Goal: Task Accomplishment & Management: Use online tool/utility

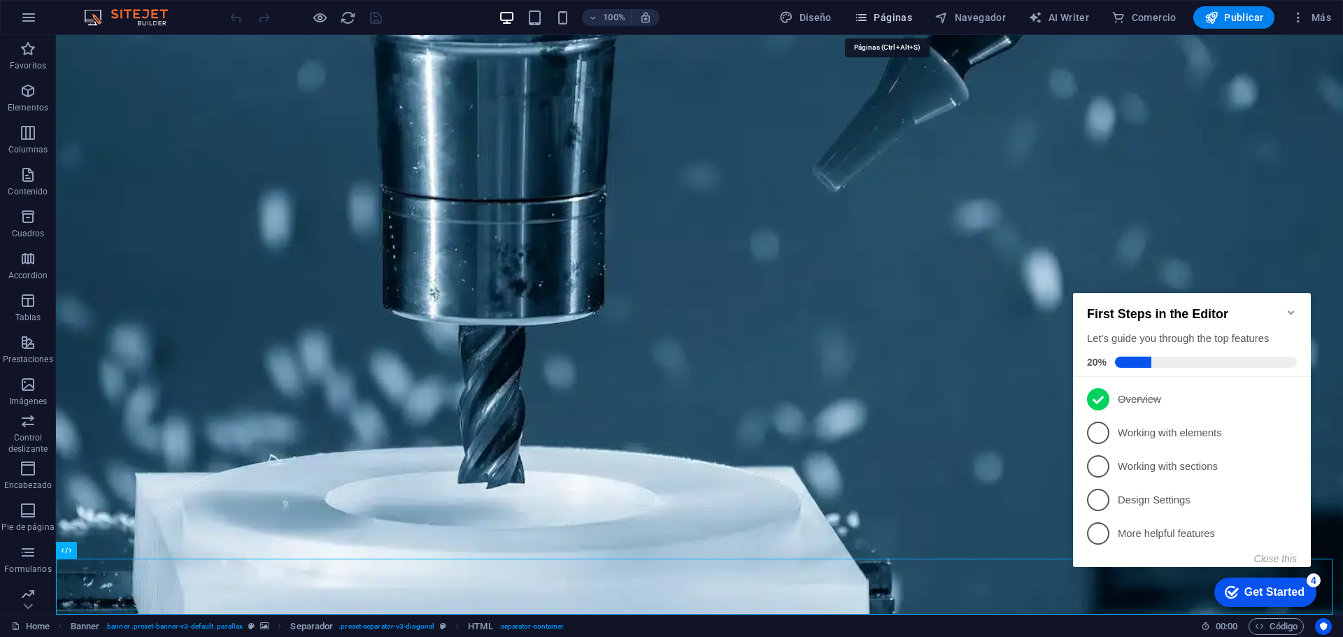
click at [905, 22] on span "Páginas" at bounding box center [883, 17] width 58 height 14
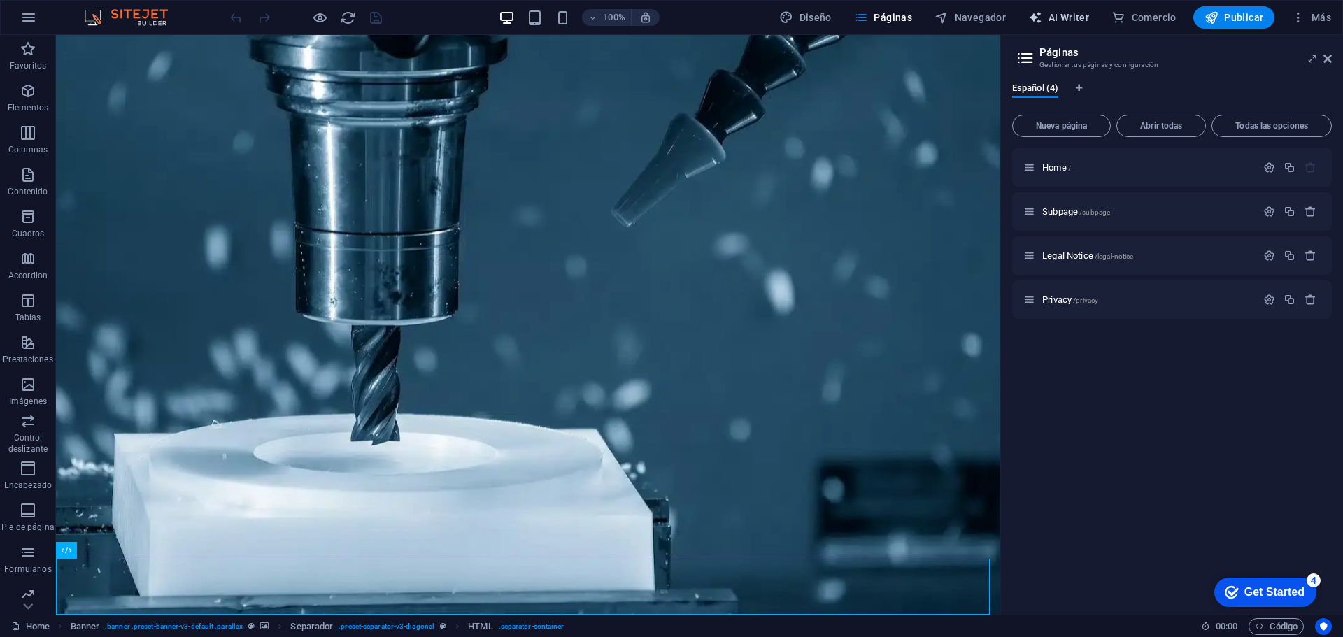
click at [1063, 22] on span "AI Writer" at bounding box center [1059, 17] width 61 height 14
select select "English"
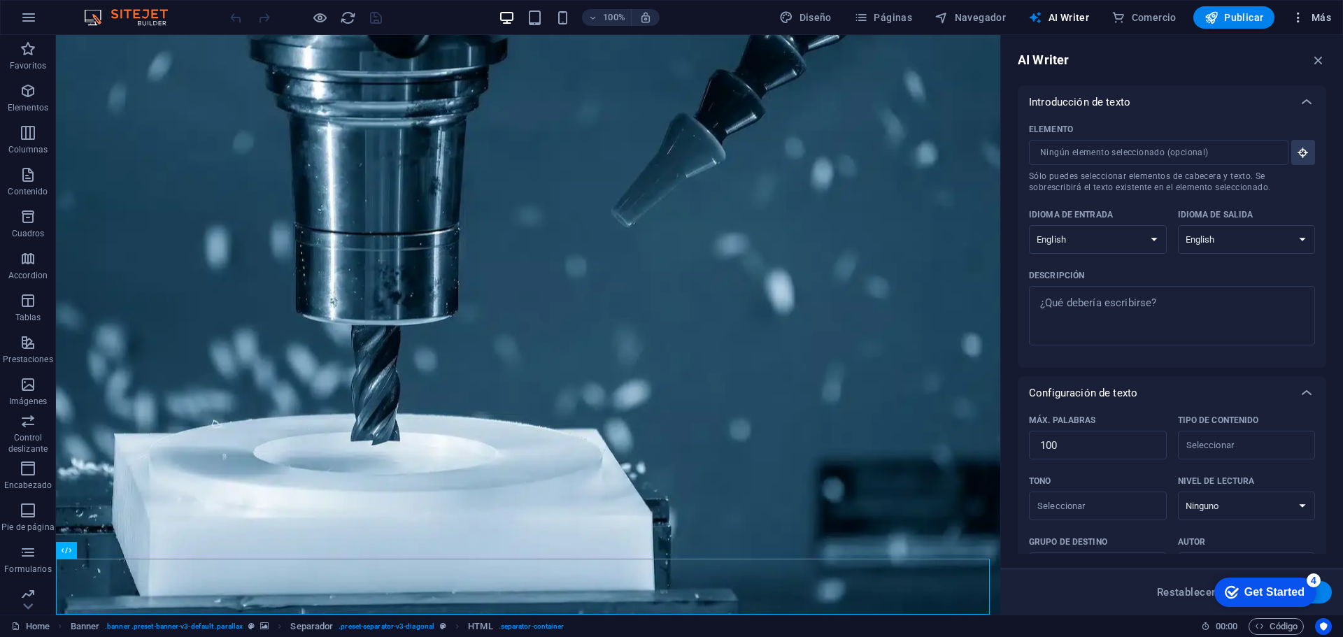
click at [1294, 16] on icon "button" at bounding box center [1299, 17] width 14 height 14
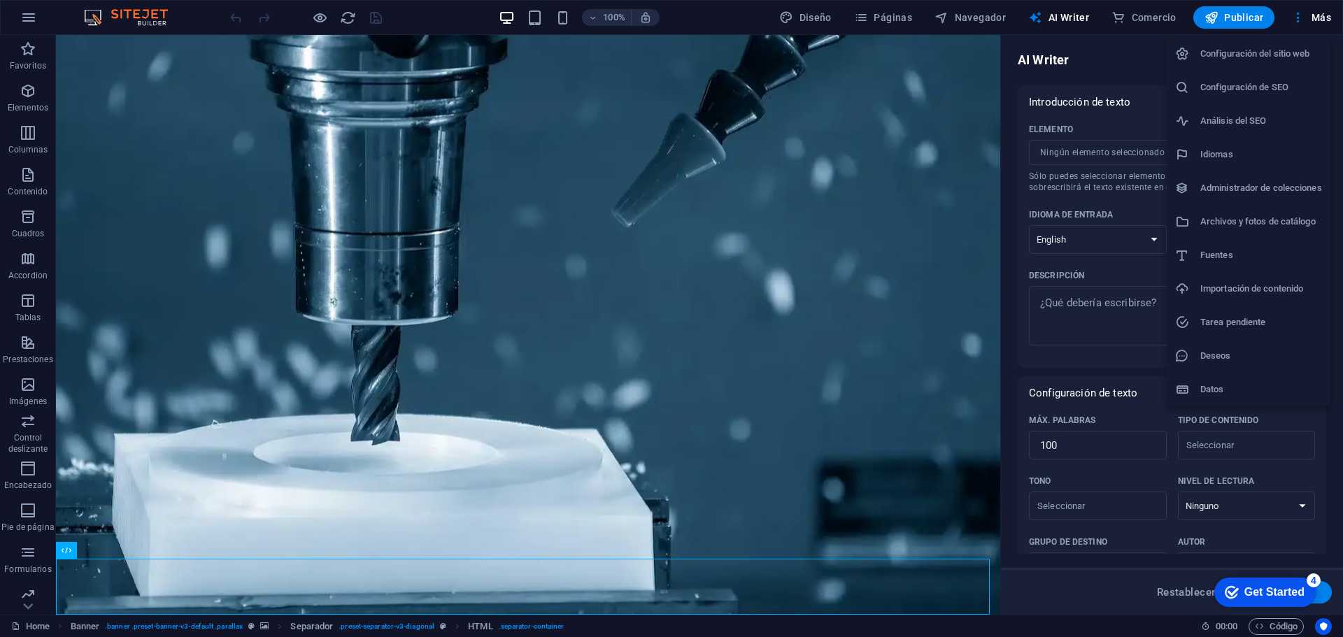
click at [1286, 54] on h6 "Configuración del sitio web" at bounding box center [1262, 53] width 122 height 17
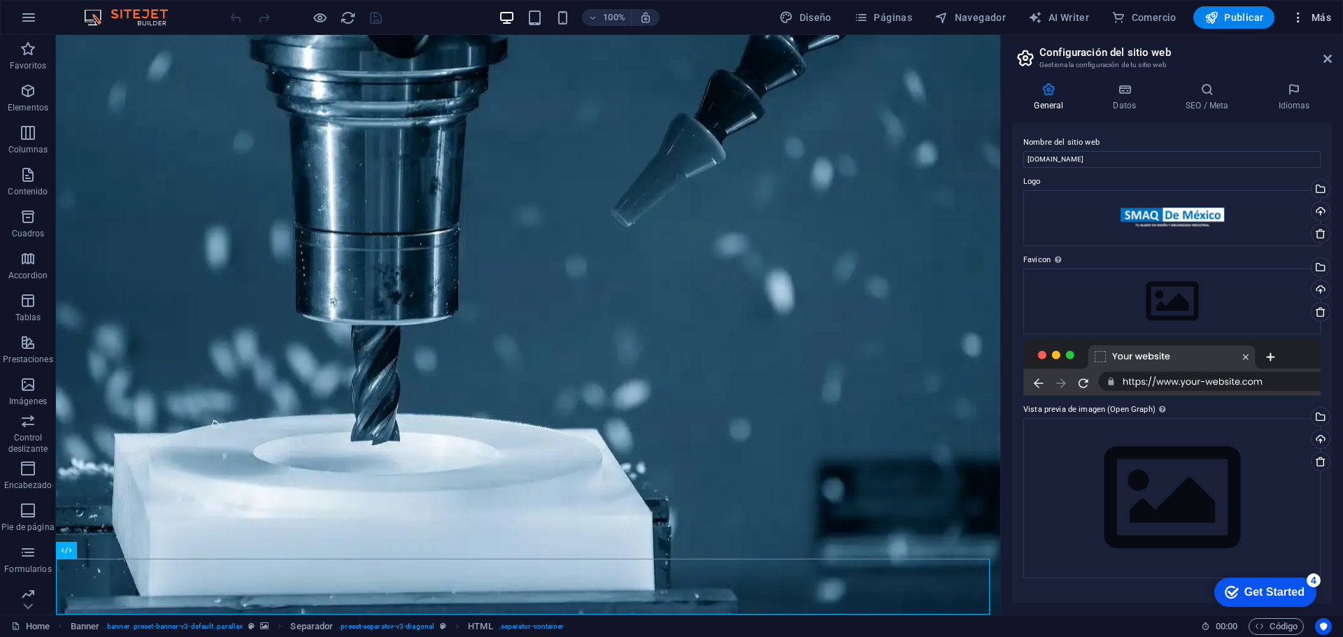
click at [1292, 18] on icon "button" at bounding box center [1299, 17] width 14 height 14
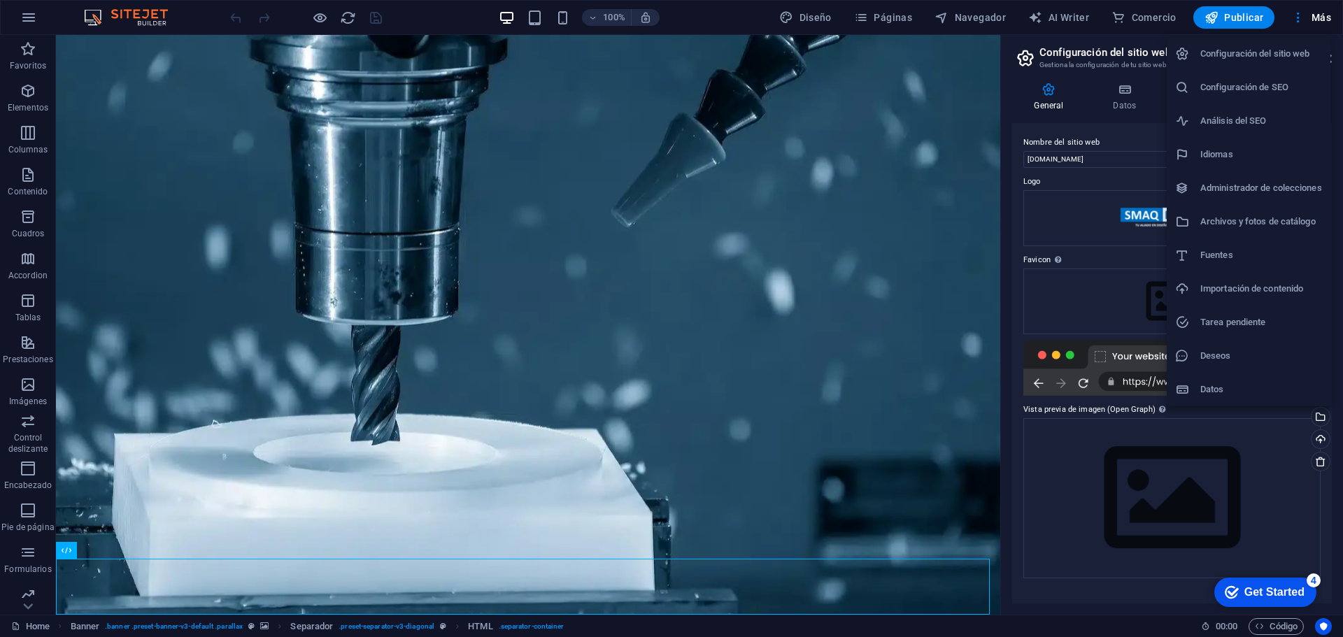
click at [1226, 393] on h6 "Datos" at bounding box center [1262, 389] width 122 height 17
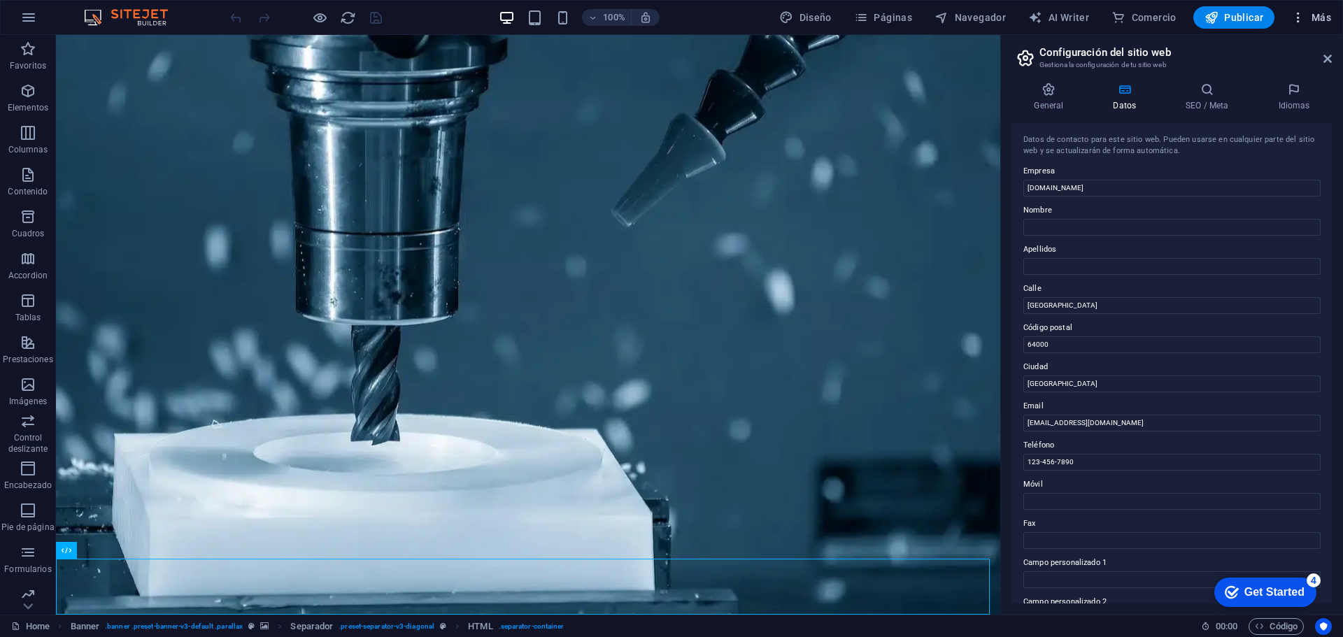
click at [1301, 20] on icon "button" at bounding box center [1299, 17] width 14 height 14
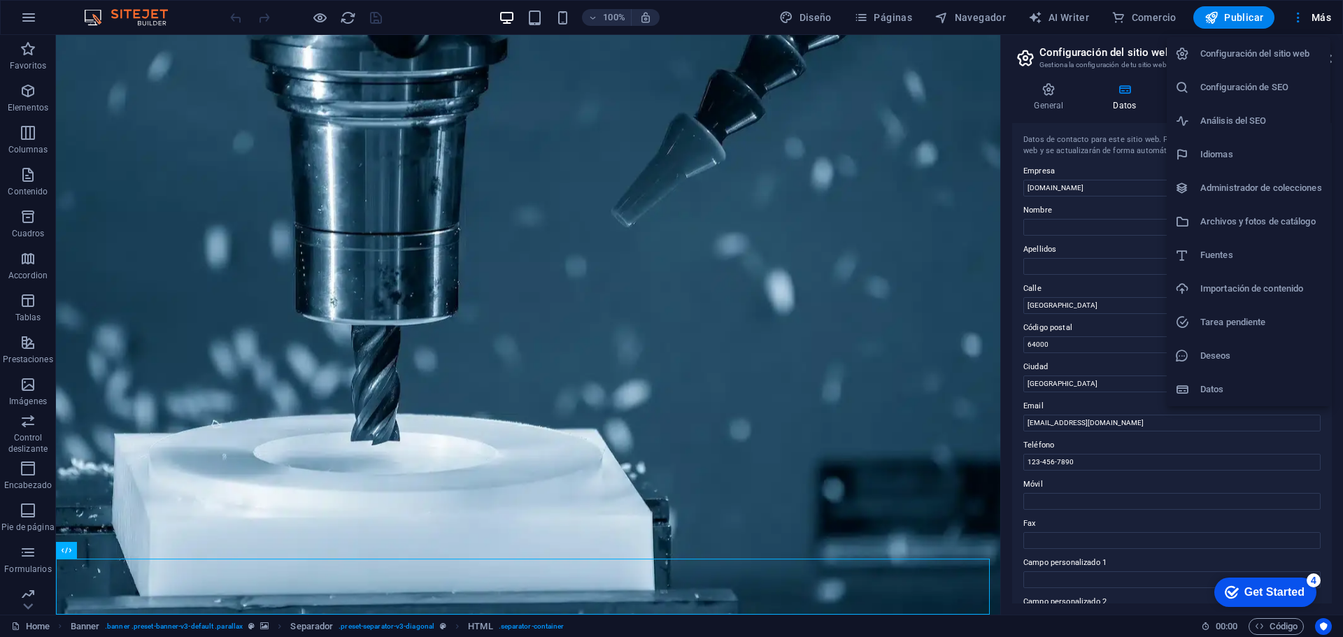
click at [1282, 125] on h6 "Análisis del SEO" at bounding box center [1262, 121] width 122 height 17
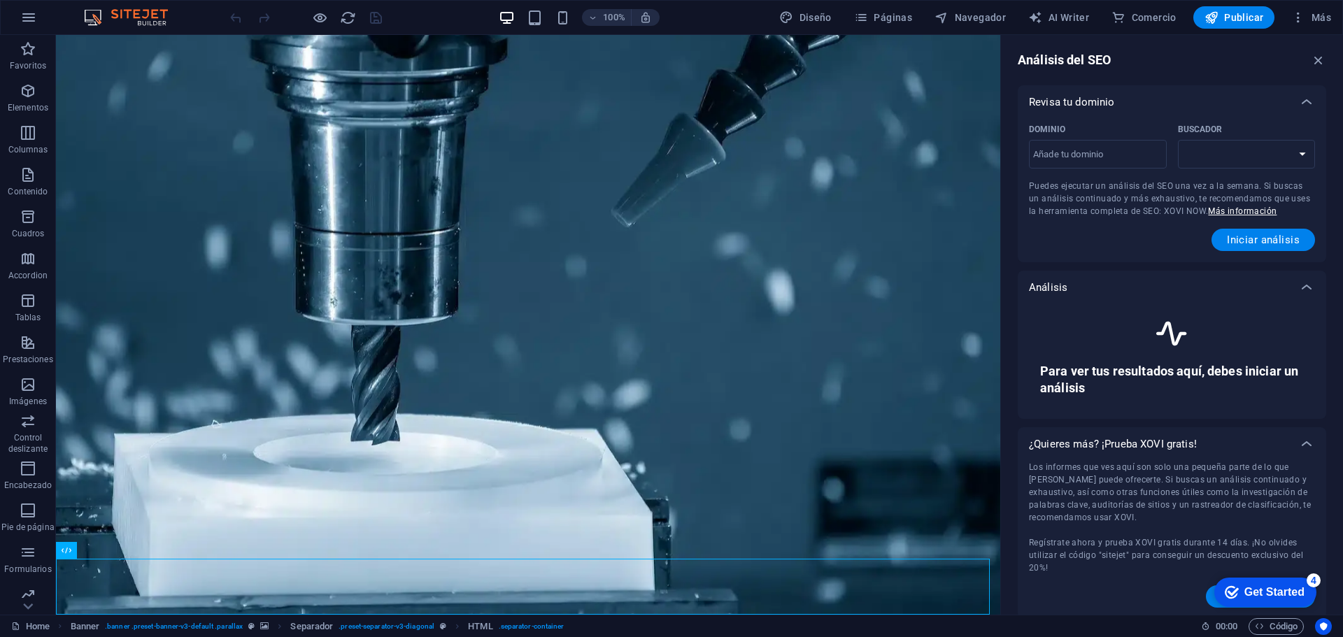
select select "google.com"
click at [1301, 16] on icon "button" at bounding box center [1299, 17] width 14 height 14
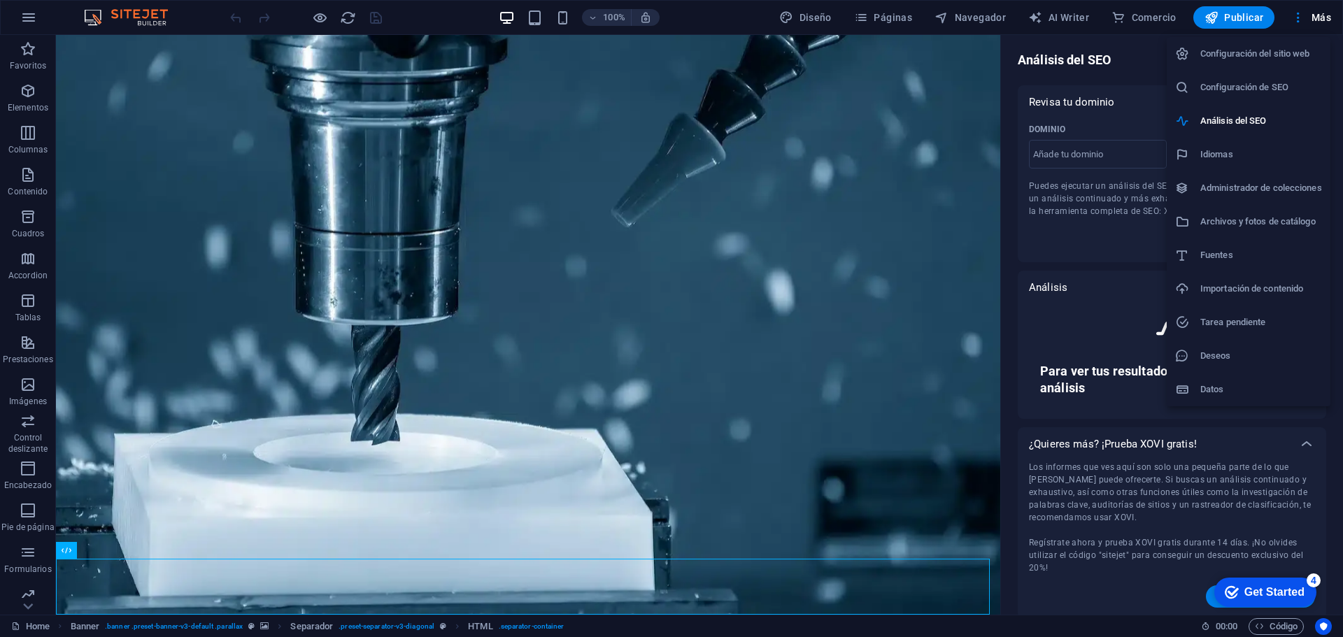
click at [1283, 56] on h6 "Configuración del sitio web" at bounding box center [1262, 53] width 122 height 17
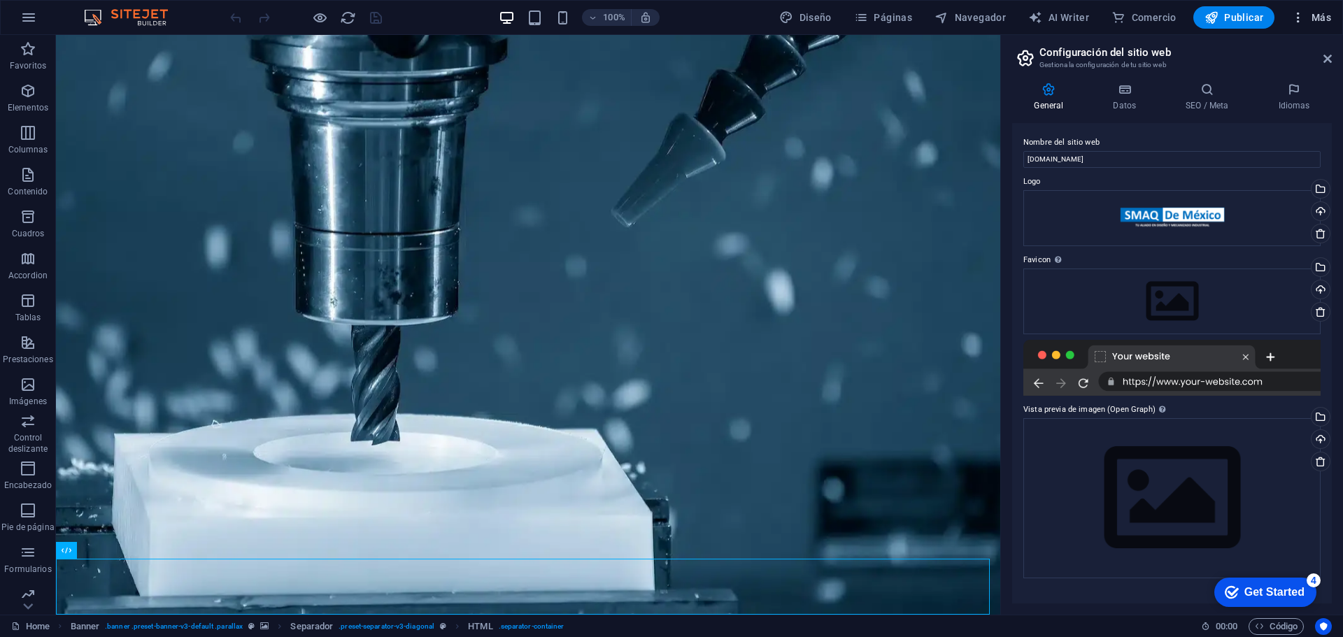
click at [1299, 14] on icon "button" at bounding box center [1299, 17] width 14 height 14
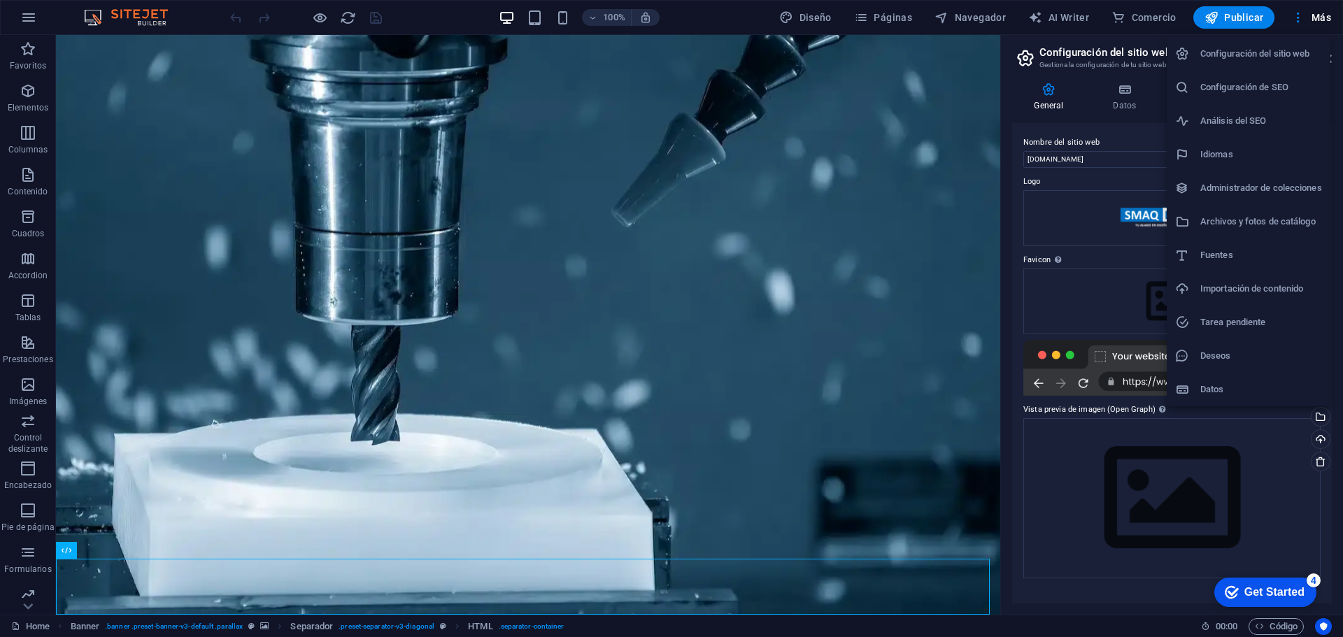
click at [1240, 192] on h6 "Administrador de colecciones" at bounding box center [1262, 188] width 122 height 17
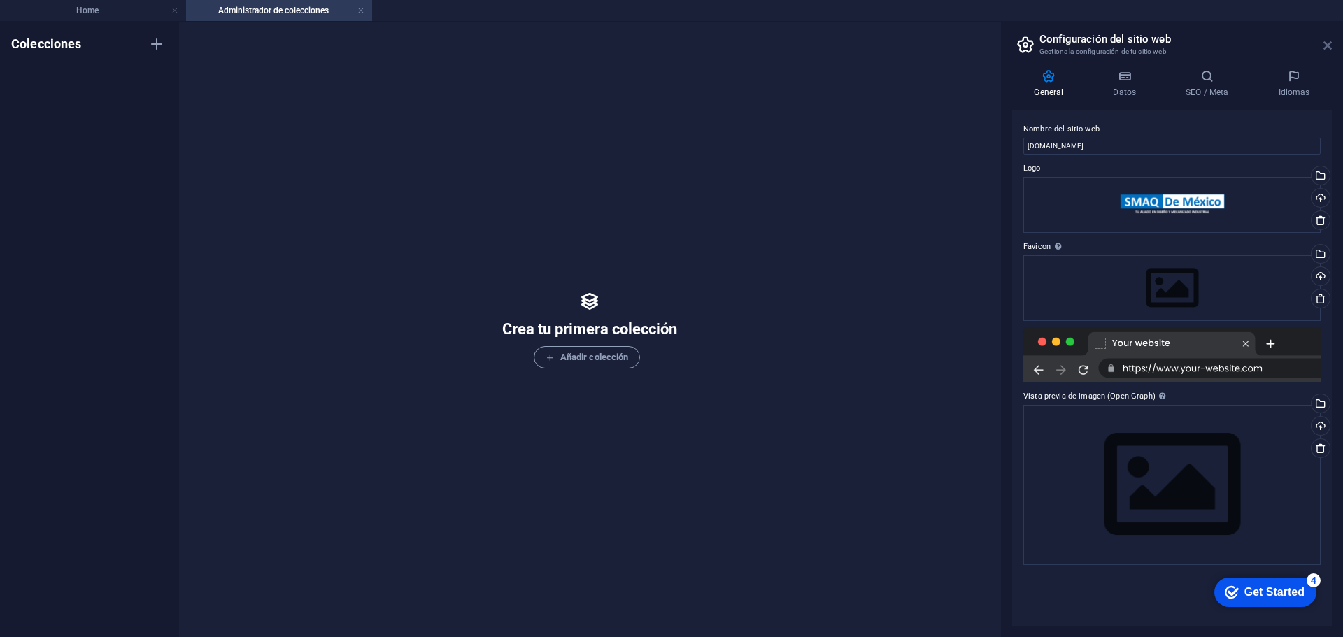
click at [1331, 46] on icon at bounding box center [1328, 45] width 8 height 11
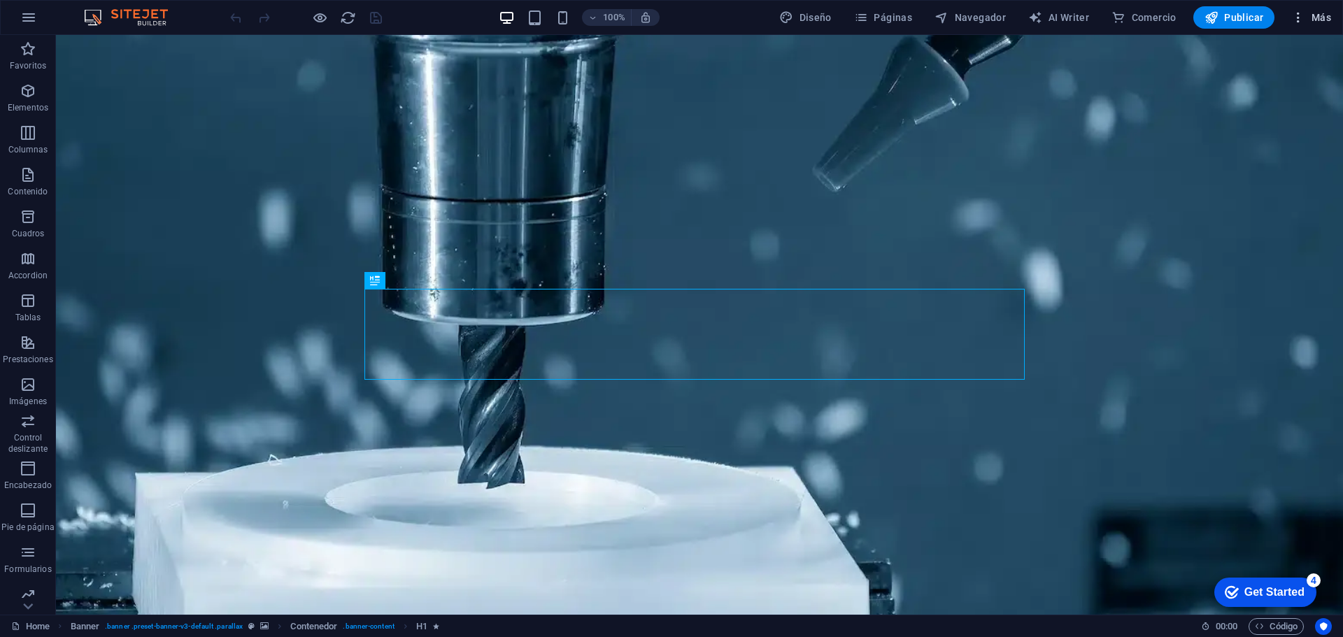
click at [1318, 24] on button "Más" at bounding box center [1311, 17] width 51 height 22
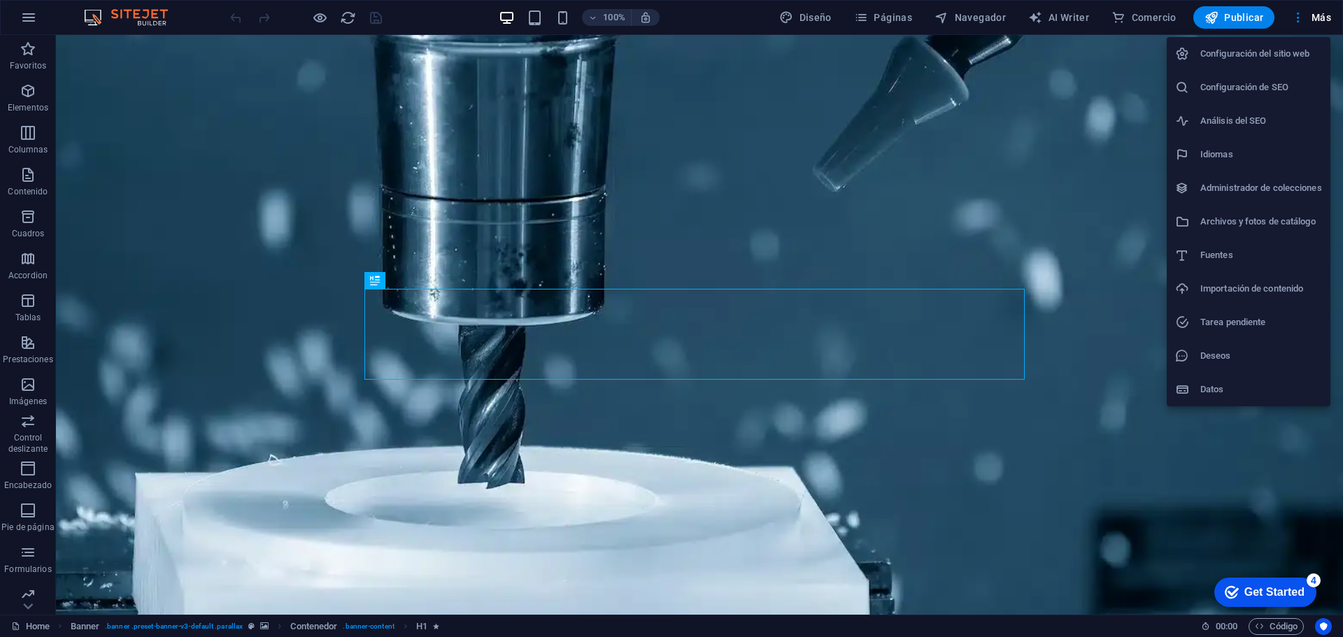
click at [990, 21] on div at bounding box center [671, 318] width 1343 height 637
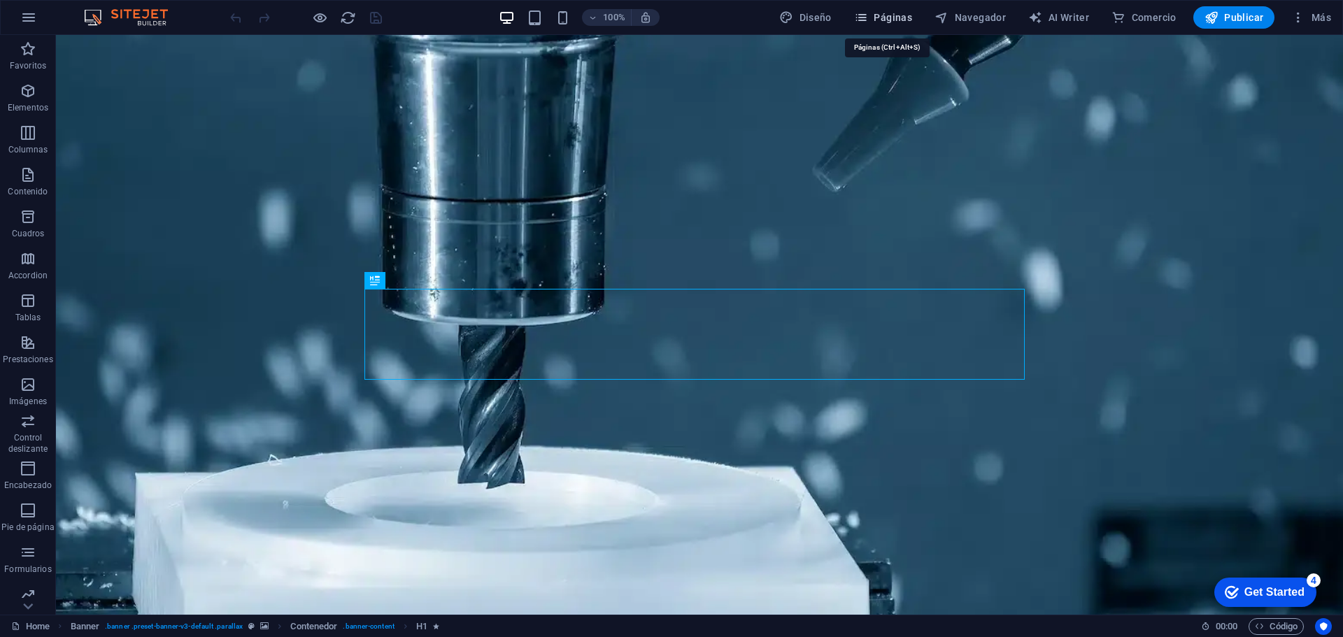
click at [868, 23] on icon "button" at bounding box center [861, 17] width 14 height 14
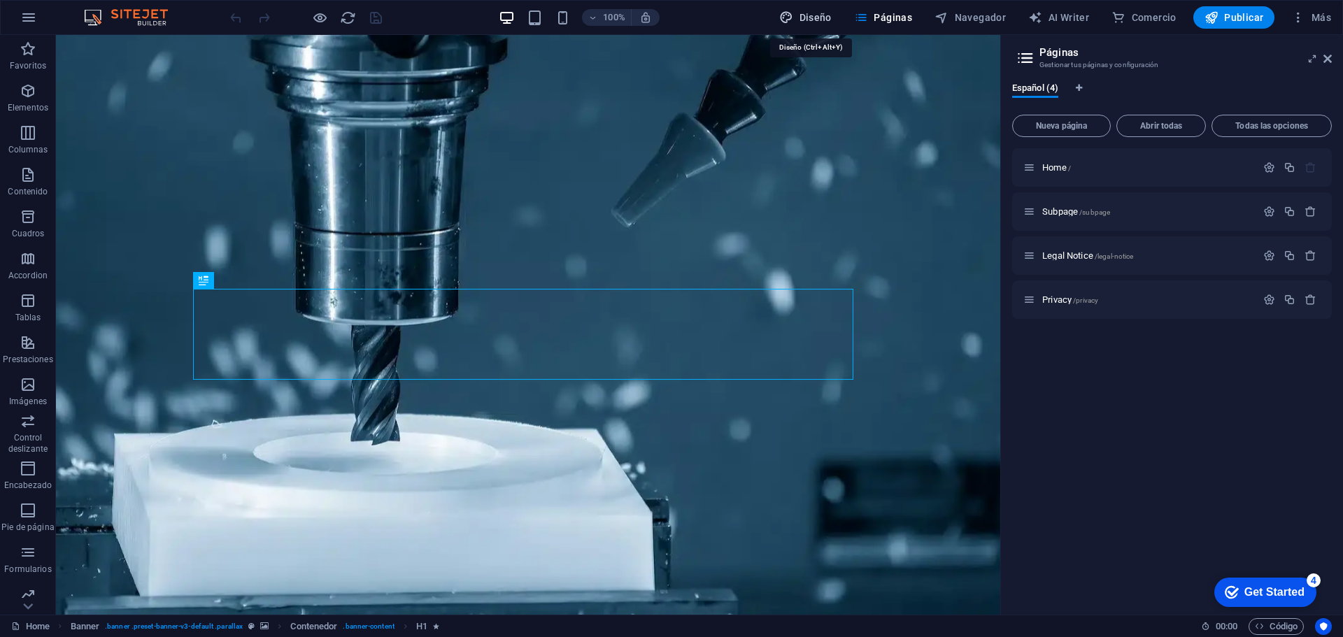
click at [827, 23] on span "Diseño" at bounding box center [805, 17] width 52 height 14
select select "rem"
select select "300"
select select "px"
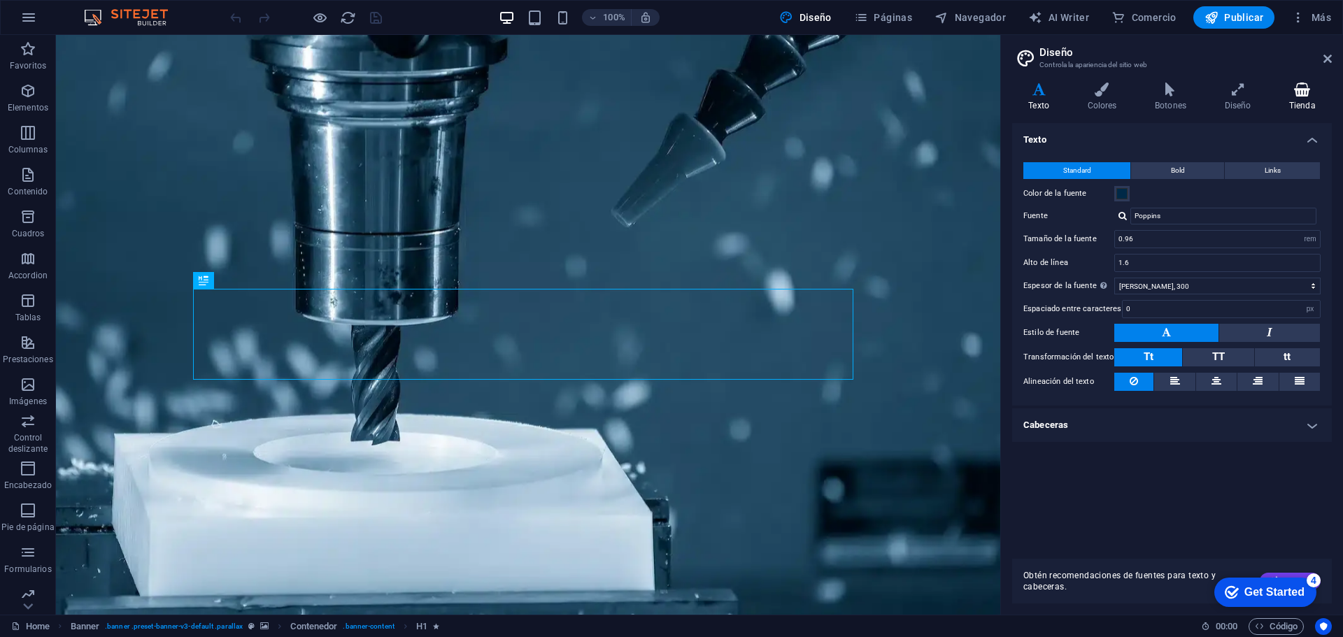
click at [1284, 90] on icon at bounding box center [1302, 90] width 59 height 14
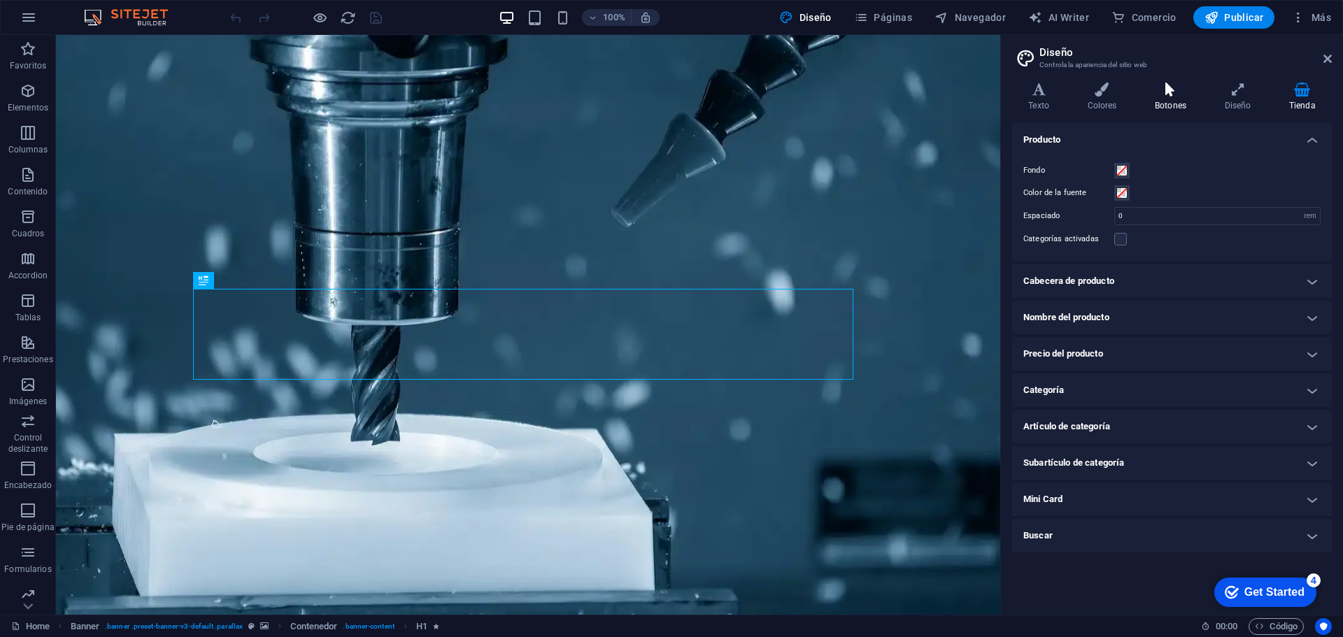
click at [1167, 96] on icon at bounding box center [1171, 90] width 64 height 14
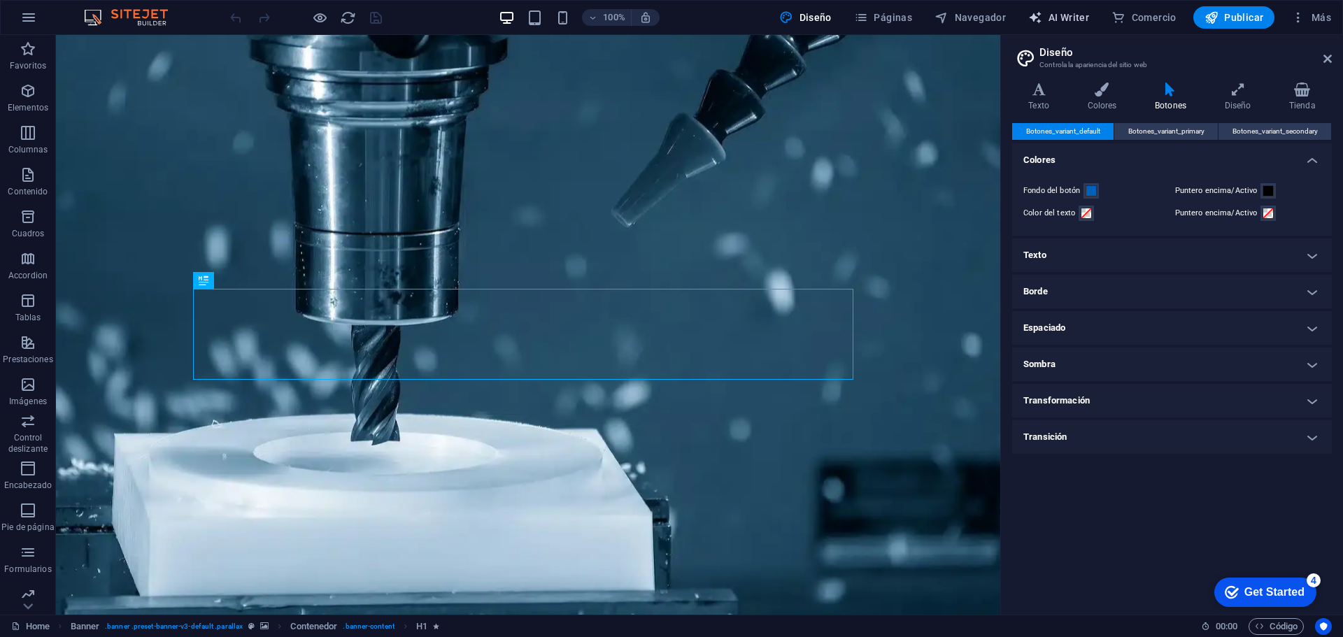
click at [1070, 21] on span "AI Writer" at bounding box center [1059, 17] width 61 height 14
select select "English"
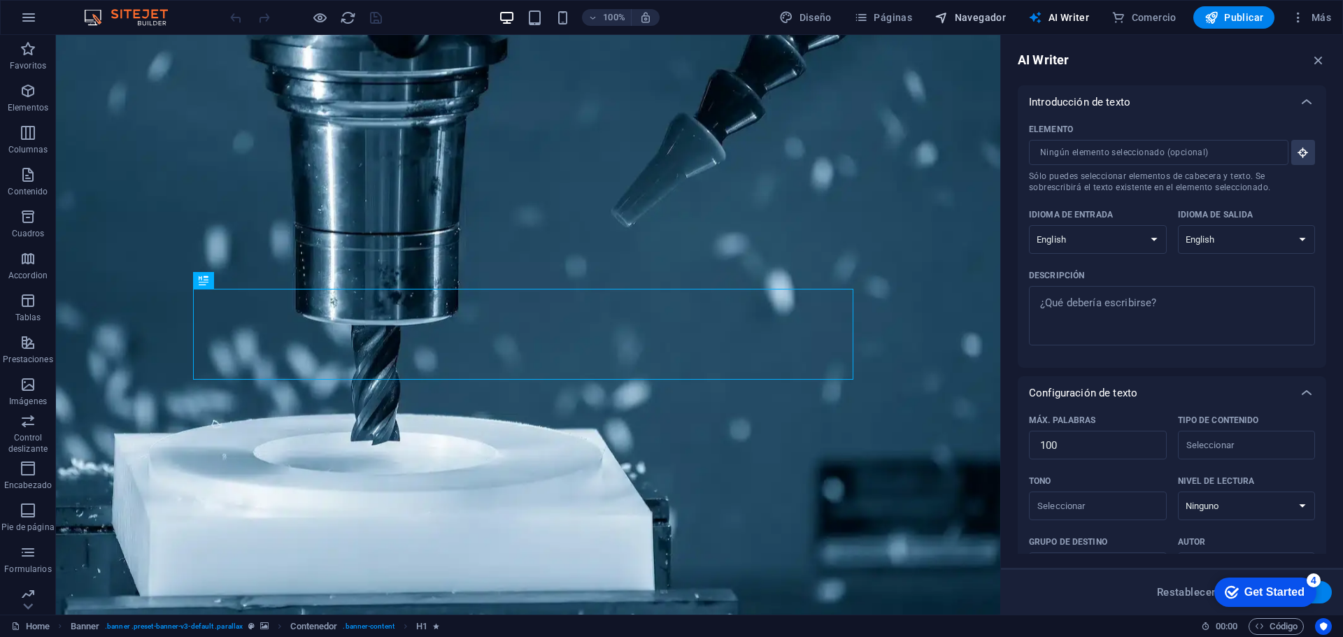
click at [982, 24] on button "Navegador" at bounding box center [970, 17] width 83 height 22
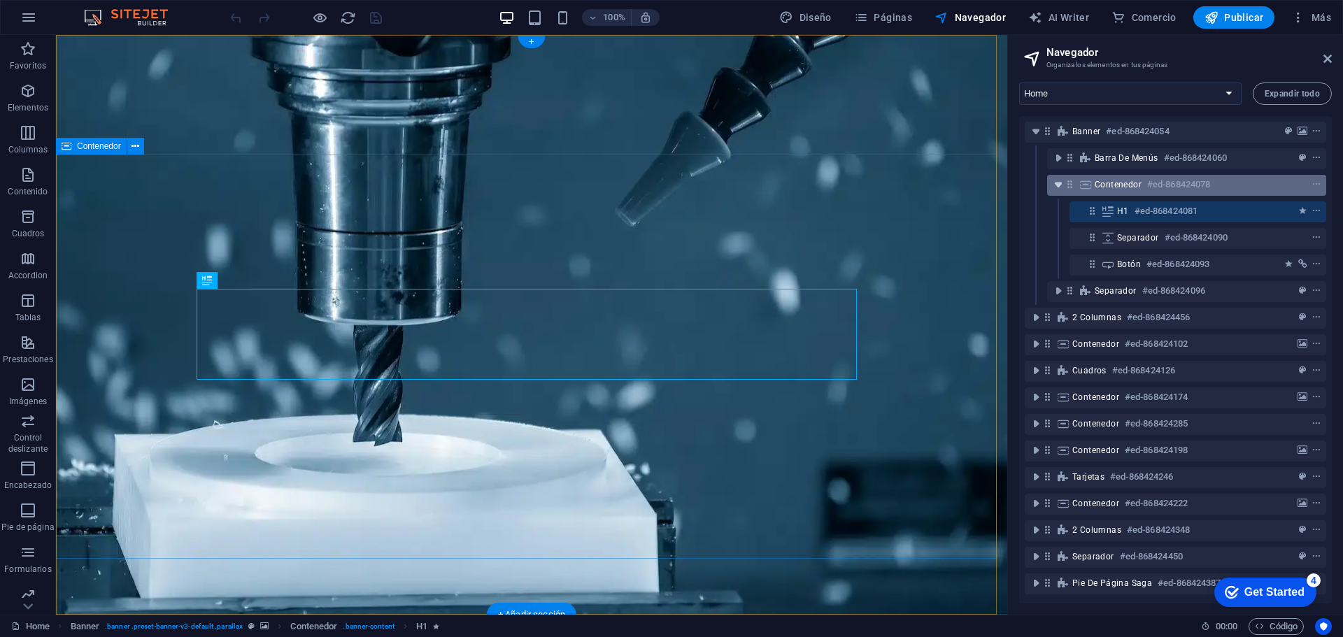
click at [1060, 191] on icon "toggle-expand" at bounding box center [1059, 185] width 14 height 14
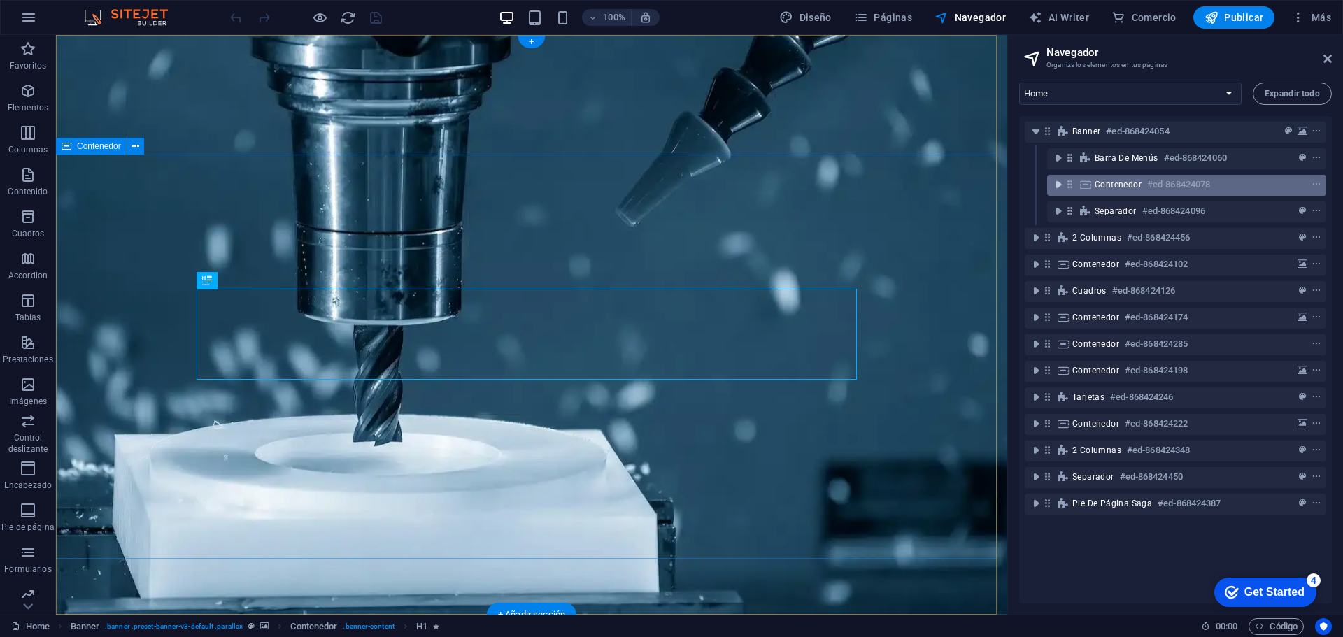
click at [1060, 191] on icon "toggle-expand" at bounding box center [1059, 185] width 14 height 14
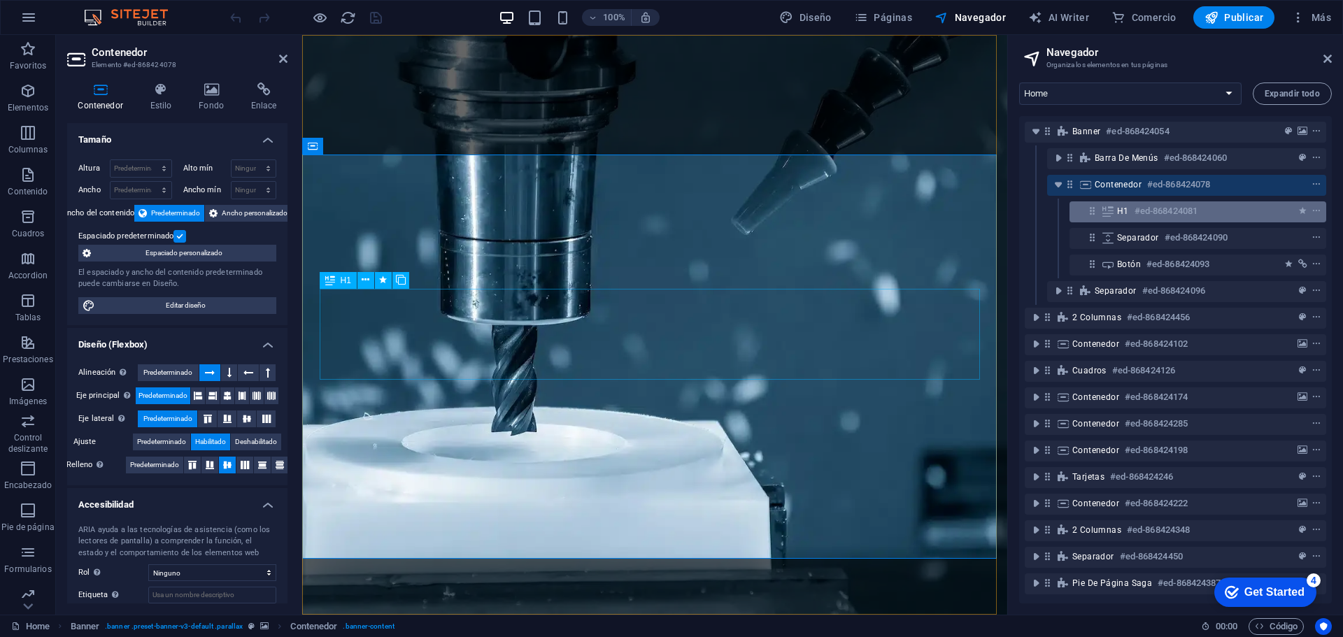
click at [1115, 209] on icon at bounding box center [1108, 211] width 15 height 11
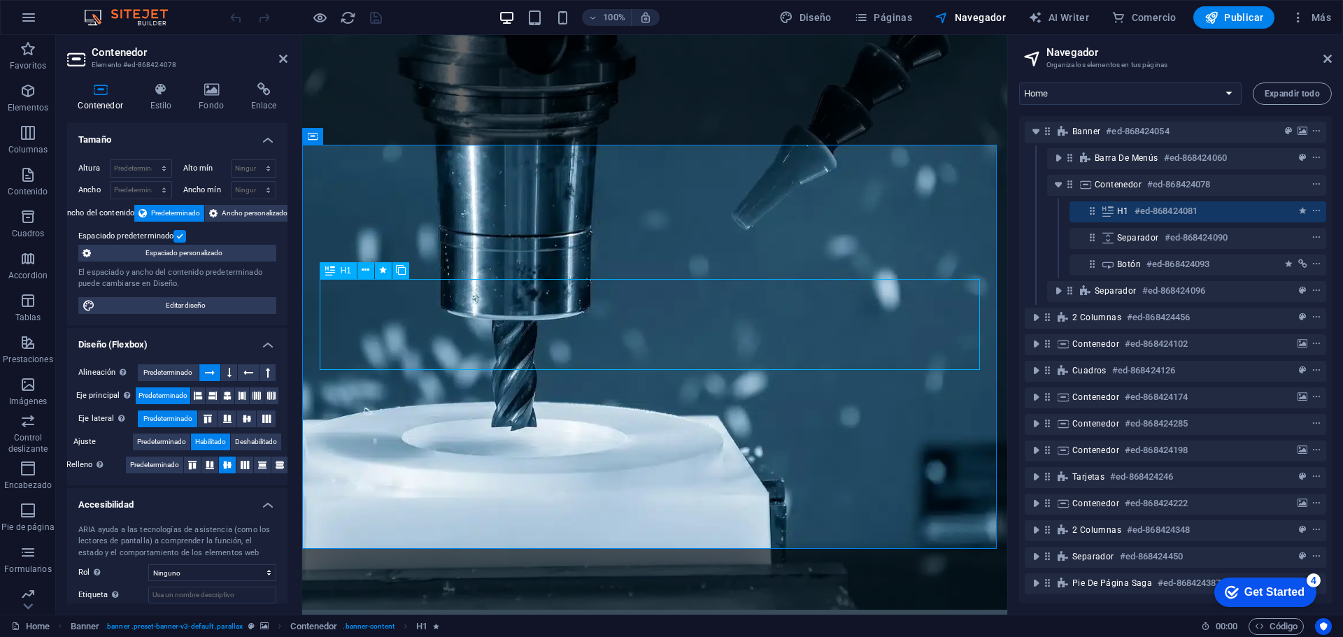
click at [1089, 206] on icon at bounding box center [1093, 211] width 12 height 12
click at [1097, 214] on icon at bounding box center [1093, 211] width 12 height 12
click at [1221, 211] on div "H1 #ed-868424081" at bounding box center [1186, 211] width 139 height 17
click at [1312, 206] on icon "context-menu" at bounding box center [1317, 211] width 10 height 10
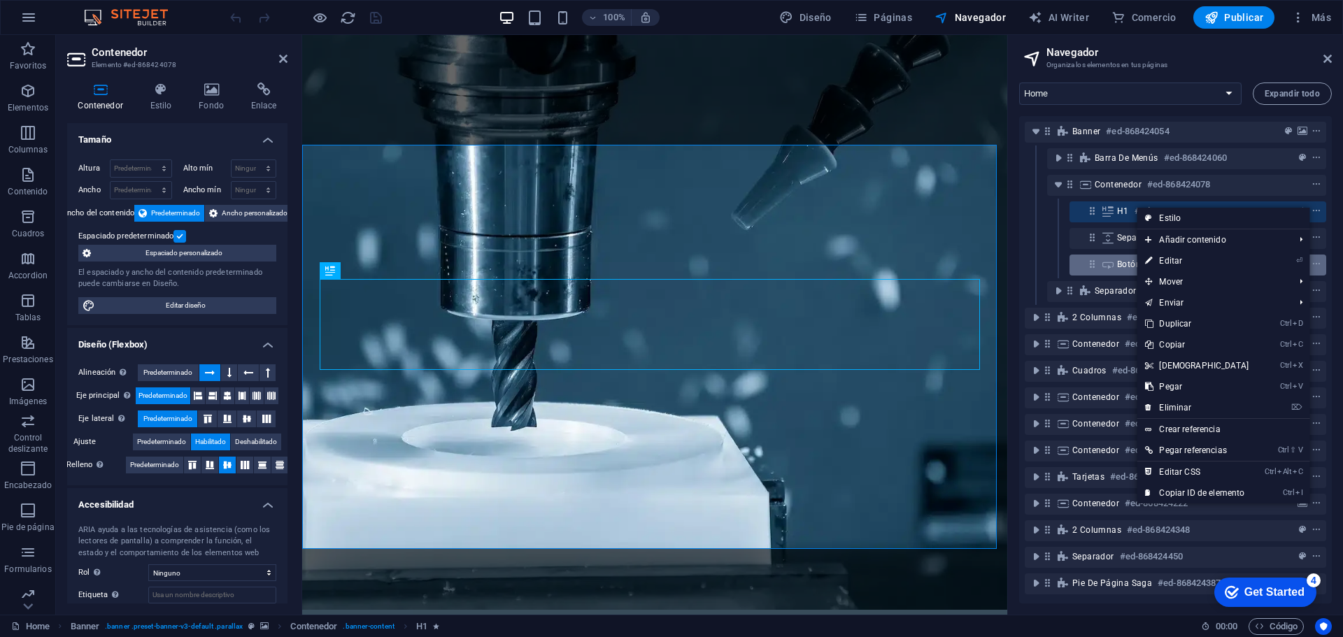
click at [1192, 260] on link "⏎ Editar" at bounding box center [1197, 260] width 120 height 21
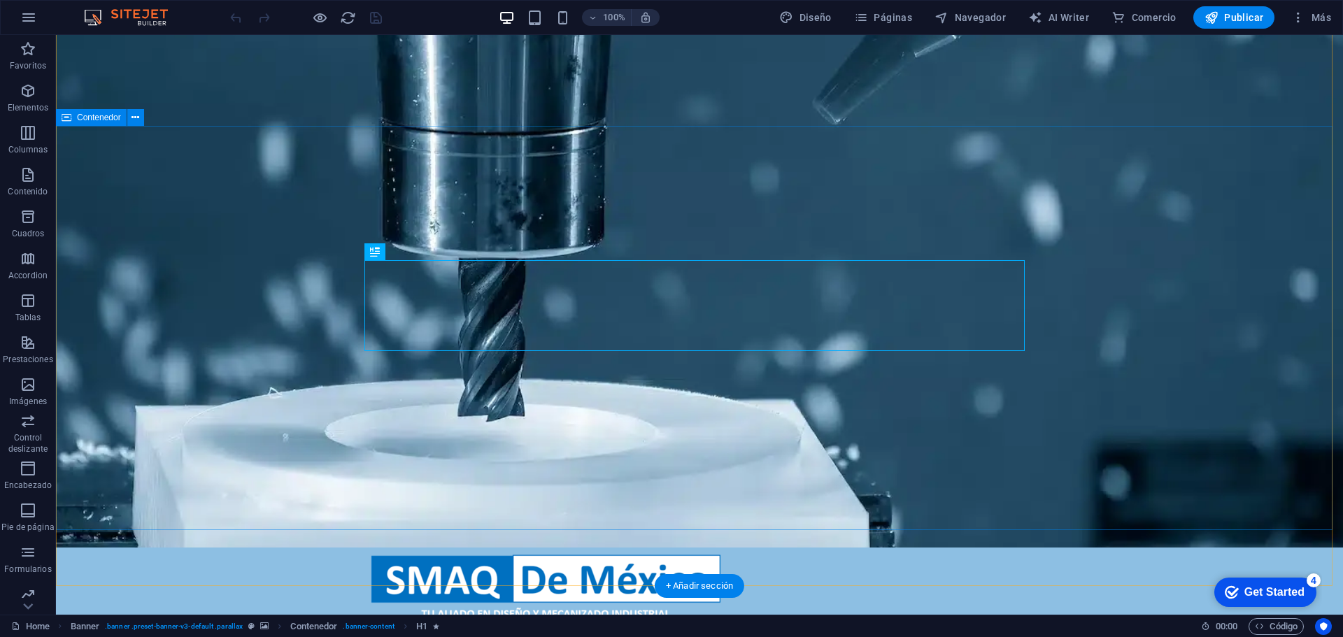
scroll to position [150, 0]
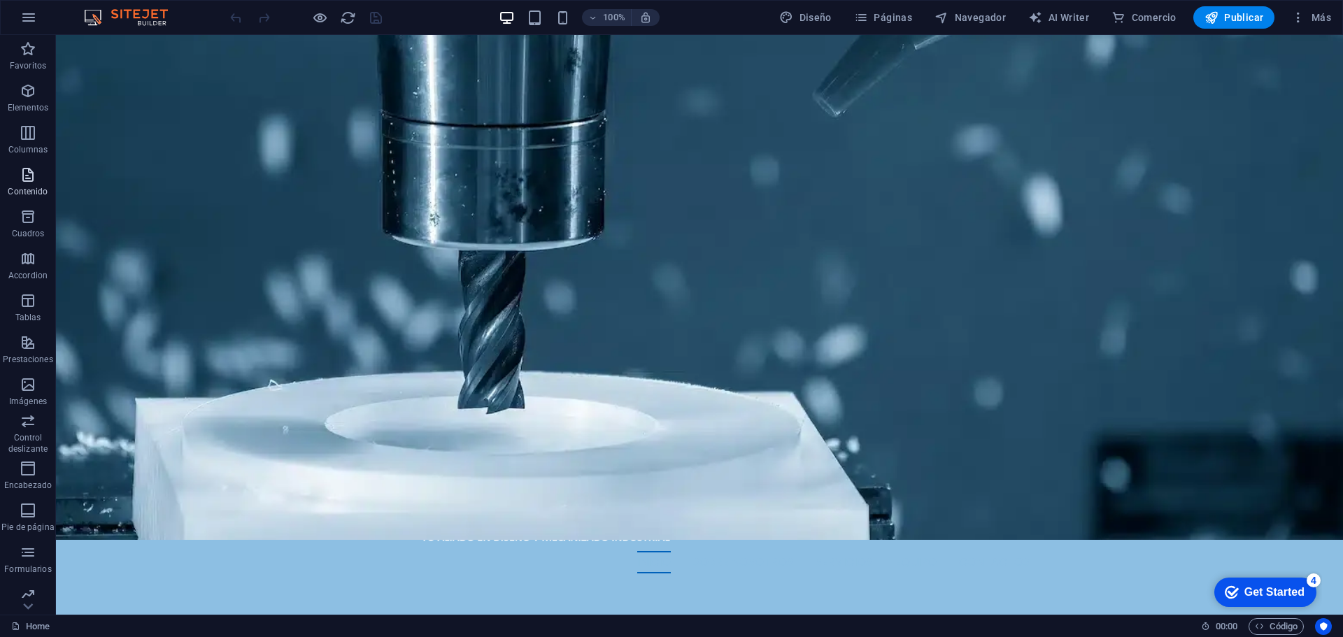
click at [34, 181] on icon "button" at bounding box center [28, 175] width 17 height 17
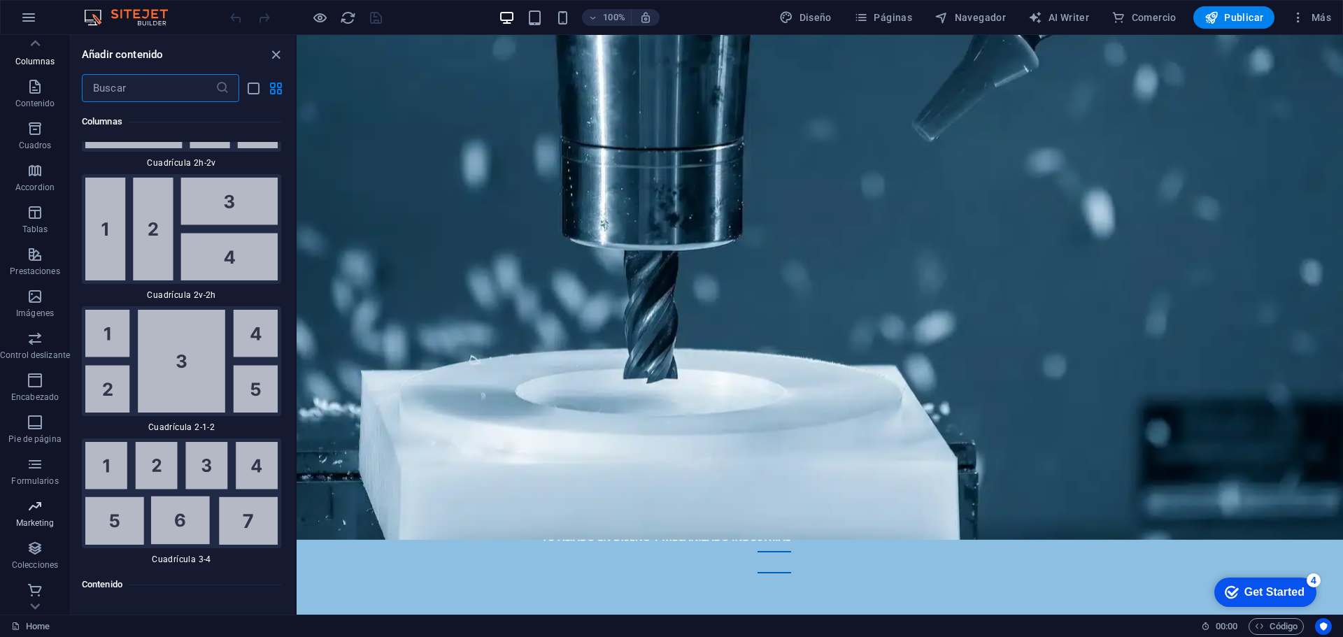
scroll to position [92, 0]
click at [33, 467] on icon "button" at bounding box center [35, 461] width 17 height 17
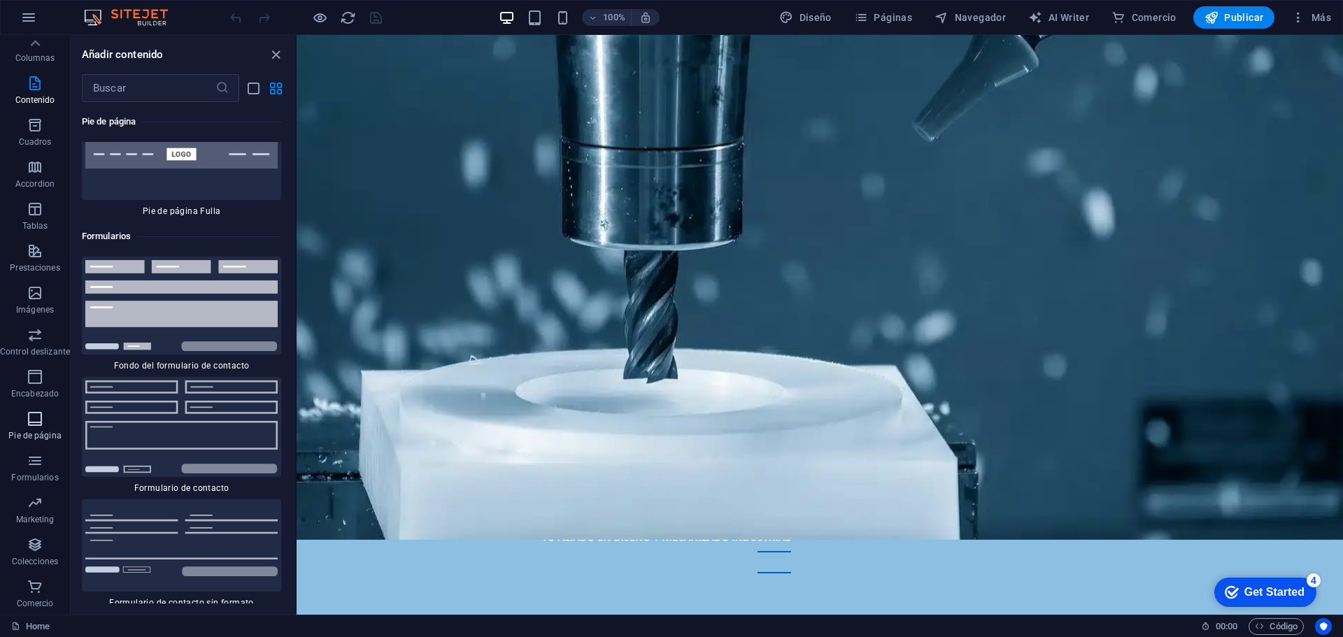
scroll to position [20489, 0]
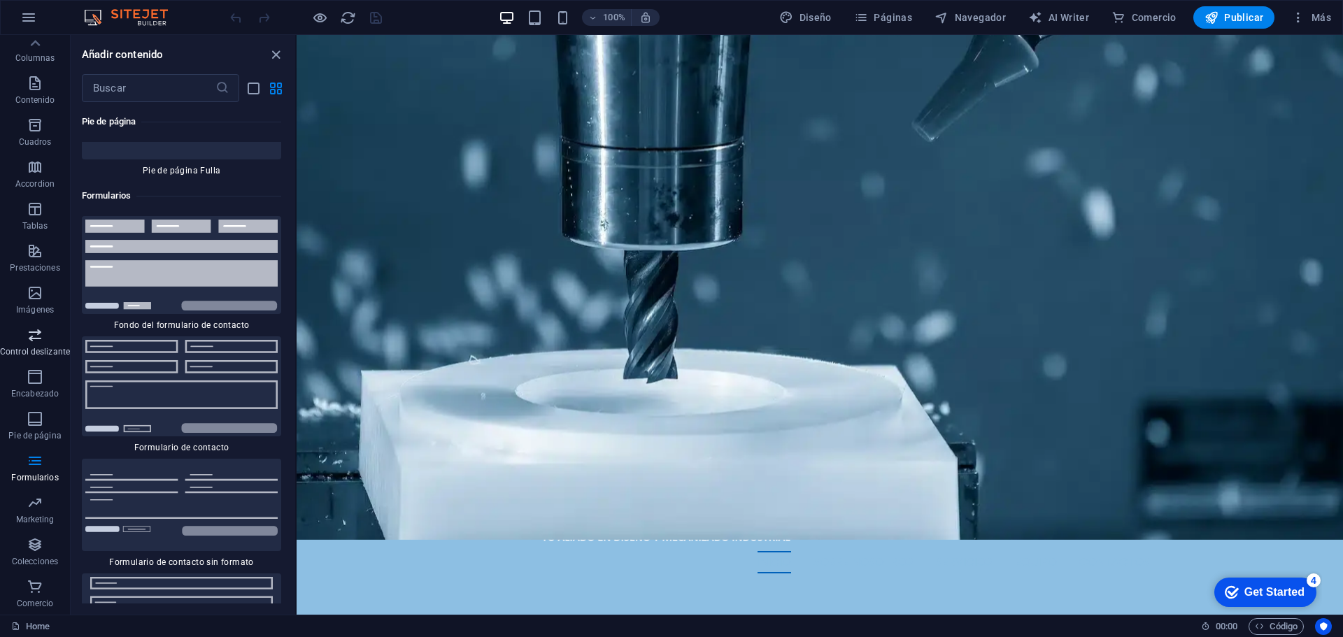
click at [36, 341] on icon "button" at bounding box center [35, 335] width 17 height 17
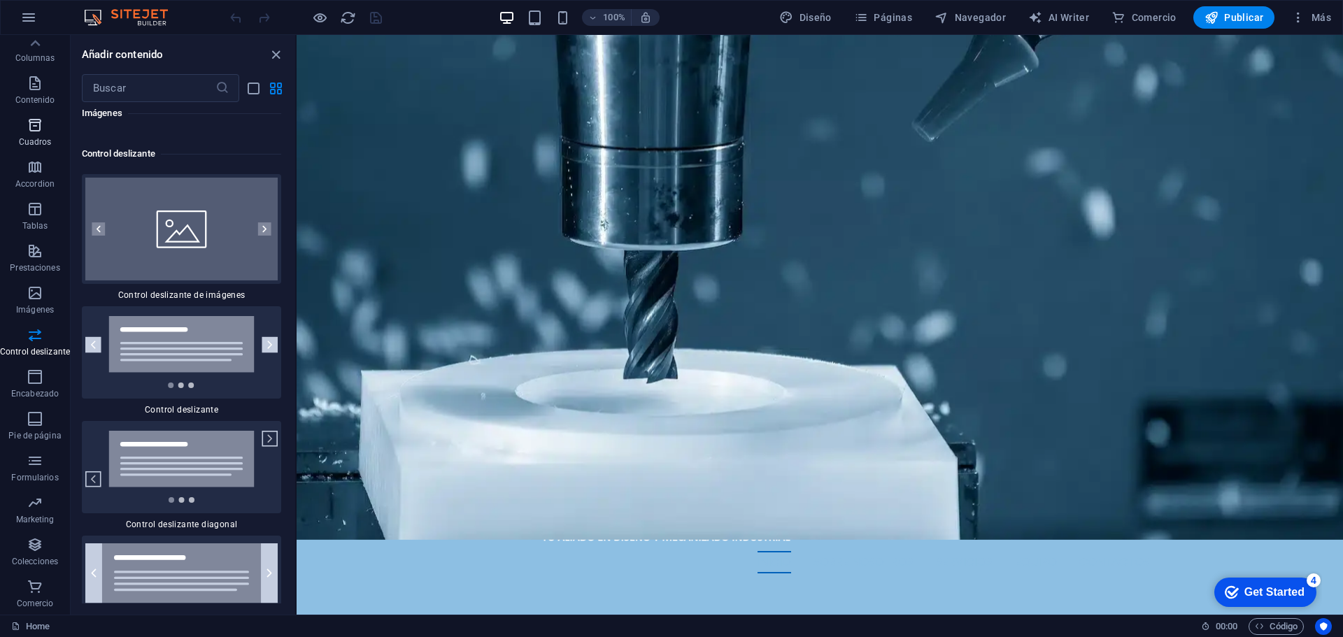
scroll to position [0, 0]
click at [27, 52] on icon "button" at bounding box center [35, 49] width 17 height 17
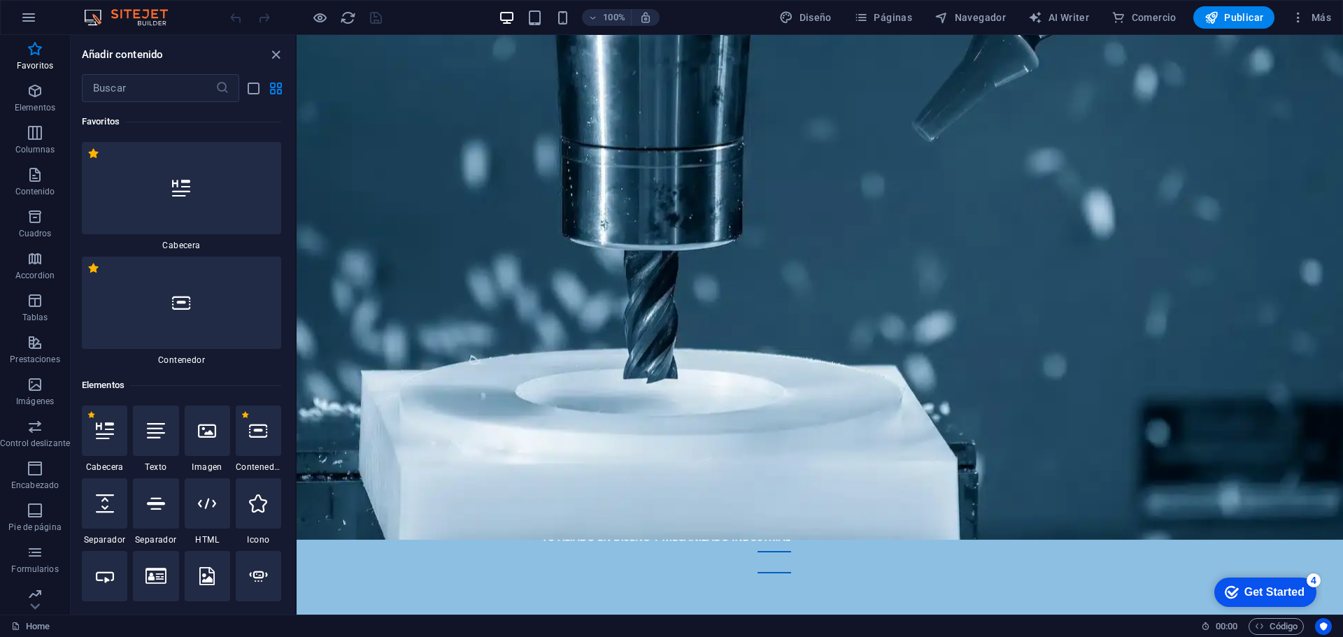
click at [1259, 593] on div "Get Started" at bounding box center [1275, 592] width 60 height 13
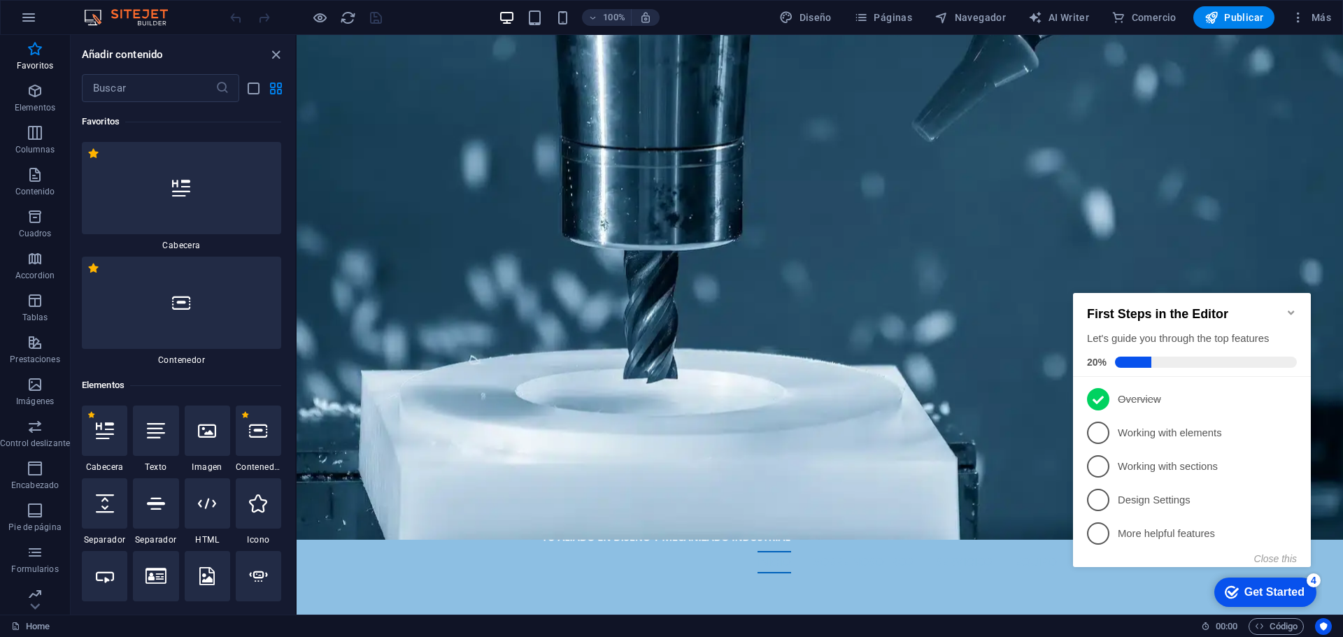
click at [1289, 428] on icon at bounding box center [1291, 432] width 11 height 11
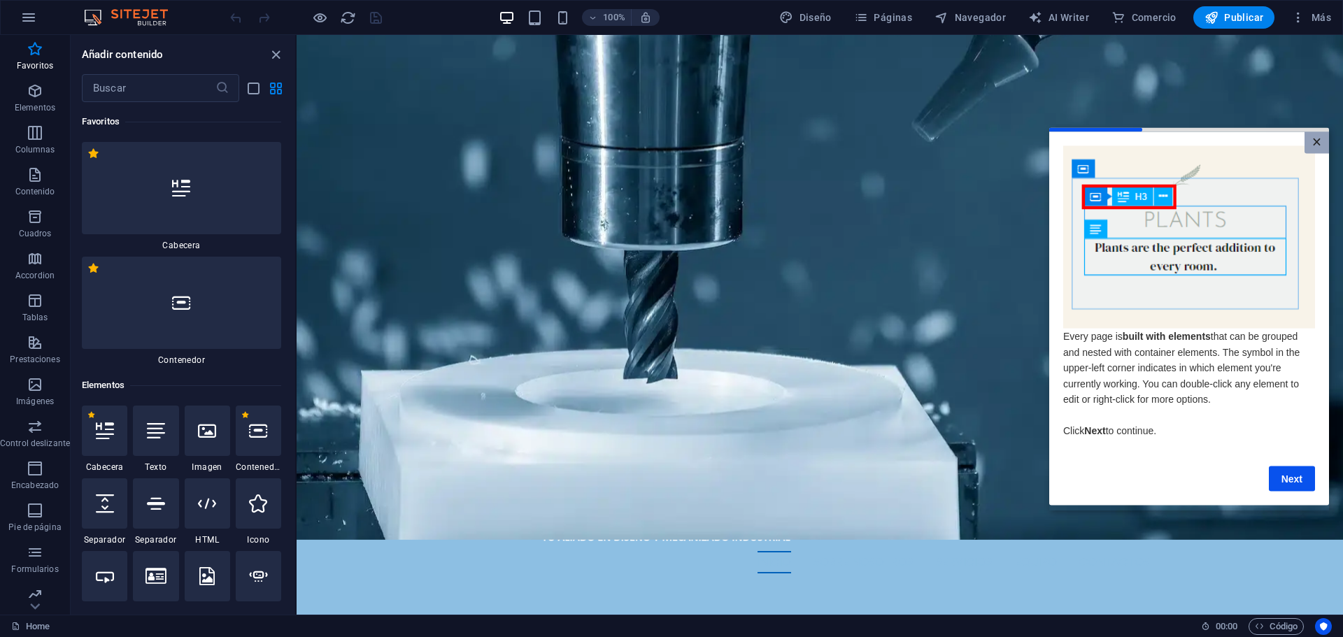
click at [1319, 136] on link "×" at bounding box center [1317, 143] width 24 height 22
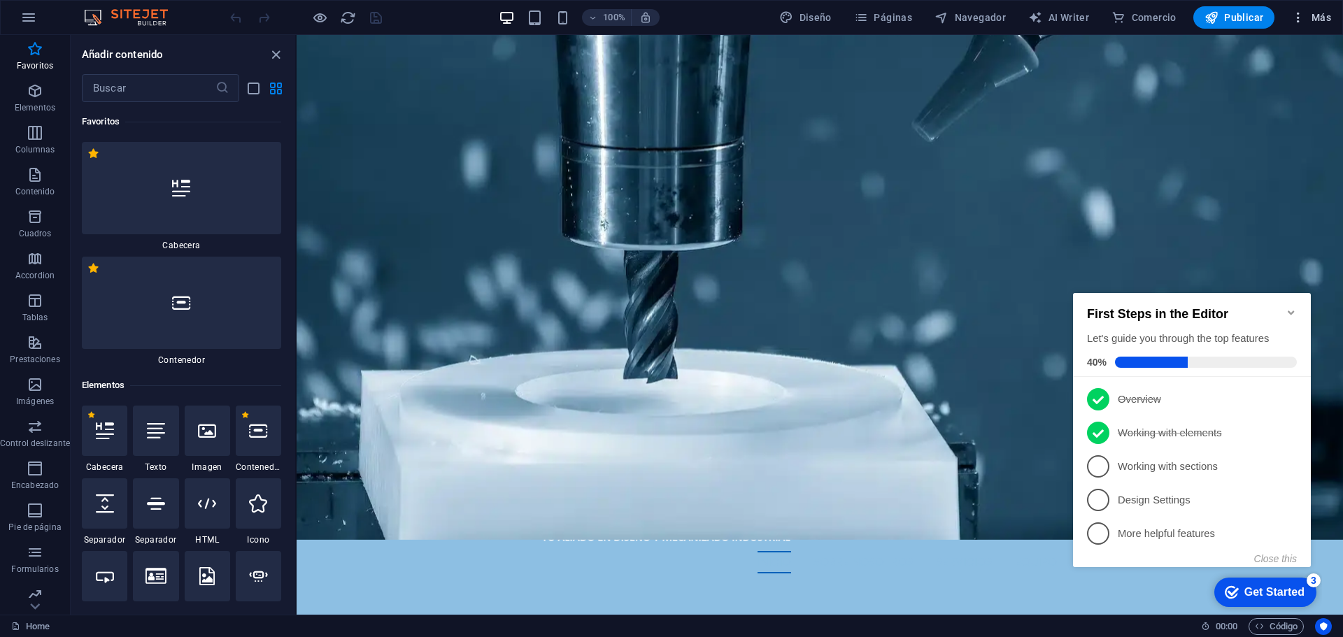
click at [1304, 14] on icon "button" at bounding box center [1299, 17] width 14 height 14
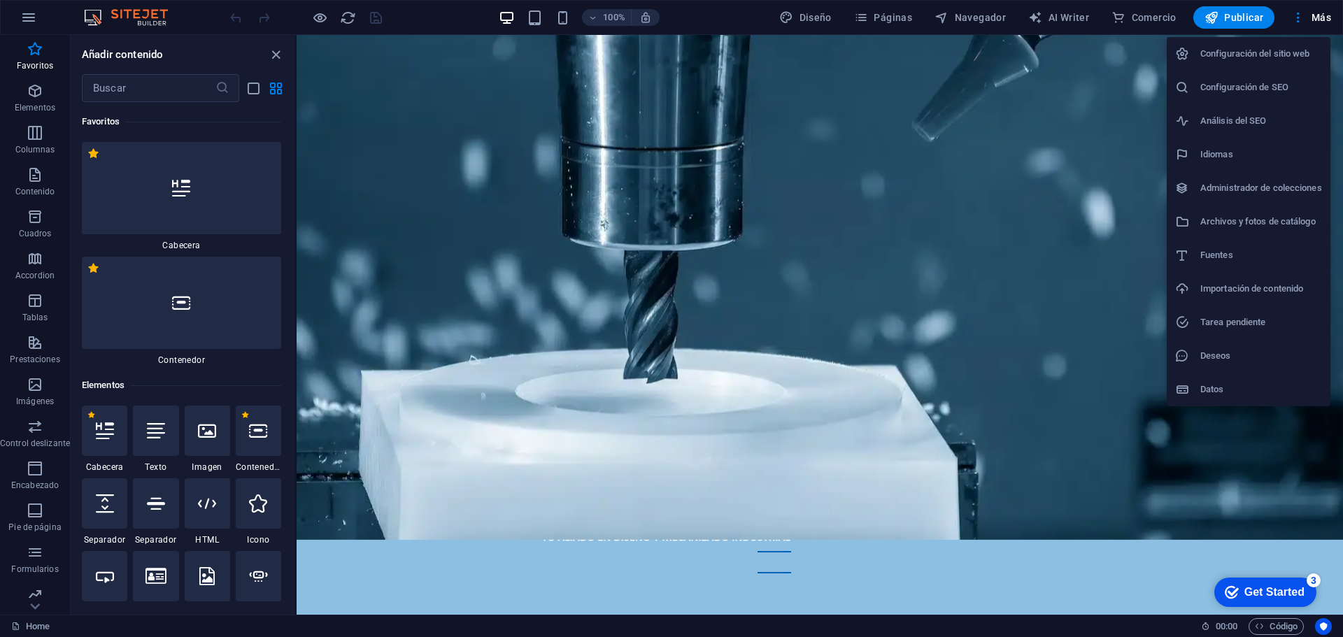
click at [1244, 15] on div at bounding box center [671, 318] width 1343 height 637
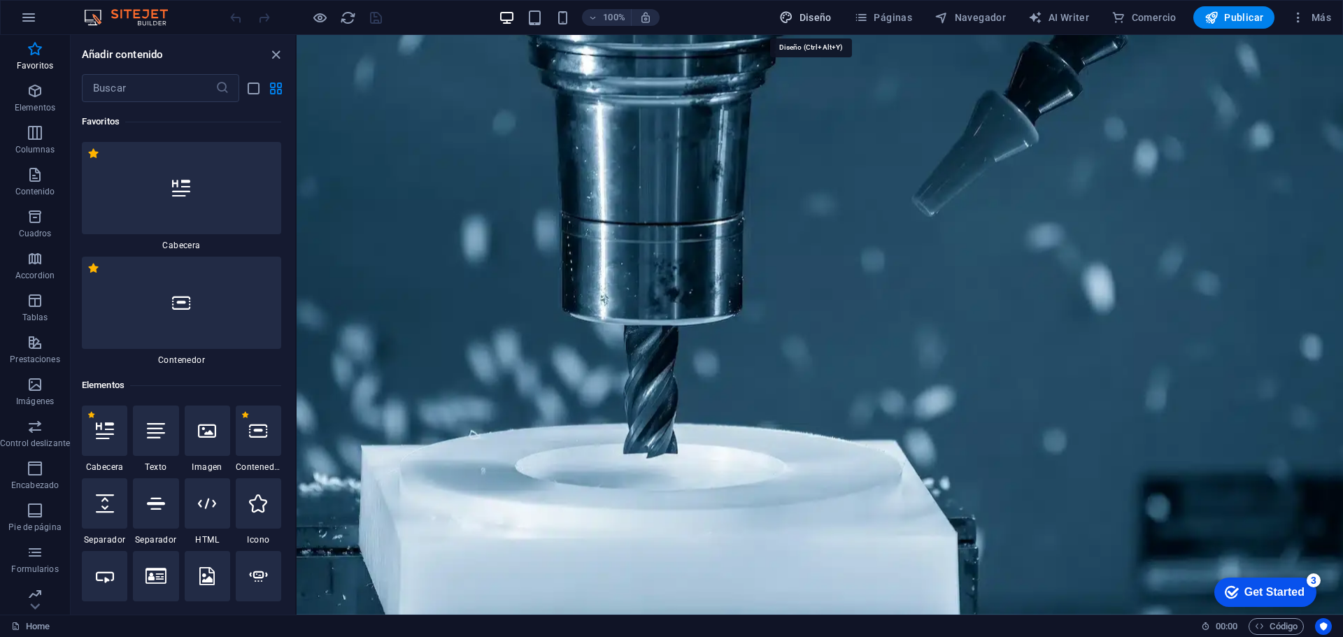
click at [803, 8] on button "Diseño" at bounding box center [806, 17] width 64 height 22
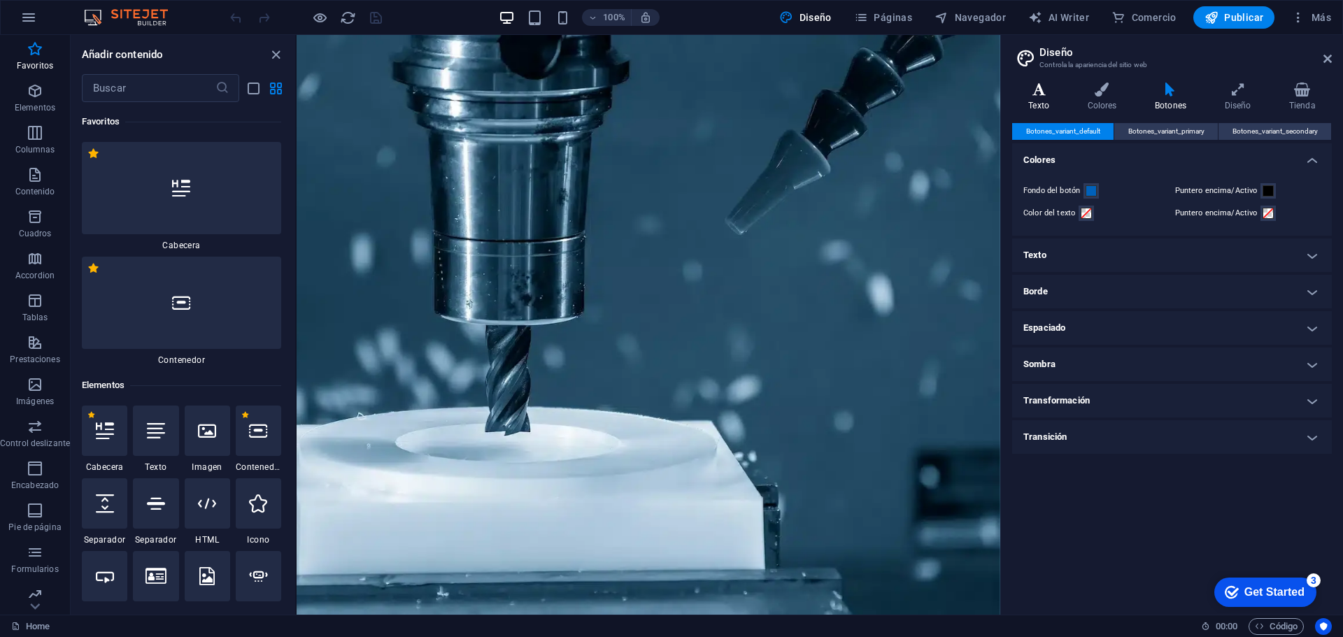
click at [1048, 97] on h4 "Texto" at bounding box center [1041, 97] width 59 height 29
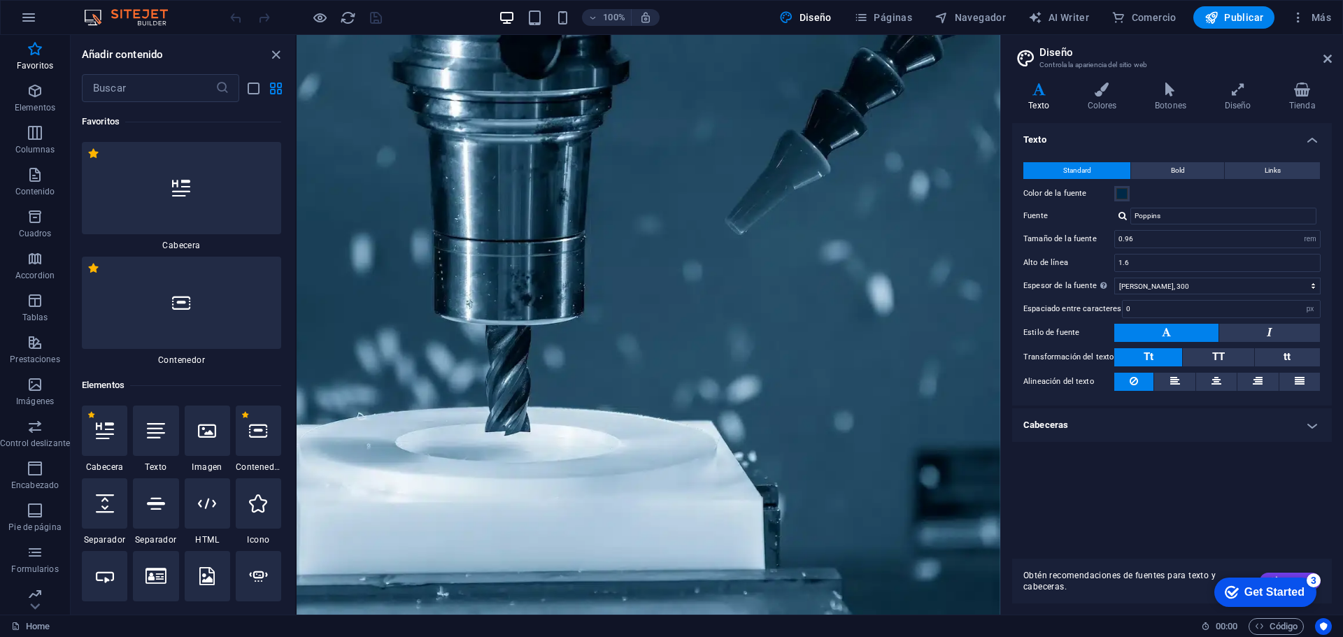
click at [1051, 55] on h2 "Diseño" at bounding box center [1186, 52] width 292 height 13
click at [179, 17] on img at bounding box center [132, 17] width 105 height 17
click at [112, 13] on img at bounding box center [132, 17] width 105 height 17
click at [24, 15] on icon "button" at bounding box center [28, 17] width 17 height 17
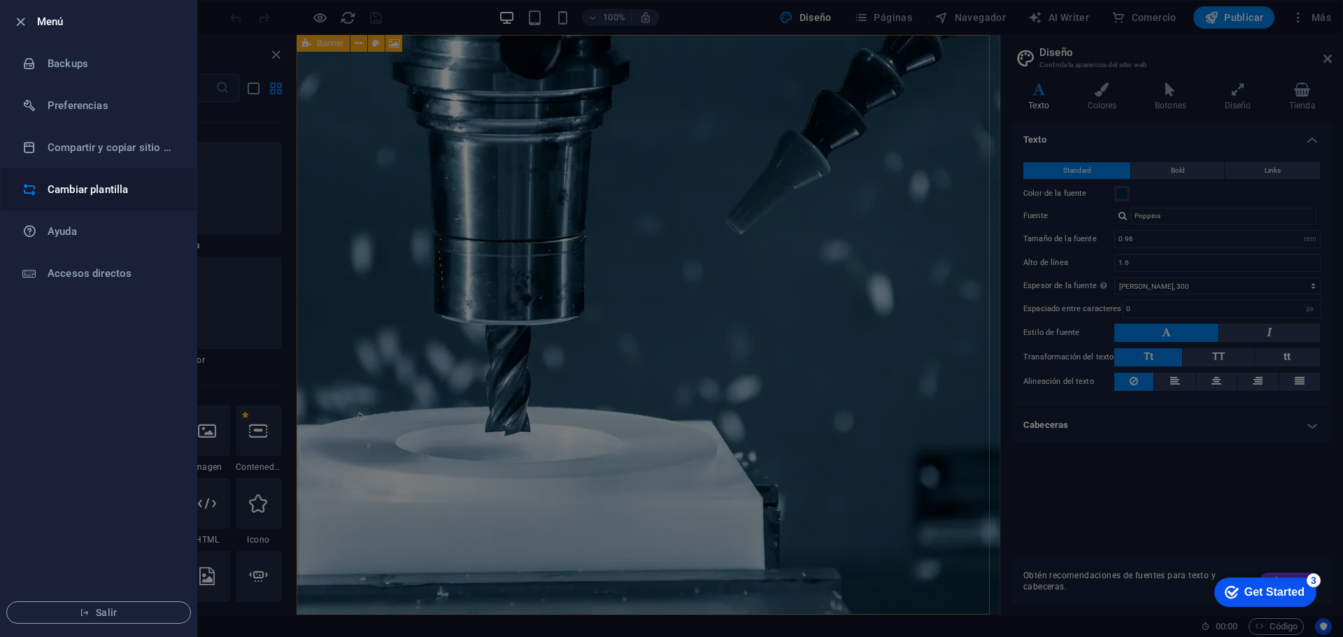
click at [130, 198] on li "Cambiar plantilla" at bounding box center [99, 190] width 196 height 42
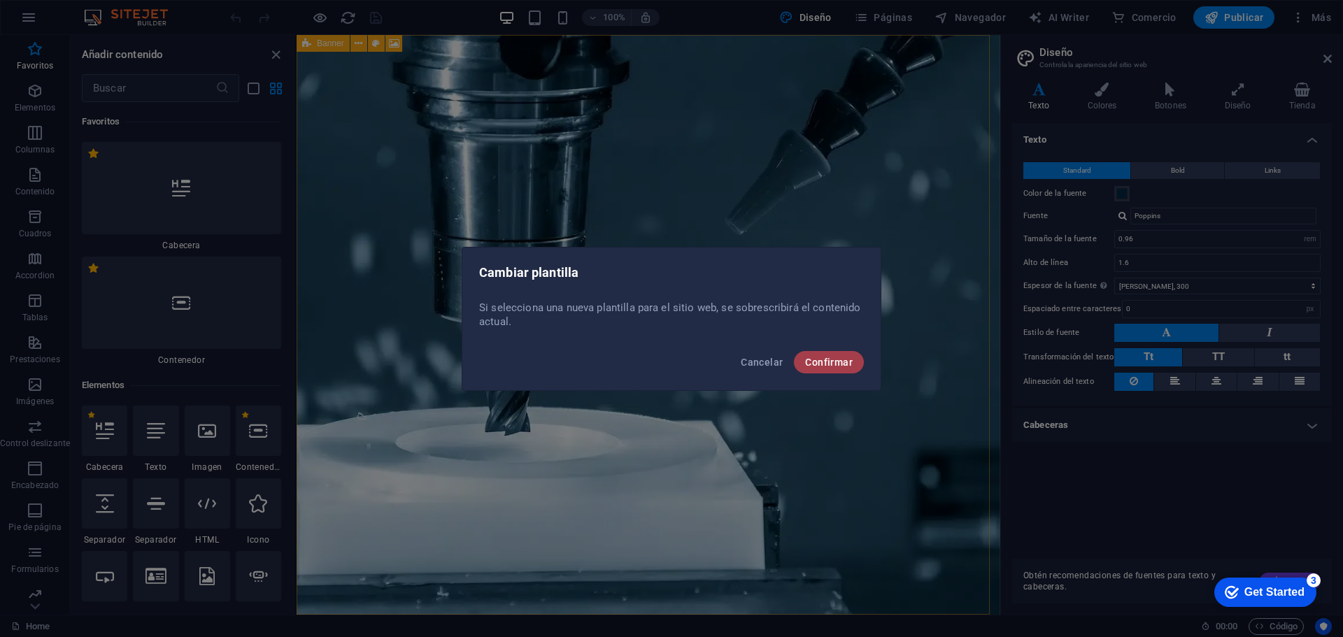
click at [814, 358] on span "Confirmar" at bounding box center [829, 362] width 48 height 11
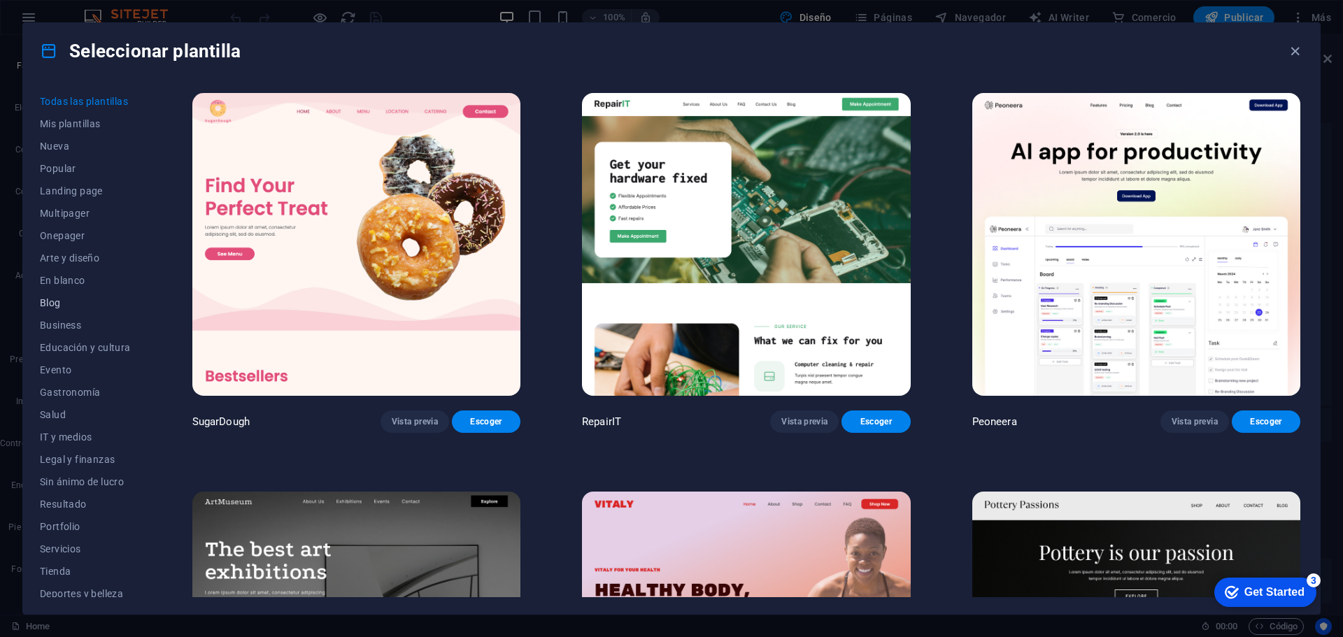
click at [57, 304] on span "Blog" at bounding box center [85, 302] width 91 height 11
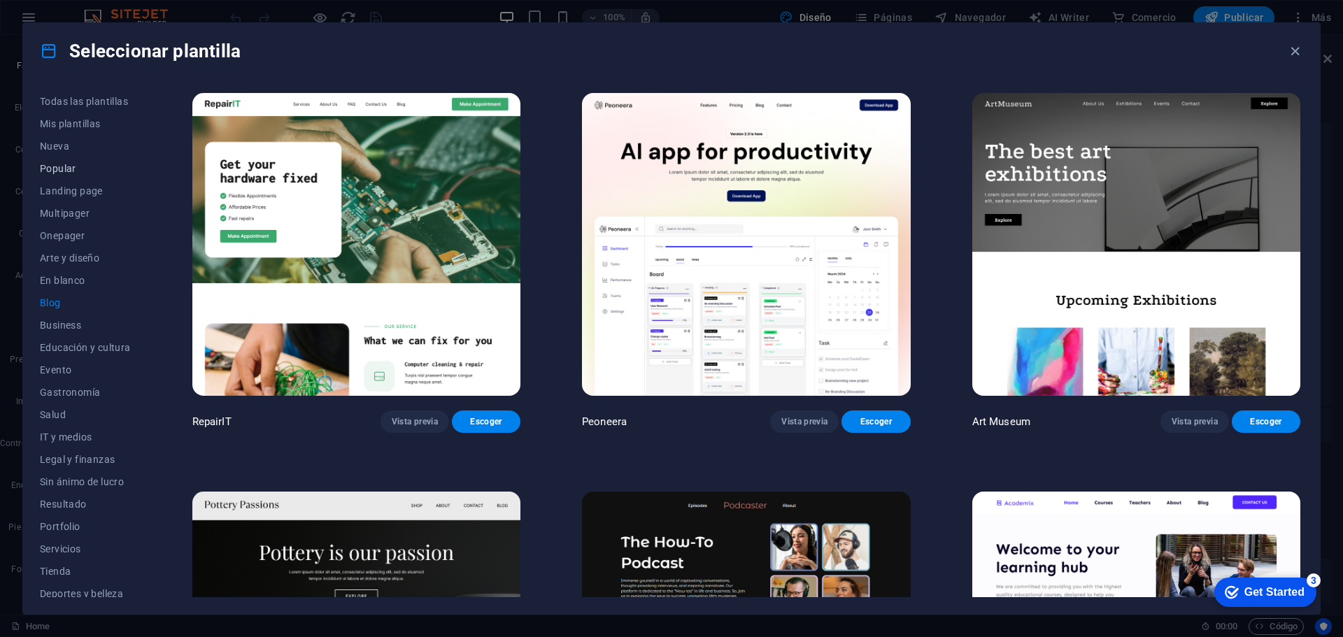
click at [68, 169] on span "Popular" at bounding box center [85, 168] width 91 height 11
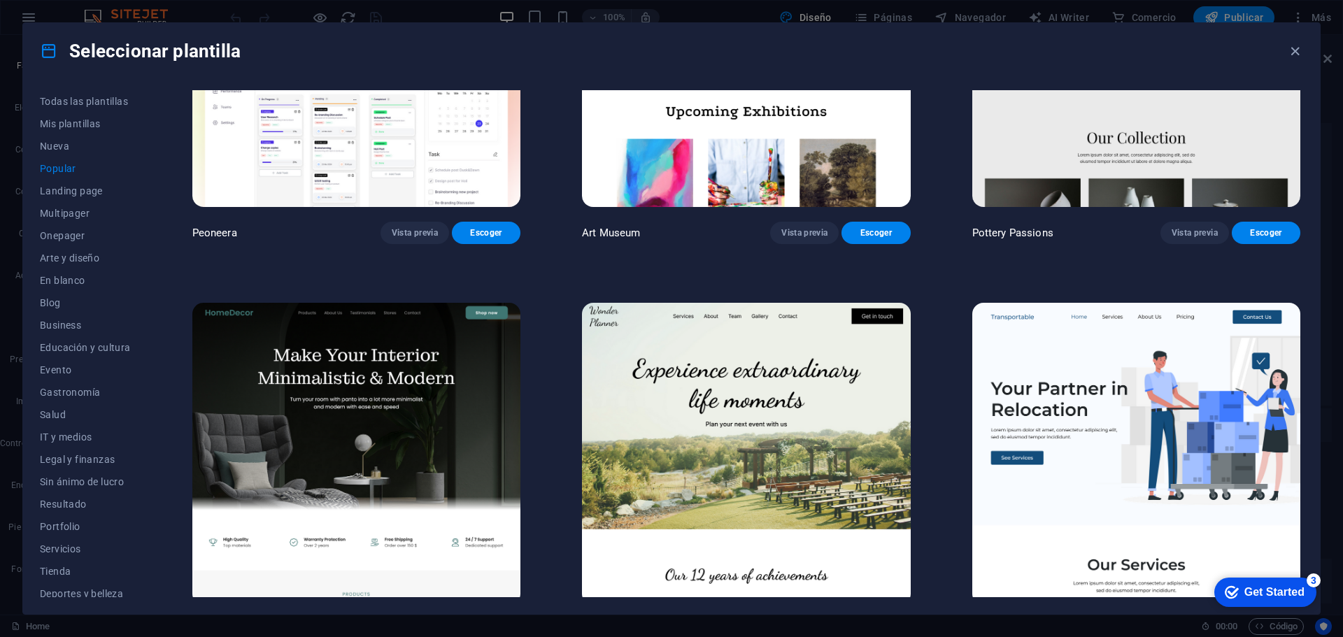
scroll to position [280, 0]
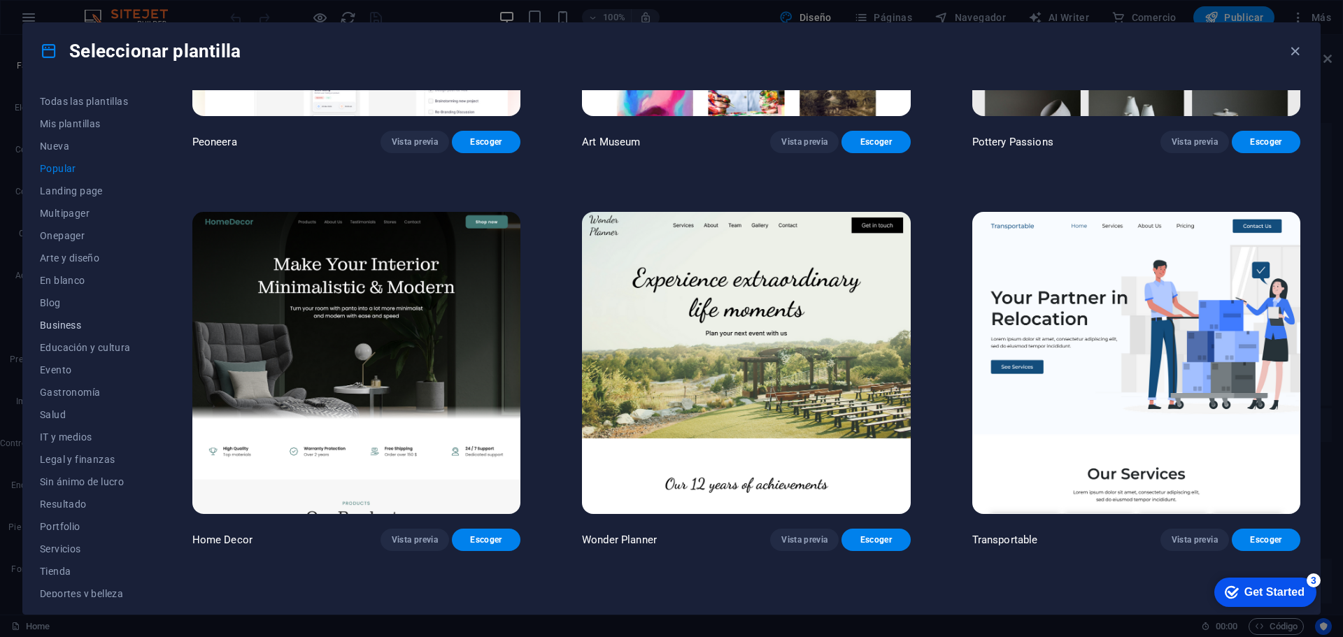
click at [74, 323] on span "Business" at bounding box center [85, 325] width 91 height 11
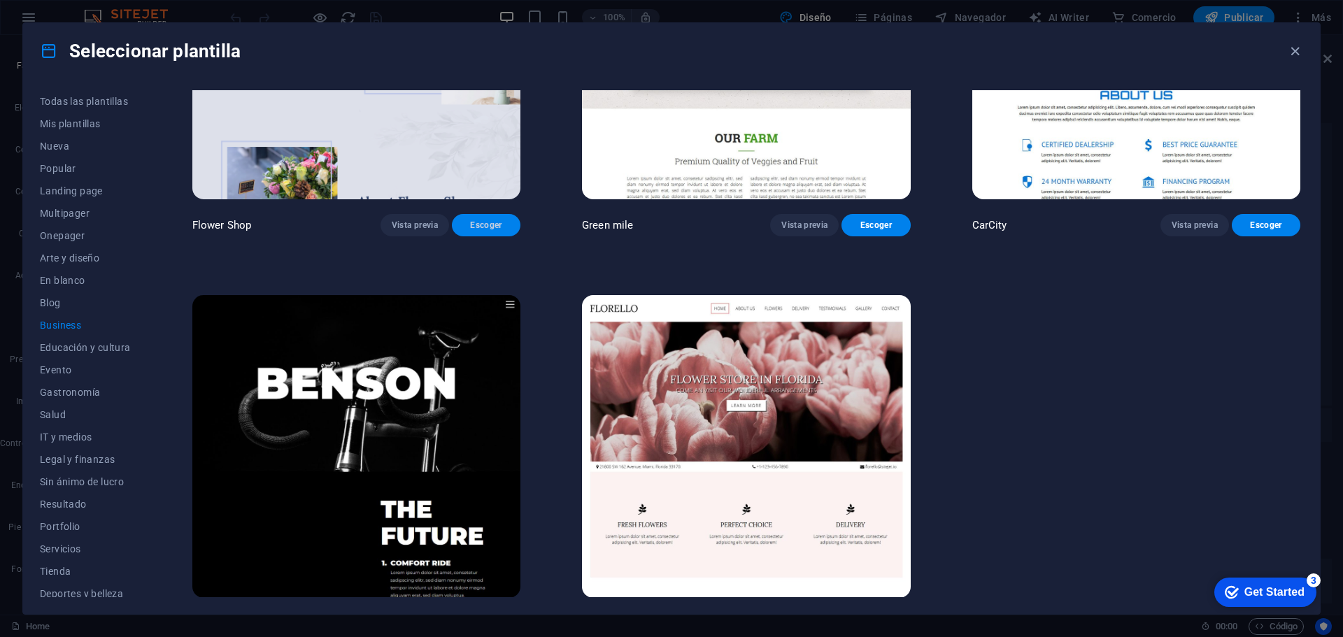
scroll to position [628, 0]
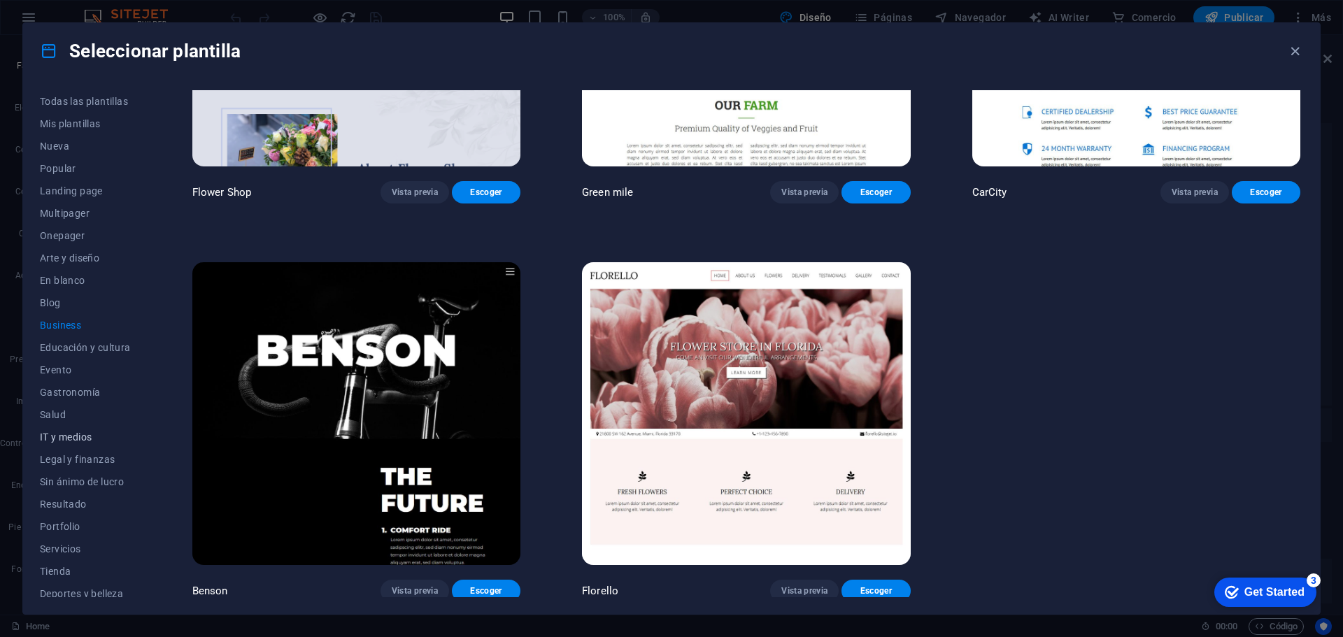
click at [88, 432] on span "IT y medios" at bounding box center [85, 437] width 91 height 11
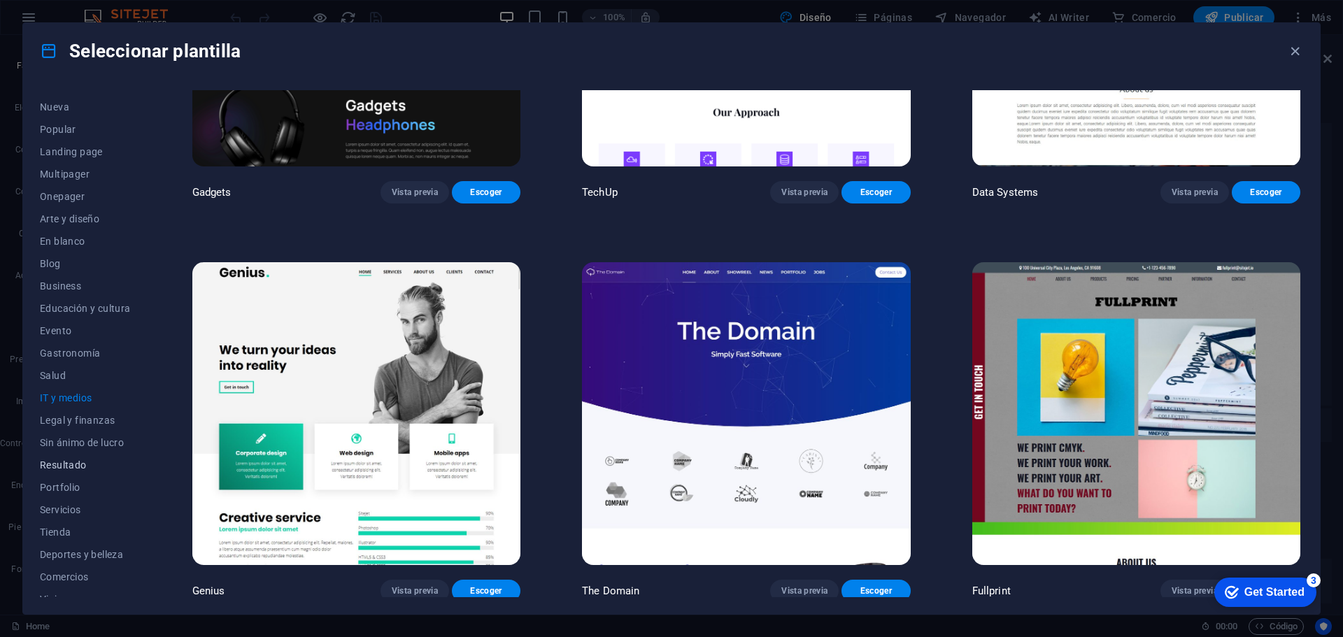
scroll to position [75, 0]
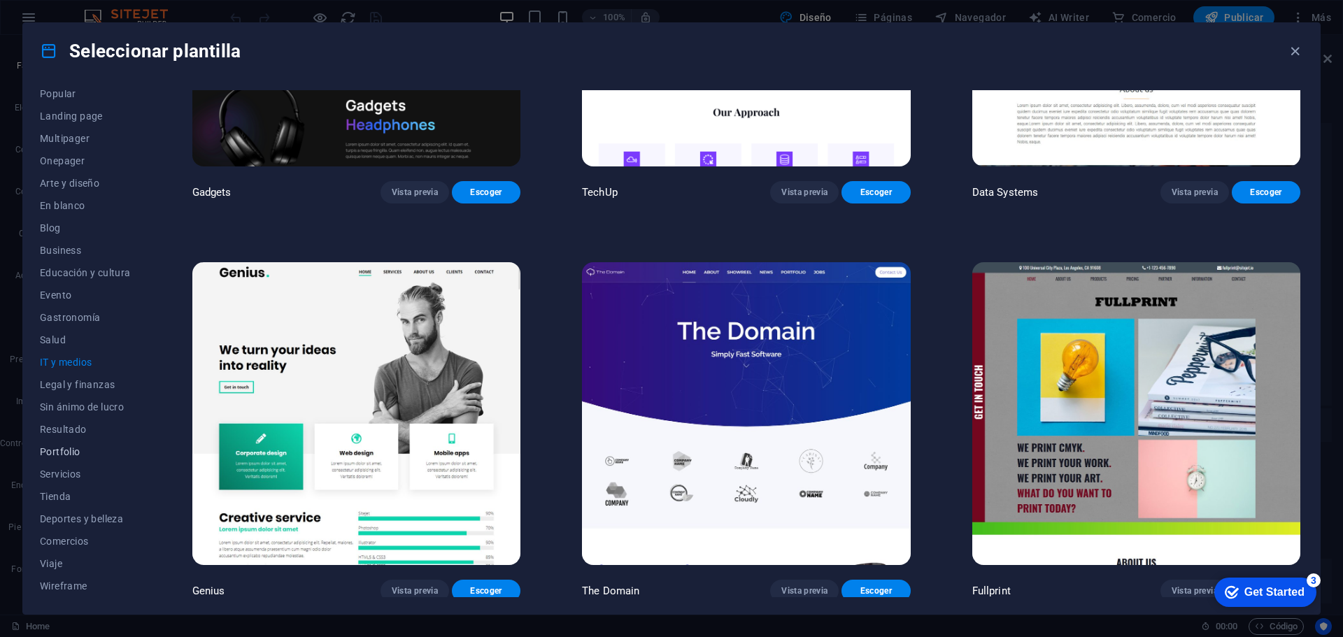
click at [52, 450] on span "Portfolio" at bounding box center [85, 451] width 91 height 11
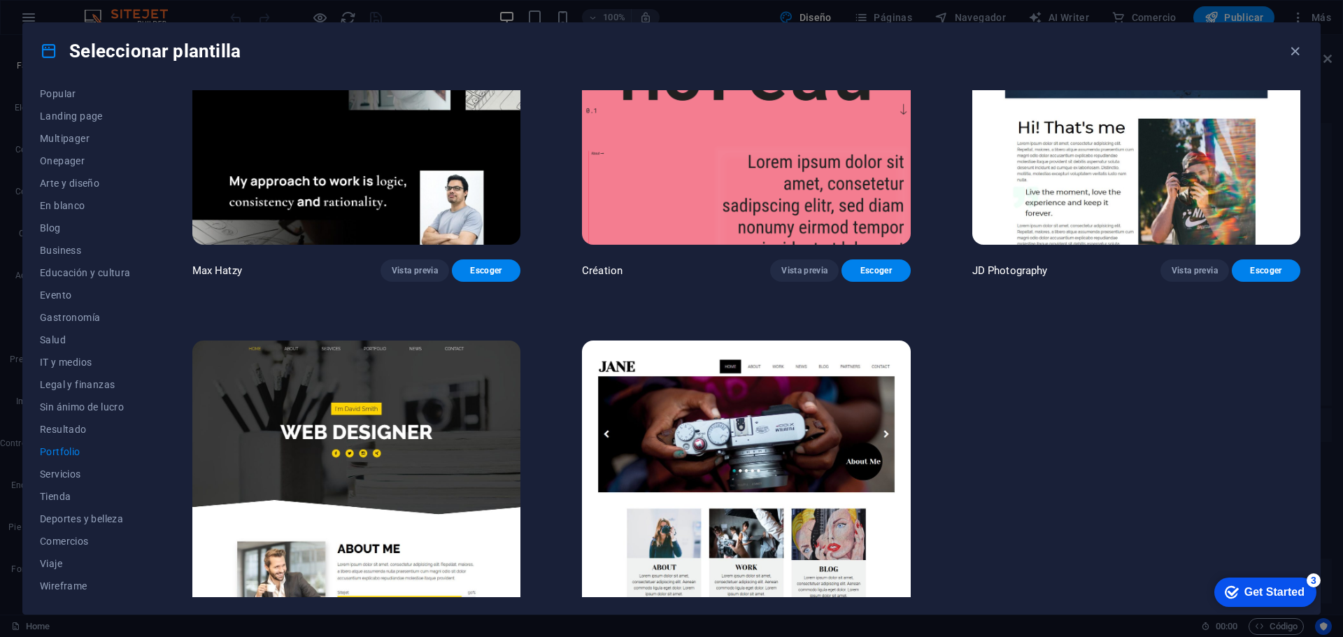
scroll to position [628, 0]
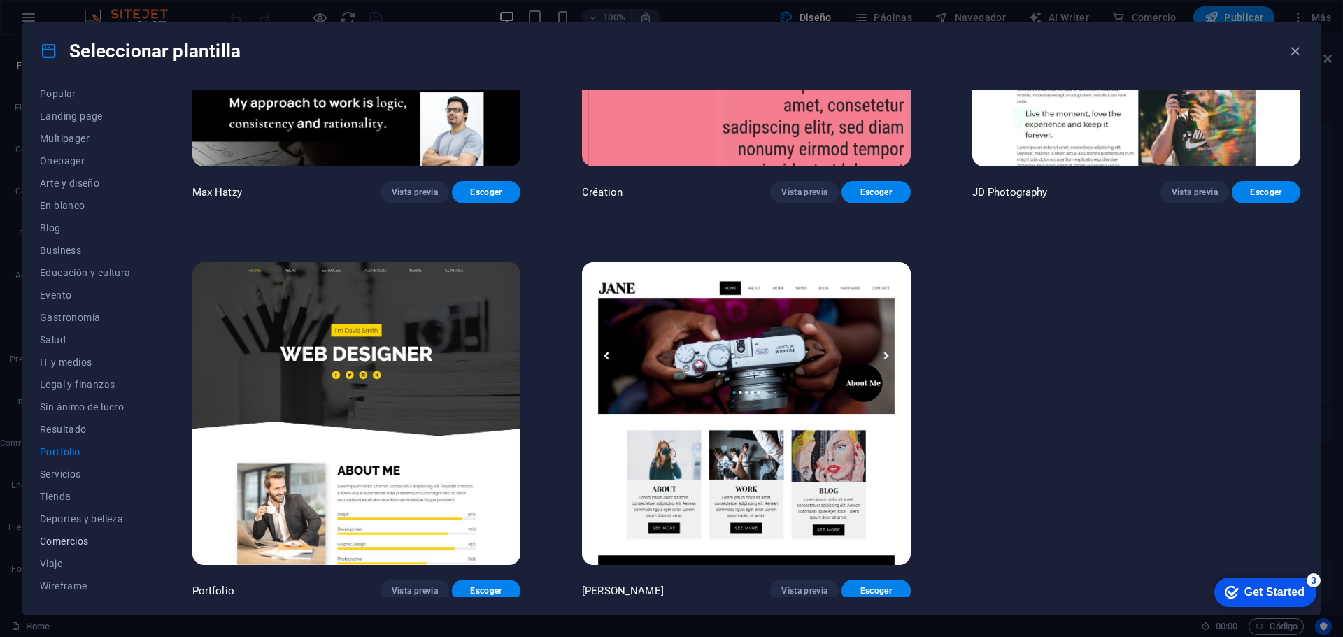
click at [69, 537] on span "Comercios" at bounding box center [85, 541] width 91 height 11
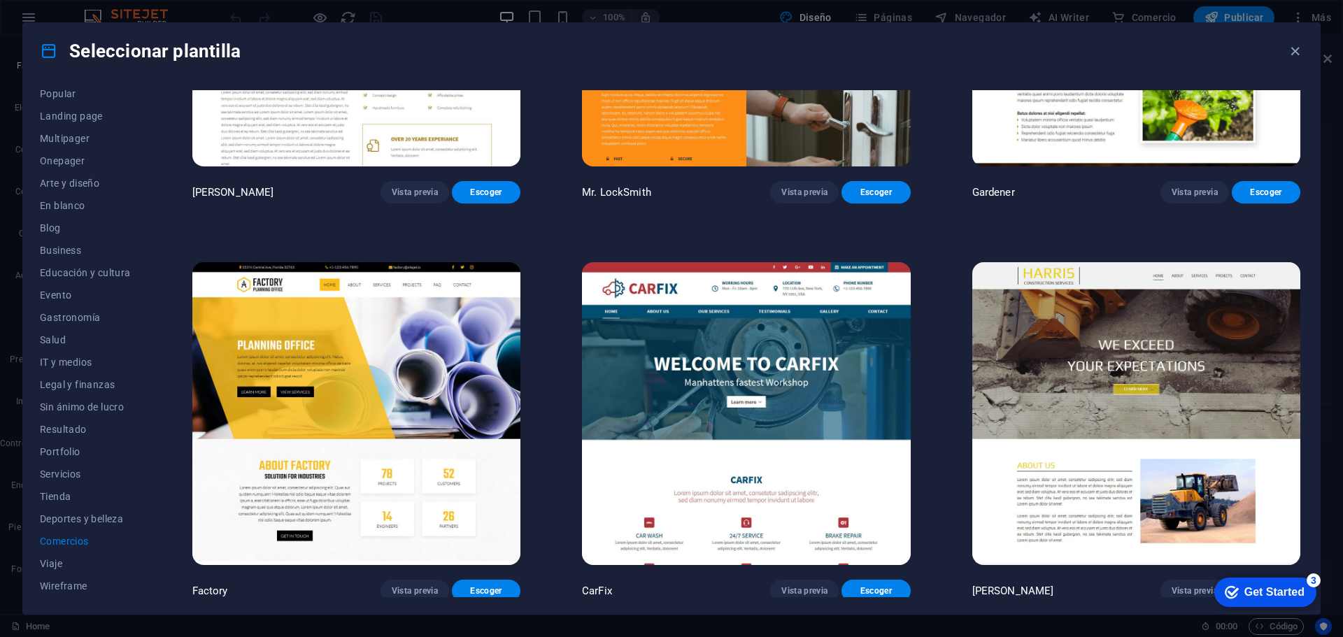
click at [316, 411] on img at bounding box center [356, 413] width 328 height 303
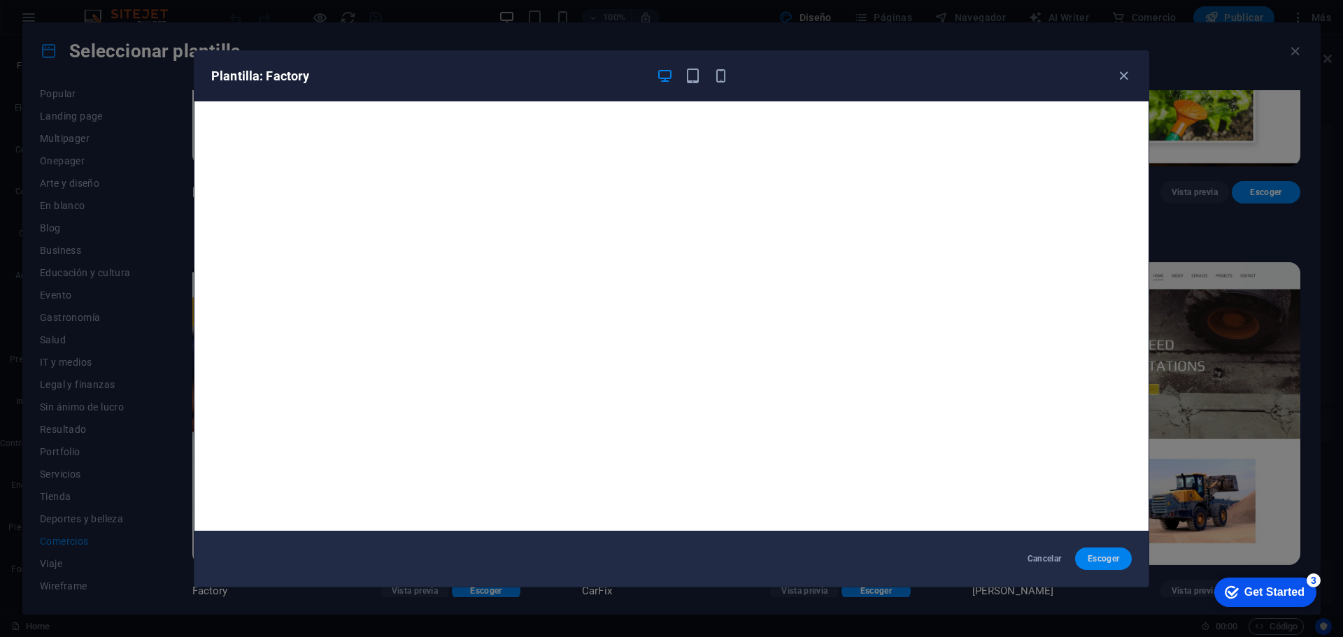
click at [1104, 559] on span "Escoger" at bounding box center [1104, 558] width 34 height 11
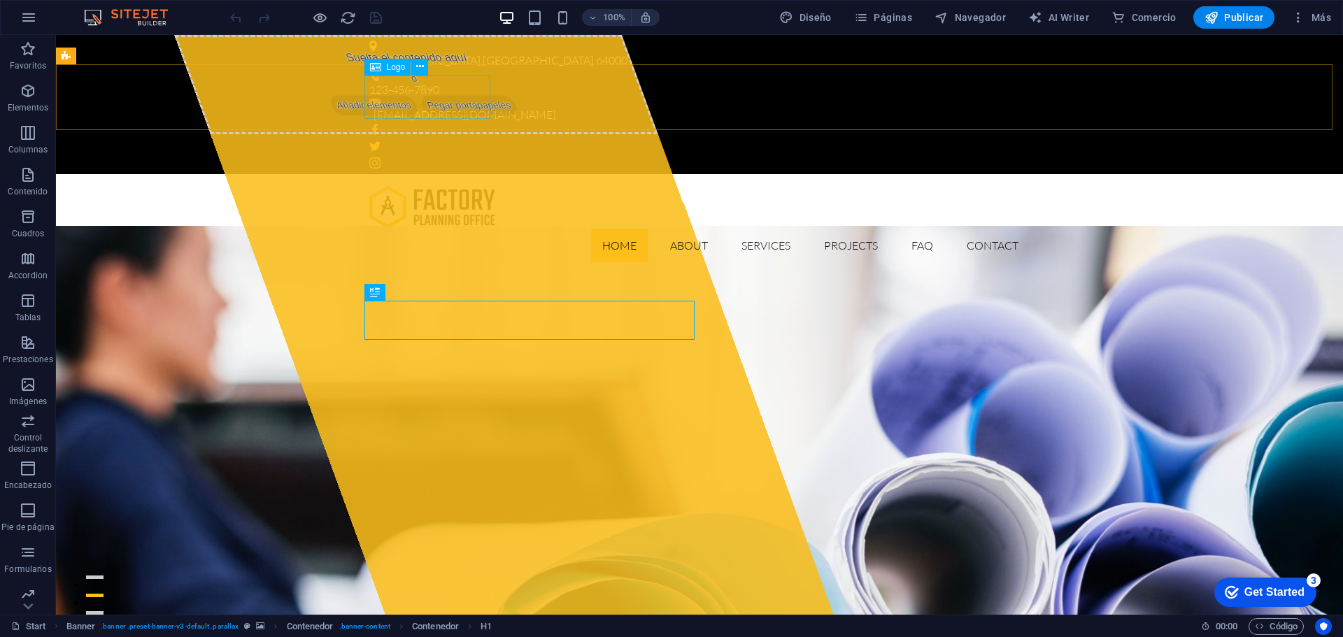
click at [395, 66] on span "Logo" at bounding box center [396, 67] width 19 height 8
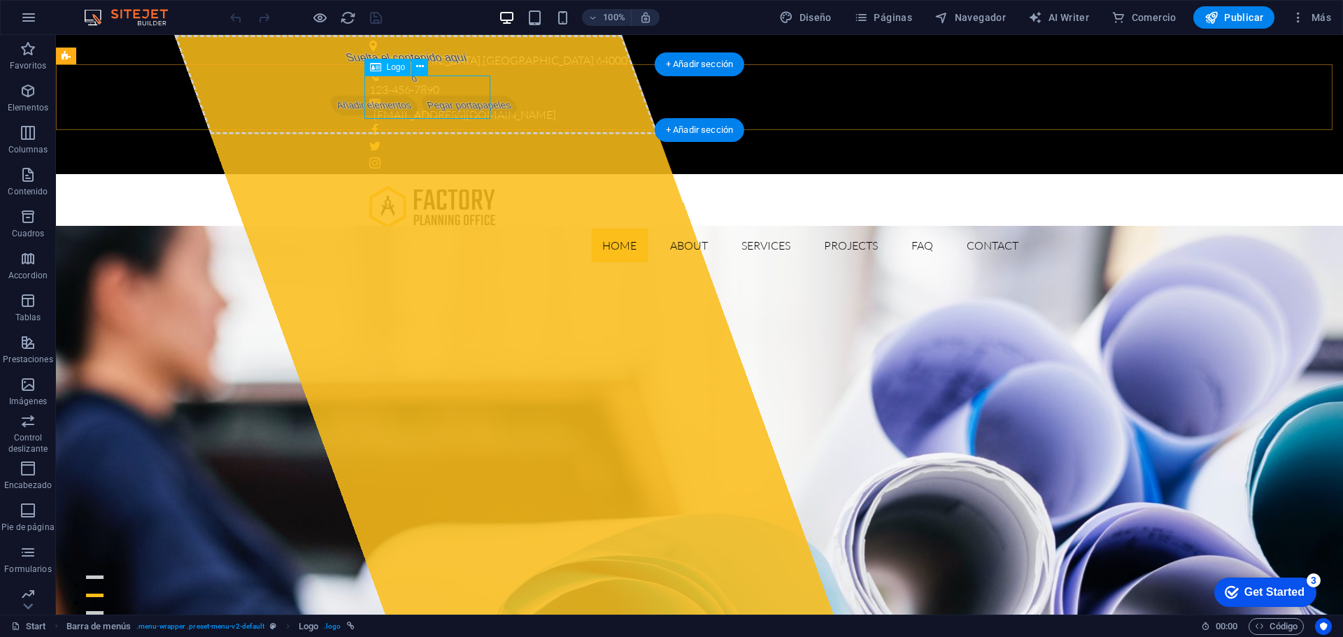
click at [400, 185] on div at bounding box center [699, 206] width 661 height 43
select select "px"
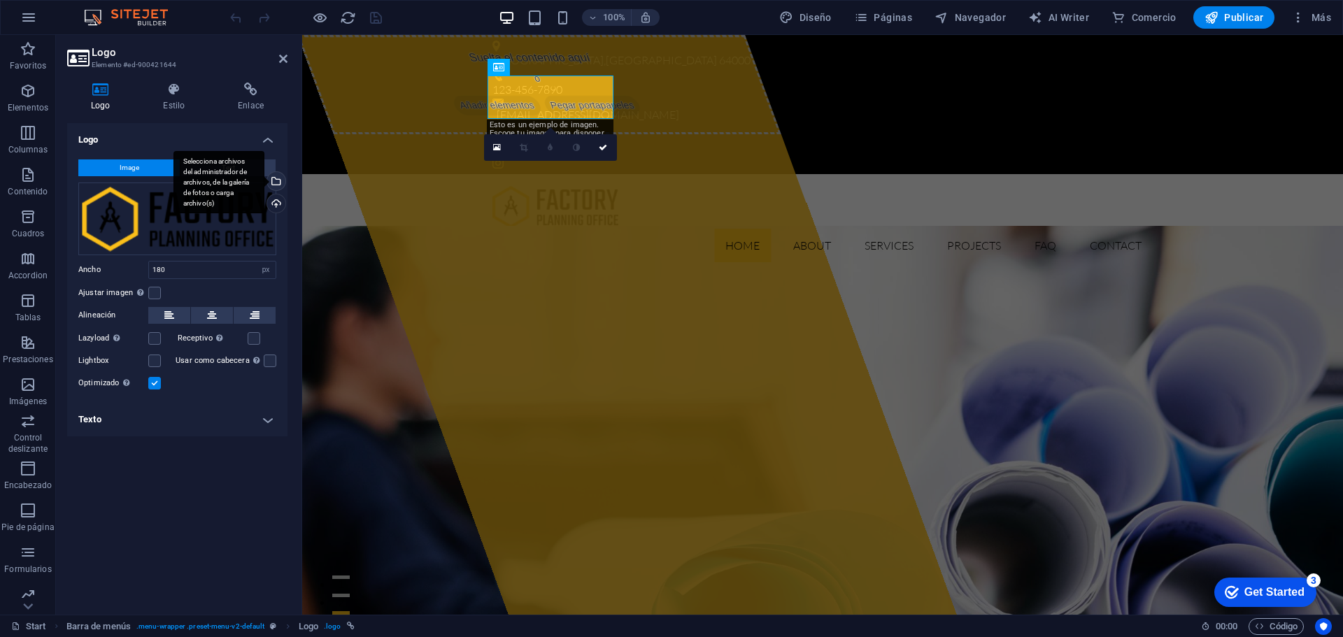
click at [282, 181] on div "Selecciona archivos del administrador de archivos, de la galería de fotos o car…" at bounding box center [274, 182] width 21 height 21
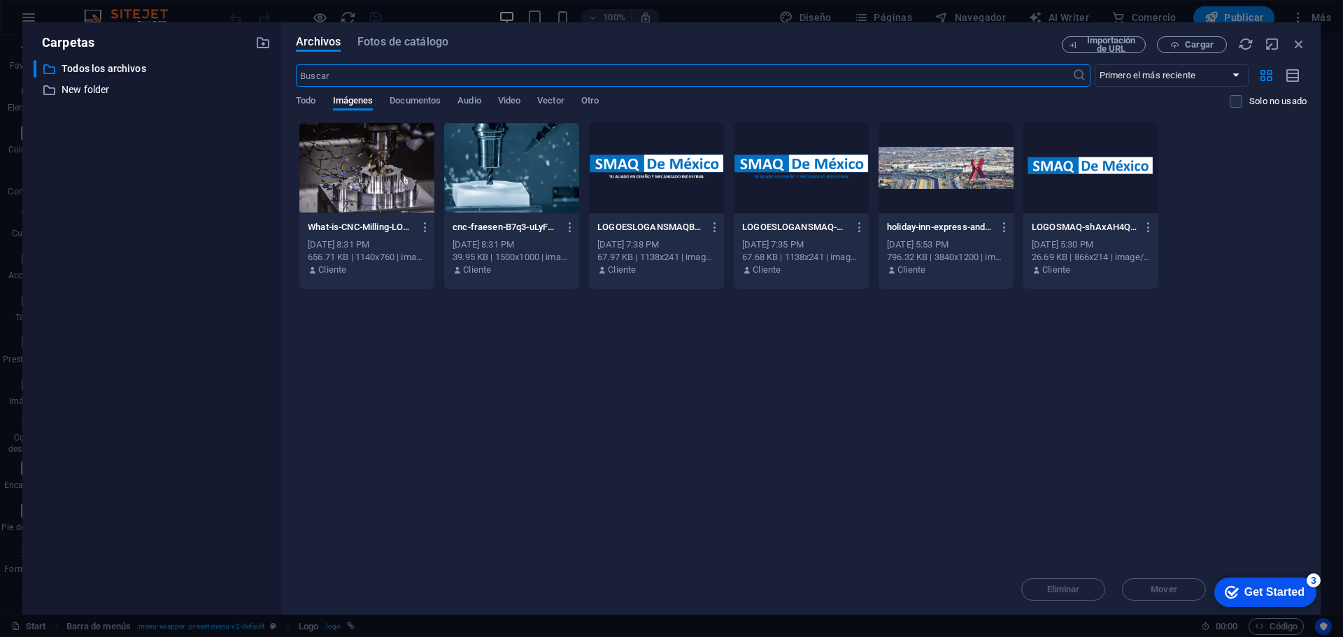
click at [642, 176] on div at bounding box center [656, 167] width 135 height 91
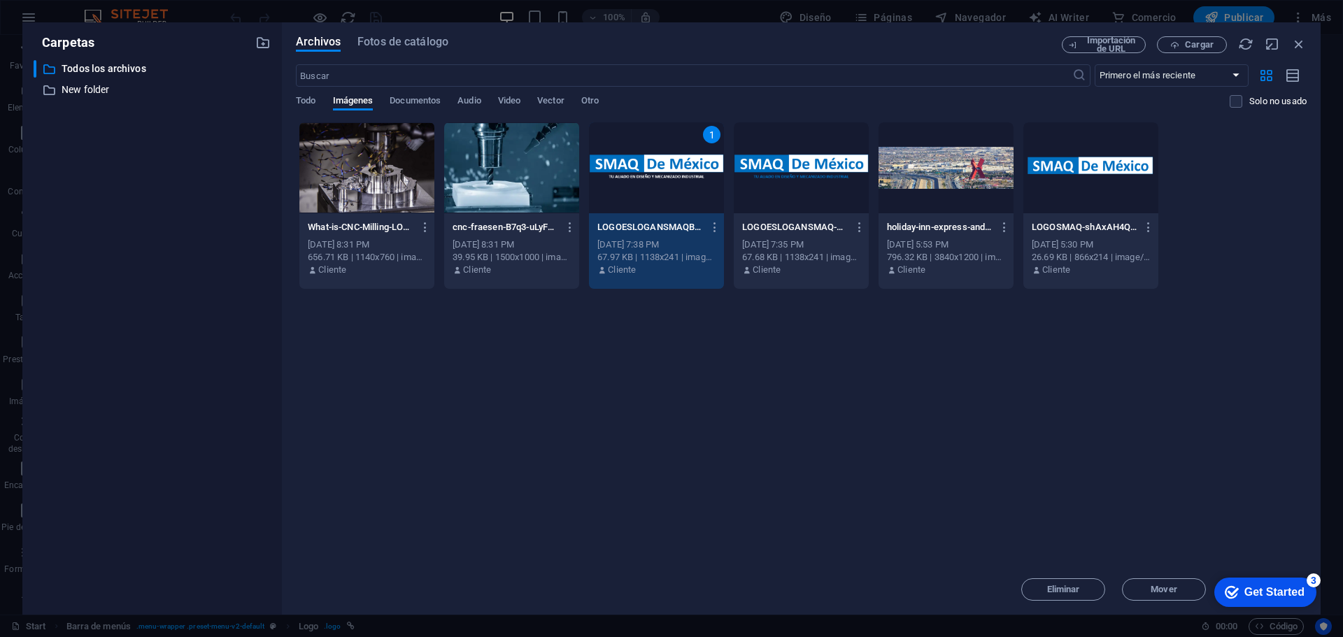
click at [791, 145] on div at bounding box center [801, 167] width 135 height 91
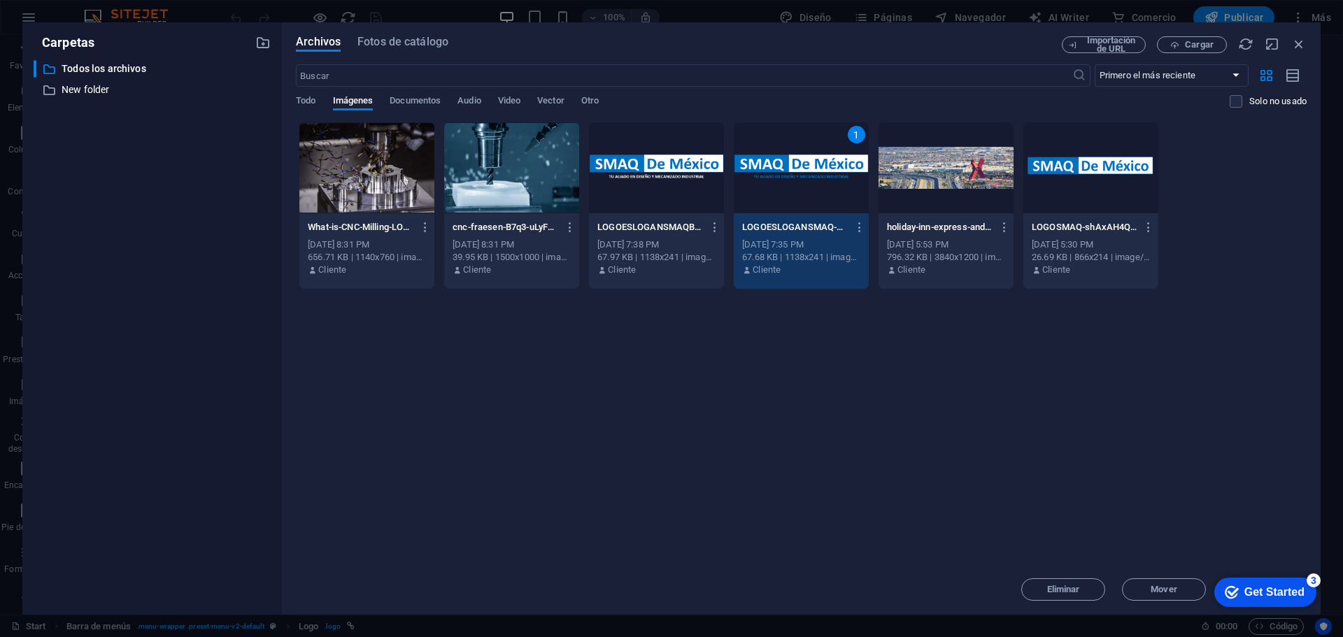
click at [847, 167] on div "1" at bounding box center [801, 167] width 135 height 91
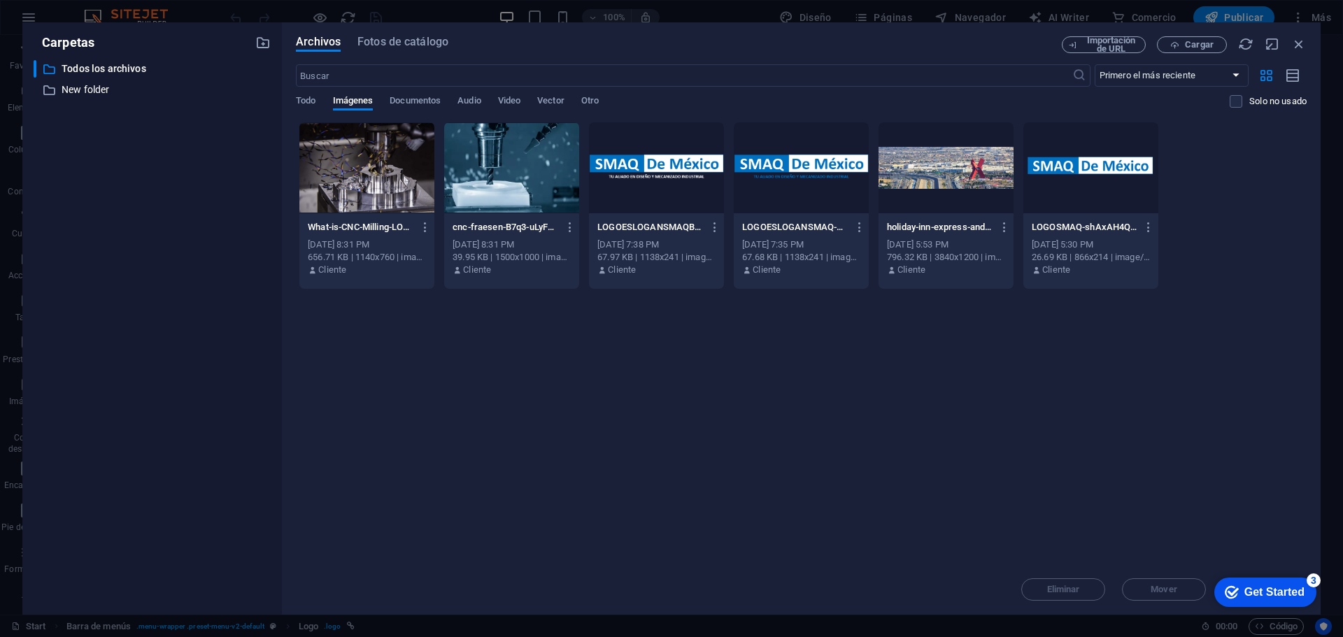
click at [847, 167] on div at bounding box center [801, 167] width 135 height 91
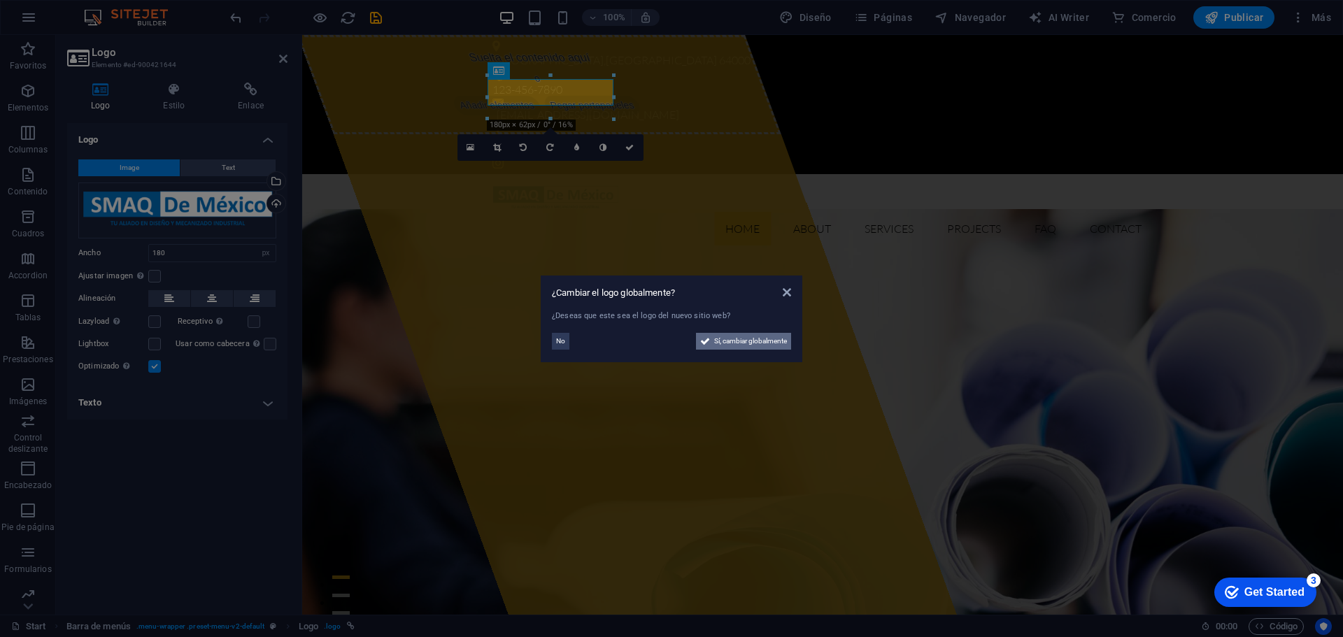
click at [747, 341] on span "Sí, cambiar globalmente" at bounding box center [750, 341] width 73 height 17
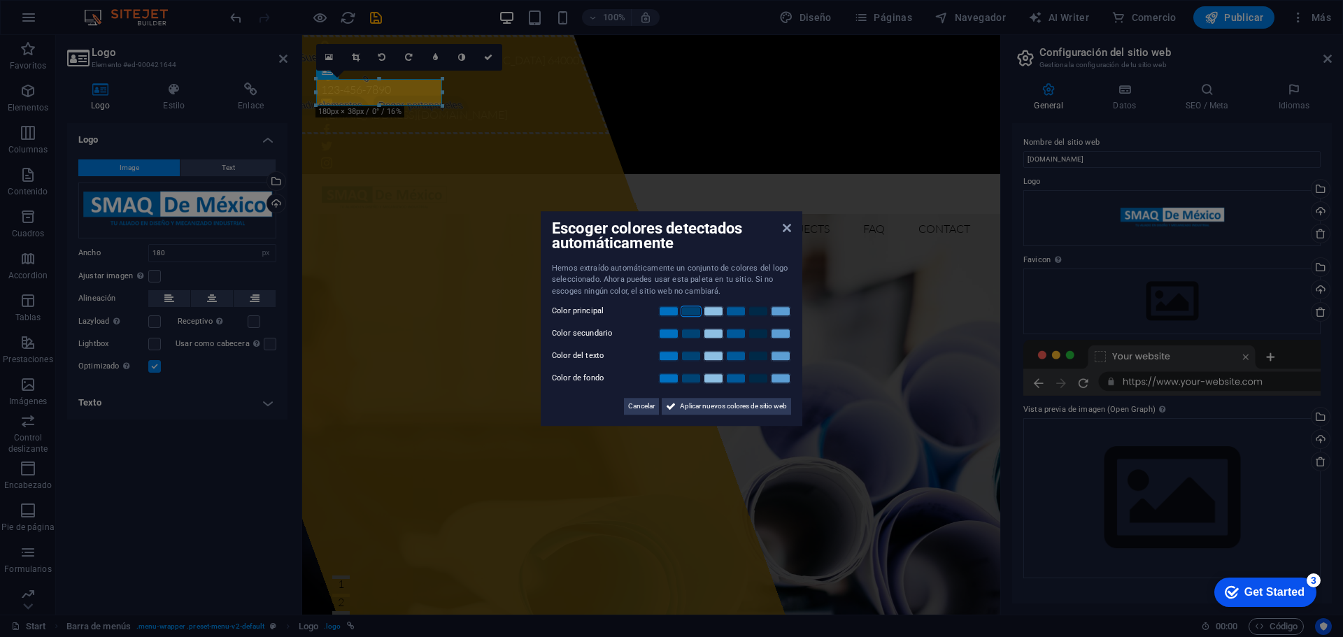
click at [689, 310] on link at bounding box center [691, 311] width 21 height 11
click at [674, 334] on link at bounding box center [668, 333] width 21 height 11
click at [717, 356] on link at bounding box center [713, 356] width 21 height 11
click at [689, 379] on link at bounding box center [691, 378] width 21 height 11
click at [749, 381] on link at bounding box center [758, 378] width 21 height 11
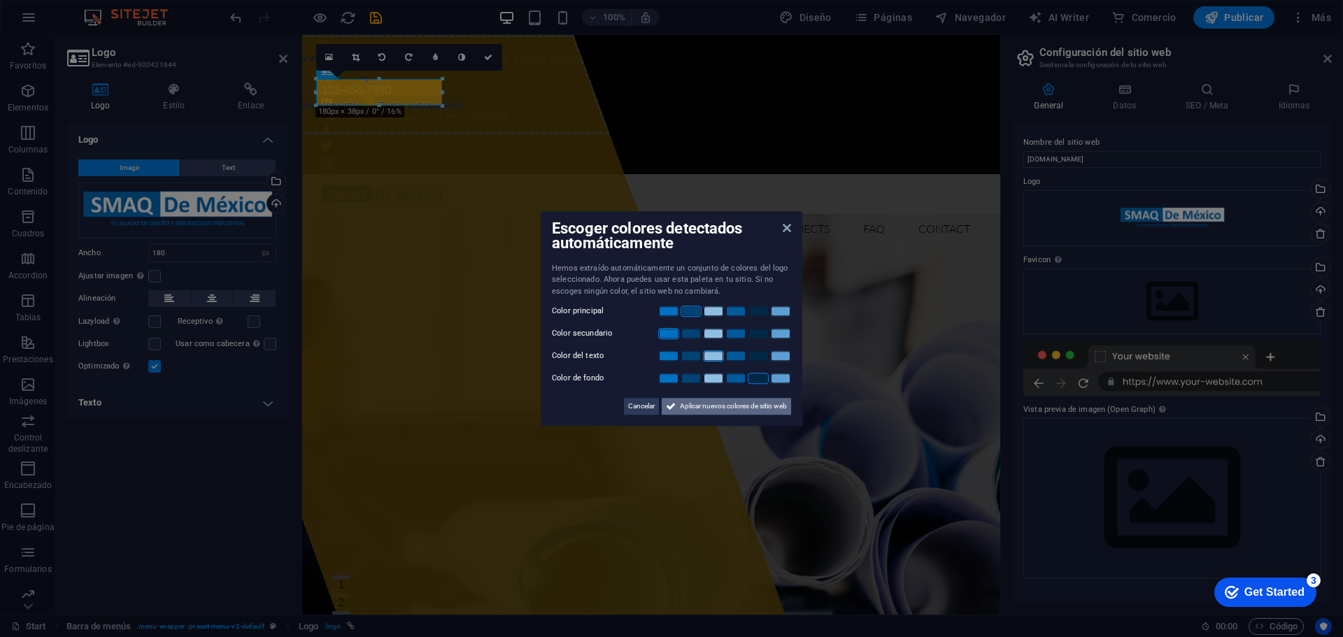
click at [689, 409] on span "Aplicar nuevos colores de sitio web" at bounding box center [733, 406] width 107 height 17
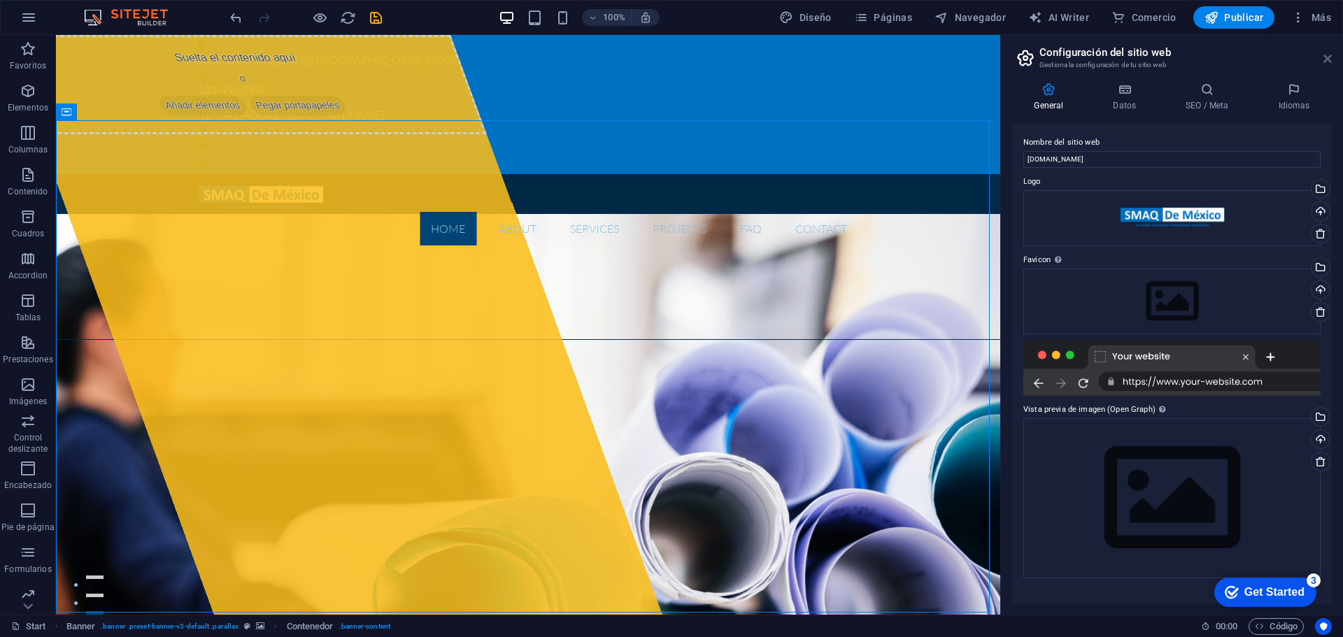
click at [1325, 58] on header "Configuración del sitio web Gestiona la configuración de tu sitio web" at bounding box center [1173, 53] width 317 height 36
click at [1325, 58] on icon at bounding box center [1328, 58] width 8 height 11
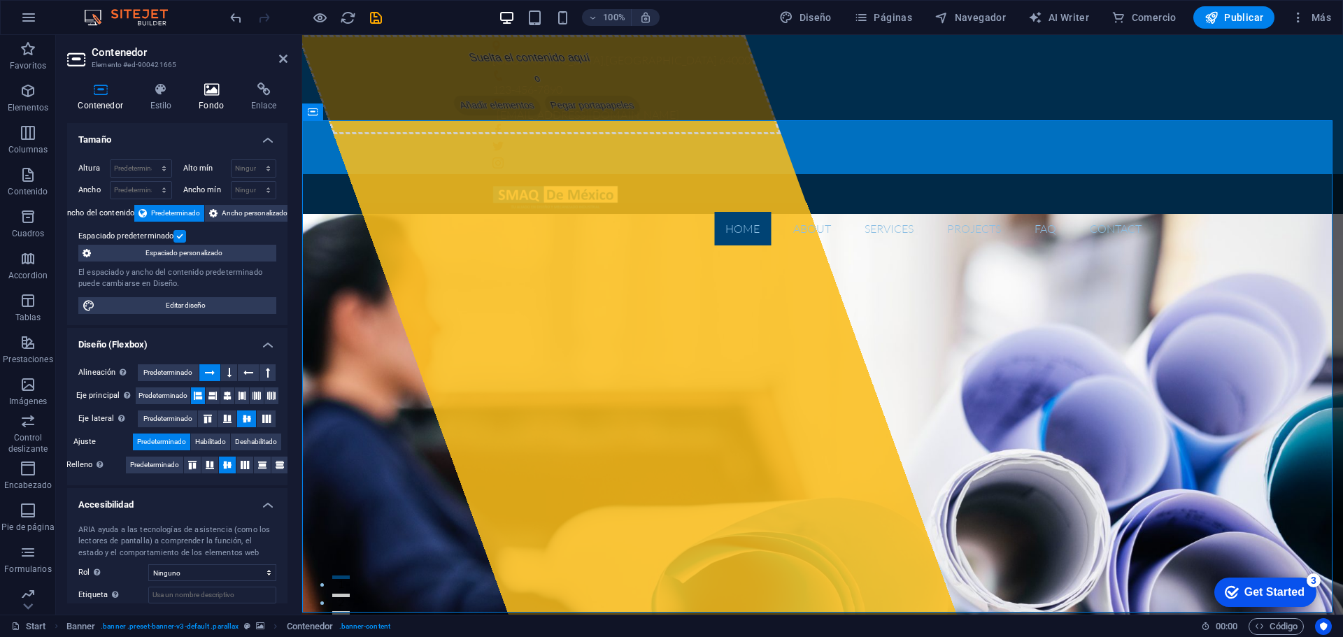
click at [196, 88] on icon at bounding box center [211, 90] width 47 height 14
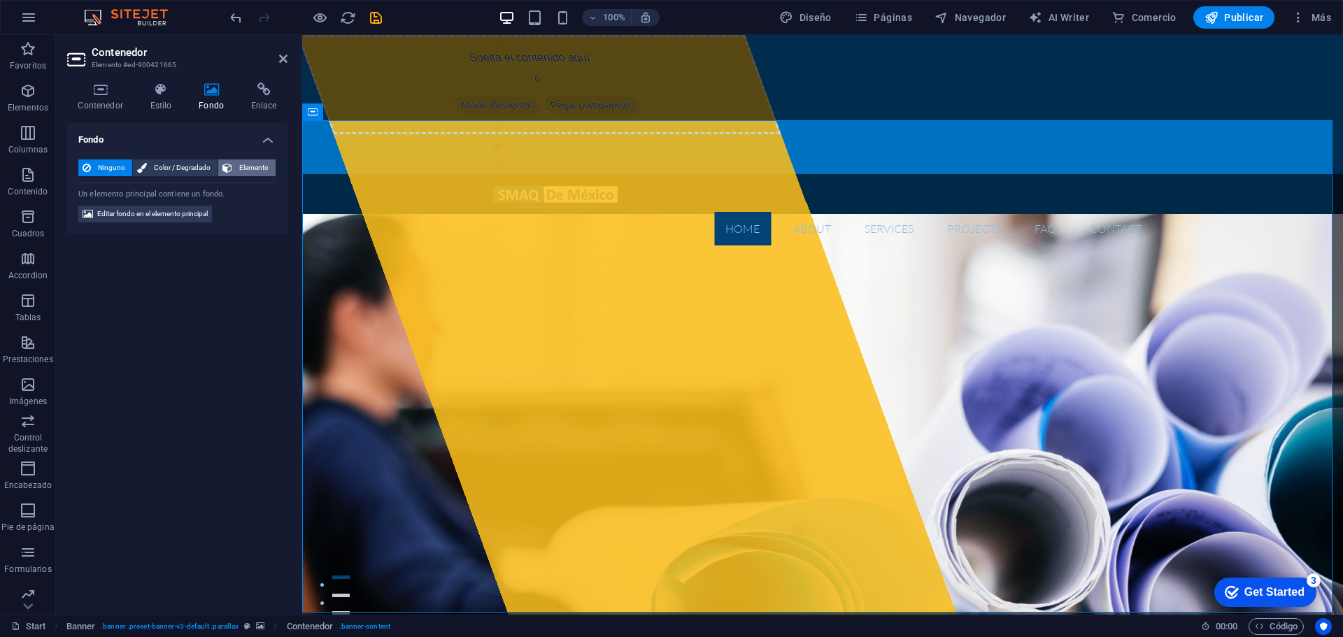
click at [254, 164] on span "Elemento" at bounding box center [253, 168] width 35 height 17
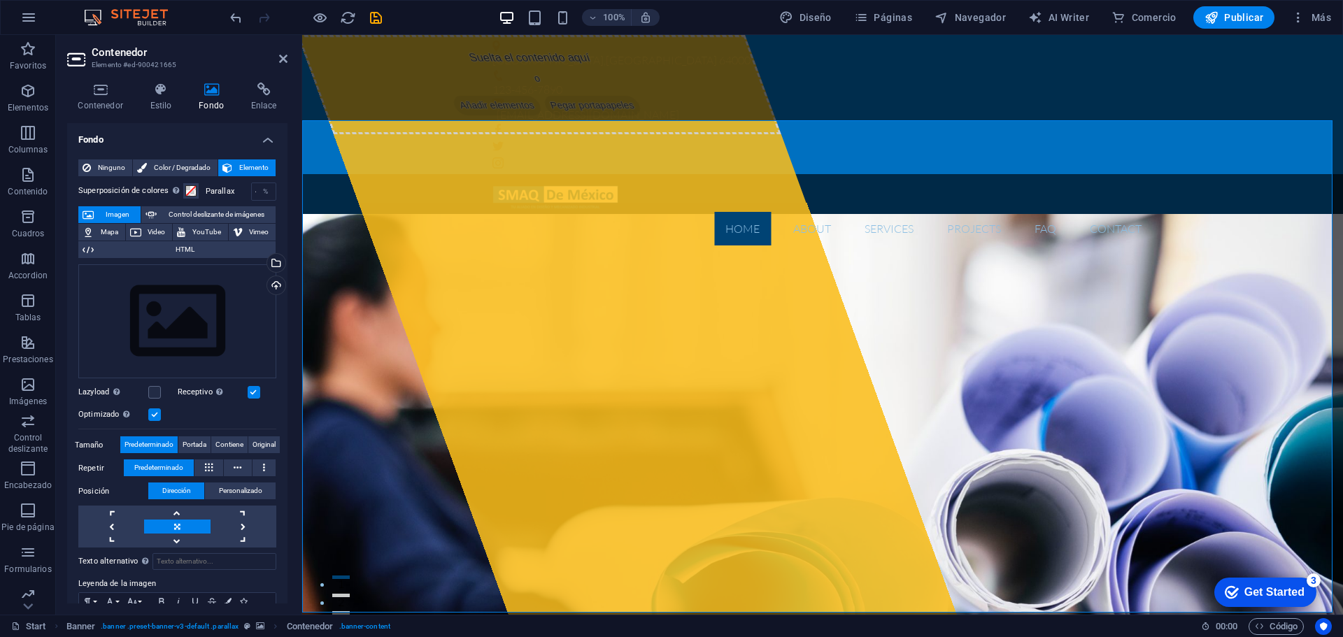
click at [280, 59] on icon at bounding box center [283, 58] width 8 height 11
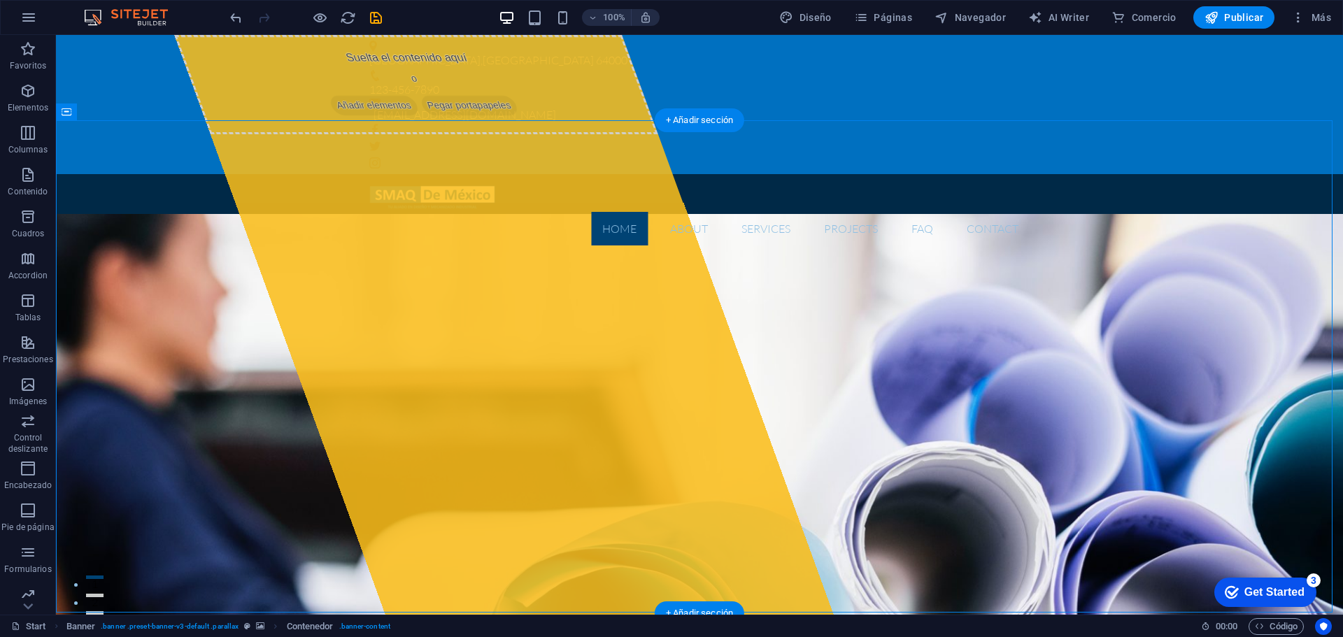
click at [83, 117] on div "Banner" at bounding box center [82, 112] width 53 height 17
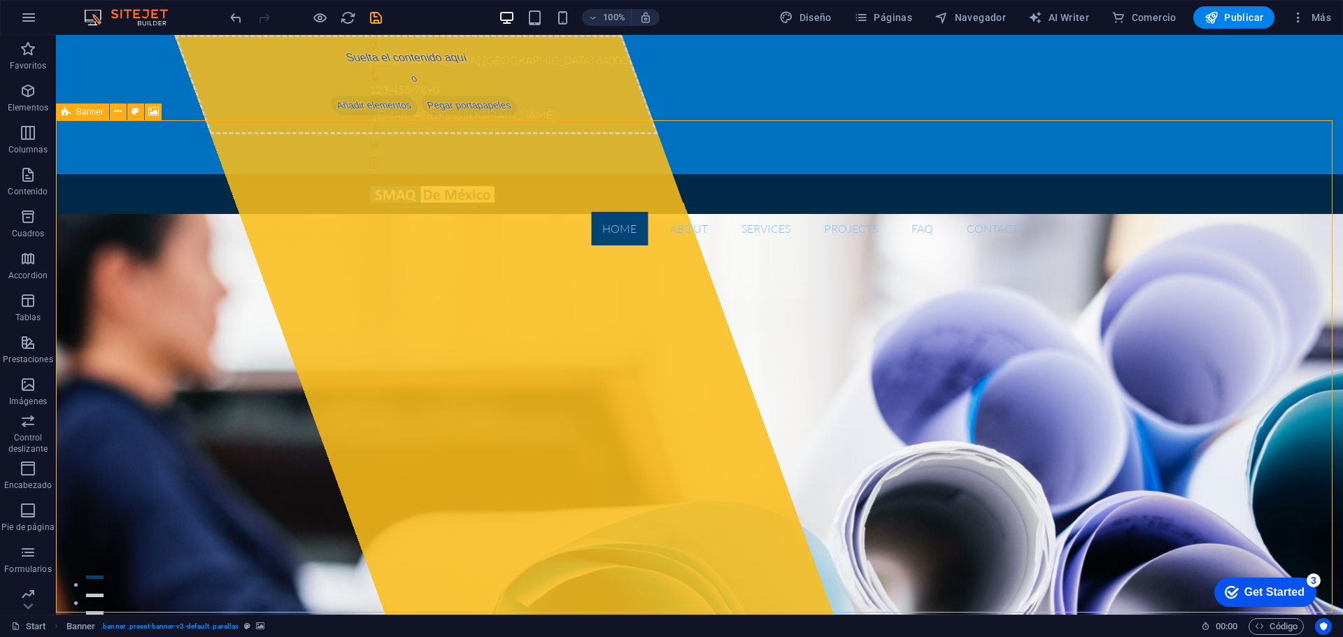
click at [83, 112] on span "Banner" at bounding box center [89, 112] width 27 height 8
click at [119, 109] on icon at bounding box center [118, 111] width 8 height 15
click at [157, 110] on icon at bounding box center [153, 111] width 10 height 15
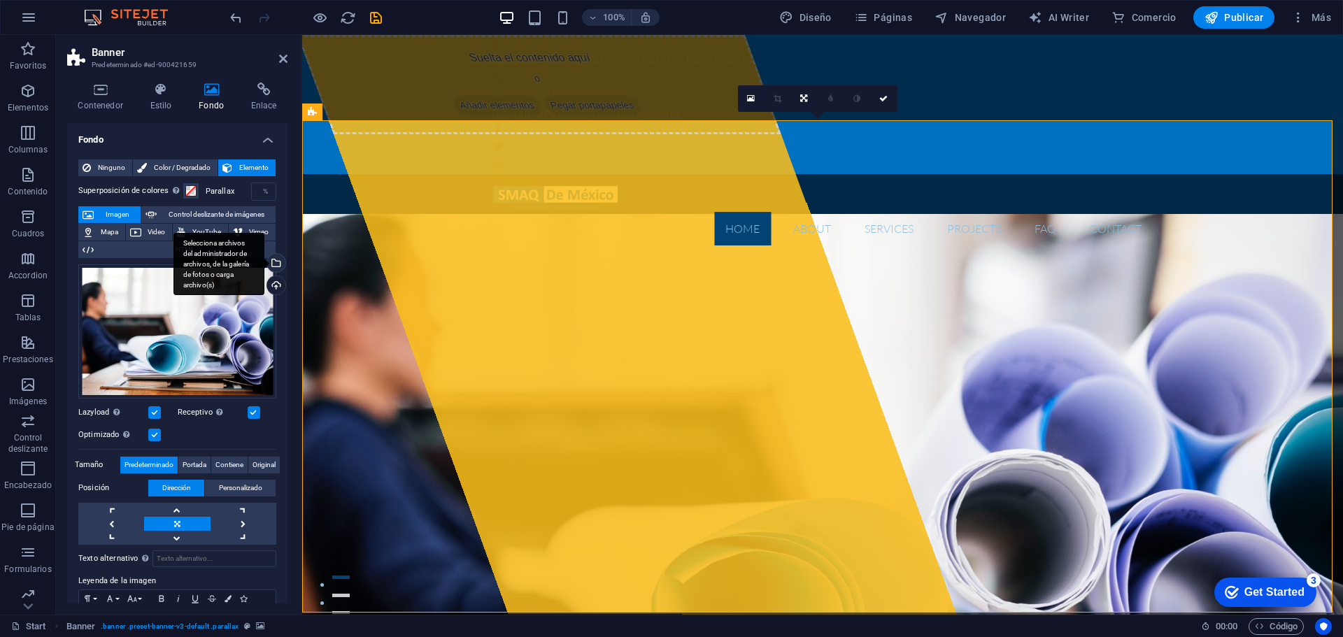
click at [274, 262] on div "Selecciona archivos del administrador de archivos, de la galería de fotos o car…" at bounding box center [274, 264] width 21 height 21
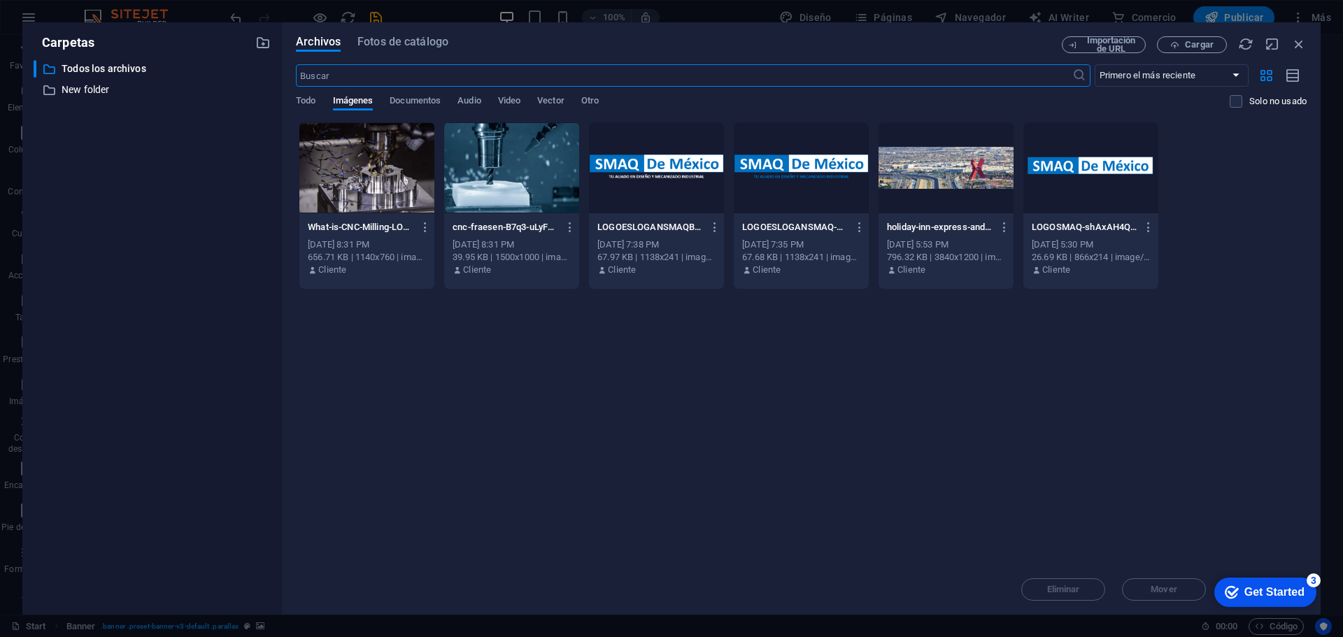
click at [496, 183] on div at bounding box center [511, 167] width 135 height 91
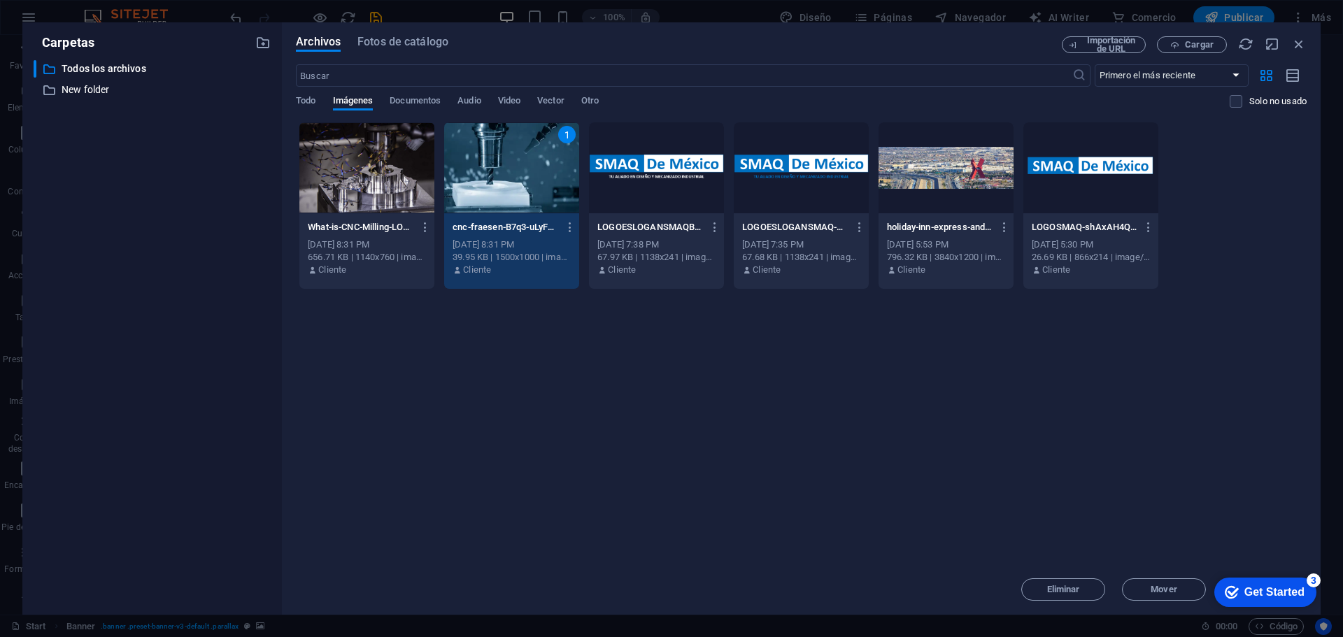
click at [496, 183] on div "1" at bounding box center [511, 167] width 135 height 91
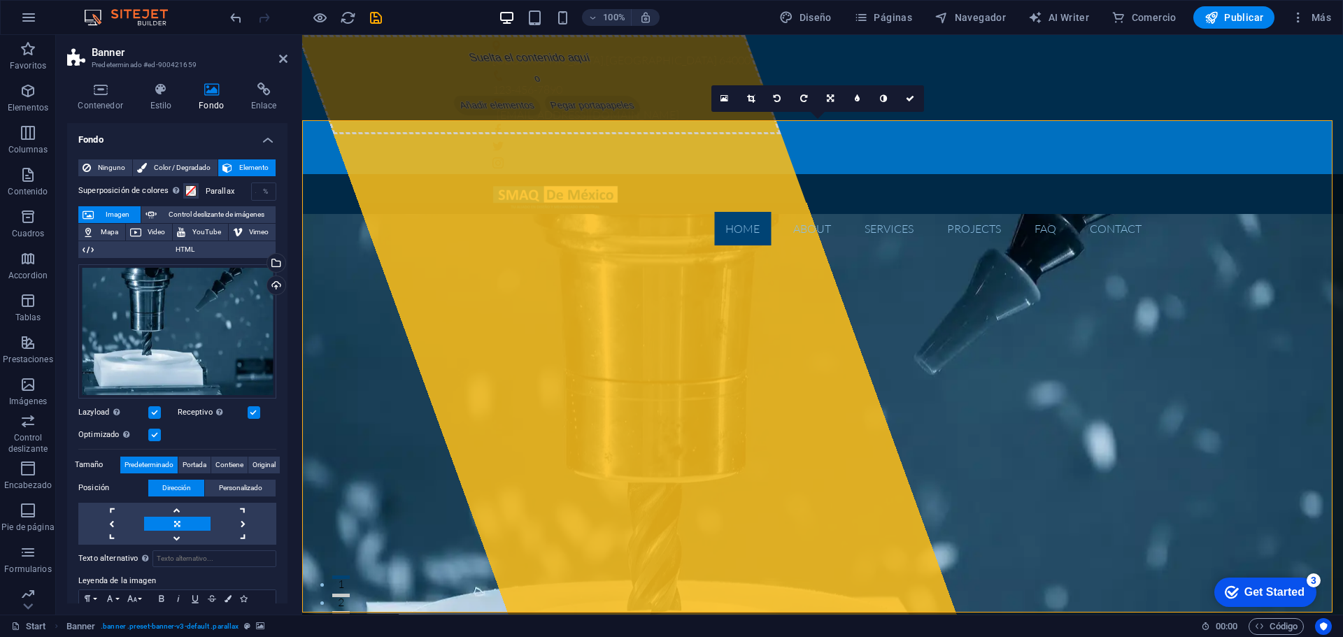
click at [281, 57] on icon at bounding box center [283, 58] width 8 height 11
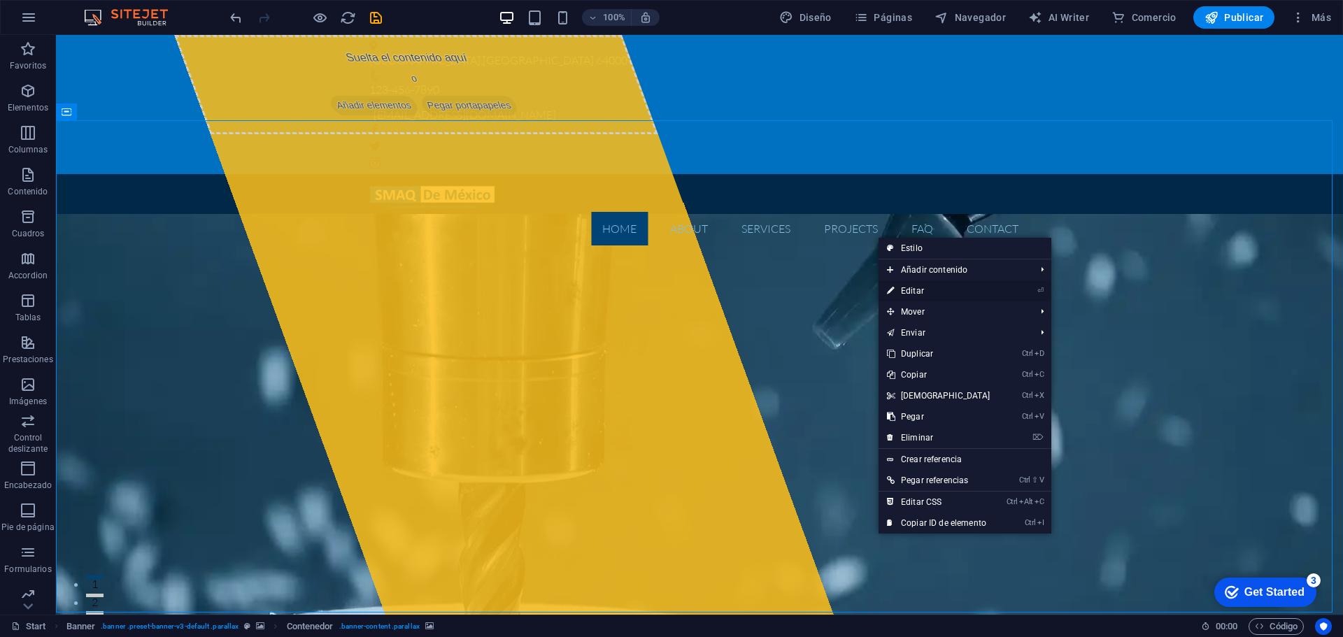
click at [918, 289] on link "⏎ Editar" at bounding box center [939, 291] width 120 height 21
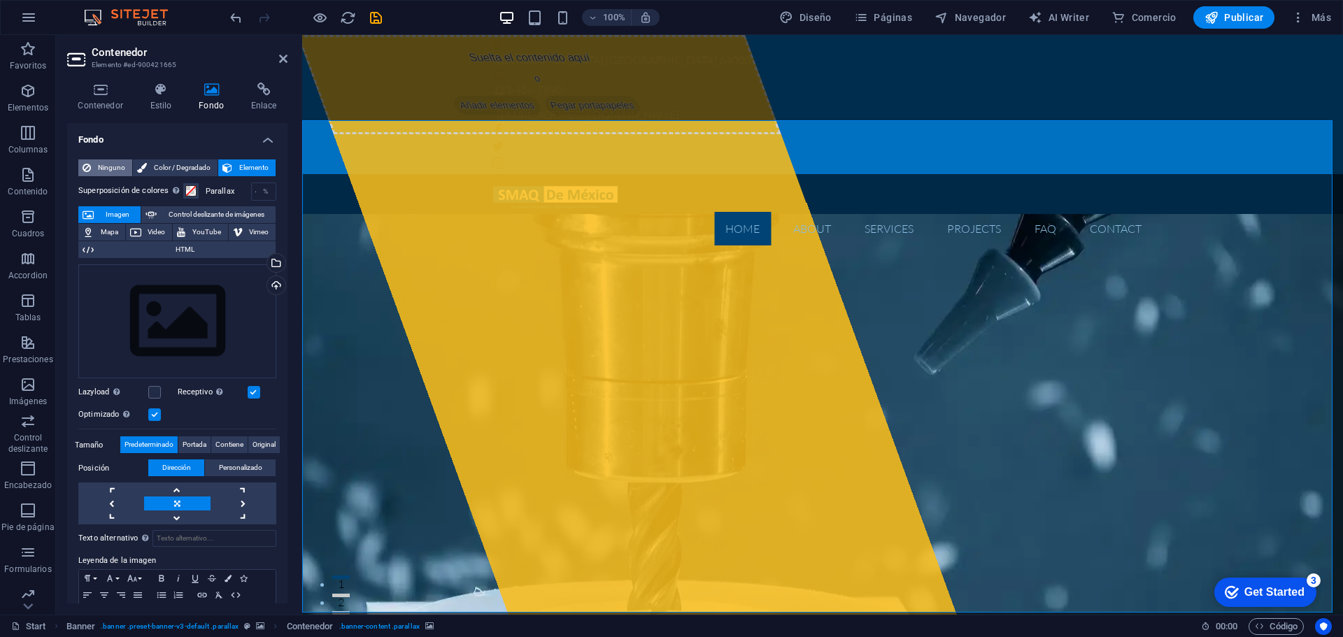
click at [113, 165] on span "Ninguno" at bounding box center [111, 168] width 33 height 17
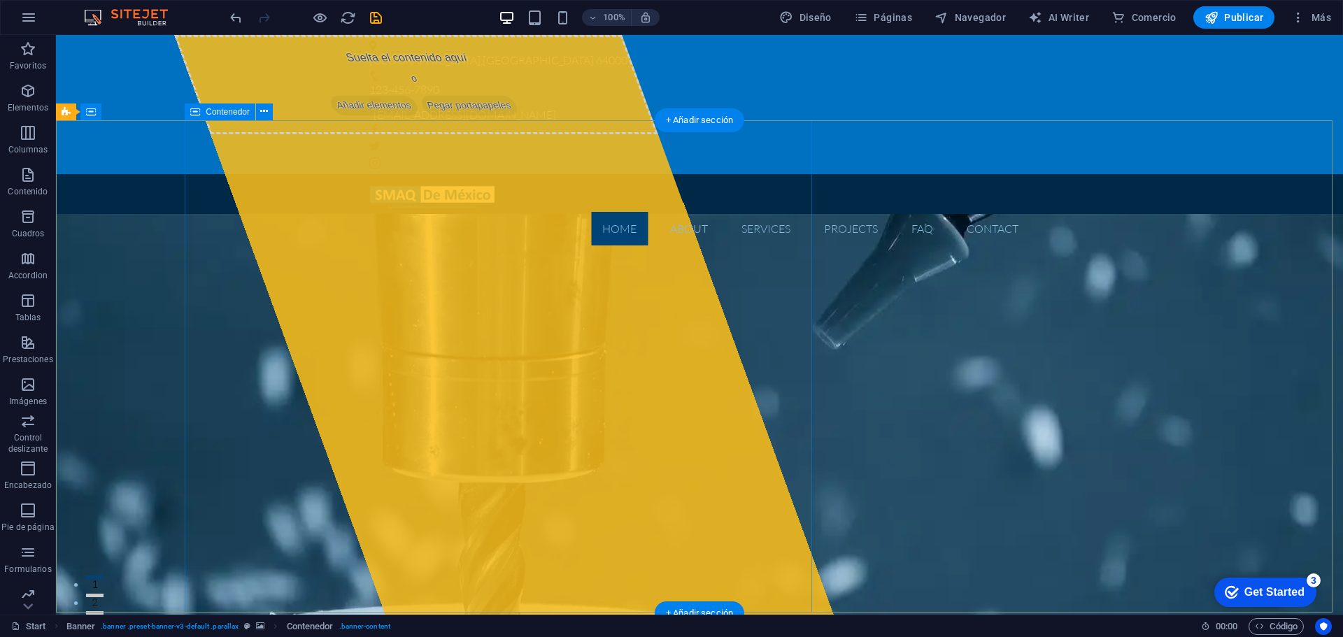
click at [365, 115] on span "Añadir elementos" at bounding box center [374, 106] width 92 height 20
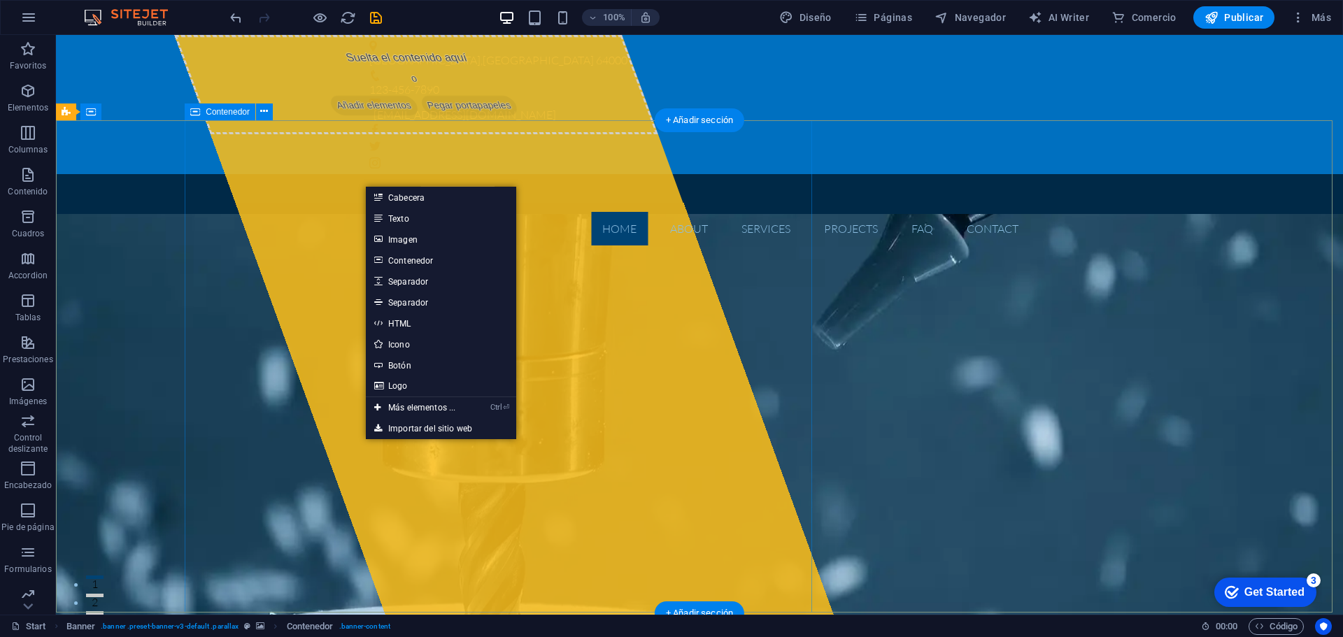
click at [304, 134] on div "Suelta el contenido aquí o Añadir elementos Pegar portapapeles" at bounding box center [416, 84] width 484 height 99
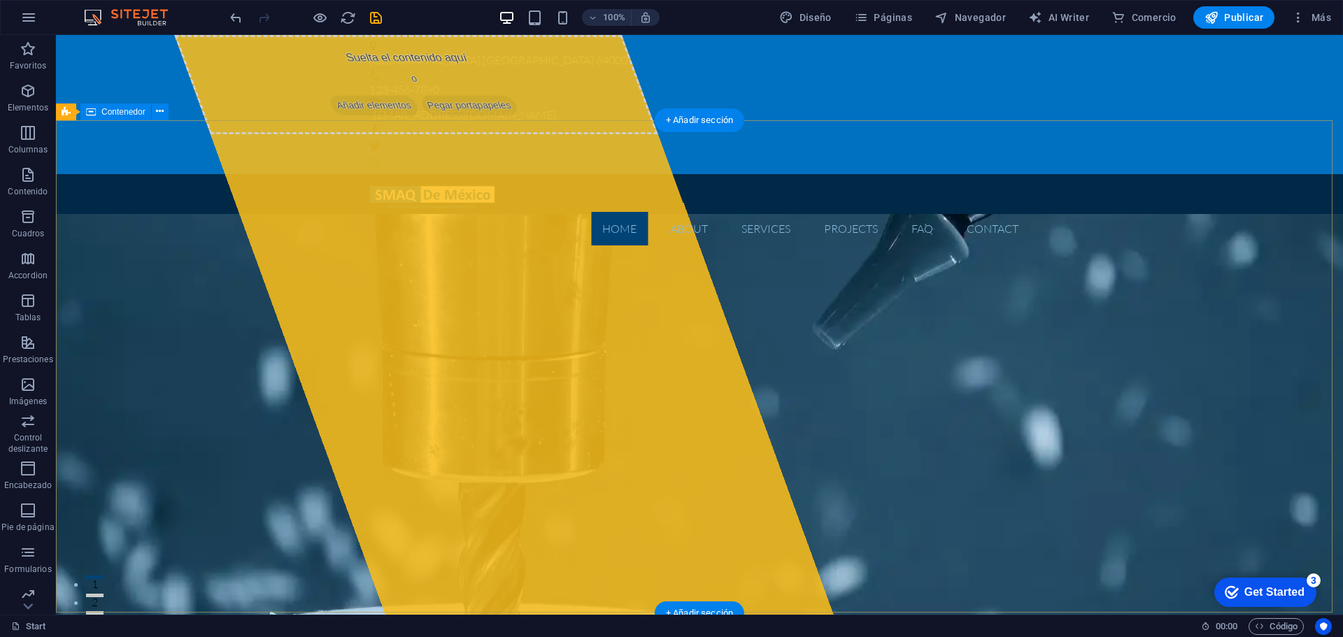
click at [339, 134] on div "Suelta el contenido aquí o Añadir elementos Pegar portapapeles" at bounding box center [416, 84] width 484 height 99
select select "%"
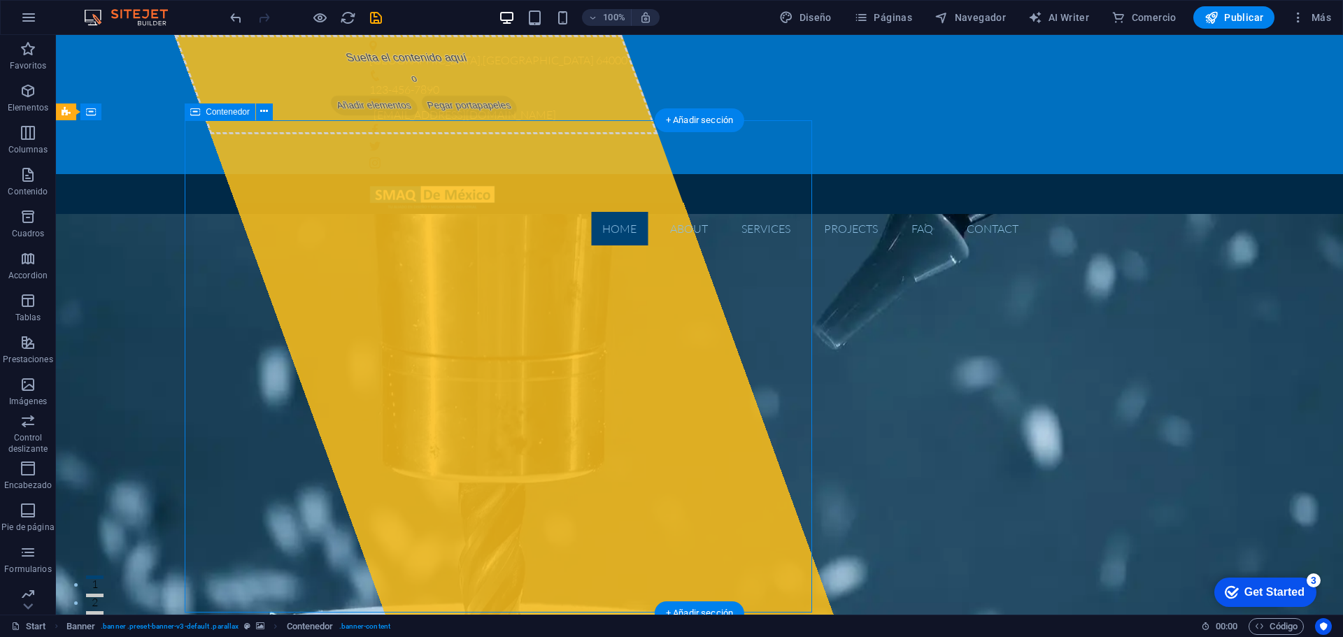
select select "px"
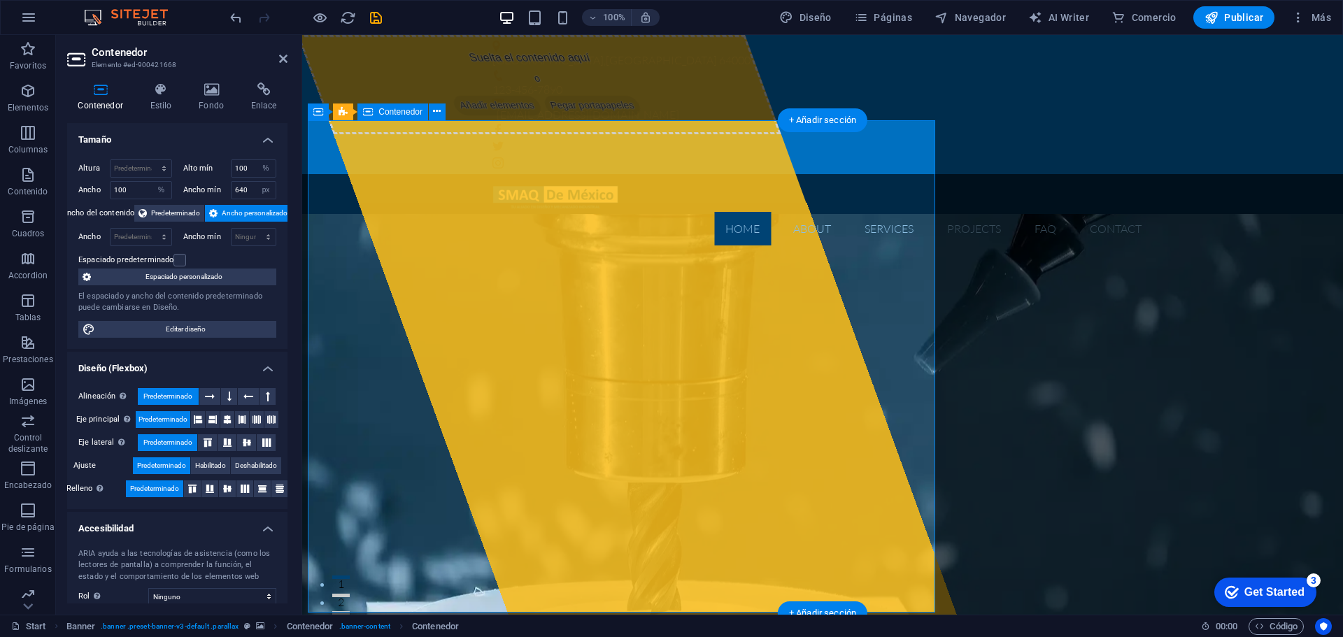
click at [479, 134] on div "Suelta el contenido aquí o Añadir elementos Pegar portapapeles" at bounding box center [539, 84] width 484 height 99
click at [438, 134] on div "Suelta el contenido aquí o Añadir elementos Pegar portapapeles" at bounding box center [539, 84] width 484 height 99
click at [411, 113] on span "Contenedor" at bounding box center [401, 112] width 44 height 8
click at [214, 108] on h4 "Fondo" at bounding box center [214, 97] width 52 height 29
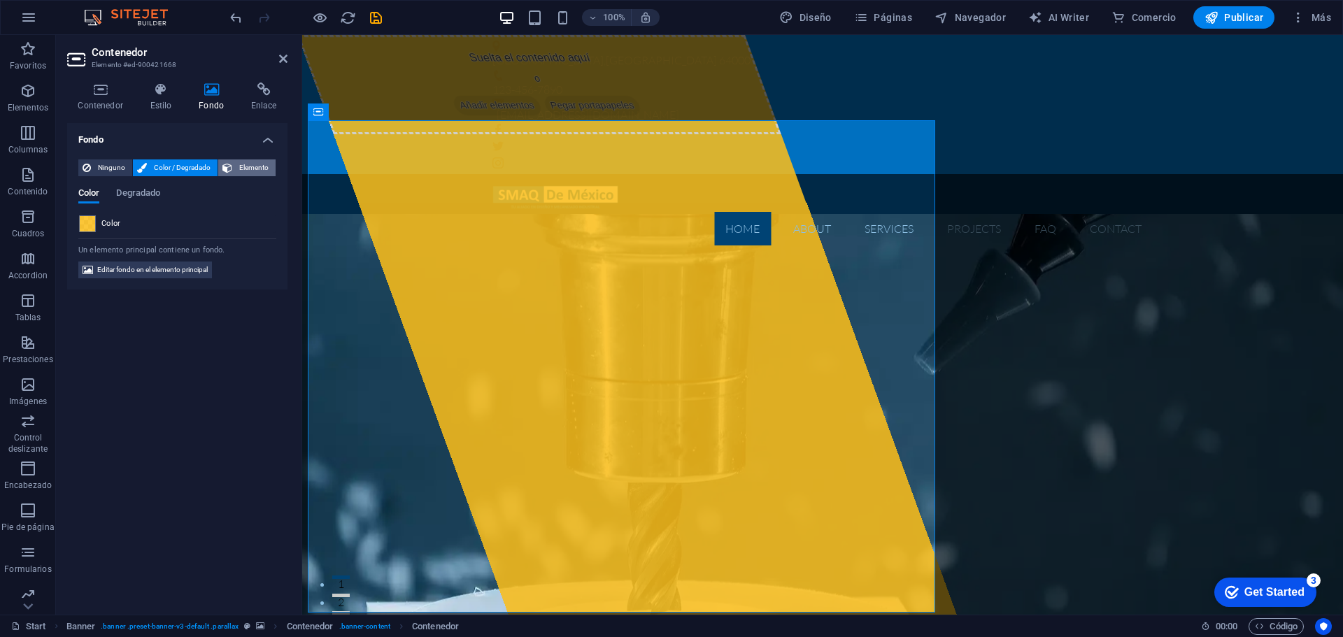
click at [243, 164] on span "Elemento" at bounding box center [253, 168] width 35 height 17
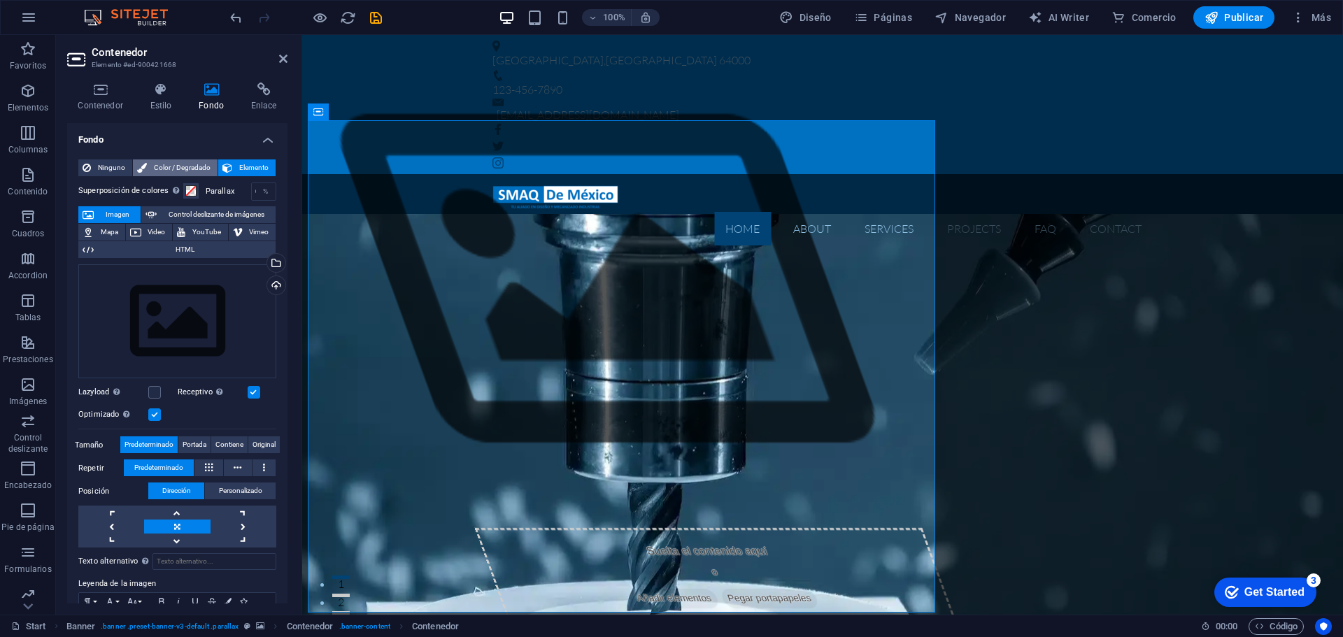
click at [189, 164] on span "Color / Degradado" at bounding box center [182, 168] width 62 height 17
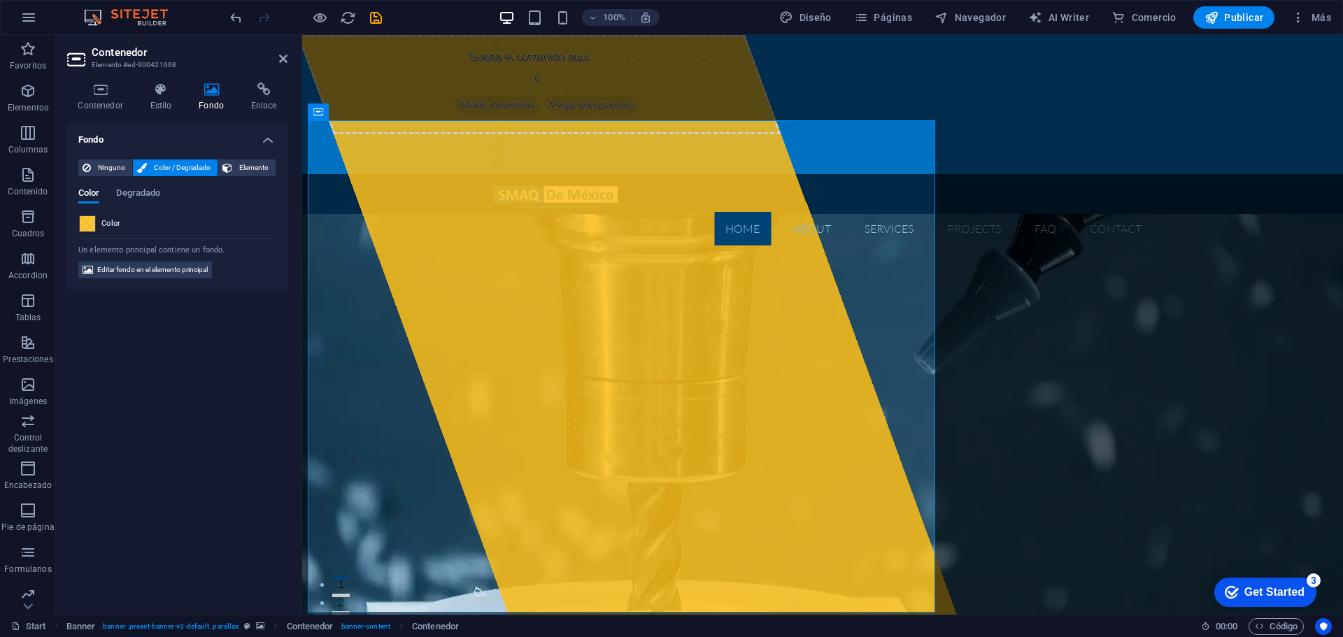
click at [90, 229] on span at bounding box center [87, 223] width 15 height 15
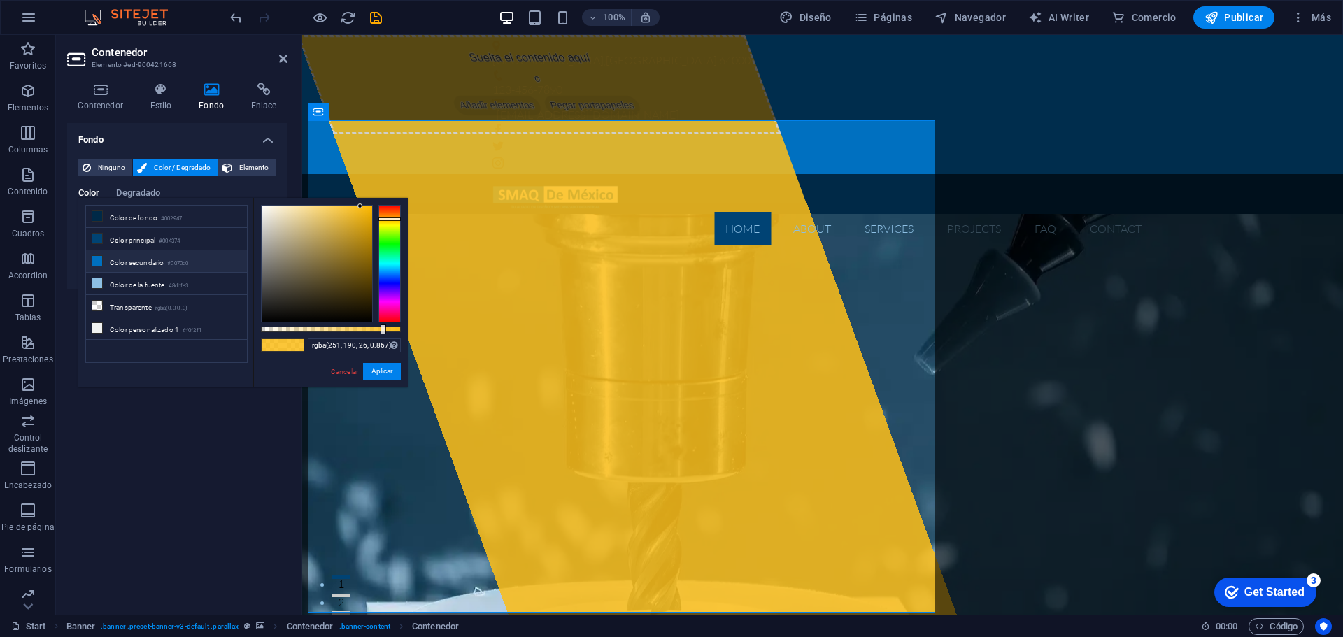
click at [110, 257] on li "Color secundario #0070c0" at bounding box center [166, 261] width 161 height 22
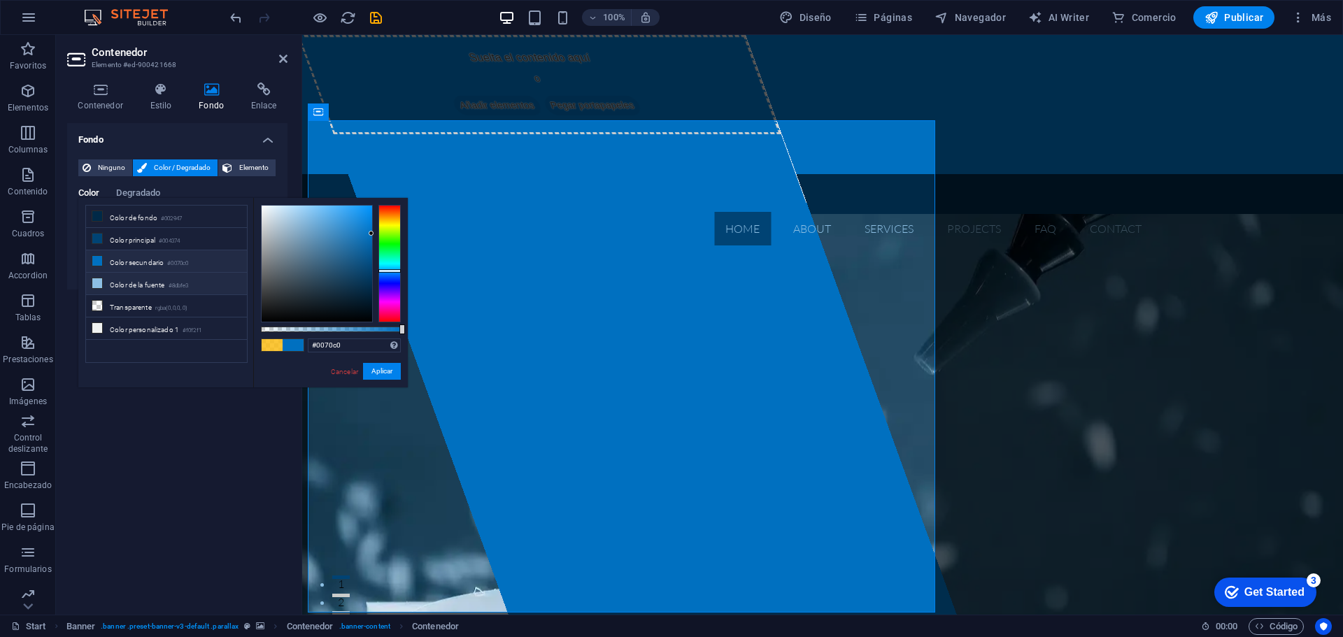
click at [115, 283] on li "Color de la fuente #8dbfe3" at bounding box center [166, 284] width 161 height 22
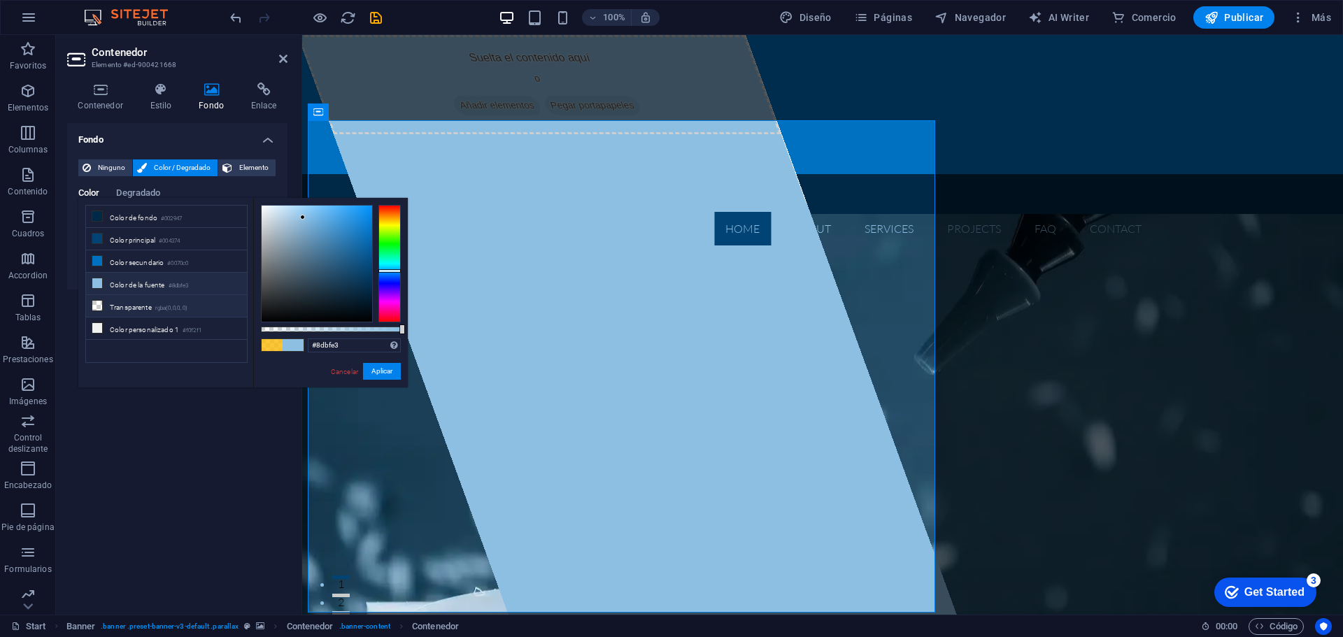
click at [120, 306] on li "Transparente rgba(0,0,0,.0)" at bounding box center [166, 306] width 161 height 22
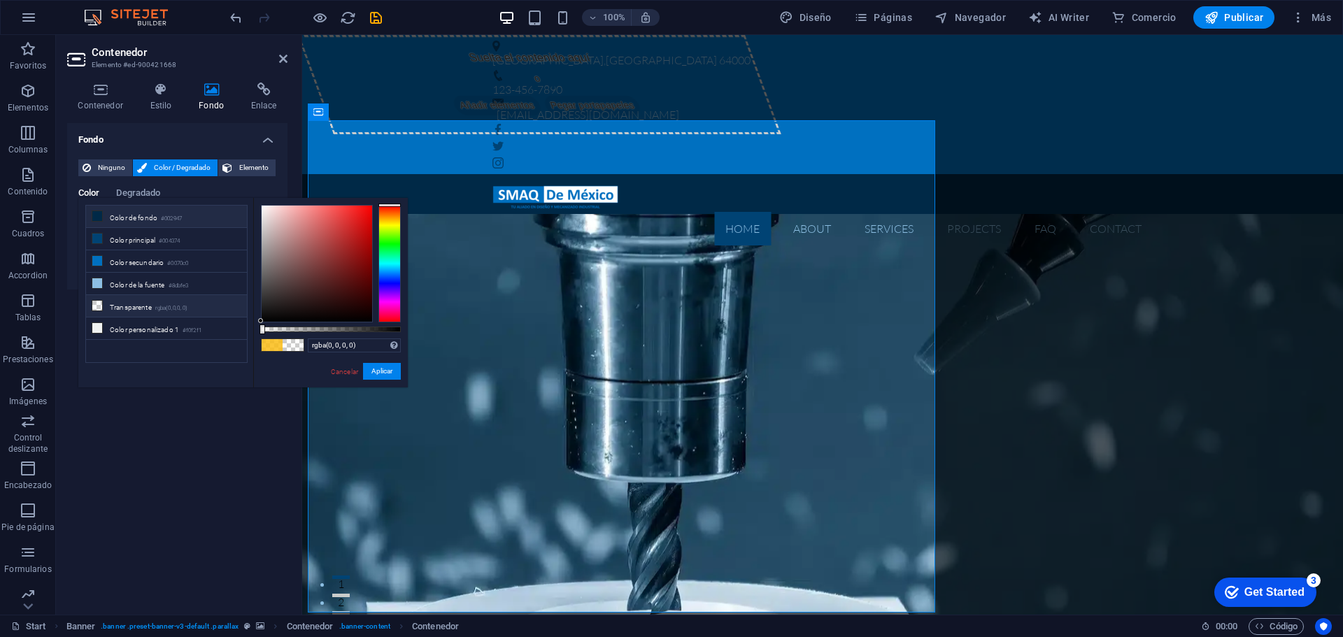
click at [120, 216] on li "Color de fondo #002947" at bounding box center [166, 217] width 161 height 22
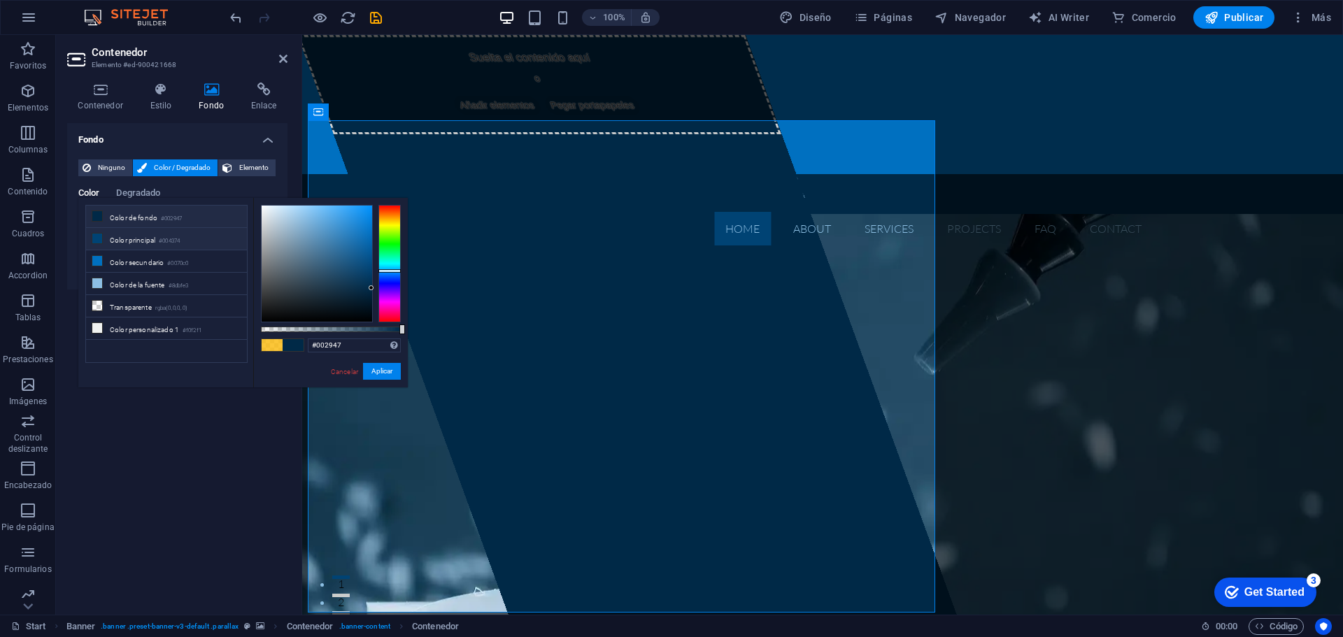
click at [120, 243] on li "Color principal #004374" at bounding box center [166, 239] width 161 height 22
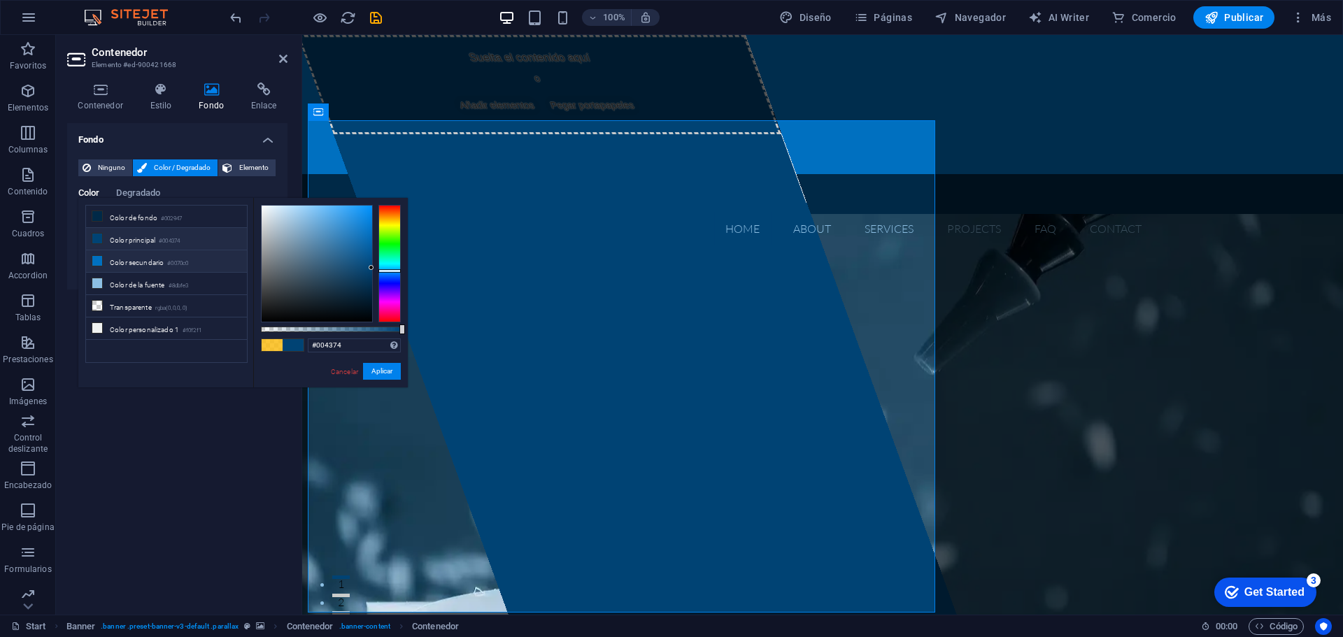
click at [125, 260] on li "Color secundario #0070c0" at bounding box center [166, 261] width 161 height 22
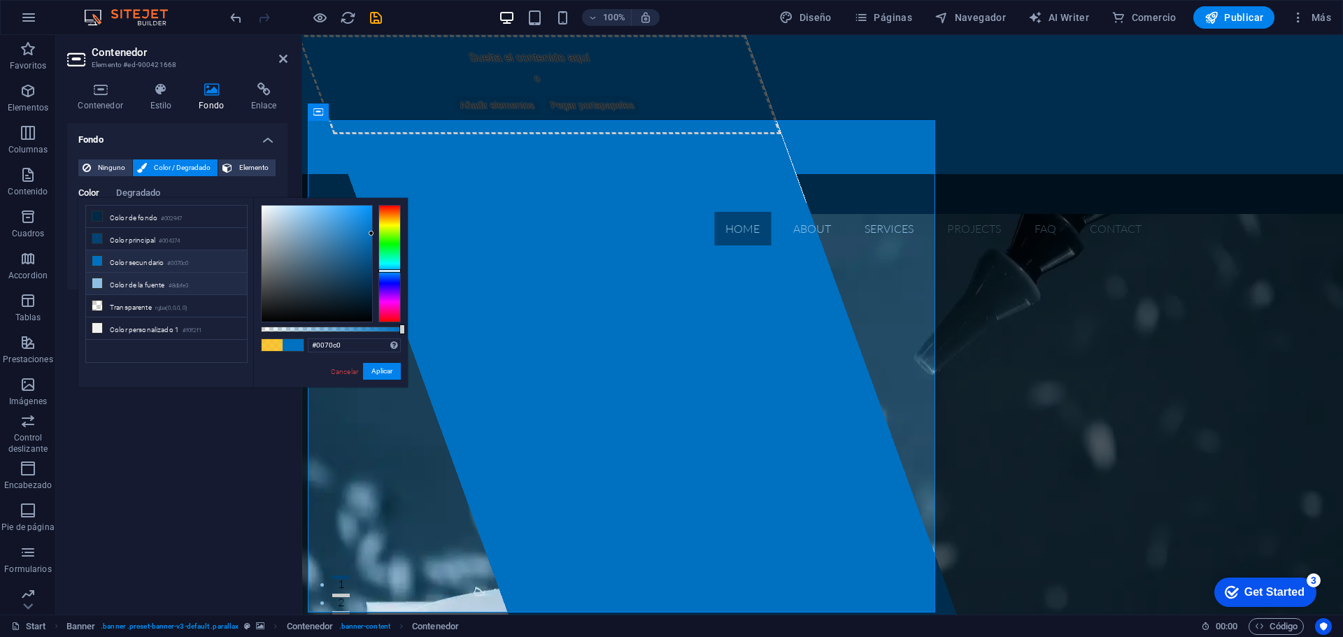
click at [126, 278] on li "Color de la fuente #8dbfe3" at bounding box center [166, 284] width 161 height 22
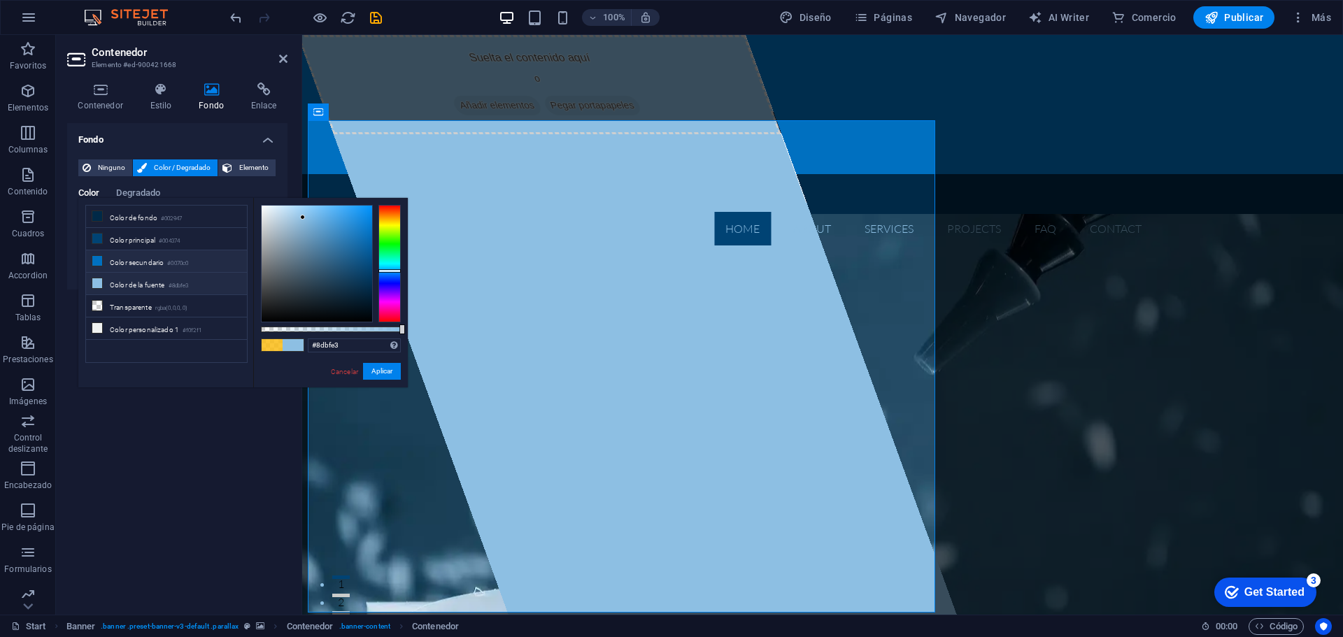
click at [127, 267] on li "Color secundario #0070c0" at bounding box center [166, 261] width 161 height 22
type input "#0070c0"
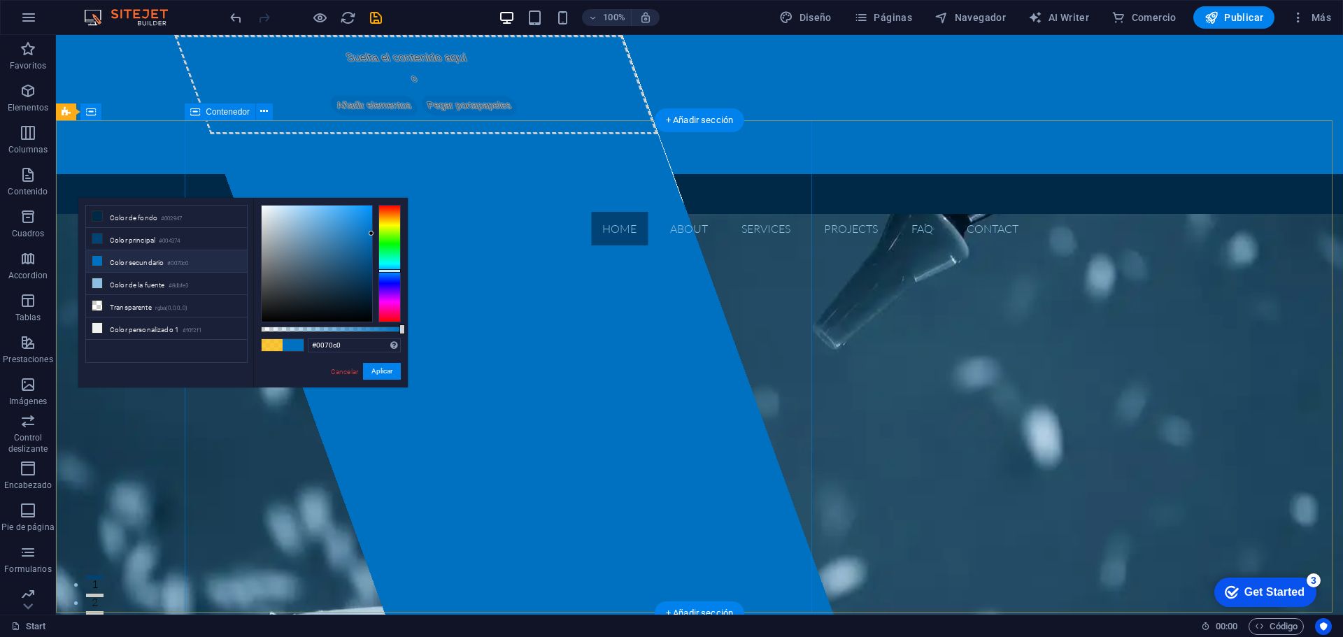
click at [630, 134] on div "Suelta el contenido aquí o Añadir elementos Pegar portapapeles" at bounding box center [416, 84] width 484 height 99
click at [346, 134] on div "Suelta el contenido aquí o Añadir elementos Pegar portapapeles" at bounding box center [416, 84] width 484 height 99
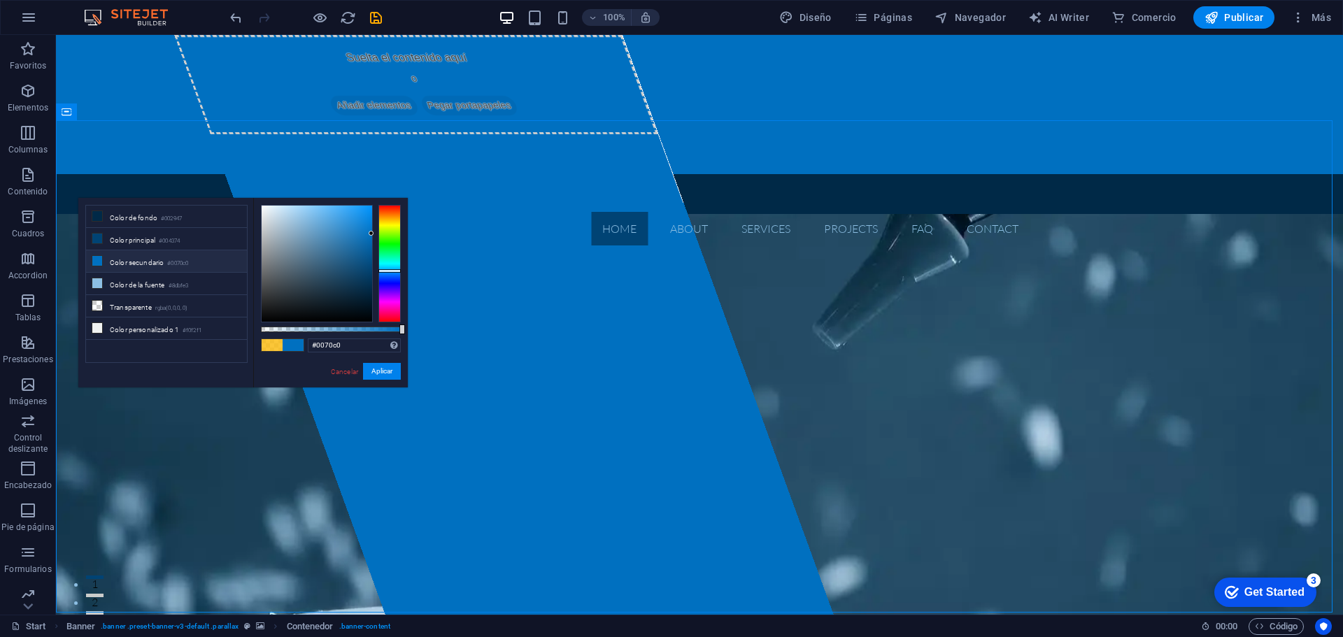
click at [384, 380] on div "Cancelar Aplicar" at bounding box center [365, 371] width 71 height 17
click at [384, 378] on button "Aplicar" at bounding box center [382, 371] width 38 height 17
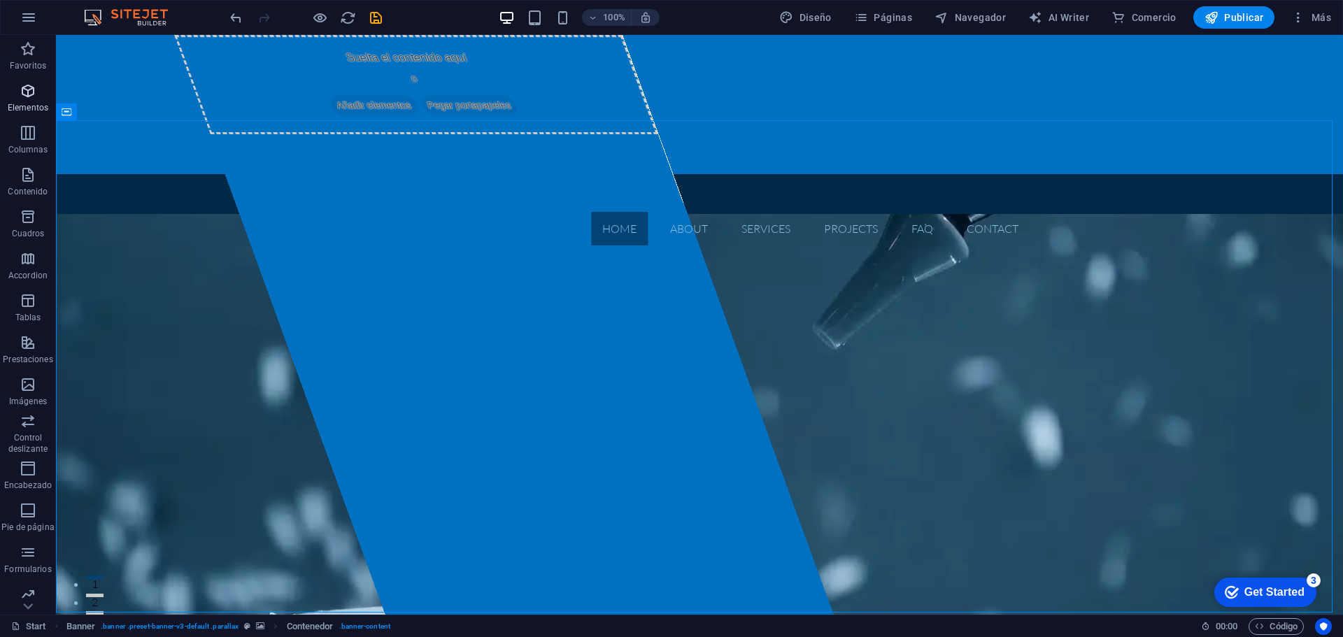
click at [29, 100] on span "Elementos" at bounding box center [28, 100] width 56 height 34
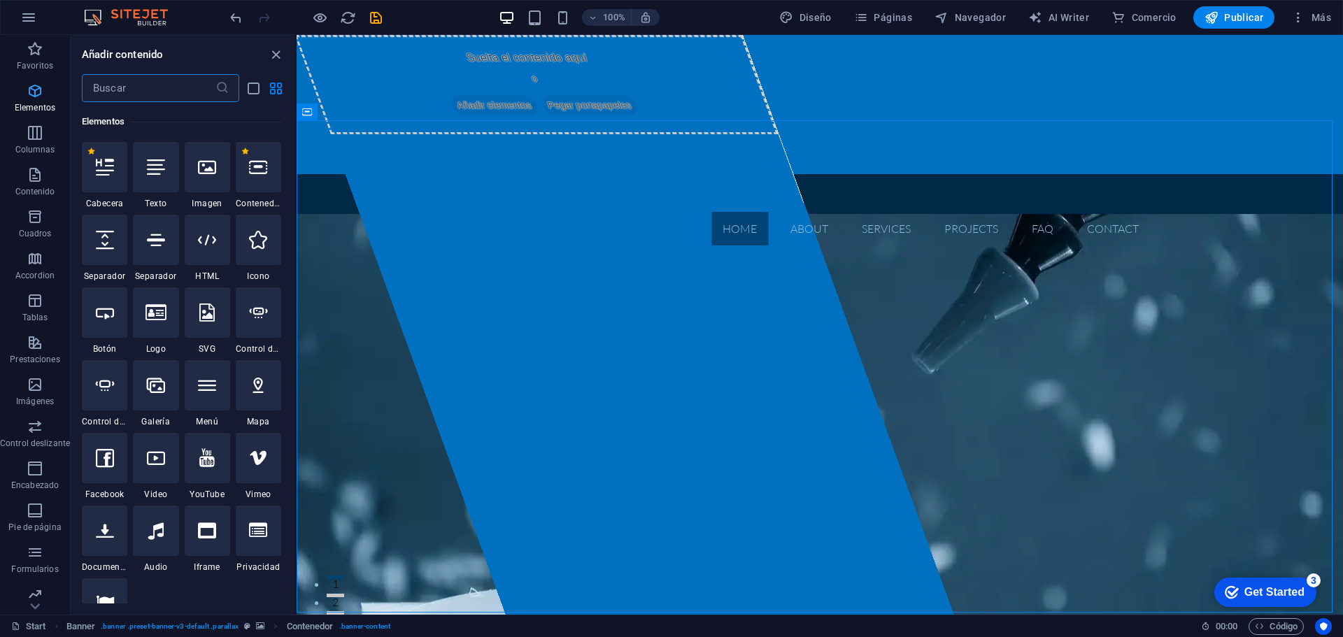
scroll to position [264, 0]
click at [155, 178] on div at bounding box center [155, 167] width 45 height 50
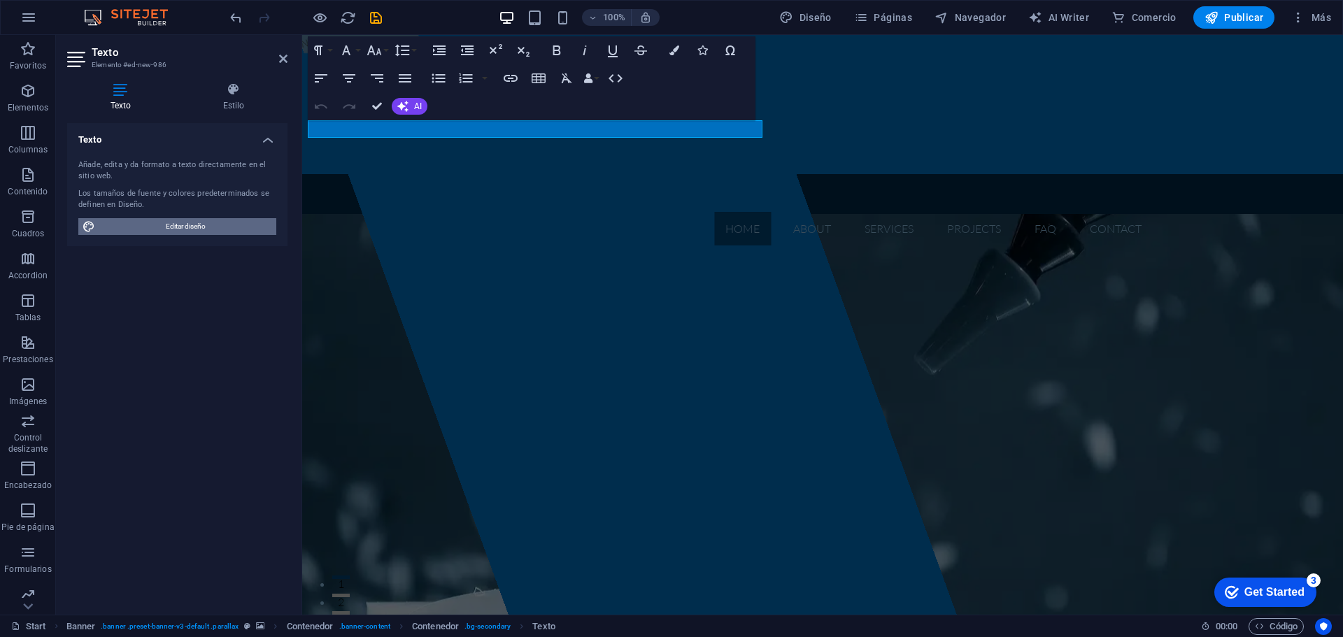
click at [181, 231] on span "Editar diseño" at bounding box center [185, 226] width 173 height 17
select select "px"
select select "300"
select select "px"
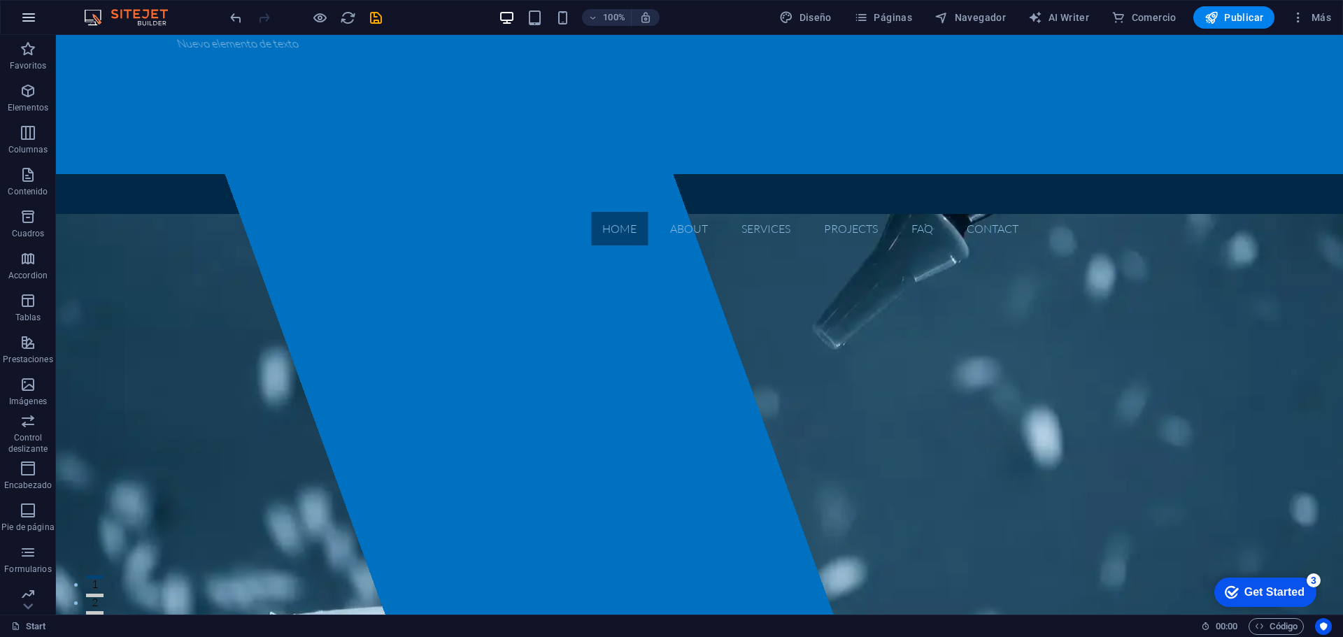
click at [34, 18] on icon "button" at bounding box center [28, 17] width 17 height 17
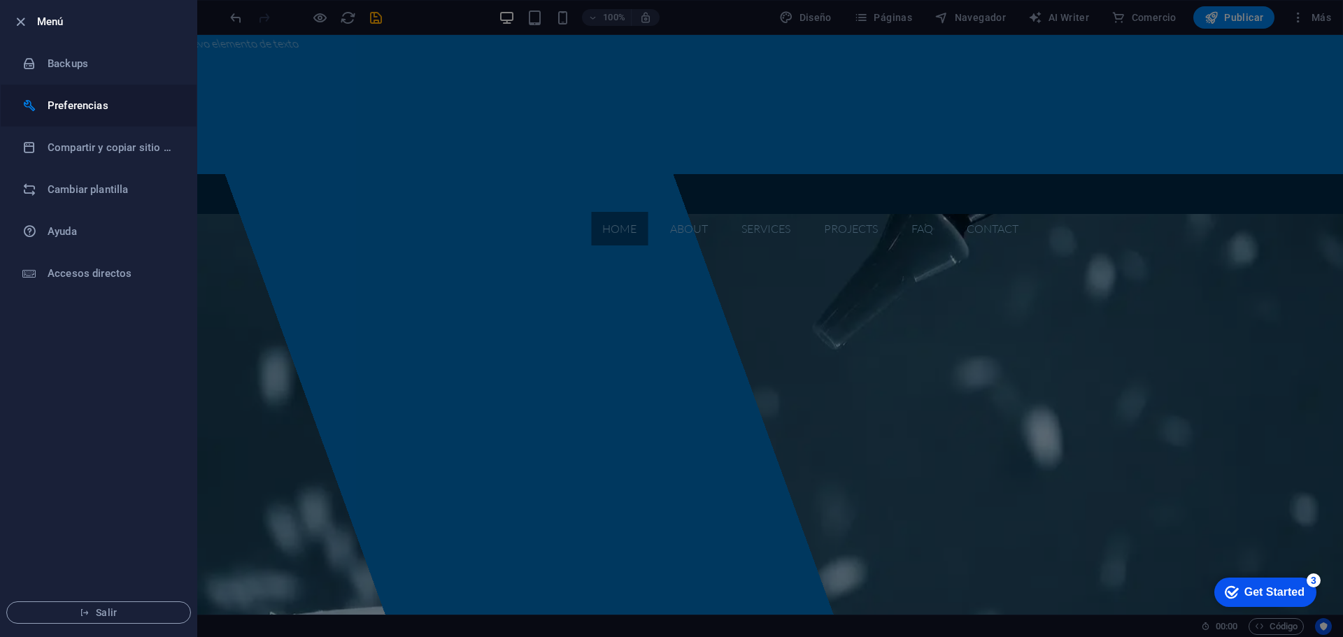
click at [117, 111] on h6 "Preferencias" at bounding box center [112, 105] width 129 height 17
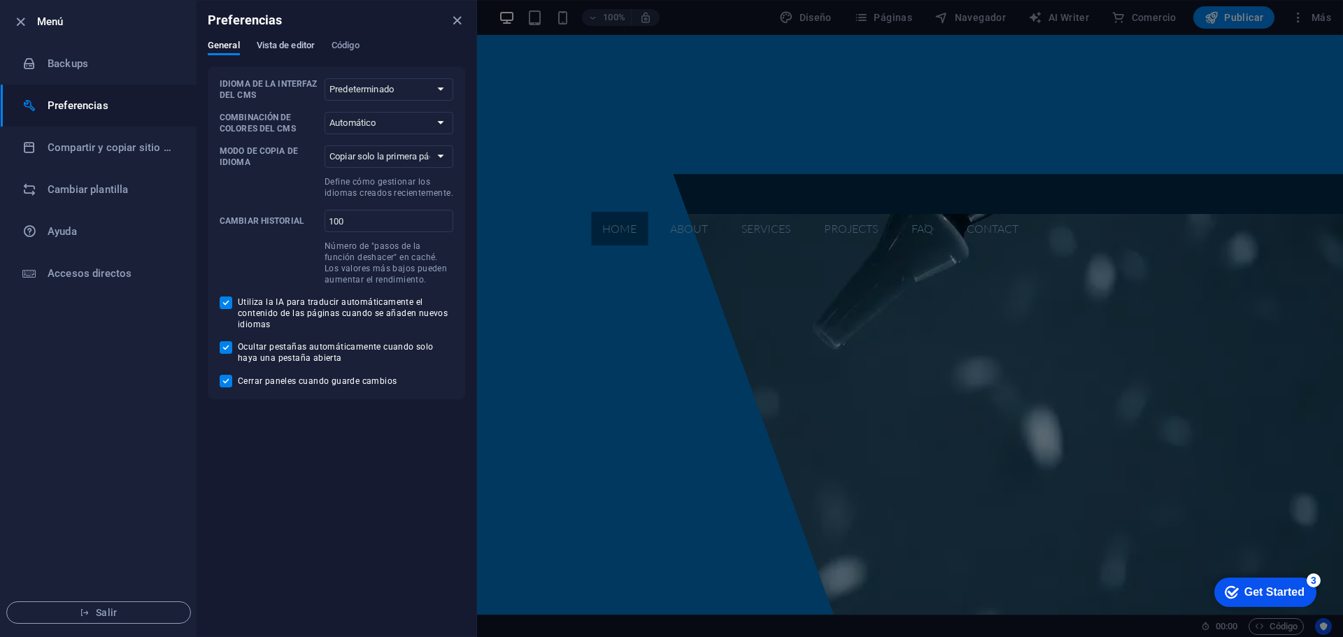
click at [297, 50] on span "Vista de editor" at bounding box center [286, 47] width 58 height 20
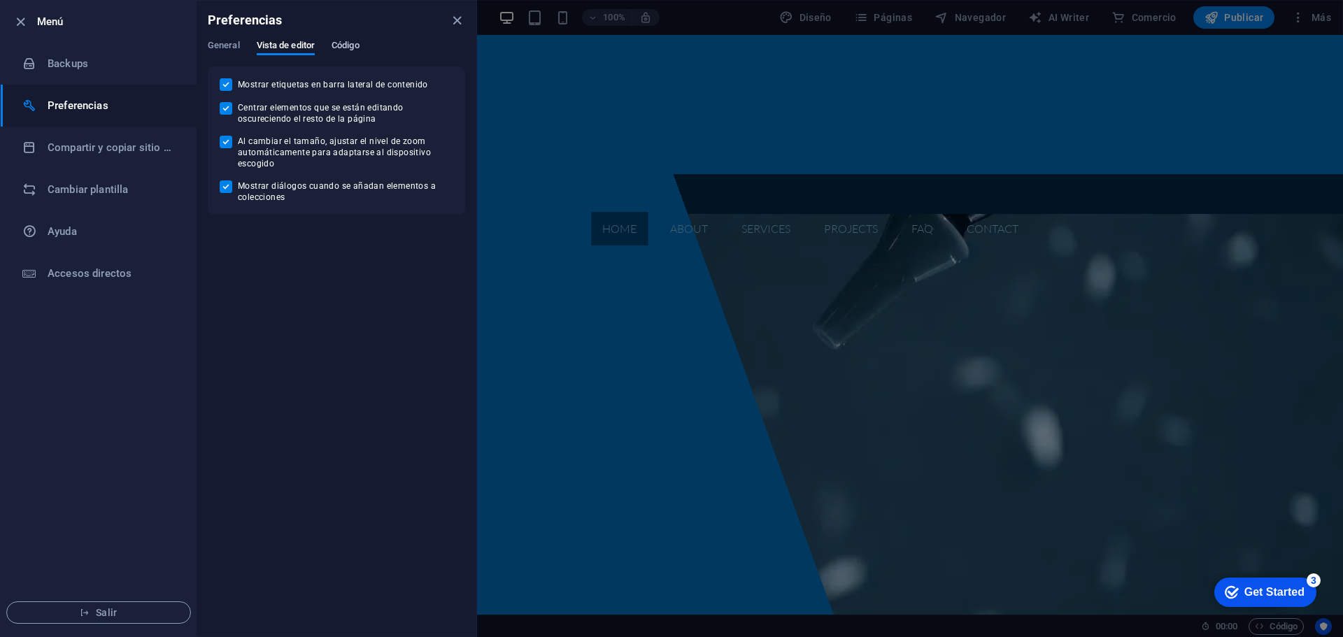
click at [338, 43] on span "Código" at bounding box center [346, 47] width 28 height 20
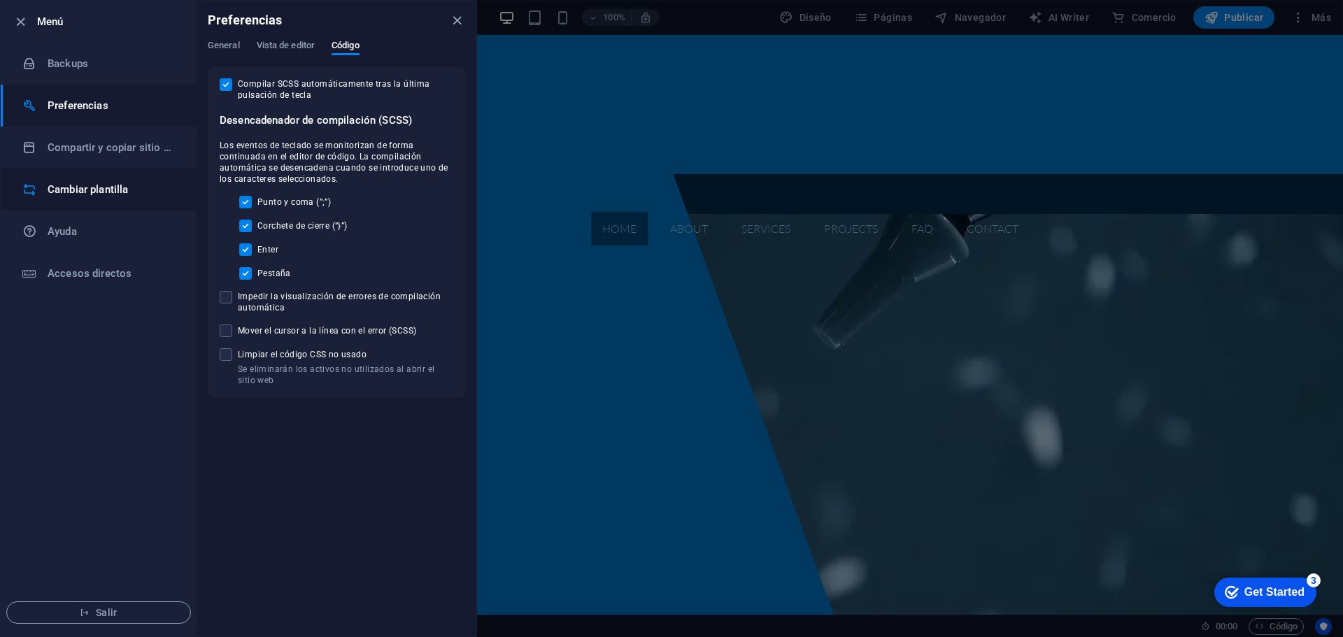
click at [83, 188] on h6 "Cambiar plantilla" at bounding box center [112, 189] width 129 height 17
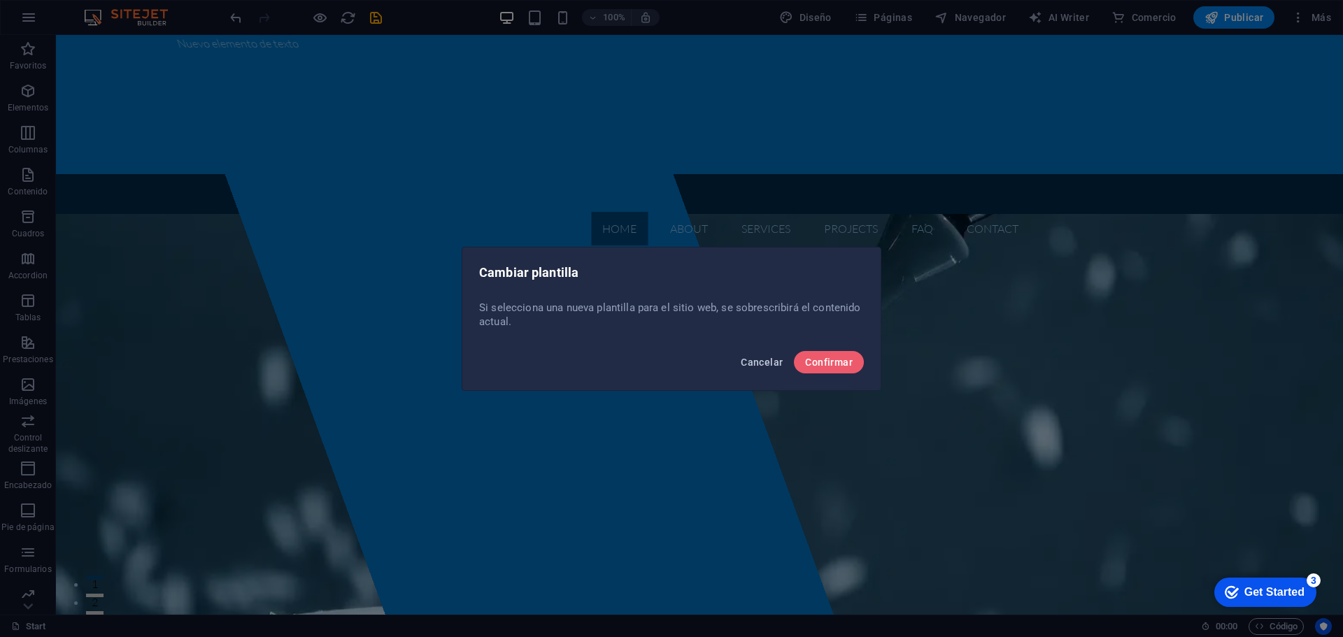
click at [756, 359] on span "Cancelar" at bounding box center [762, 362] width 42 height 11
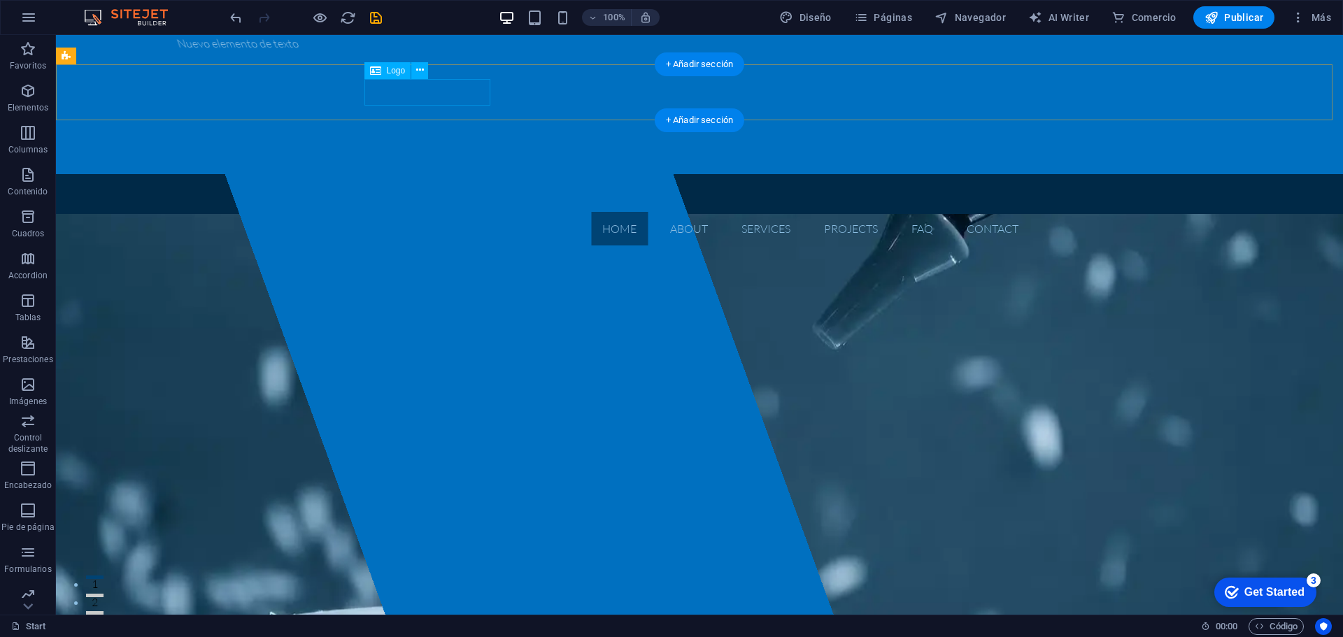
click at [422, 185] on div at bounding box center [699, 198] width 661 height 27
select select "px"
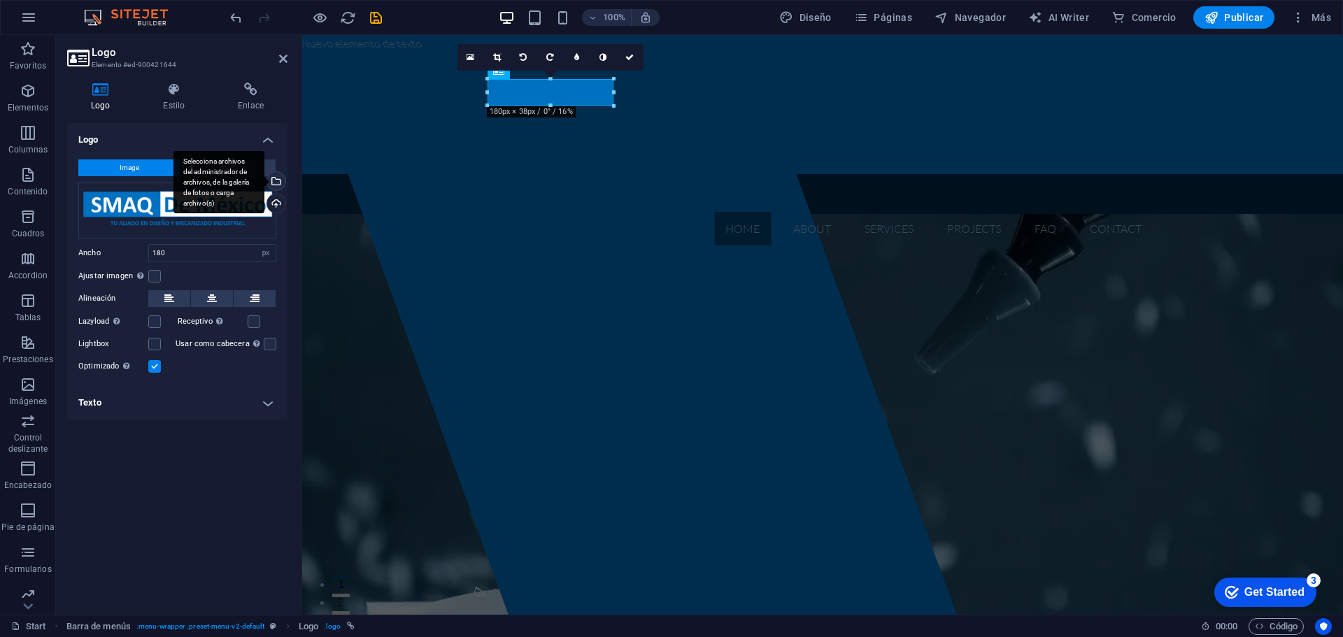
click at [279, 181] on div "Selecciona archivos del administrador de archivos, de la galería de fotos o car…" at bounding box center [274, 182] width 21 height 21
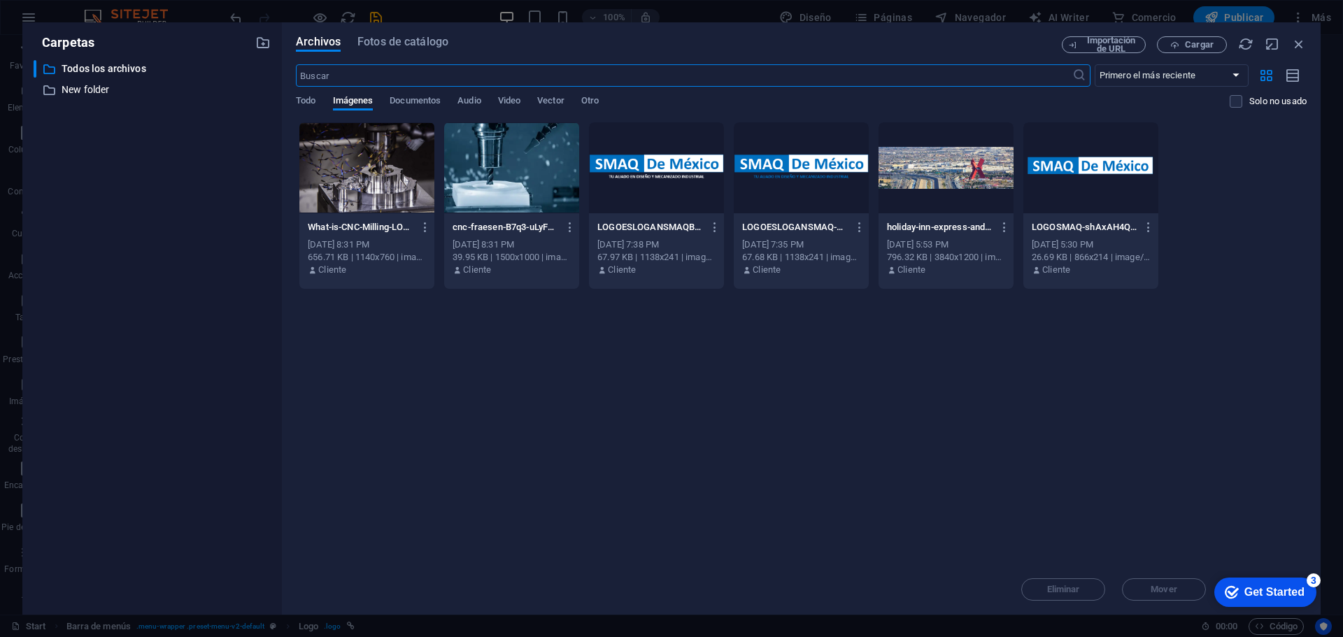
click at [663, 168] on div at bounding box center [656, 167] width 135 height 91
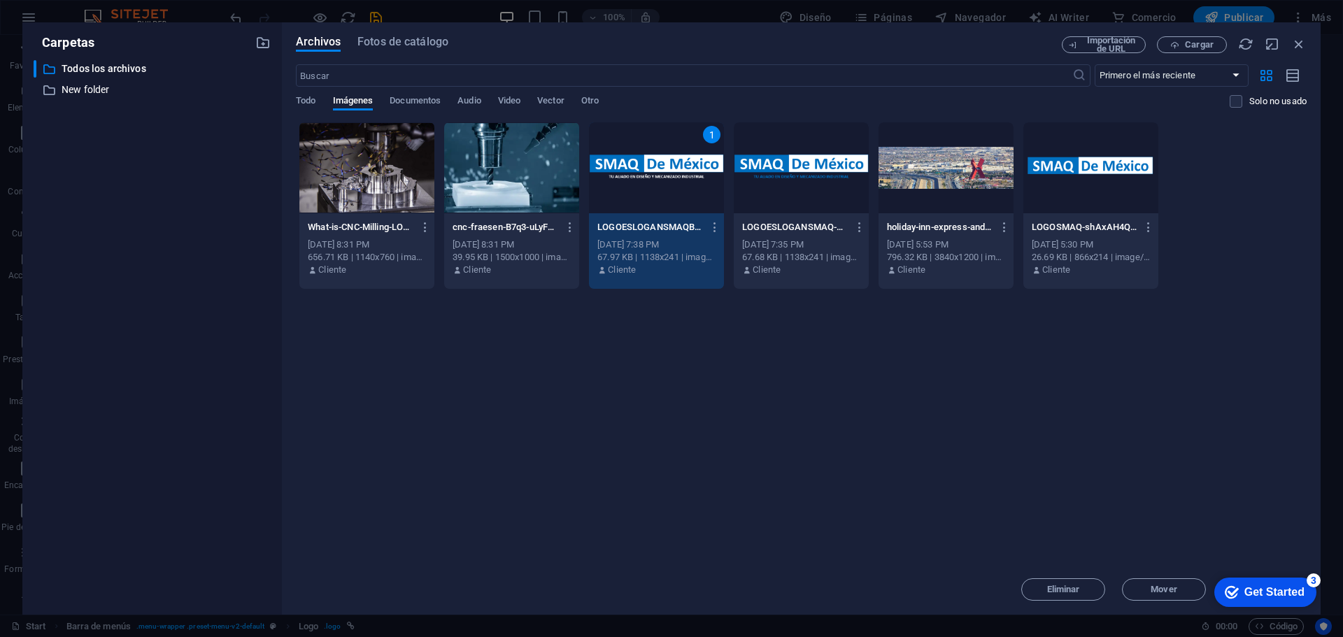
click at [677, 213] on div "LOGOESLOGANSMAQBLANCO-Dna95BYXdG4Bf7qgNCn98w.png LOGOESLOGANSMAQBLANCO-Dna95BYX…" at bounding box center [656, 248] width 135 height 71
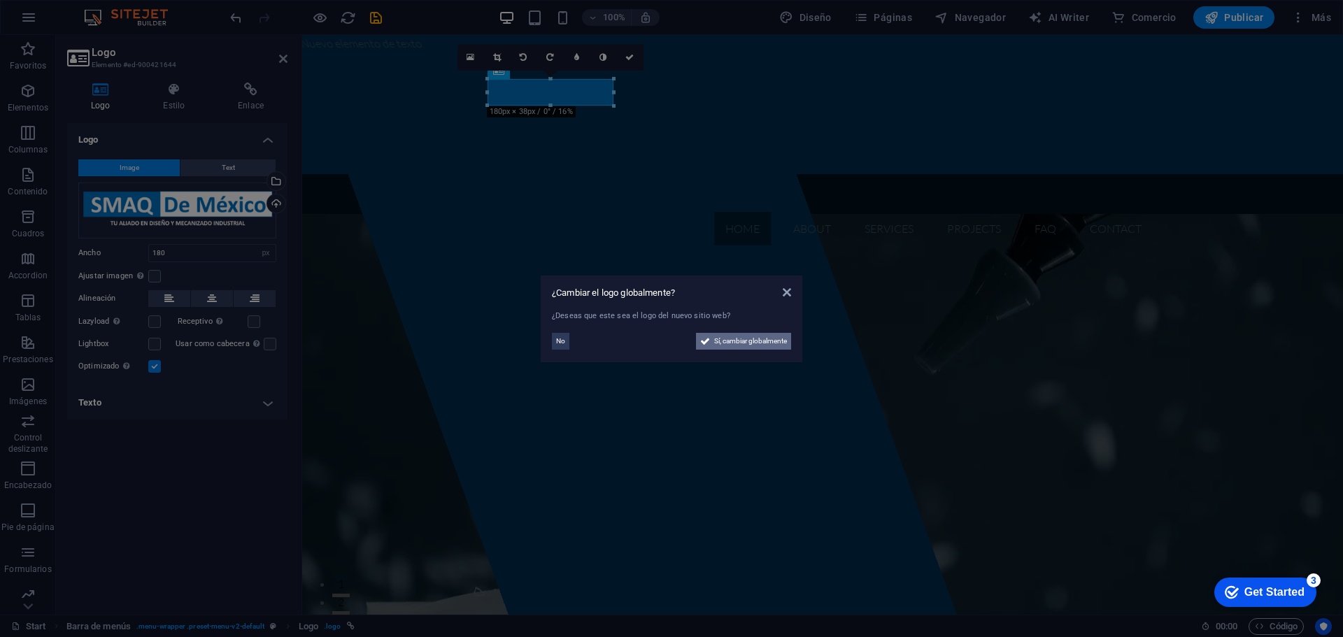
click at [726, 344] on span "Sí, cambiar globalmente" at bounding box center [750, 341] width 73 height 17
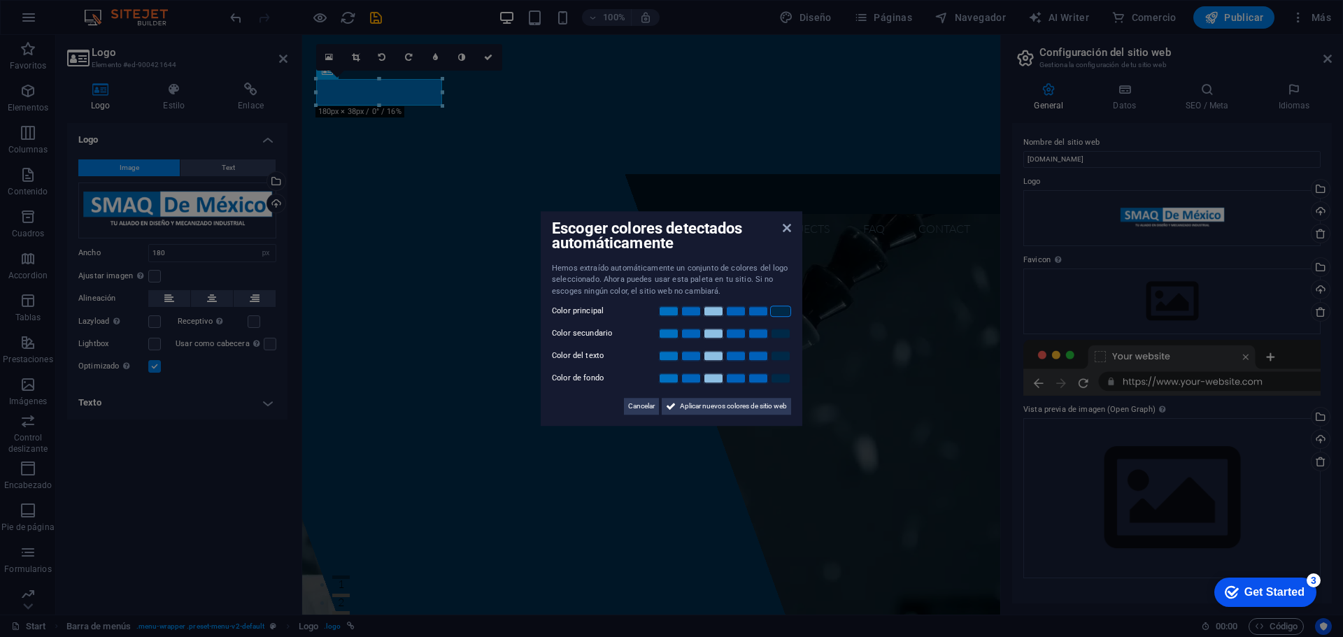
click at [779, 312] on link at bounding box center [780, 311] width 21 height 11
click at [761, 332] on link at bounding box center [758, 333] width 21 height 11
click at [588, 349] on label "Color del texto" at bounding box center [594, 356] width 84 height 17
click at [711, 353] on link at bounding box center [713, 356] width 21 height 11
click at [714, 353] on link at bounding box center [713, 356] width 21 height 11
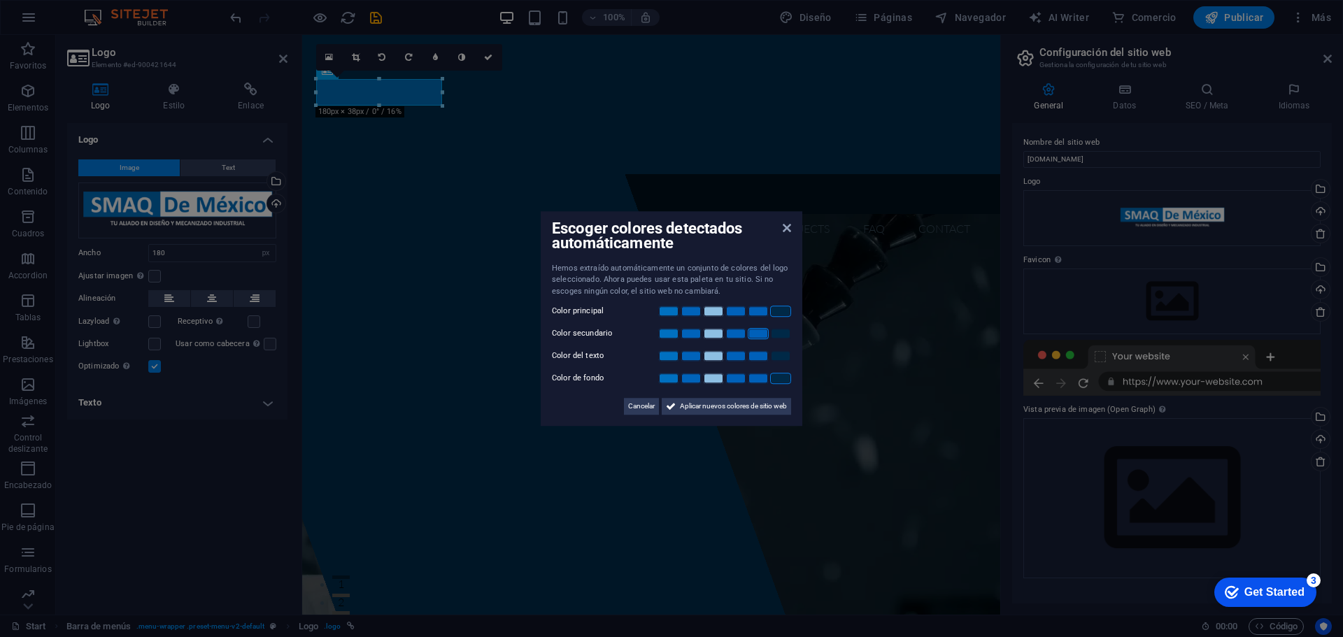
click at [775, 376] on link at bounding box center [780, 378] width 21 height 11
click at [685, 374] on link at bounding box center [691, 378] width 21 height 11
click at [714, 355] on link at bounding box center [713, 356] width 21 height 11
click at [720, 409] on span "Aplicar nuevos colores de sitio web" at bounding box center [733, 406] width 107 height 17
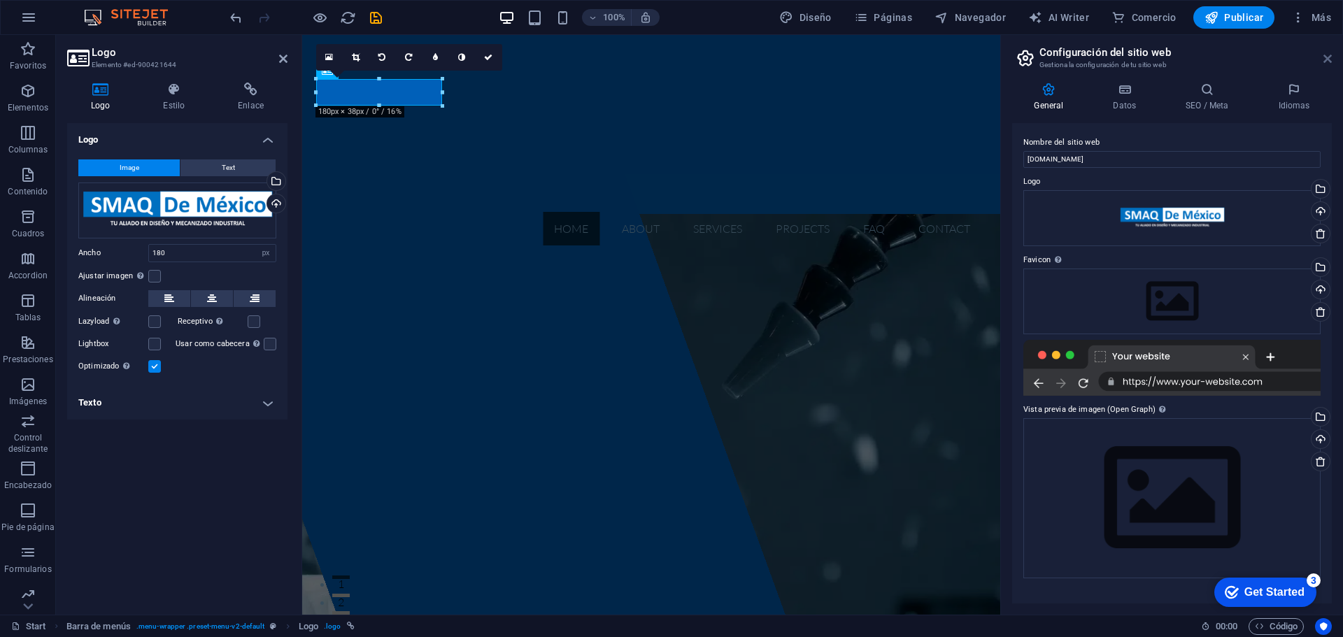
click at [1332, 59] on icon at bounding box center [1328, 58] width 8 height 11
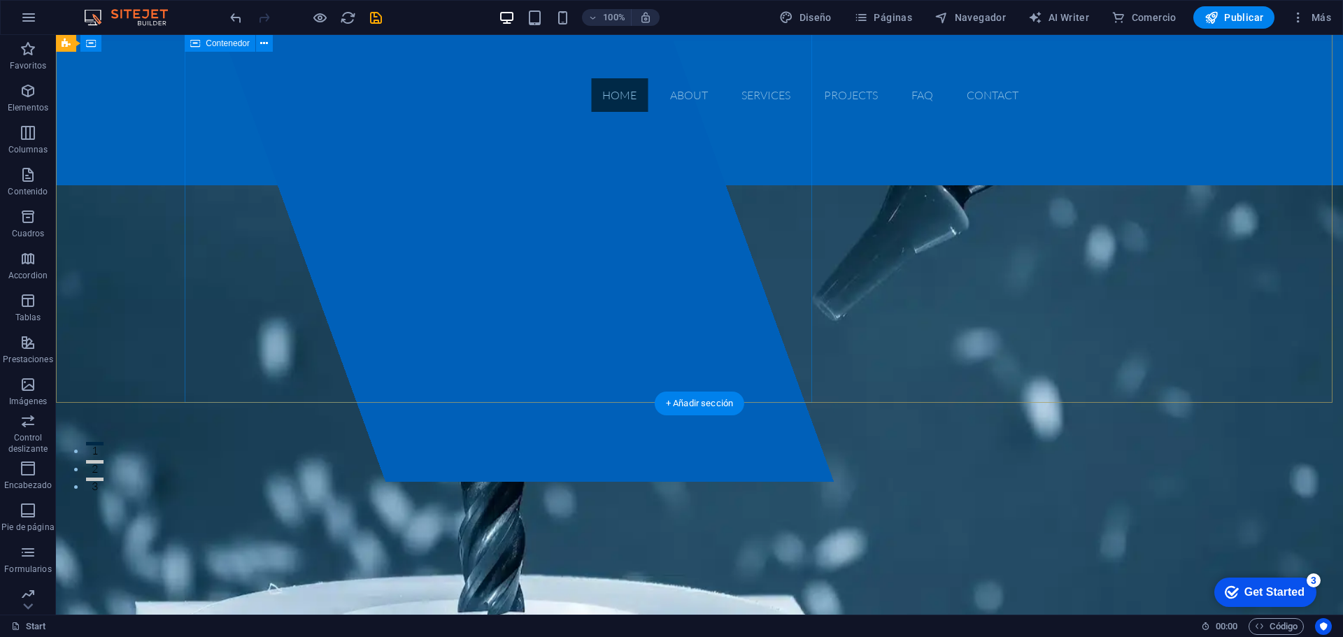
scroll to position [0, 0]
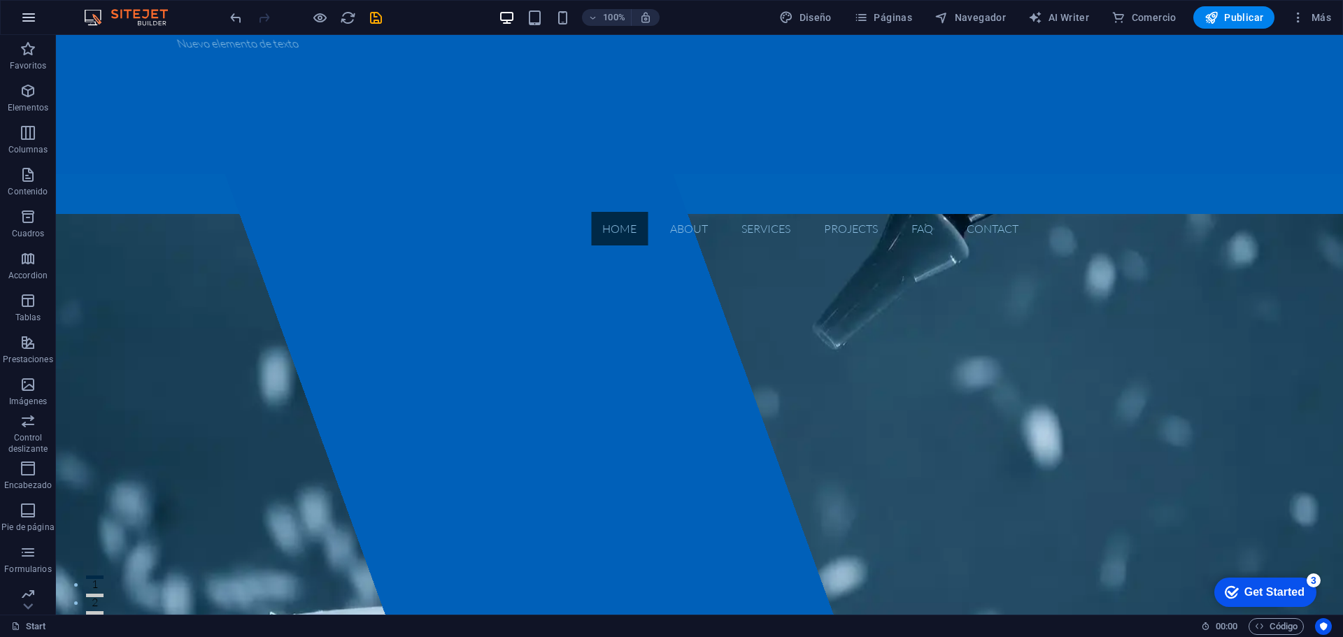
click at [27, 28] on button "button" at bounding box center [29, 18] width 34 height 34
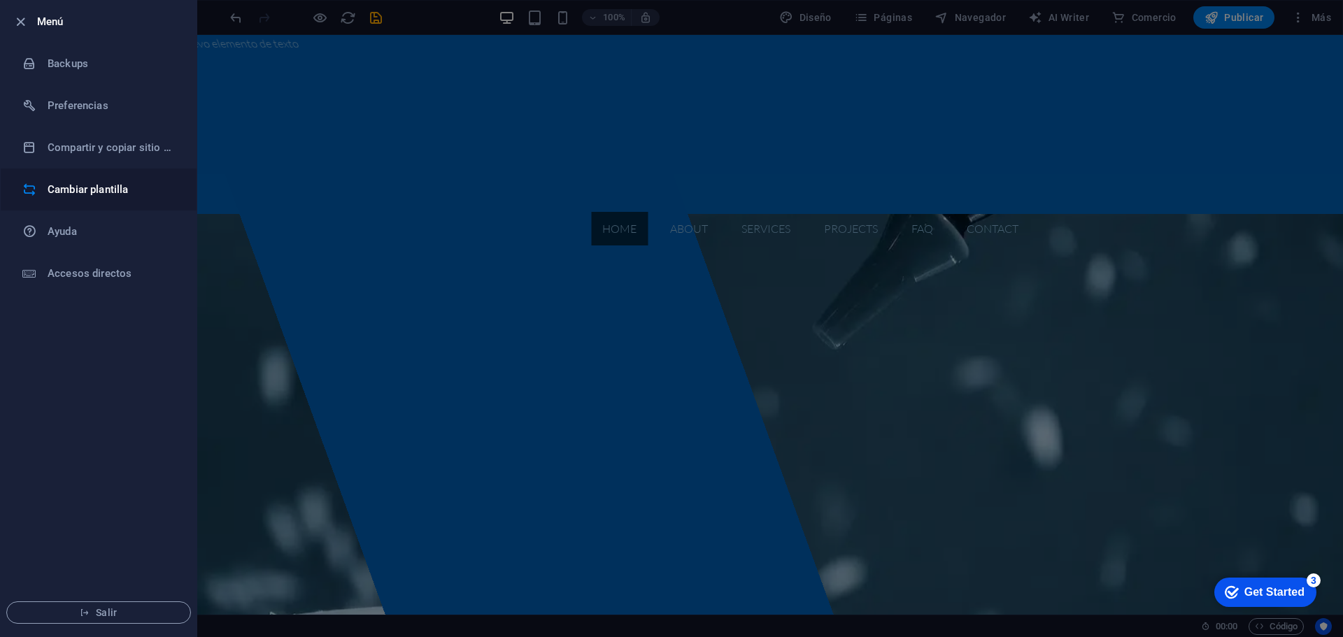
click at [120, 195] on h6 "Cambiar plantilla" at bounding box center [112, 189] width 129 height 17
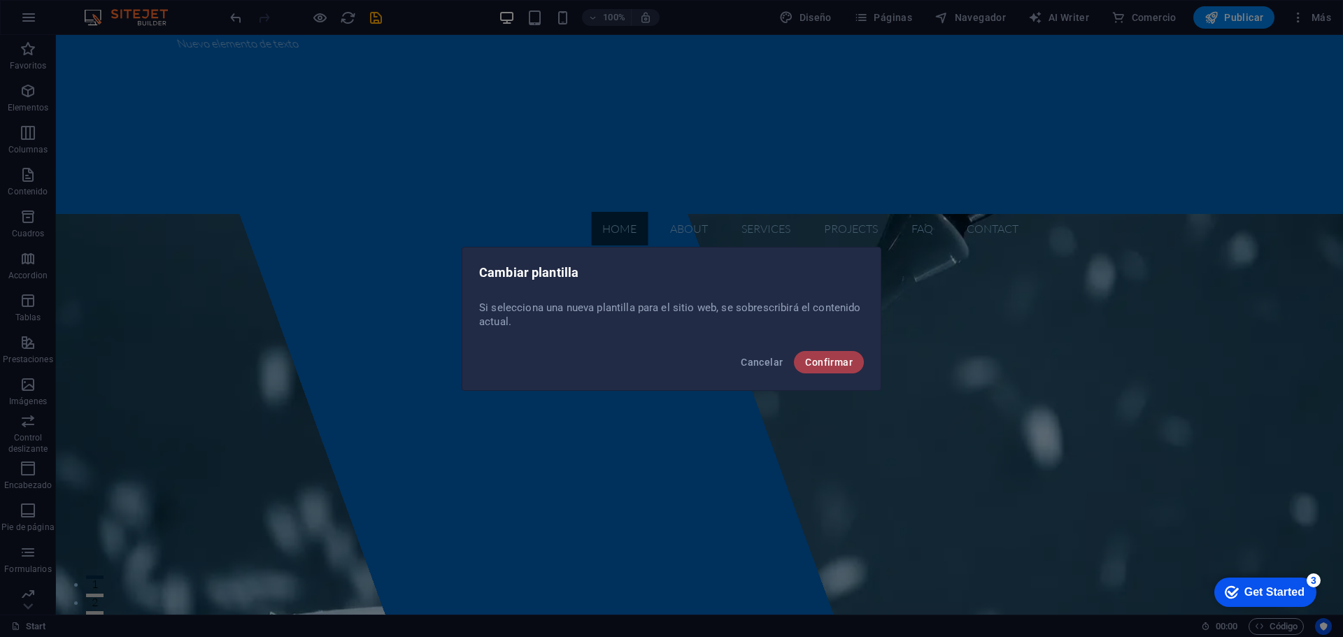
click at [843, 359] on span "Confirmar" at bounding box center [829, 362] width 48 height 11
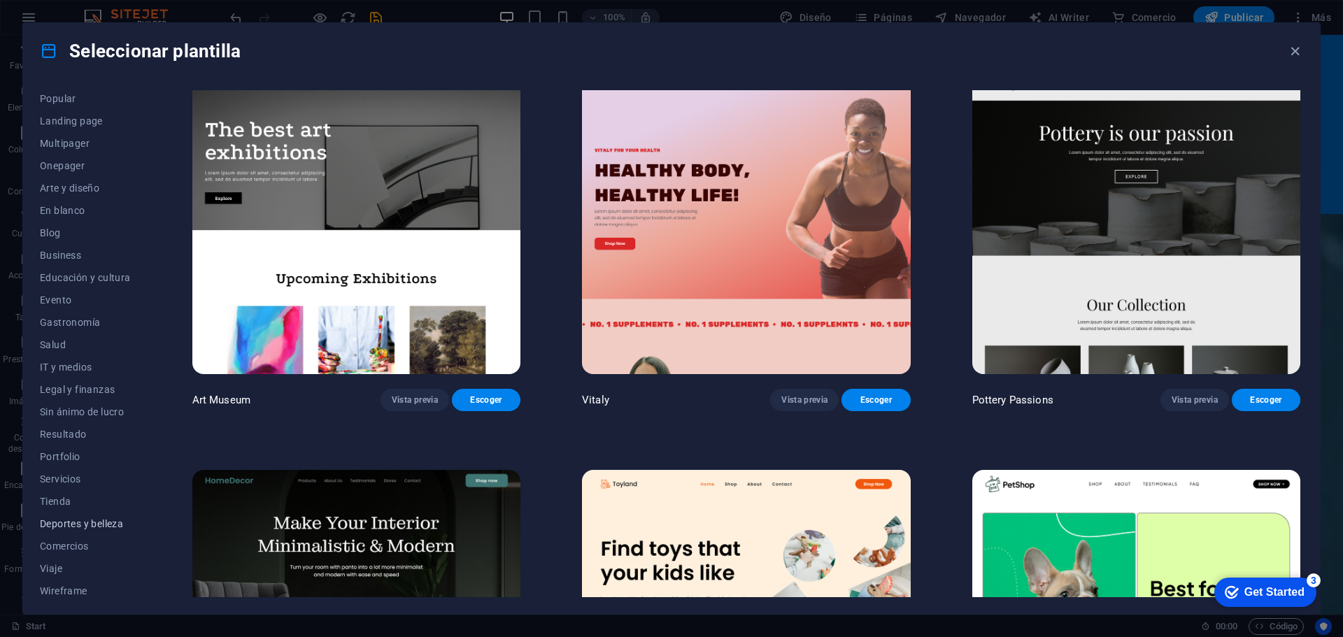
scroll to position [75, 0]
click at [72, 476] on span "Servicios" at bounding box center [85, 474] width 91 height 11
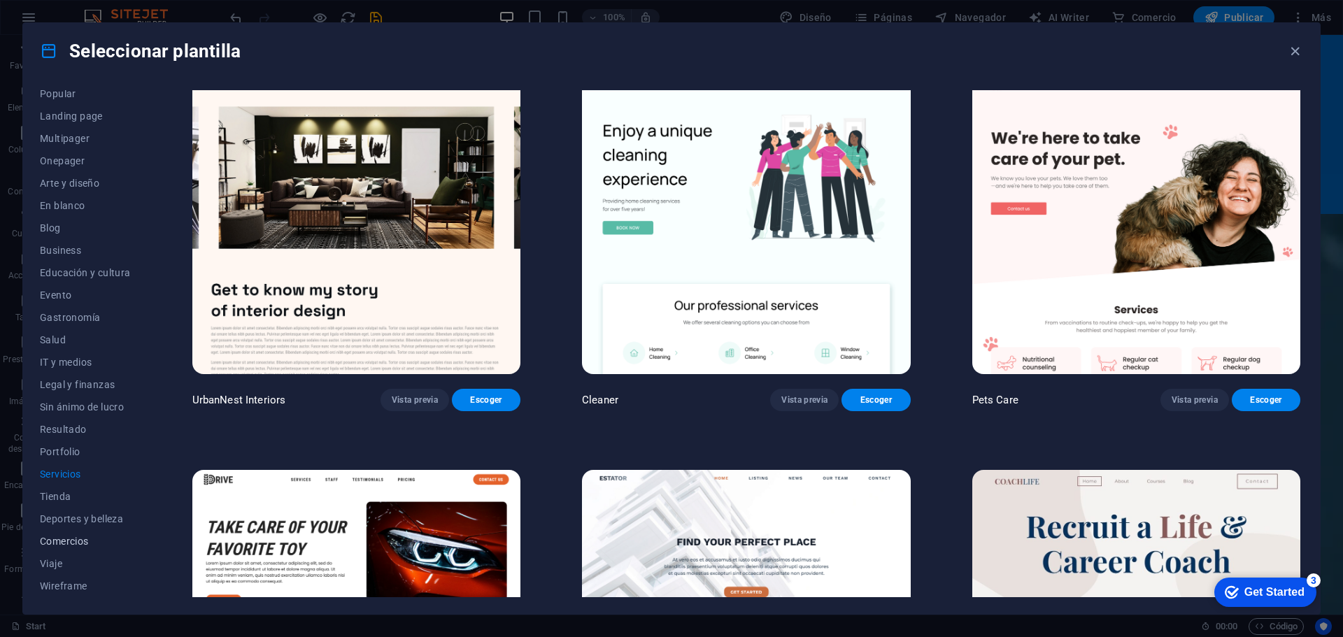
click at [76, 539] on span "Comercios" at bounding box center [85, 541] width 91 height 11
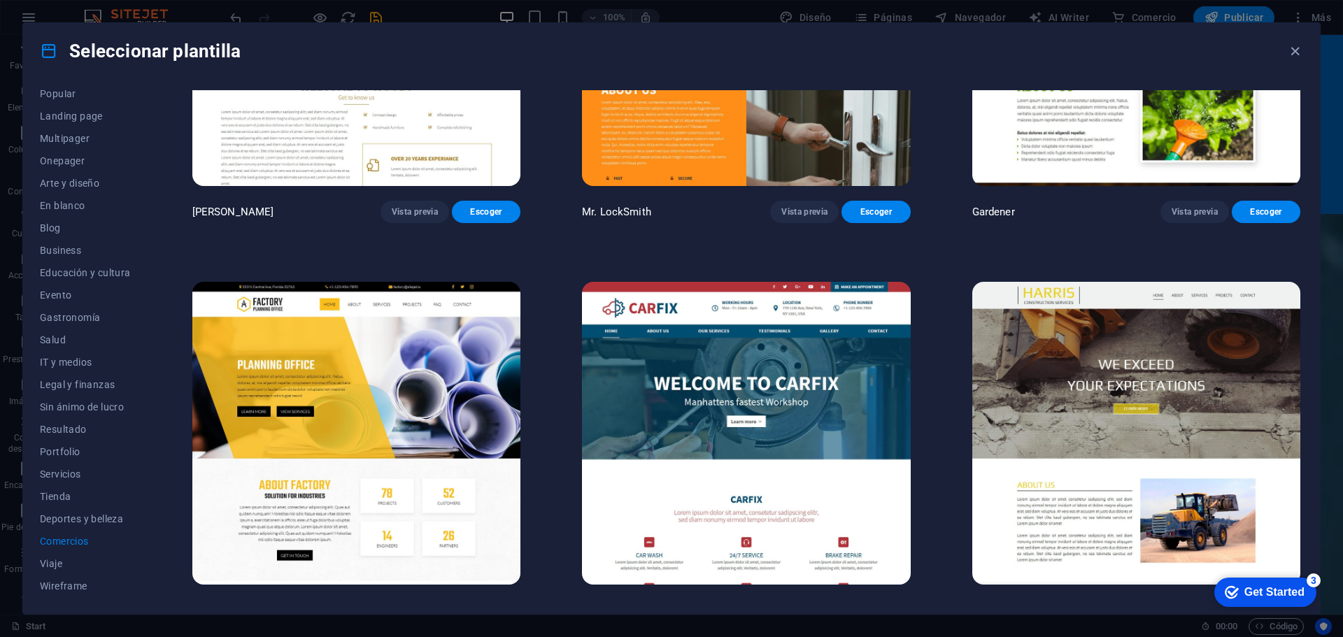
scroll to position [628, 0]
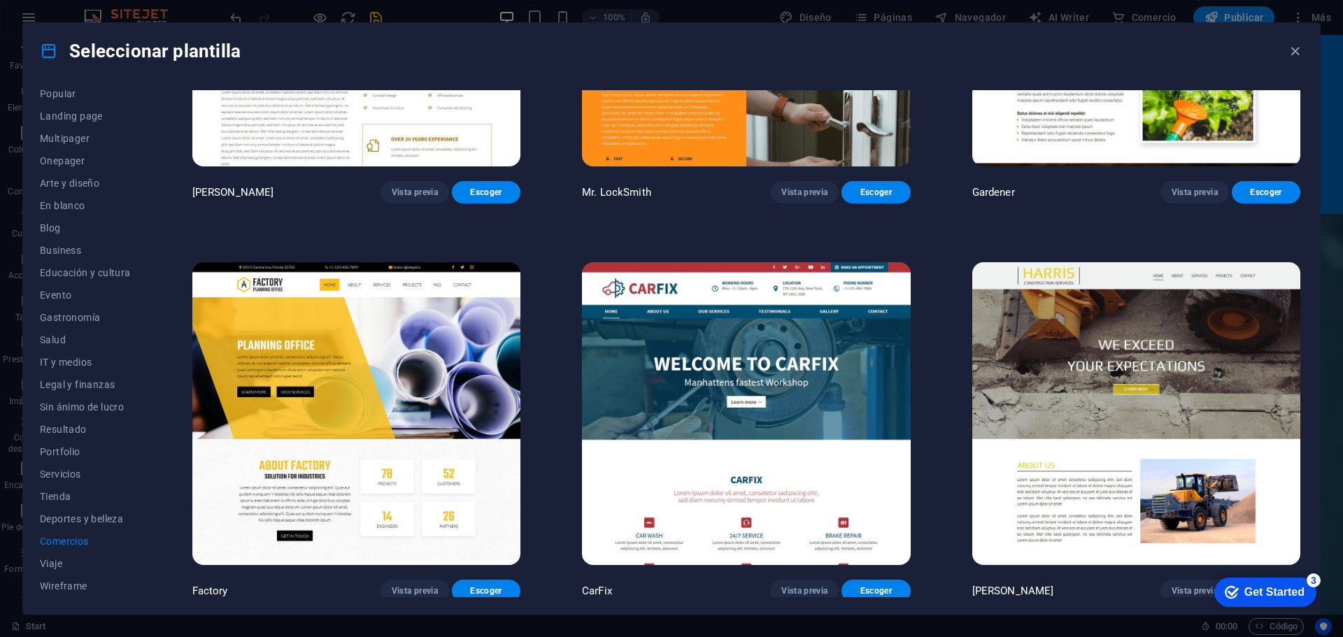
click at [749, 351] on img at bounding box center [746, 413] width 328 height 303
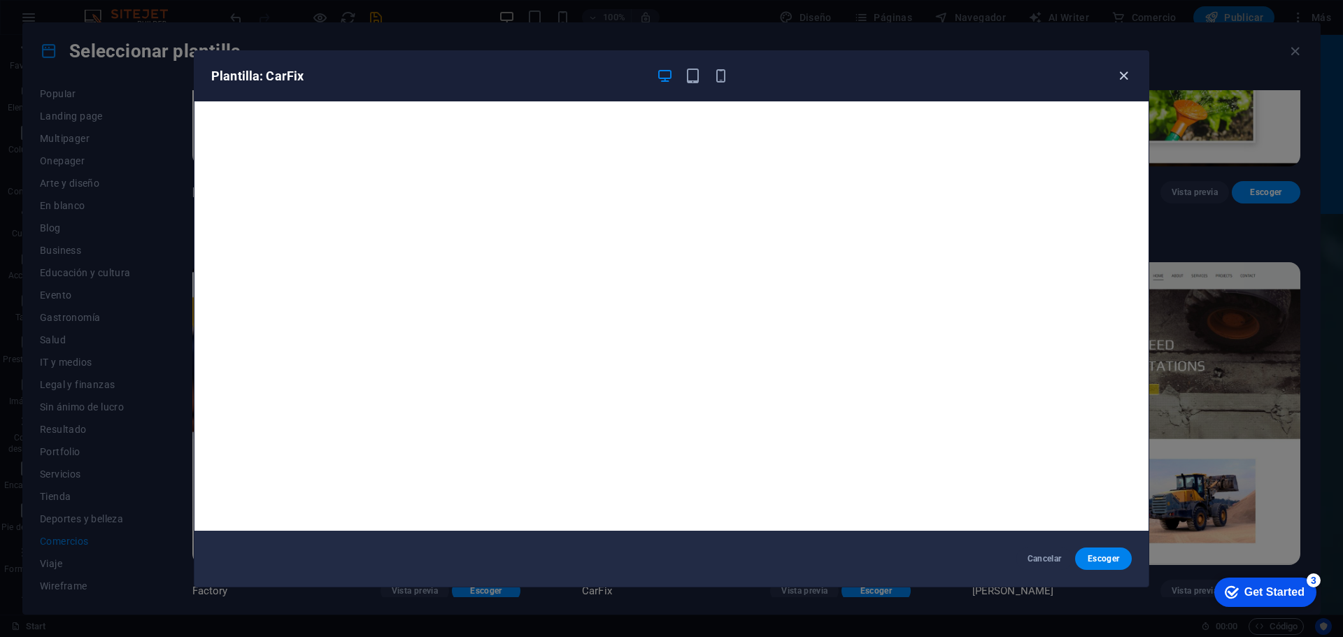
click at [1124, 70] on icon "button" at bounding box center [1124, 76] width 16 height 16
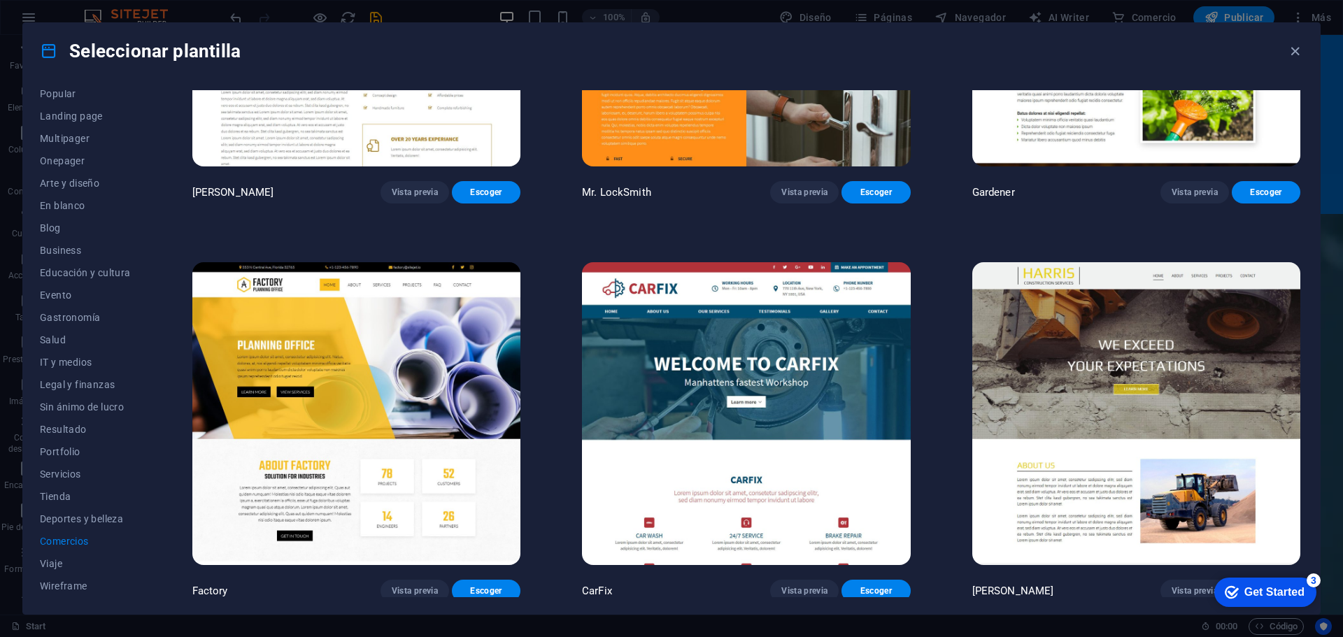
click at [336, 329] on img at bounding box center [356, 413] width 328 height 303
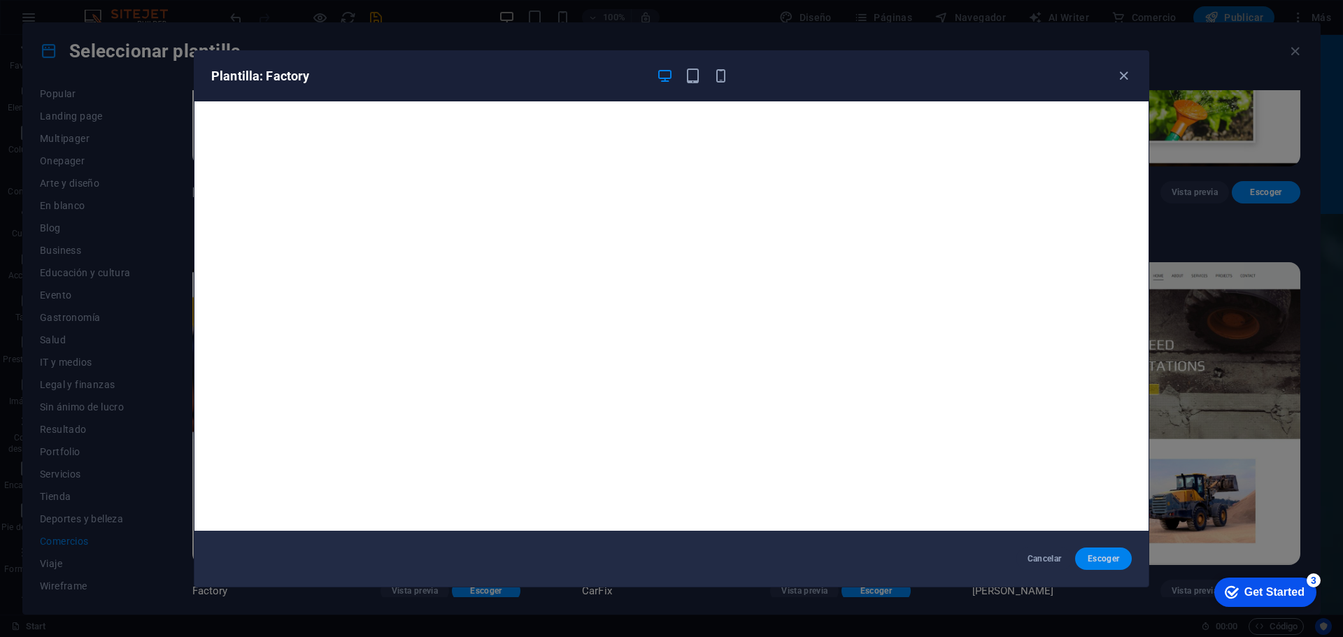
click at [1092, 561] on span "Escoger" at bounding box center [1104, 558] width 34 height 11
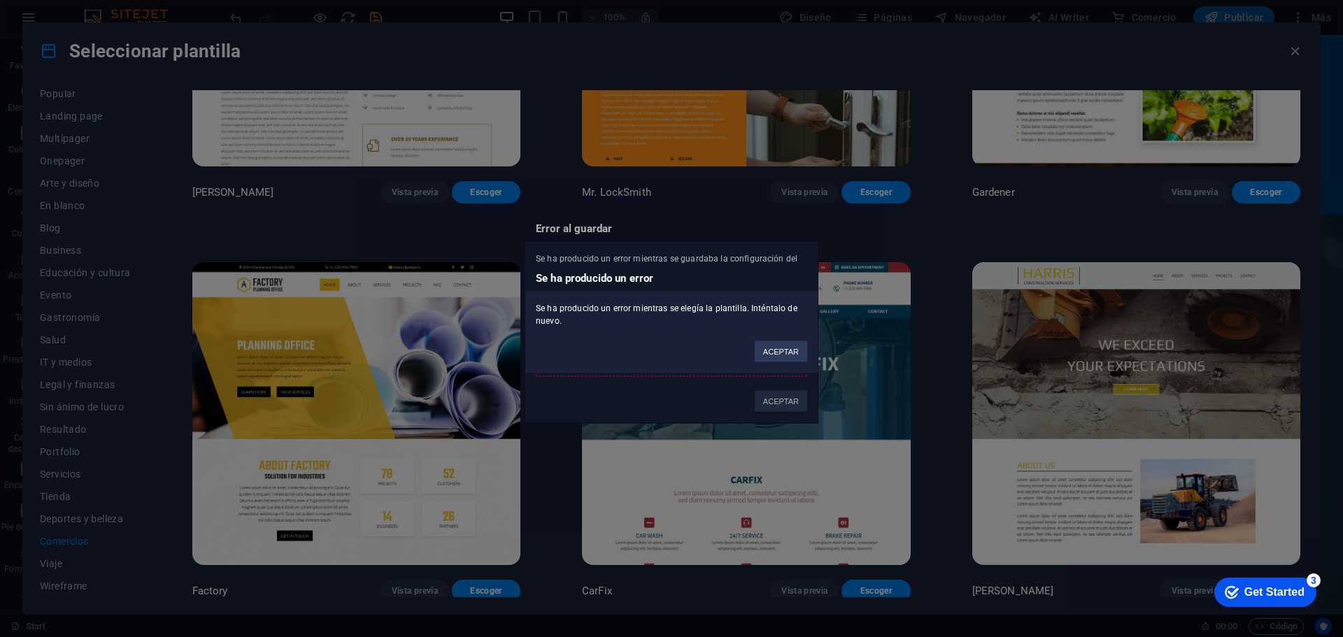
click at [781, 353] on button "ACEPTAR" at bounding box center [781, 351] width 52 height 21
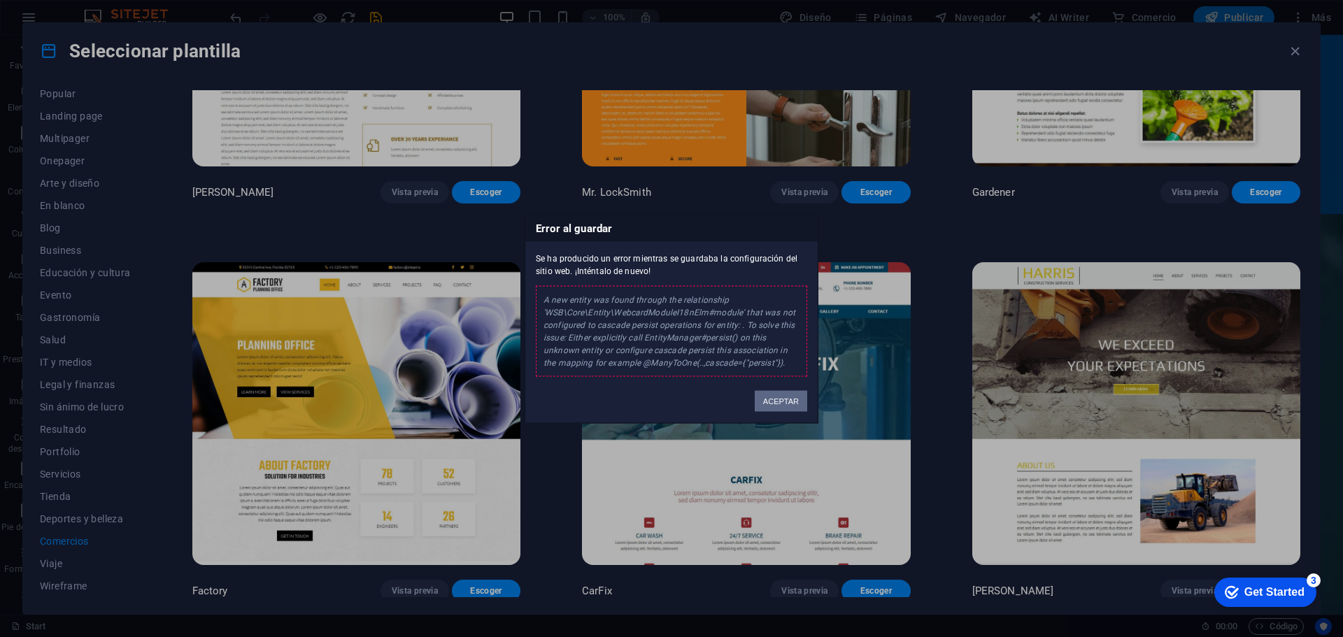
click at [782, 404] on button "ACEPTAR" at bounding box center [781, 400] width 52 height 21
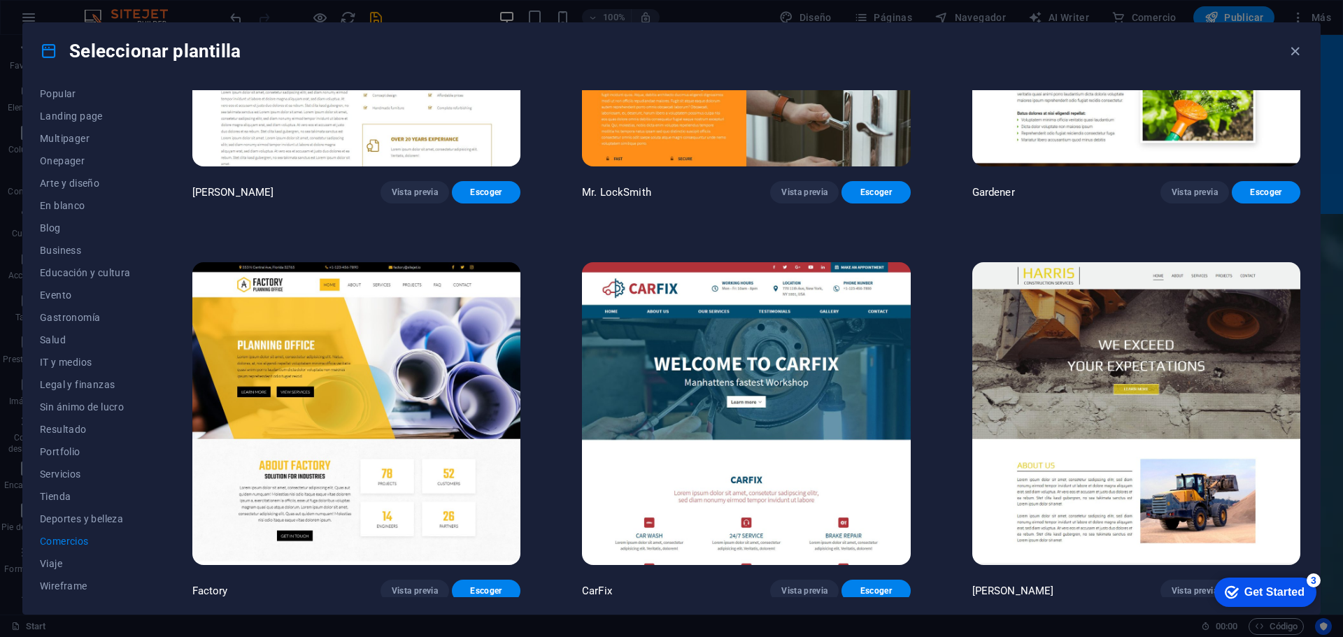
click at [453, 404] on img at bounding box center [356, 413] width 328 height 303
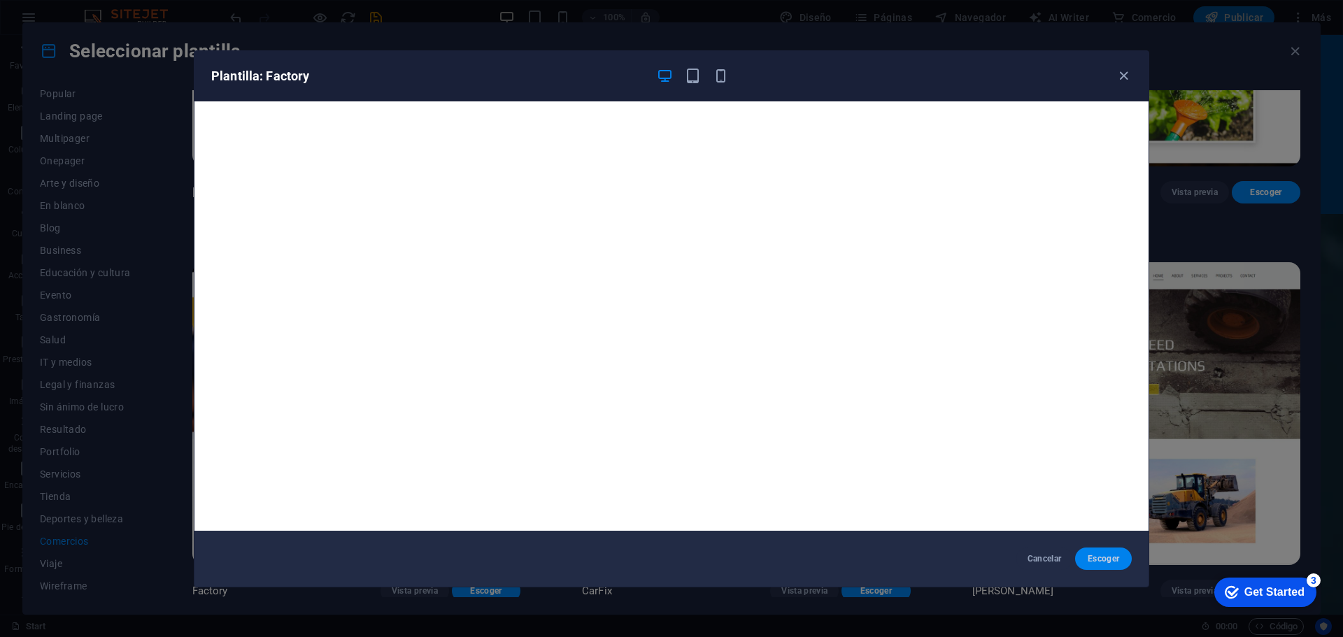
click at [1100, 562] on span "Escoger" at bounding box center [1104, 558] width 34 height 11
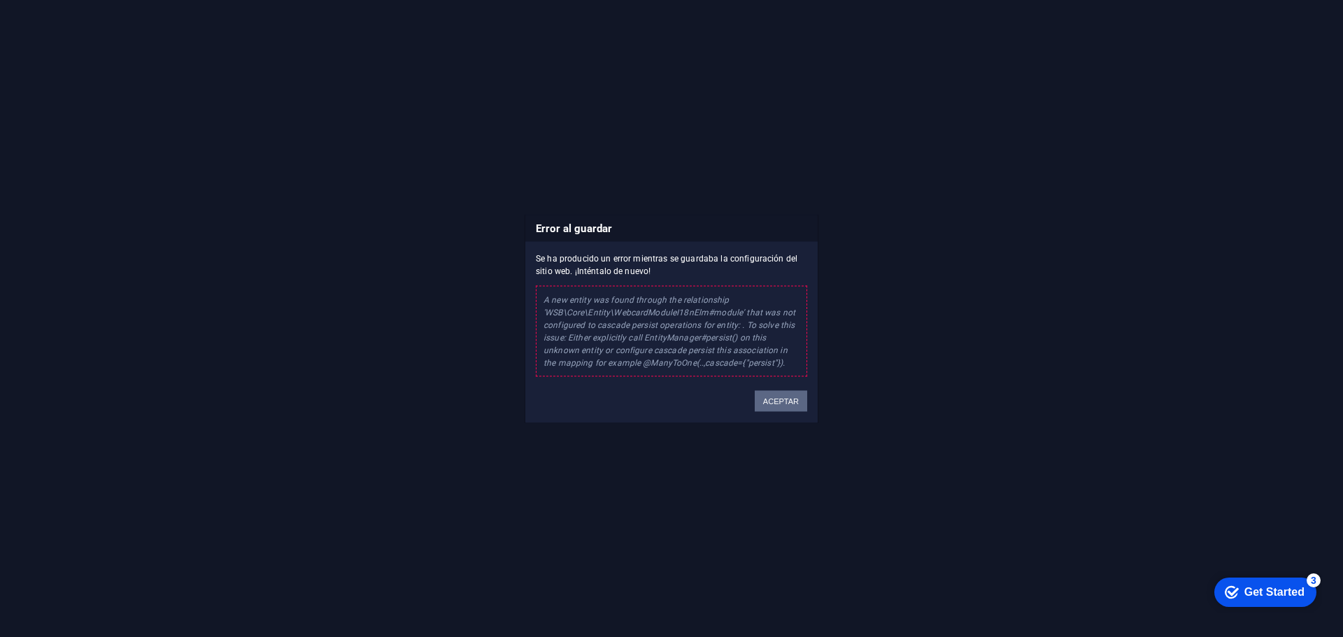
click at [784, 404] on button "ACEPTAR" at bounding box center [781, 400] width 52 height 21
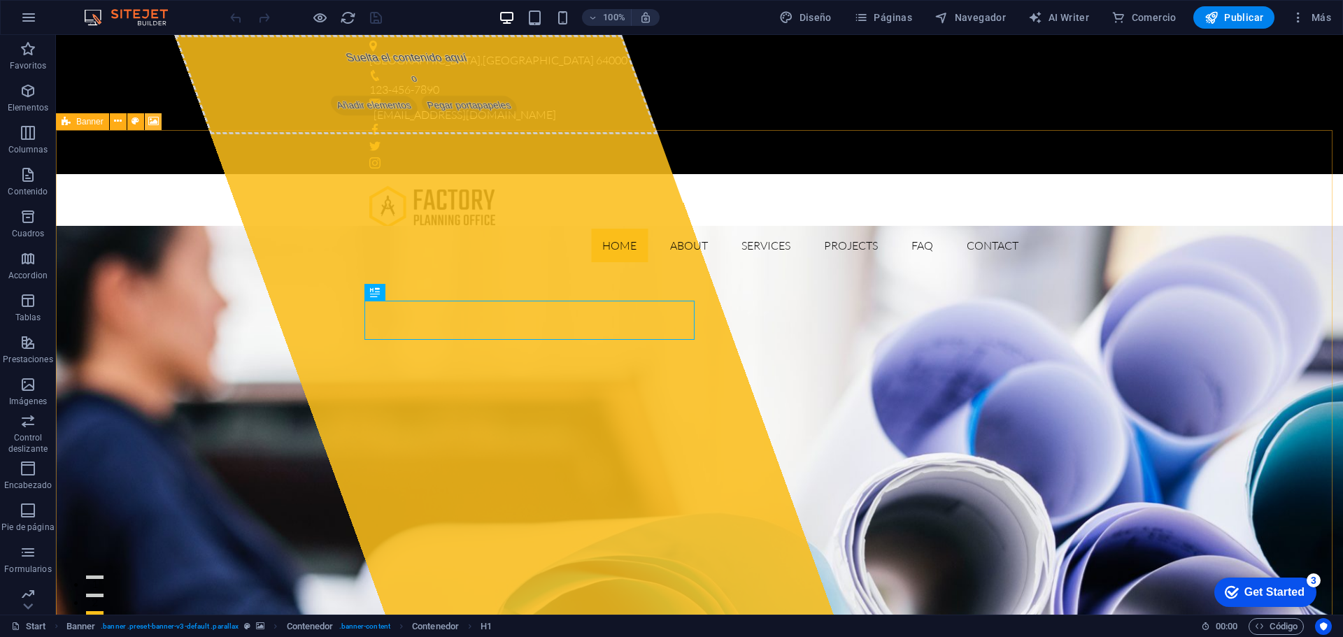
click at [150, 123] on icon at bounding box center [153, 121] width 10 height 15
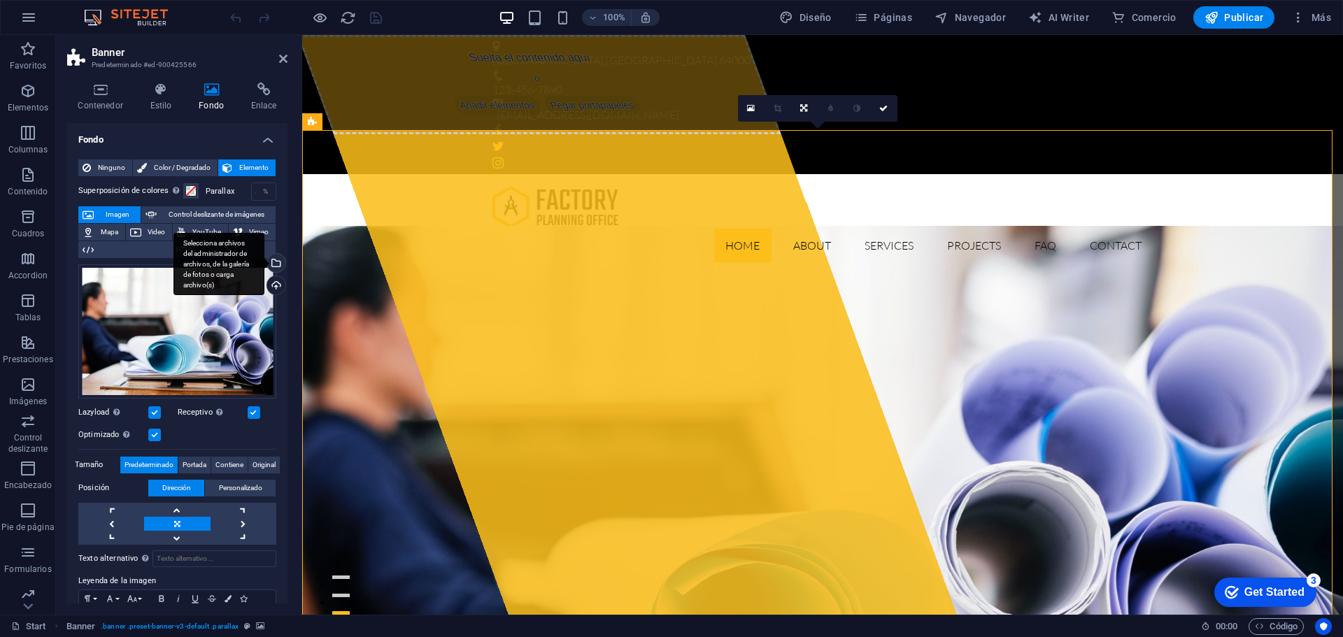
click at [264, 261] on div "Selecciona archivos del administrador de archivos, de la galería de fotos o car…" at bounding box center [219, 264] width 91 height 63
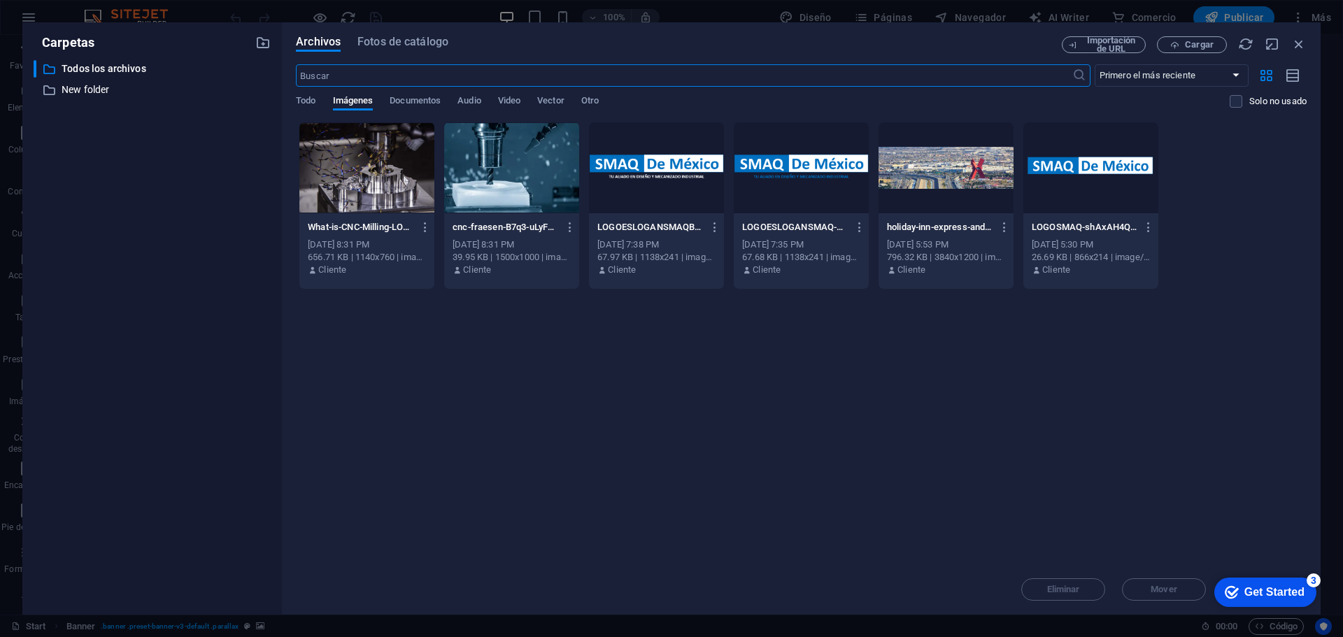
click at [404, 198] on div at bounding box center [366, 167] width 135 height 91
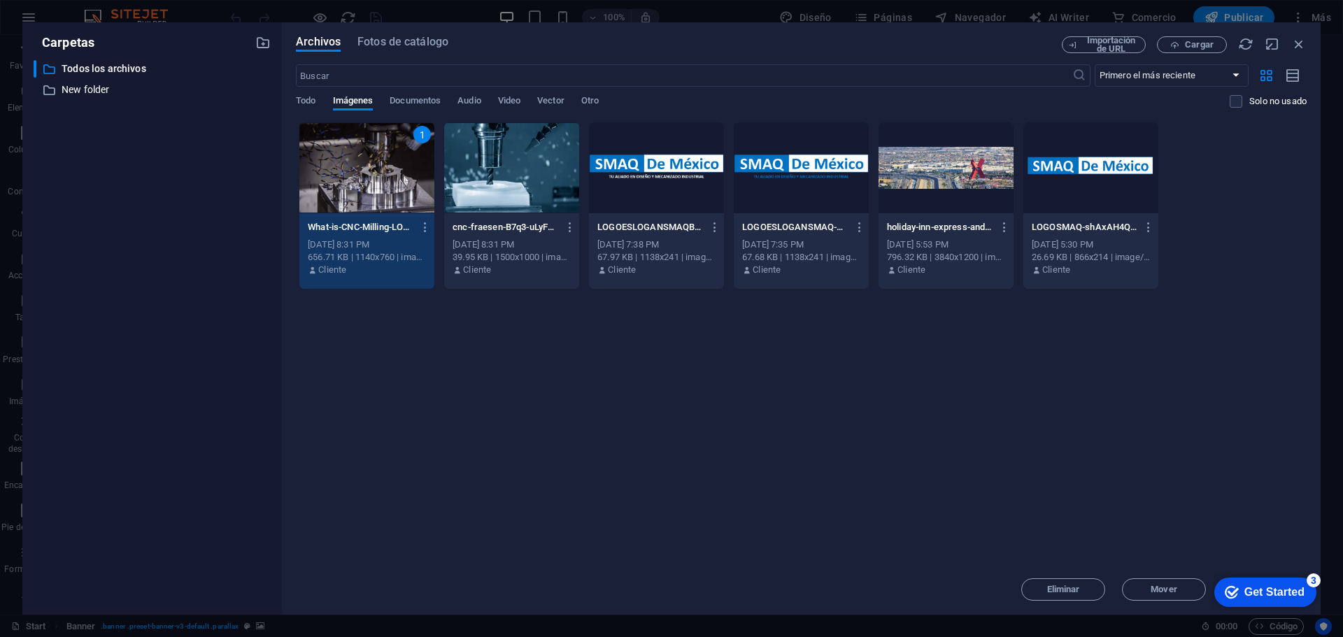
click at [404, 198] on div "1" at bounding box center [366, 167] width 135 height 91
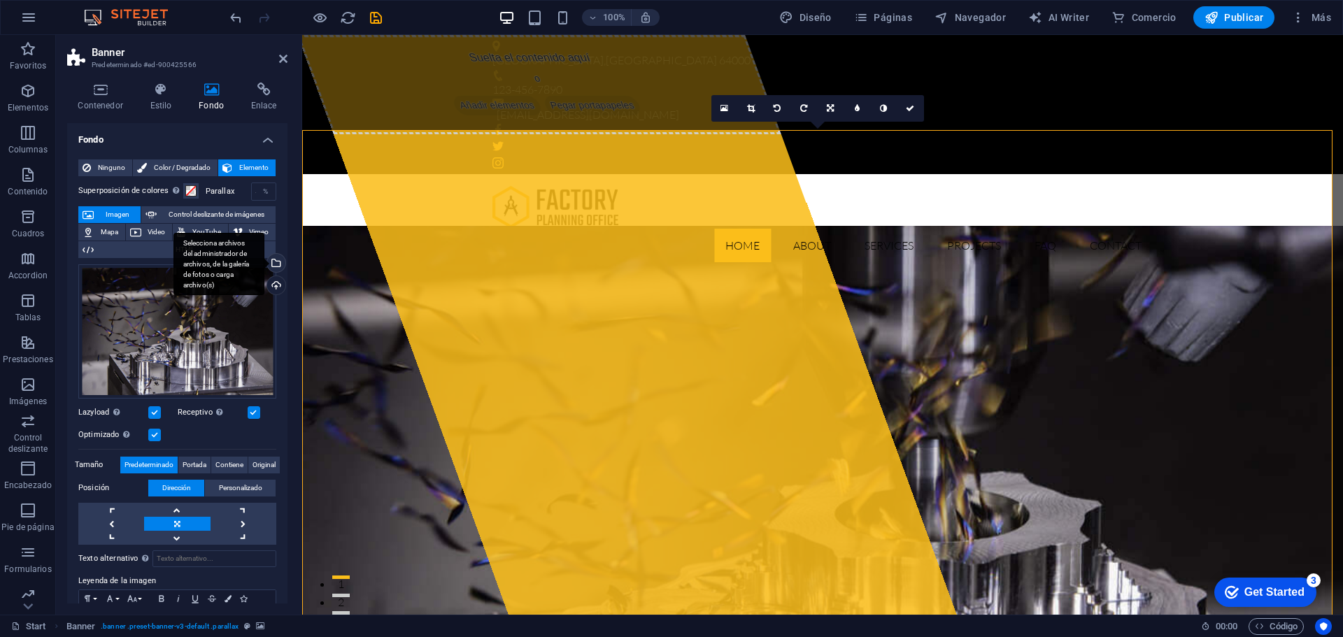
click at [276, 259] on div "Selecciona archivos del administrador de archivos, de la galería de fotos o car…" at bounding box center [274, 264] width 21 height 21
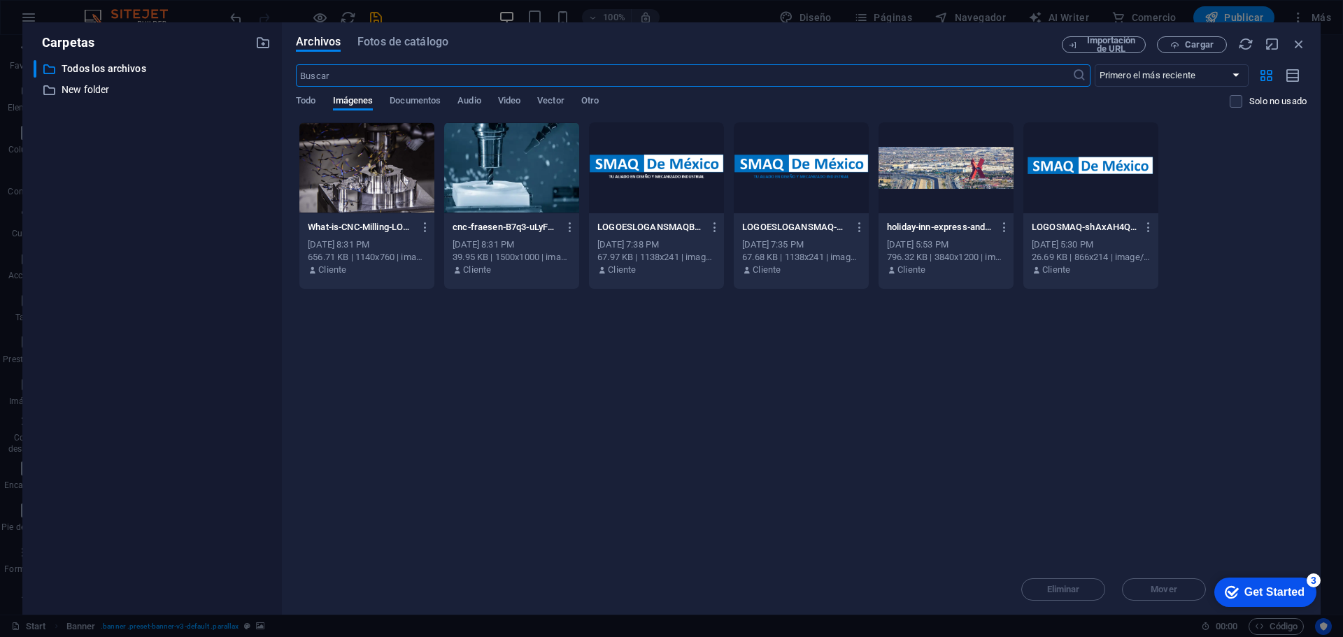
click at [464, 152] on div at bounding box center [511, 167] width 135 height 91
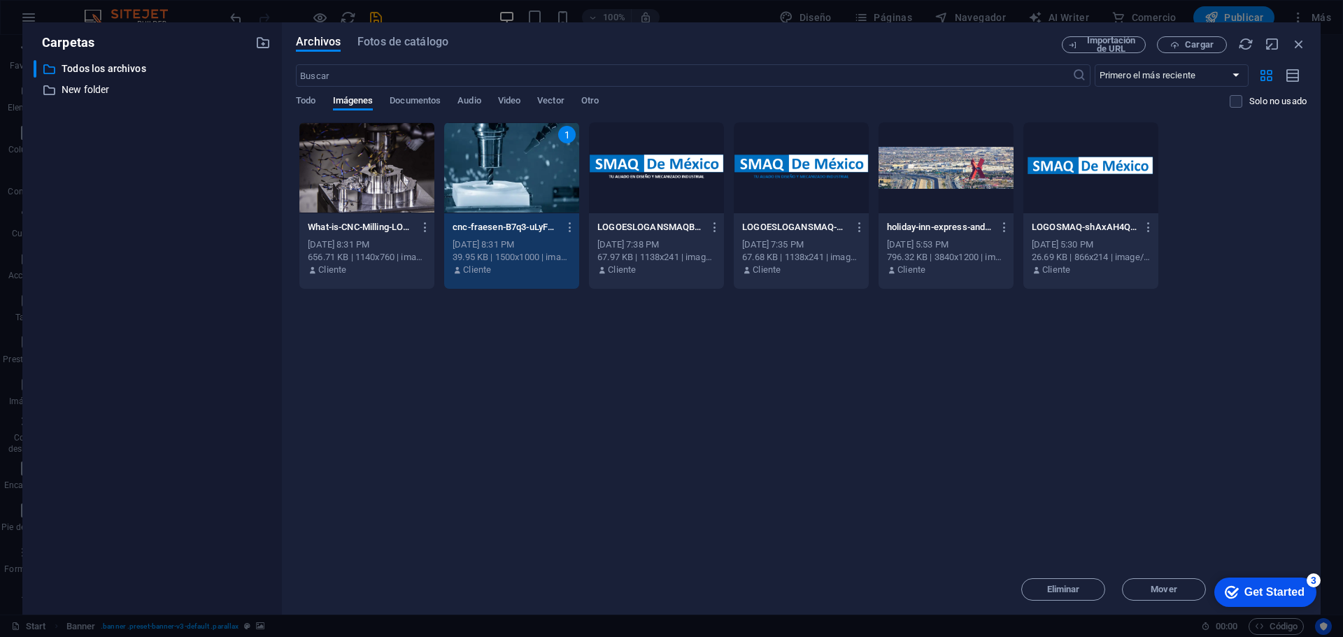
click at [464, 152] on div "1" at bounding box center [511, 167] width 135 height 91
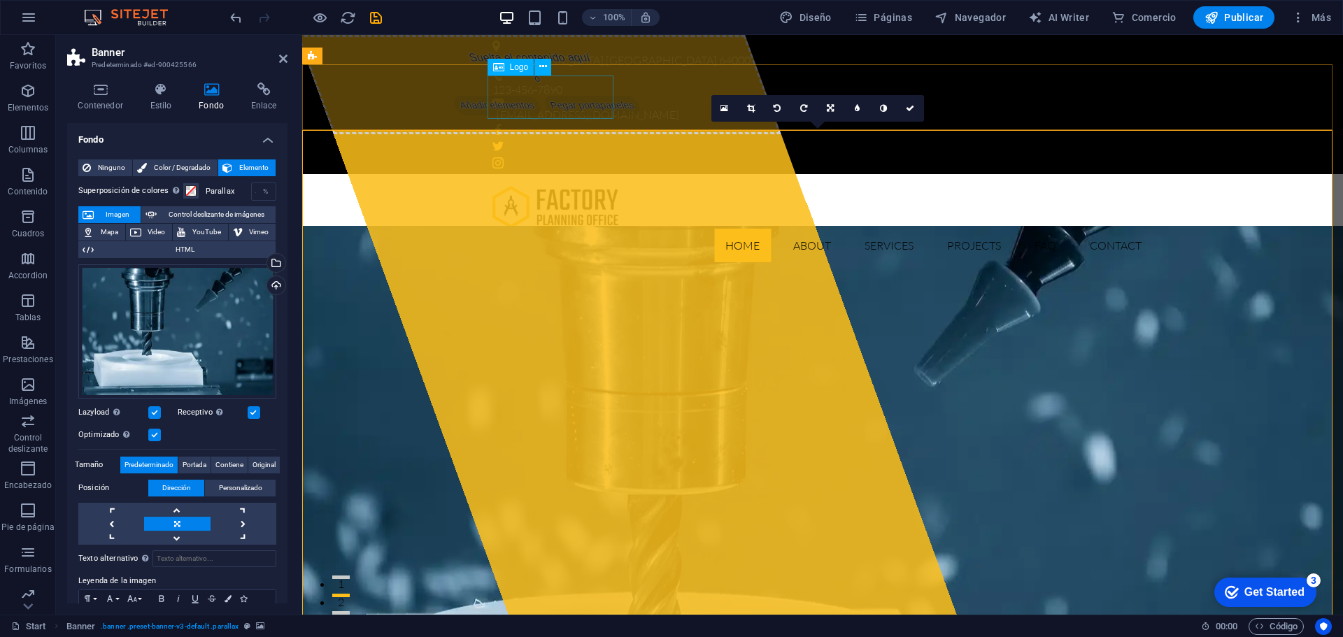
click at [553, 185] on div at bounding box center [823, 206] width 661 height 43
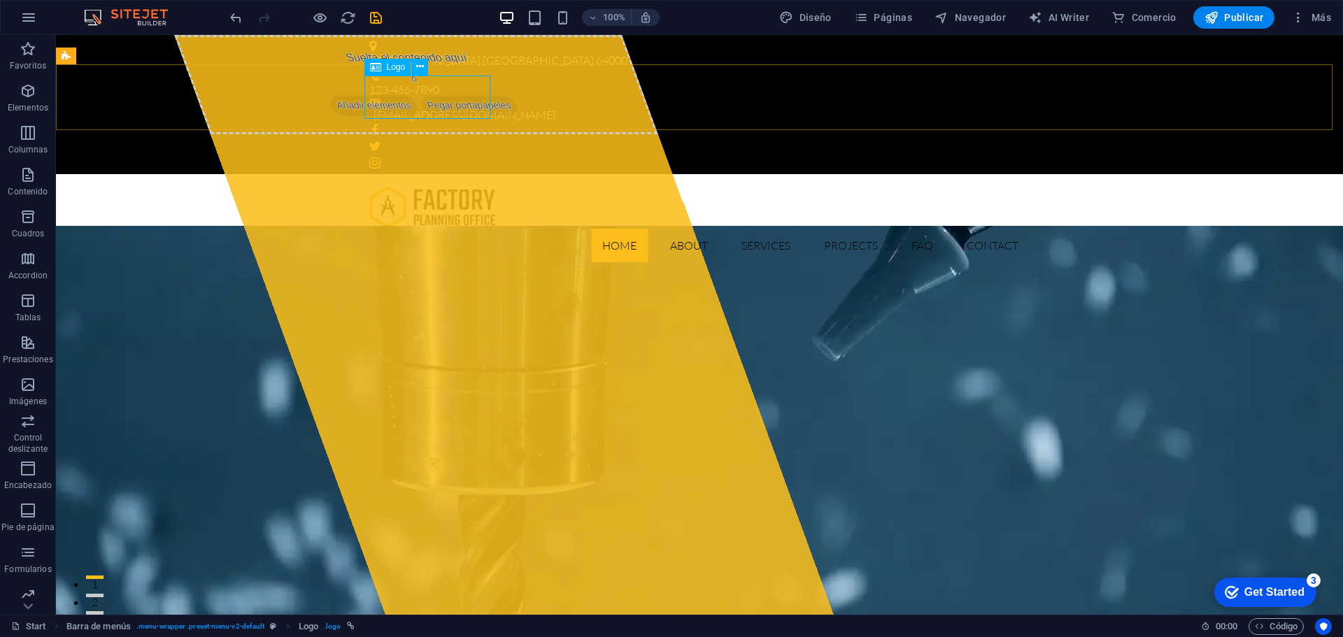
click at [397, 72] on div "Logo" at bounding box center [388, 67] width 47 height 17
click at [397, 69] on span "Logo" at bounding box center [396, 67] width 19 height 8
click at [420, 65] on icon at bounding box center [420, 66] width 8 height 15
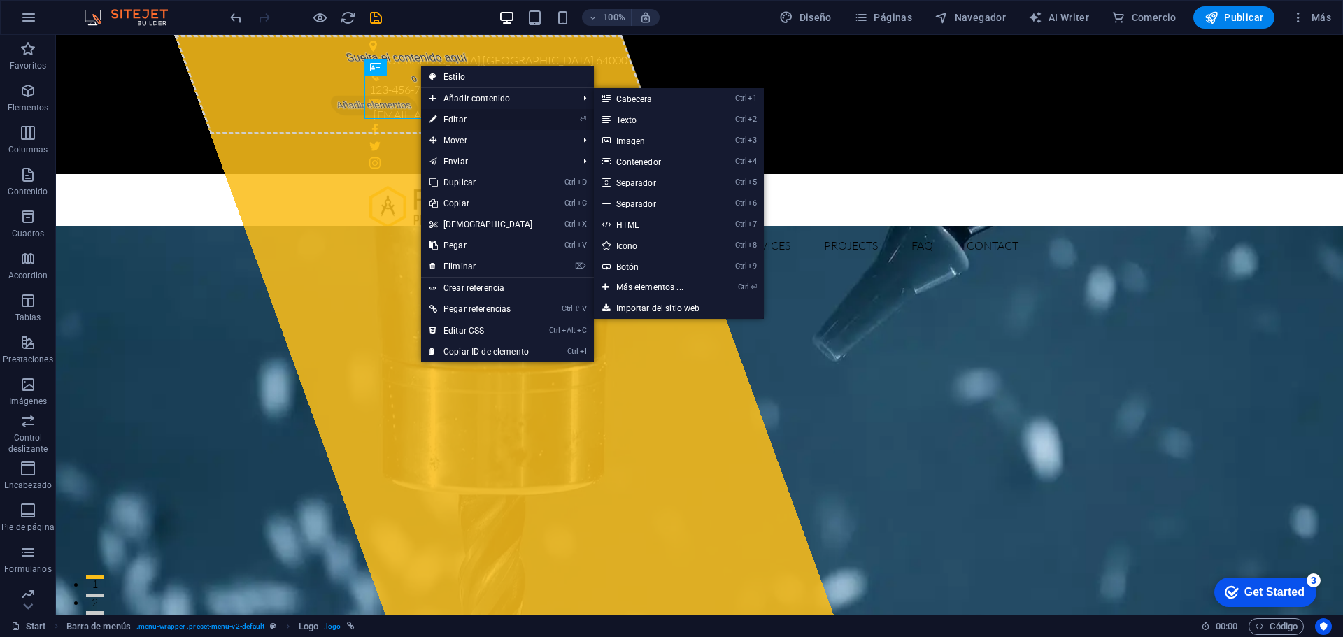
click at [457, 117] on link "⏎ Editar" at bounding box center [481, 119] width 120 height 21
select select "px"
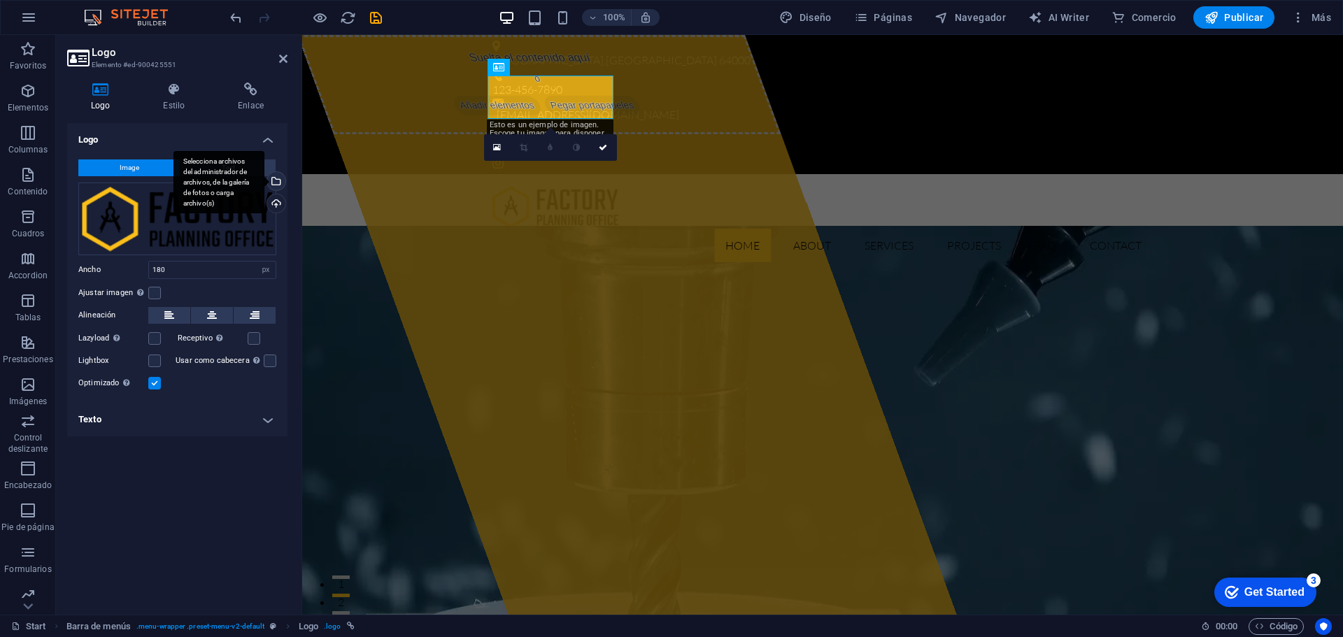
click at [264, 181] on div "Selecciona archivos del administrador de archivos, de la galería de fotos o car…" at bounding box center [219, 182] width 91 height 63
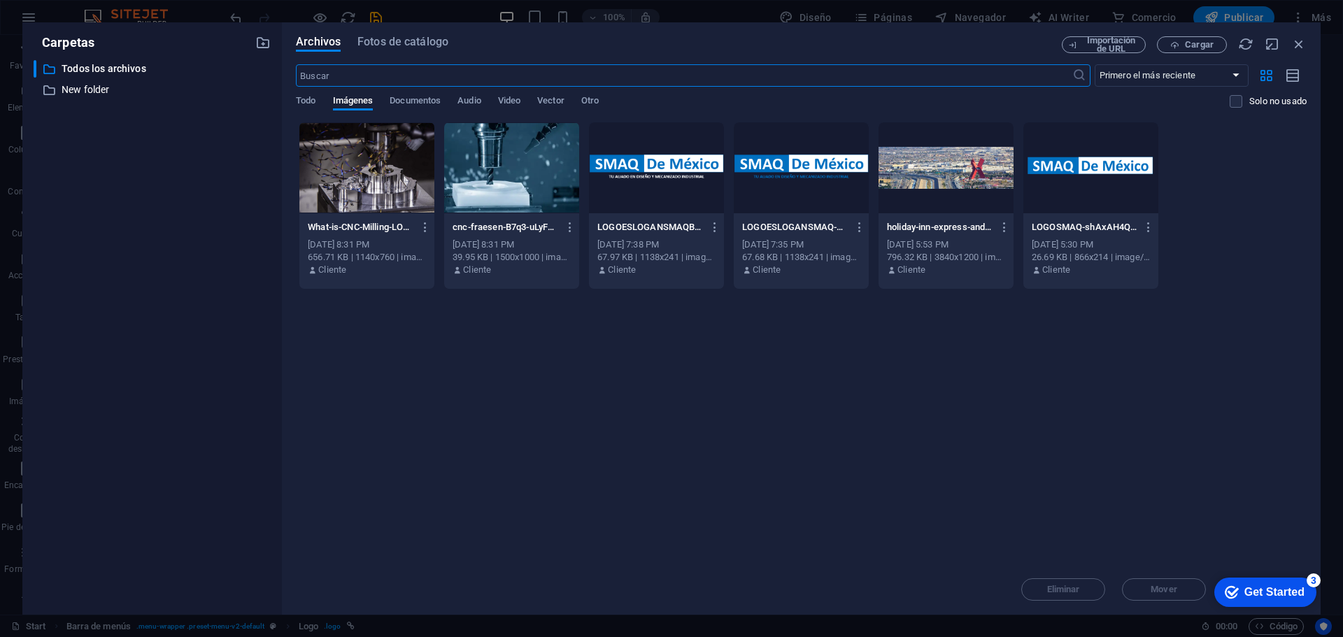
click at [641, 172] on div at bounding box center [656, 167] width 135 height 91
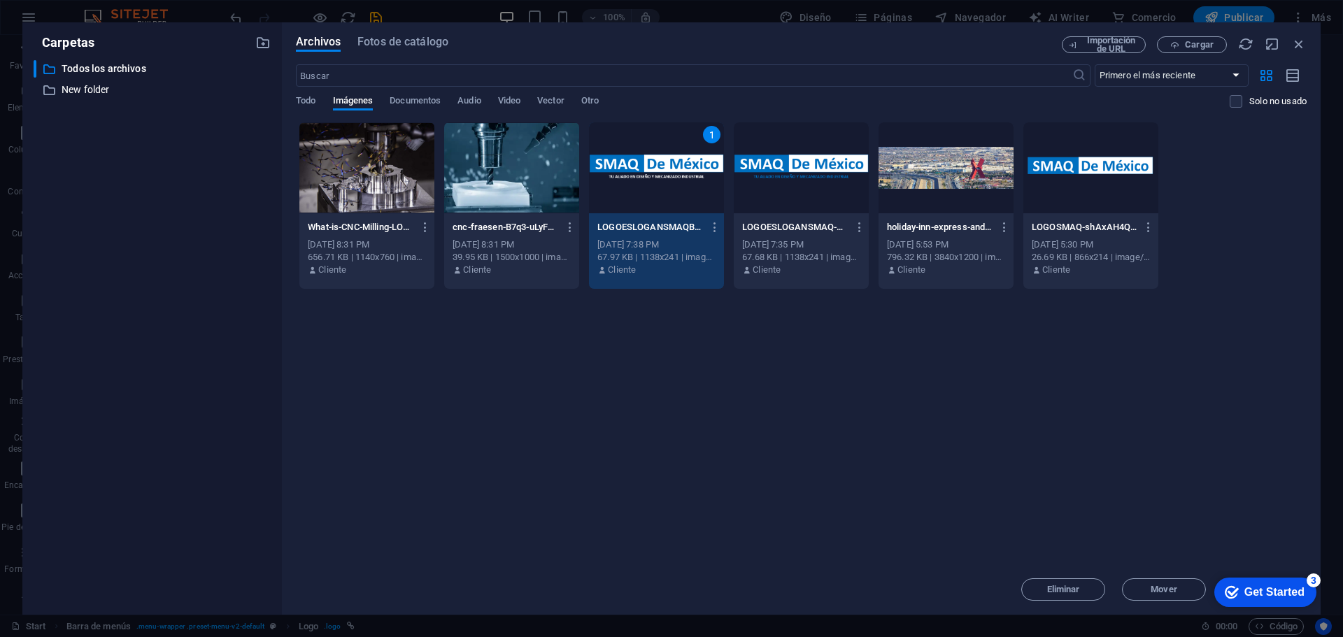
click at [641, 172] on div "1" at bounding box center [656, 167] width 135 height 91
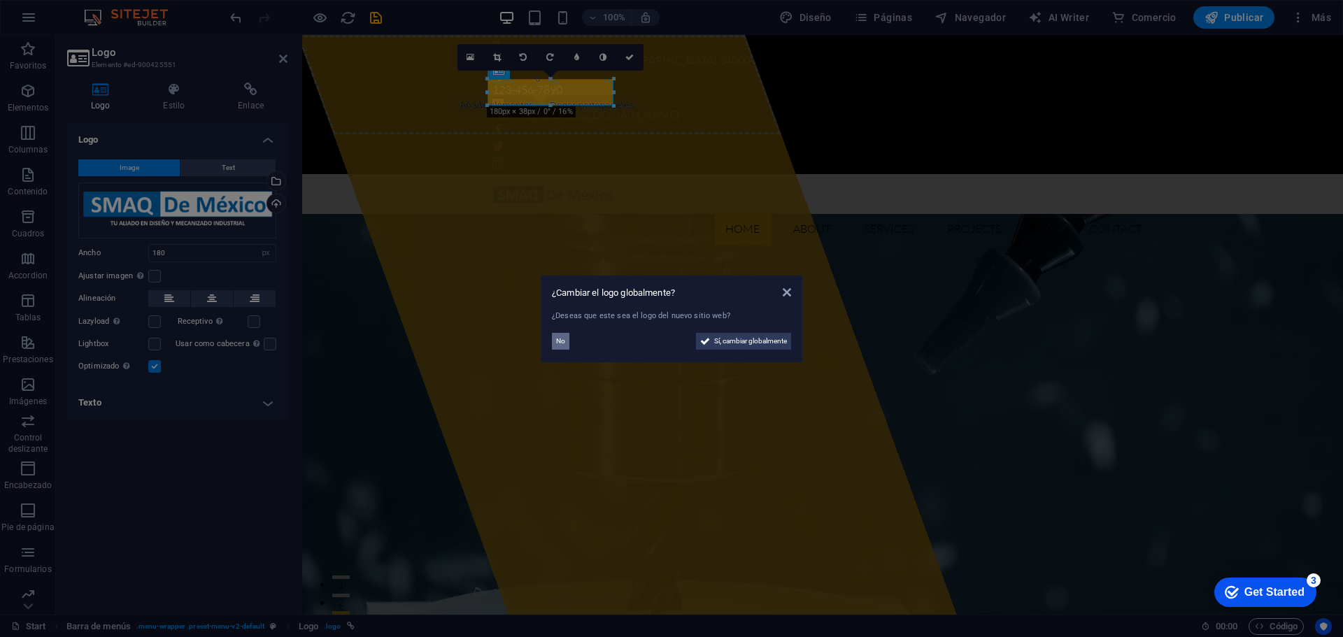
click at [562, 337] on span "No" at bounding box center [560, 341] width 9 height 17
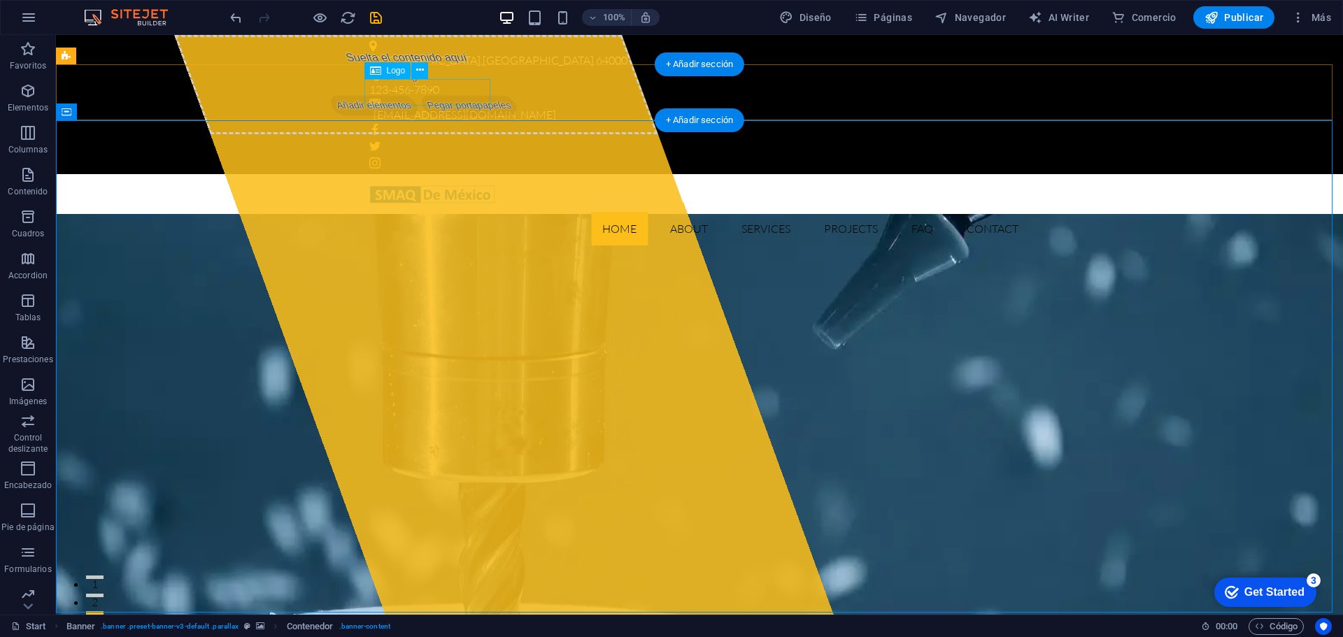
click at [395, 185] on div at bounding box center [699, 198] width 661 height 27
select select "px"
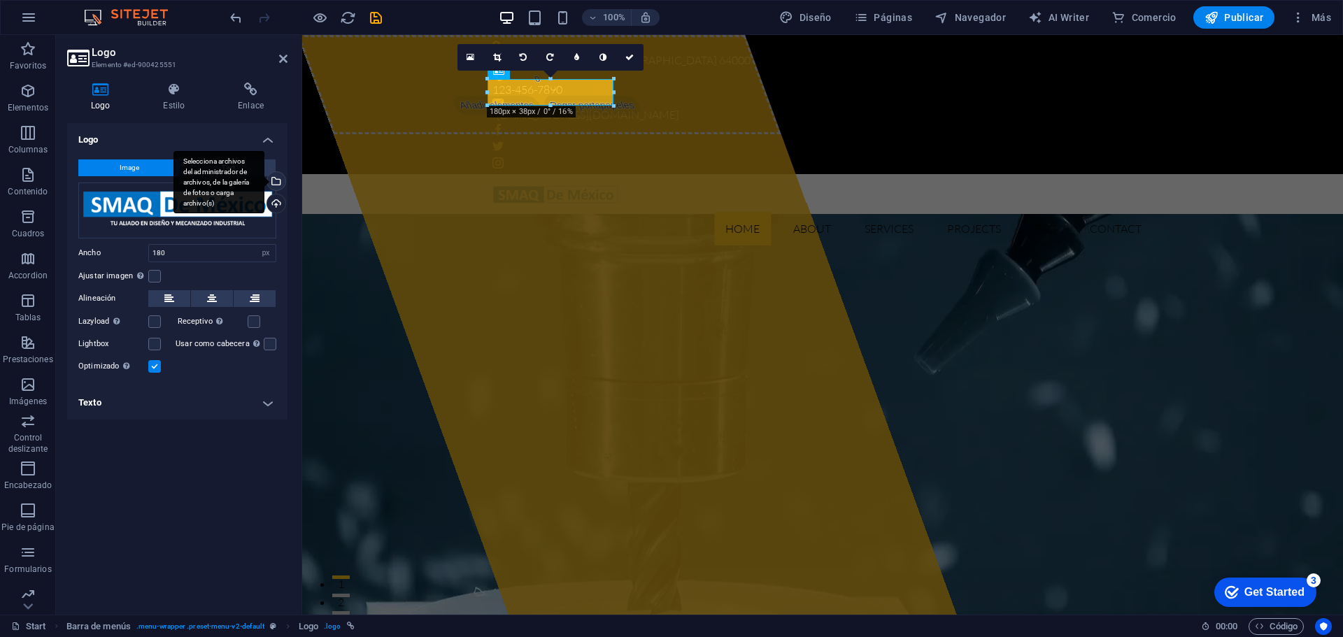
click at [264, 185] on div "Selecciona archivos del administrador de archivos, de la galería de fotos o car…" at bounding box center [219, 182] width 91 height 63
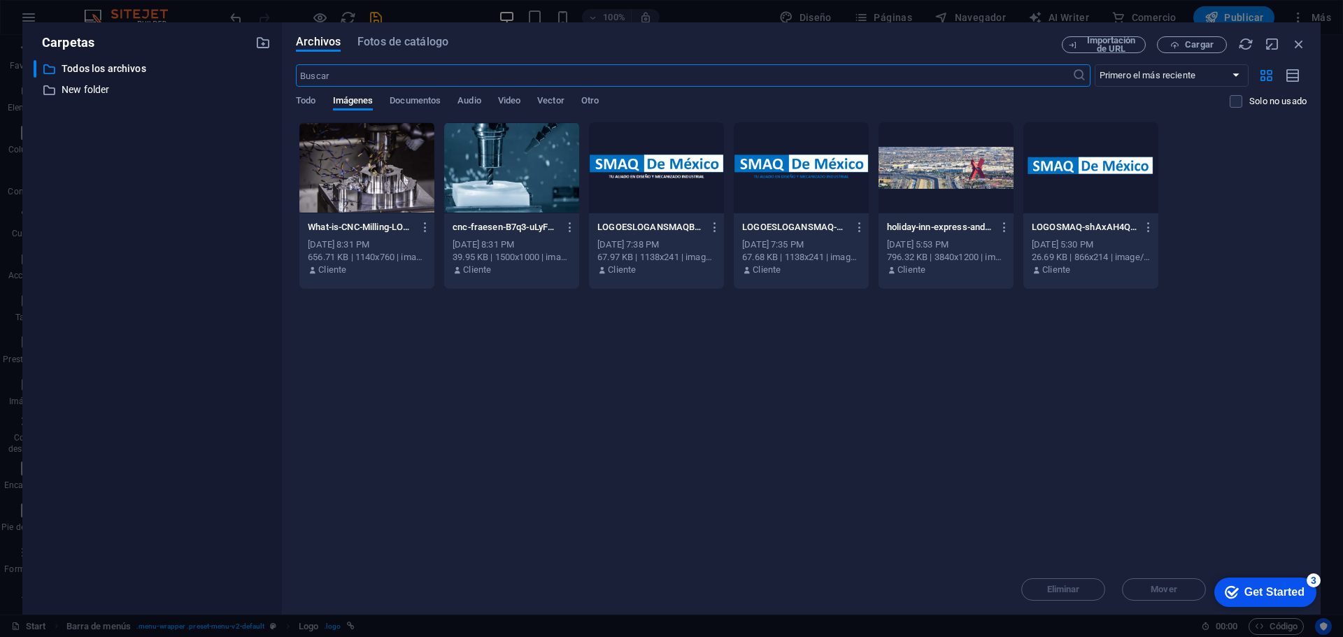
click at [744, 180] on div at bounding box center [801, 167] width 135 height 91
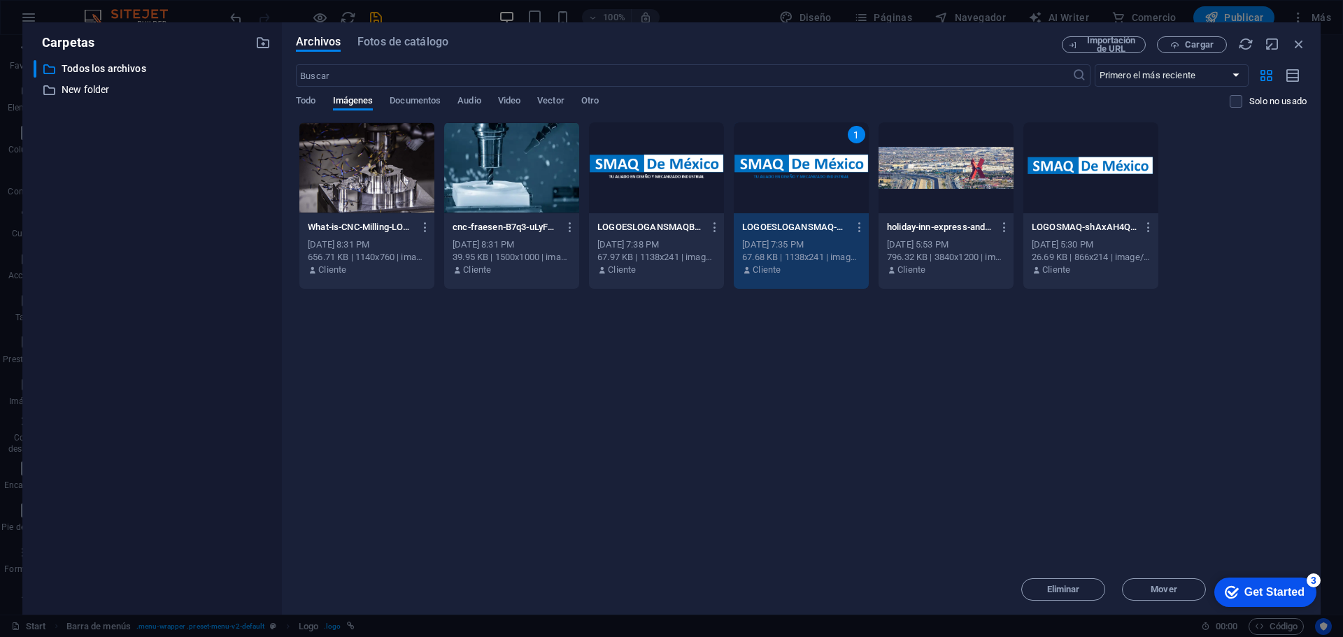
click at [744, 180] on div "1" at bounding box center [801, 167] width 135 height 91
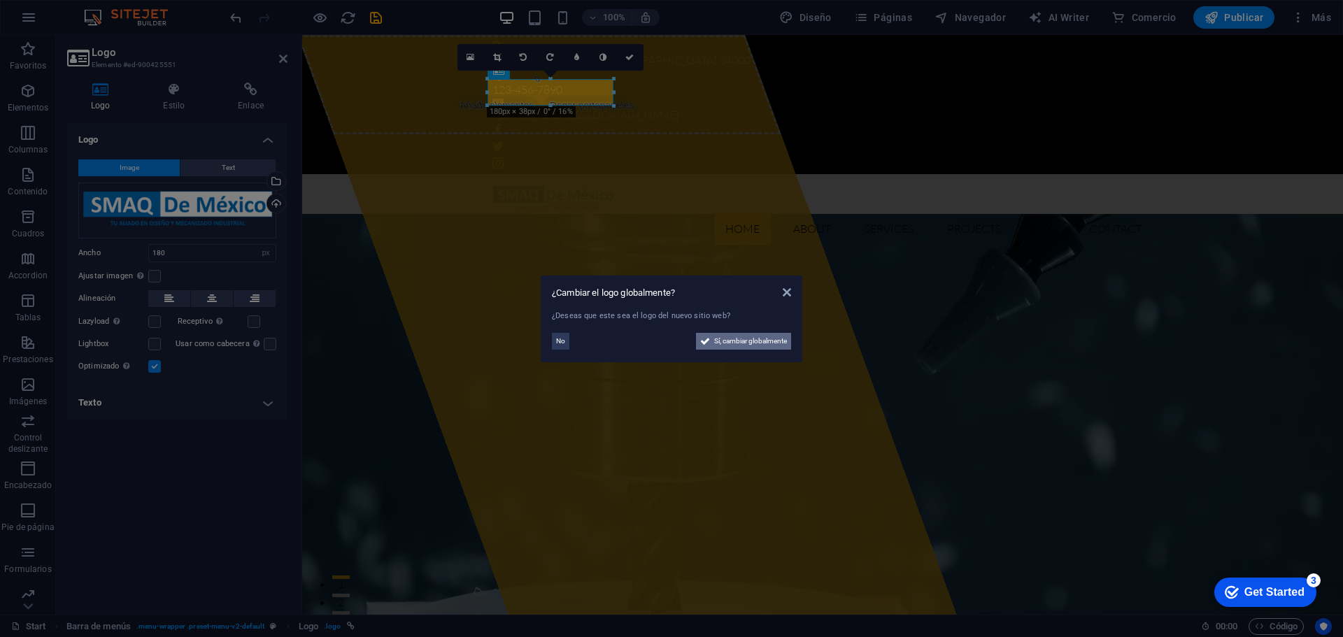
click at [726, 345] on span "Sí, cambiar globalmente" at bounding box center [750, 341] width 73 height 17
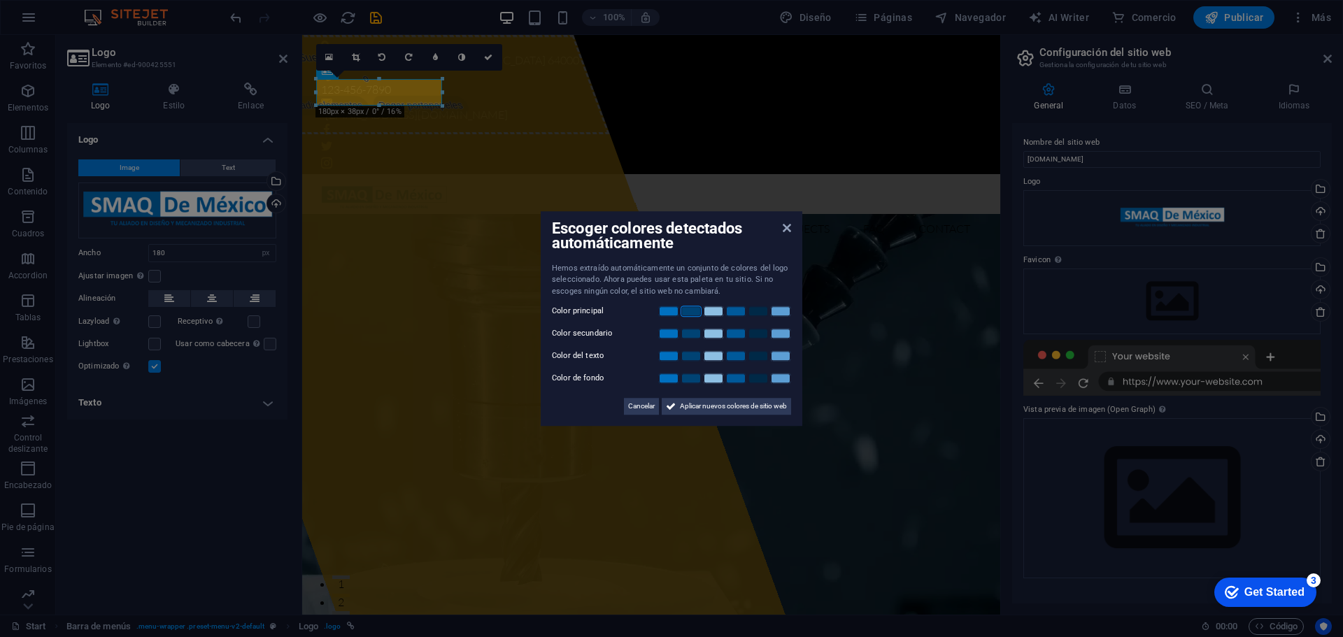
click at [689, 314] on link at bounding box center [691, 311] width 21 height 11
click at [690, 409] on span "Aplicar nuevos colores de sitio web" at bounding box center [733, 406] width 107 height 17
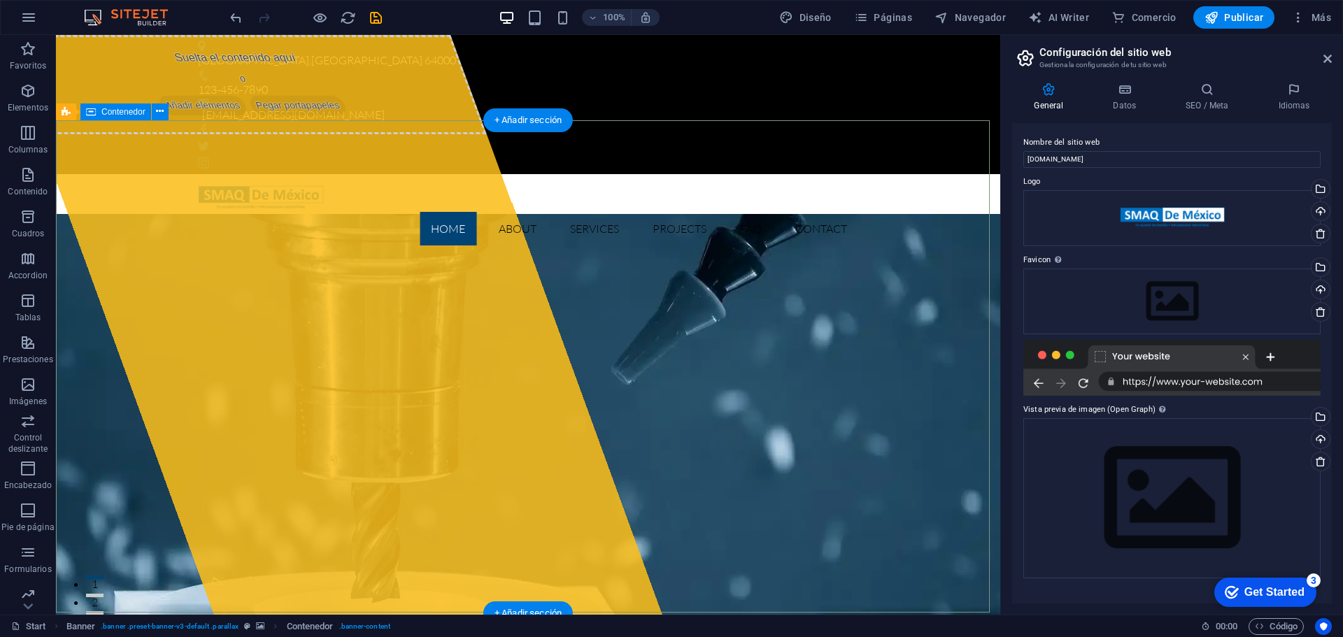
click at [1329, 55] on icon at bounding box center [1328, 58] width 8 height 11
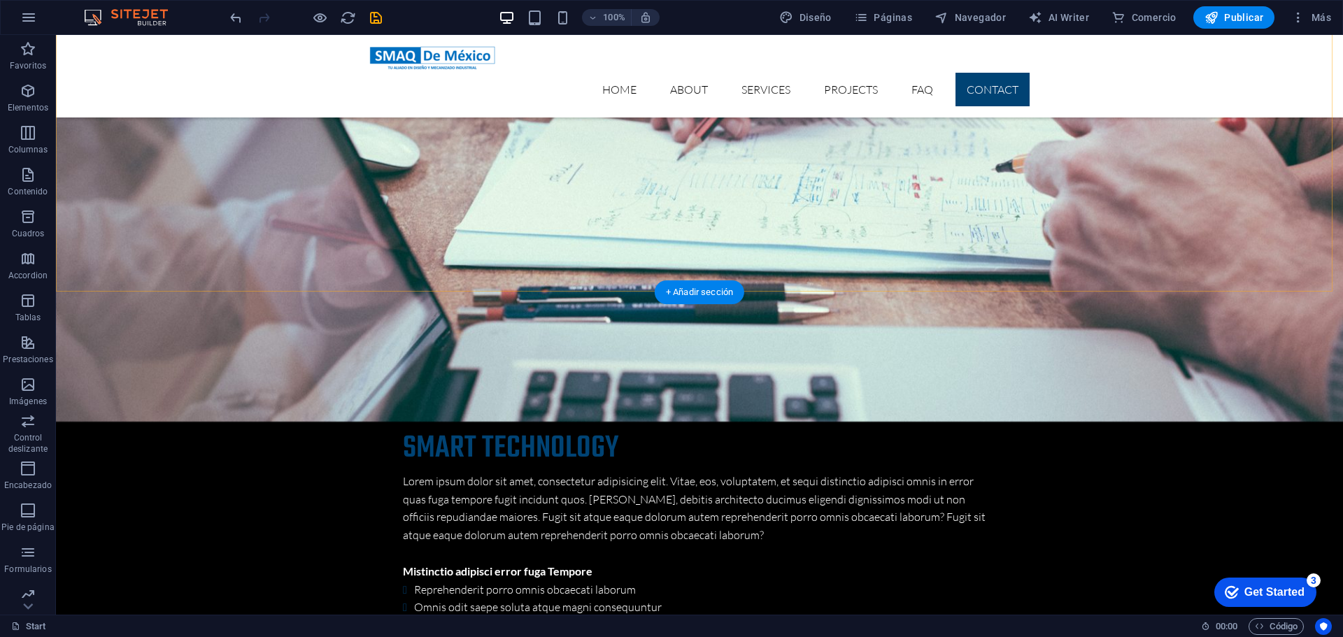
scroll to position [4332, 0]
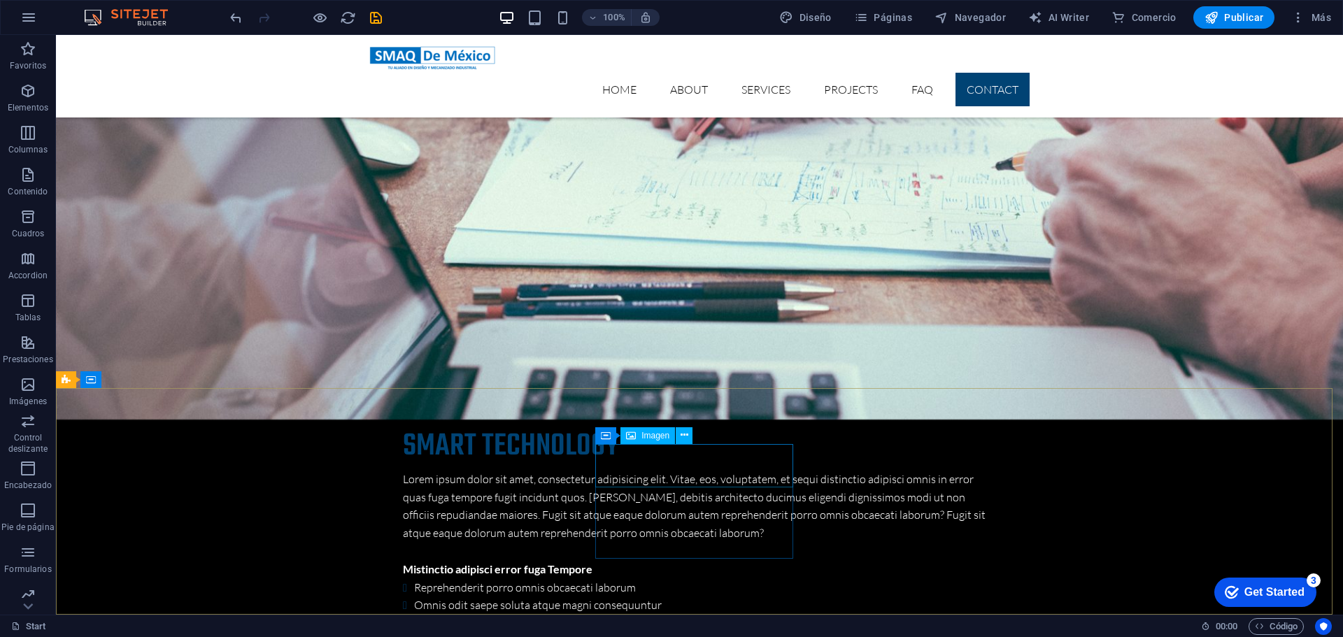
click at [643, 435] on span "Imagen" at bounding box center [656, 436] width 28 height 8
click at [683, 437] on icon at bounding box center [685, 435] width 8 height 15
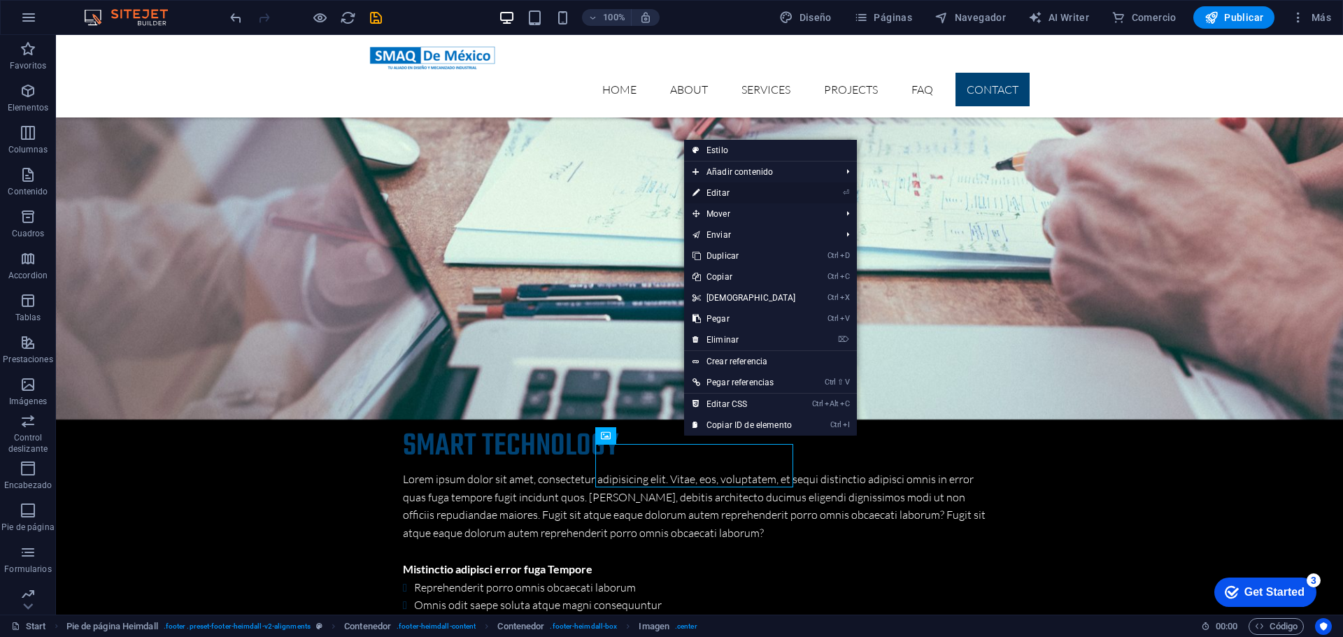
click at [737, 195] on link "⏎ Editar" at bounding box center [744, 193] width 120 height 21
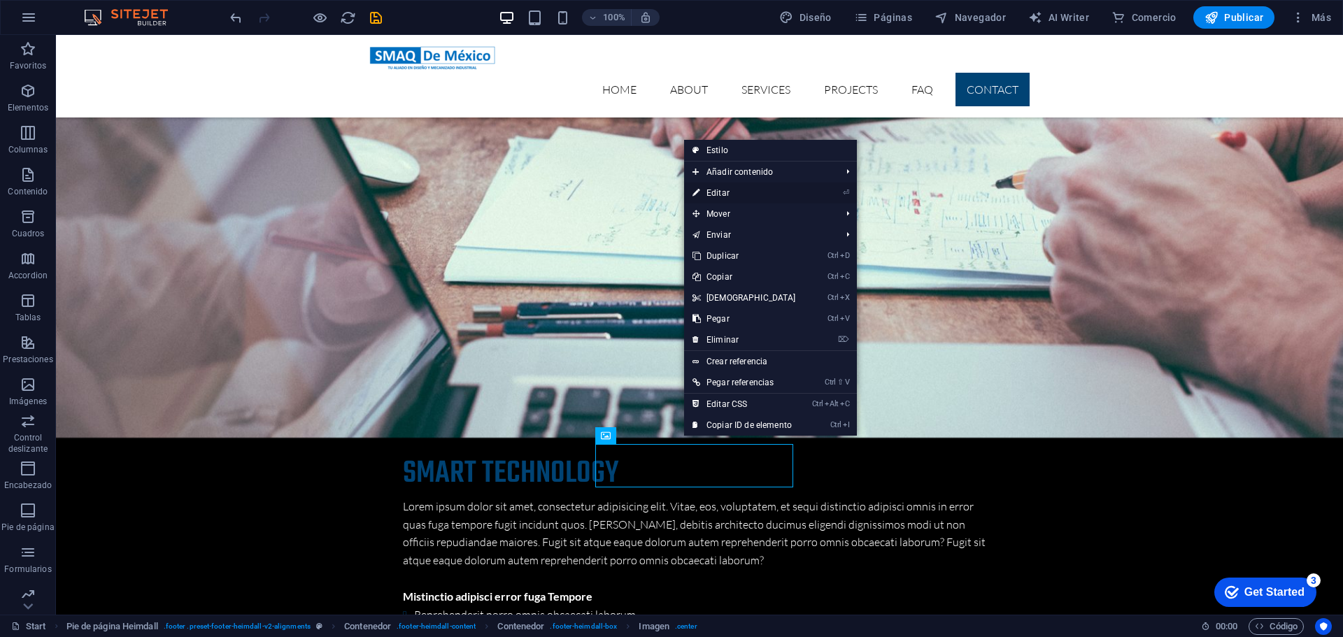
select select "px"
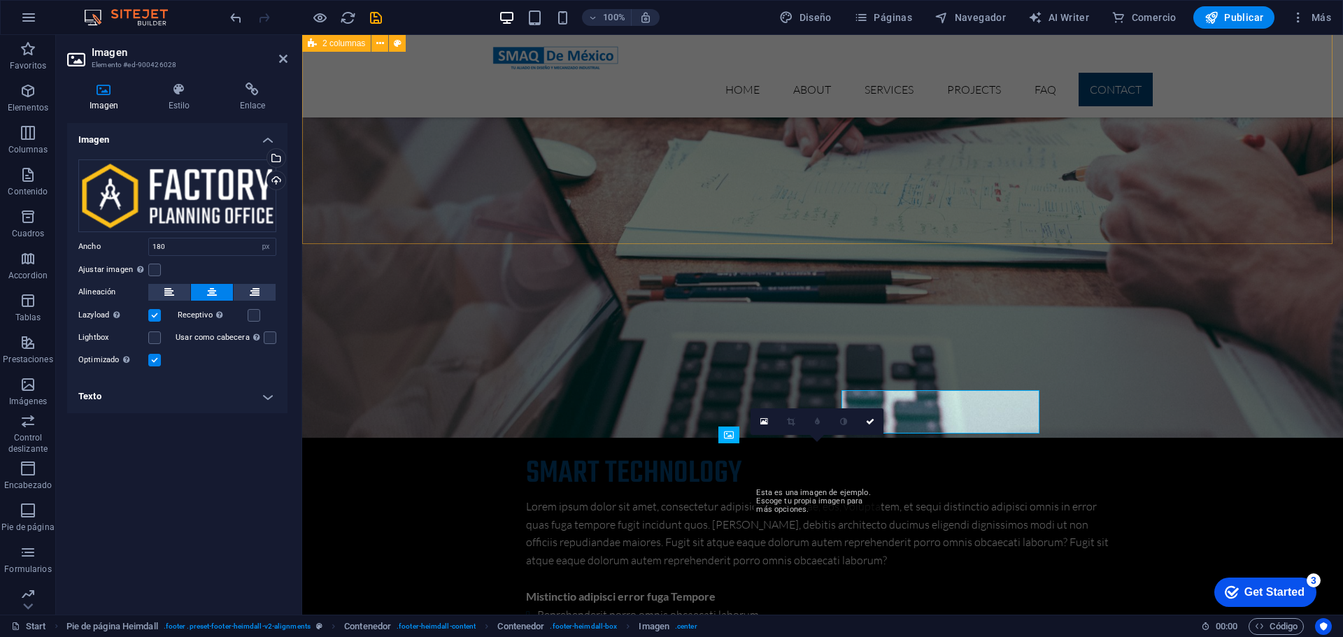
scroll to position [4386, 0]
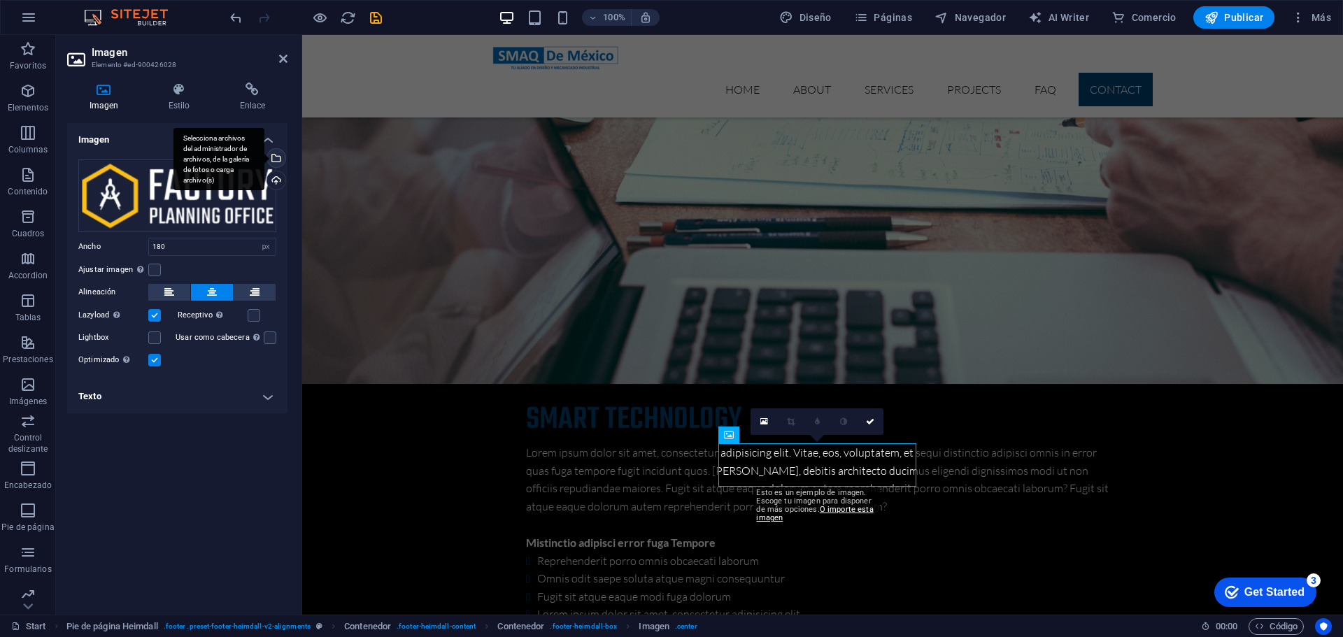
click at [281, 157] on div "Selecciona archivos del administrador de archivos, de la galería de fotos o car…" at bounding box center [274, 159] width 21 height 21
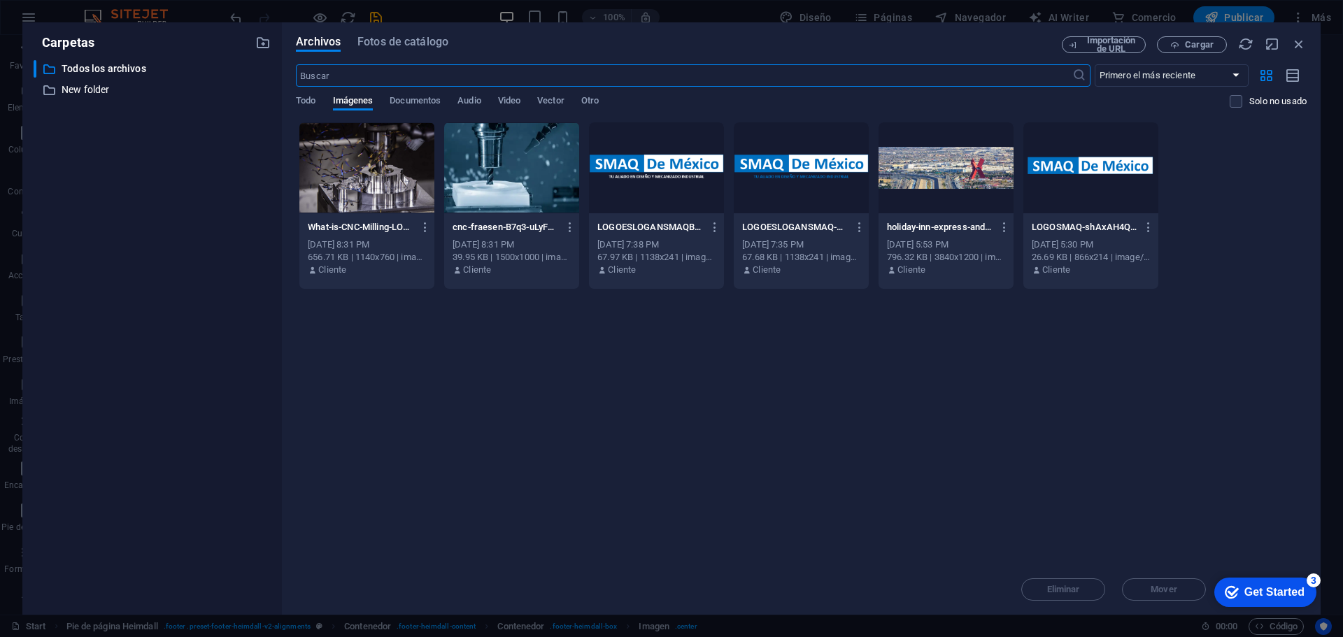
scroll to position [4582, 0]
click at [741, 161] on div at bounding box center [801, 167] width 135 height 91
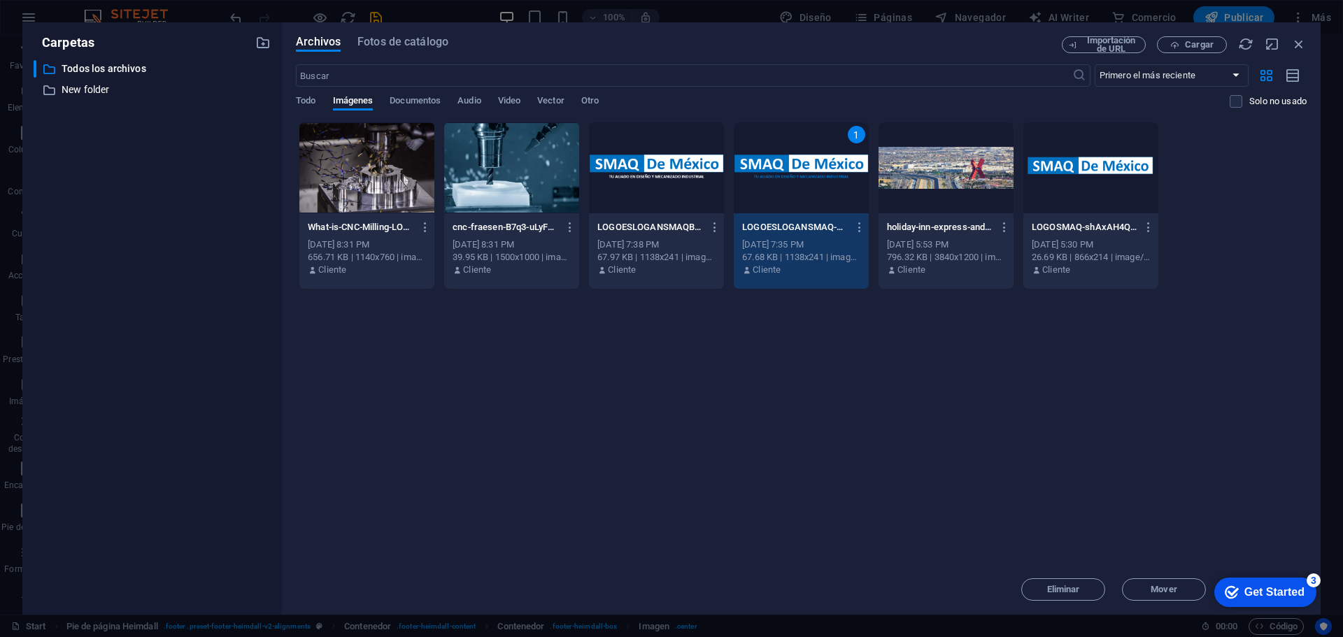
click at [741, 161] on div "1" at bounding box center [801, 167] width 135 height 91
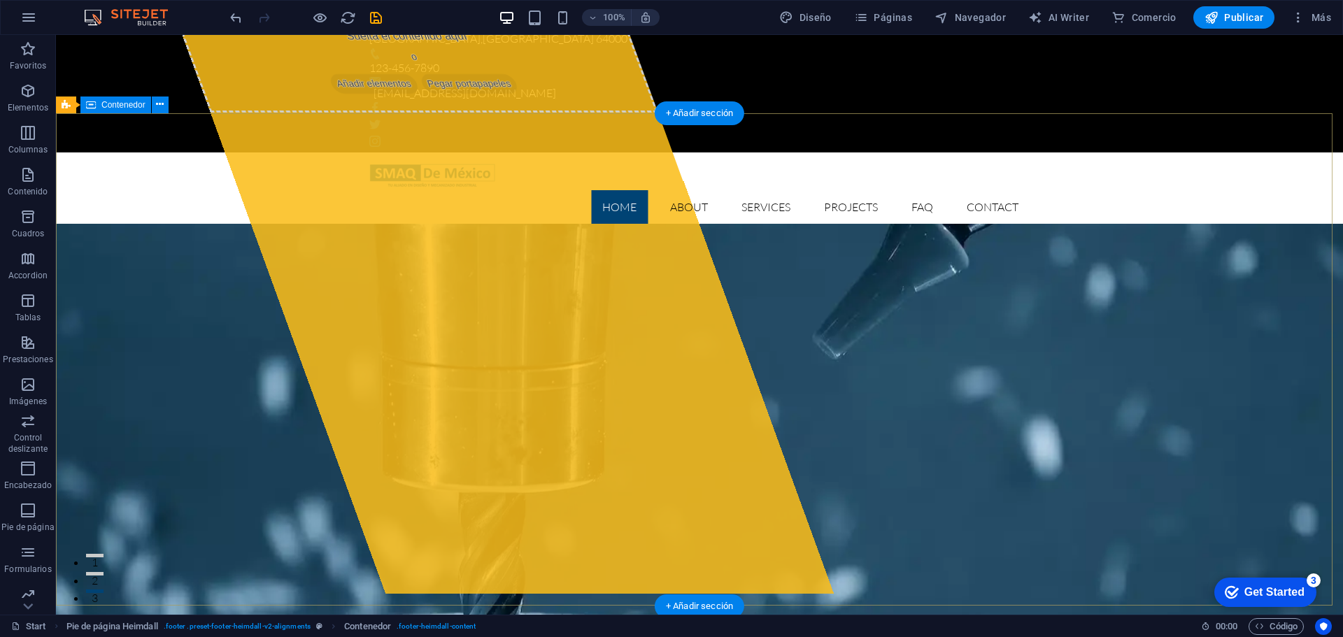
scroll to position [0, 0]
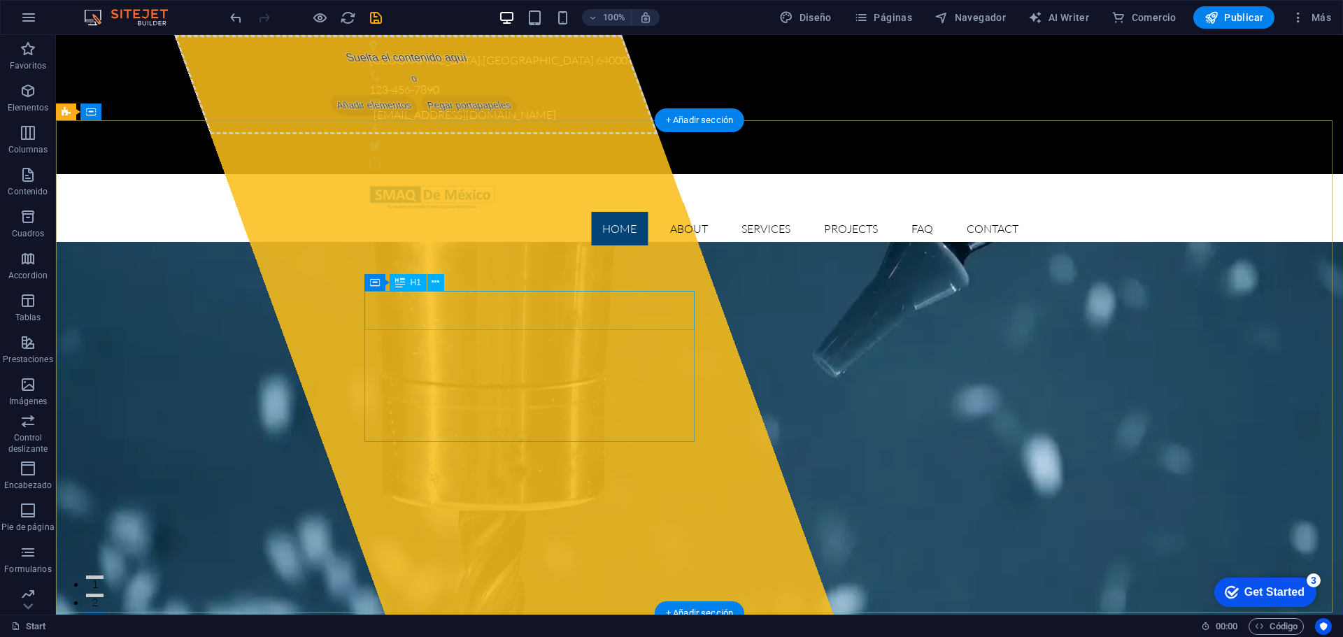
drag, startPoint x: 376, startPoint y: 306, endPoint x: 665, endPoint y: 319, distance: 289.3
drag, startPoint x: 371, startPoint y: 304, endPoint x: 709, endPoint y: 316, distance: 338.9
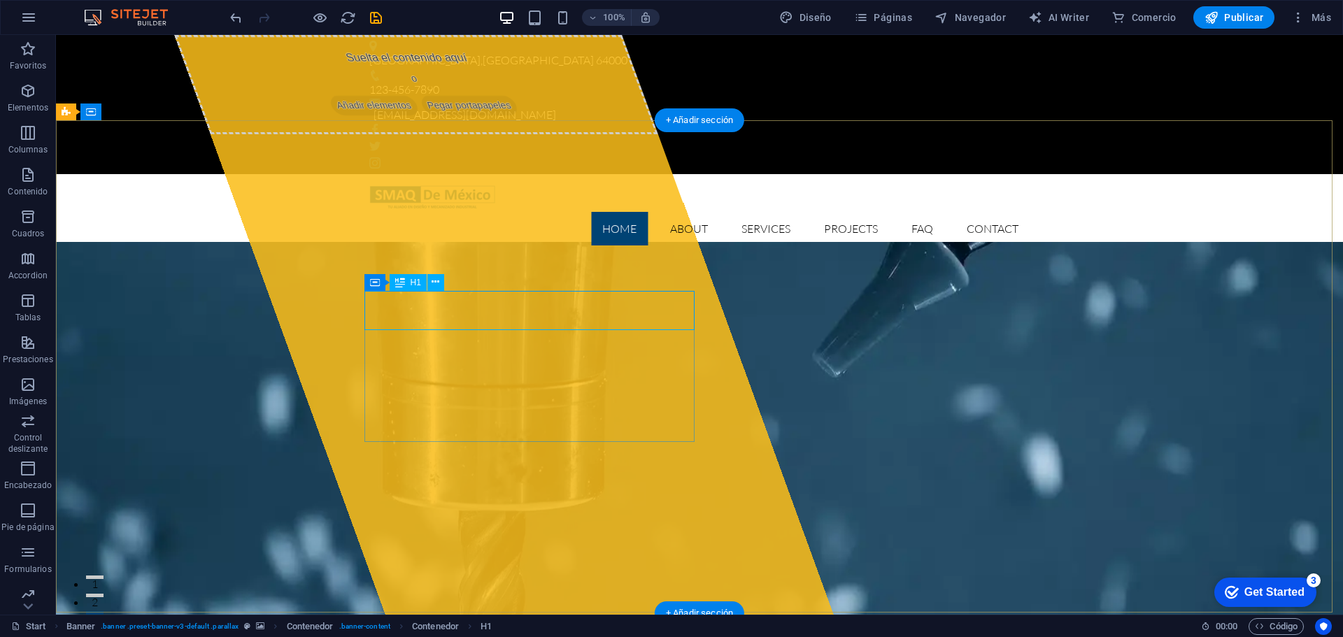
drag, startPoint x: 529, startPoint y: 316, endPoint x: 779, endPoint y: 319, distance: 249.8
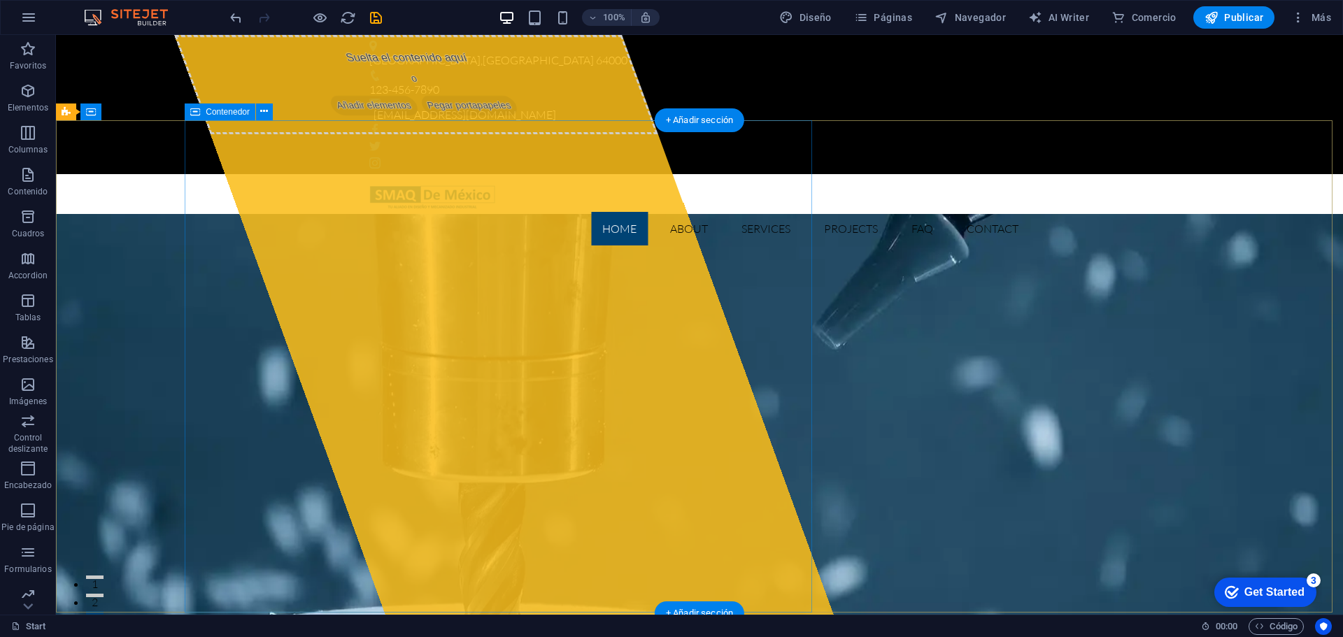
click at [437, 285] on div "Suelta el contenido aquí o Añadir elementos Pegar portapapeles" at bounding box center [503, 325] width 659 height 580
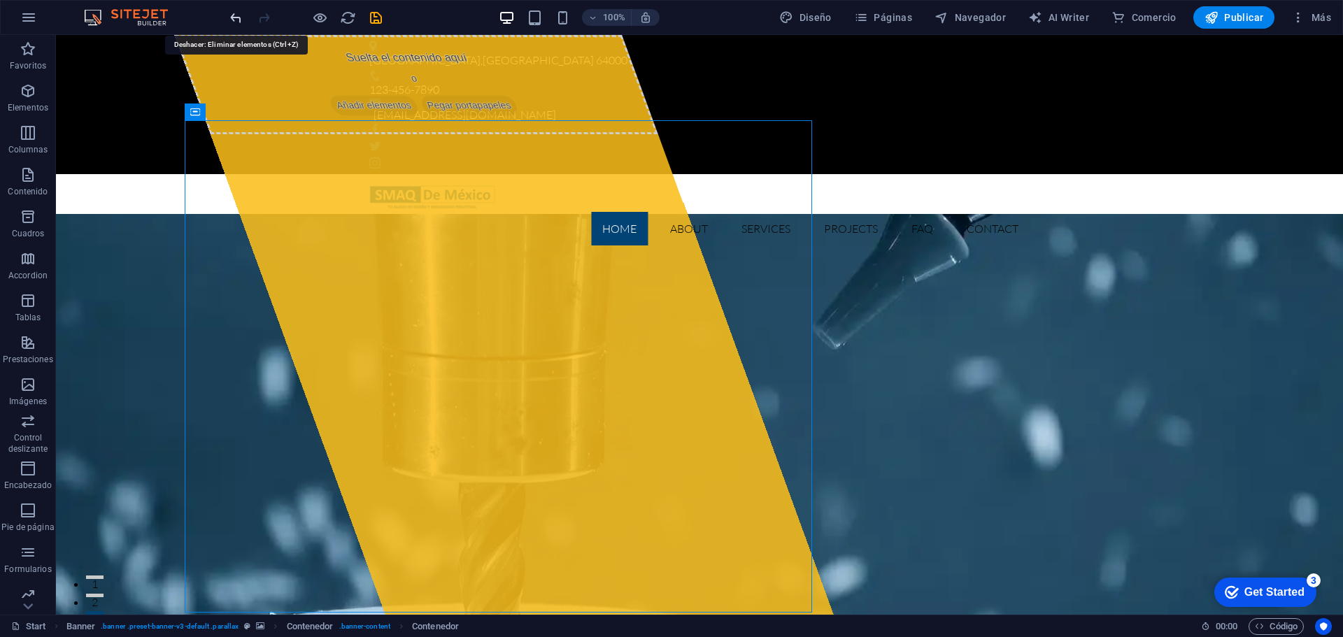
click at [231, 23] on icon "undo" at bounding box center [236, 18] width 16 height 16
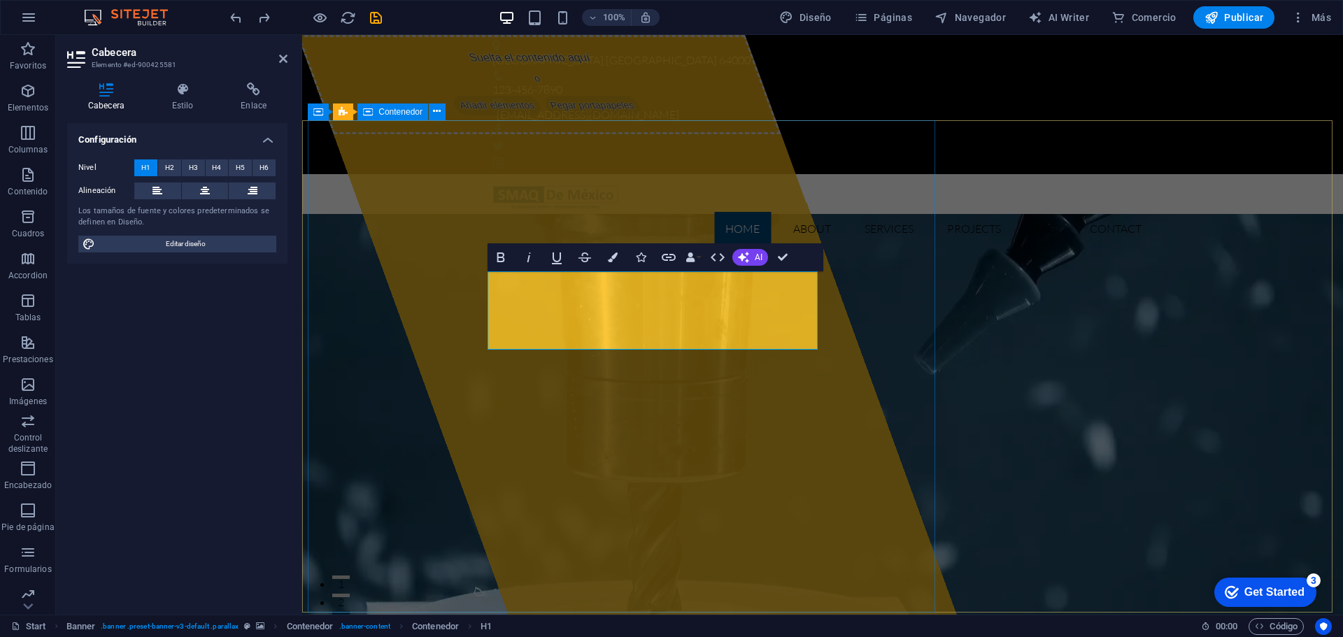
click at [668, 507] on div "Suelta el contenido aquí o Añadir elementos Pegar portapapeles" at bounding box center [626, 325] width 659 height 580
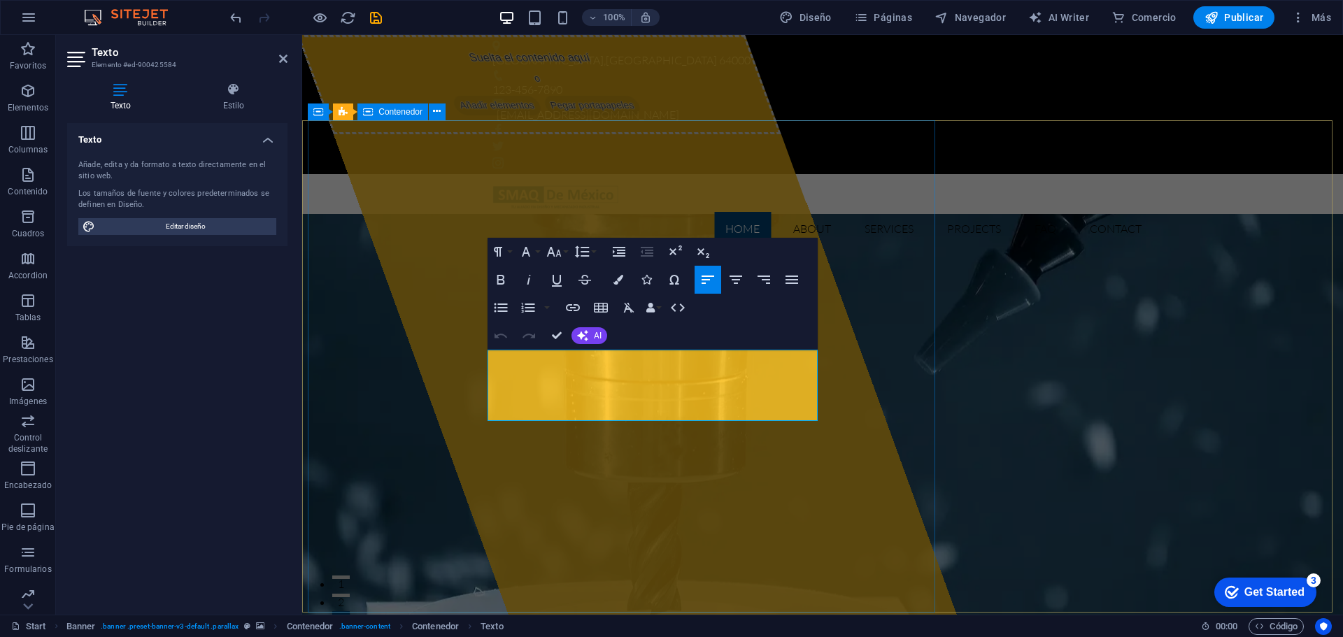
drag, startPoint x: 647, startPoint y: 416, endPoint x: 473, endPoint y: 358, distance: 183.0
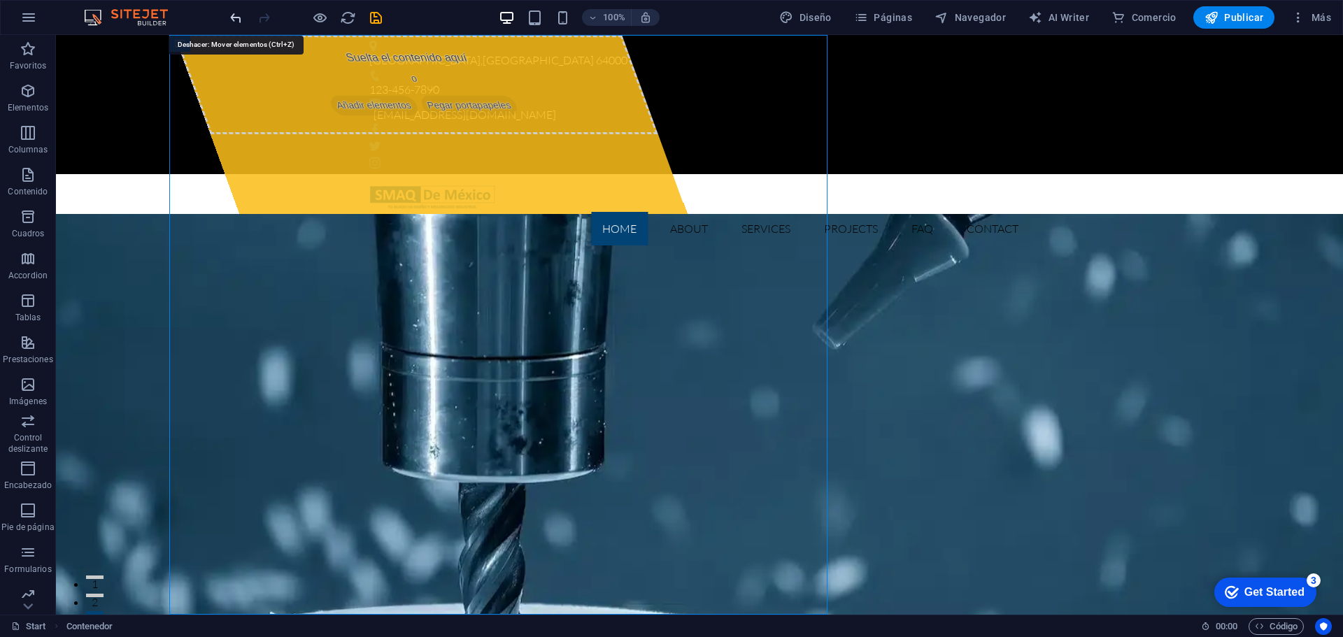
click at [231, 19] on icon "undo" at bounding box center [236, 18] width 16 height 16
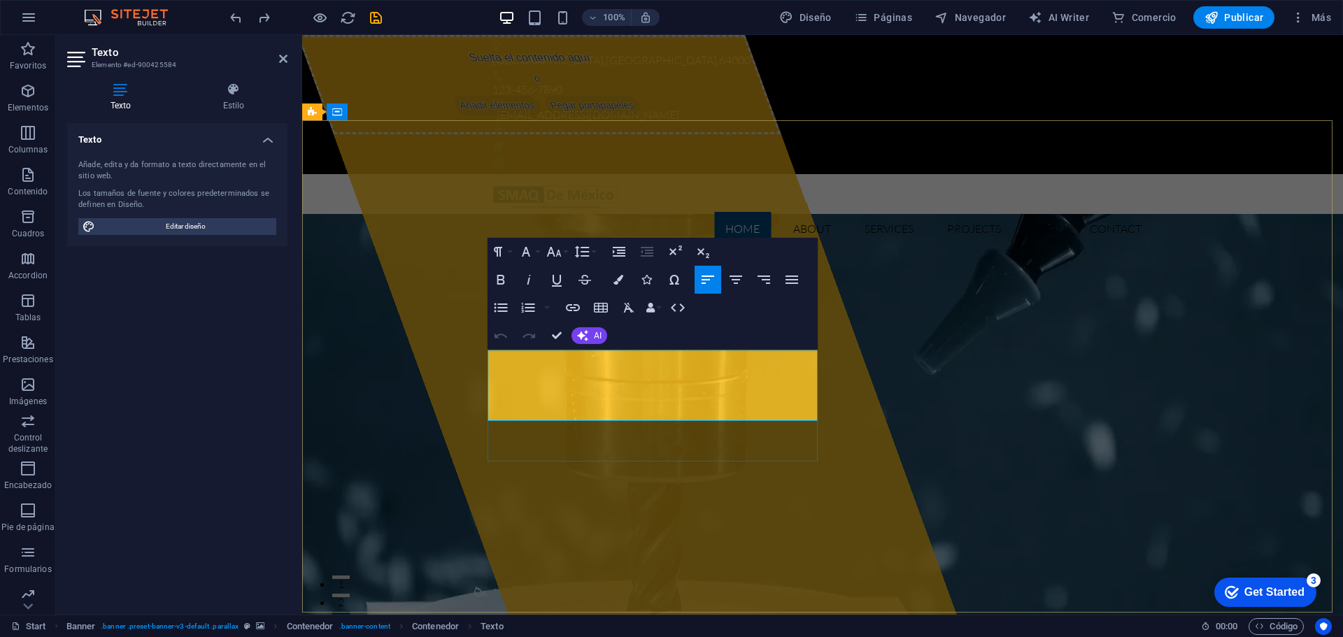
drag, startPoint x: 700, startPoint y: 409, endPoint x: 564, endPoint y: 394, distance: 136.5
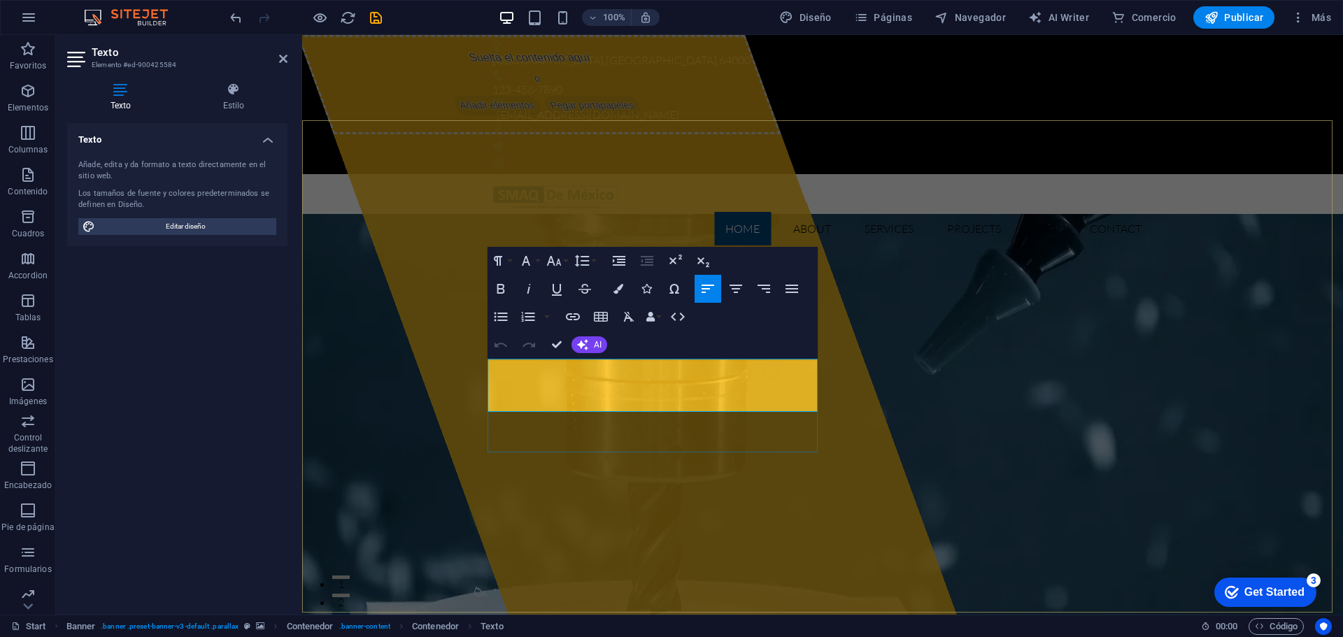
drag, startPoint x: 560, startPoint y: 402, endPoint x: 492, endPoint y: 360, distance: 80.0
drag, startPoint x: 489, startPoint y: 368, endPoint x: 560, endPoint y: 401, distance: 77.9
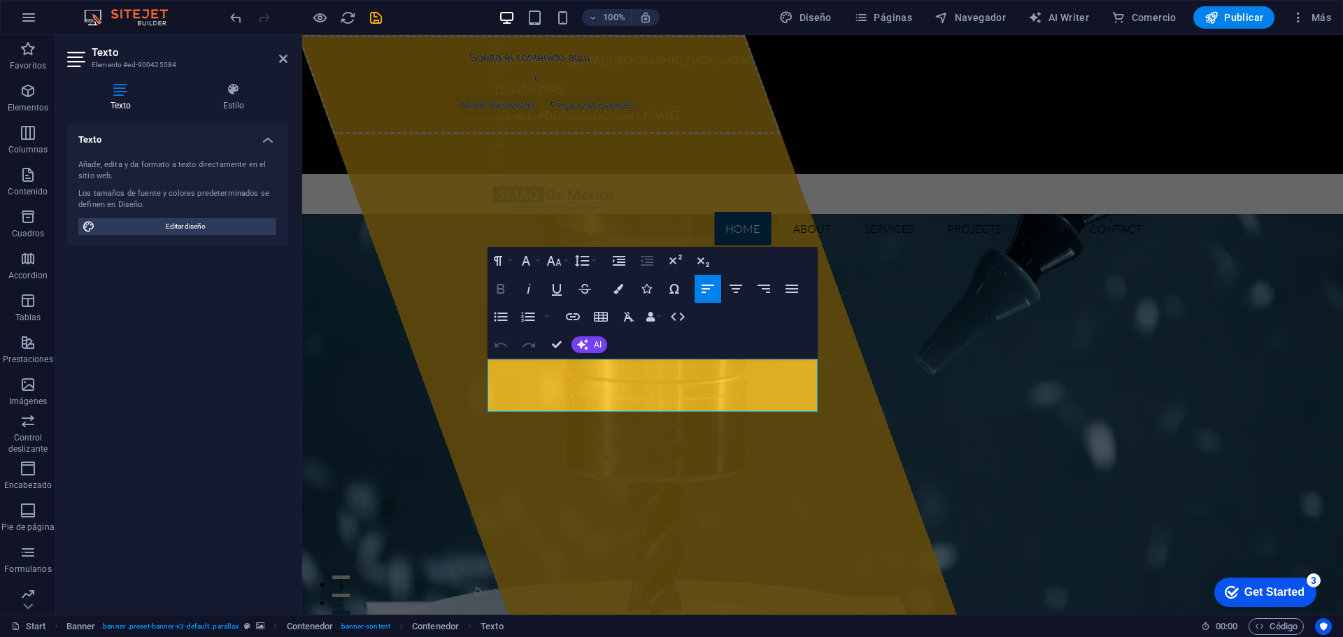
click at [502, 290] on icon "button" at bounding box center [501, 289] width 17 height 17
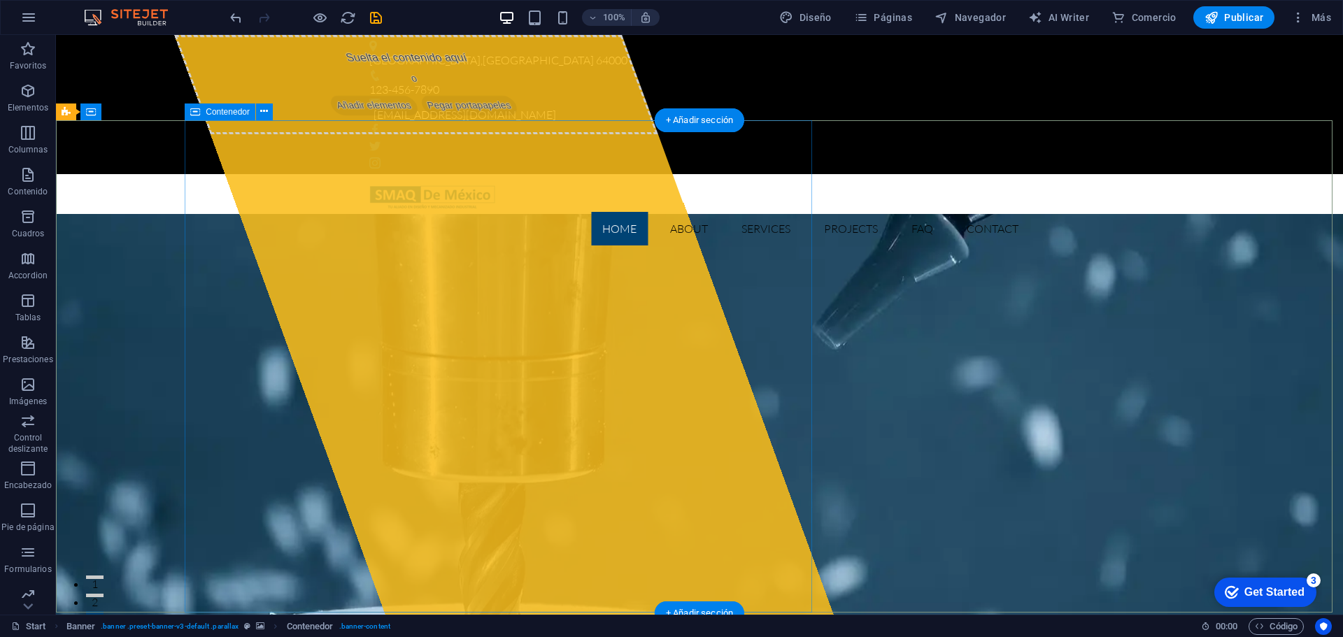
click at [411, 115] on span "Añadir elementos" at bounding box center [374, 106] width 92 height 20
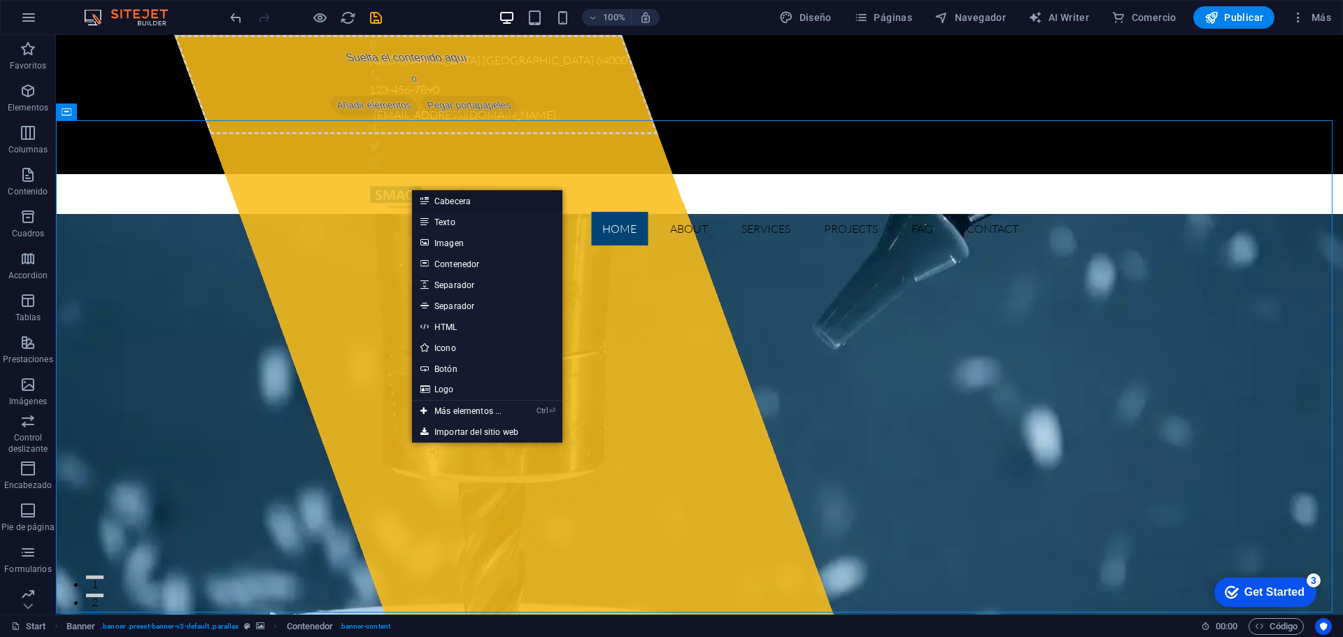
click at [454, 197] on link "Cabecera" at bounding box center [487, 200] width 150 height 21
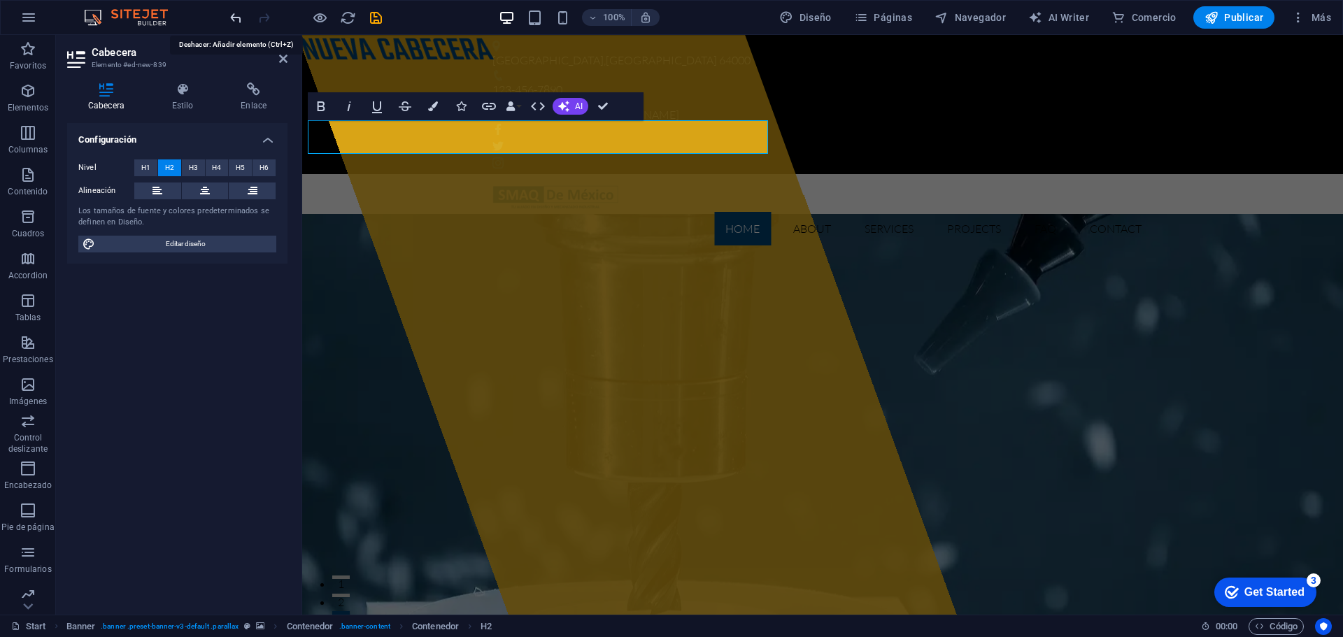
click at [236, 13] on icon "undo" at bounding box center [236, 18] width 16 height 16
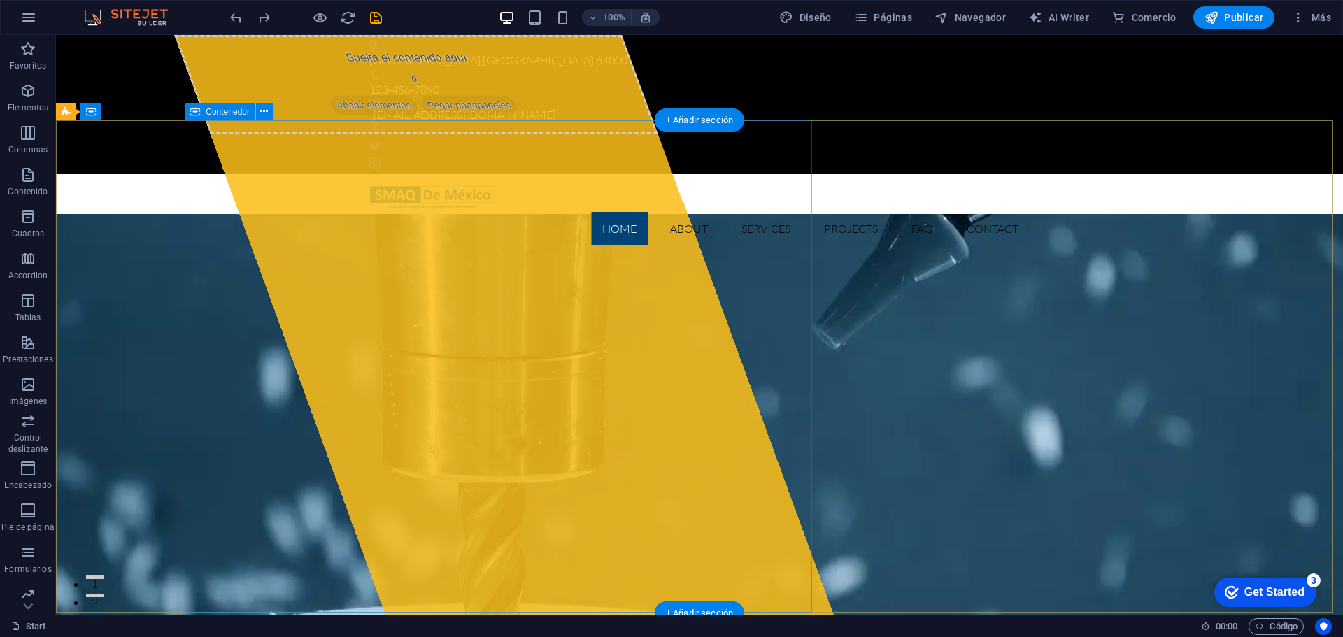
click at [355, 115] on span "Añadir elementos" at bounding box center [374, 106] width 92 height 20
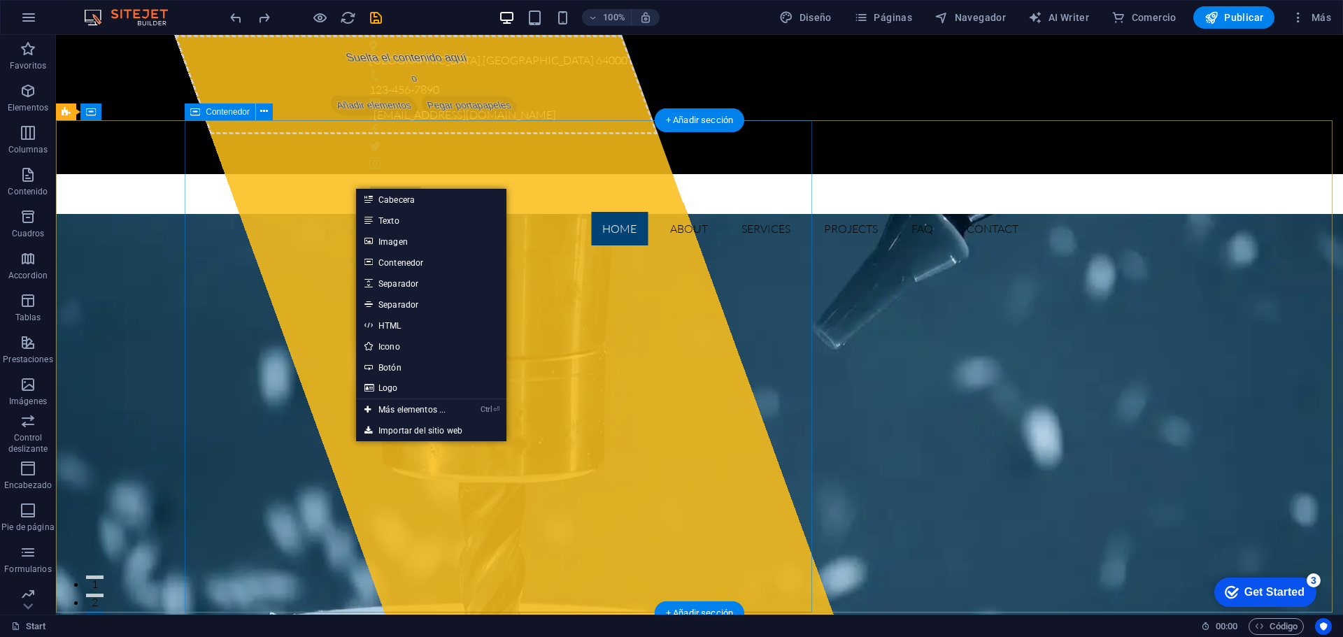
click at [323, 134] on div "Suelta el contenido aquí o Añadir elementos Pegar portapapeles" at bounding box center [416, 84] width 484 height 99
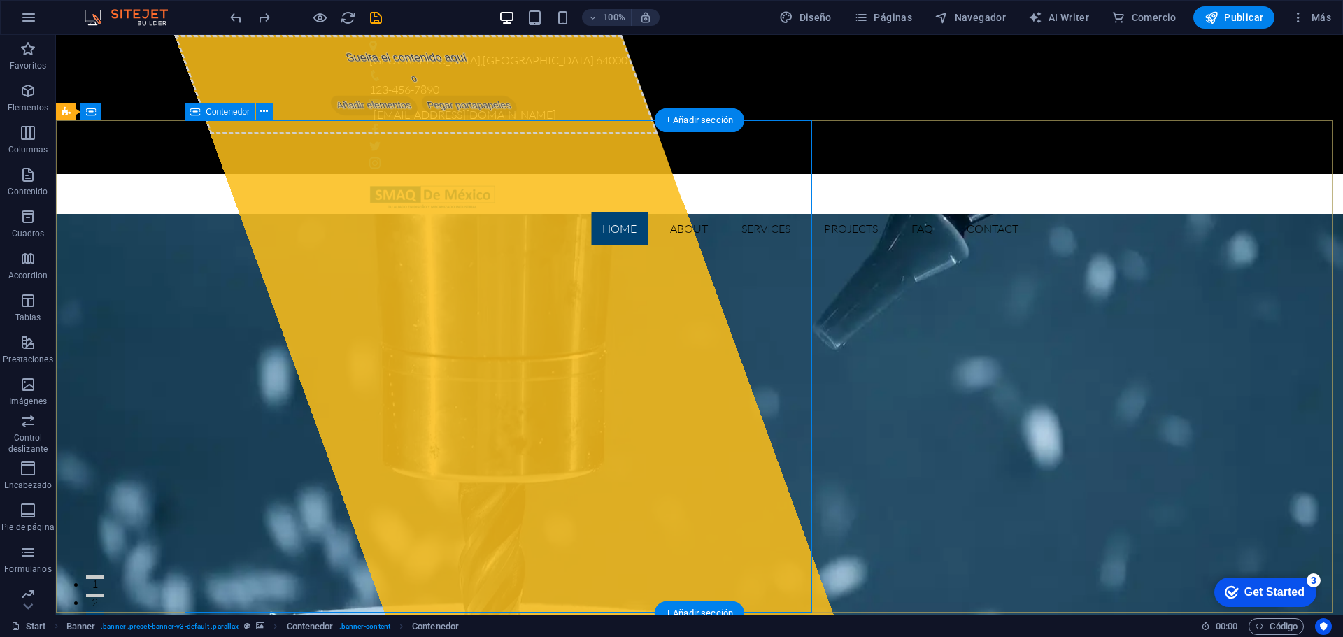
click at [313, 281] on div "Suelta el contenido aquí o Añadir elementos Pegar portapapeles" at bounding box center [503, 325] width 659 height 580
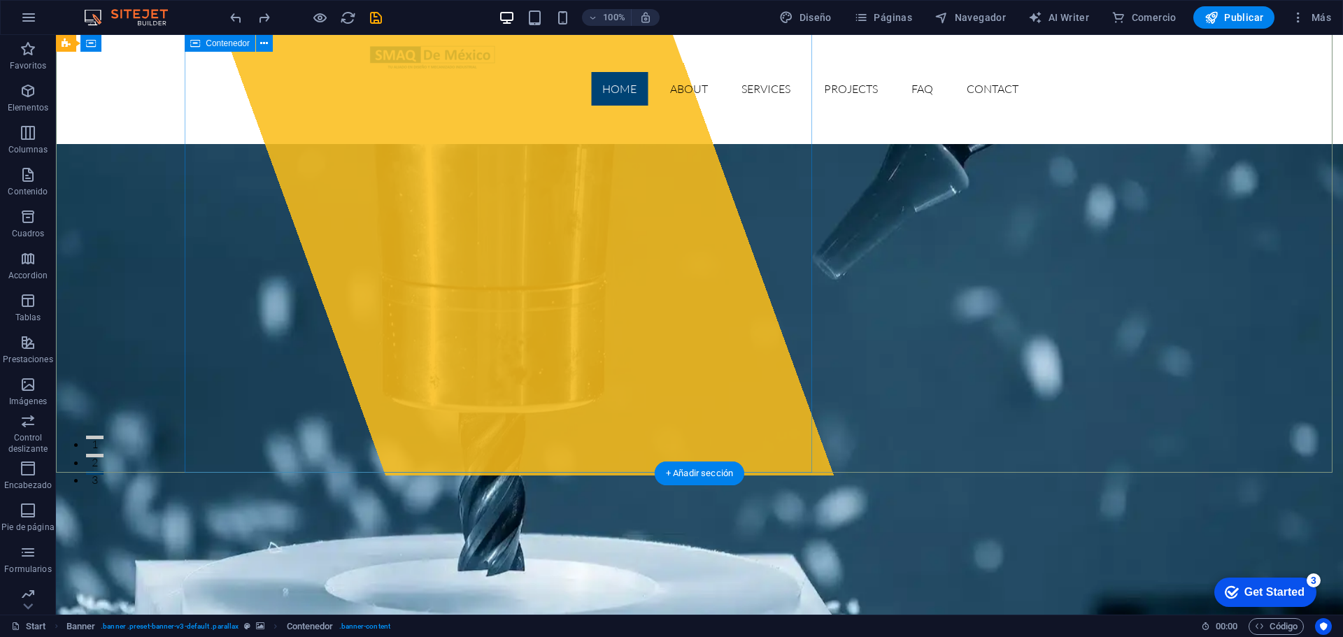
click at [658, 378] on div "Suelta el contenido aquí o Añadir elementos Pegar portapapeles" at bounding box center [503, 185] width 659 height 580
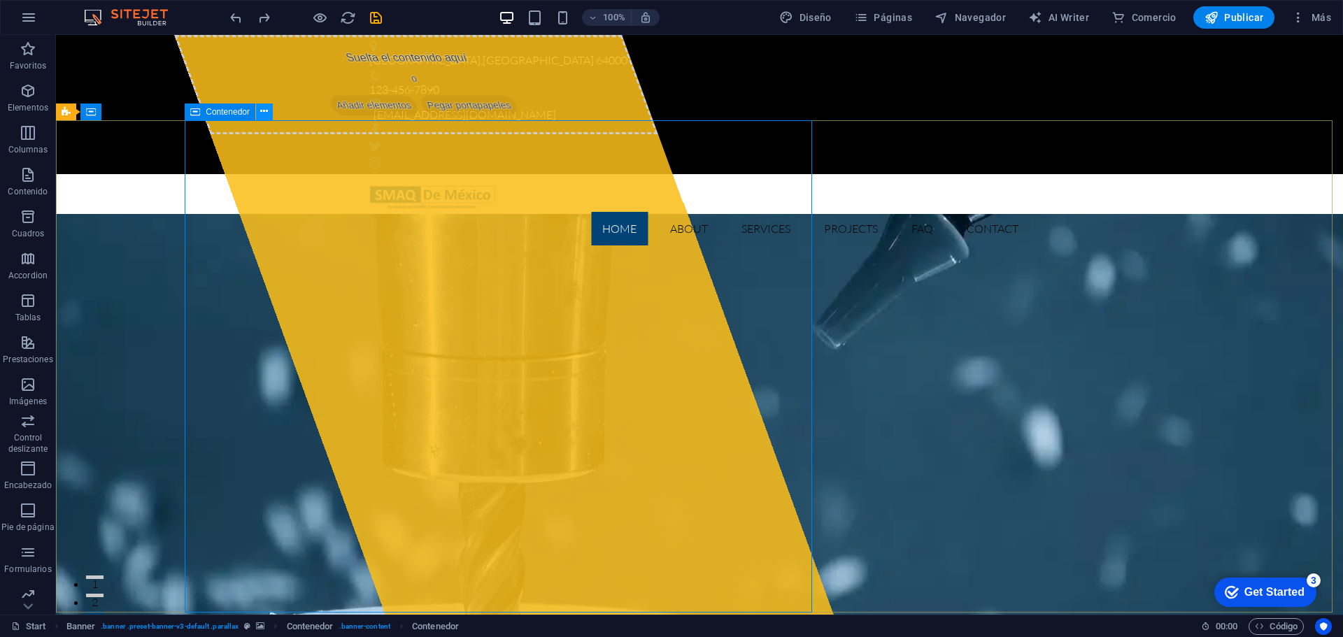
click at [256, 113] on button at bounding box center [264, 112] width 17 height 17
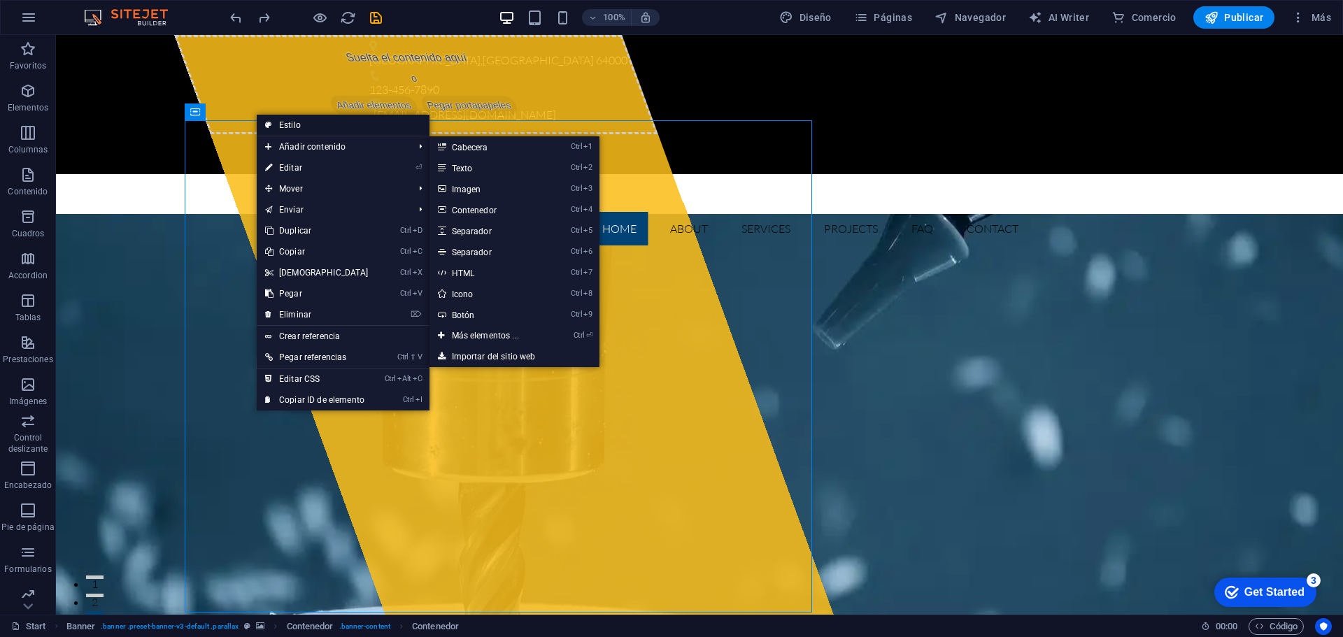
click at [299, 127] on link "Estilo" at bounding box center [343, 125] width 173 height 21
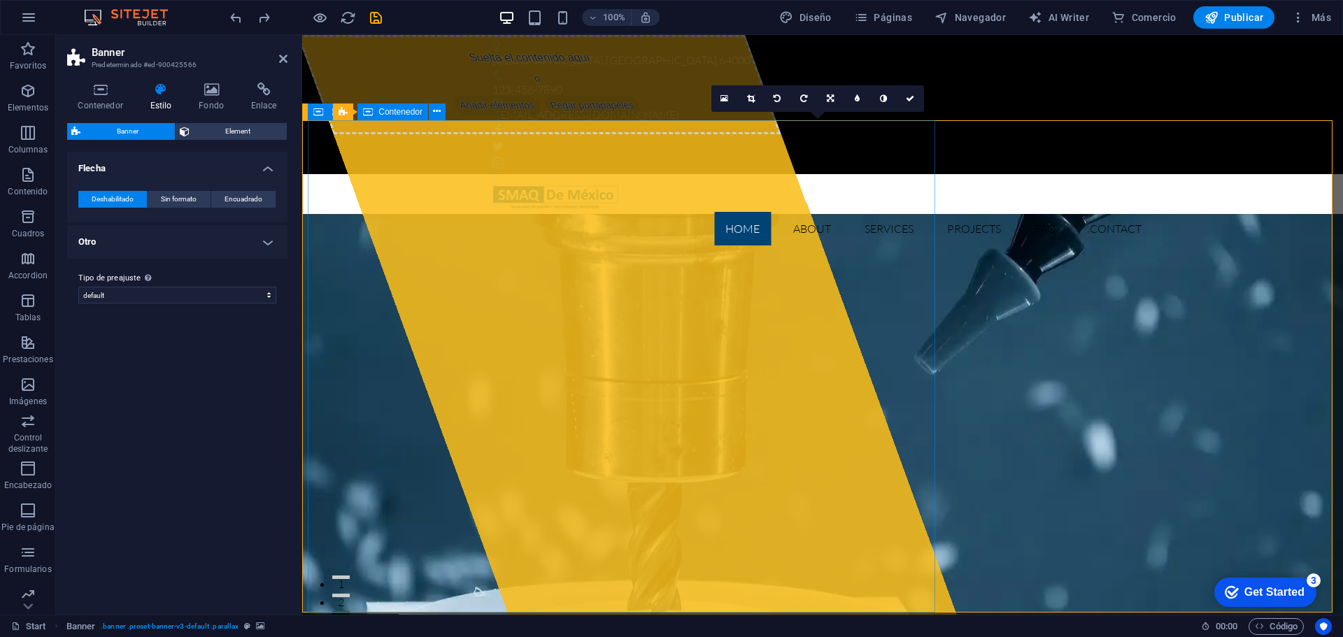
click at [361, 134] on div "Suelta el contenido aquí o Añadir elementos Pegar portapapeles" at bounding box center [539, 84] width 484 height 99
click at [371, 134] on div "Suelta el contenido aquí o Añadir elementos Pegar portapapeles" at bounding box center [539, 84] width 484 height 99
drag, startPoint x: 1043, startPoint y: 358, endPoint x: 1290, endPoint y: 358, distance: 247.0
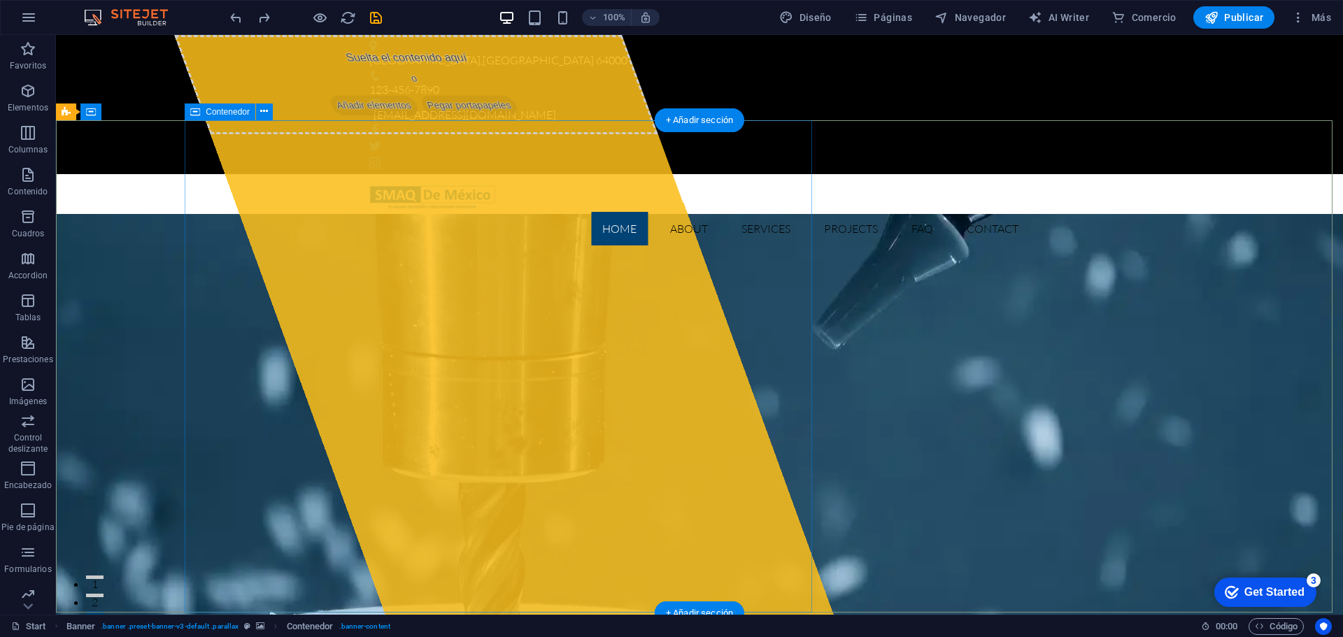
click at [551, 503] on div "Suelta el contenido aquí o Añadir elementos Pegar portapapeles" at bounding box center [503, 325] width 659 height 580
click at [551, 537] on div "Suelta el contenido aquí o Añadir elementos Pegar portapapeles" at bounding box center [503, 325] width 659 height 580
select select "%"
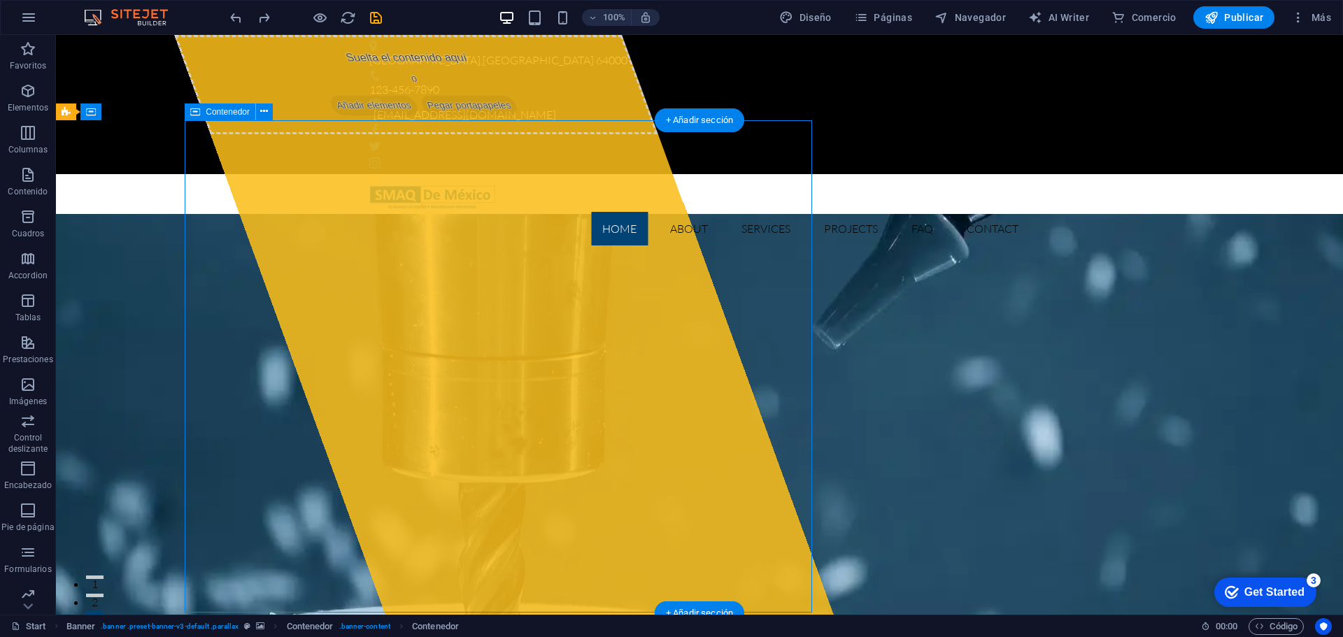
select select "px"
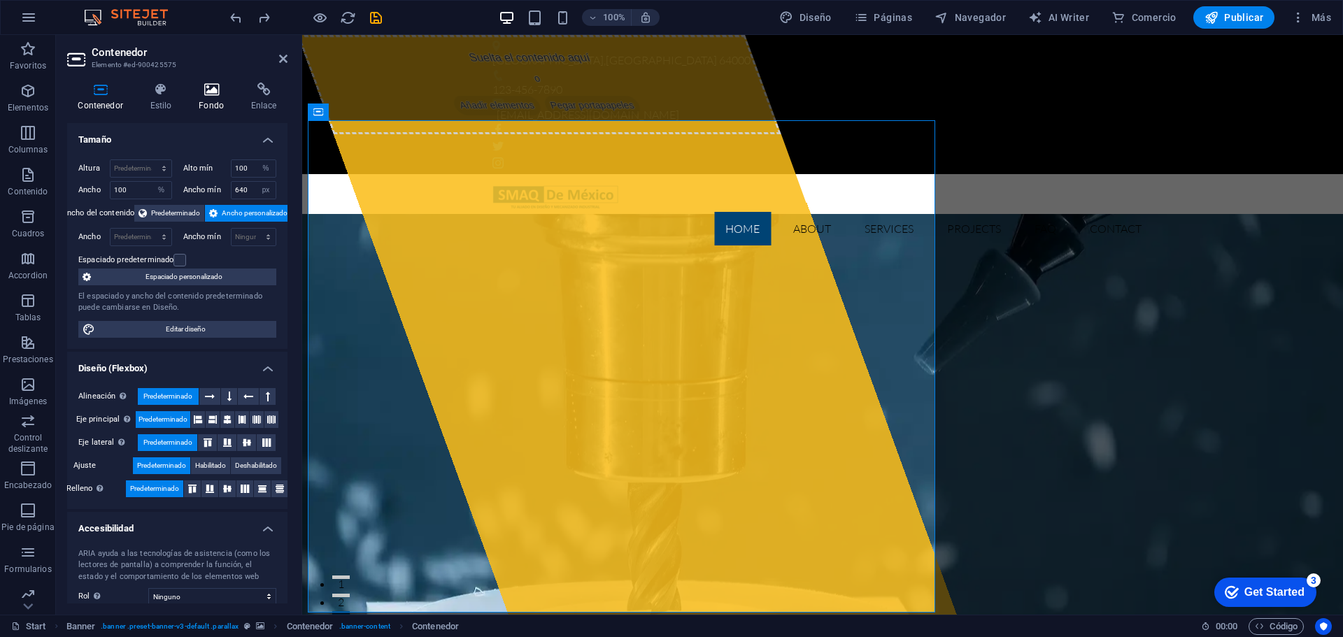
click at [192, 99] on h4 "Fondo" at bounding box center [214, 97] width 52 height 29
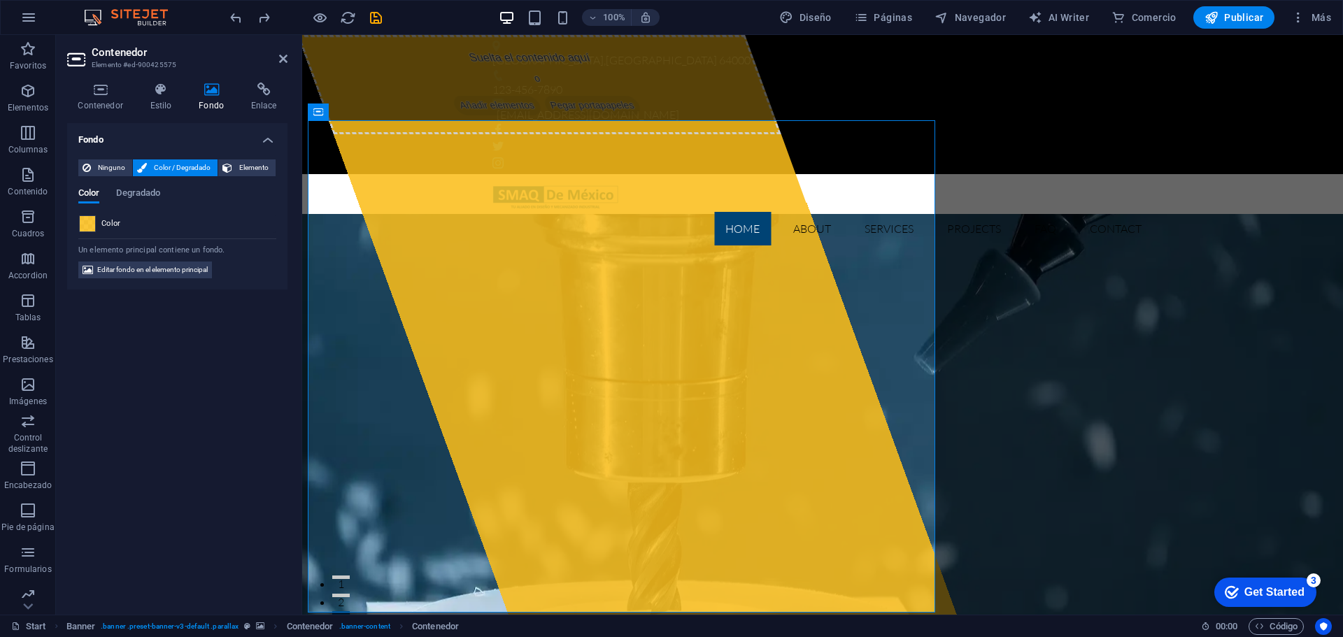
click at [85, 218] on span at bounding box center [87, 223] width 15 height 15
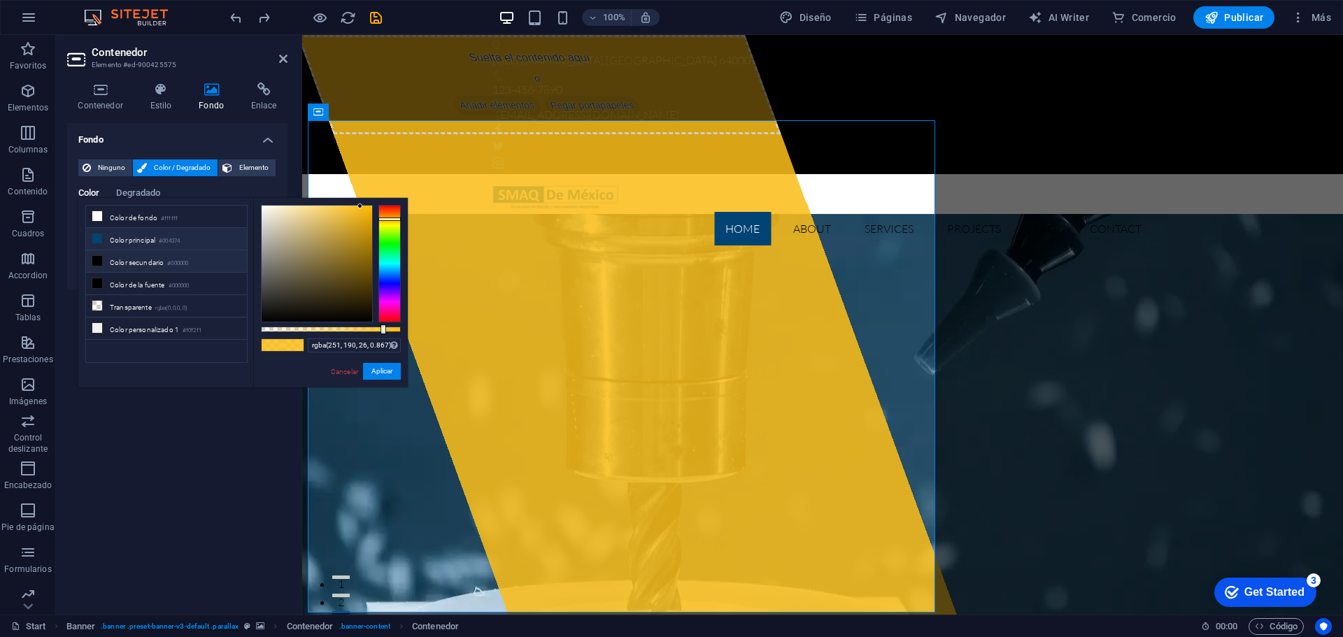
click at [115, 238] on li "Color principal #004374" at bounding box center [166, 239] width 161 height 22
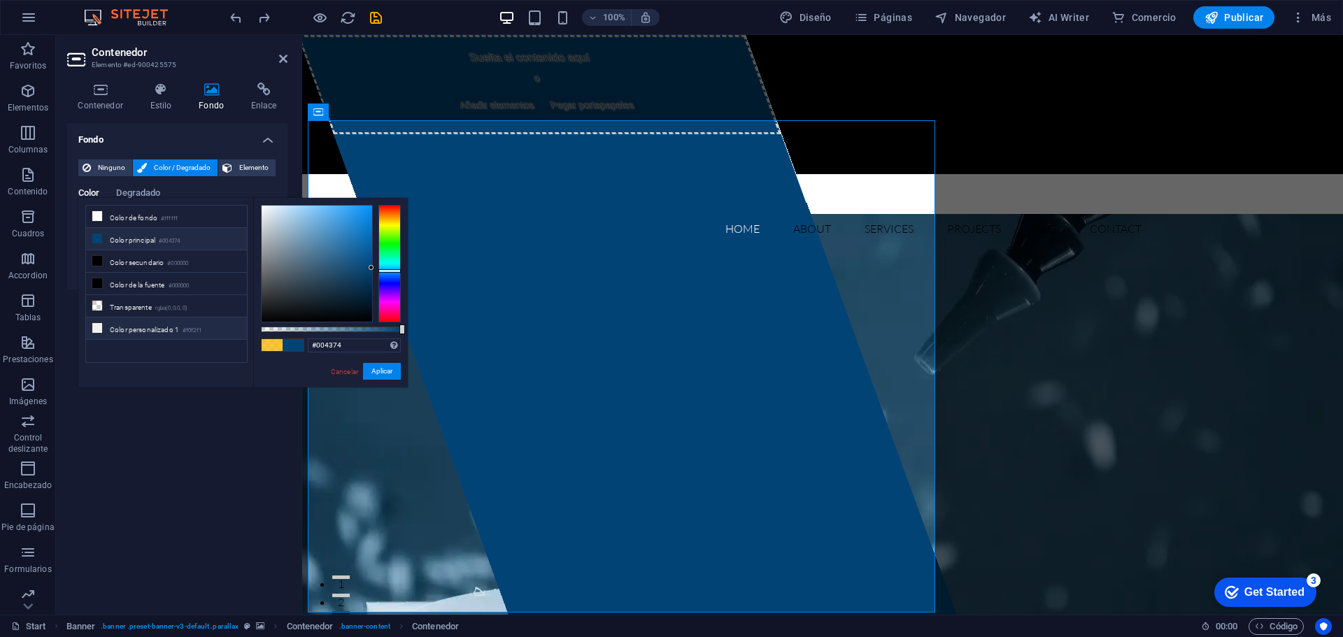
click at [129, 331] on li "Color personalizado 1 #f0f2f1" at bounding box center [166, 329] width 161 height 22
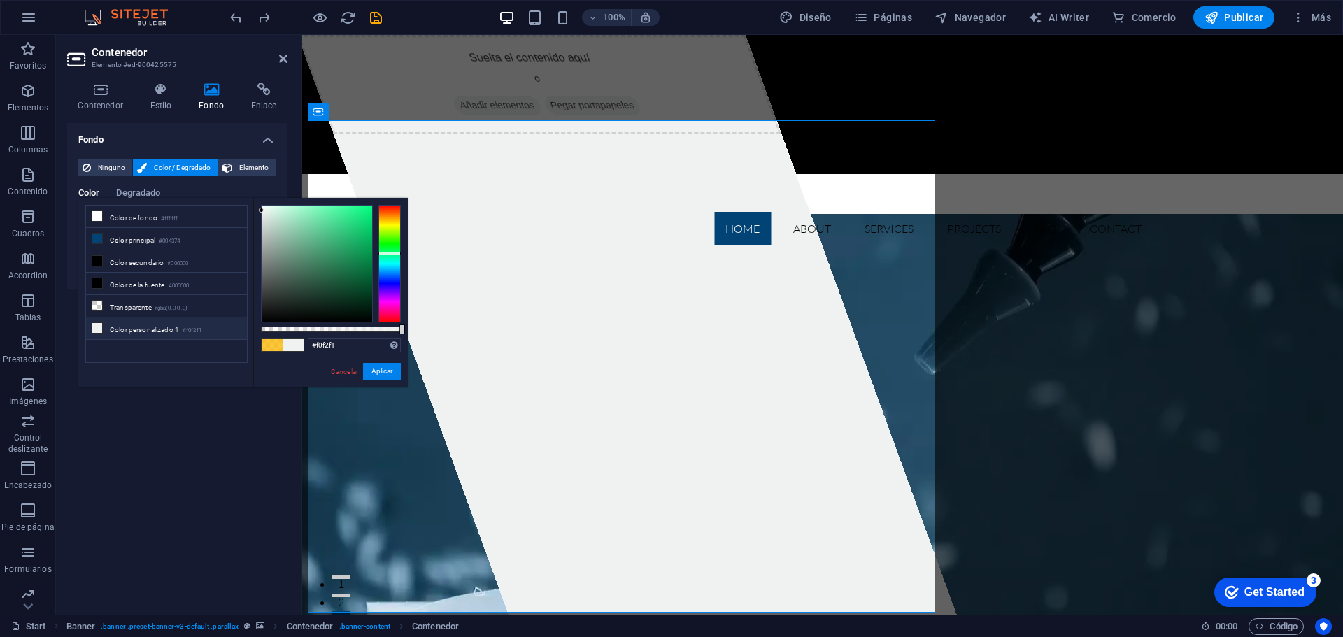
click at [142, 318] on li "Color personalizado 1 #f0f2f1" at bounding box center [166, 329] width 161 height 22
click at [148, 307] on li "Transparente rgba(0,0,0,.0)" at bounding box center [166, 306] width 161 height 22
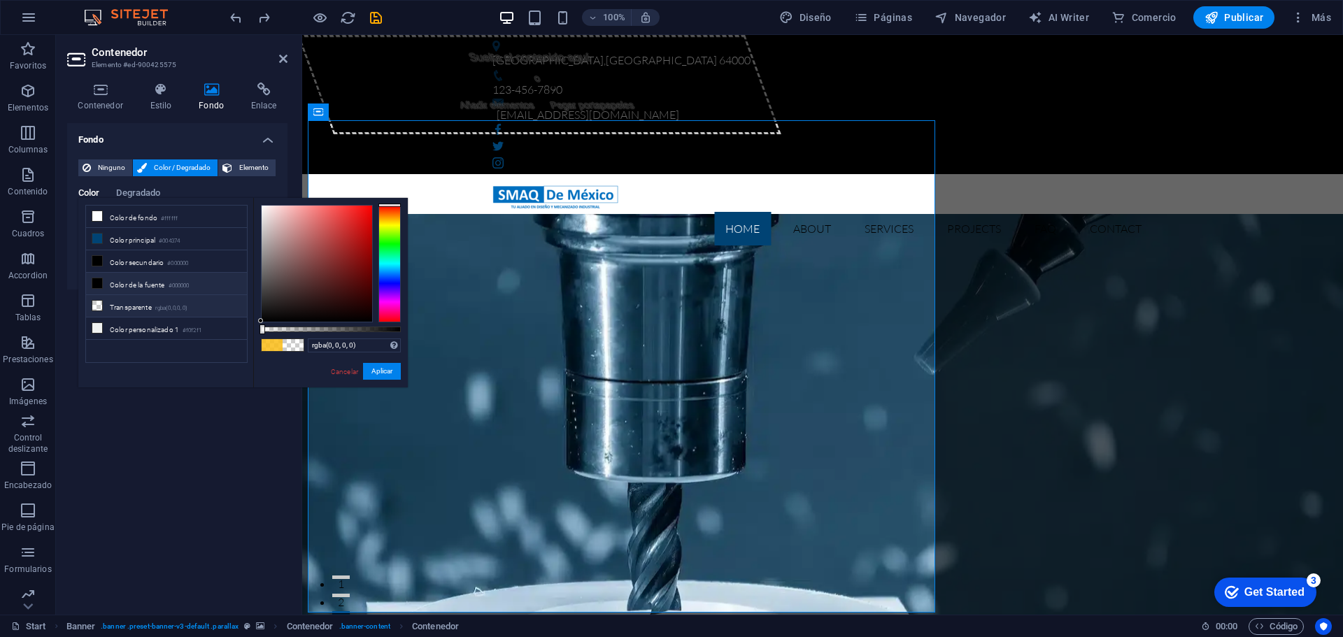
click at [151, 288] on li "Color de la fuente #000000" at bounding box center [166, 284] width 161 height 22
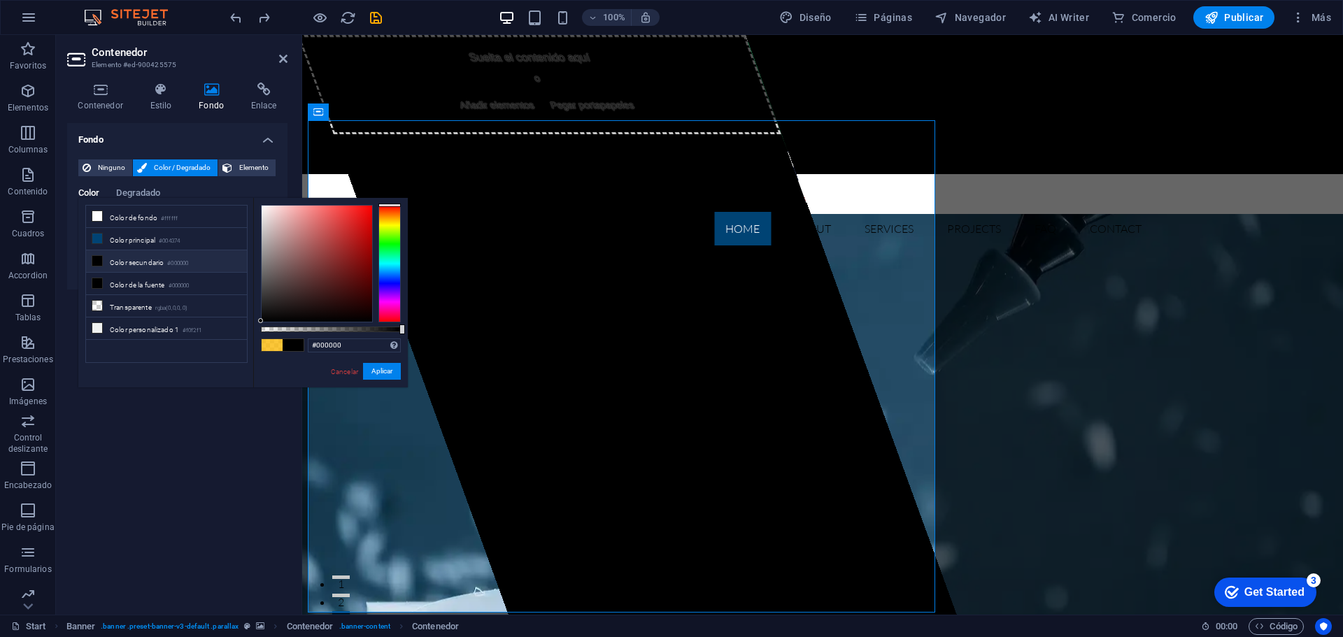
click at [155, 262] on li "Color secundario #000000" at bounding box center [166, 261] width 161 height 22
click at [159, 235] on li "Color principal #004374" at bounding box center [166, 239] width 161 height 22
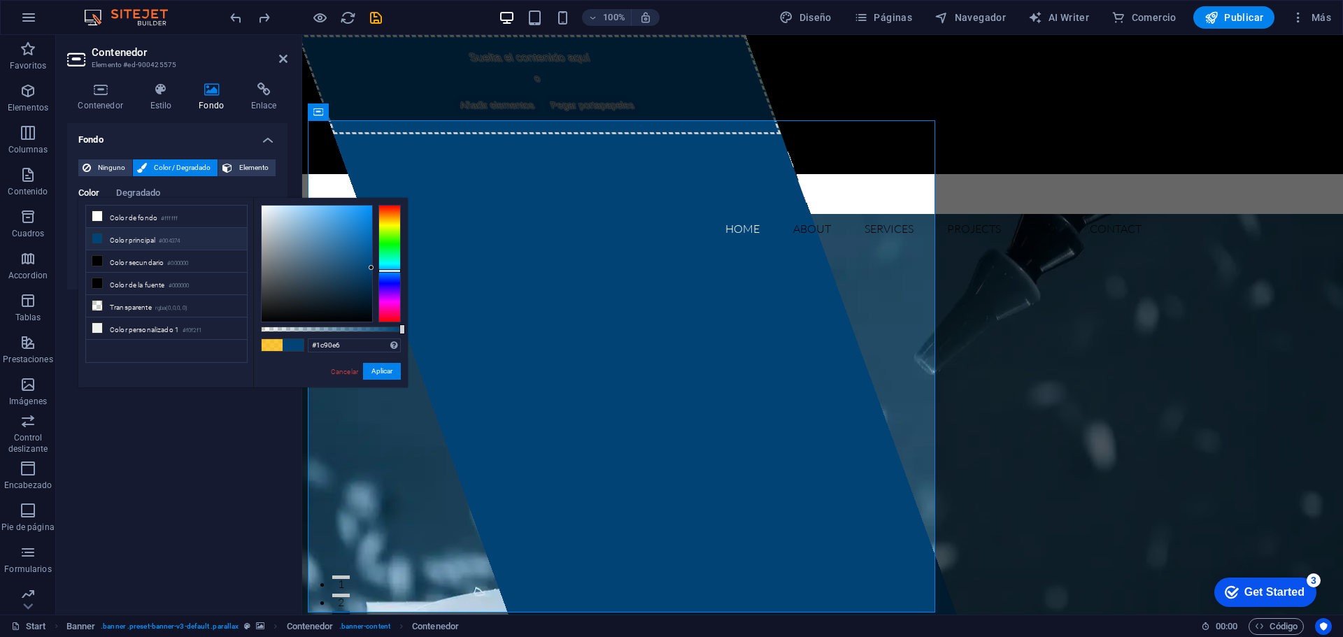
click at [358, 216] on div at bounding box center [317, 264] width 111 height 116
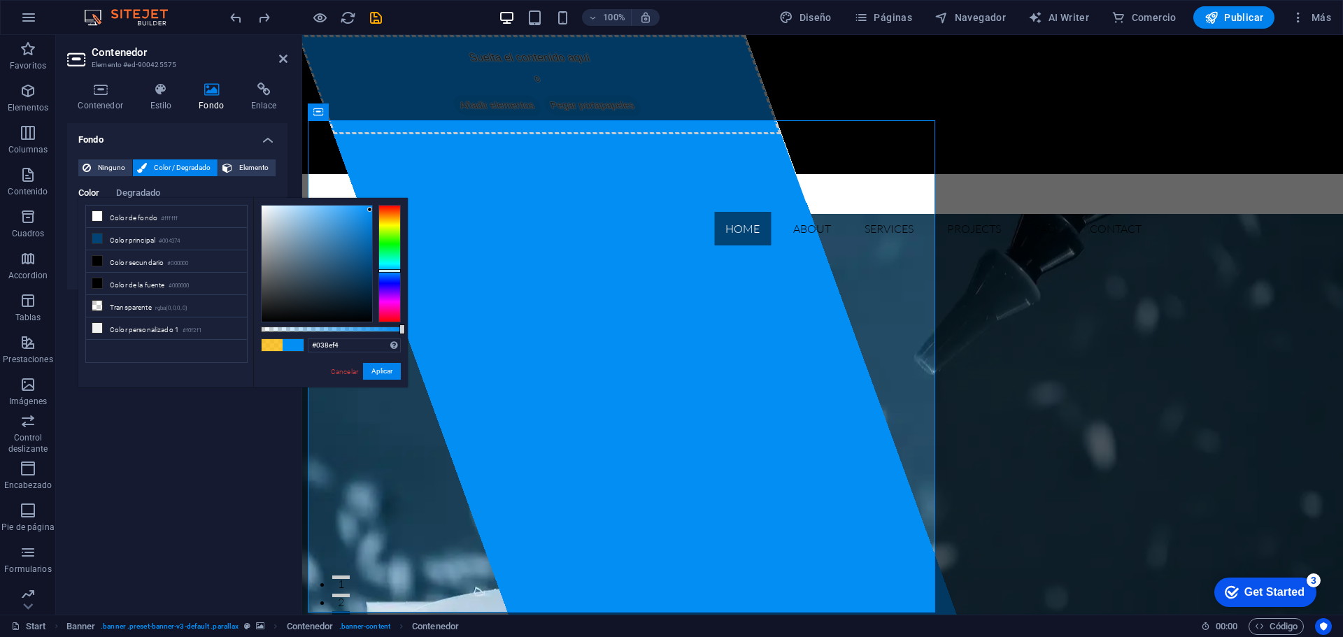
drag, startPoint x: 358, startPoint y: 213, endPoint x: 370, endPoint y: 210, distance: 12.4
click at [370, 210] on div at bounding box center [369, 209] width 5 height 5
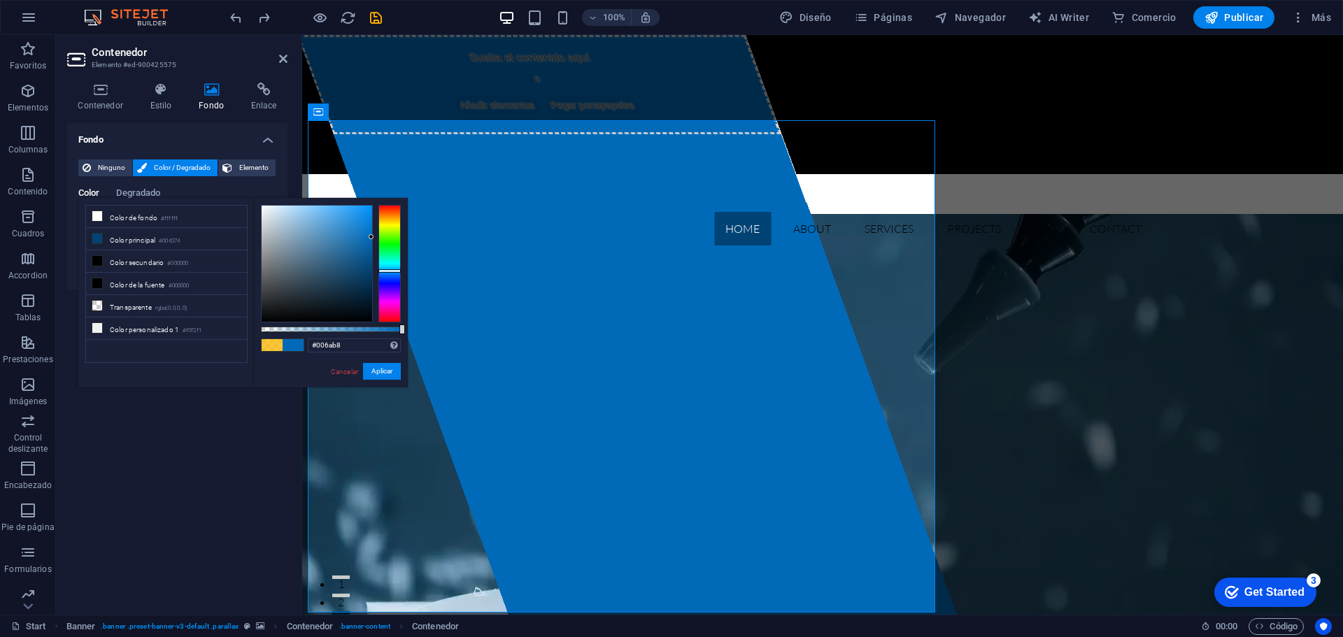
drag, startPoint x: 367, startPoint y: 211, endPoint x: 388, endPoint y: 237, distance: 32.9
click at [388, 237] on div at bounding box center [331, 264] width 140 height 118
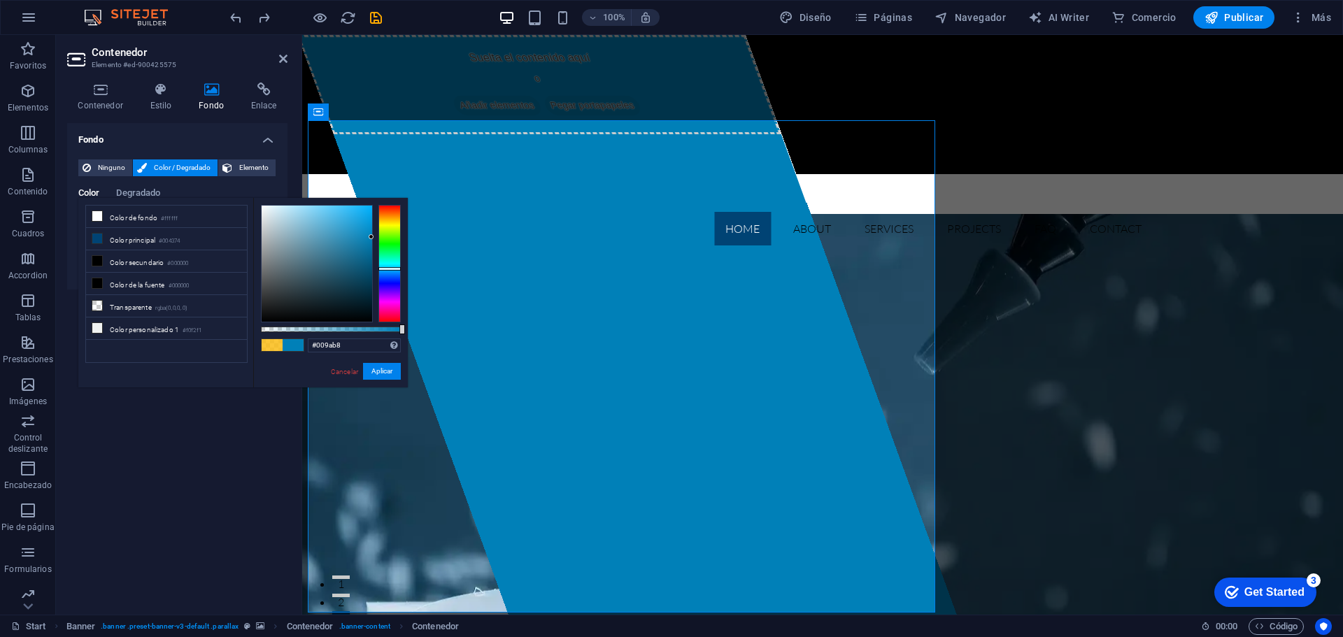
type input "#00a1b8"
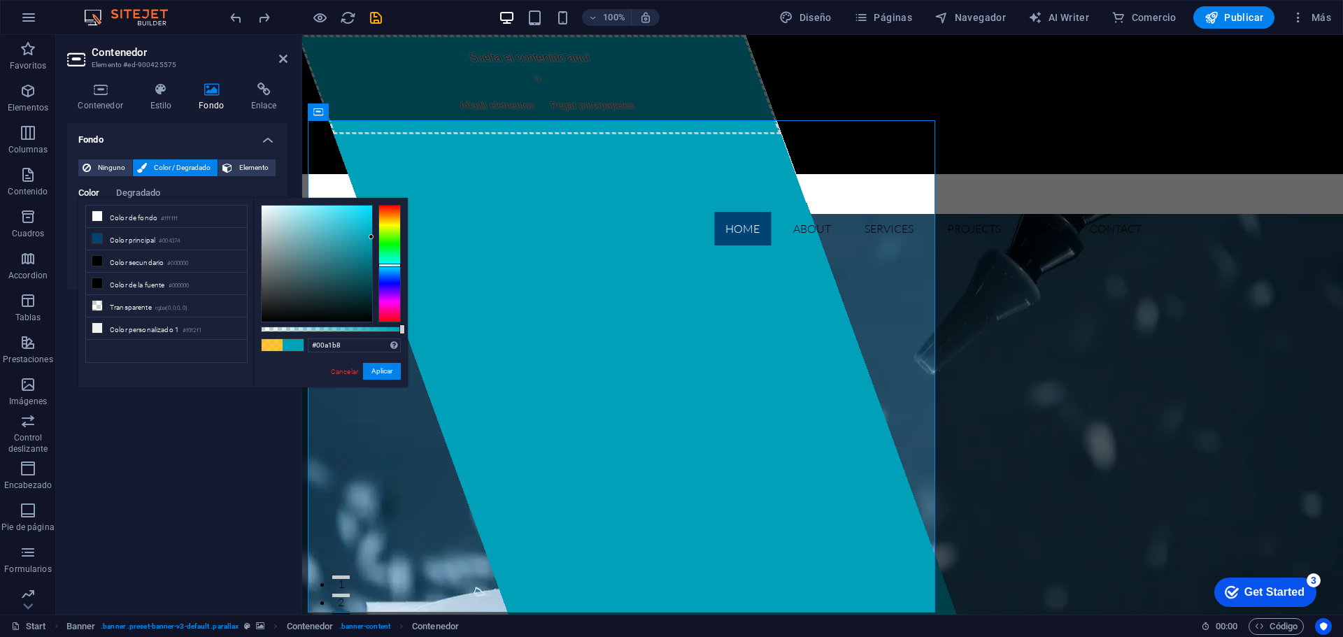
click at [391, 265] on div at bounding box center [390, 264] width 22 height 118
click at [381, 370] on button "Aplicar" at bounding box center [382, 371] width 38 height 17
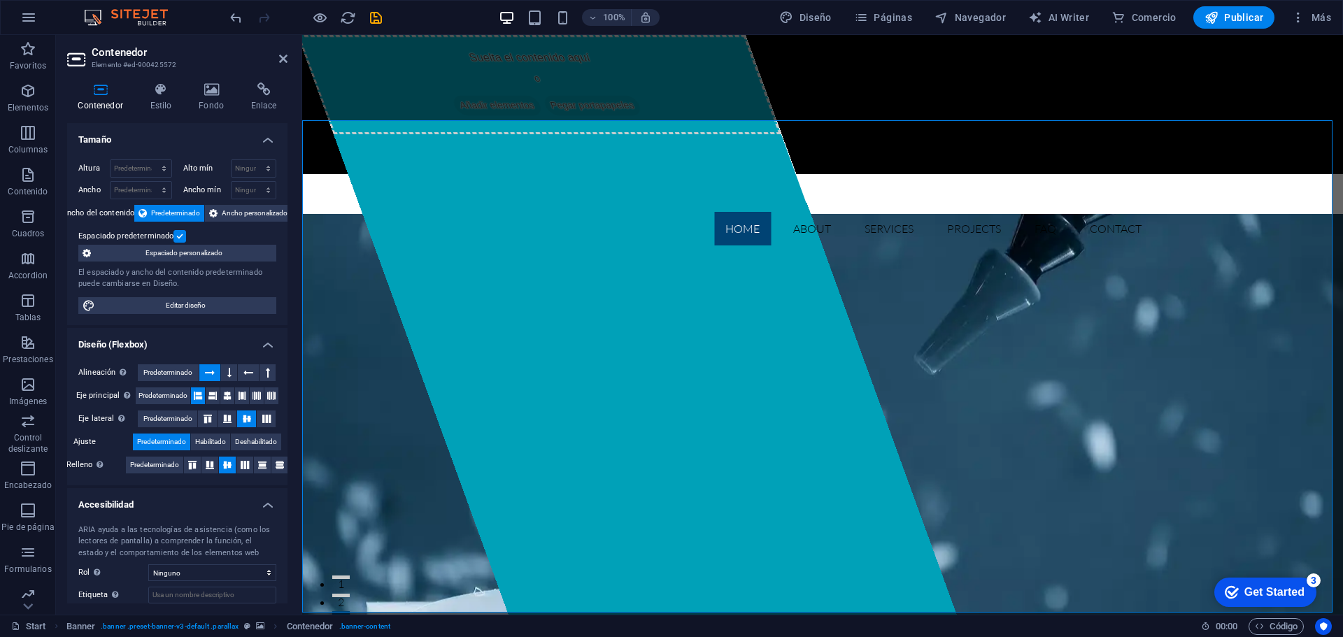
click at [280, 58] on icon at bounding box center [283, 58] width 8 height 11
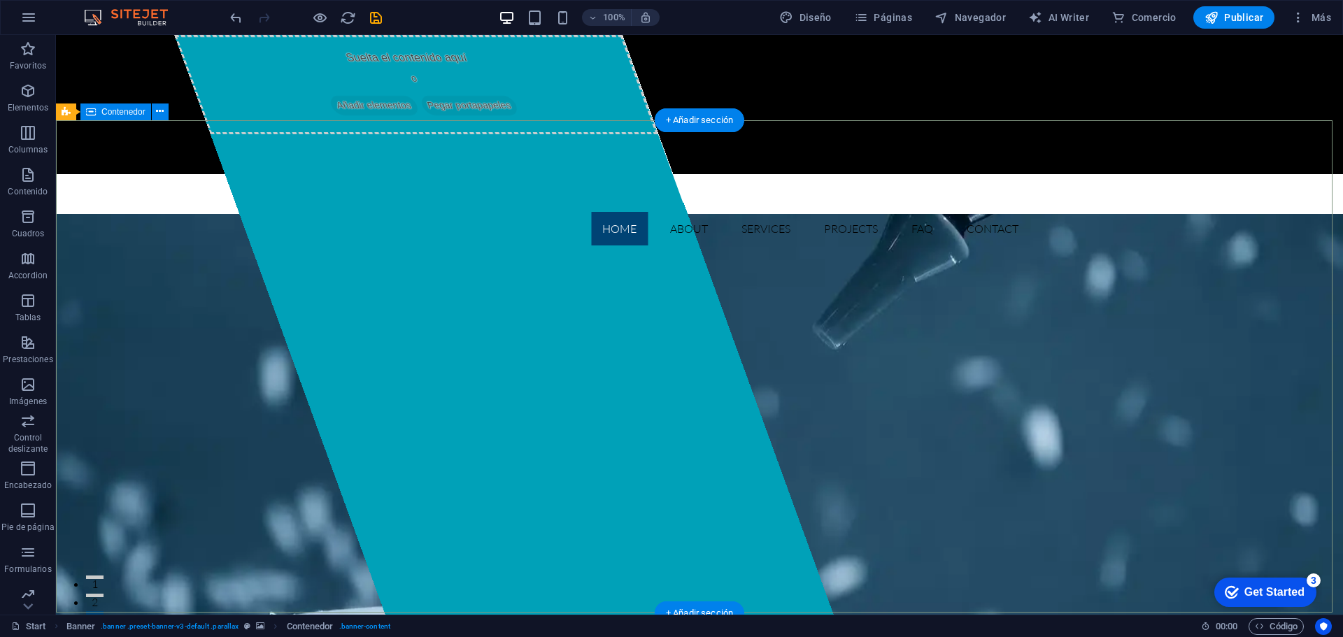
click at [425, 134] on div "Suelta el contenido aquí o Añadir elementos Pegar portapapeles" at bounding box center [416, 84] width 484 height 99
click at [418, 134] on div "Suelta el contenido aquí o Añadir elementos Pegar portapapeles" at bounding box center [416, 84] width 484 height 99
click at [424, 134] on div "Suelta el contenido aquí o Añadir elementos Pegar portapapeles" at bounding box center [416, 84] width 484 height 99
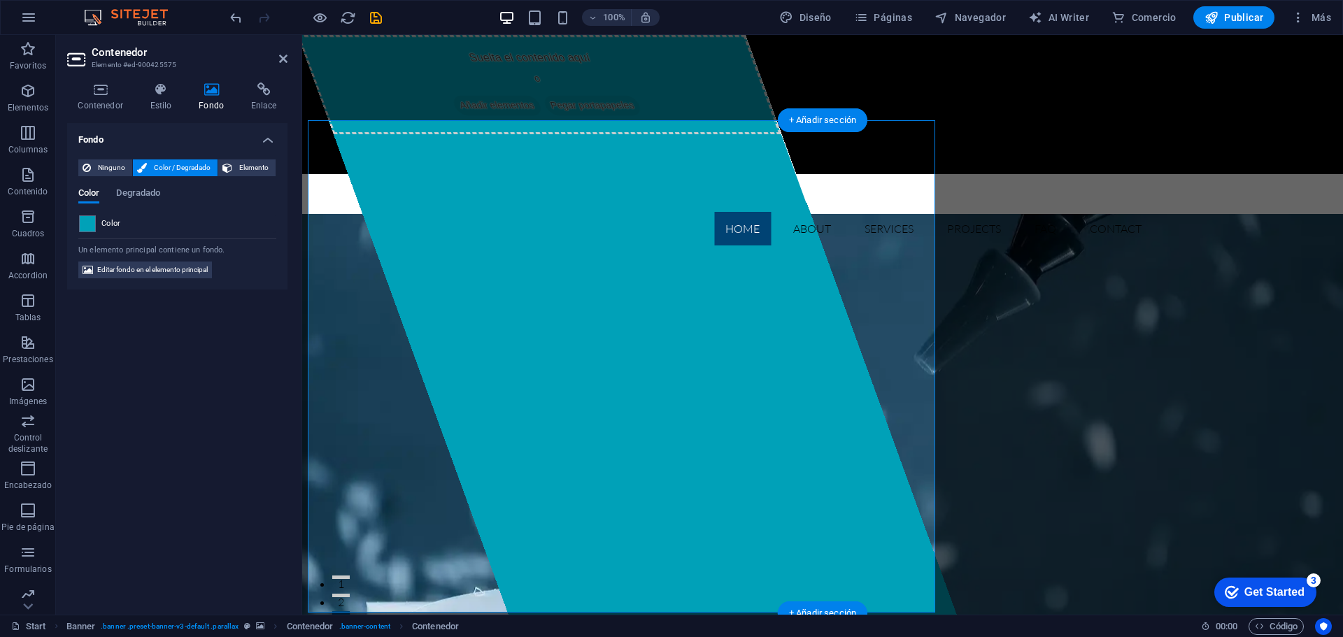
click at [432, 134] on div "Suelta el contenido aquí o Añadir elementos Pegar portapapeles" at bounding box center [539, 84] width 484 height 99
click at [544, 115] on span "Añadir elementos" at bounding box center [497, 106] width 92 height 20
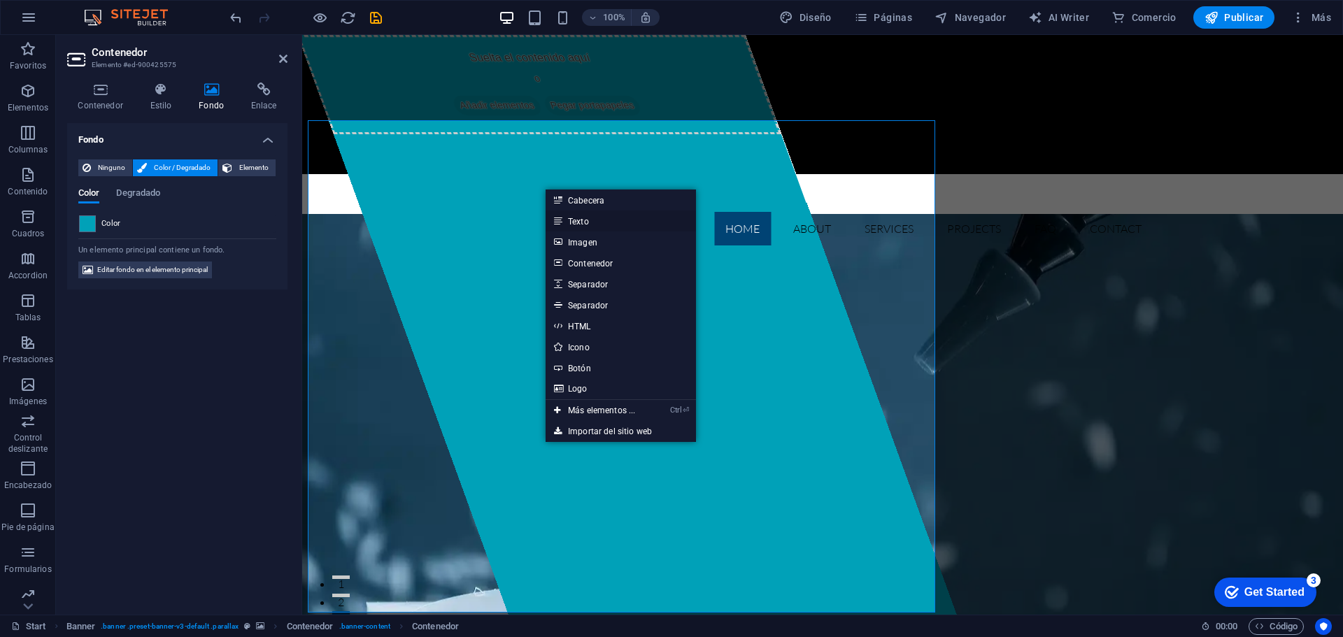
click at [586, 218] on link "Texto" at bounding box center [621, 221] width 150 height 21
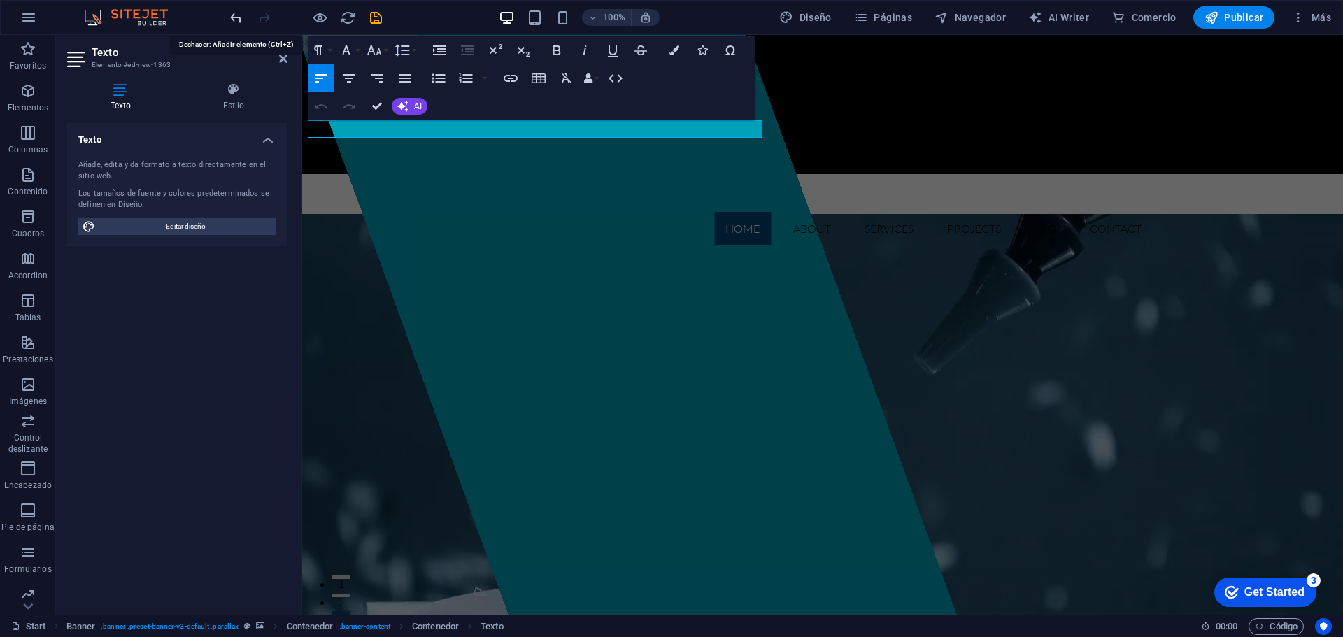
click at [232, 20] on icon "undo" at bounding box center [236, 18] width 16 height 16
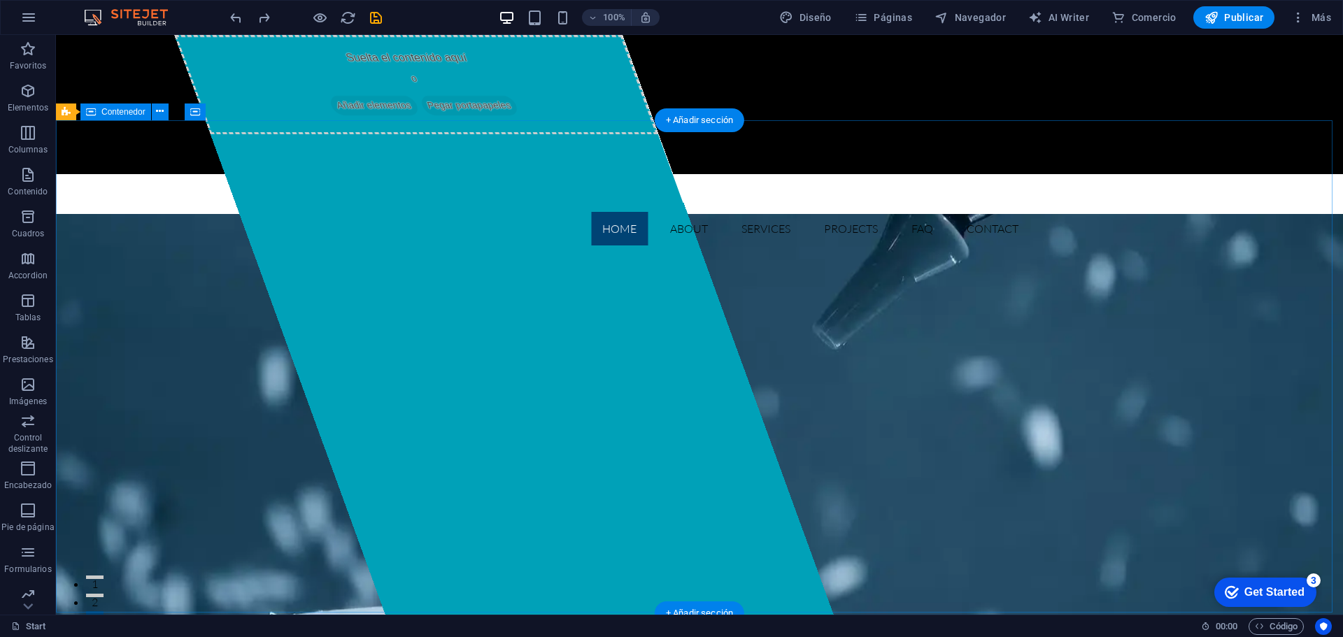
click at [472, 134] on div "Suelta el contenido aquí o Añadir elementos Pegar portapapeles" at bounding box center [416, 84] width 484 height 99
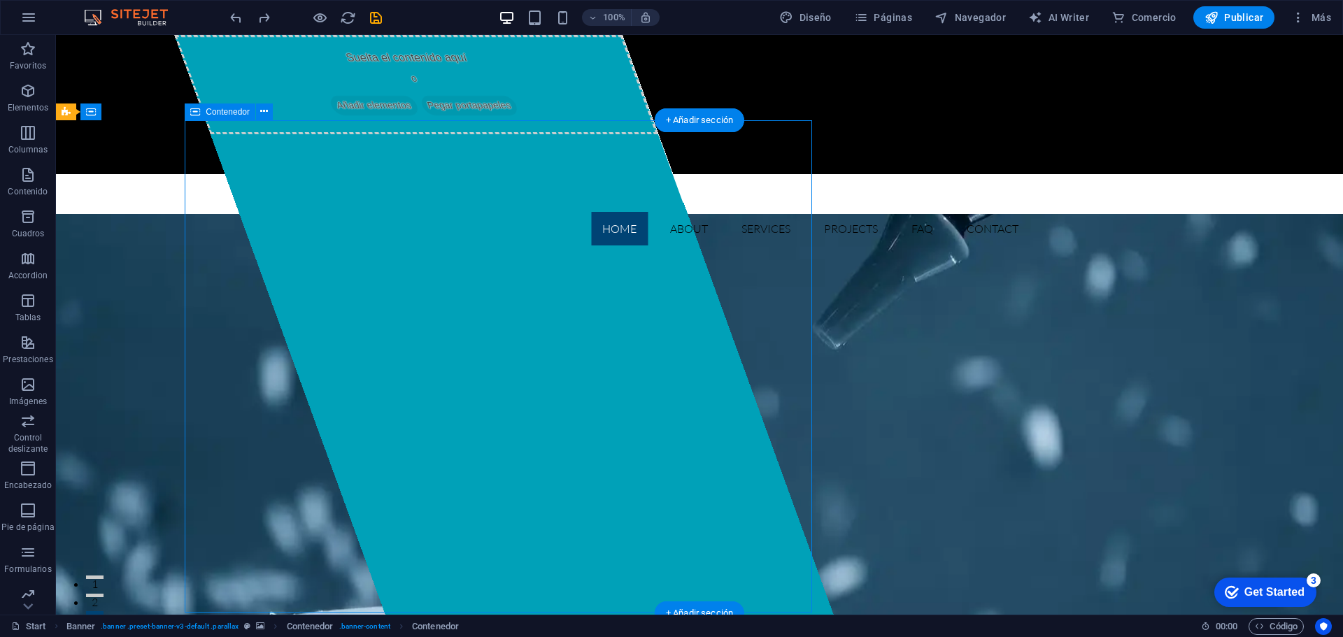
drag, startPoint x: 446, startPoint y: 197, endPoint x: 528, endPoint y: 202, distance: 81.3
click at [528, 134] on div "Suelta el contenido aquí o Añadir elementos Pegar portapapeles" at bounding box center [416, 84] width 484 height 99
click at [614, 134] on div "Suelta el contenido aquí o Añadir elementos Pegar portapapeles" at bounding box center [416, 84] width 484 height 99
click at [239, 113] on span "Contenedor" at bounding box center [228, 112] width 44 height 8
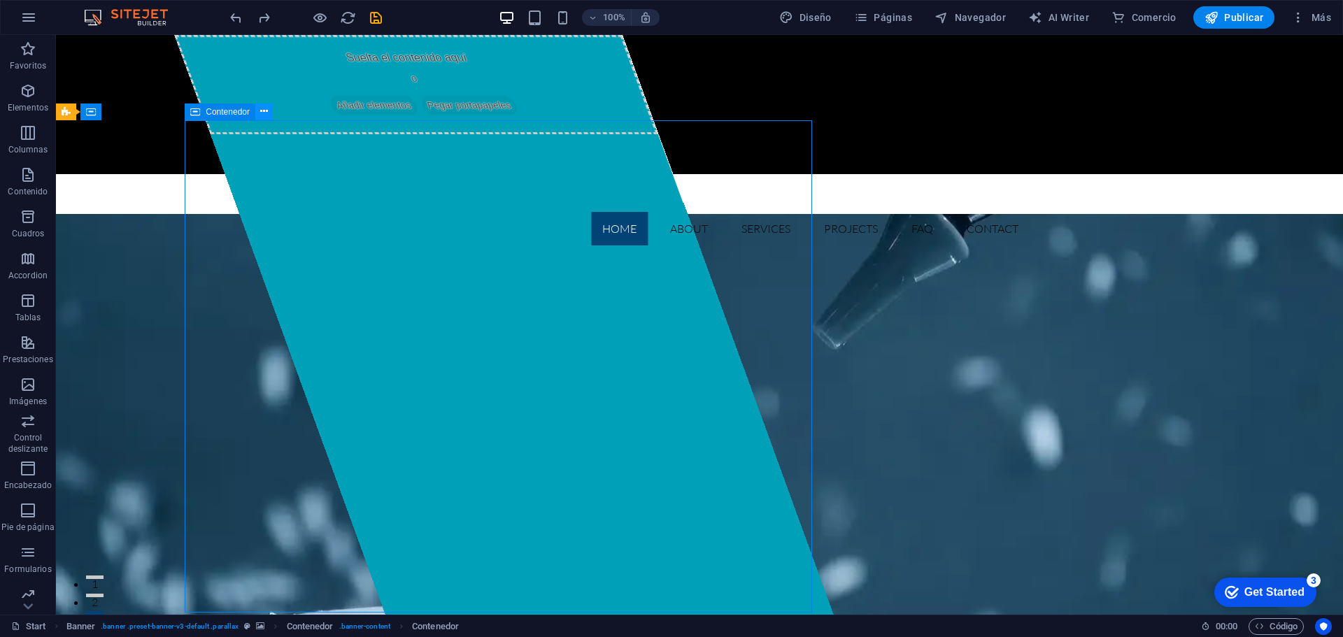
click at [260, 113] on button at bounding box center [264, 112] width 17 height 17
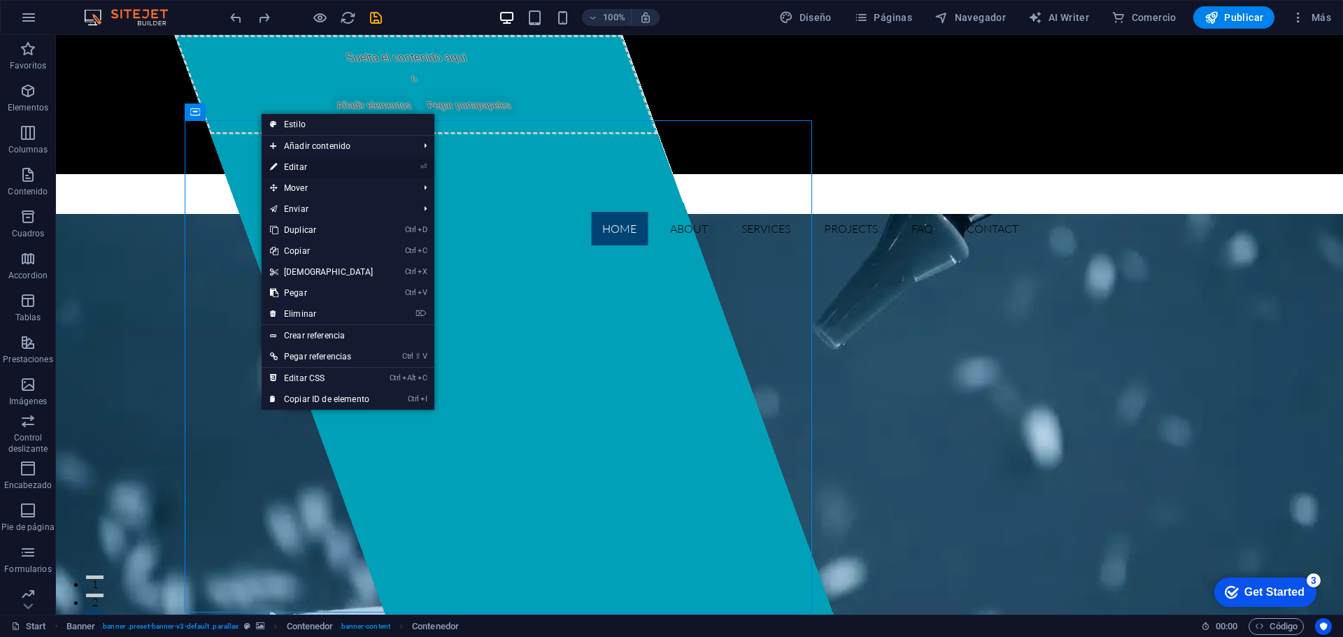
click at [306, 164] on link "⏎ Editar" at bounding box center [322, 167] width 120 height 21
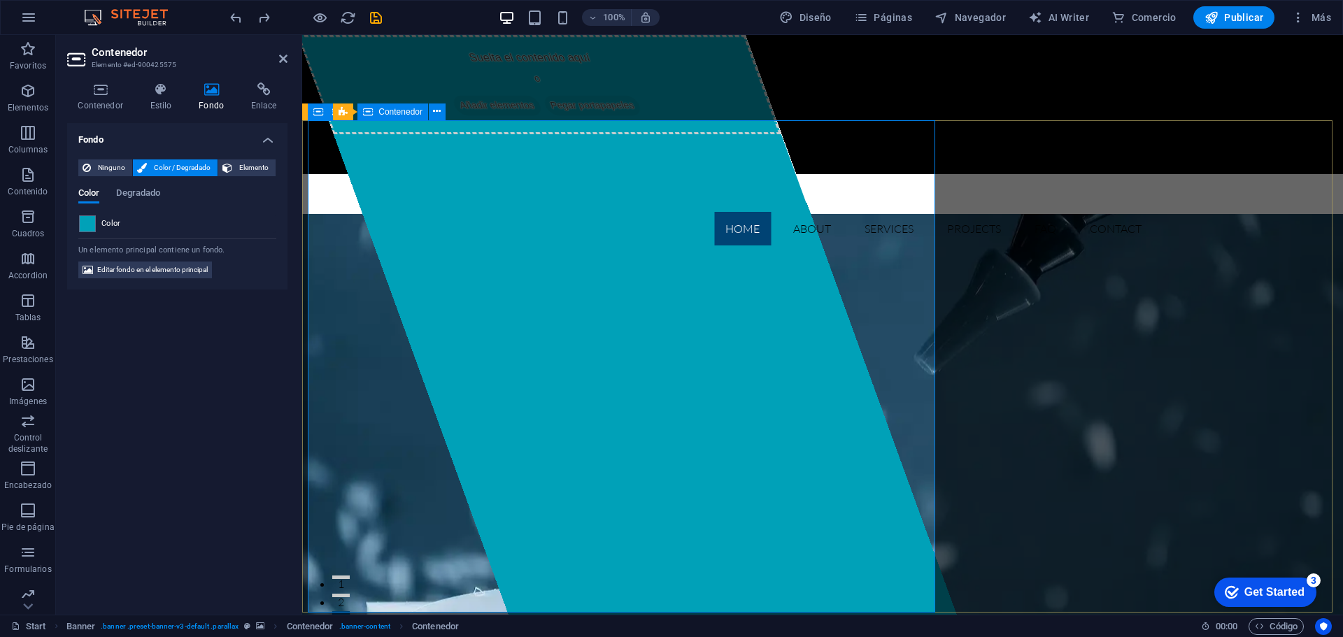
click at [409, 134] on div "Suelta el contenido aquí o Añadir elementos Pegar portapapeles" at bounding box center [539, 84] width 484 height 99
click at [408, 134] on div "Suelta el contenido aquí o Añadir elementos Pegar portapapeles" at bounding box center [539, 84] width 484 height 99
click at [412, 221] on div "Suelta el contenido aquí o Añadir elementos Pegar portapapeles" at bounding box center [626, 325] width 659 height 580
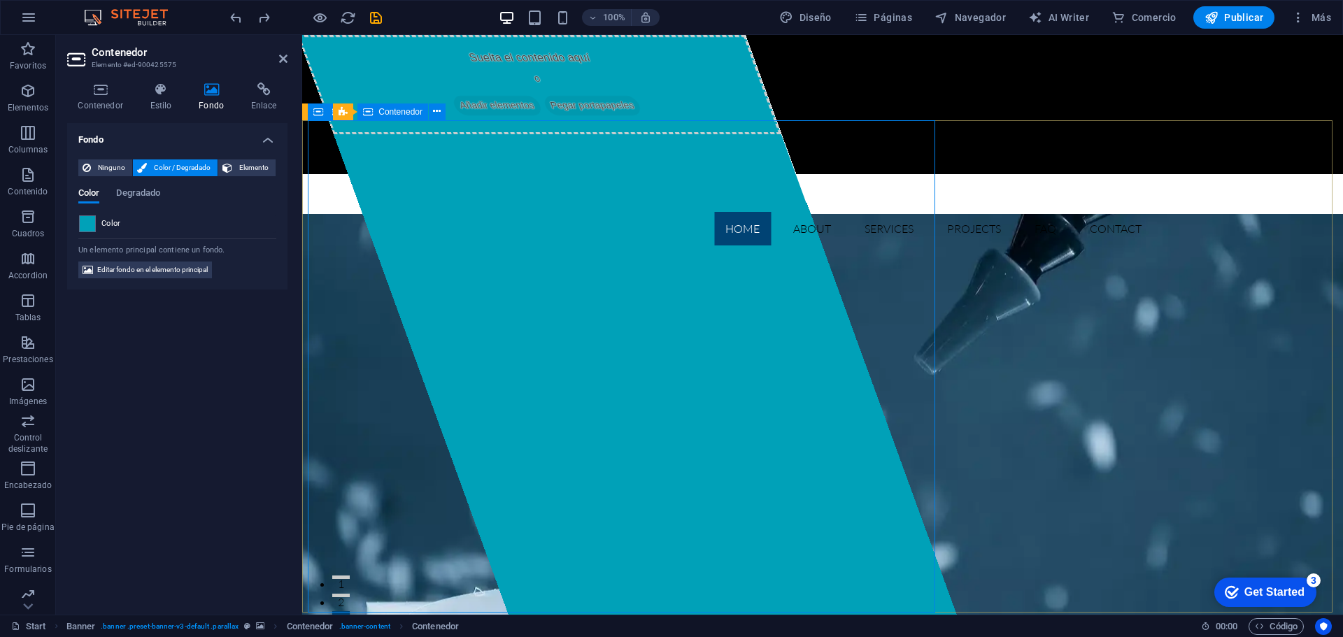
click at [486, 115] on span "Añadir elementos" at bounding box center [497, 106] width 92 height 20
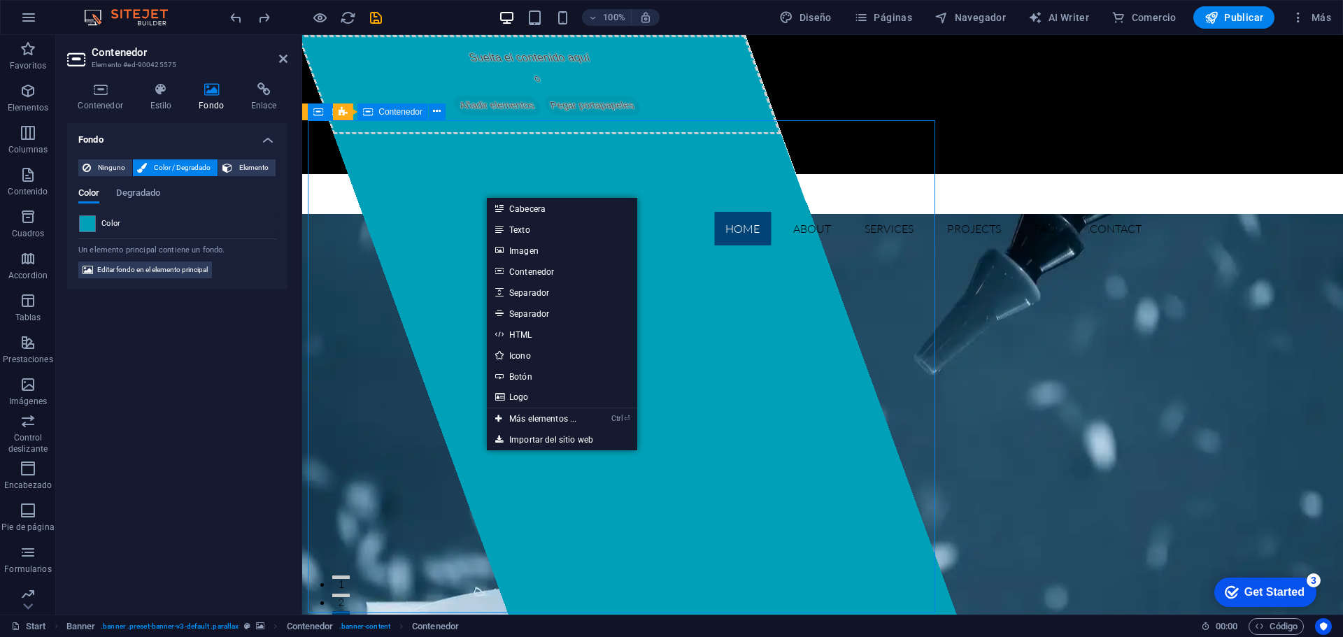
click at [362, 134] on div "Suelta el contenido aquí o Añadir elementos Pegar portapapeles" at bounding box center [539, 84] width 484 height 99
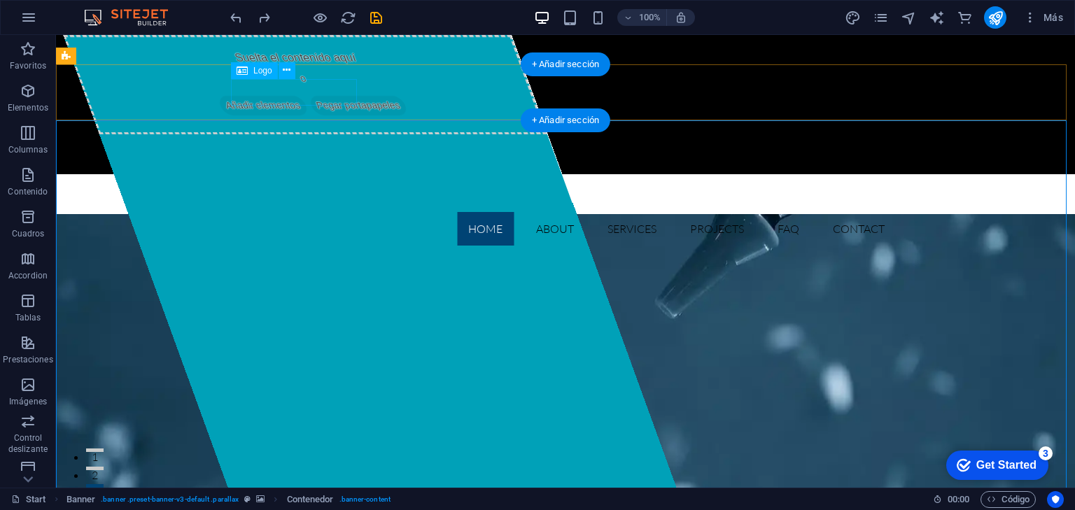
click at [336, 185] on div at bounding box center [565, 198] width 661 height 27
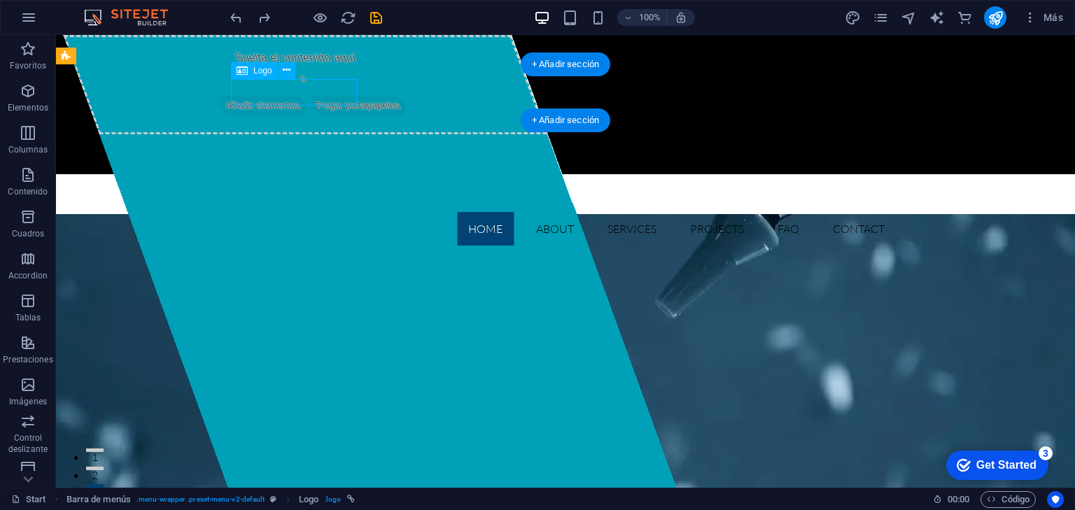
click at [287, 185] on div at bounding box center [565, 198] width 661 height 27
select select "px"
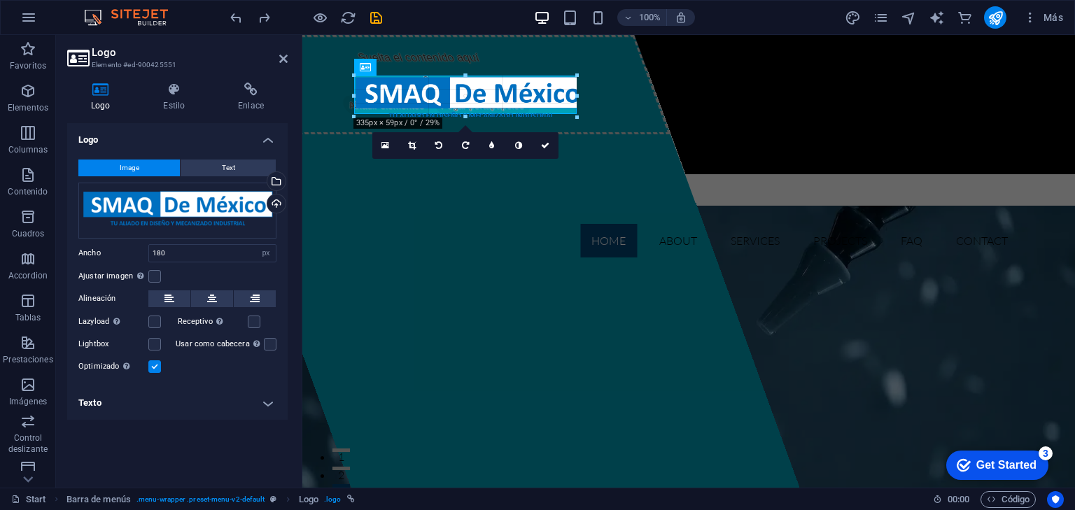
drag, startPoint x: 483, startPoint y: 104, endPoint x: 476, endPoint y: 115, distance: 14.2
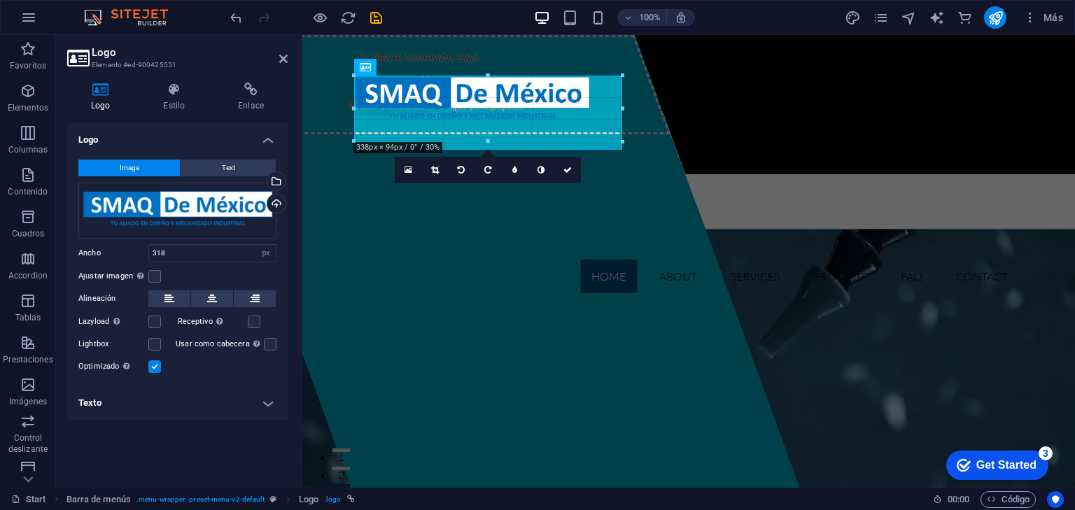
drag, startPoint x: 465, startPoint y: 116, endPoint x: 160, endPoint y: 117, distance: 305.1
type input "383"
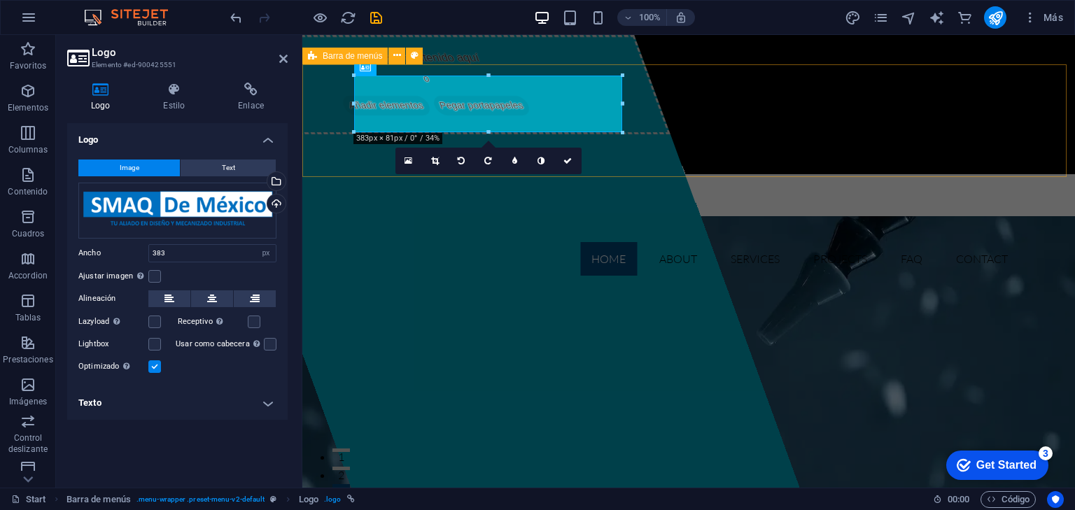
click at [330, 174] on div "Home About Services Projects FAQ Contact" at bounding box center [688, 230] width 772 height 113
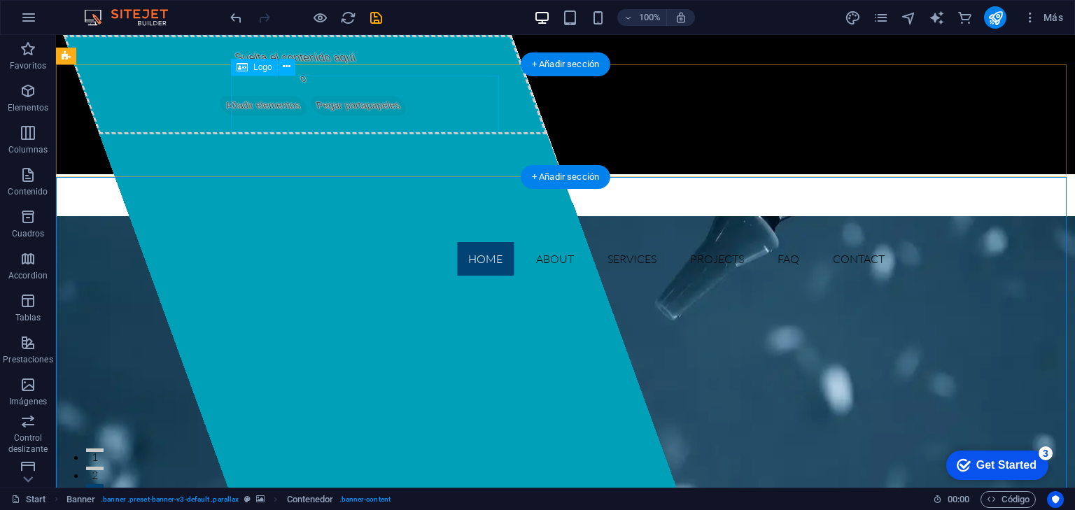
click at [383, 185] on div at bounding box center [565, 213] width 661 height 57
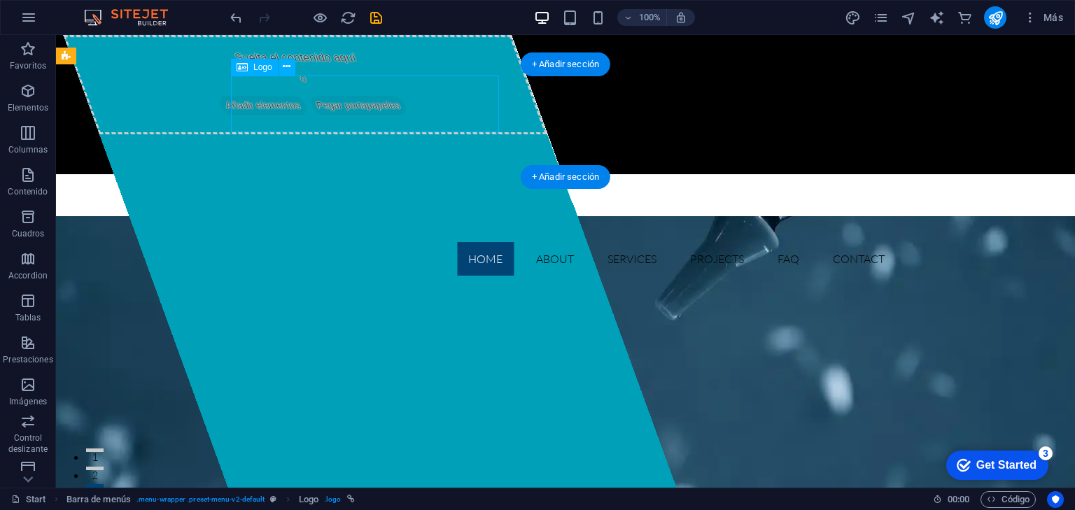
click at [383, 185] on div at bounding box center [565, 213] width 661 height 57
select select "px"
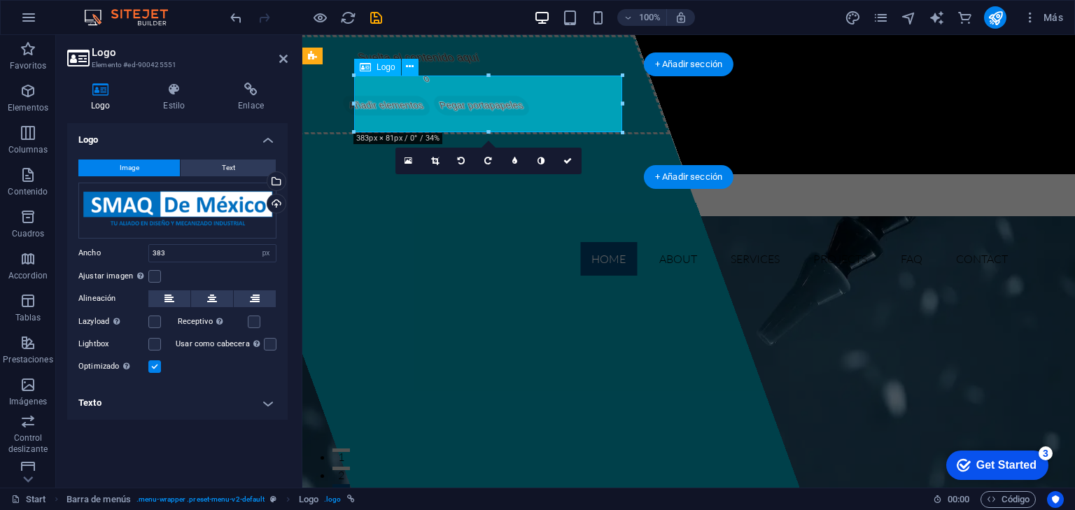
click at [383, 185] on div at bounding box center [688, 213] width 661 height 57
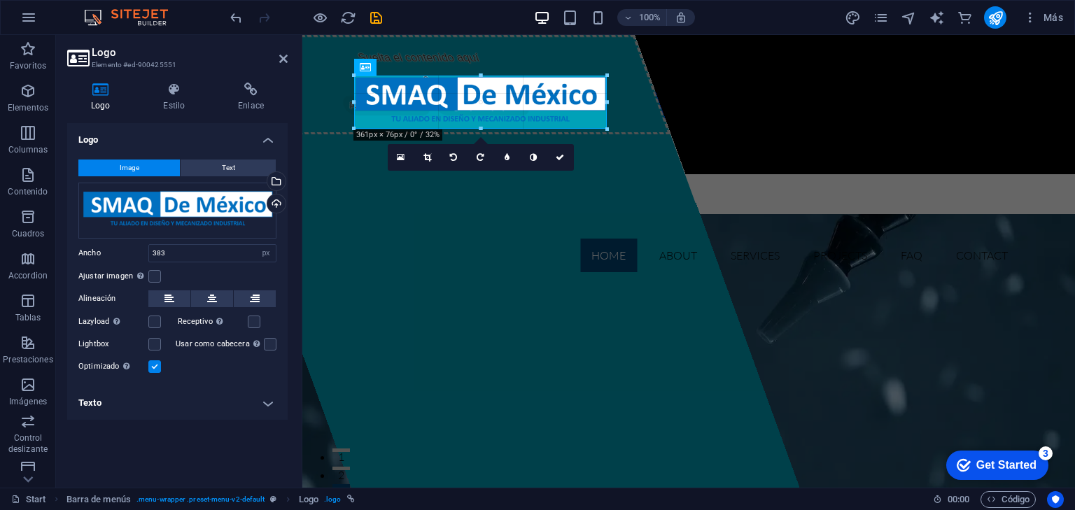
drag, startPoint x: 622, startPoint y: 132, endPoint x: 302, endPoint y: 88, distance: 323.4
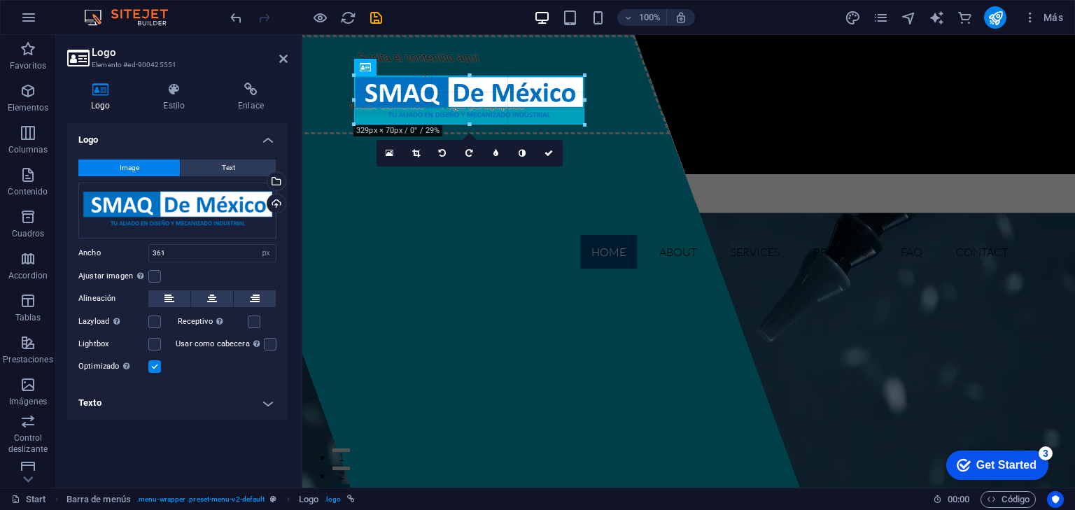
drag, startPoint x: 607, startPoint y: 127, endPoint x: 584, endPoint y: 118, distance: 25.1
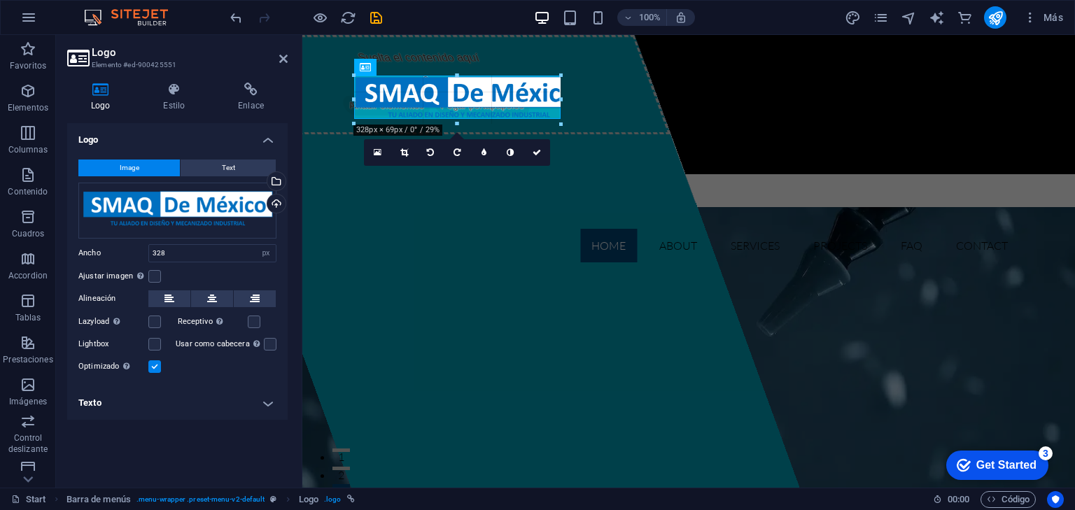
drag, startPoint x: 579, startPoint y: 122, endPoint x: 271, endPoint y: 83, distance: 311.1
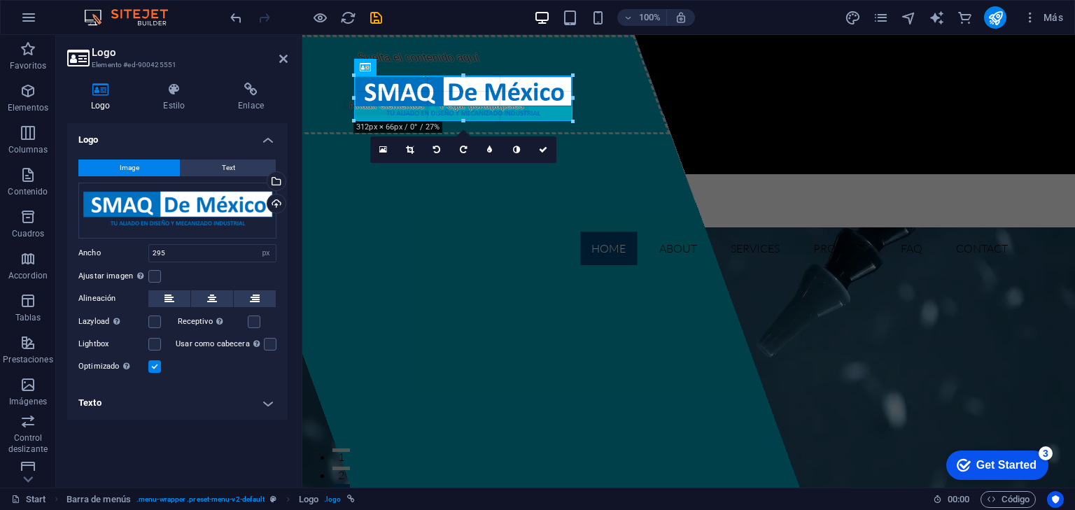
drag, startPoint x: 353, startPoint y: 118, endPoint x: 45, endPoint y: 85, distance: 310.2
type input "312"
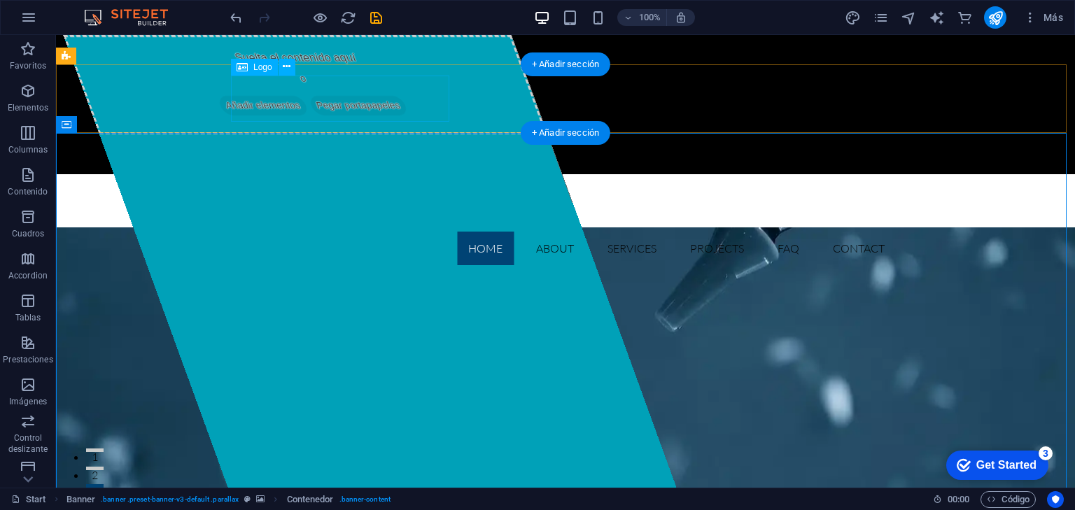
click at [379, 185] on div at bounding box center [565, 208] width 661 height 46
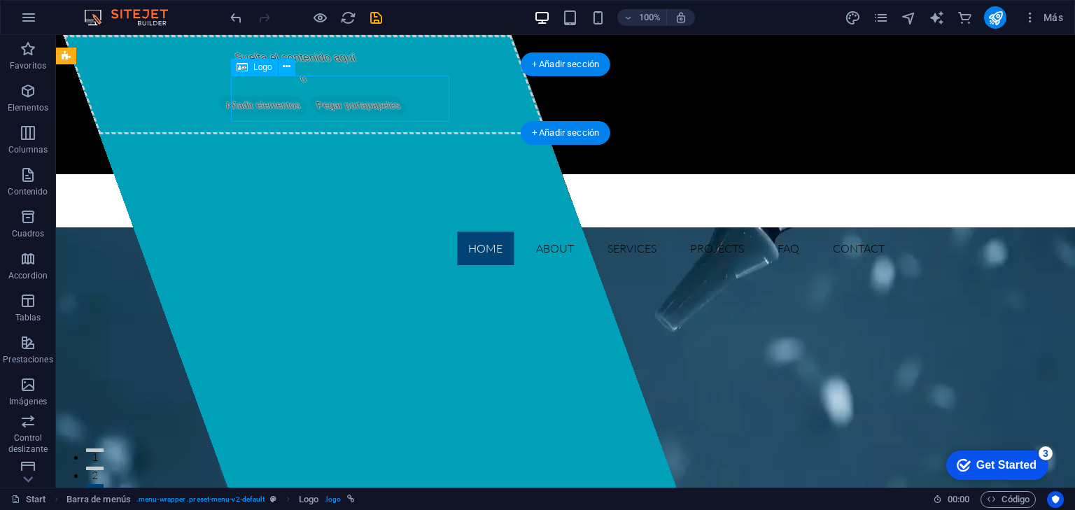
click at [379, 185] on div at bounding box center [565, 208] width 661 height 46
select select "px"
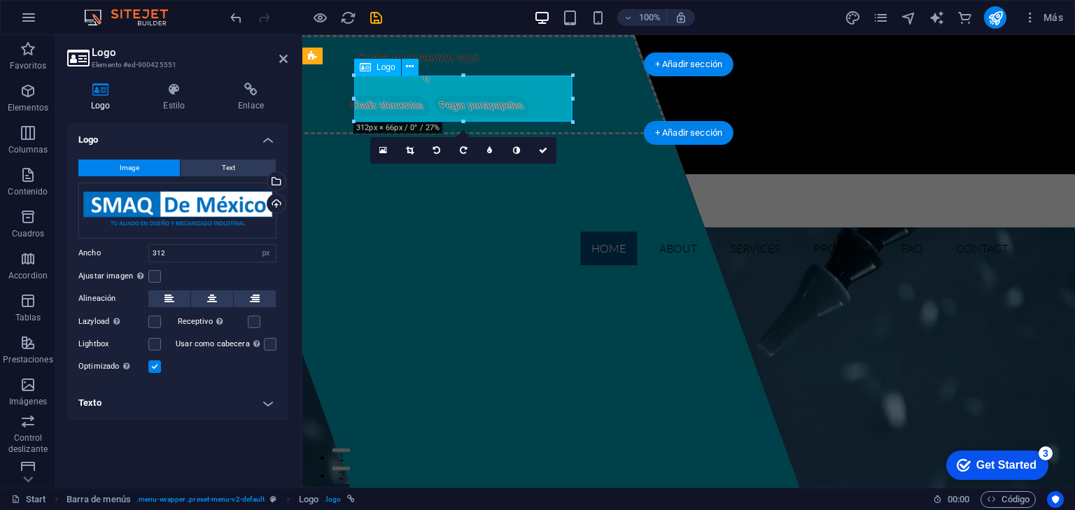
click at [379, 185] on div at bounding box center [688, 208] width 661 height 46
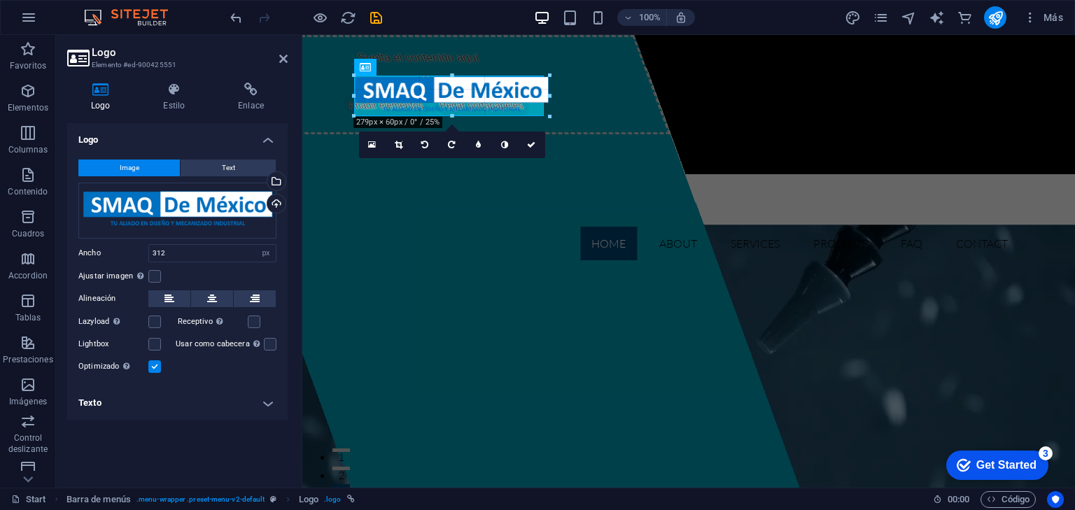
drag, startPoint x: 355, startPoint y: 120, endPoint x: 82, endPoint y: 69, distance: 278.3
type input "271"
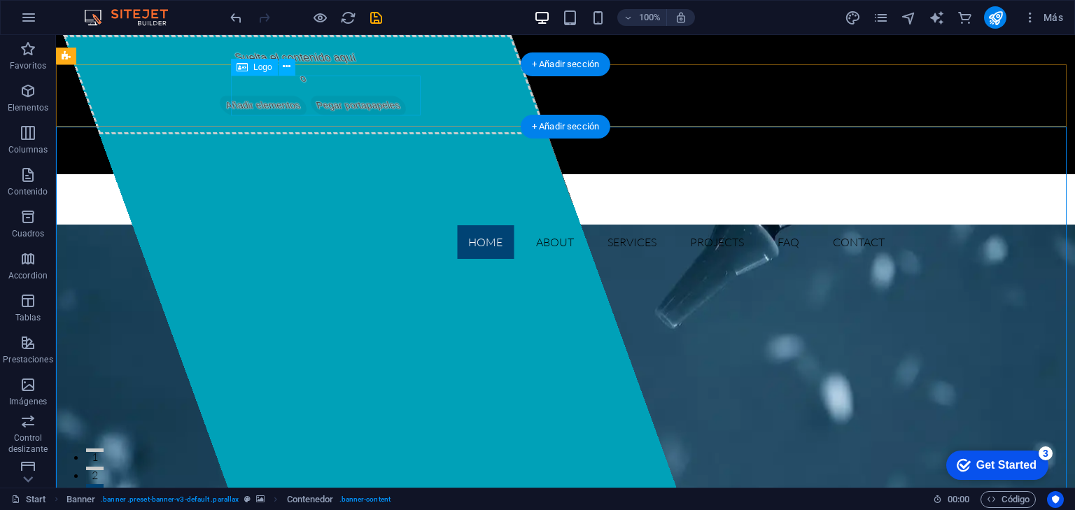
click at [336, 185] on div at bounding box center [565, 205] width 661 height 40
select select "px"
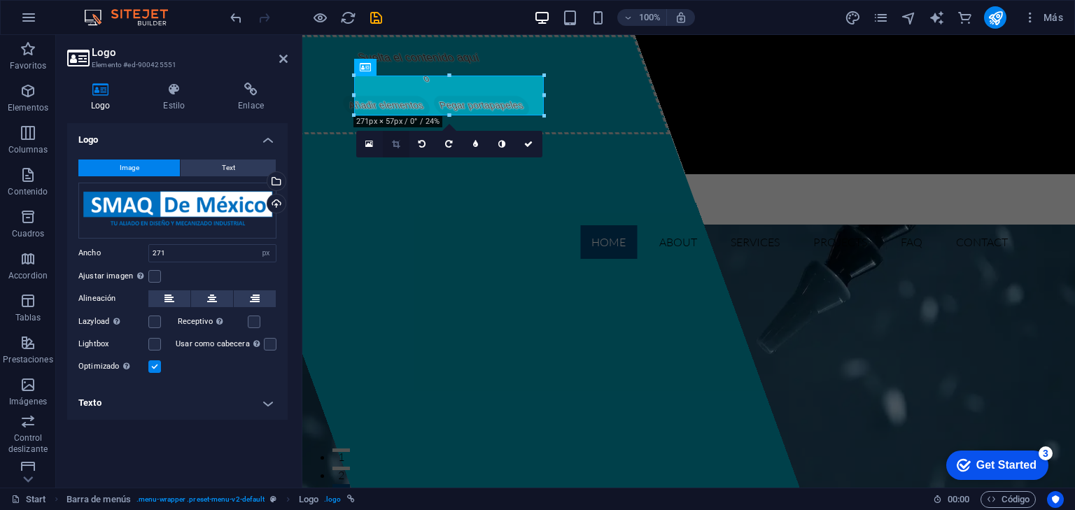
click at [392, 139] on link at bounding box center [396, 144] width 27 height 27
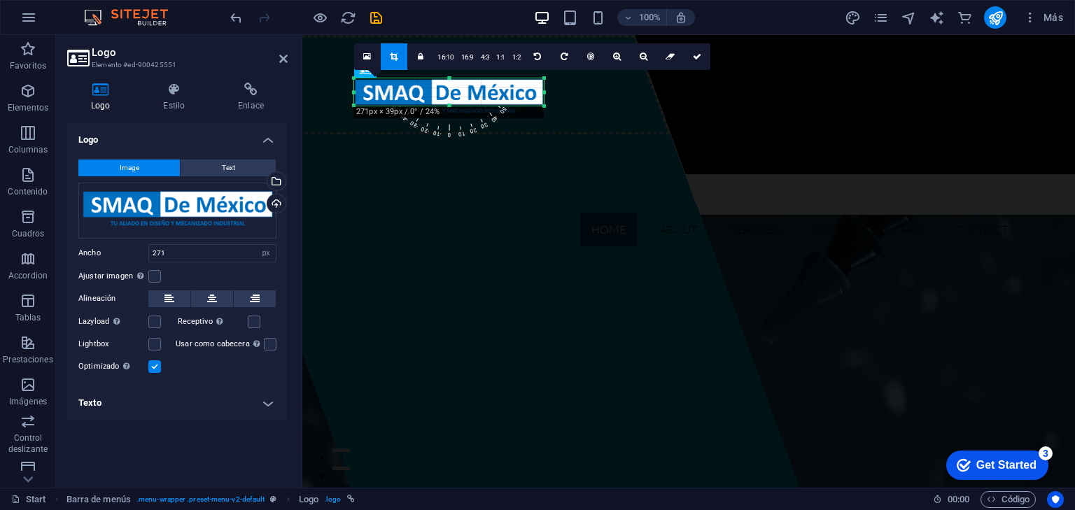
drag, startPoint x: 449, startPoint y: 116, endPoint x: 445, endPoint y: 104, distance: 13.1
click at [445, 104] on div at bounding box center [449, 106] width 190 height 5
click at [731, 174] on div "Home About Services Projects FAQ Contact" at bounding box center [688, 215] width 772 height 83
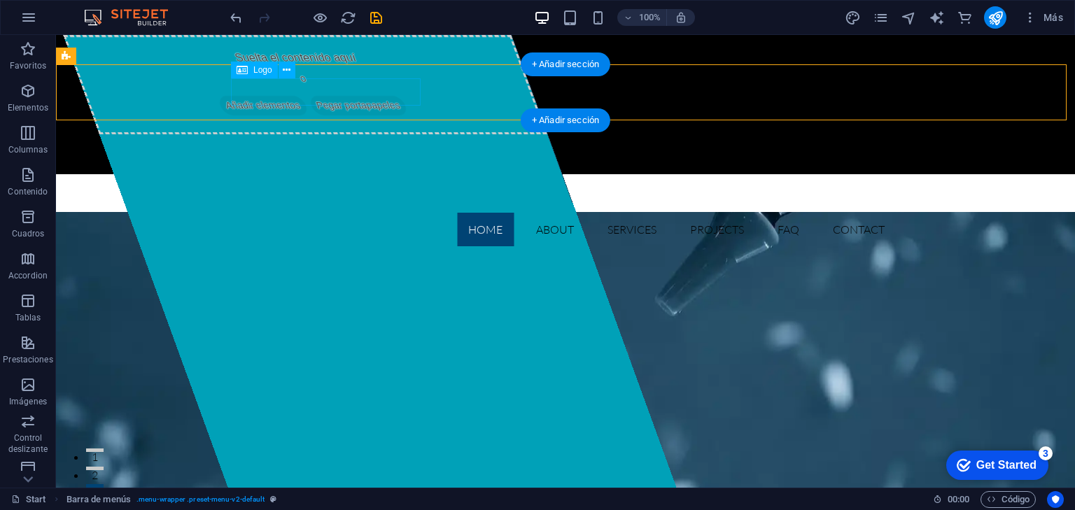
click at [310, 185] on div at bounding box center [565, 198] width 661 height 27
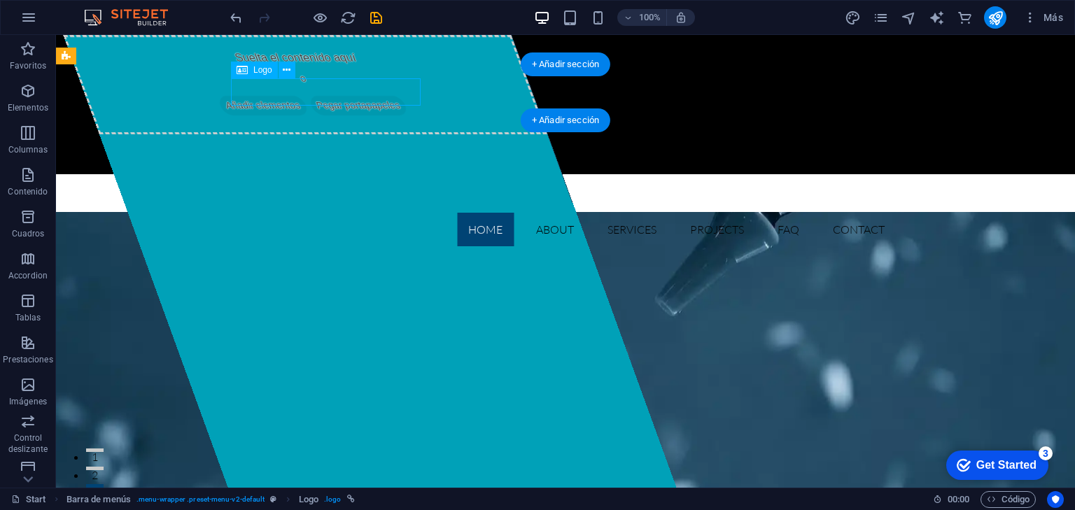
click at [310, 185] on div at bounding box center [565, 198] width 661 height 27
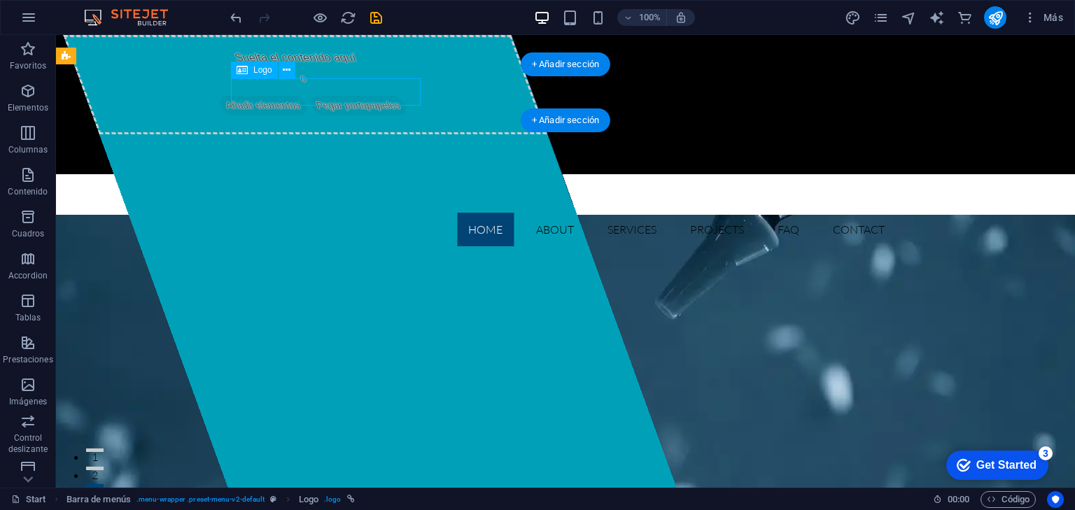
select select "px"
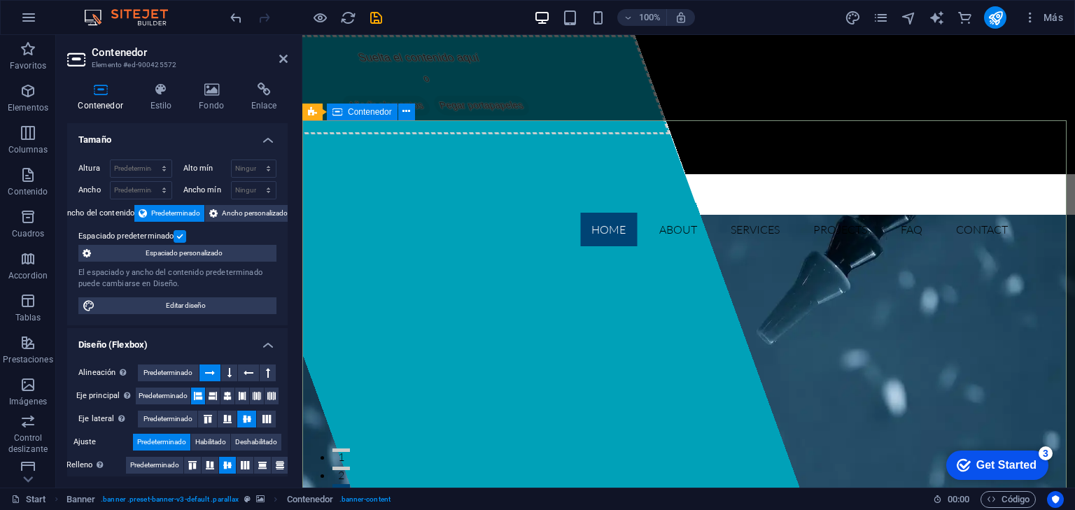
click at [284, 55] on icon at bounding box center [283, 58] width 8 height 11
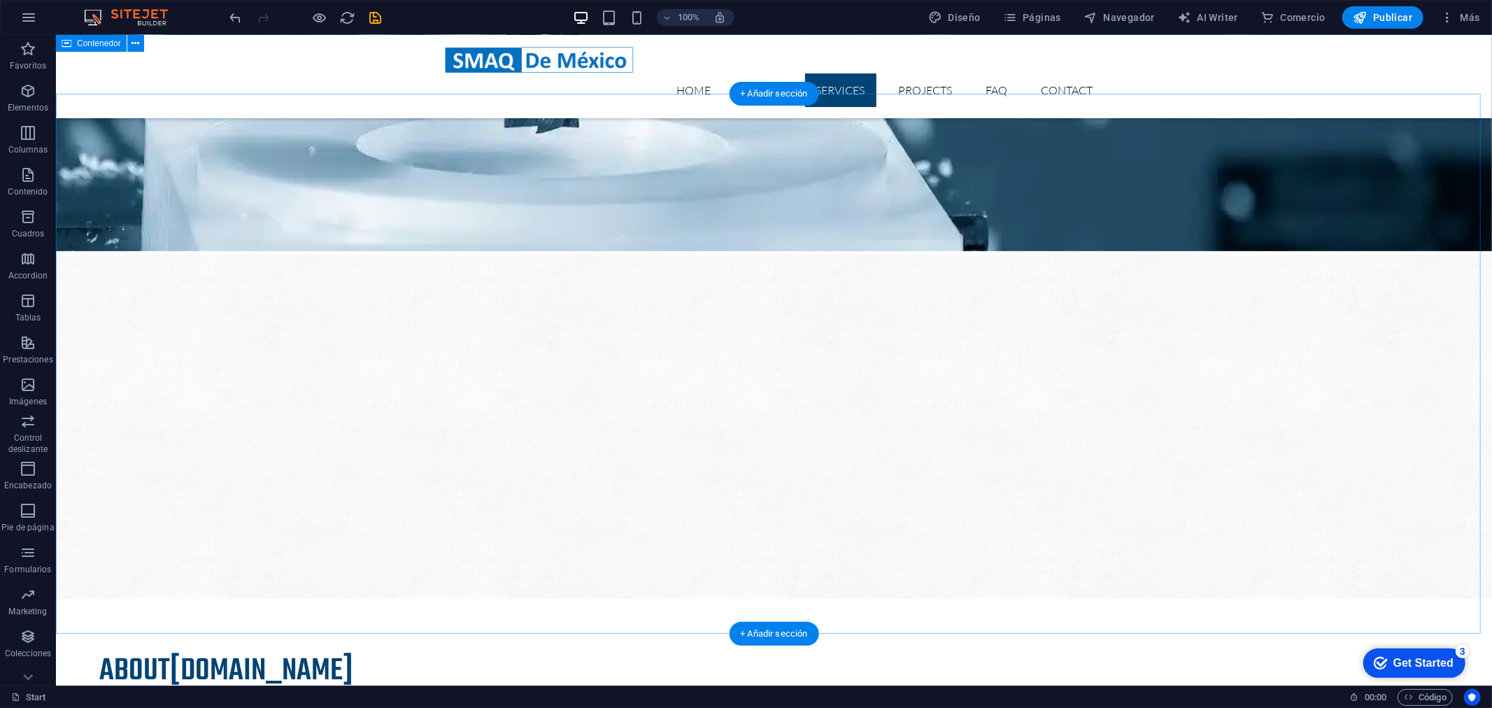
scroll to position [777, 0]
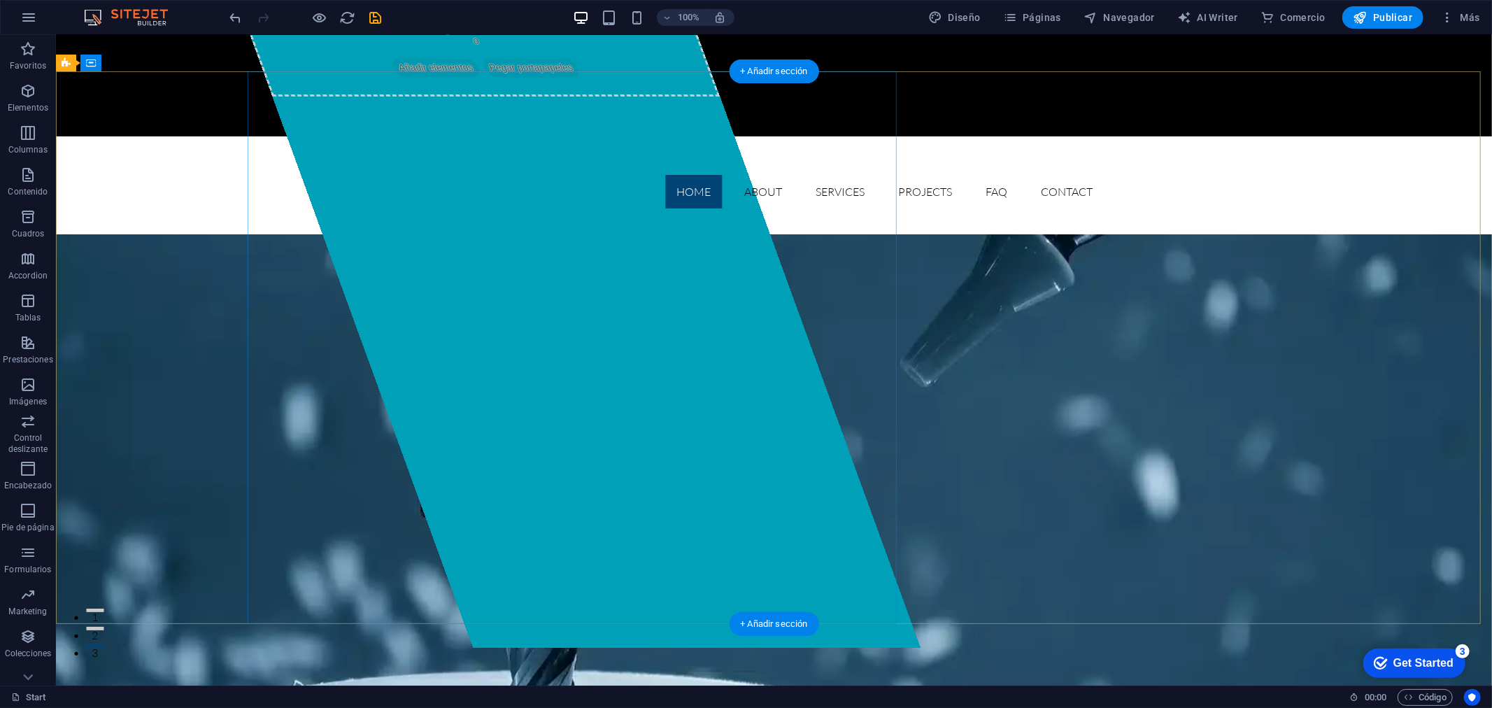
scroll to position [0, 0]
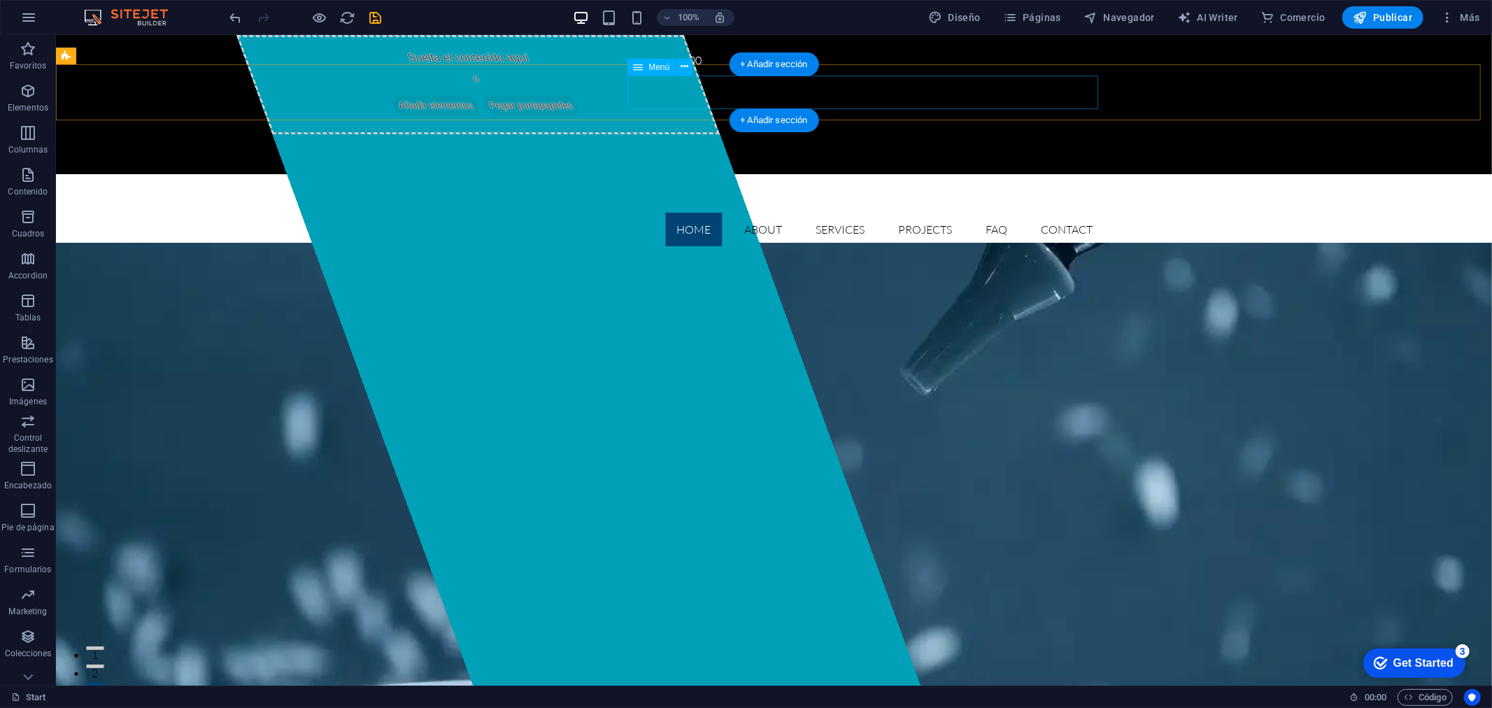
click at [762, 212] on nav "Home About Services Projects FAQ Contact" at bounding box center [774, 229] width 661 height 34
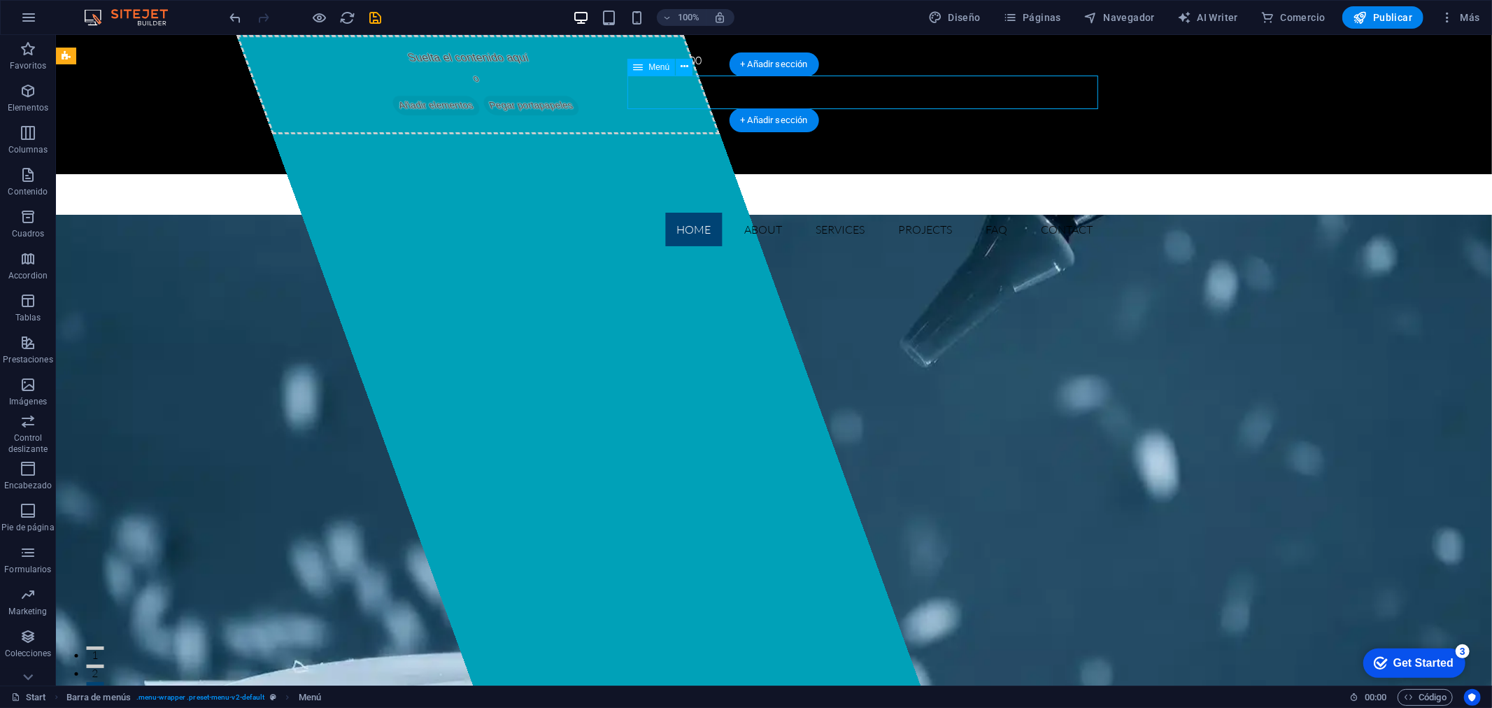
select select
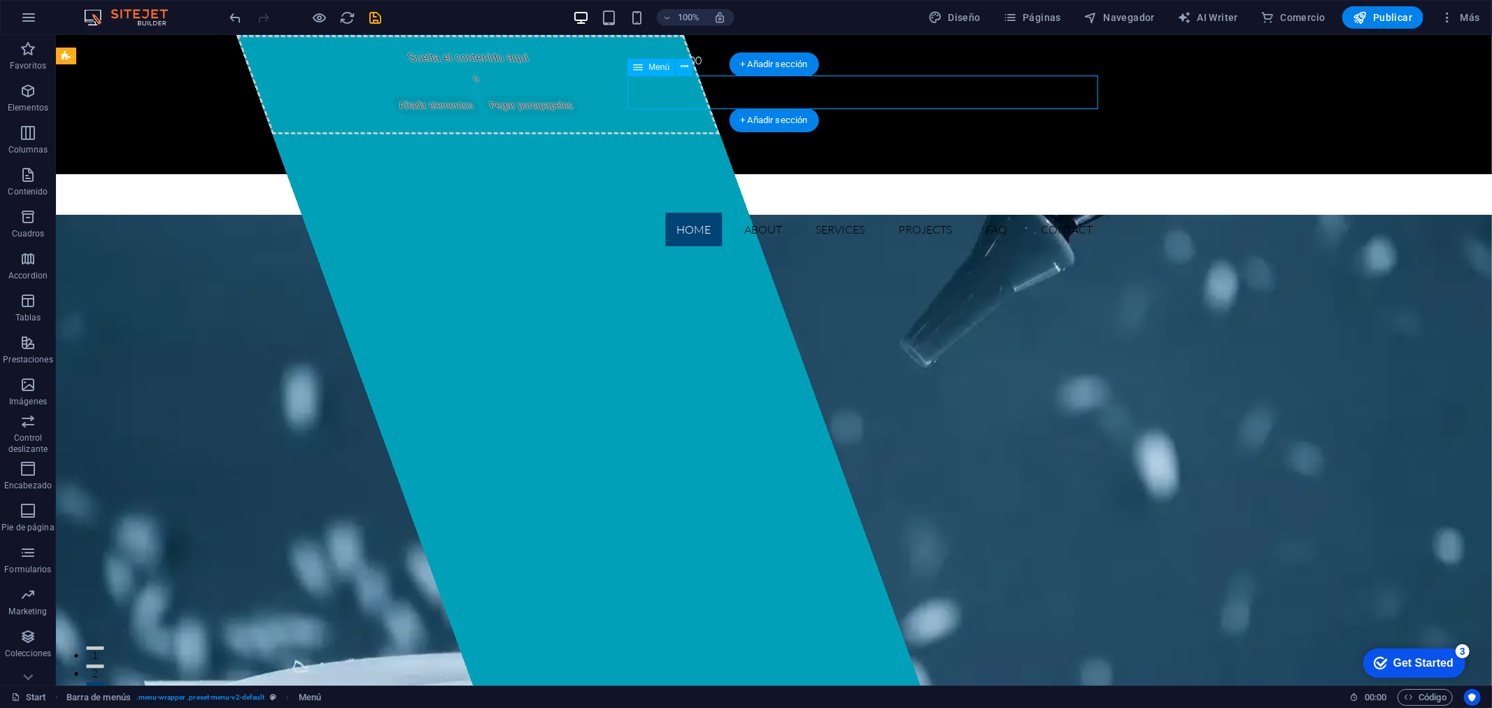
select select
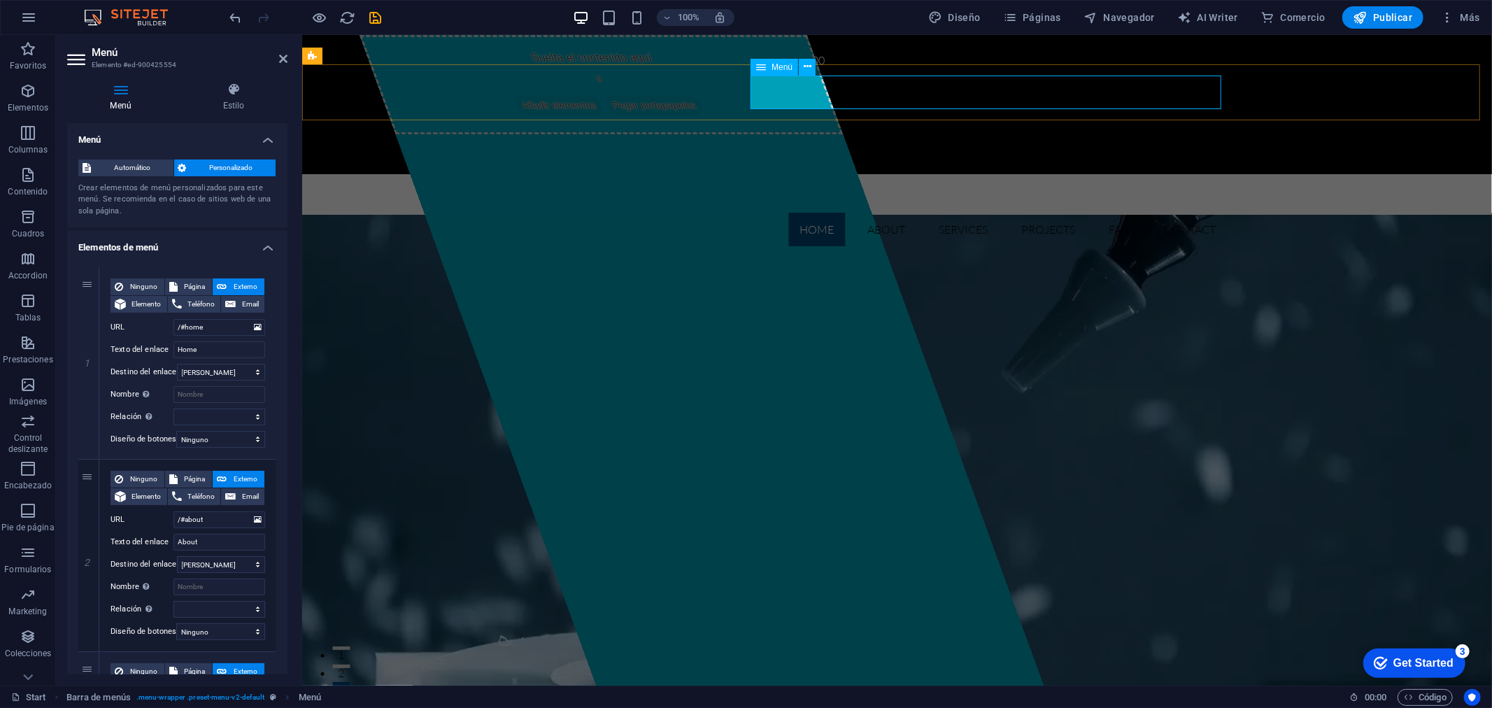
click at [804, 212] on nav "Home About Services Projects FAQ Contact" at bounding box center [897, 229] width 661 height 34
click at [285, 59] on icon at bounding box center [283, 58] width 8 height 11
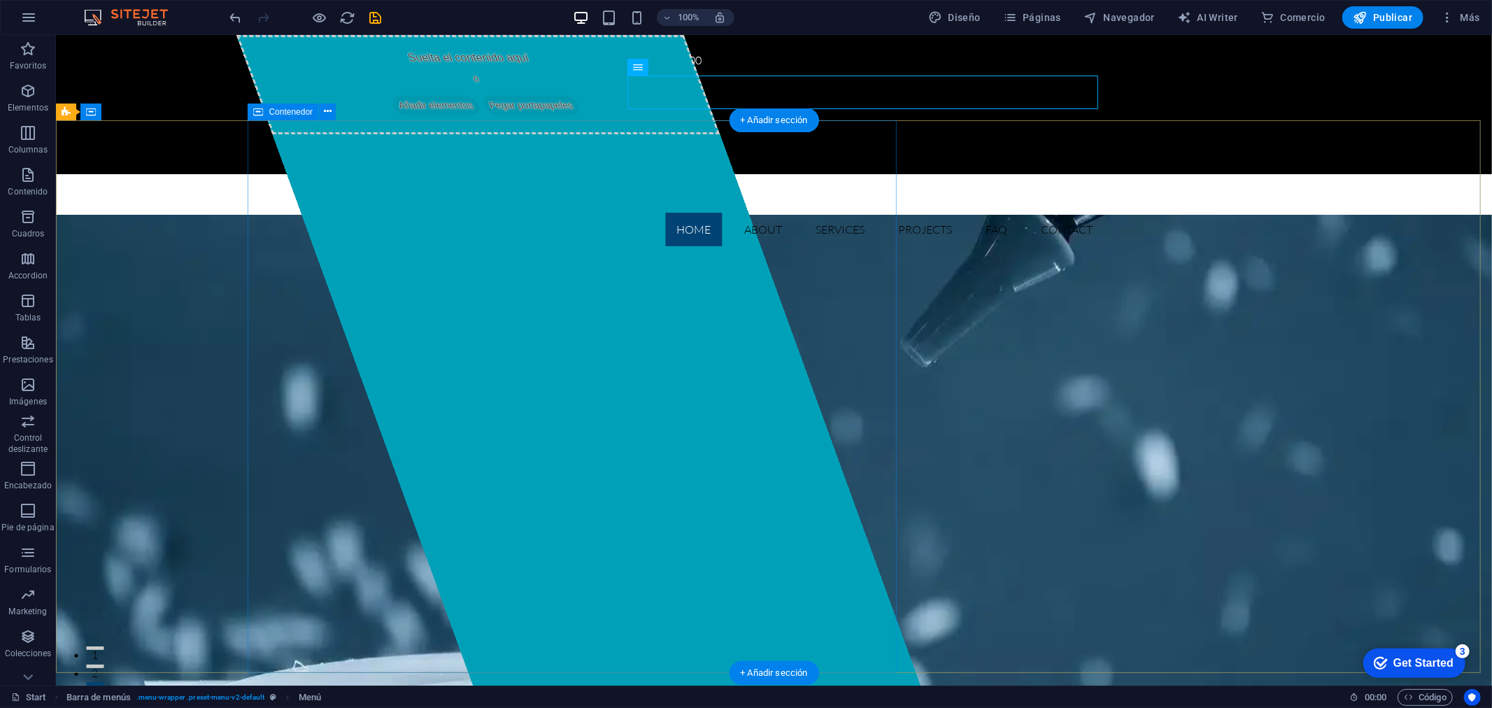
click at [466, 268] on div "Suelta el contenido aquí o Añadir elementos Pegar portapapeles" at bounding box center [577, 359] width 684 height 651
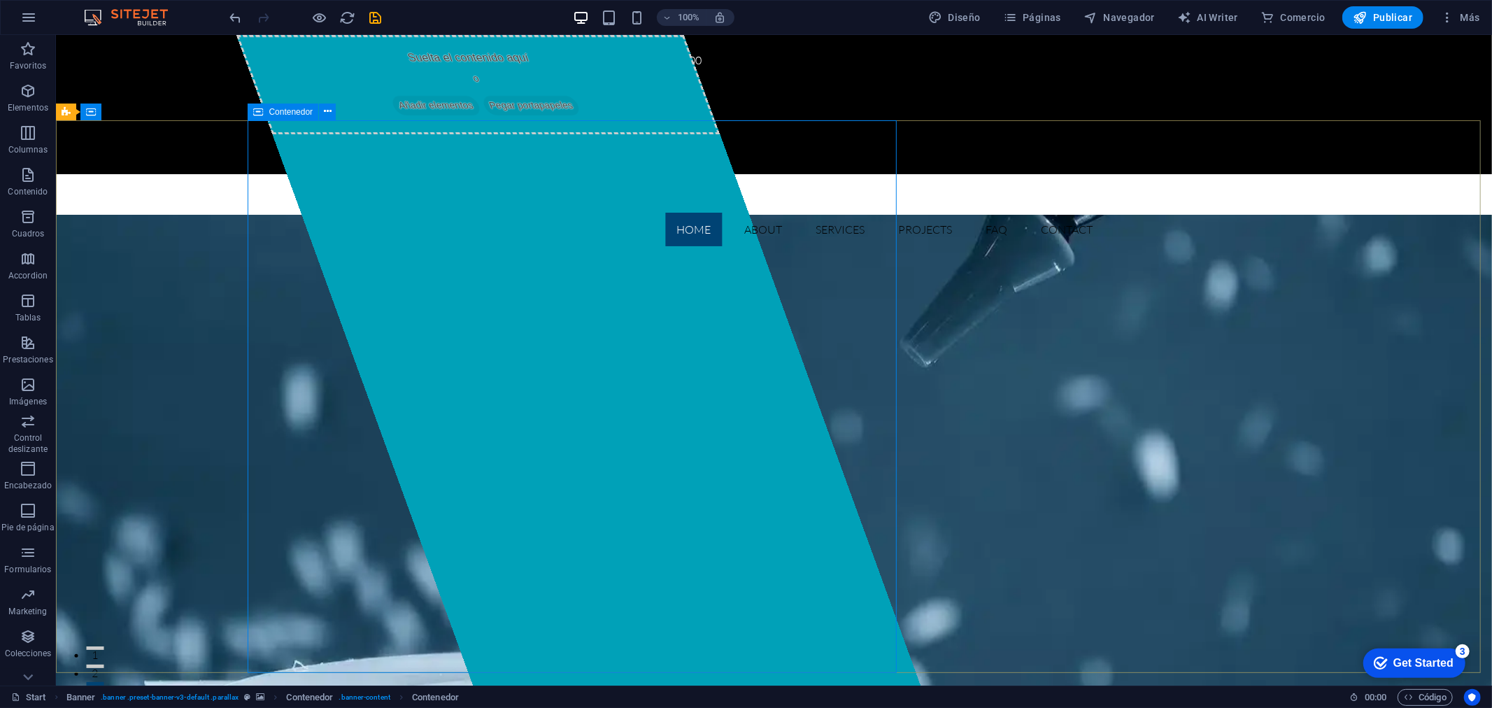
click at [287, 114] on span "Contenedor" at bounding box center [291, 112] width 44 height 8
click at [304, 111] on span "Contenedor" at bounding box center [291, 112] width 44 height 8
click at [325, 113] on icon at bounding box center [328, 111] width 8 height 15
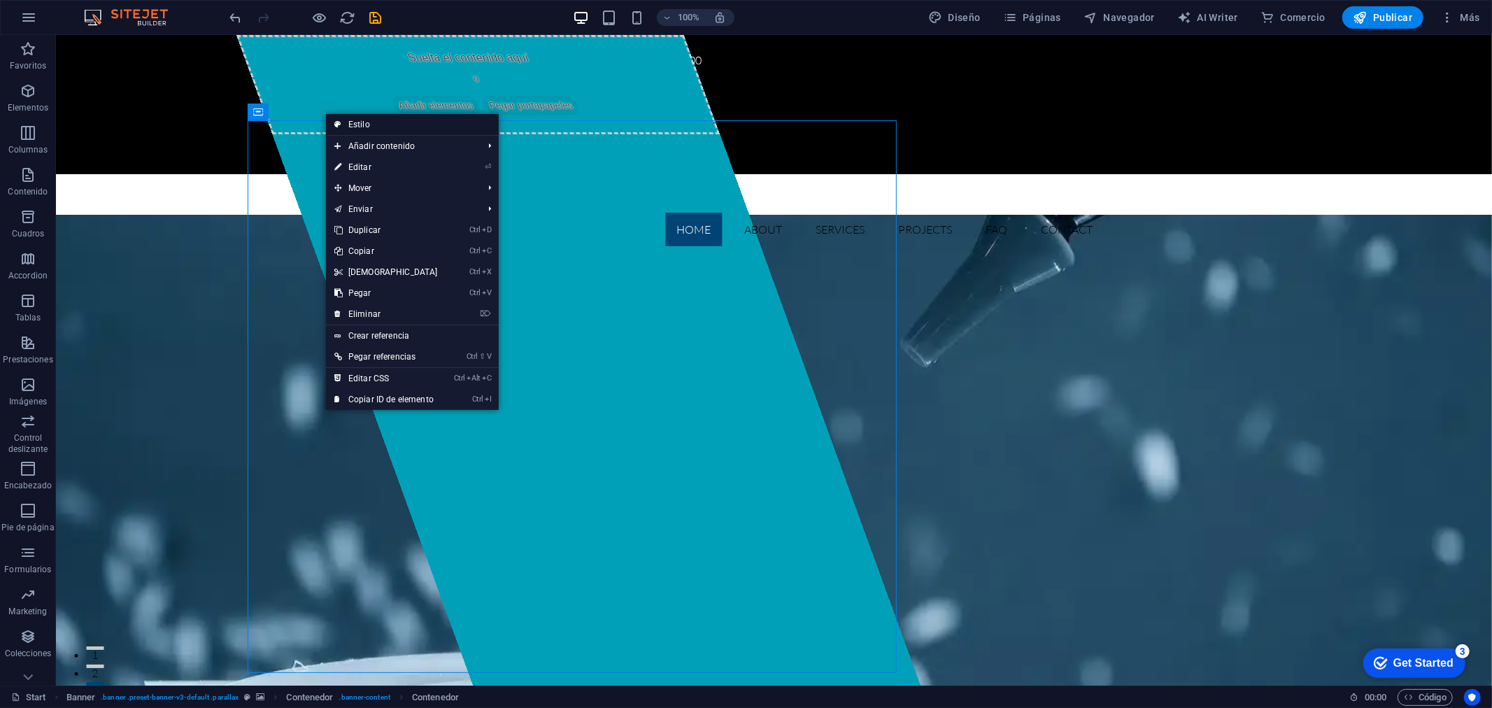
click at [345, 121] on link "Estilo" at bounding box center [412, 124] width 173 height 21
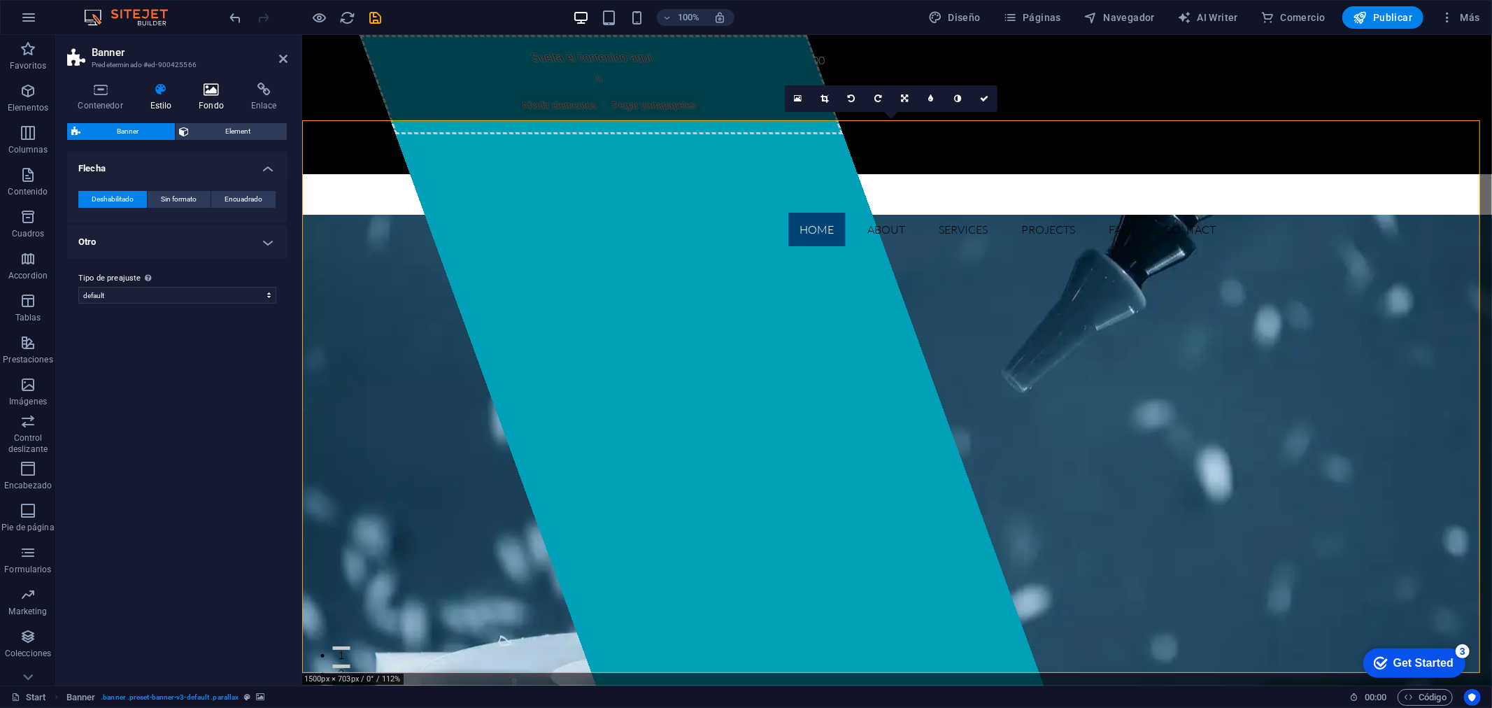
click at [198, 91] on icon at bounding box center [211, 90] width 47 height 14
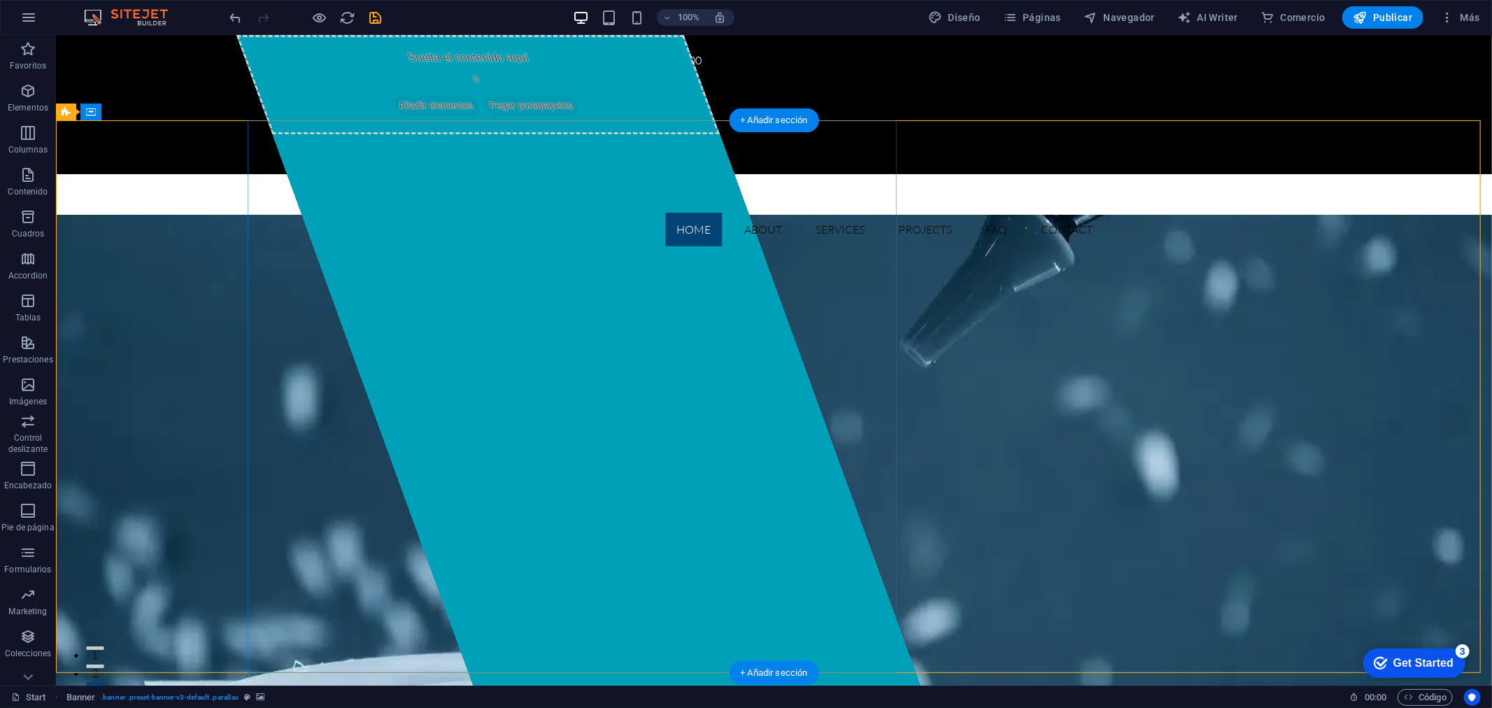
click at [353, 134] on div "Suelta el contenido aquí o Añadir elementos Pegar portapapeles" at bounding box center [477, 83] width 484 height 99
click at [351, 267] on div "Suelta el contenido aquí o Añadir elementos Pegar portapapeles" at bounding box center [577, 359] width 684 height 651
click at [299, 114] on span "Contenedor" at bounding box center [291, 112] width 44 height 8
click at [325, 113] on icon at bounding box center [328, 111] width 8 height 15
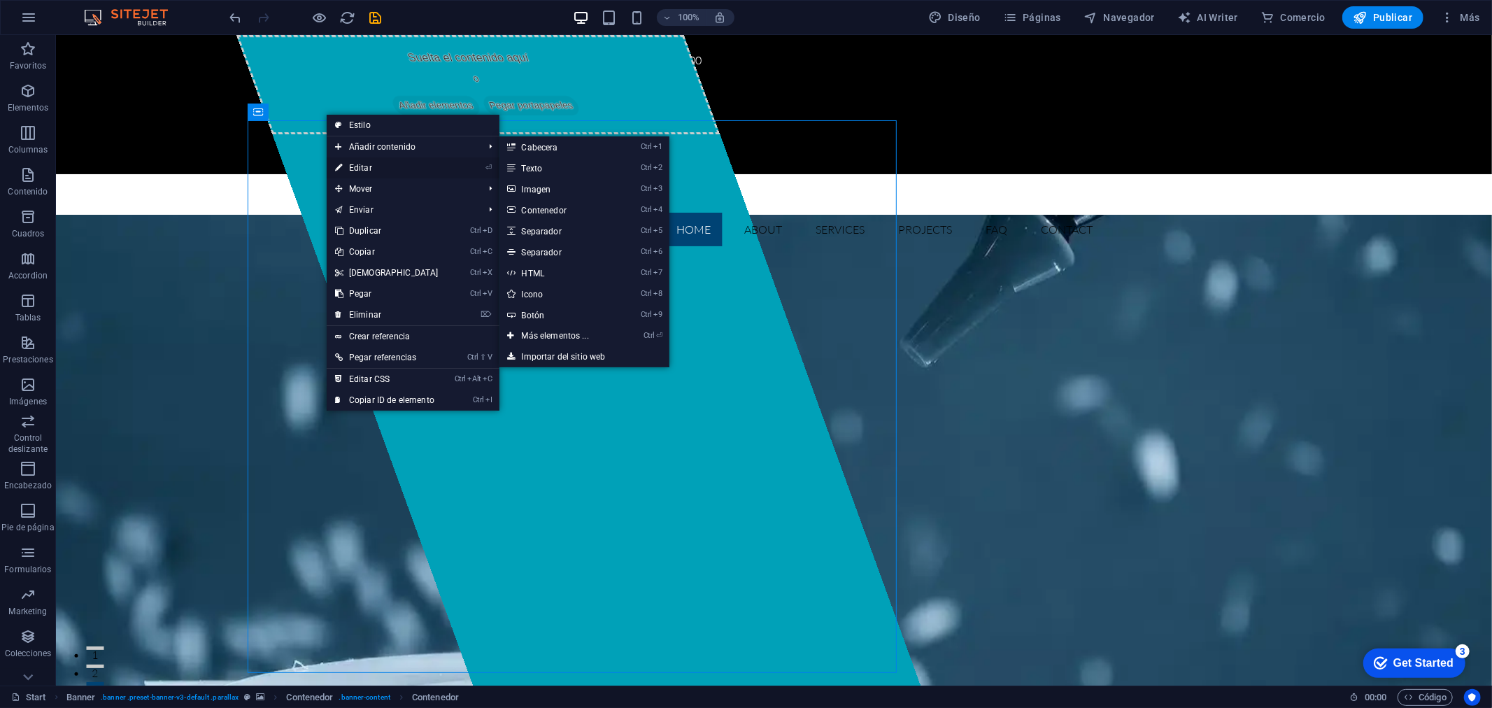
click at [364, 171] on link "⏎ Editar" at bounding box center [387, 167] width 120 height 21
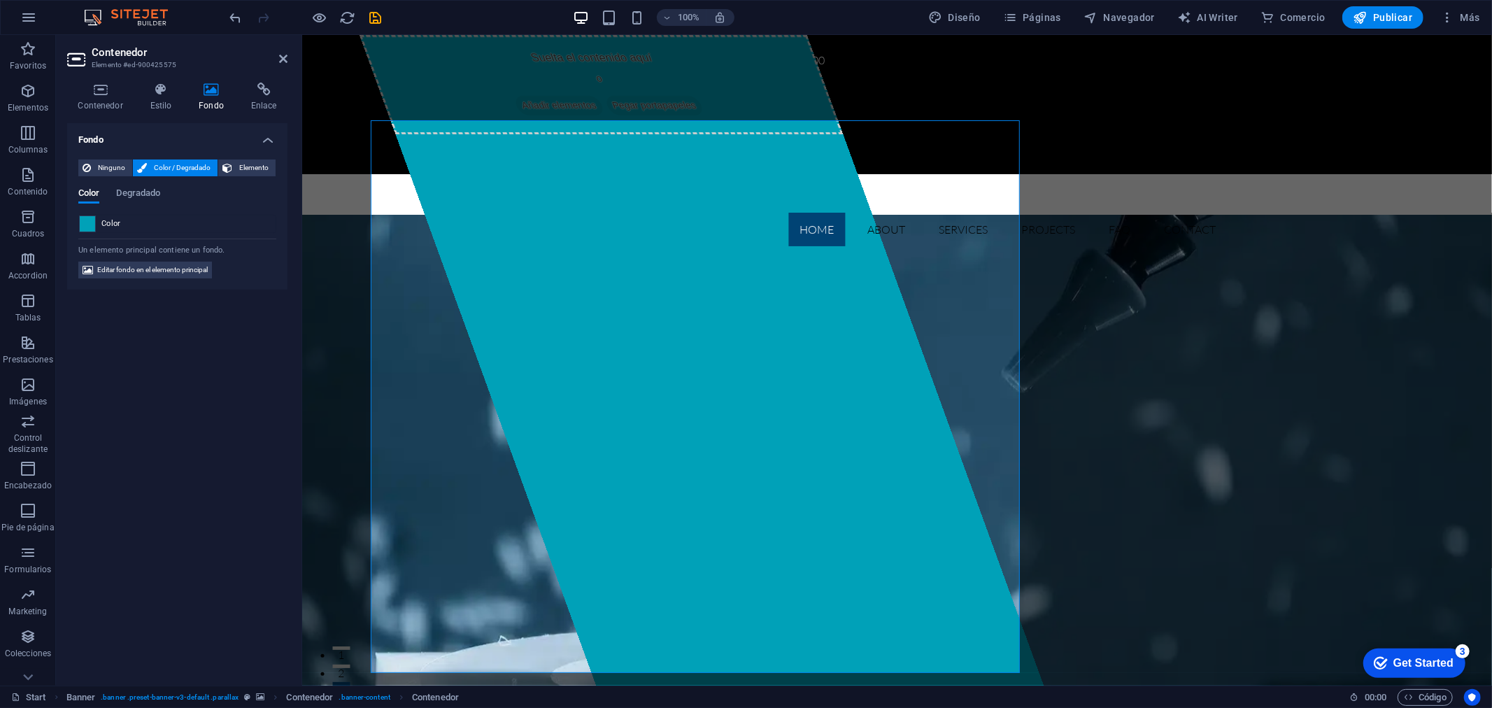
click at [85, 225] on span at bounding box center [87, 223] width 15 height 15
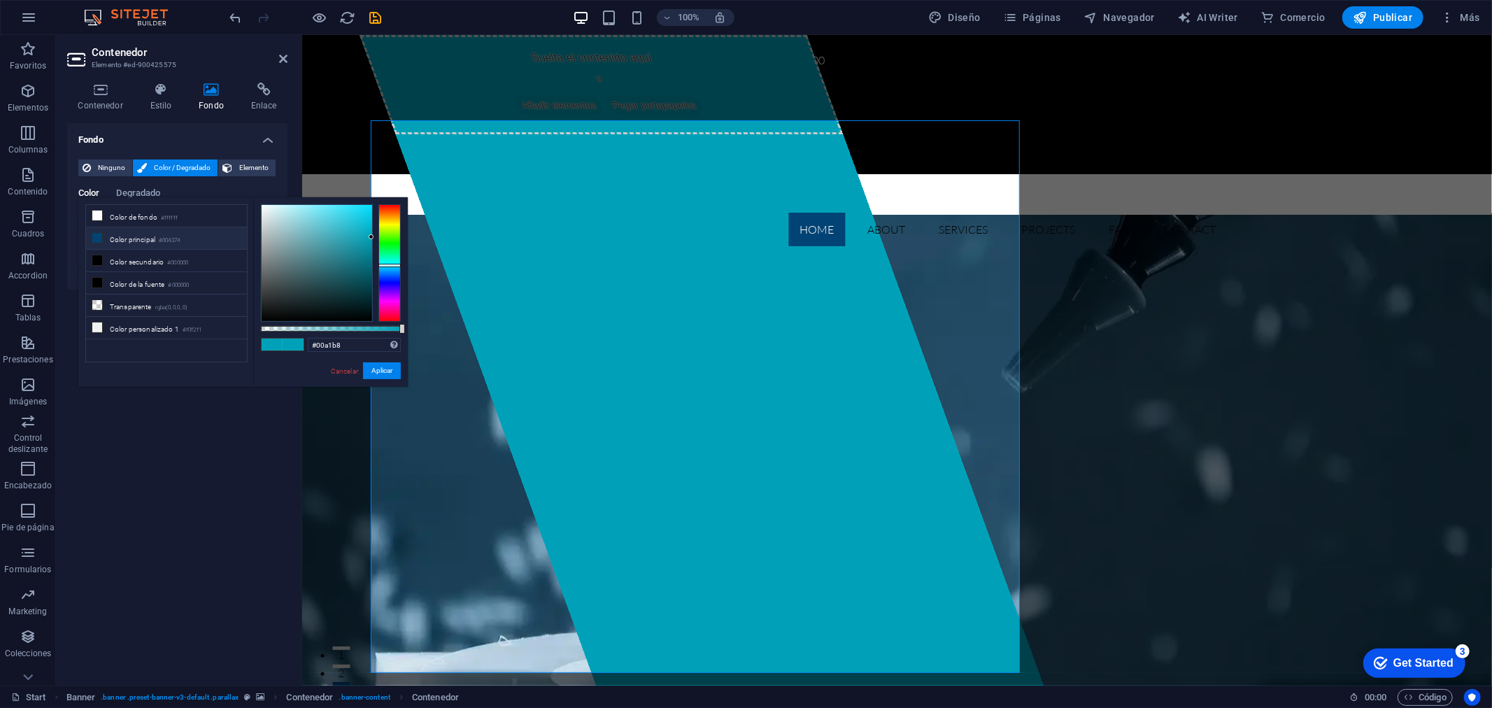
click at [104, 240] on li "Color principal #004374" at bounding box center [166, 238] width 161 height 22
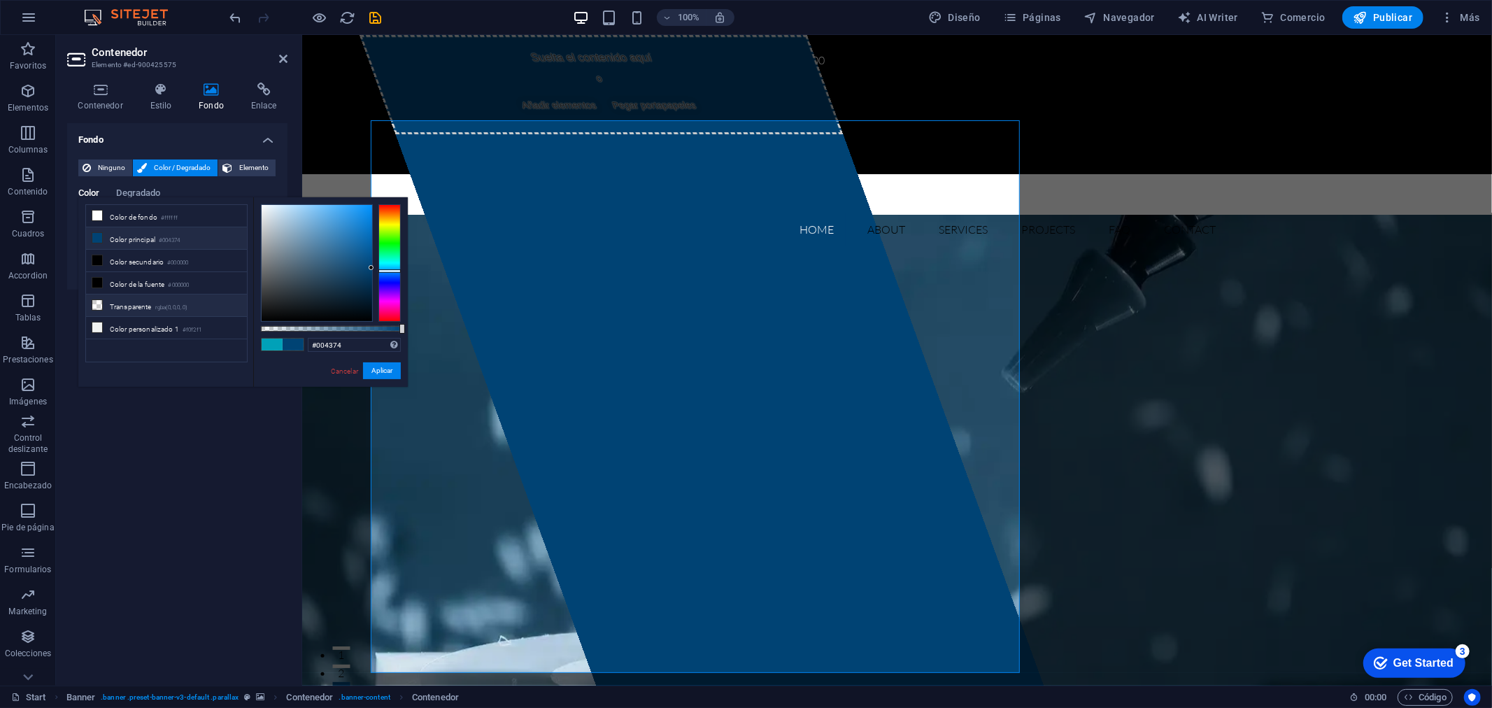
click at [122, 306] on li "Transparente rgba(0,0,0,.0)" at bounding box center [166, 306] width 161 height 22
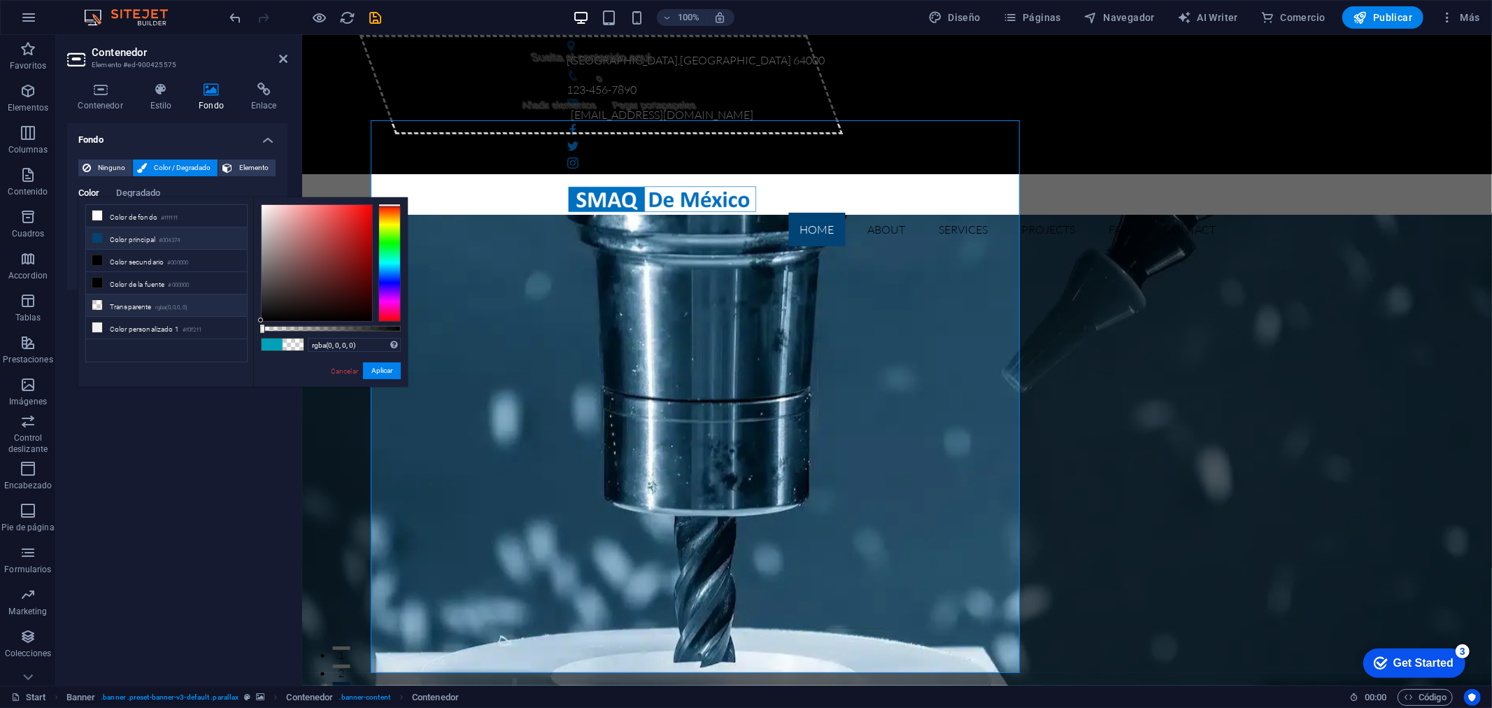
click at [154, 248] on li "Color principal #004374" at bounding box center [166, 238] width 161 height 22
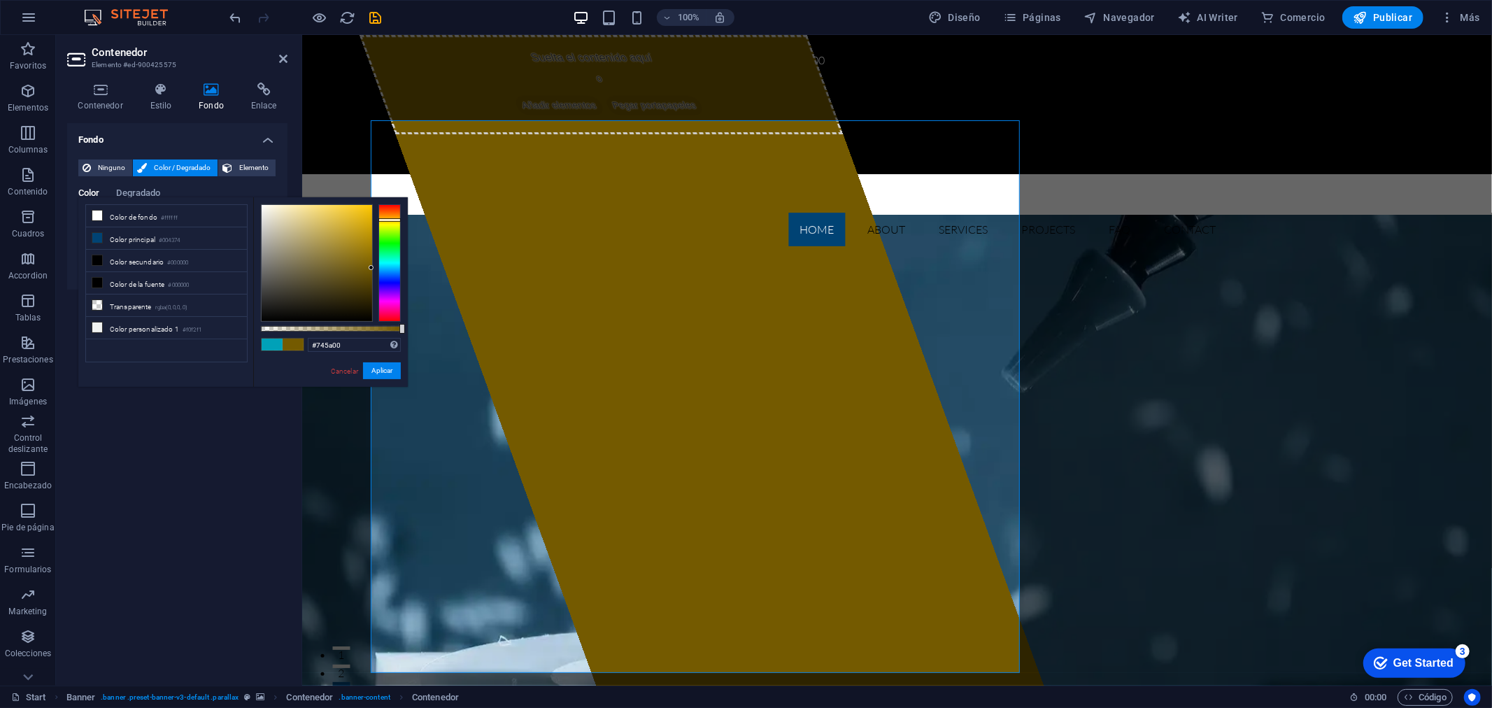
drag, startPoint x: 396, startPoint y: 271, endPoint x: 386, endPoint y: 220, distance: 52.0
click at [386, 220] on div at bounding box center [390, 219] width 22 height 3
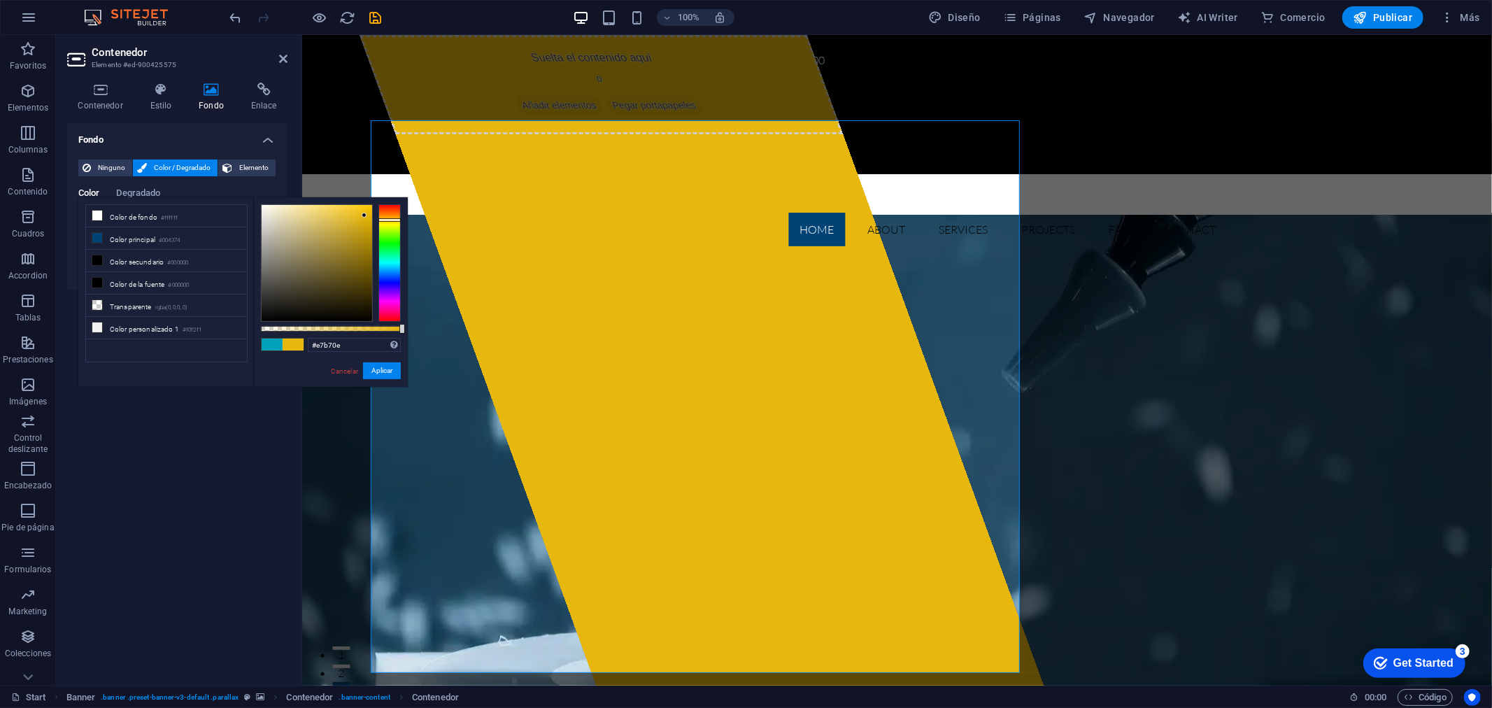
type input "#e9b80f"
drag, startPoint x: 372, startPoint y: 262, endPoint x: 365, endPoint y: 215, distance: 48.1
click at [365, 215] on div at bounding box center [317, 263] width 111 height 116
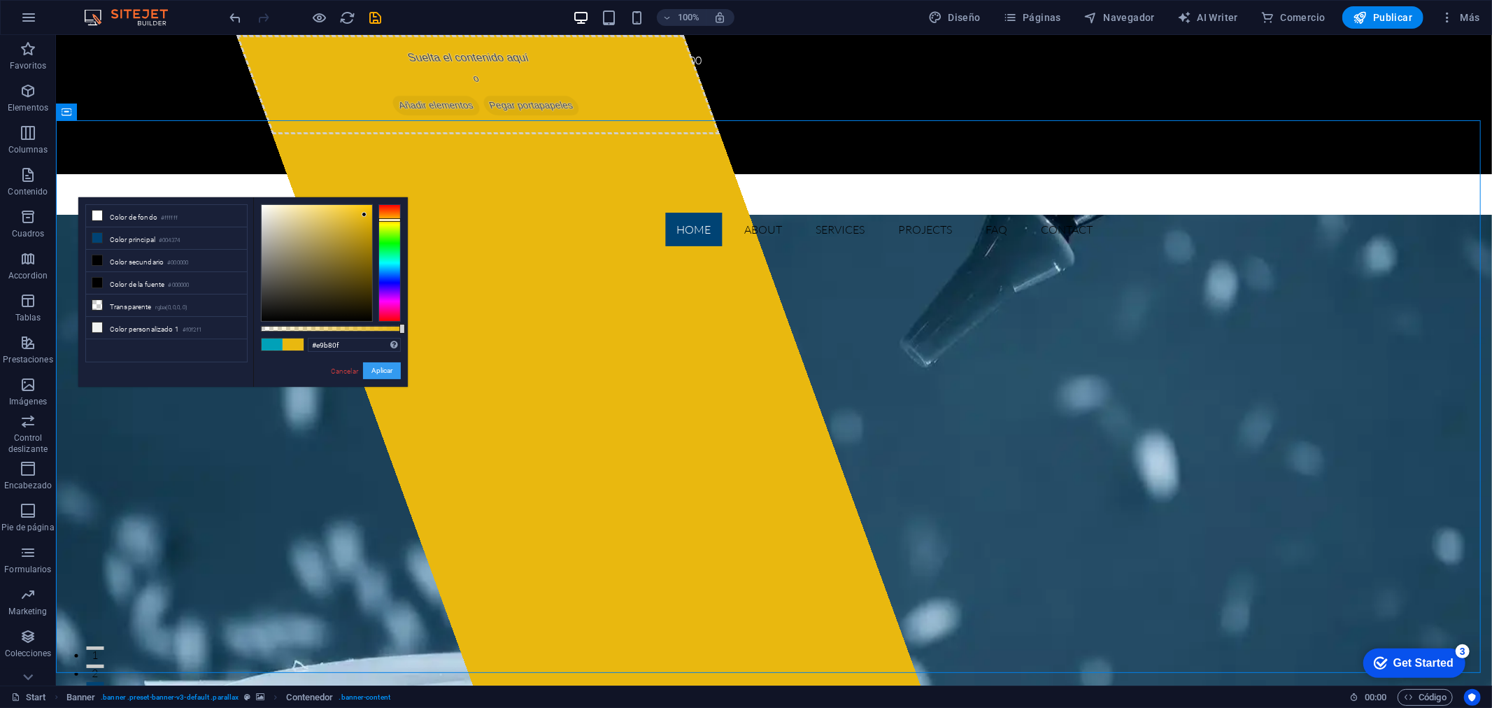
click at [376, 372] on button "Aplicar" at bounding box center [382, 370] width 38 height 17
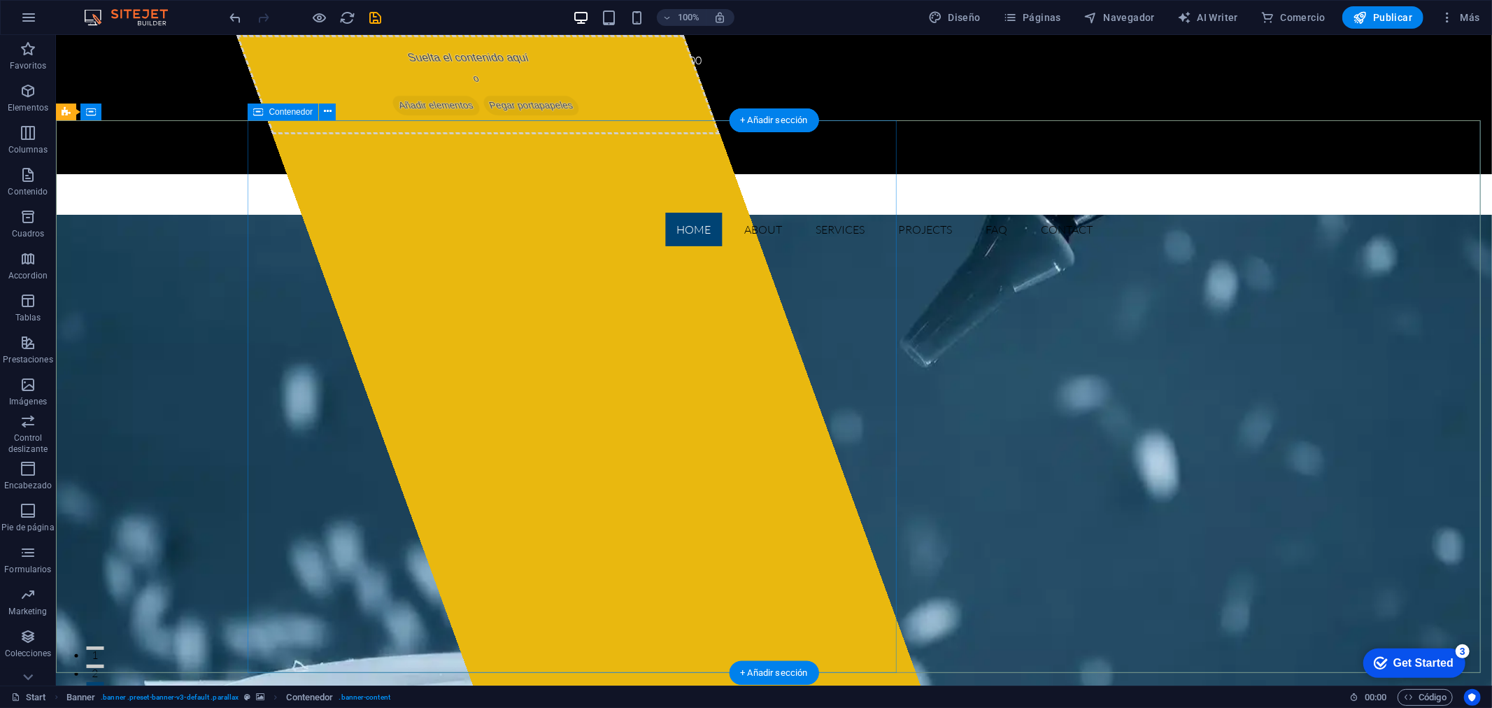
click at [400, 134] on div "Suelta el contenido aquí o Añadir elementos Pegar portapapeles" at bounding box center [477, 83] width 484 height 99
click at [414, 115] on span "Añadir elementos" at bounding box center [435, 105] width 92 height 20
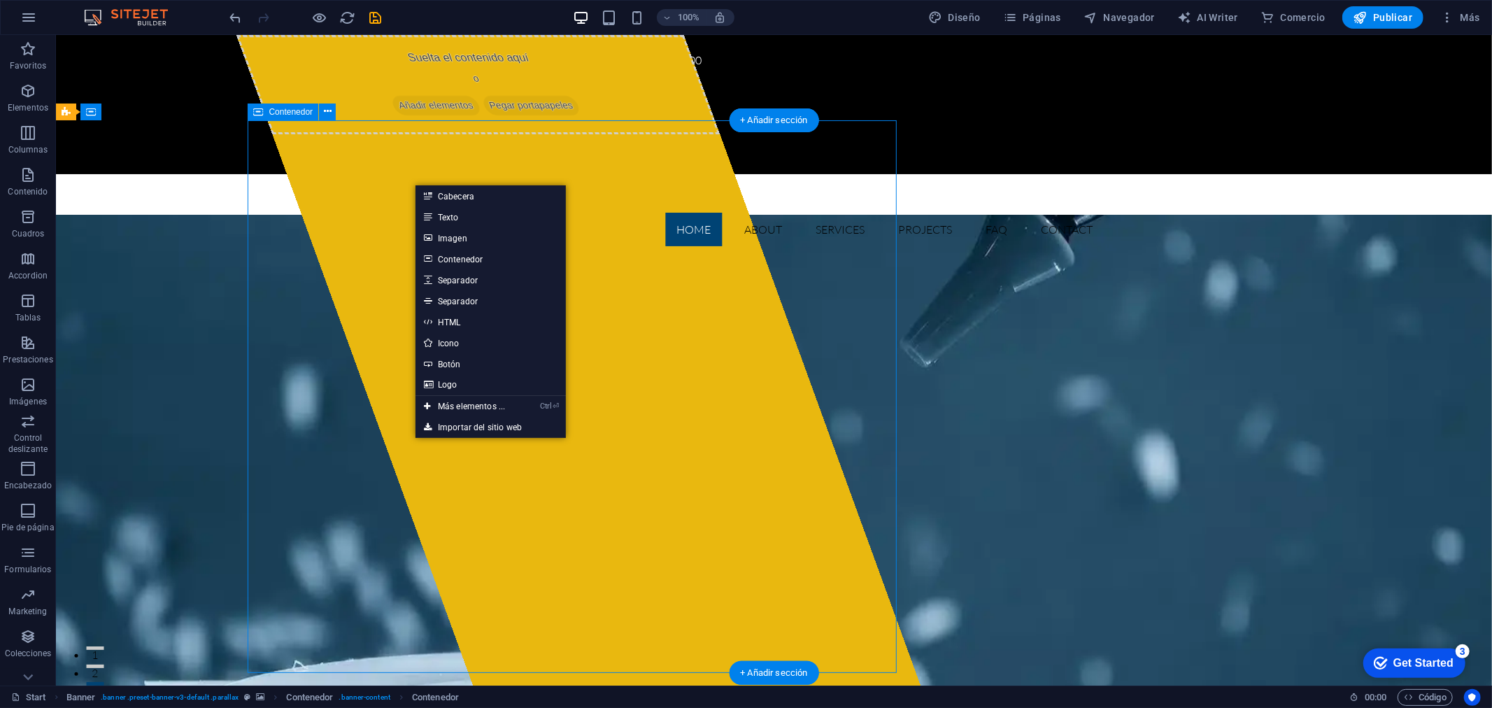
click at [398, 105] on icon at bounding box center [398, 105] width 0 height 0
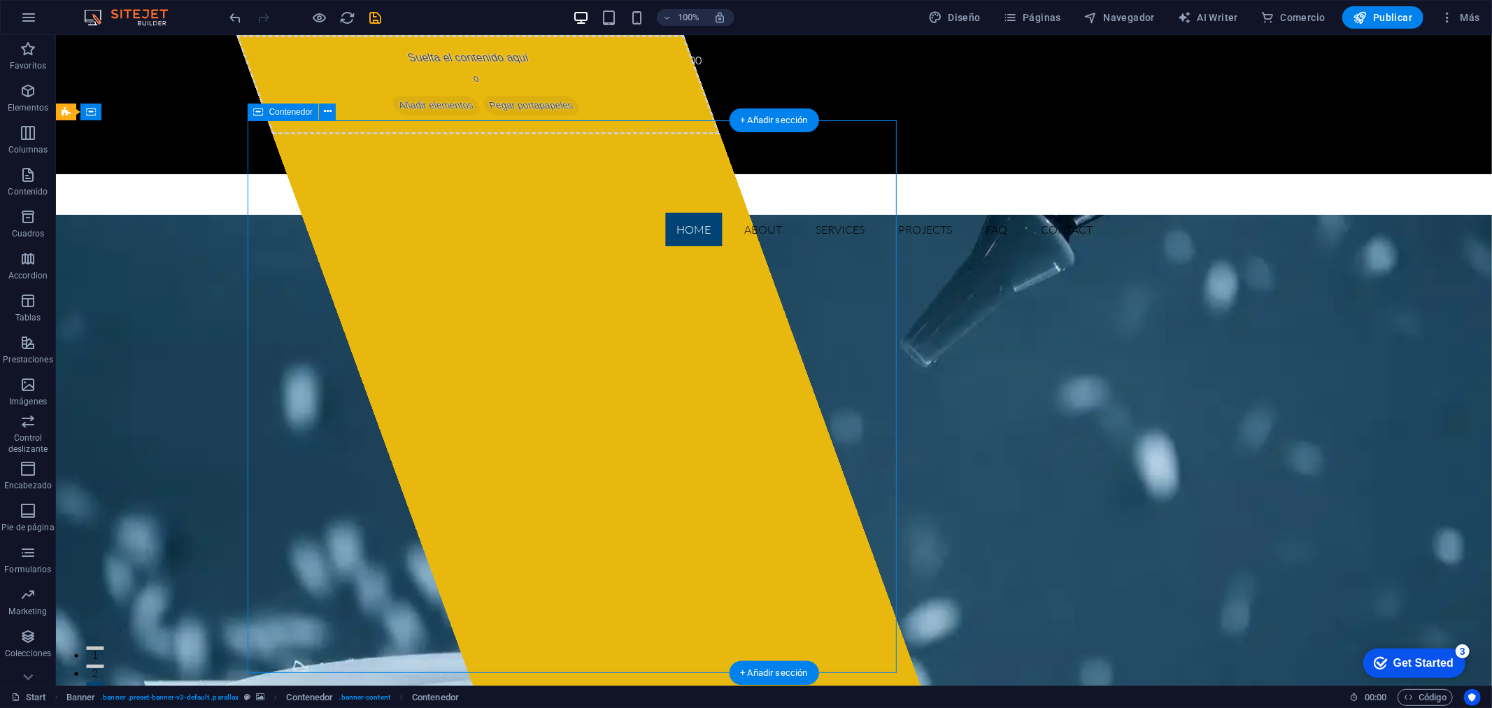
click at [398, 105] on icon at bounding box center [398, 105] width 0 height 0
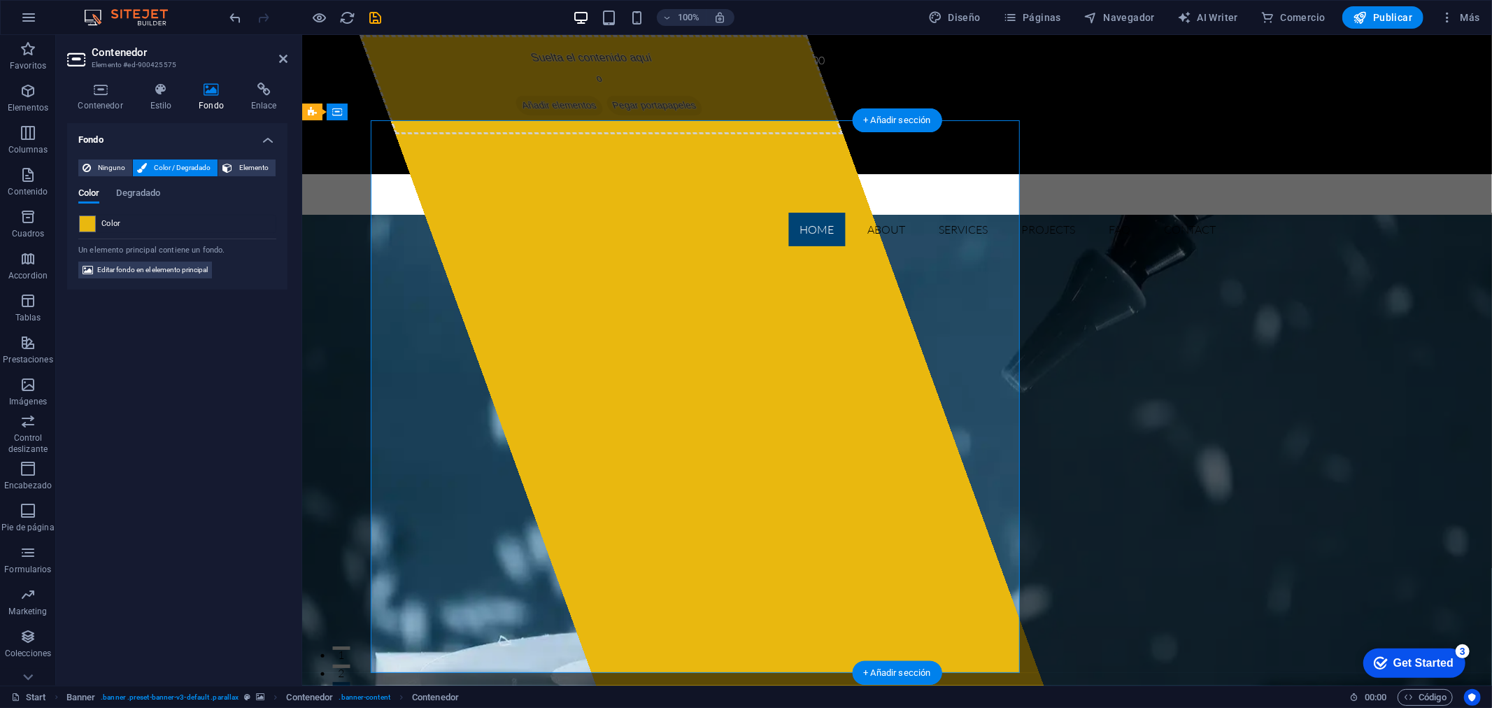
click at [507, 134] on div "Suelta el contenido aquí o Añadir elementos Pegar portapapeles" at bounding box center [600, 83] width 484 height 99
click at [253, 165] on span "Elemento" at bounding box center [253, 168] width 35 height 17
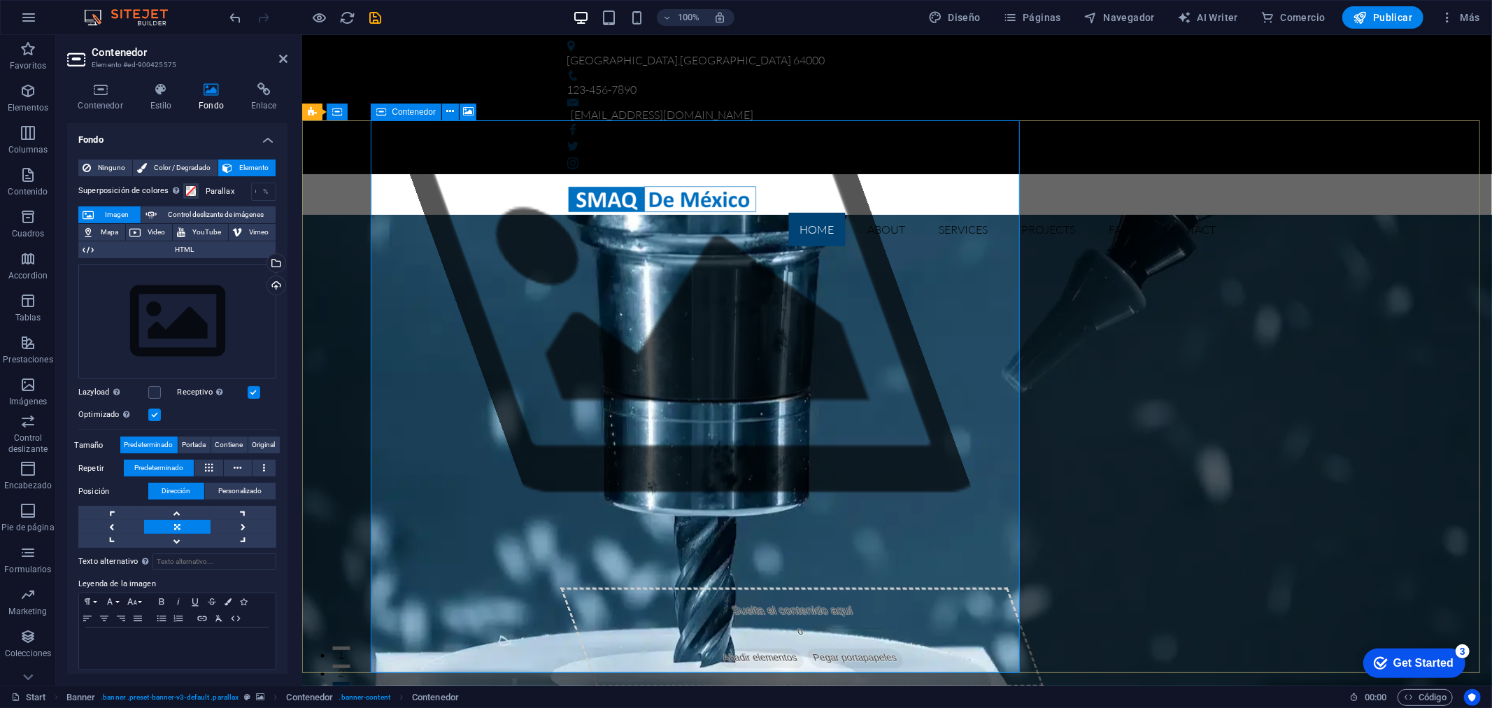
click at [559, 587] on div "Suelta el contenido aquí o Añadir elementos Pegar portapapeles" at bounding box center [801, 636] width 484 height 99
click at [157, 167] on span "Color / Degradado" at bounding box center [182, 168] width 62 height 17
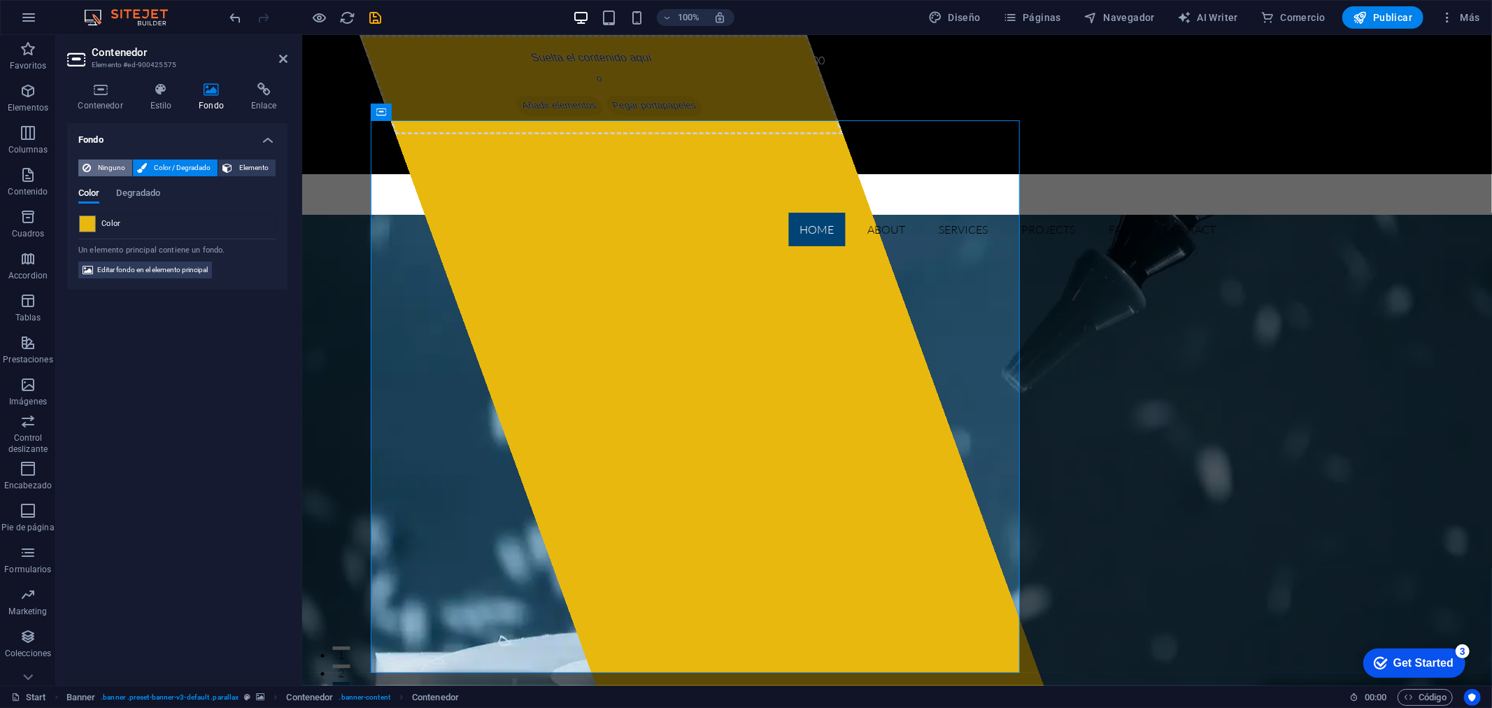
click at [107, 168] on span "Ninguno" at bounding box center [111, 168] width 33 height 17
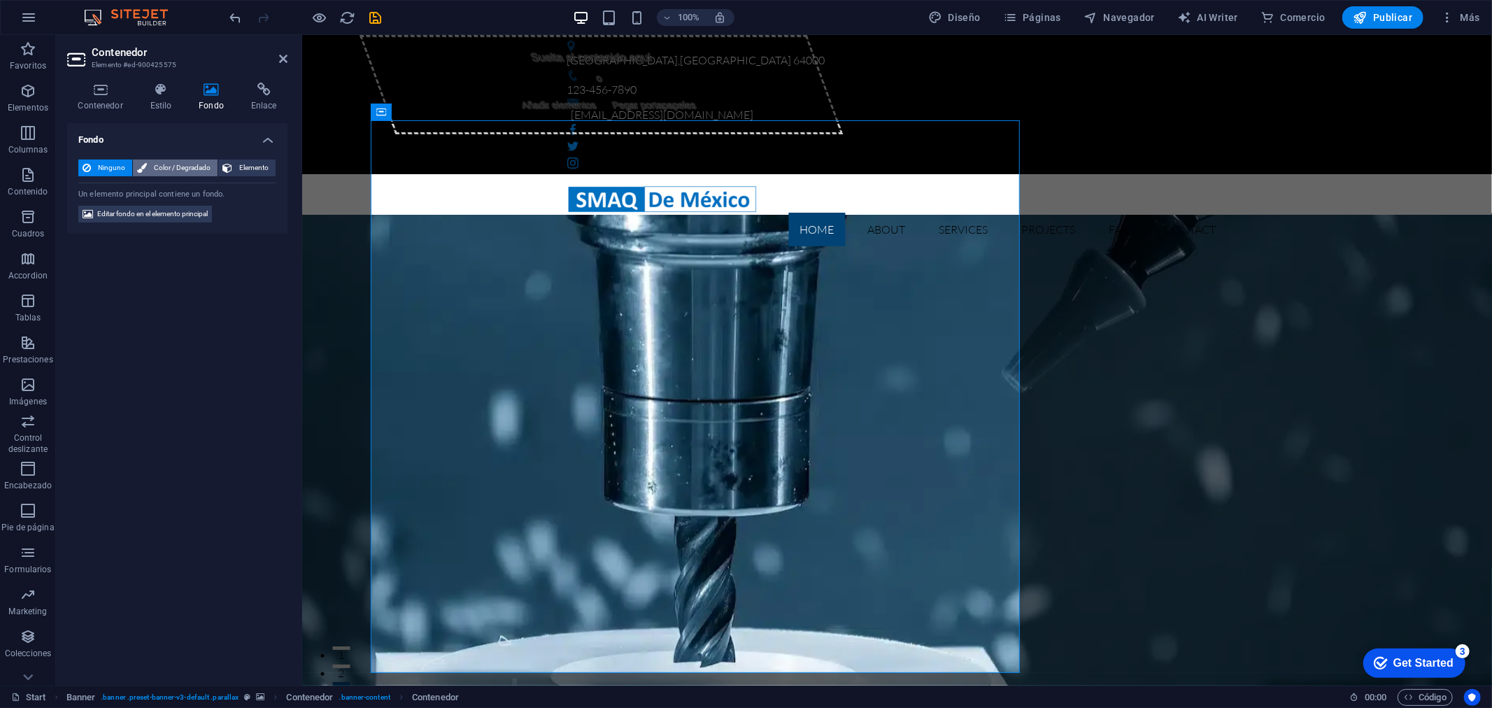
click at [143, 167] on icon at bounding box center [142, 168] width 10 height 17
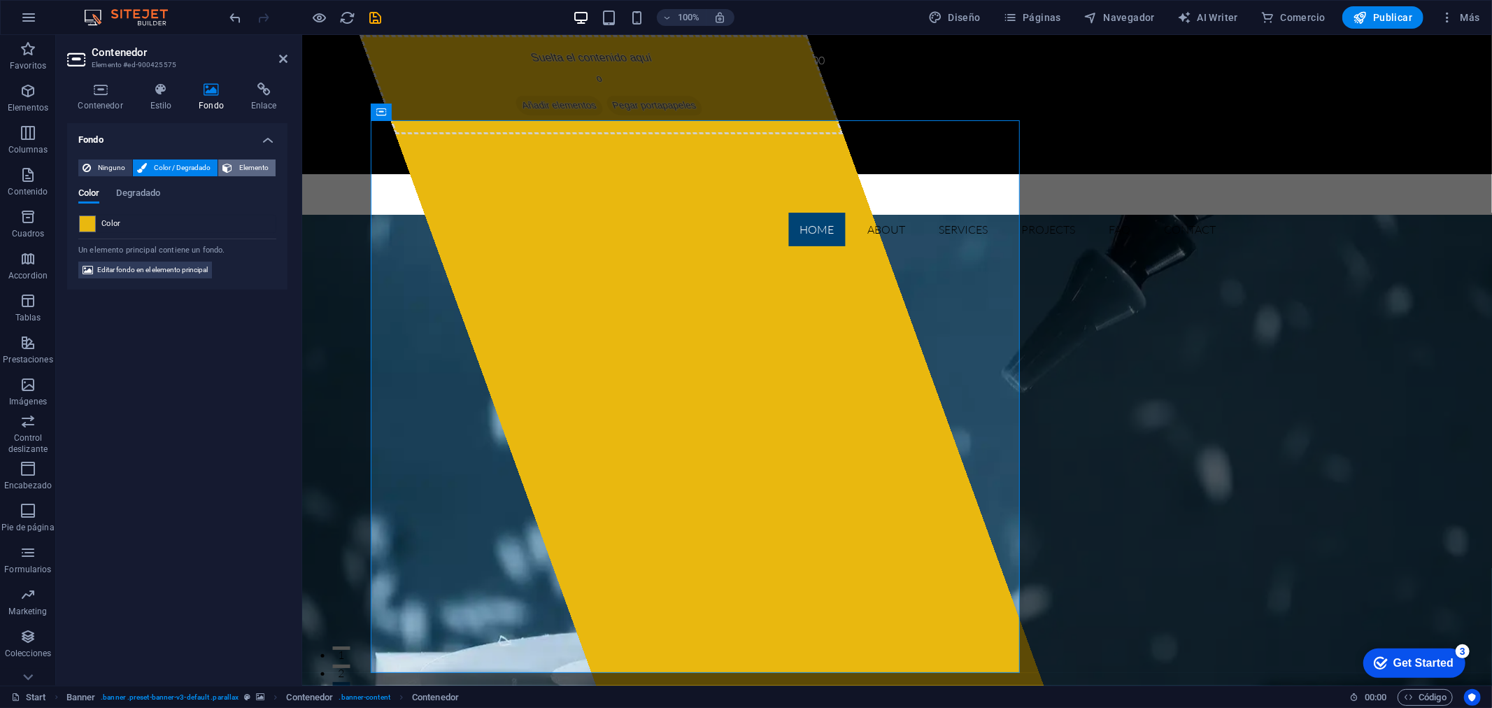
click at [242, 171] on span "Elemento" at bounding box center [253, 168] width 35 height 17
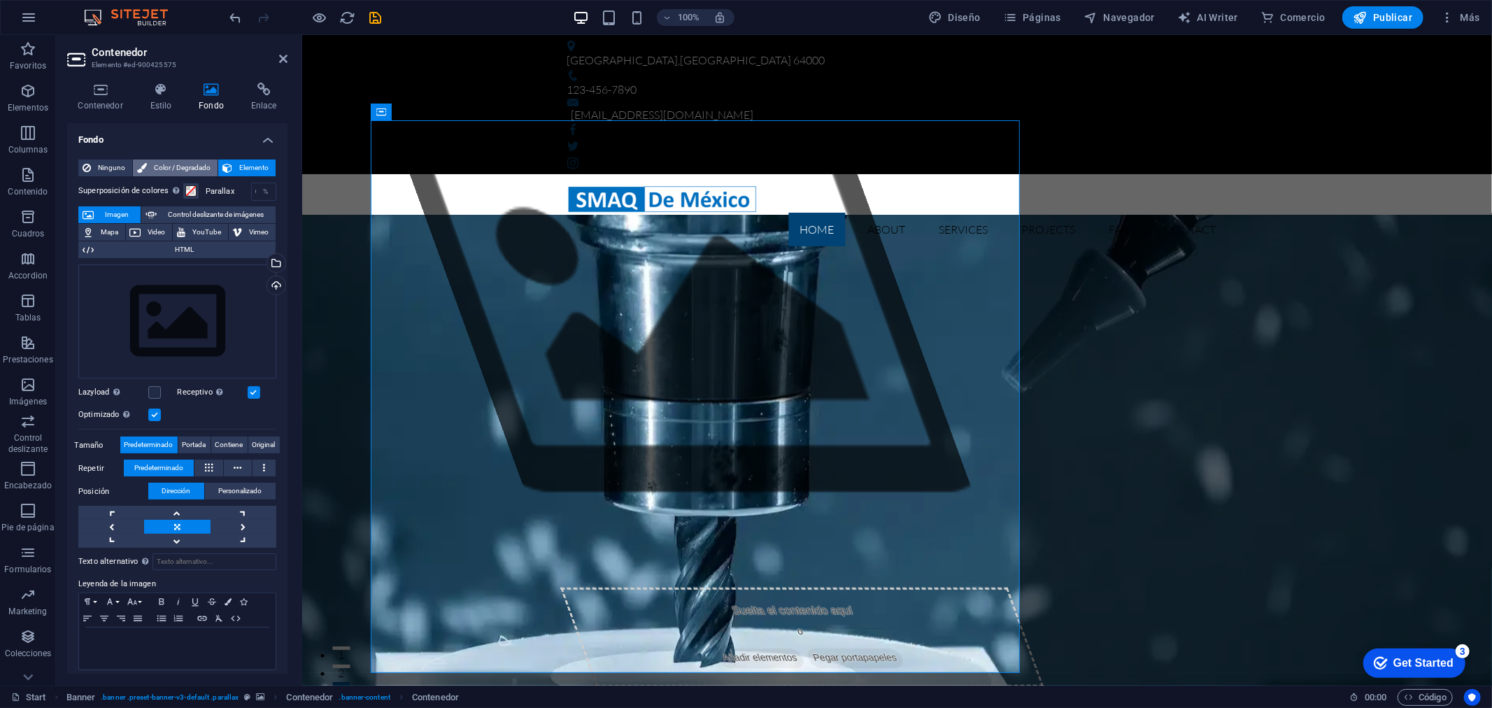
click at [207, 171] on span "Color / Degradado" at bounding box center [182, 168] width 62 height 17
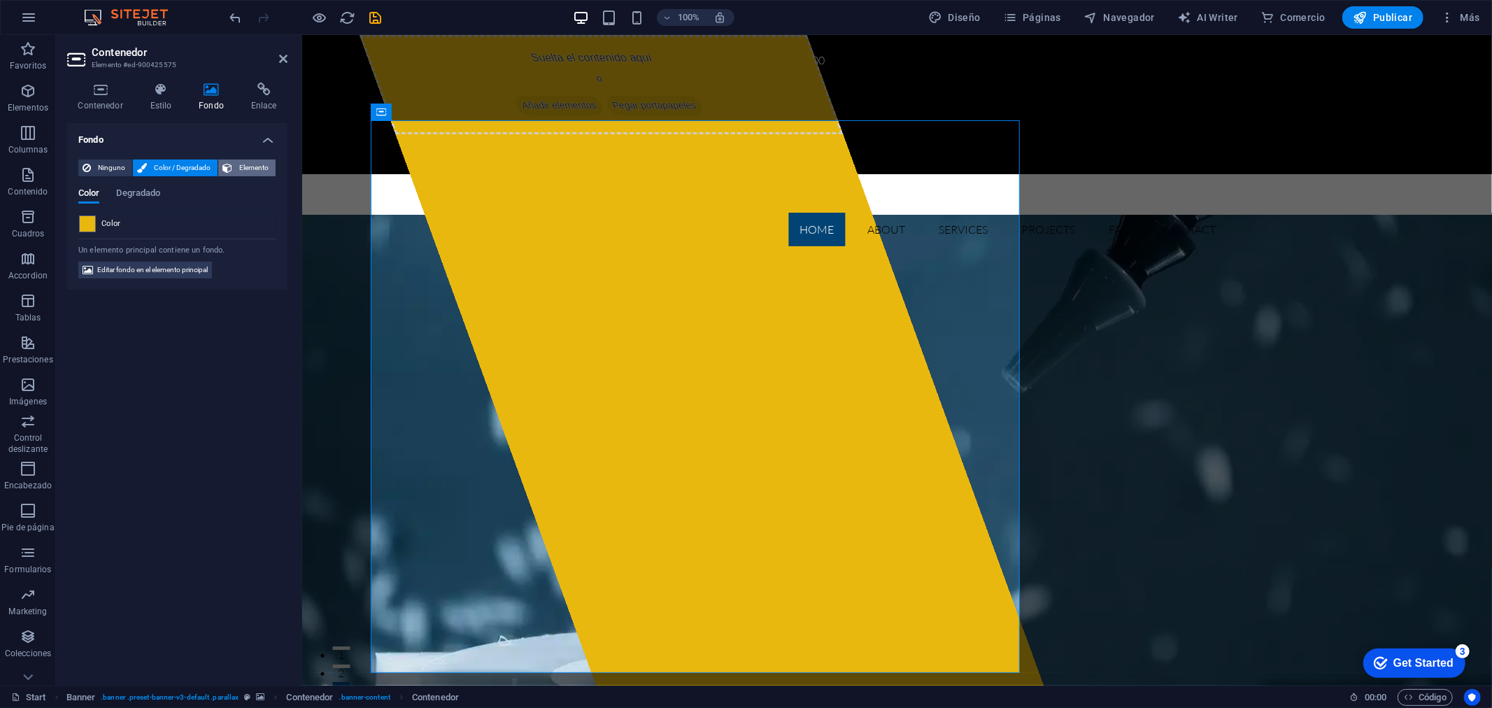
click at [241, 171] on span "Elemento" at bounding box center [253, 168] width 35 height 17
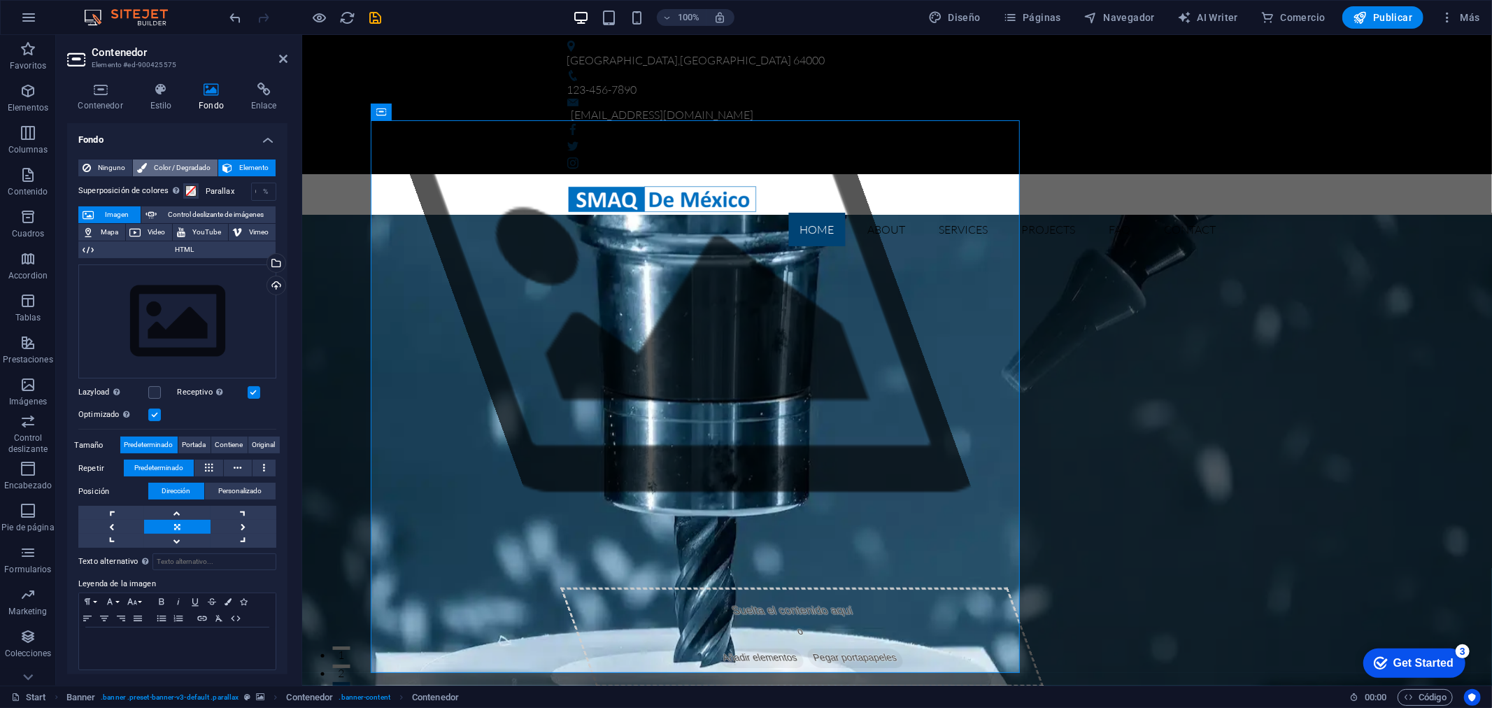
click at [205, 171] on span "Color / Degradado" at bounding box center [182, 168] width 62 height 17
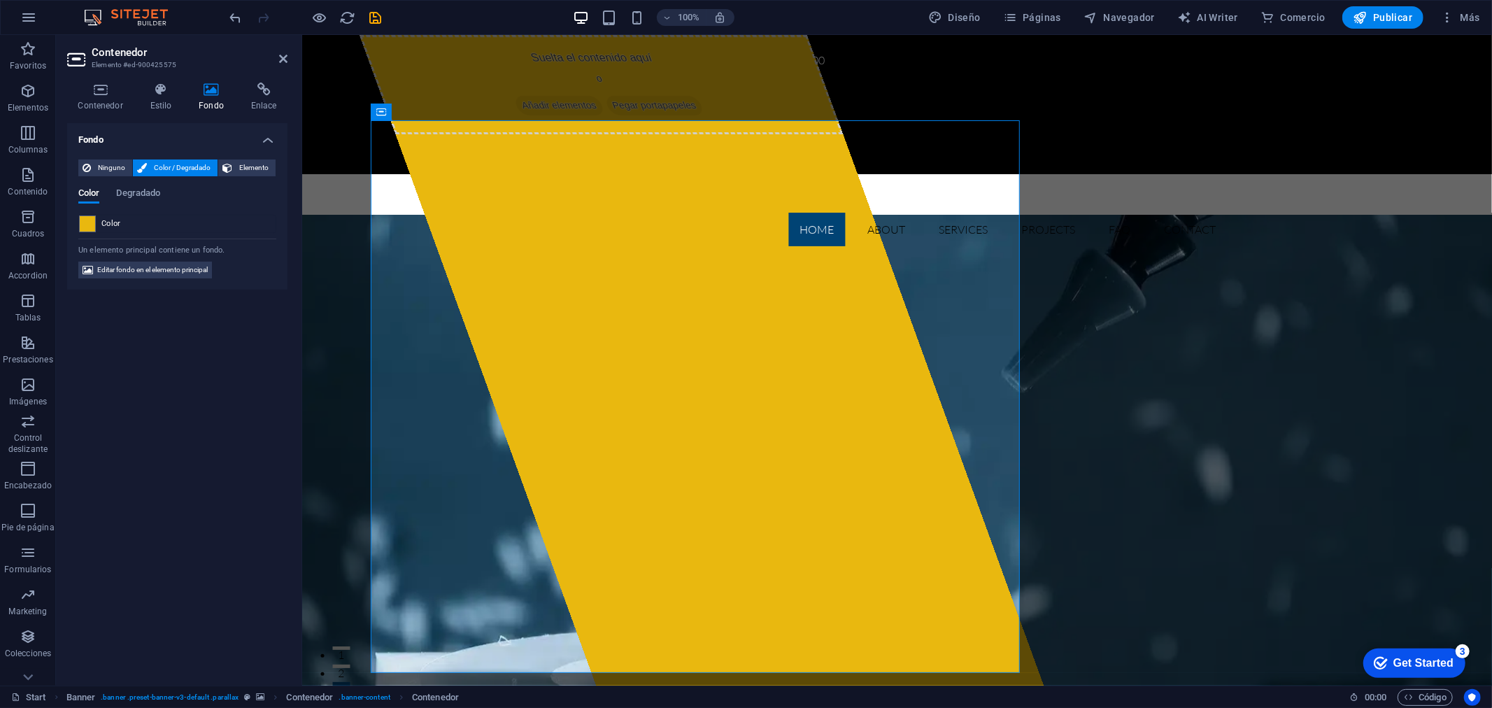
click at [185, 365] on div "Fondo Ninguno Color / Degradado Elemento Estirar fondo a ancho completo Superpo…" at bounding box center [177, 398] width 220 height 551
click at [167, 94] on icon at bounding box center [160, 90] width 43 height 14
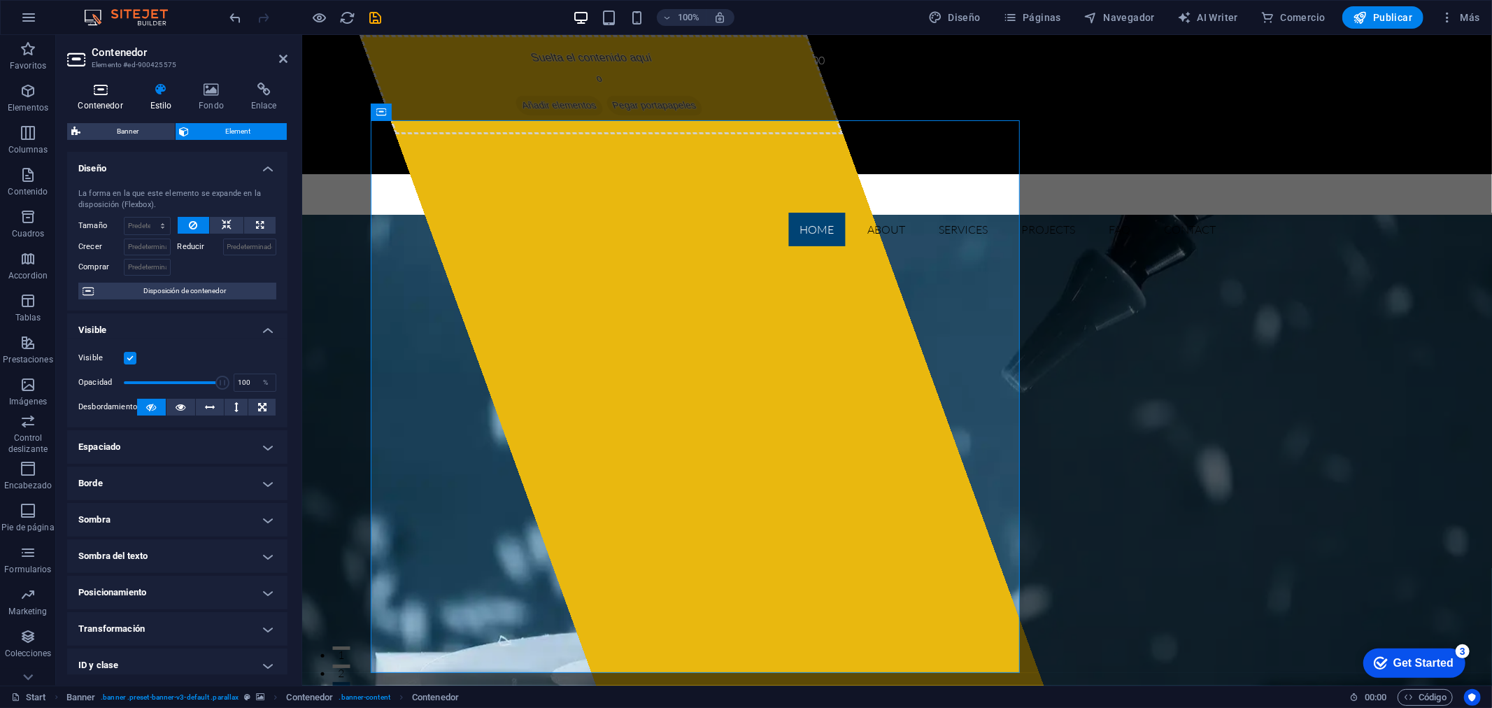
click at [125, 95] on icon at bounding box center [100, 90] width 66 height 14
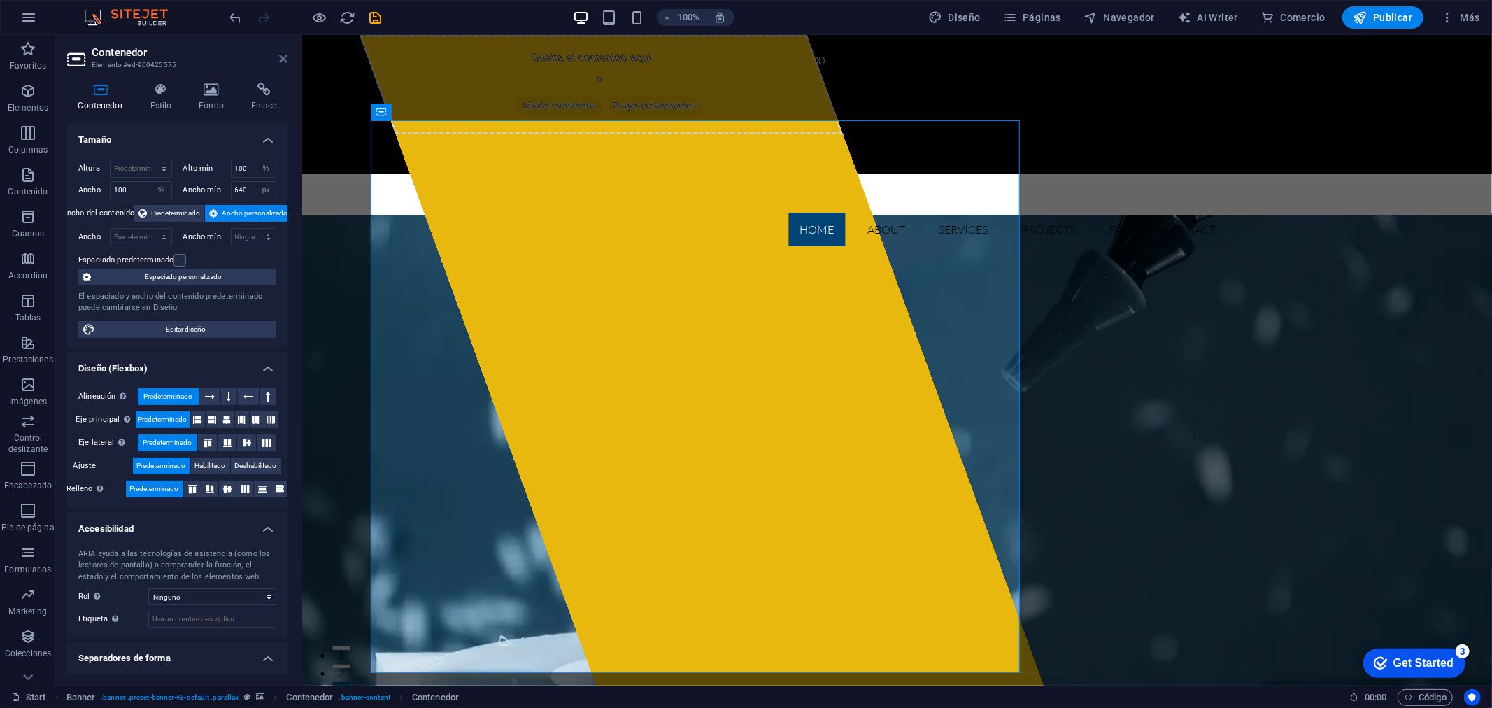
click at [285, 59] on icon at bounding box center [283, 58] width 8 height 11
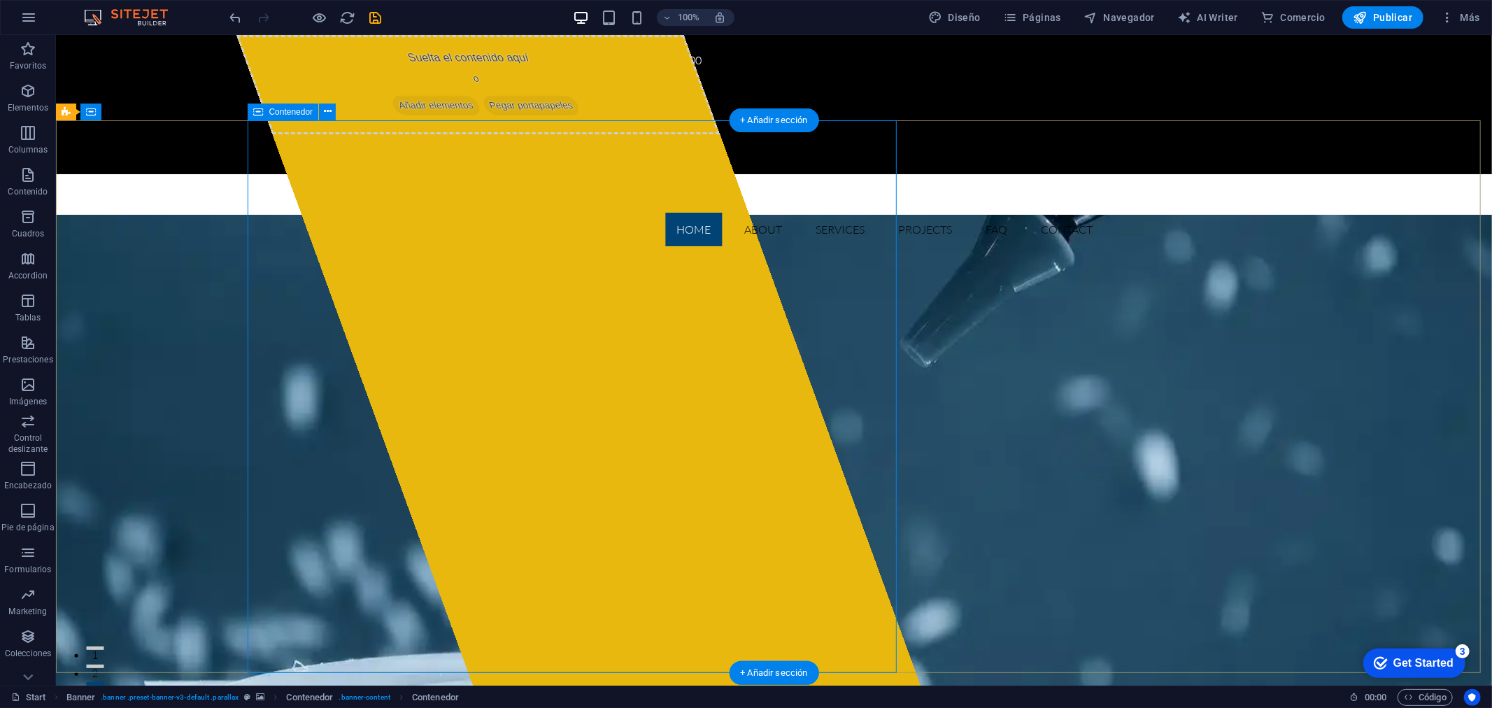
click at [573, 115] on span "Pegar portapapeles" at bounding box center [529, 105] width 101 height 20
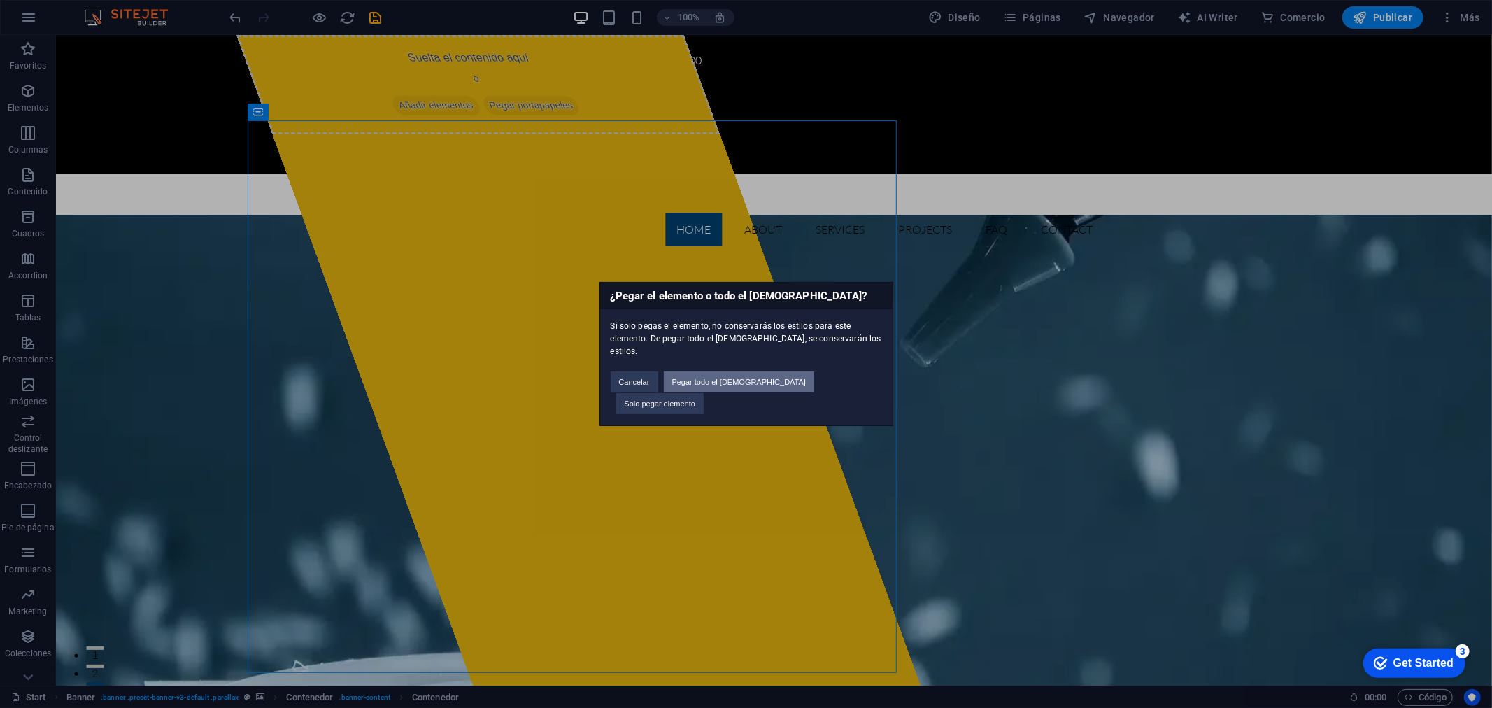
click at [747, 389] on button "Pegar todo el [DEMOGRAPHIC_DATA]" at bounding box center [739, 382] width 151 height 21
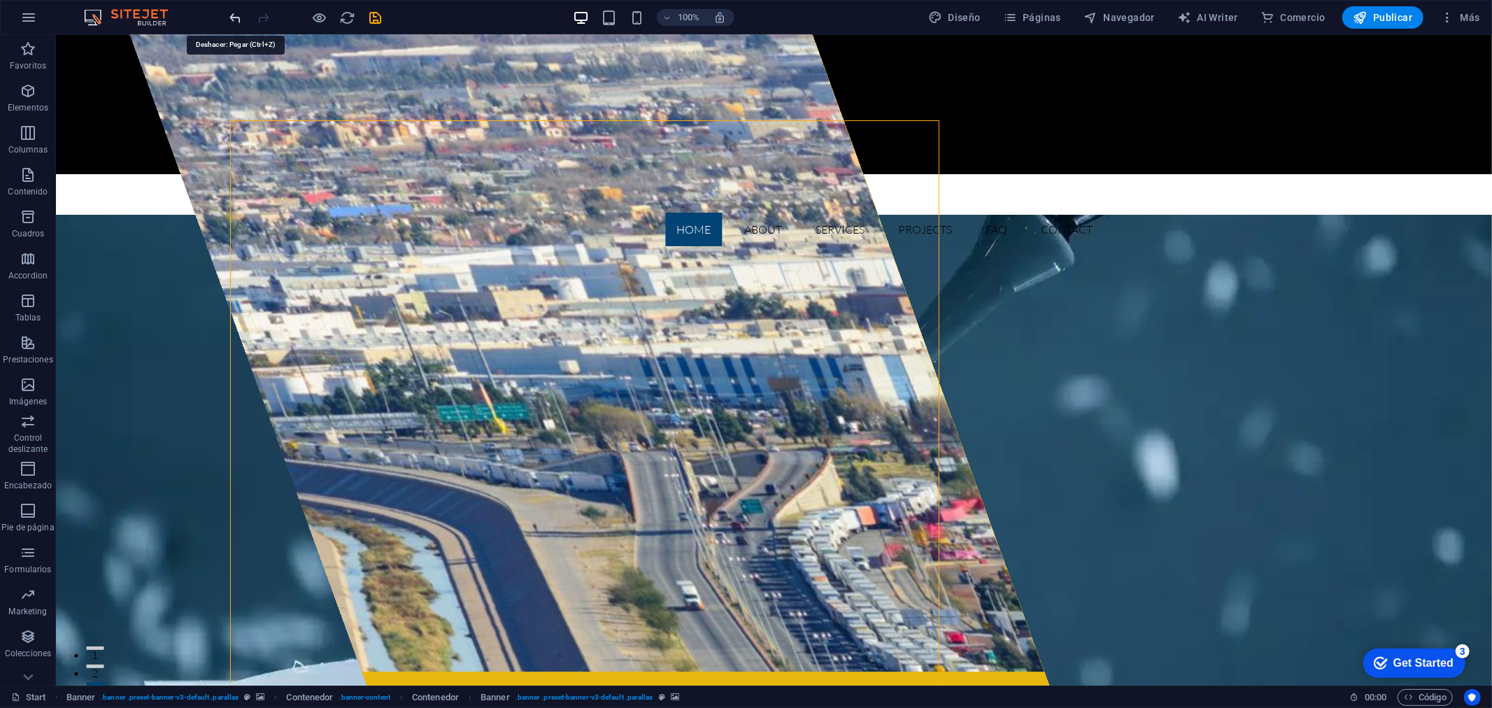
click at [236, 19] on icon "undo" at bounding box center [236, 18] width 16 height 16
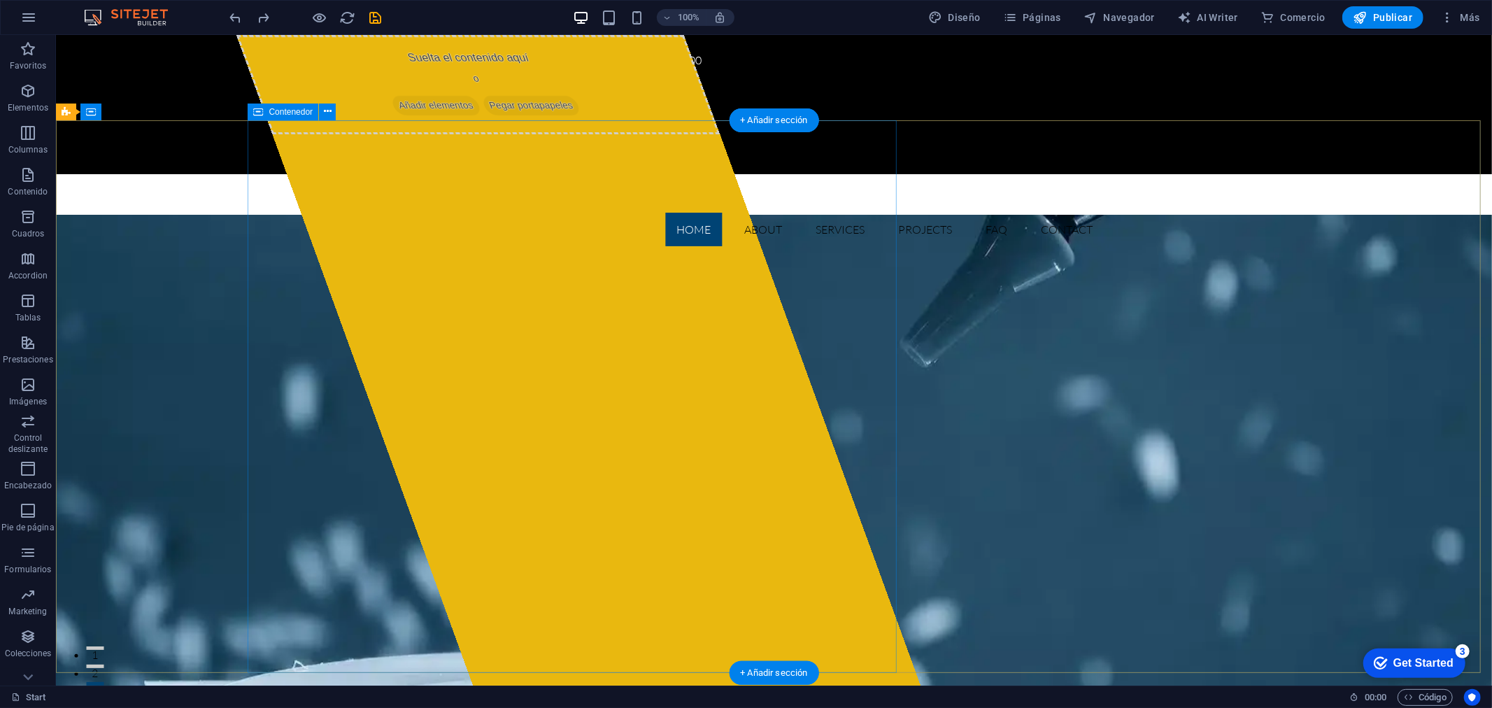
click at [609, 134] on div "Suelta el contenido aquí o Añadir elementos Pegar portapapeles" at bounding box center [477, 83] width 484 height 99
click at [557, 115] on span "Pegar portapapeles" at bounding box center [529, 105] width 101 height 20
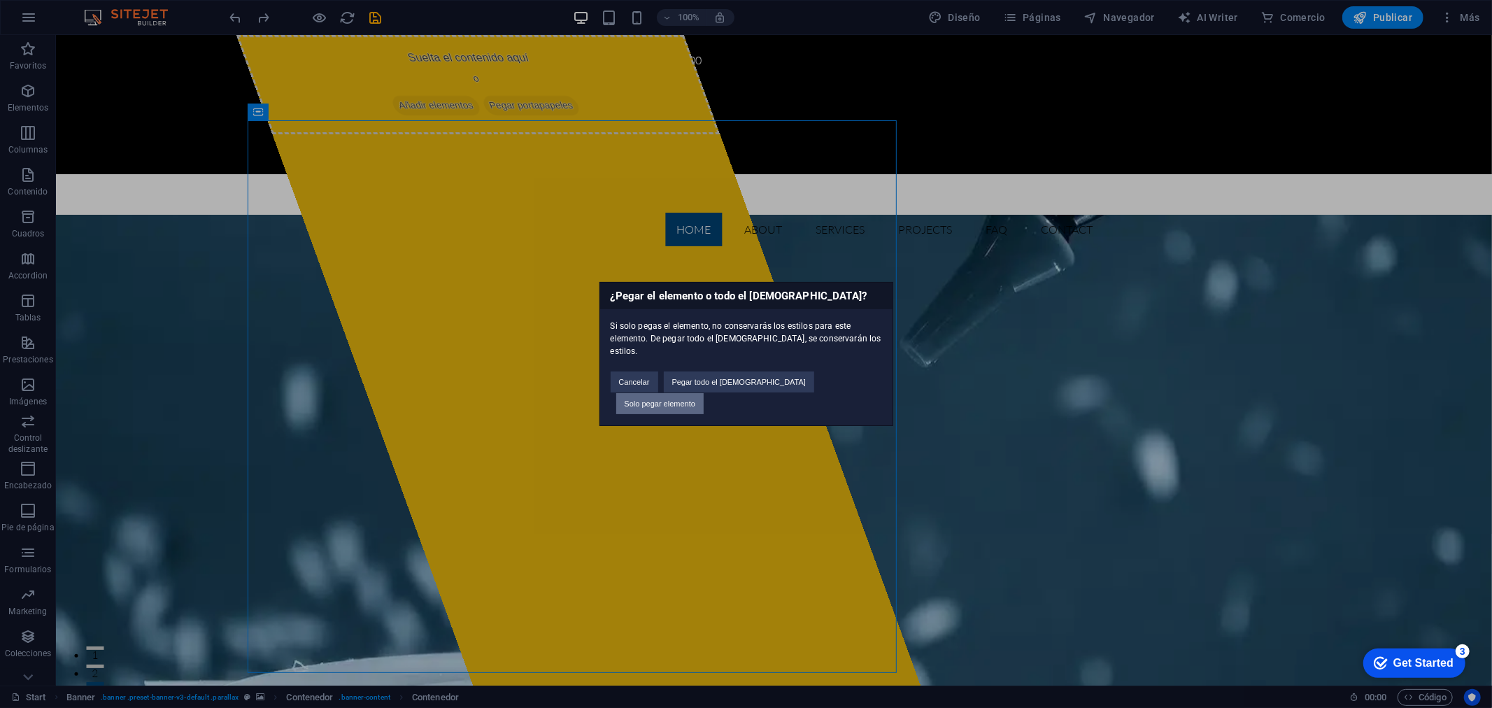
click at [705, 393] on button "Solo pegar elemento" at bounding box center [660, 403] width 88 height 21
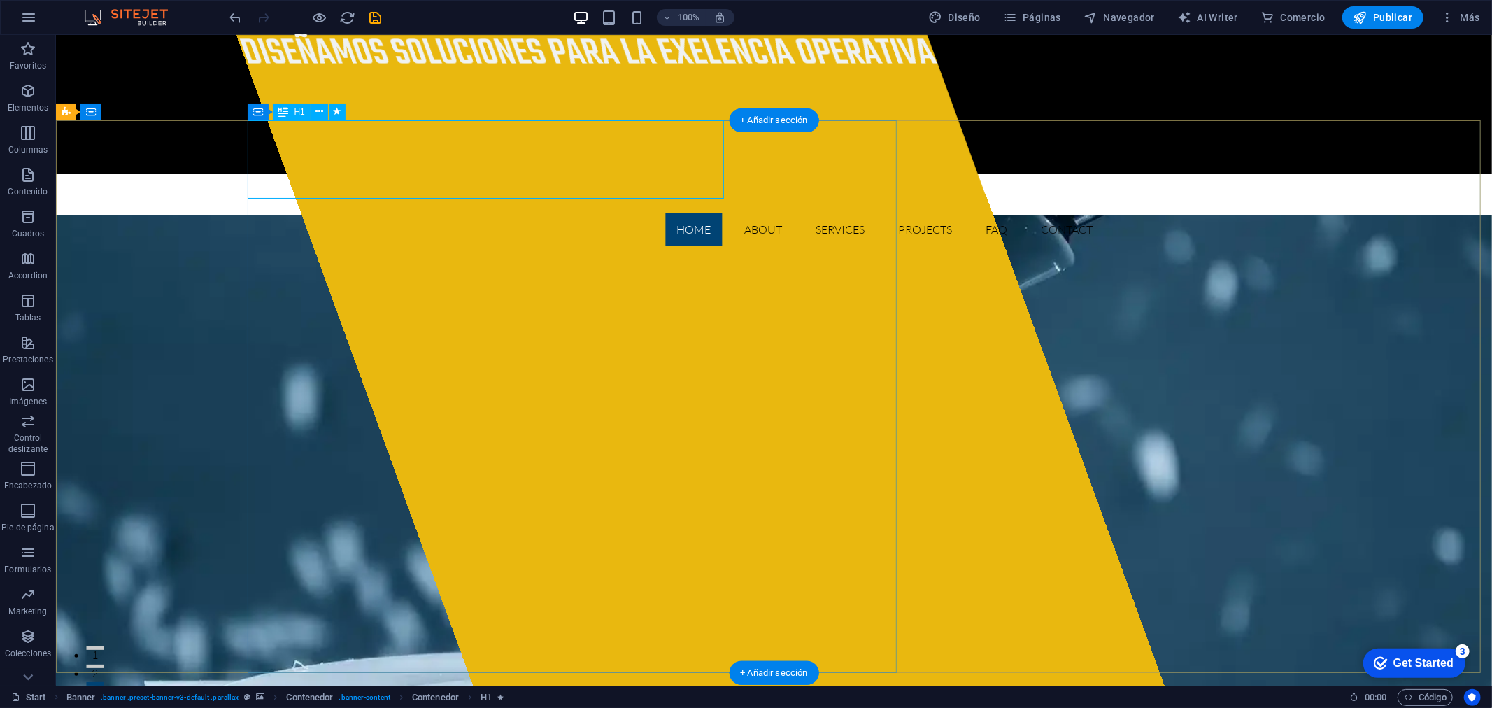
click at [530, 73] on div "diseñamos soluciones para la exelencia operativa" at bounding box center [587, 53] width 705 height 39
click at [582, 73] on div "diseñamos soluciones para la exelencia operativa" at bounding box center [587, 53] width 705 height 39
click at [497, 73] on div "diseñamos soluciones para la exelencia operativa" at bounding box center [587, 53] width 705 height 39
click at [510, 73] on div "diseñamos soluciones para la exelencia operativa" at bounding box center [587, 53] width 705 height 39
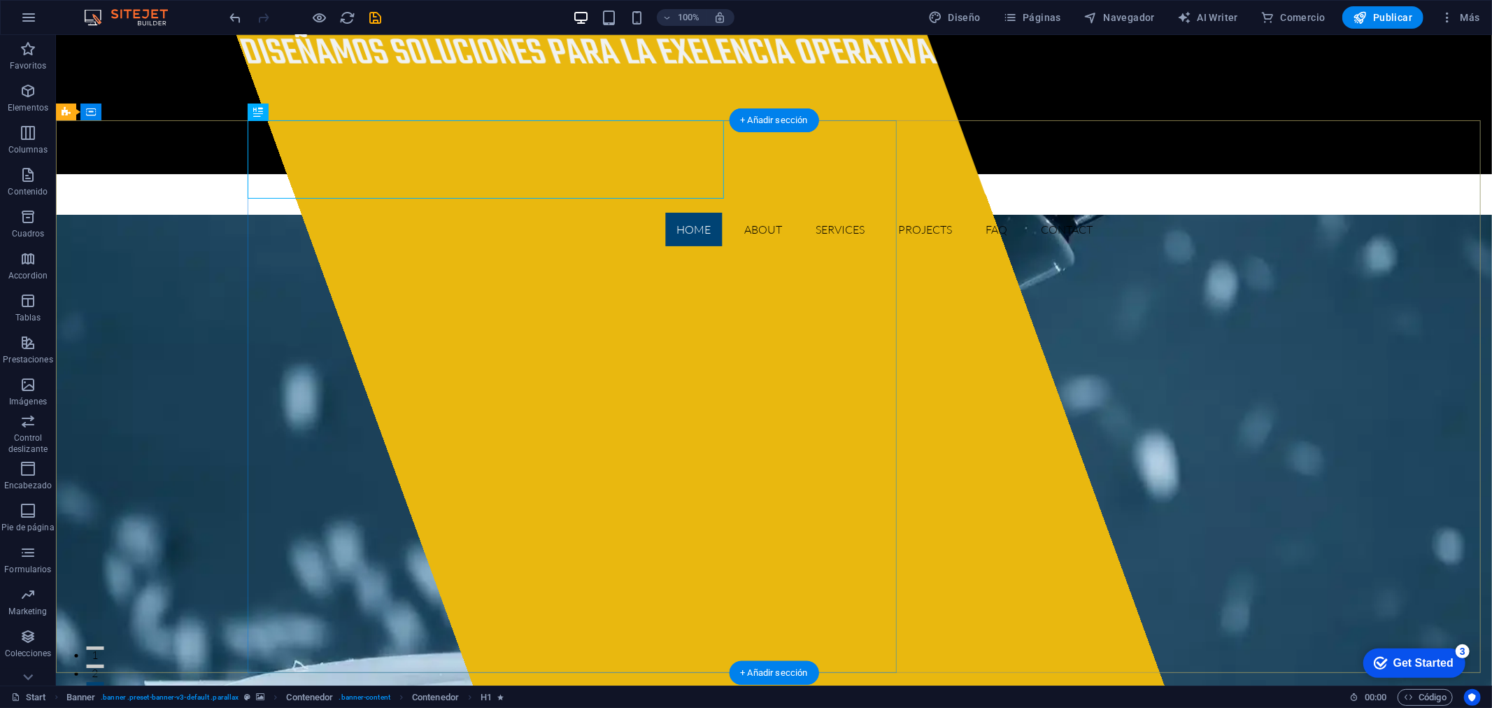
click at [546, 248] on div "diseñamos soluciones para la exelencia operativa" at bounding box center [699, 359] width 928 height 651
click at [503, 73] on div "diseñamos soluciones para la exelencia operativa" at bounding box center [587, 53] width 705 height 39
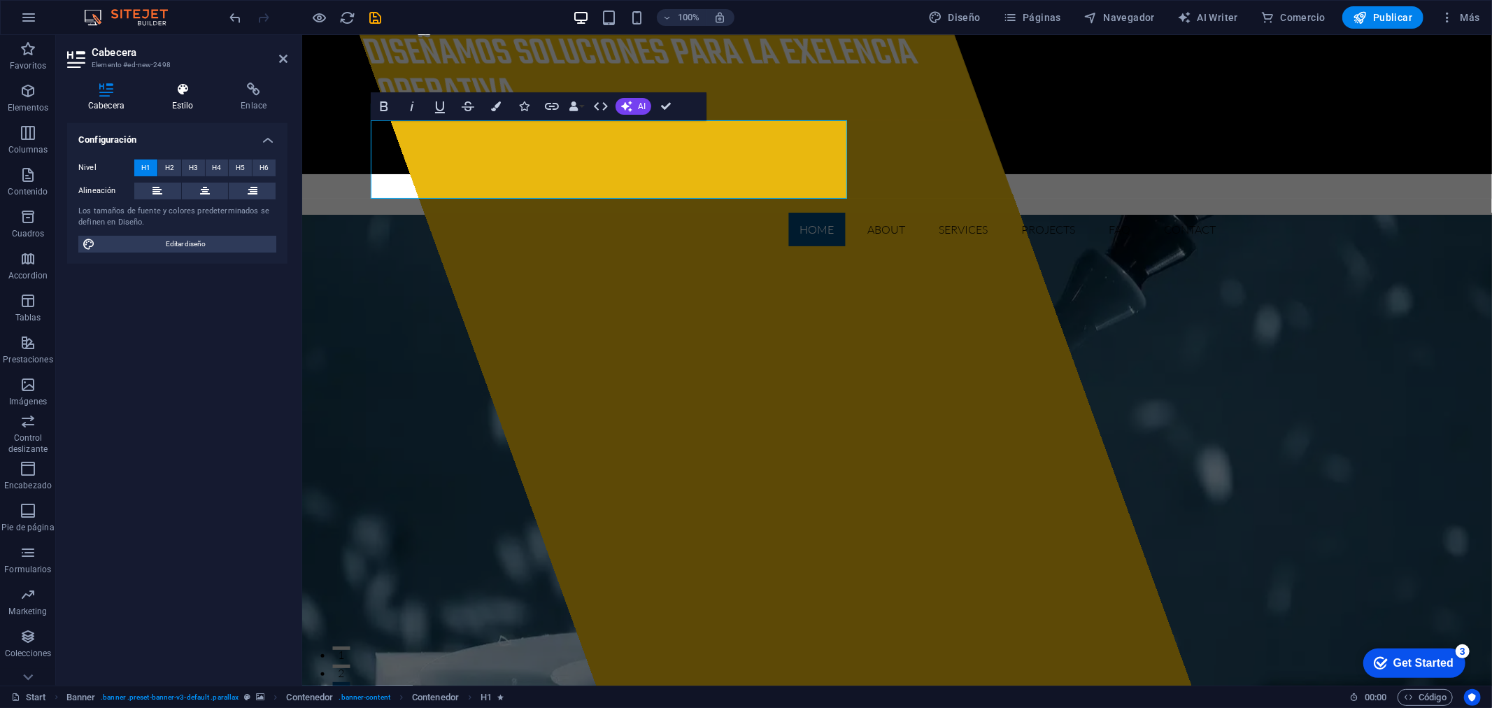
click at [185, 97] on h4 "Estilo" at bounding box center [185, 97] width 69 height 29
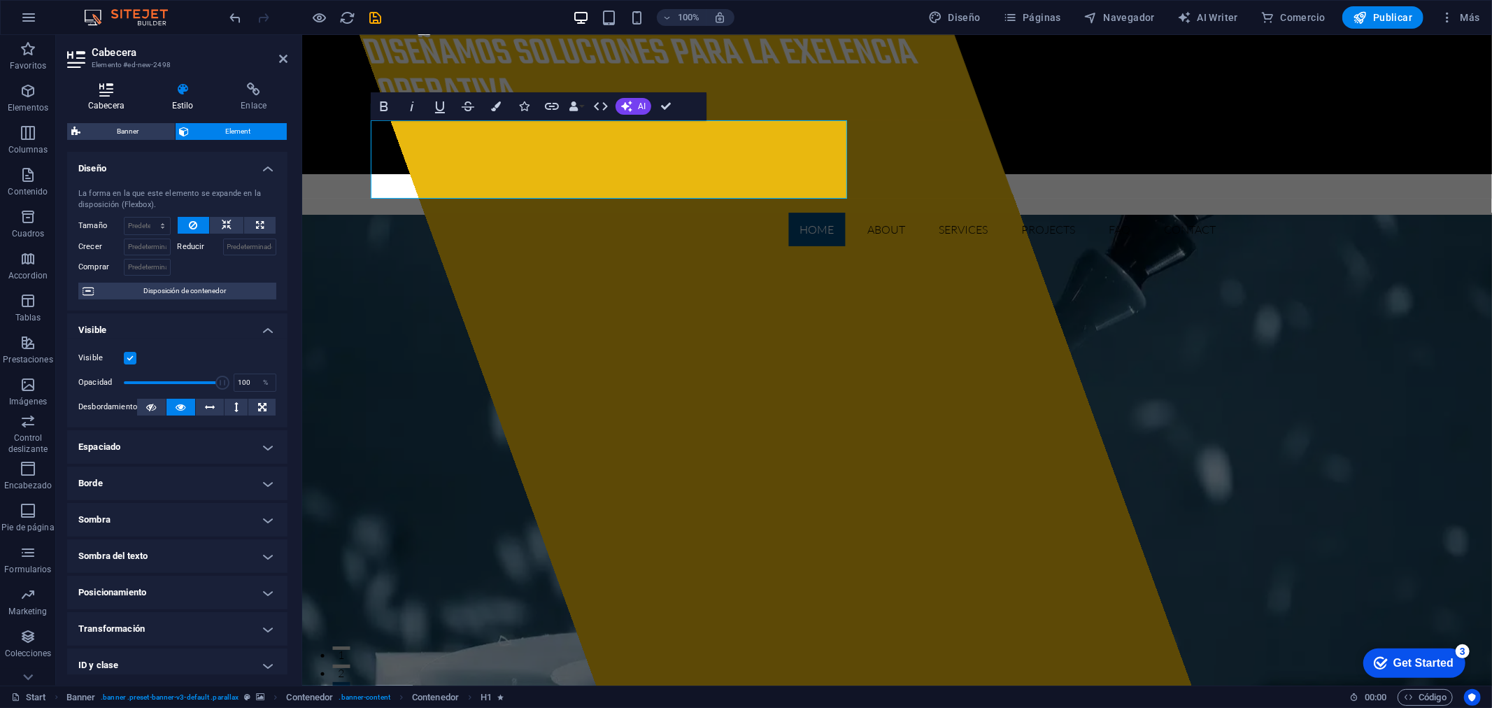
click at [120, 94] on icon at bounding box center [106, 90] width 78 height 14
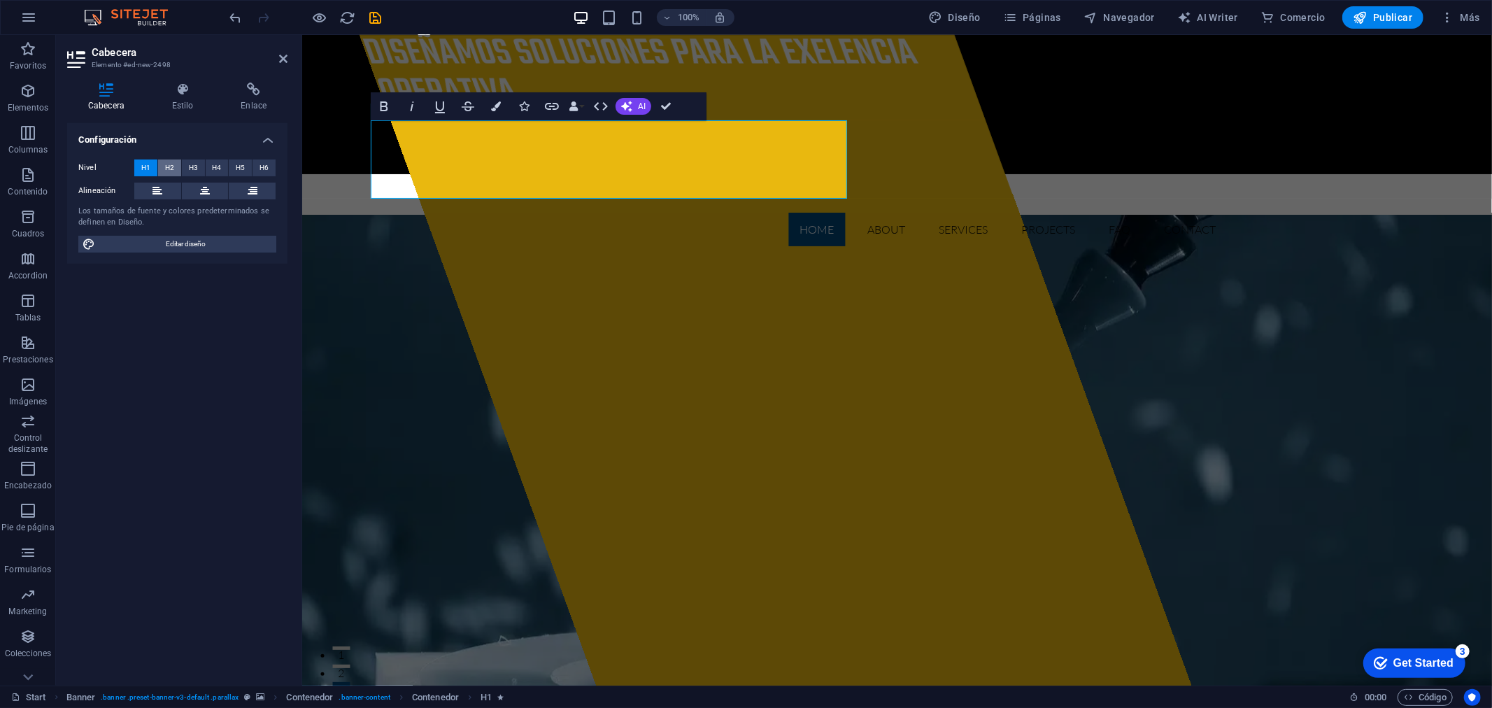
click at [179, 164] on button "H2" at bounding box center [169, 168] width 23 height 17
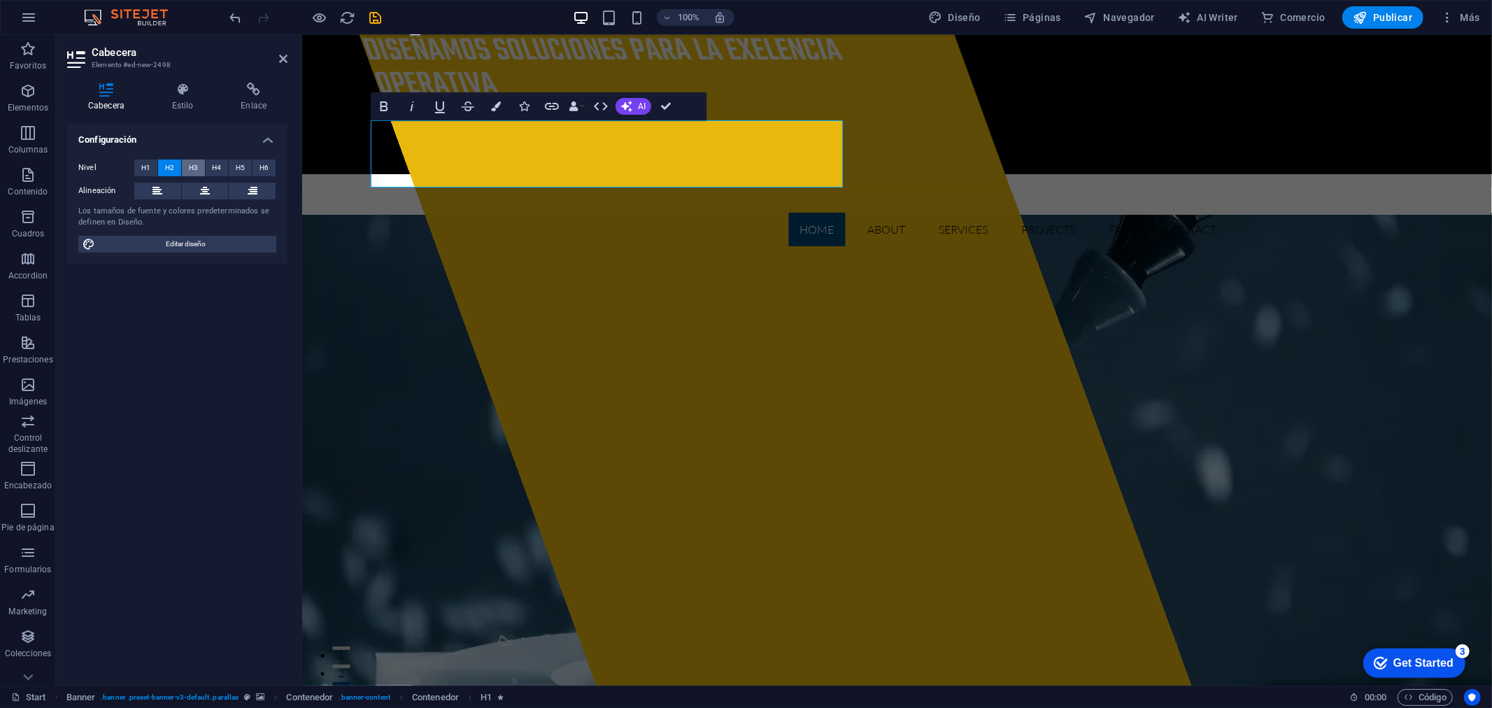
click at [201, 164] on button "H3" at bounding box center [193, 168] width 23 height 17
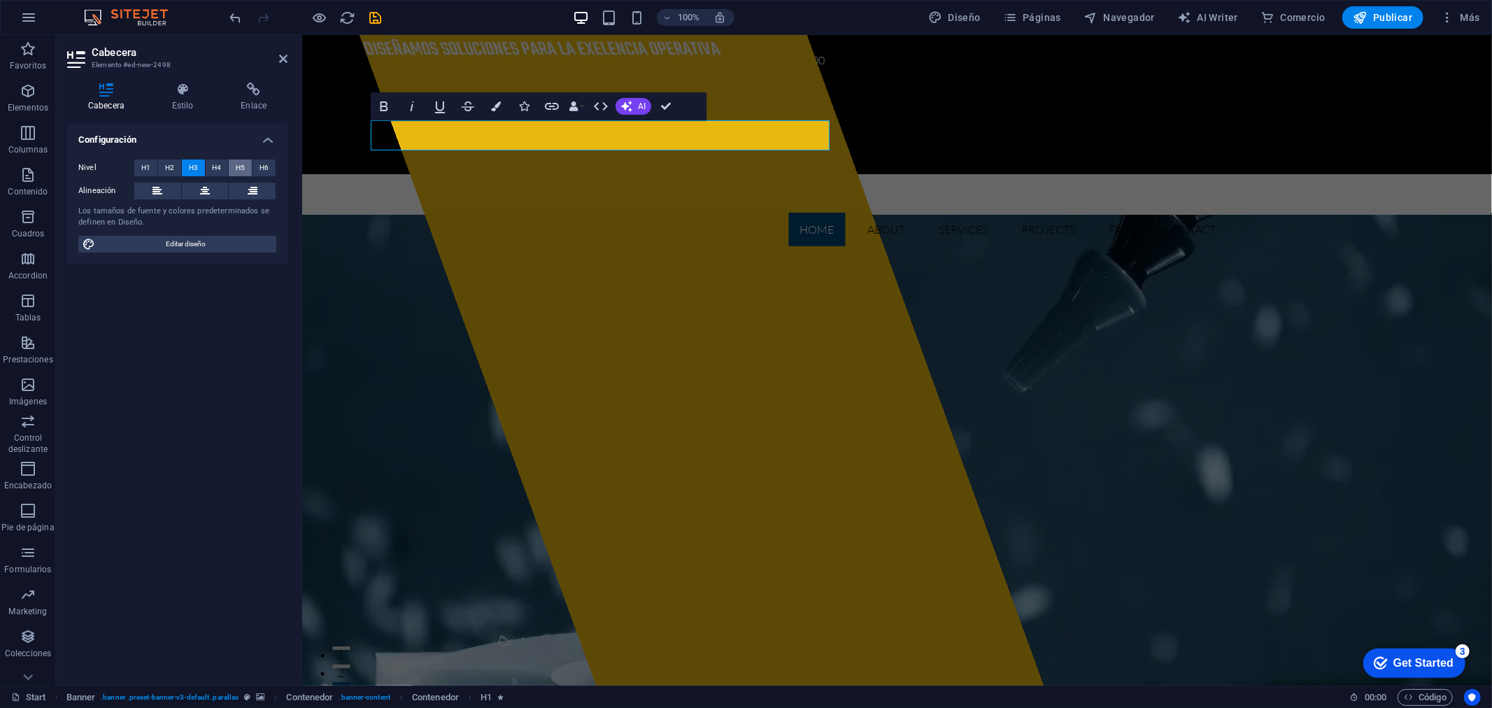
click at [239, 166] on span "H5" at bounding box center [240, 168] width 9 height 17
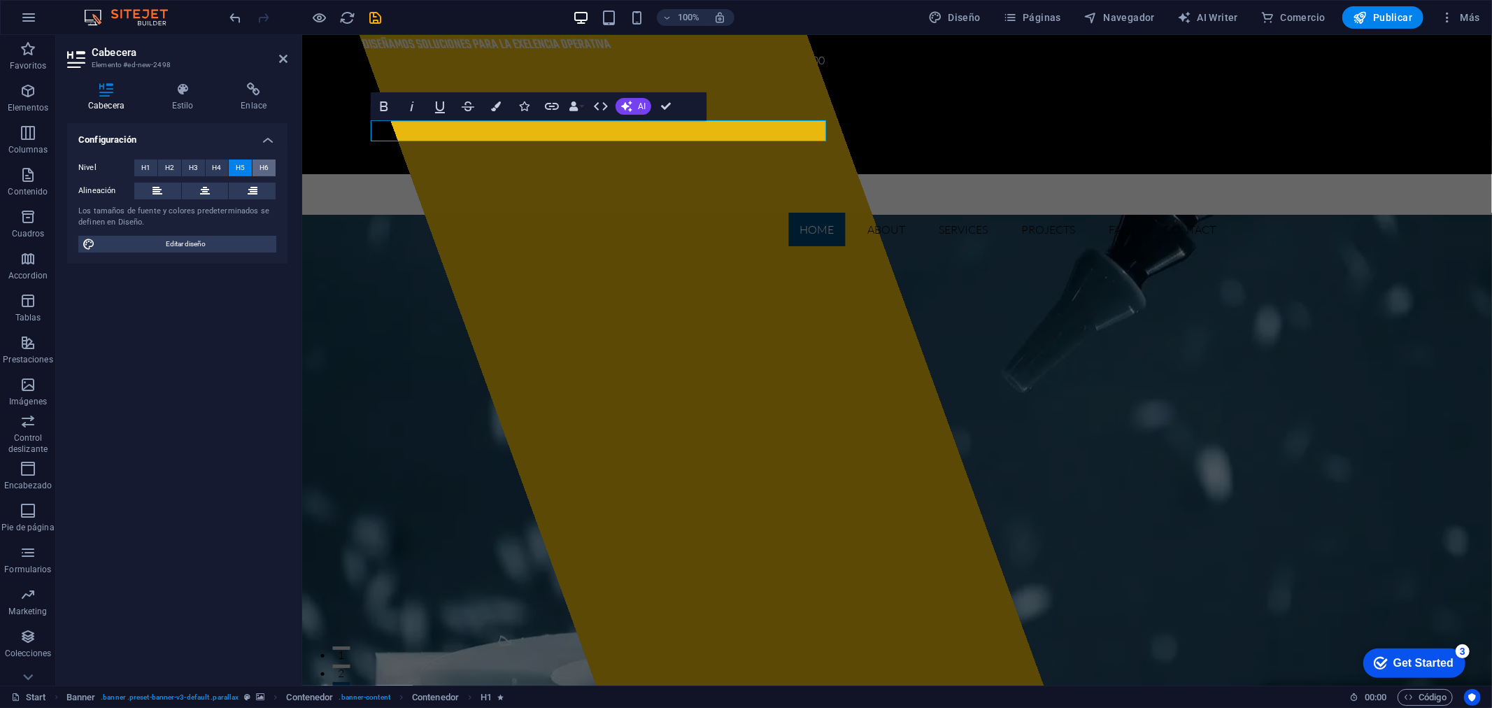
click at [255, 166] on button "H6" at bounding box center [264, 168] width 23 height 17
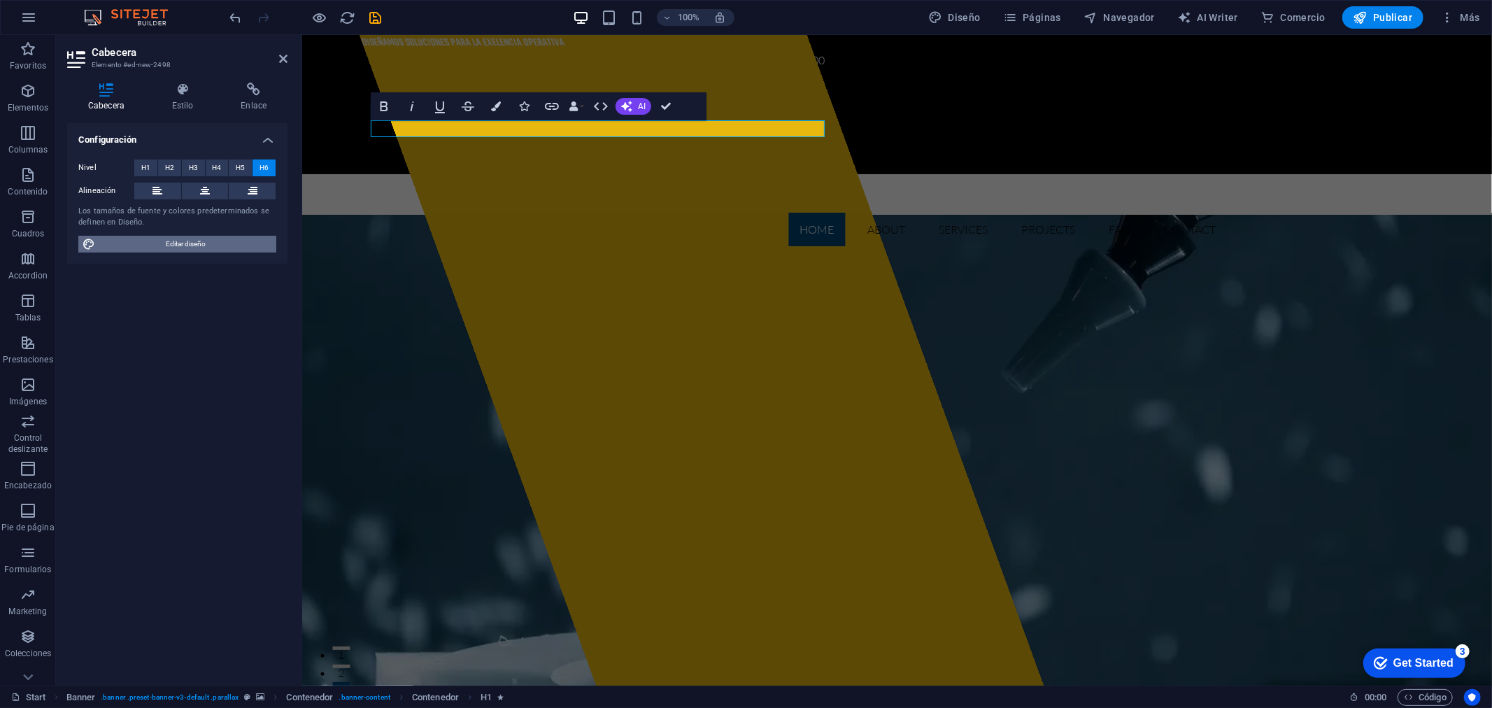
click at [198, 241] on span "Editar diseño" at bounding box center [185, 244] width 173 height 17
select select "px"
select select "300"
select select "px"
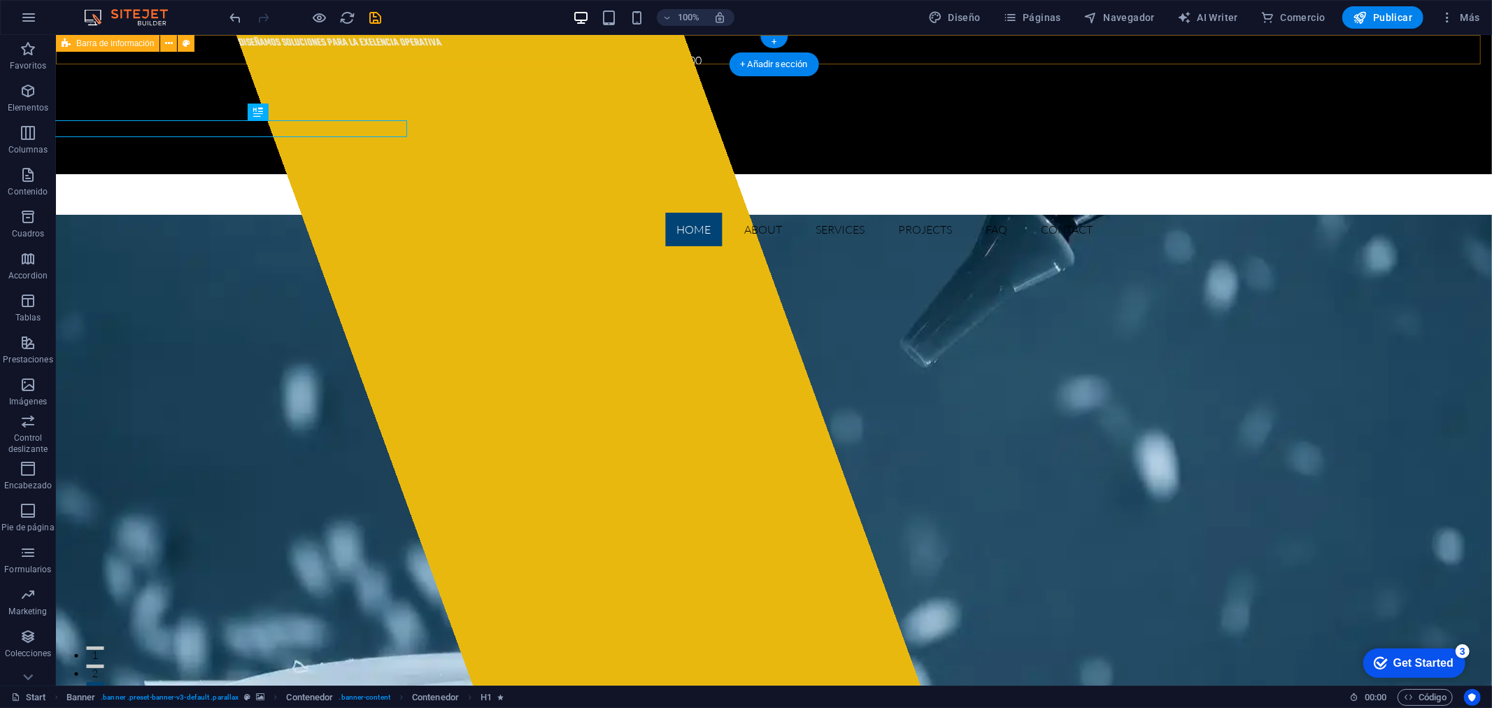
drag, startPoint x: 337, startPoint y: 94, endPoint x: 281, endPoint y: 59, distance: 66.0
click at [281, 59] on div "[GEOGRAPHIC_DATA]-456-7890 [EMAIL_ADDRESS][DOMAIN_NAME]" at bounding box center [773, 103] width 1436 height 139
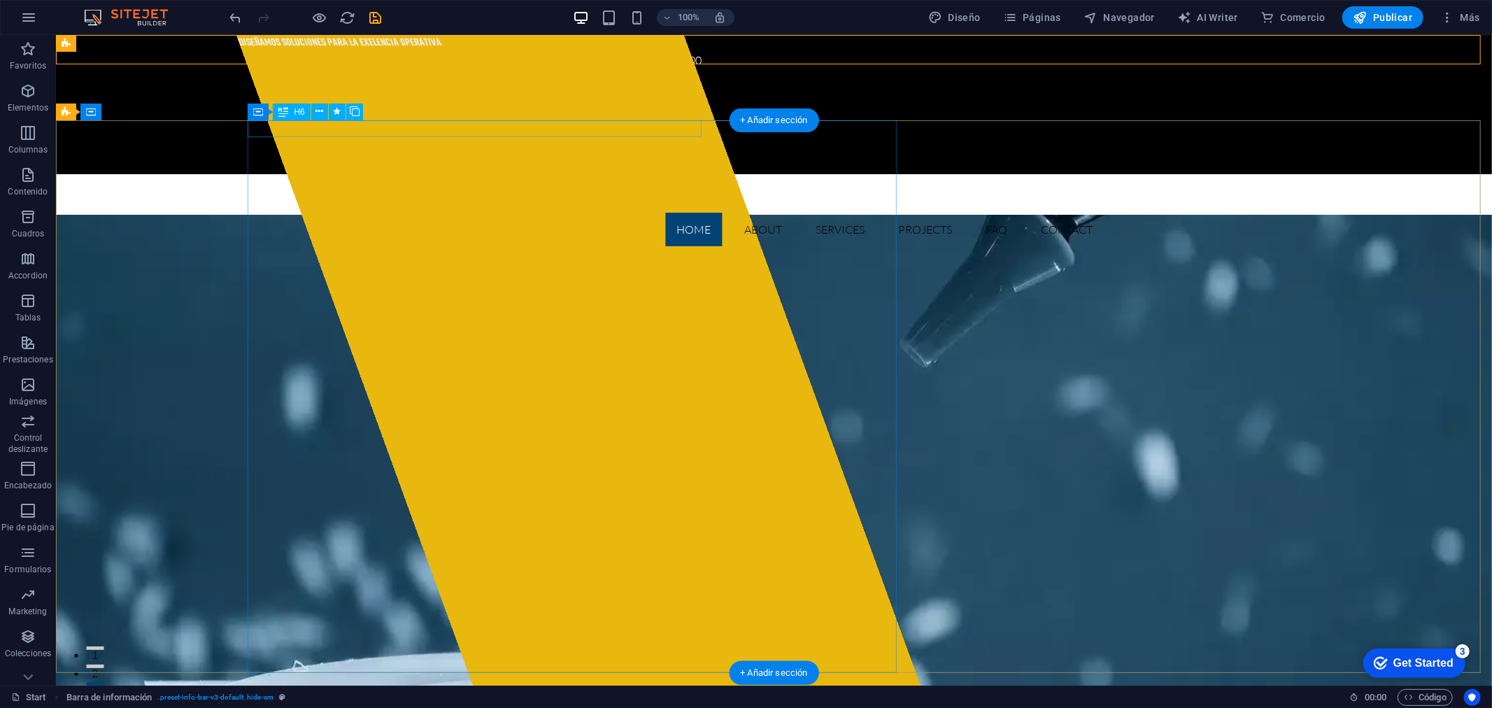
click at [385, 51] on div "diseñamos soluciones para la exelencia operativa" at bounding box center [462, 42] width 454 height 17
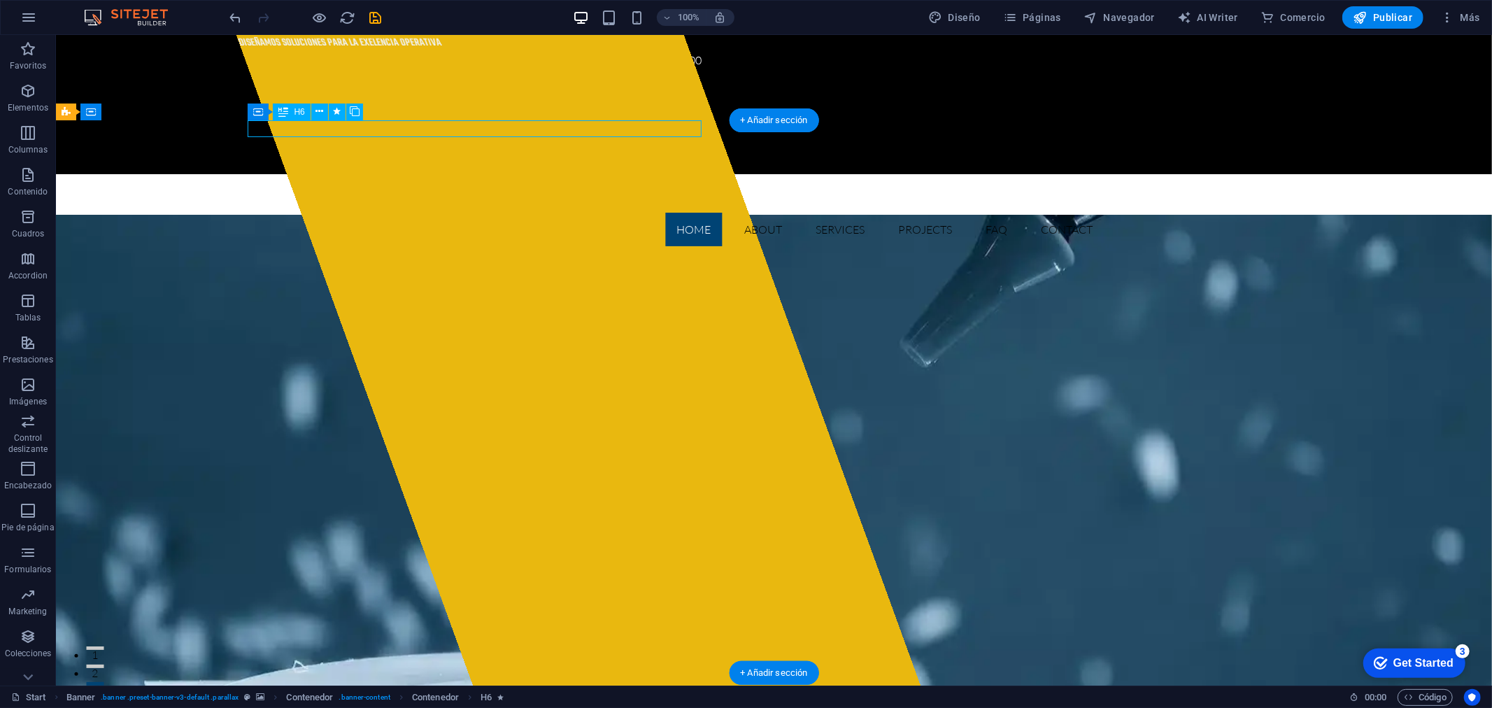
click at [385, 51] on div "diseñamos soluciones para la exelencia operativa" at bounding box center [462, 42] width 454 height 17
click at [415, 51] on div "diseñamos soluciones para la exelencia operativa" at bounding box center [462, 42] width 454 height 17
click at [326, 113] on button at bounding box center [319, 112] width 17 height 17
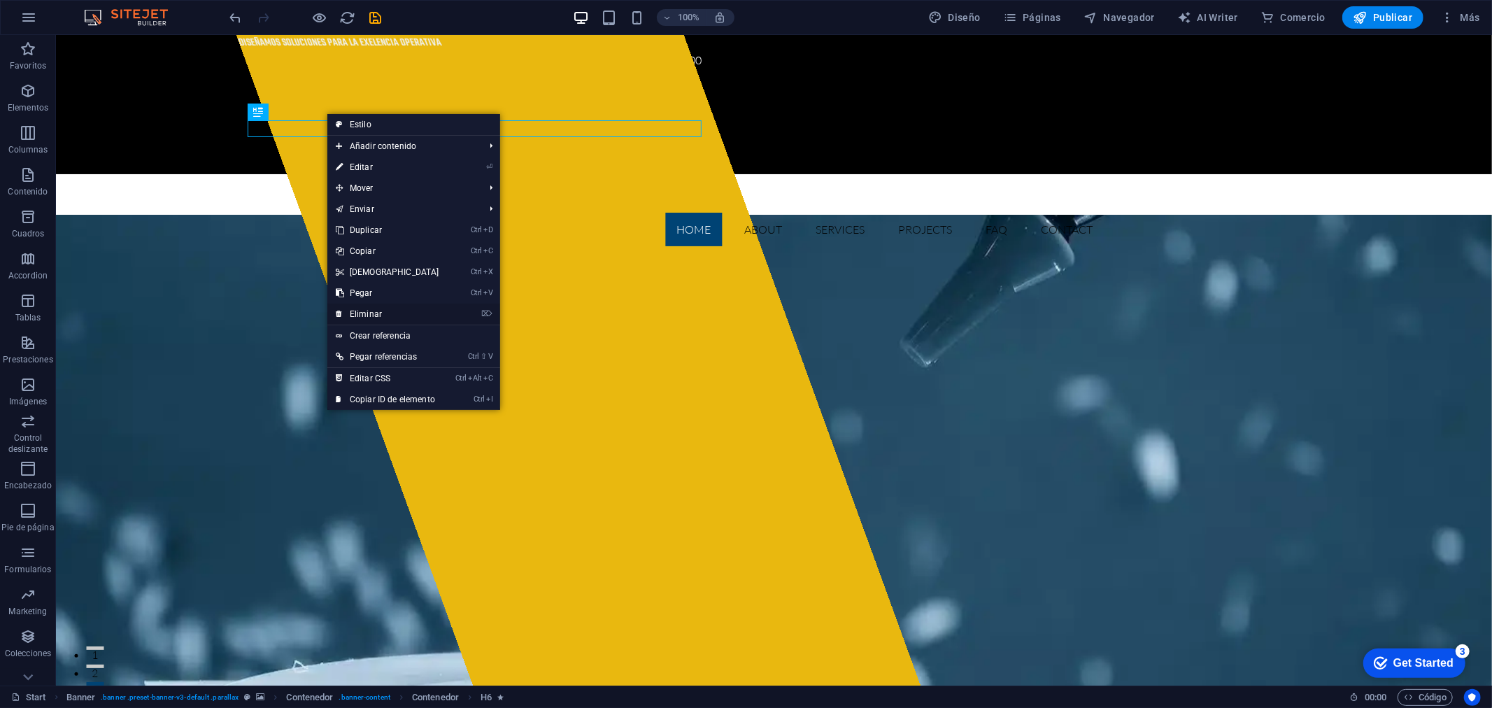
click at [386, 311] on link "⌦ Eliminar" at bounding box center [387, 314] width 120 height 21
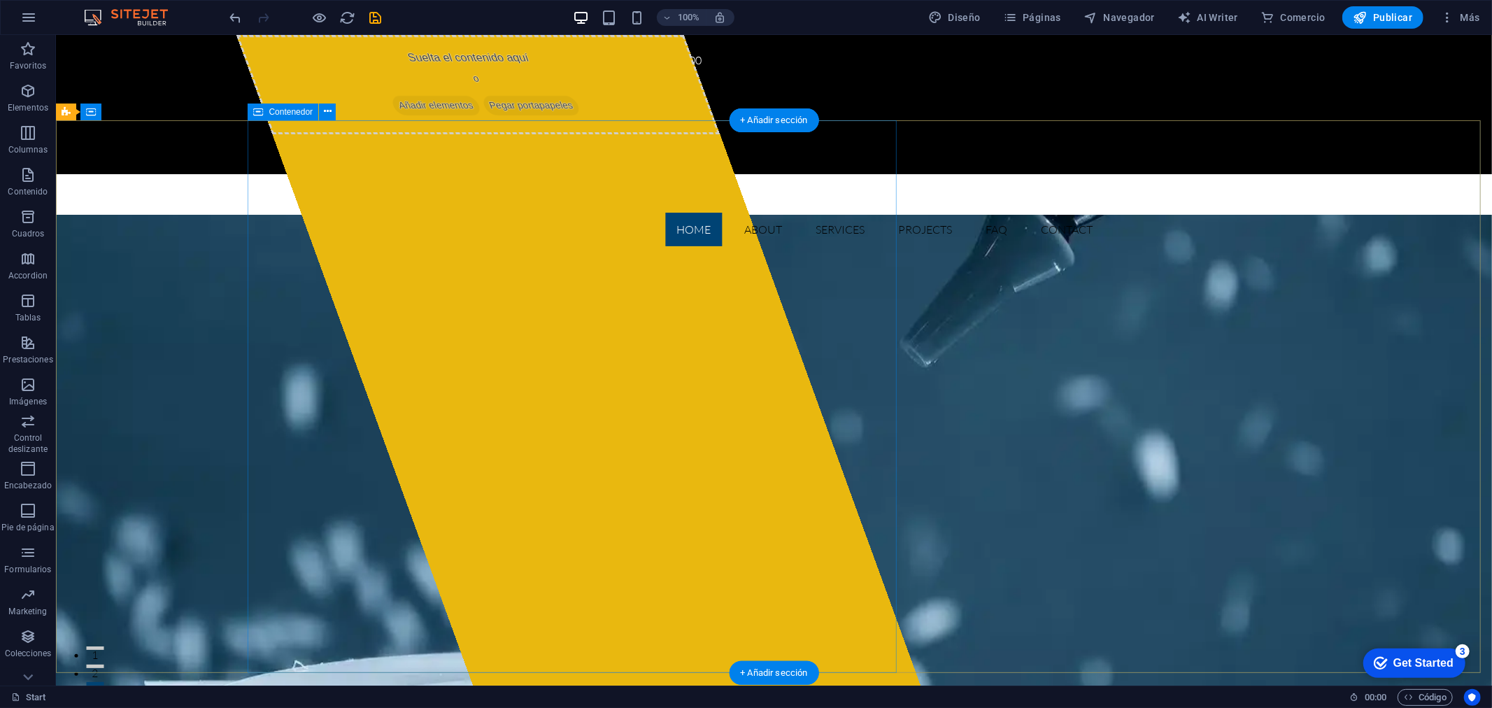
click at [436, 115] on span "Añadir elementos" at bounding box center [435, 105] width 92 height 20
click at [429, 115] on span "Añadir elementos" at bounding box center [435, 105] width 92 height 20
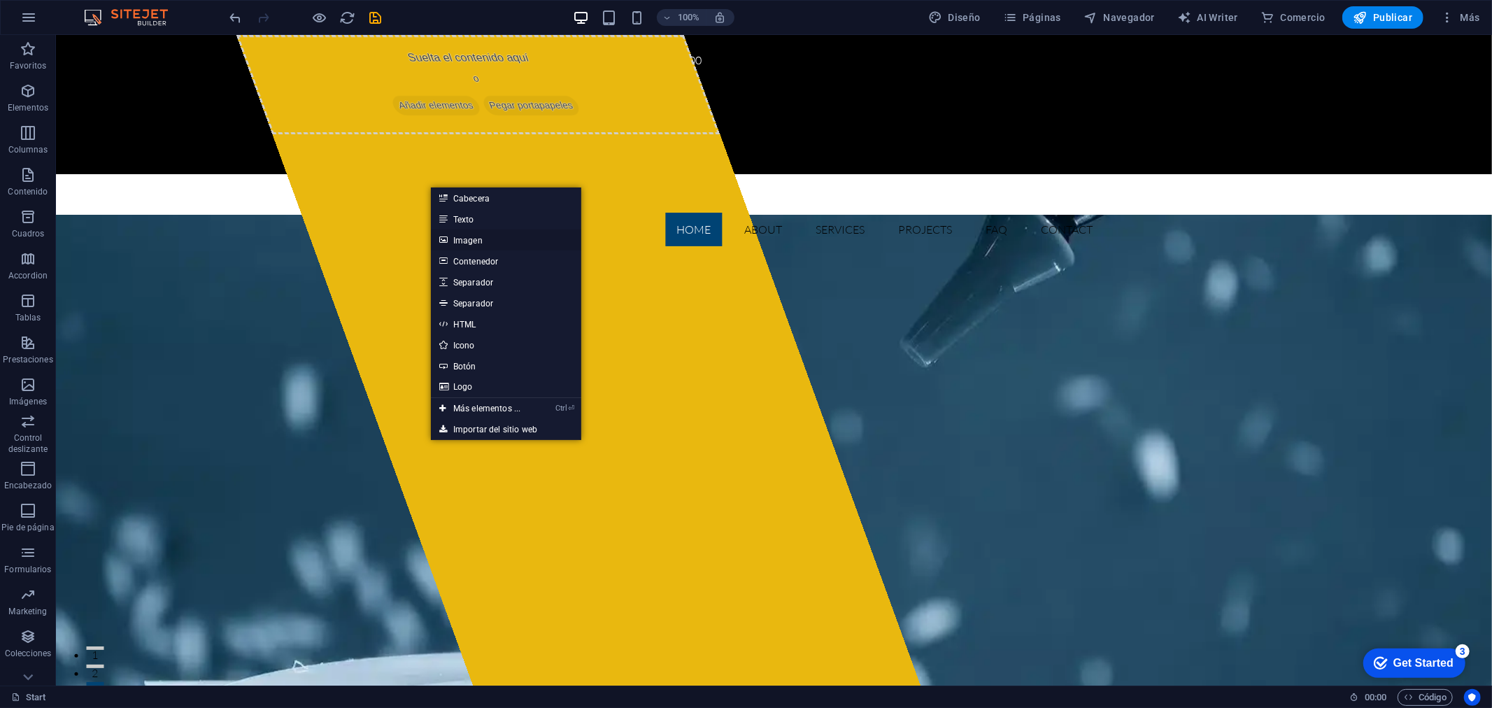
click at [476, 243] on link "Imagen" at bounding box center [506, 240] width 150 height 21
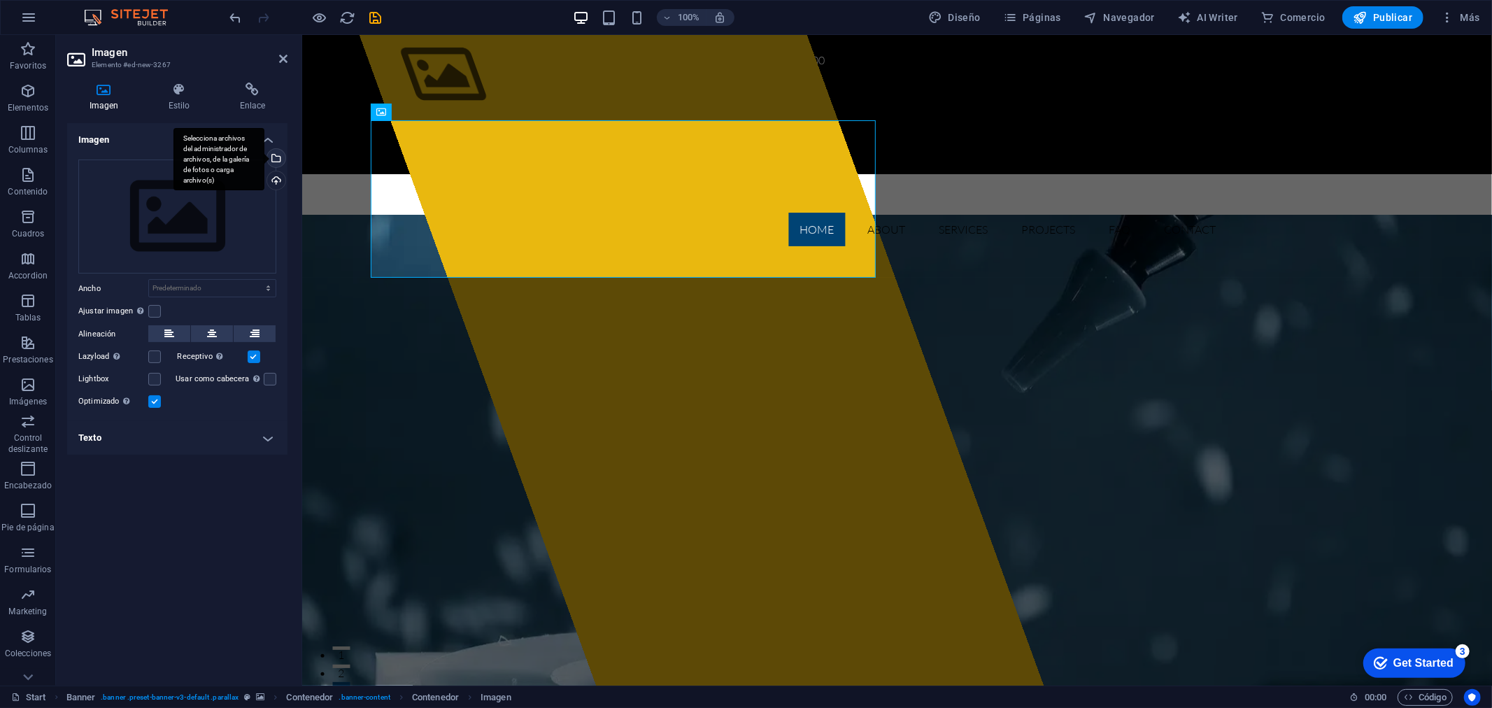
click at [281, 157] on div "Selecciona archivos del administrador de archivos, de la galería de fotos o car…" at bounding box center [274, 159] width 21 height 21
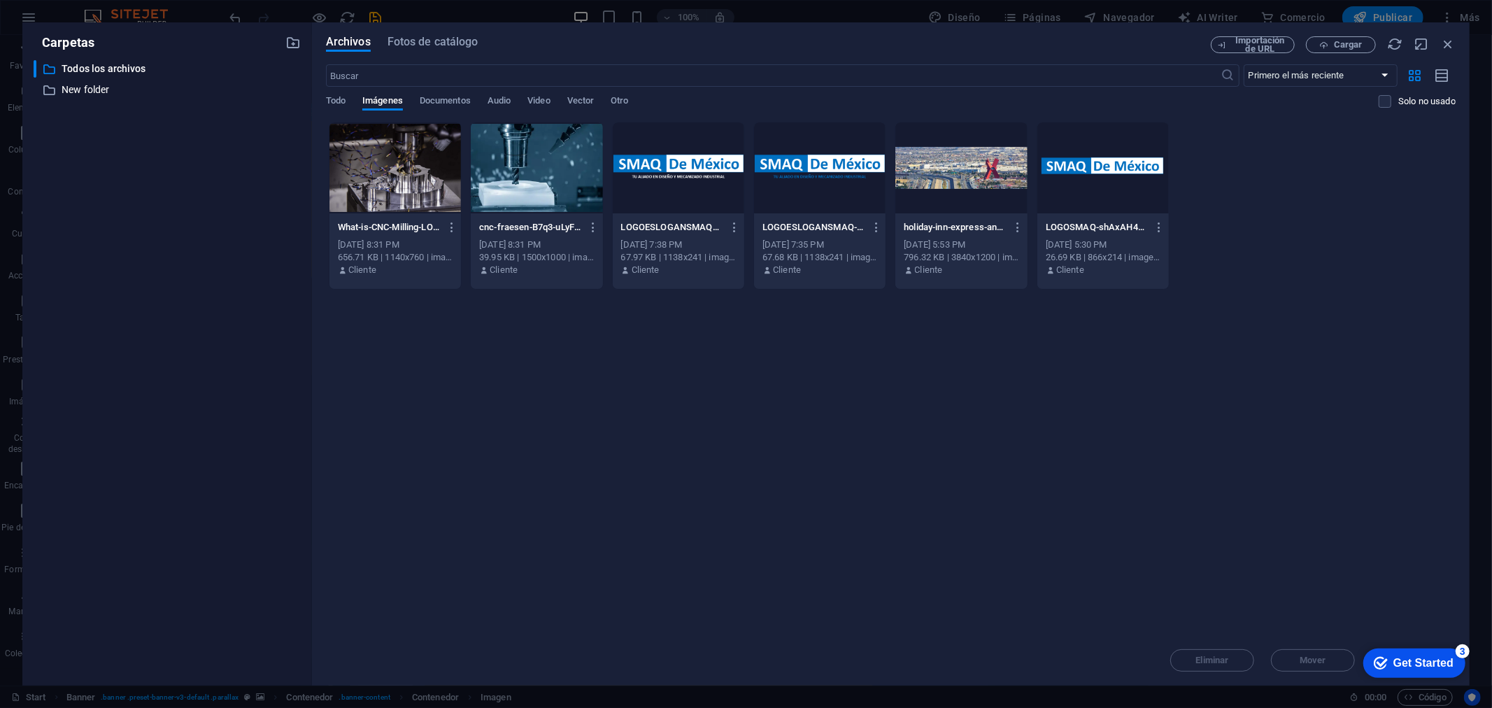
click at [621, 167] on div at bounding box center [679, 167] width 132 height 91
click at [1066, 174] on div at bounding box center [1104, 167] width 132 height 91
click at [789, 190] on div at bounding box center [820, 167] width 132 height 91
click at [814, 168] on div "1" at bounding box center [820, 167] width 132 height 91
click at [814, 168] on div at bounding box center [820, 167] width 132 height 91
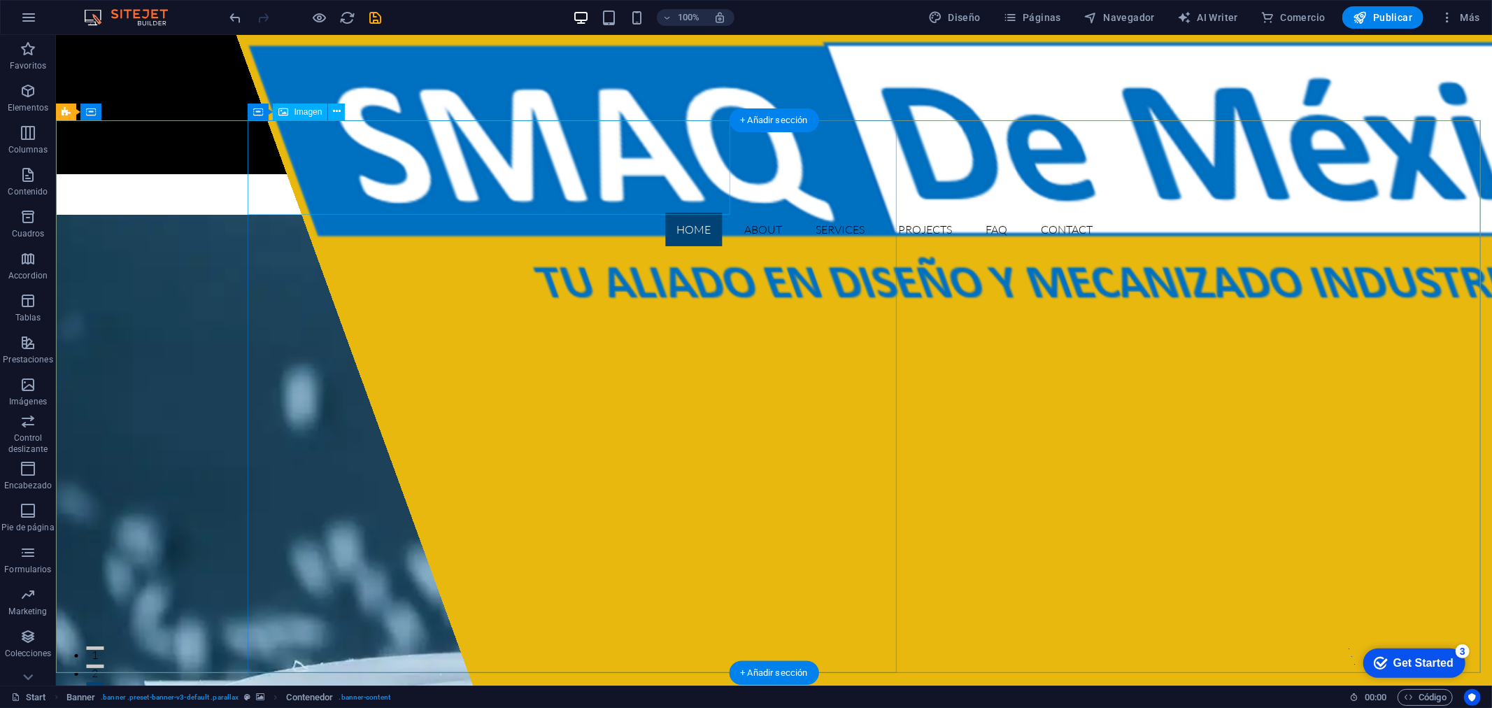
click at [444, 168] on figure at bounding box center [1008, 186] width 1547 height 304
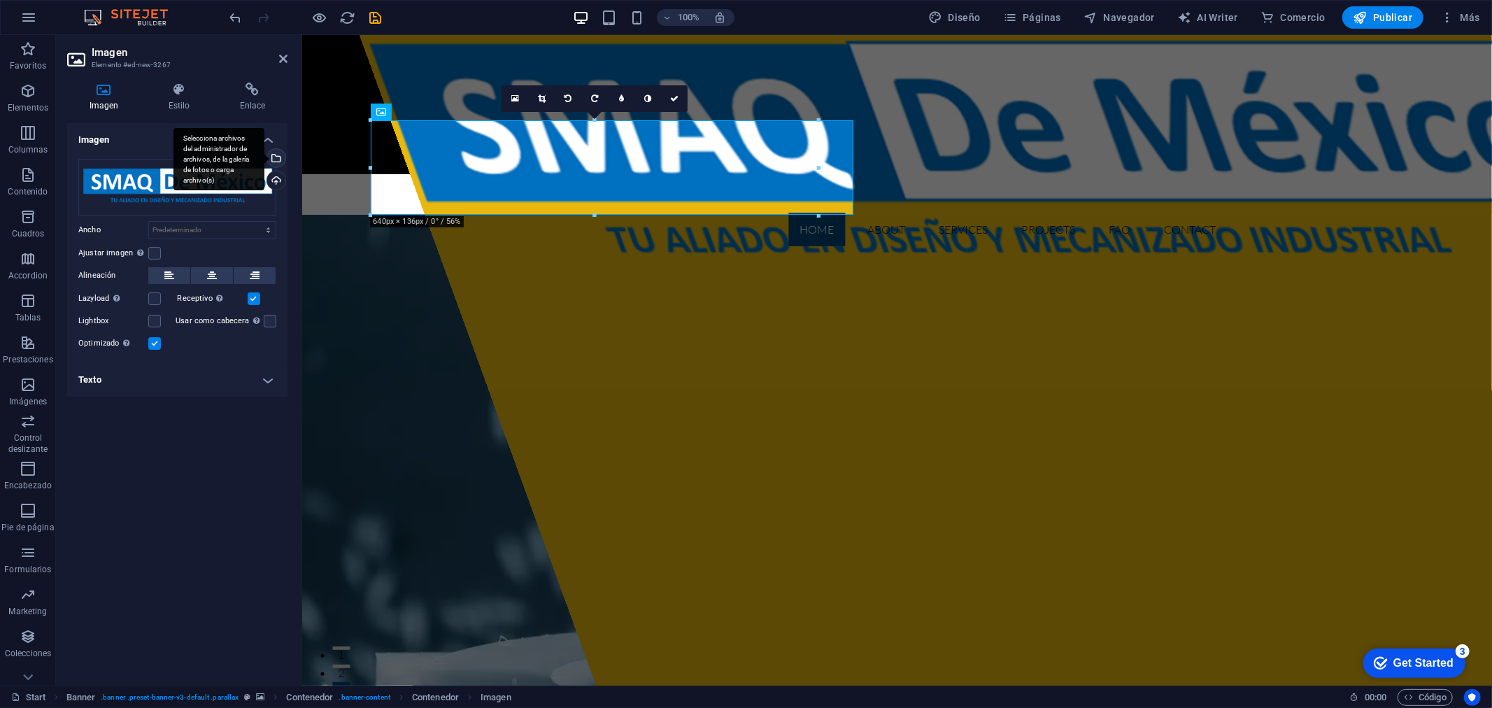
click at [281, 159] on div "Selecciona archivos del administrador de archivos, de la galería de fotos o car…" at bounding box center [274, 159] width 21 height 21
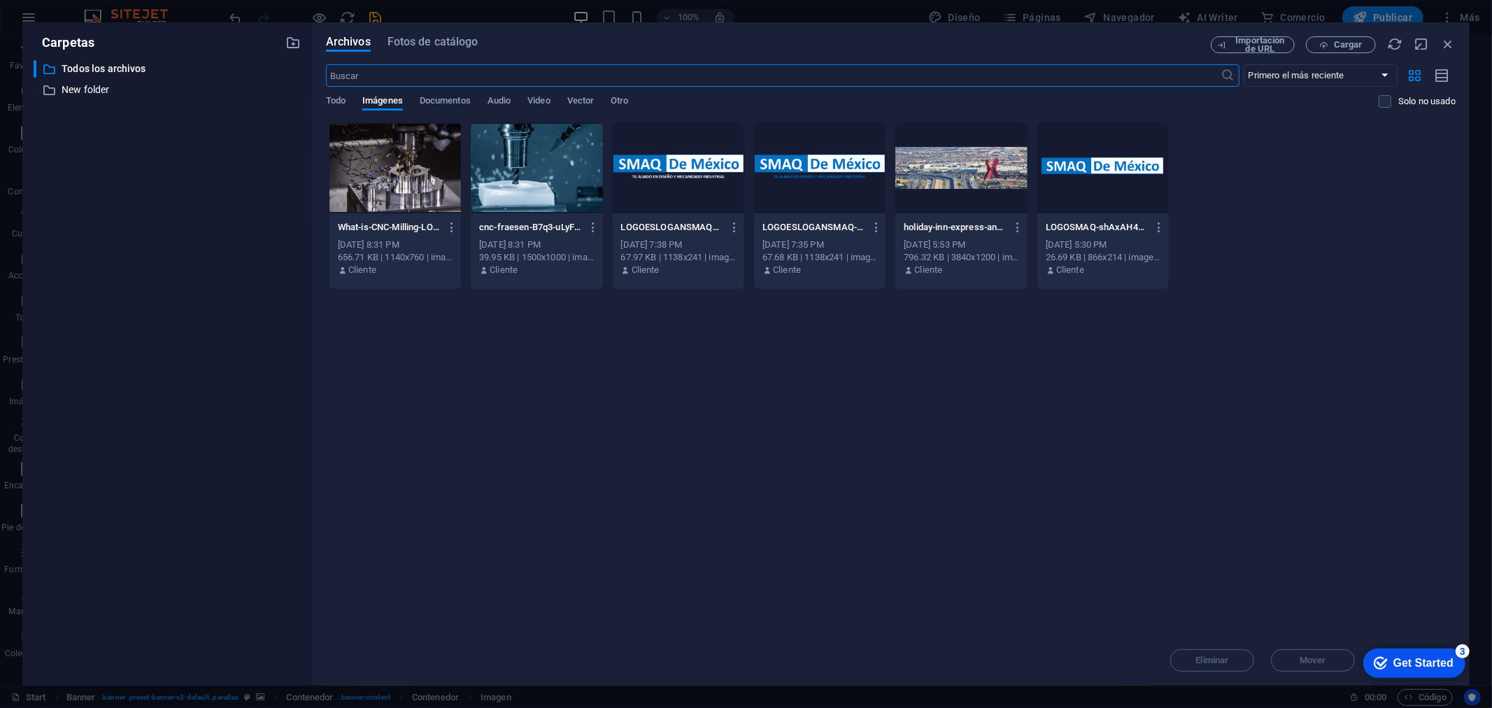
click at [802, 163] on div at bounding box center [820, 167] width 132 height 91
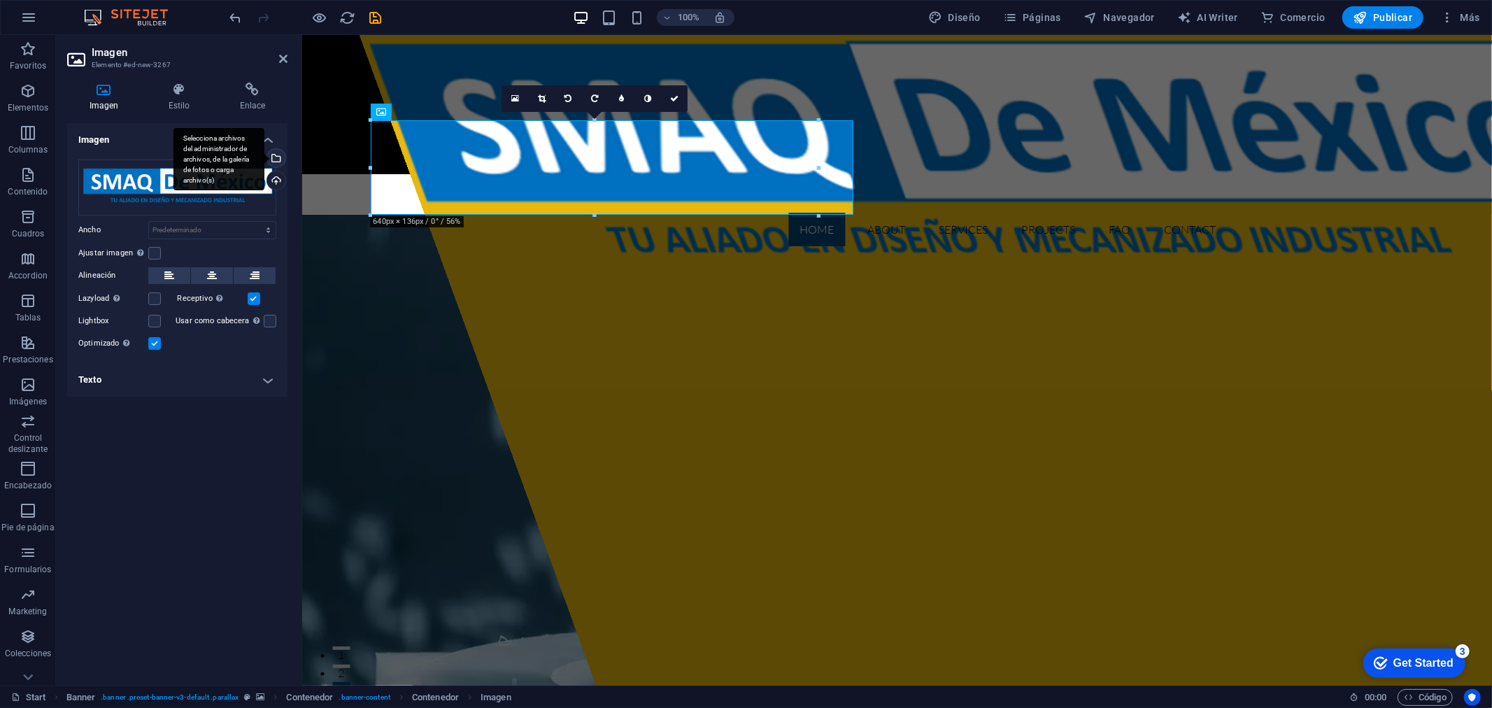
click at [276, 162] on div "Selecciona archivos del administrador de archivos, de la galería de fotos o car…" at bounding box center [274, 159] width 21 height 21
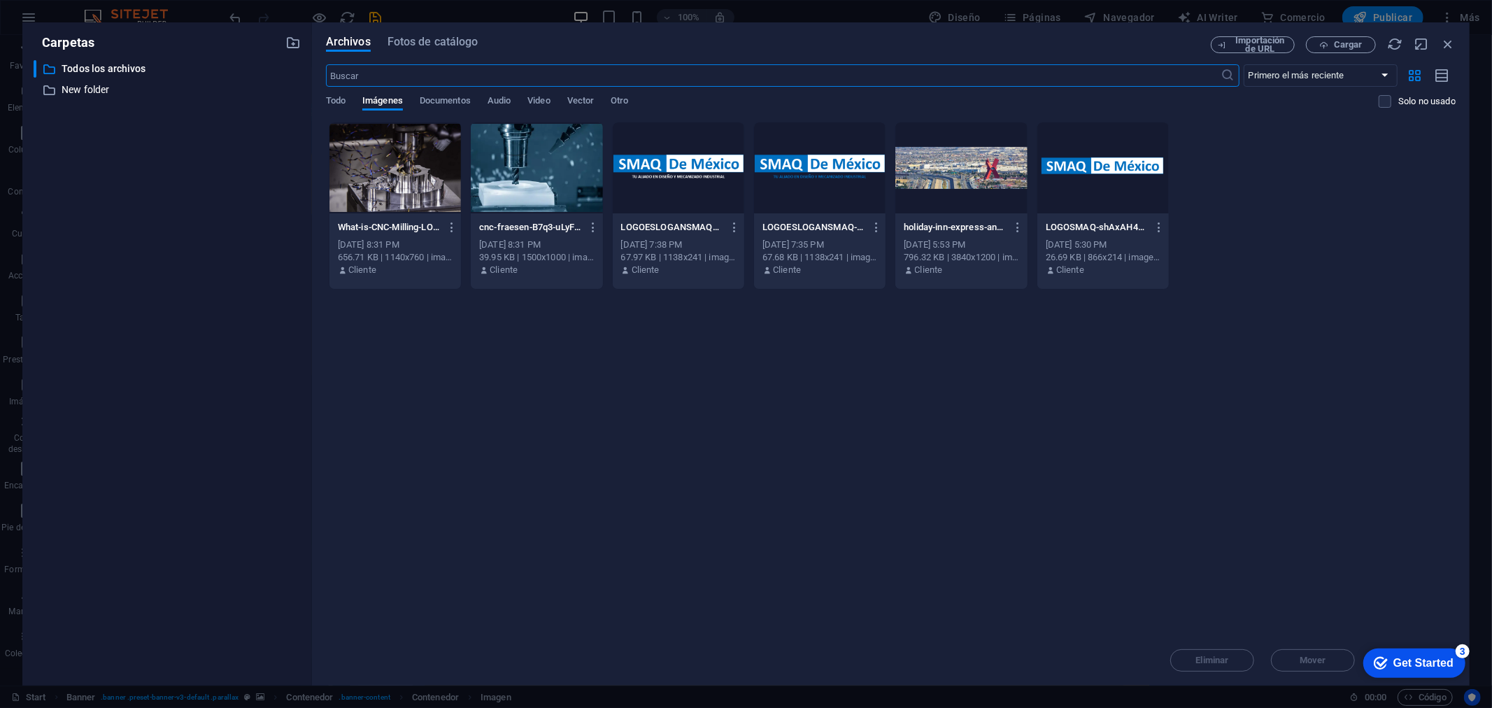
click at [795, 156] on div at bounding box center [820, 167] width 132 height 91
click at [807, 179] on div "1" at bounding box center [820, 167] width 132 height 91
click at [807, 179] on div at bounding box center [820, 167] width 132 height 91
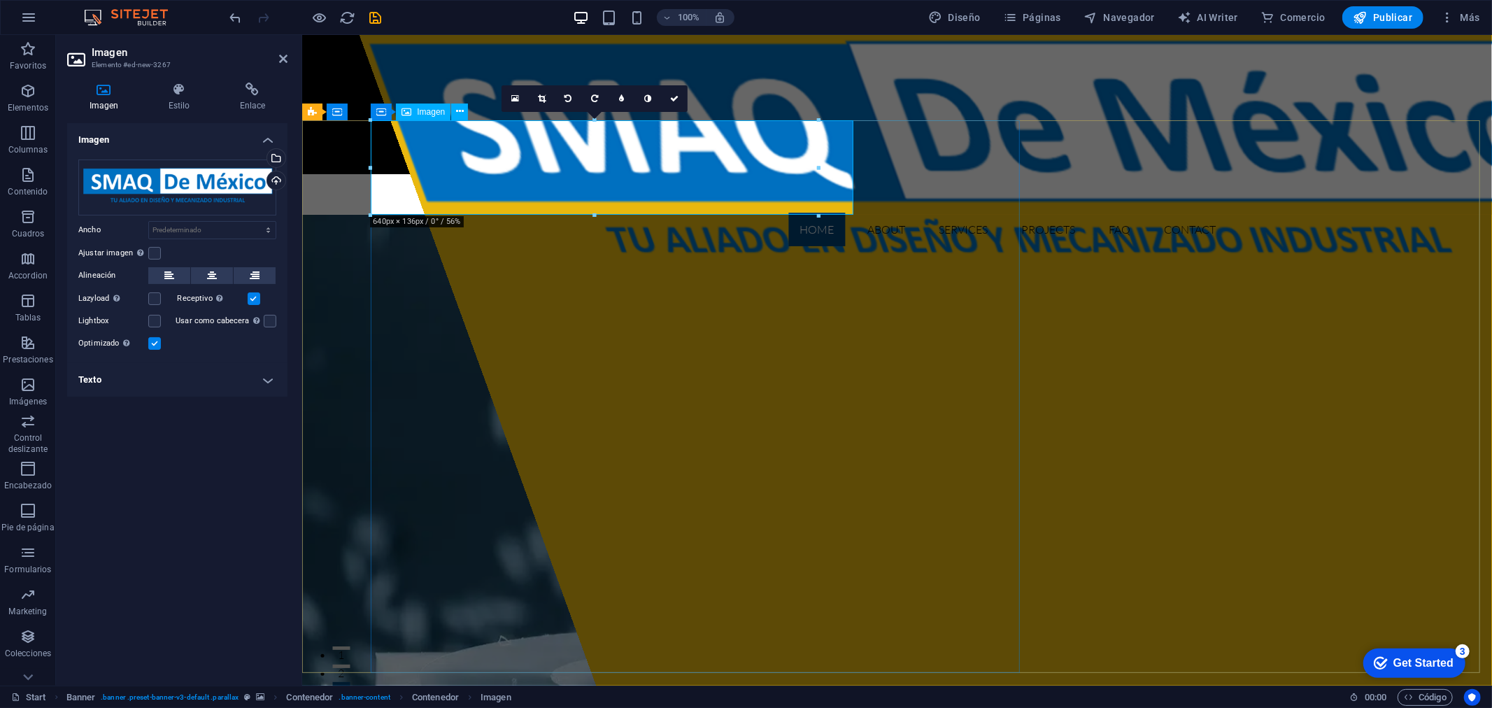
click at [588, 173] on figure at bounding box center [999, 160] width 1282 height 252
click at [278, 157] on div "Selecciona archivos del administrador de archivos, de la galería de fotos o car…" at bounding box center [274, 159] width 21 height 21
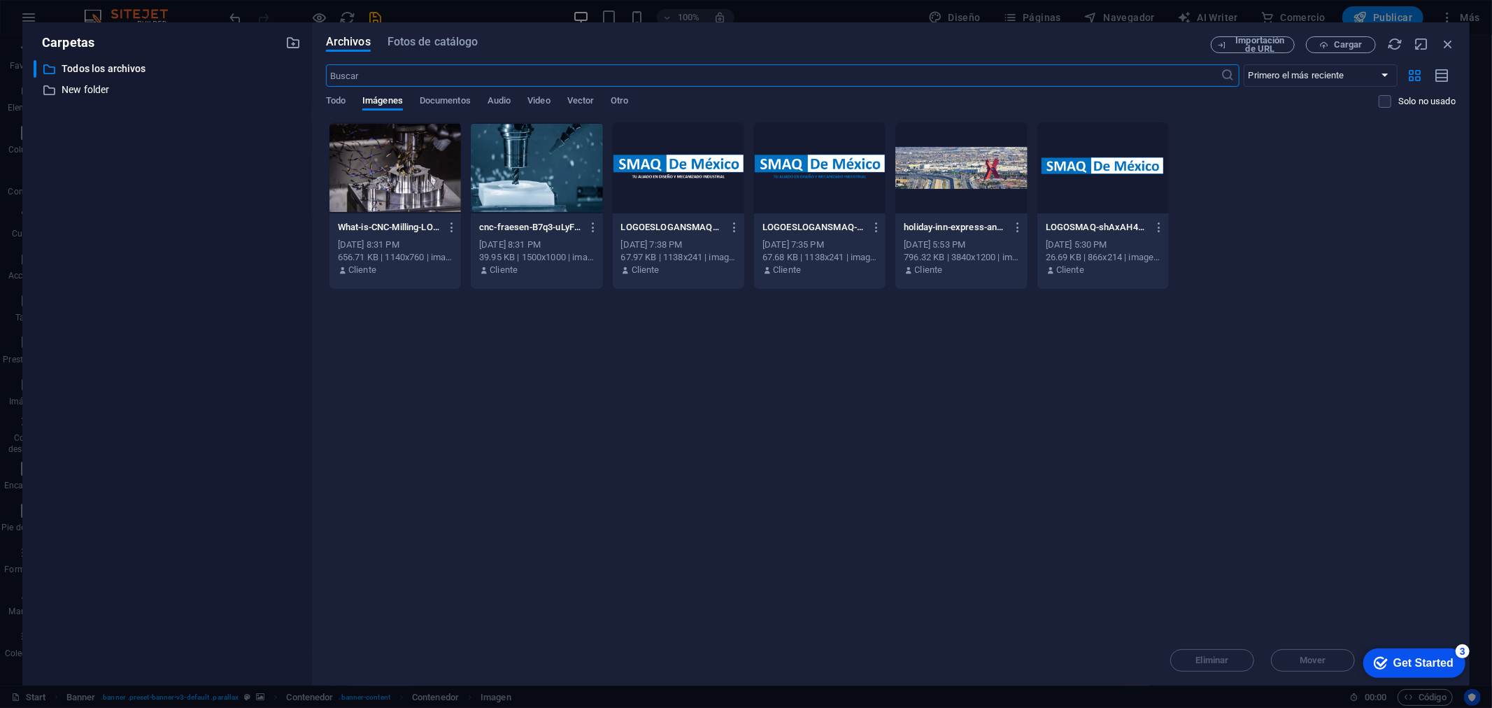
click at [816, 174] on div at bounding box center [820, 167] width 132 height 91
click at [816, 174] on div "1" at bounding box center [820, 167] width 132 height 91
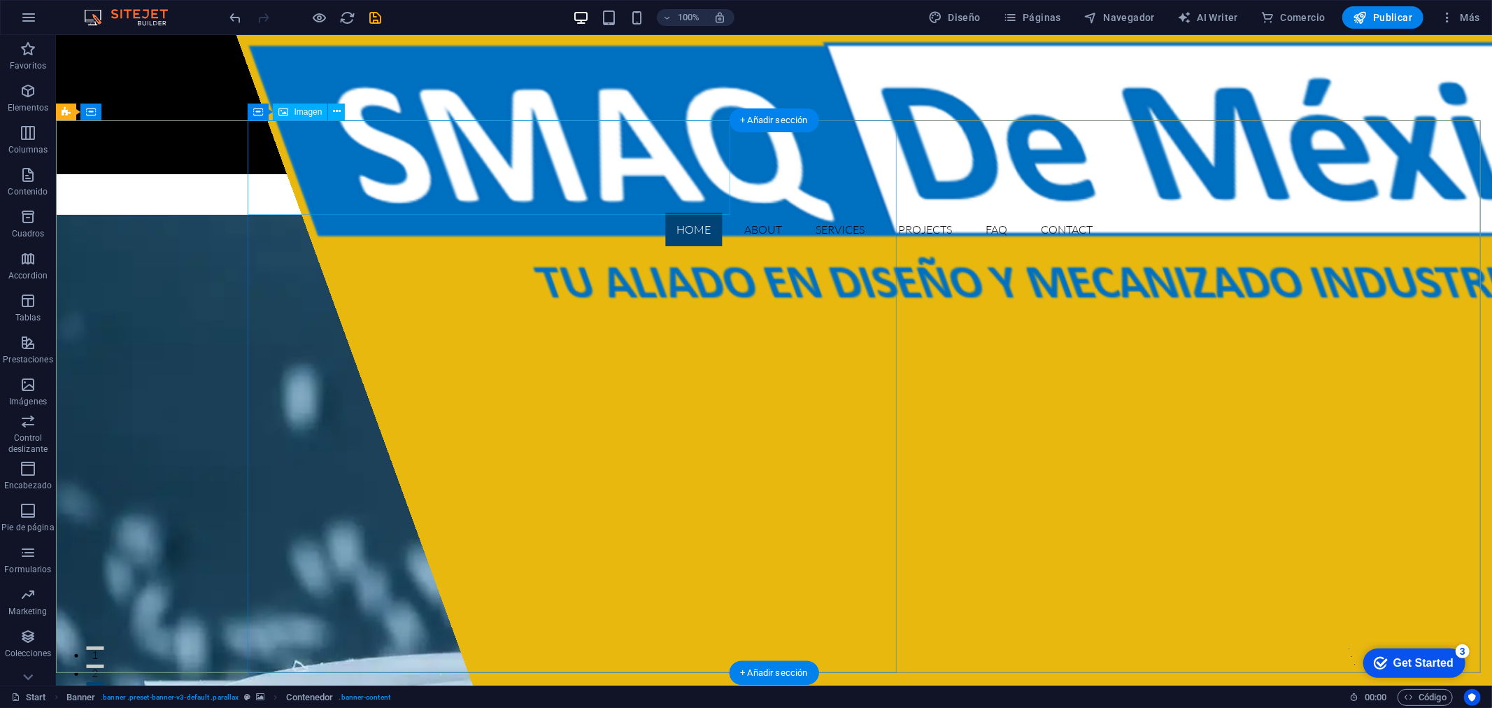
click at [356, 183] on figure at bounding box center [1008, 186] width 1547 height 304
click at [313, 114] on span "Imagen" at bounding box center [308, 112] width 28 height 8
click at [334, 112] on icon at bounding box center [337, 111] width 8 height 15
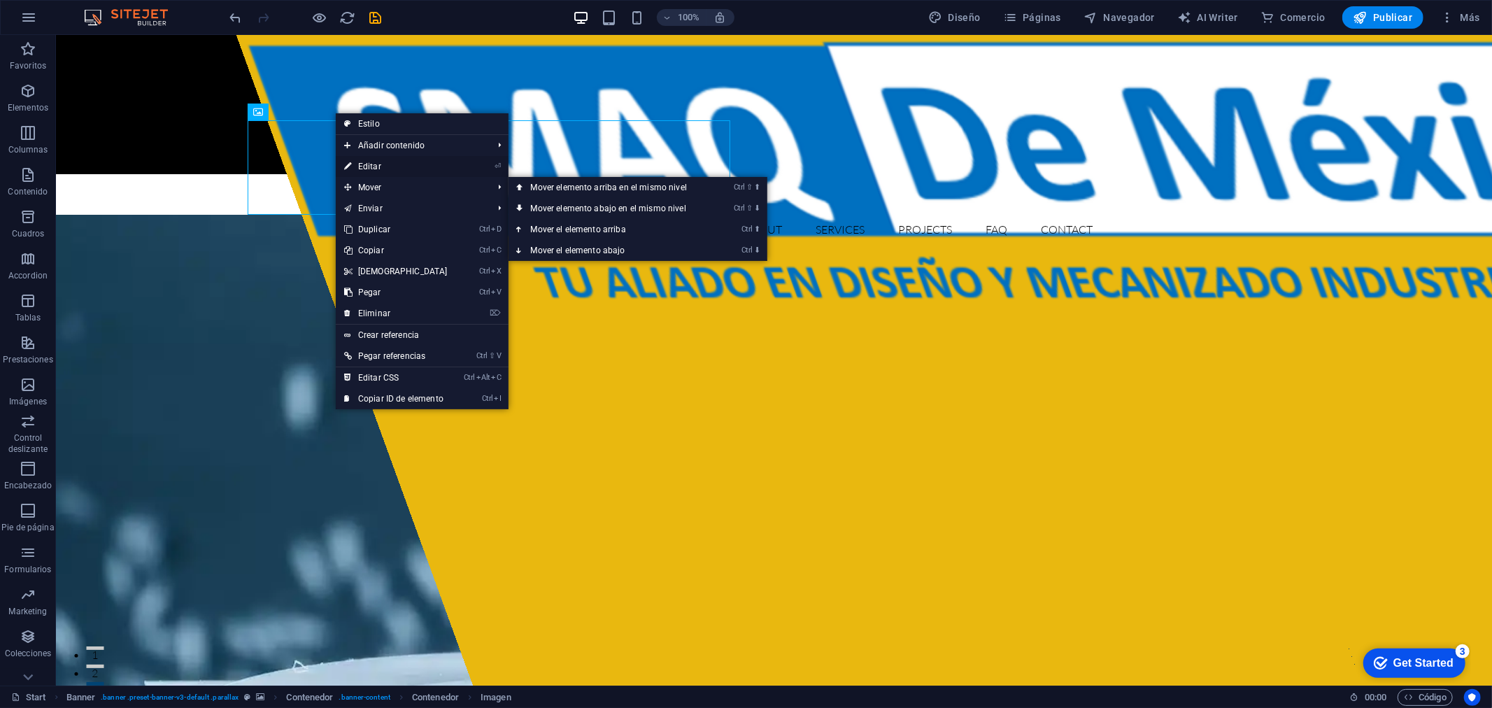
click at [388, 169] on link "⏎ Editar" at bounding box center [396, 166] width 120 height 21
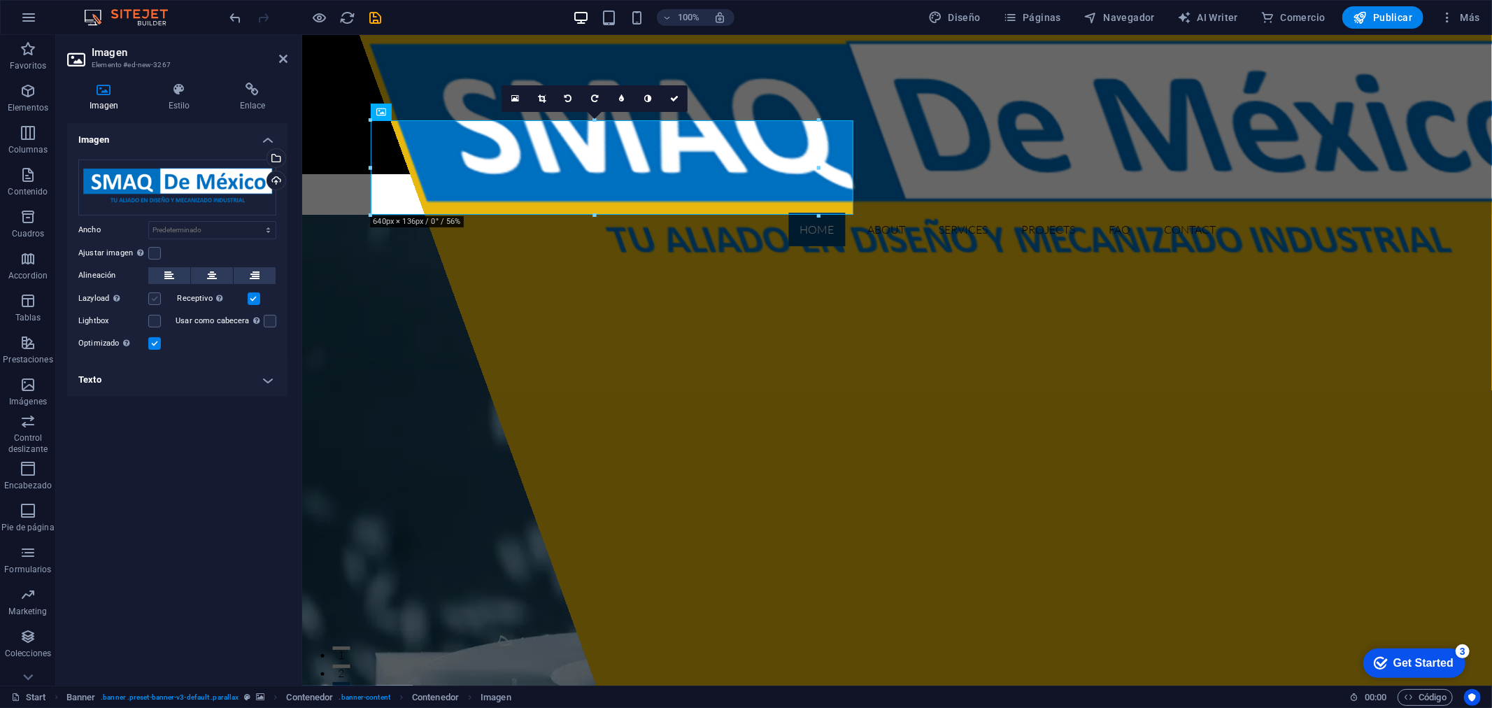
click at [155, 297] on label at bounding box center [154, 298] width 13 height 13
click at [0, 0] on input "Lazyload La carga de imágenes tras la carga de la página mejora la velocidad de…" at bounding box center [0, 0] width 0 height 0
click at [154, 317] on label at bounding box center [154, 321] width 13 height 13
click at [0, 0] on input "Lightbox" at bounding box center [0, 0] width 0 height 0
click at [157, 299] on label at bounding box center [154, 298] width 13 height 13
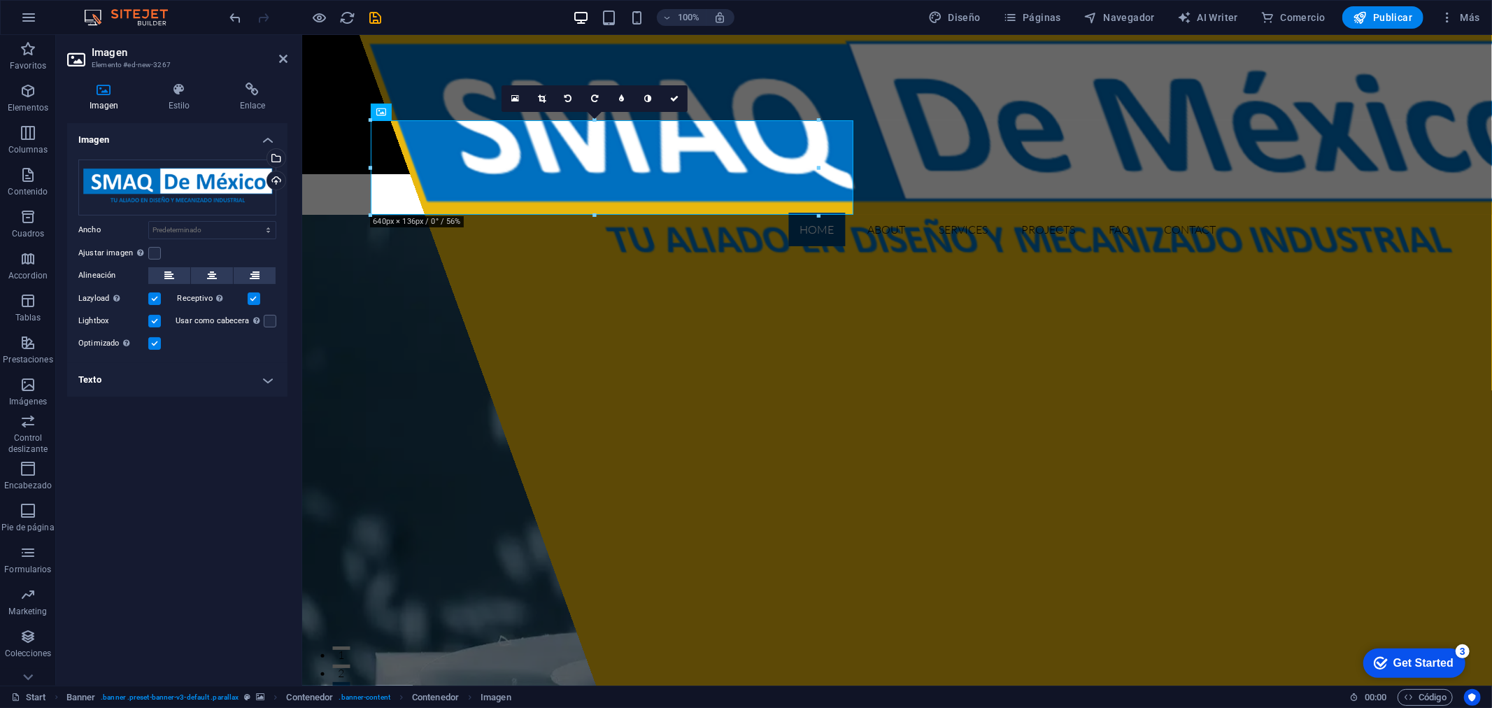
click at [0, 0] on input "Lazyload La carga de imágenes tras la carga de la página mejora la velocidad de…" at bounding box center [0, 0] width 0 height 0
click at [155, 323] on label at bounding box center [154, 321] width 13 height 13
click at [0, 0] on input "Lightbox" at bounding box center [0, 0] width 0 height 0
click at [283, 375] on h4 "Texto" at bounding box center [177, 380] width 220 height 34
click at [178, 99] on h4 "Estilo" at bounding box center [181, 97] width 71 height 29
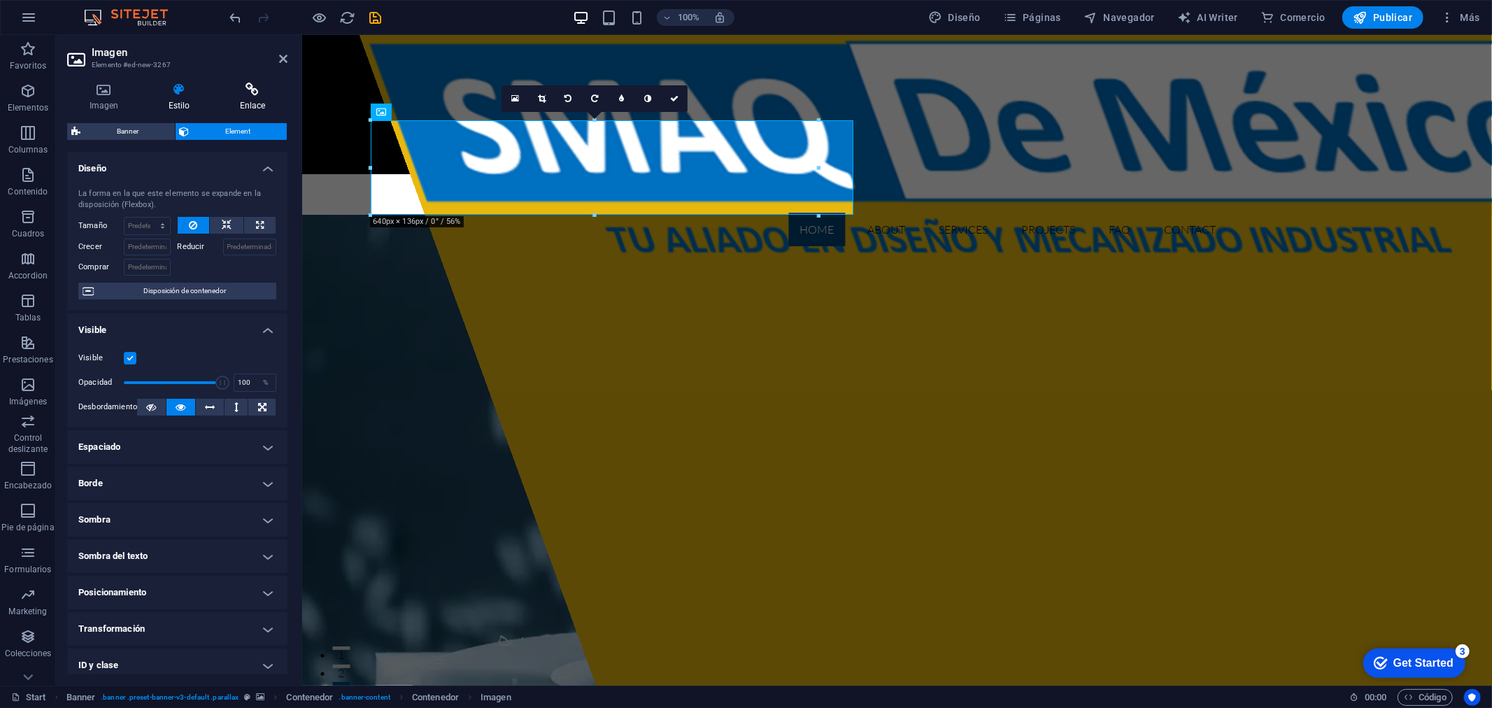
click at [247, 103] on h4 "Enlace" at bounding box center [253, 97] width 70 height 29
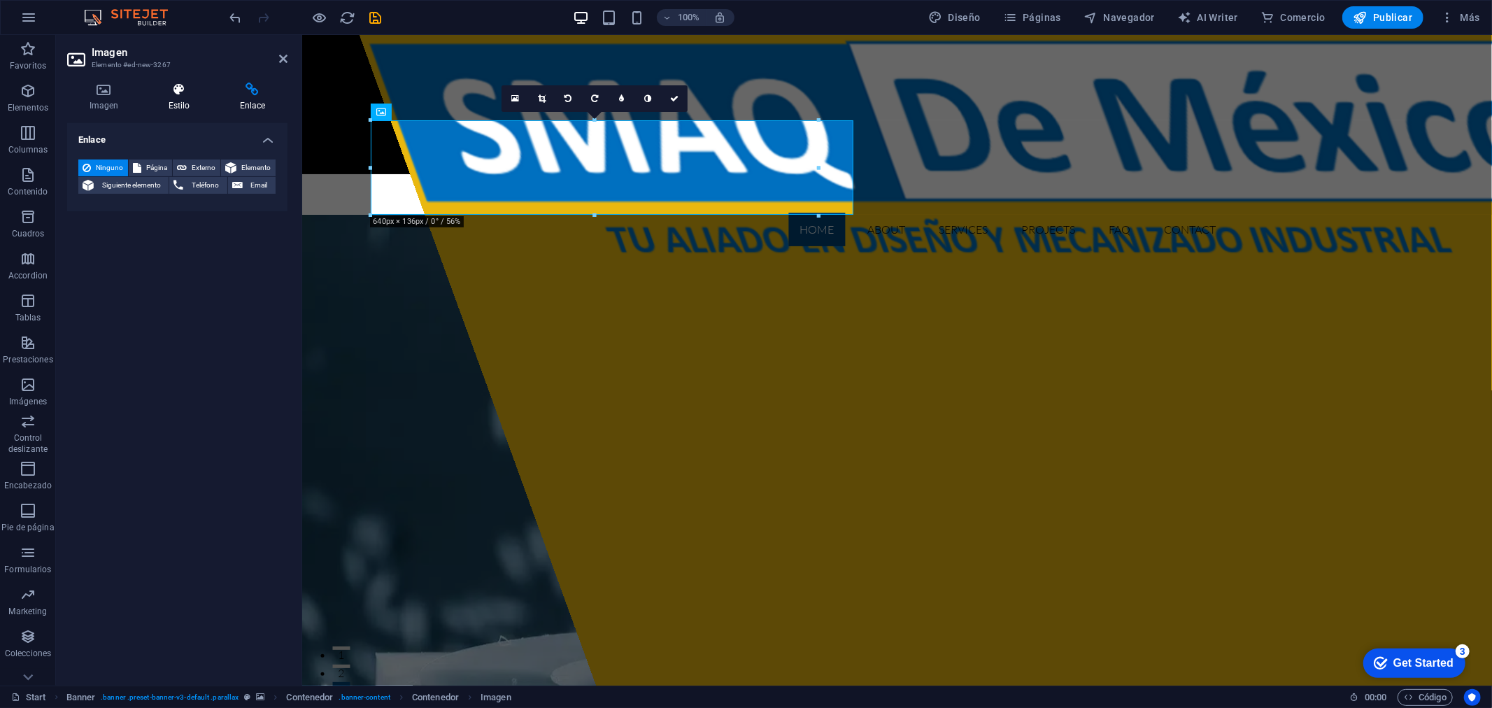
click at [195, 101] on h4 "Estilo" at bounding box center [181, 97] width 71 height 29
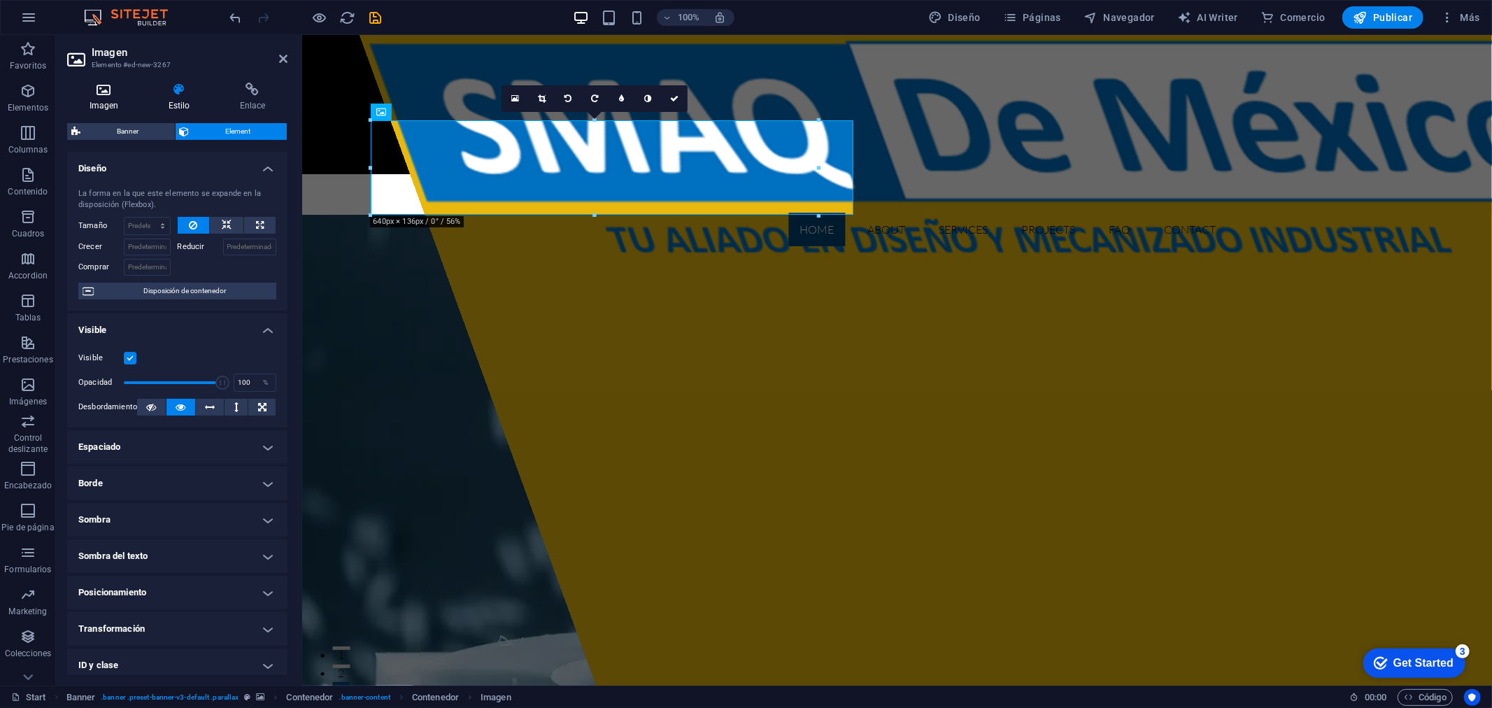
click at [104, 100] on h4 "Imagen" at bounding box center [106, 97] width 79 height 29
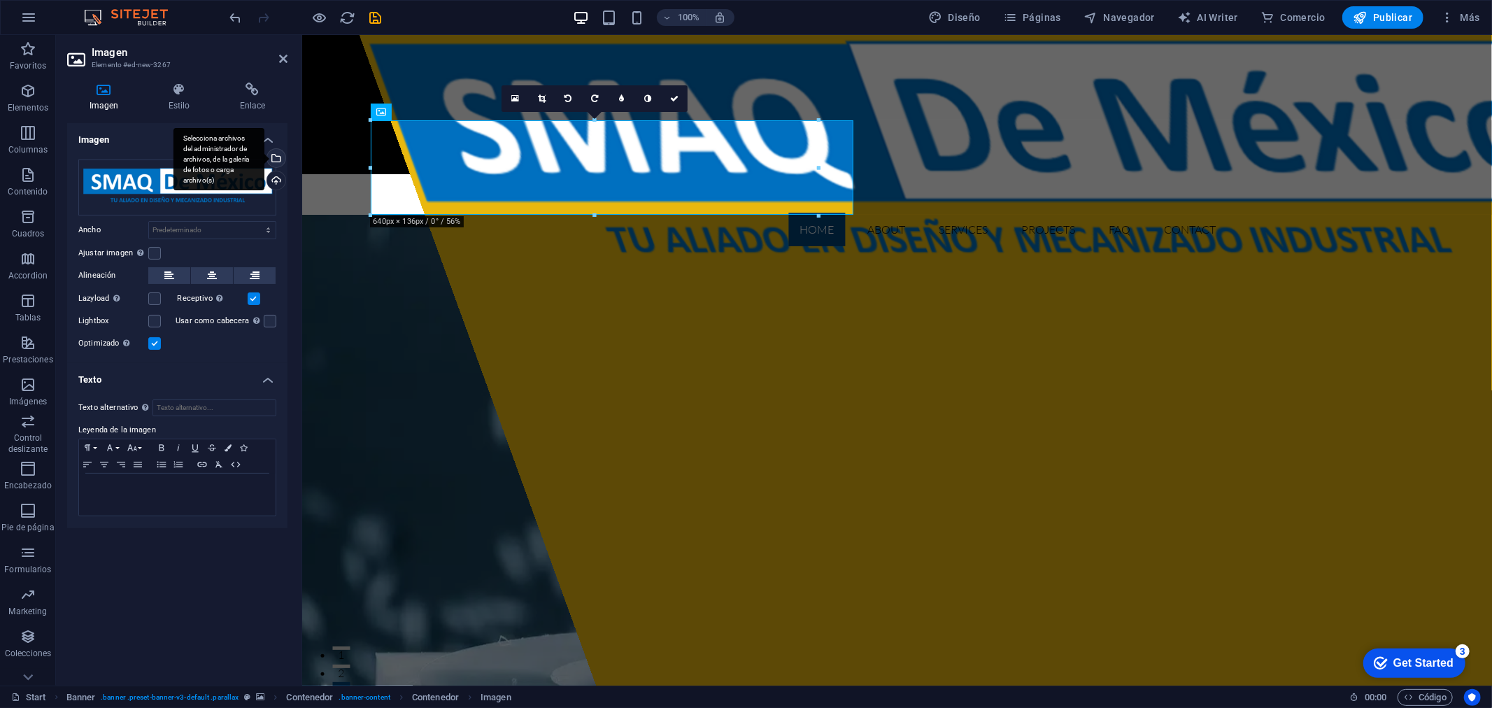
click at [264, 155] on div "Selecciona archivos del administrador de archivos, de la galería de fotos o car…" at bounding box center [219, 159] width 91 height 63
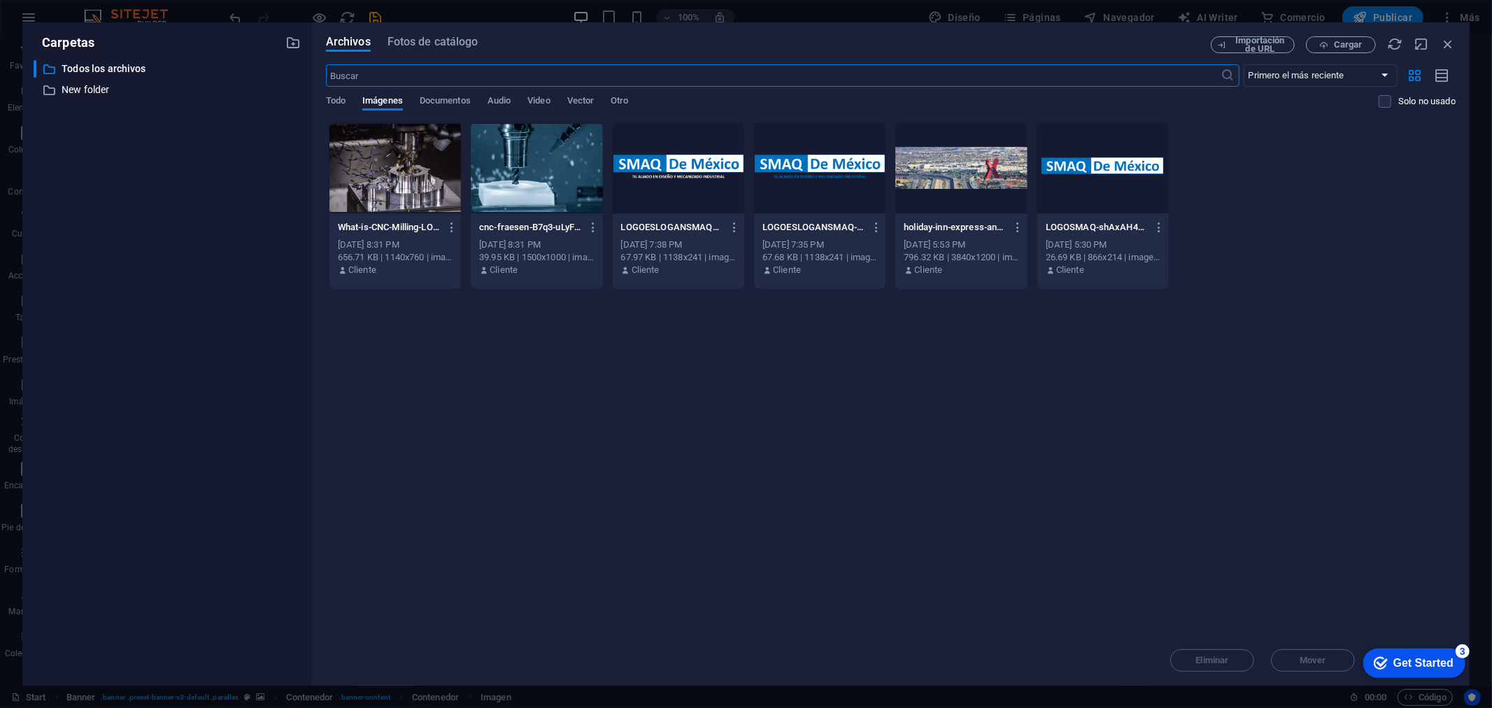
click at [553, 180] on div at bounding box center [537, 167] width 132 height 91
click at [792, 155] on div at bounding box center [820, 167] width 132 height 91
click at [792, 155] on div "1" at bounding box center [820, 167] width 132 height 91
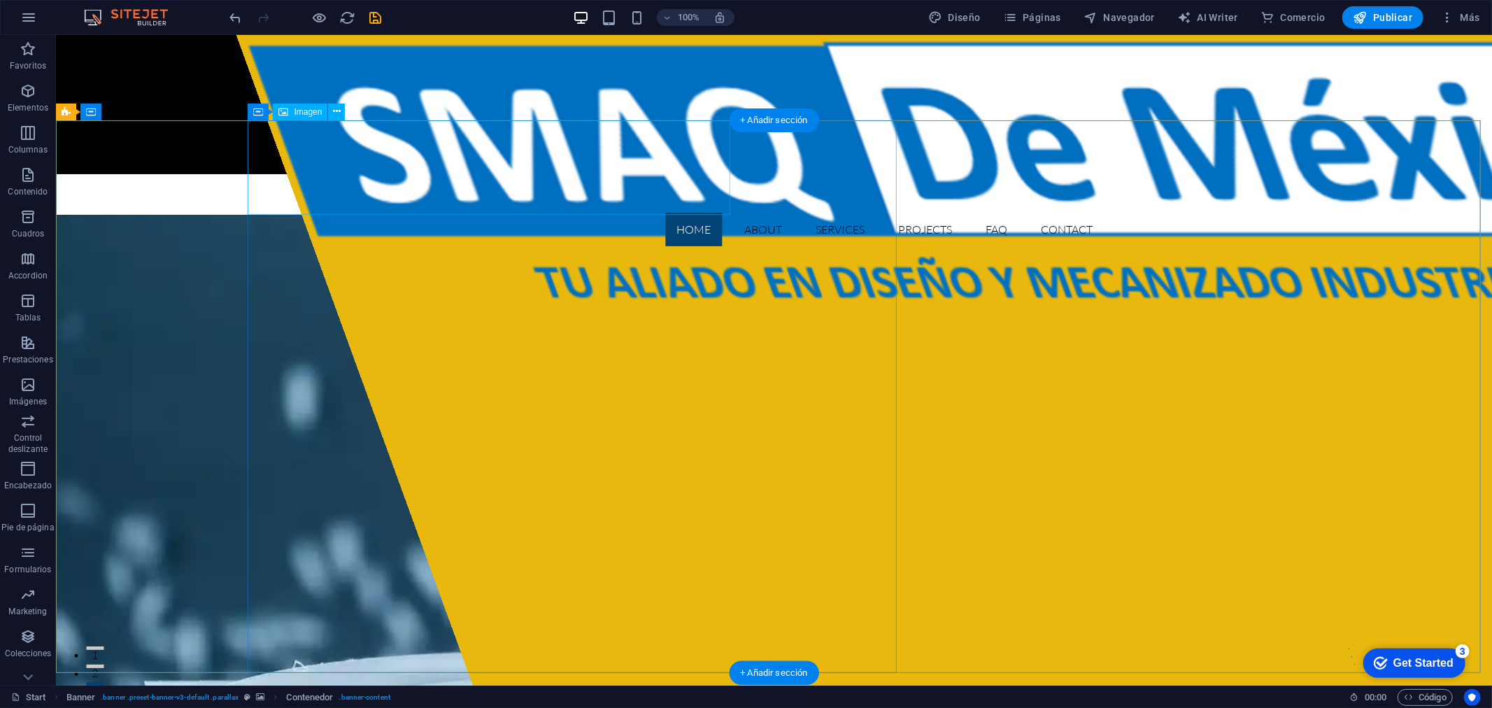
click at [629, 146] on figure at bounding box center [1008, 186] width 1547 height 304
click at [339, 112] on icon at bounding box center [337, 111] width 8 height 15
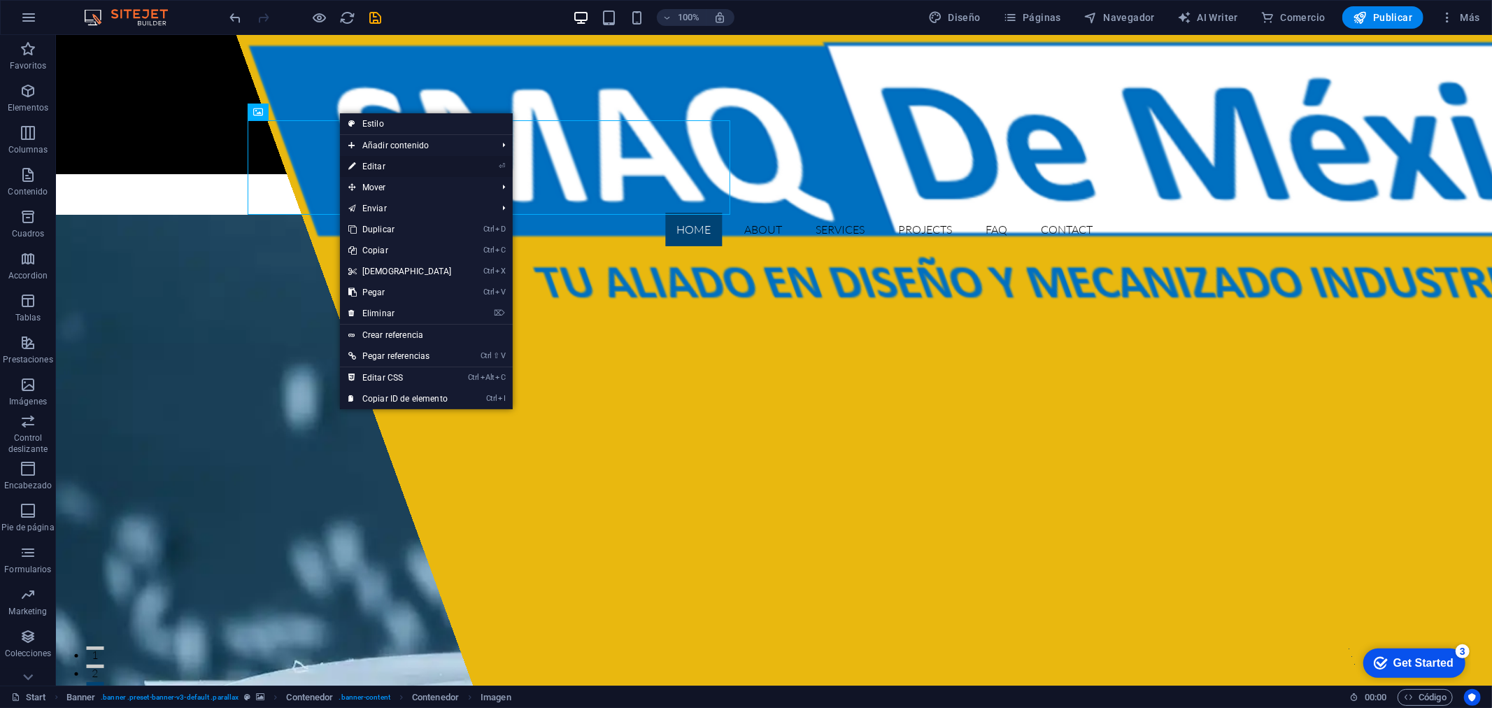
click at [387, 163] on link "⏎ Editar" at bounding box center [400, 166] width 120 height 21
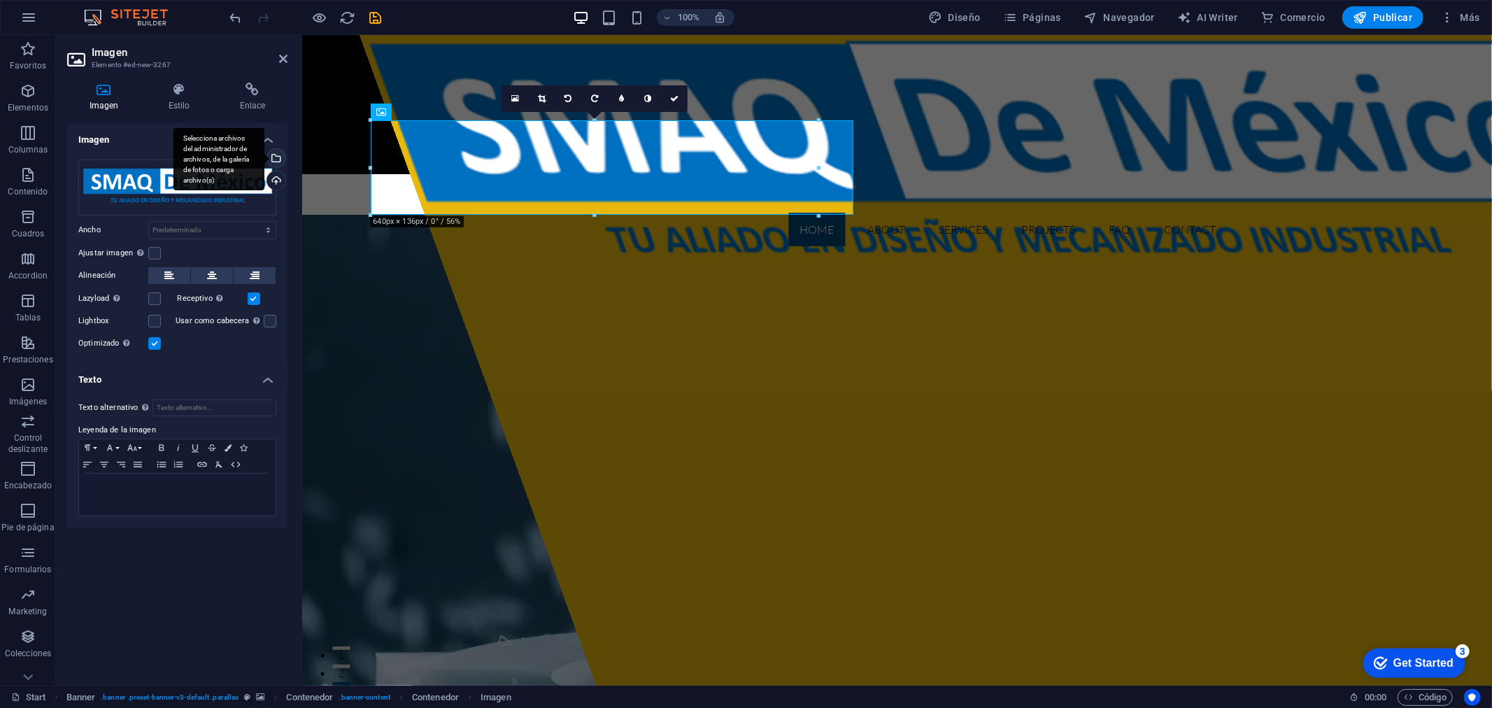
click at [275, 151] on div "Selecciona archivos del administrador de archivos, de la galería de fotos o car…" at bounding box center [274, 159] width 21 height 21
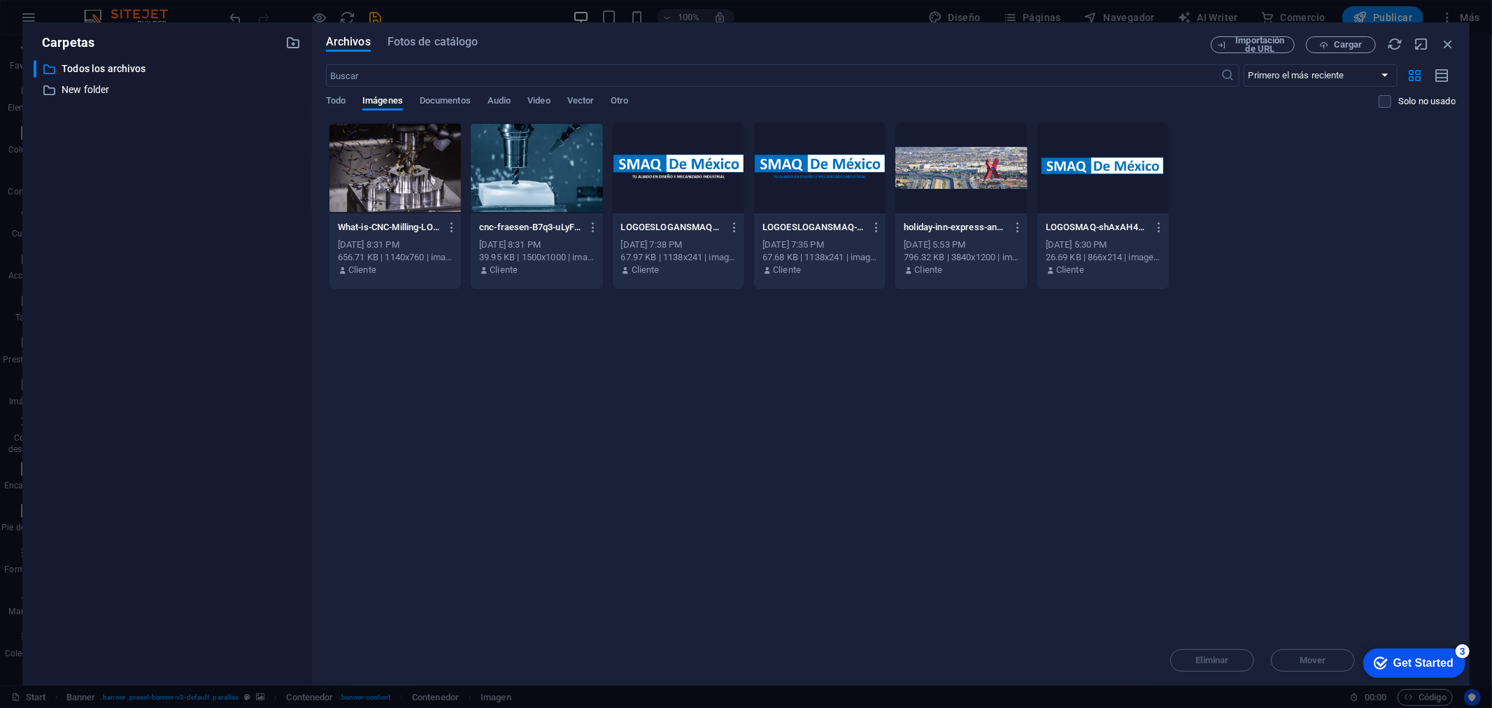
click at [365, 161] on div at bounding box center [396, 167] width 132 height 91
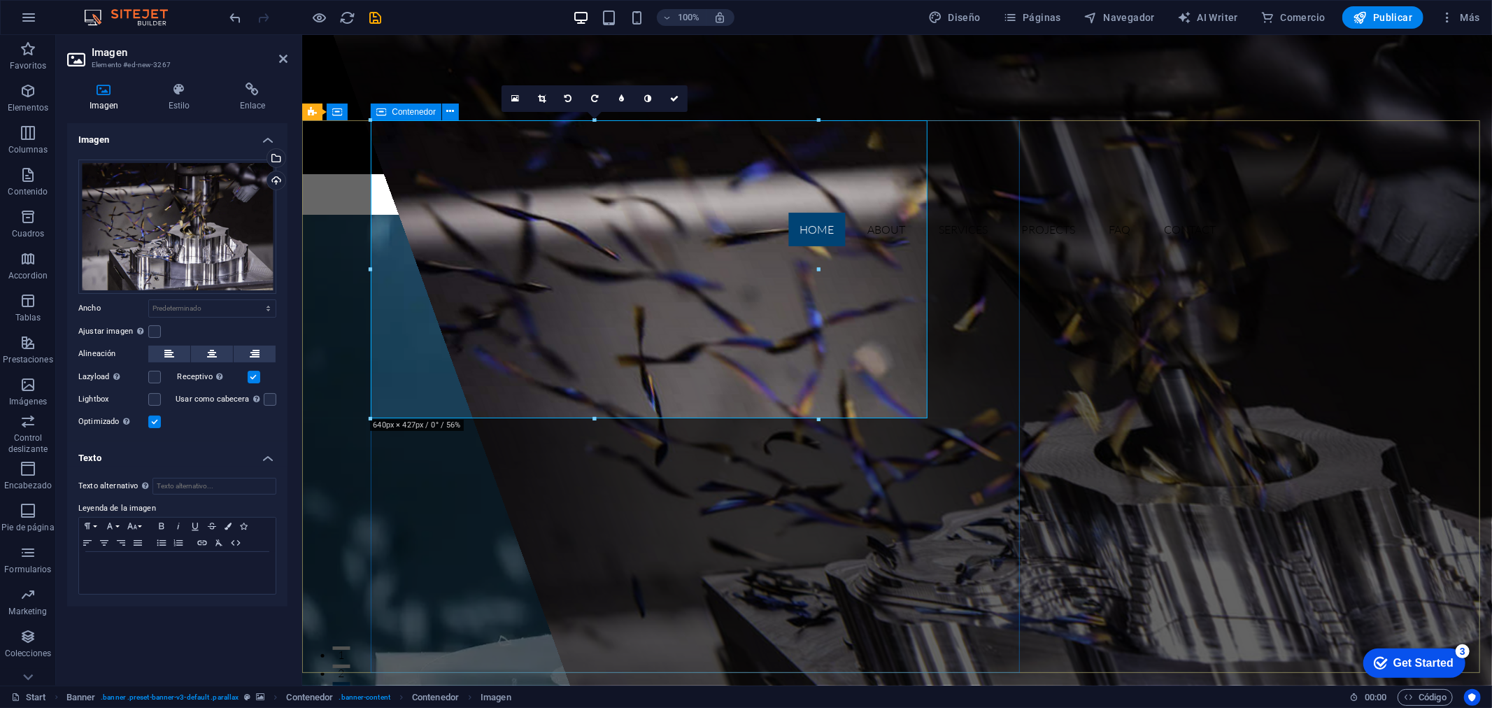
drag, startPoint x: 826, startPoint y: 506, endPoint x: 855, endPoint y: 630, distance: 127.1
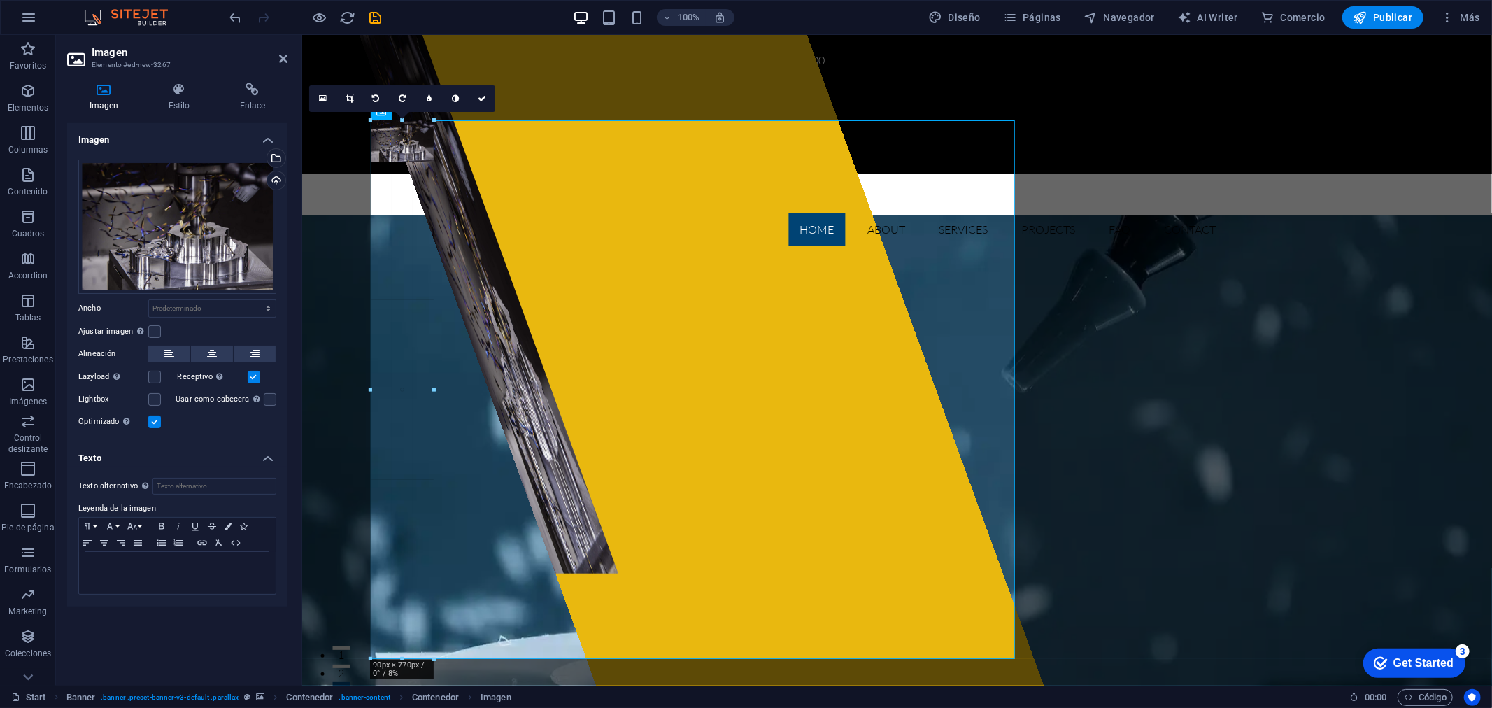
type input "90"
select select "px"
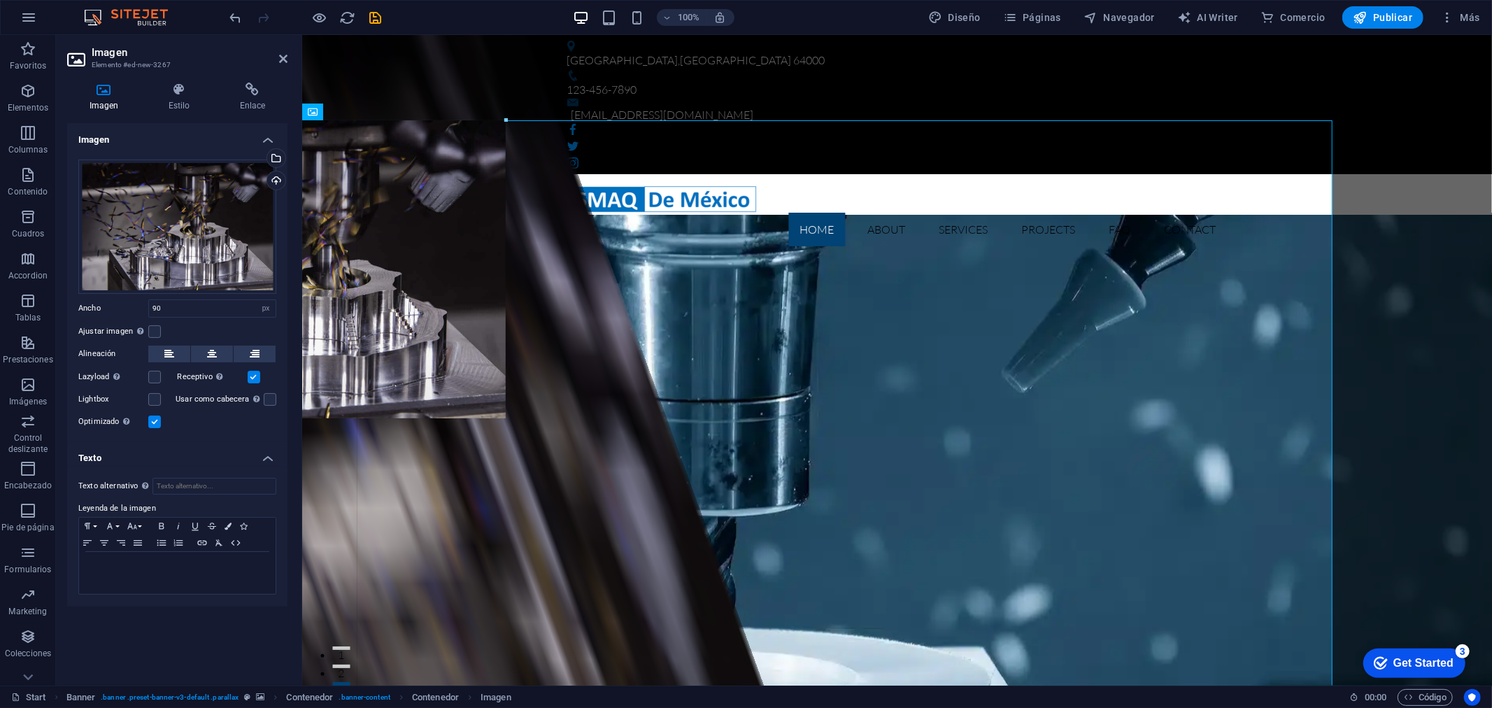
drag, startPoint x: 435, startPoint y: 139, endPoint x: 834, endPoint y: 256, distance: 415.8
type input "640"
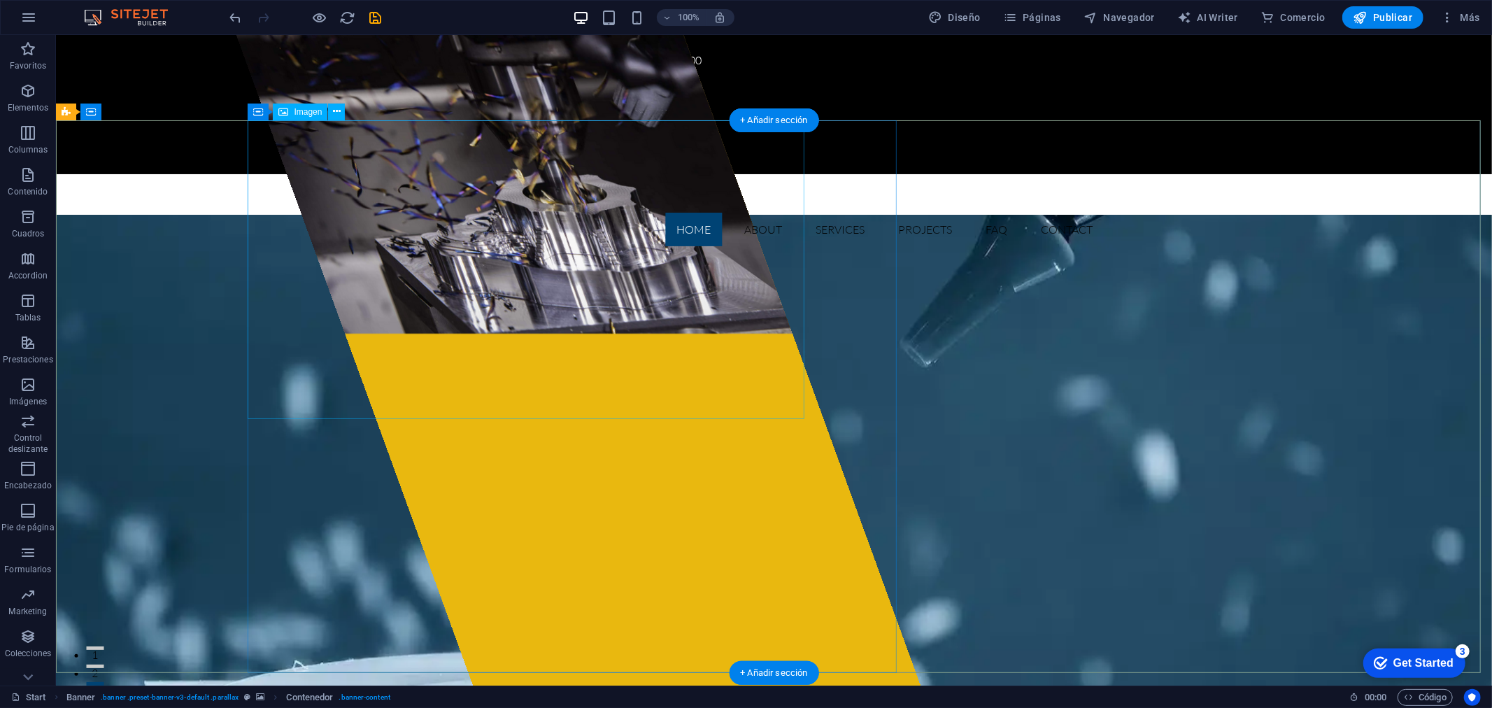
click at [552, 220] on figure at bounding box center [513, 183] width 556 height 299
click at [416, 246] on figure at bounding box center [513, 183] width 556 height 299
select select "px"
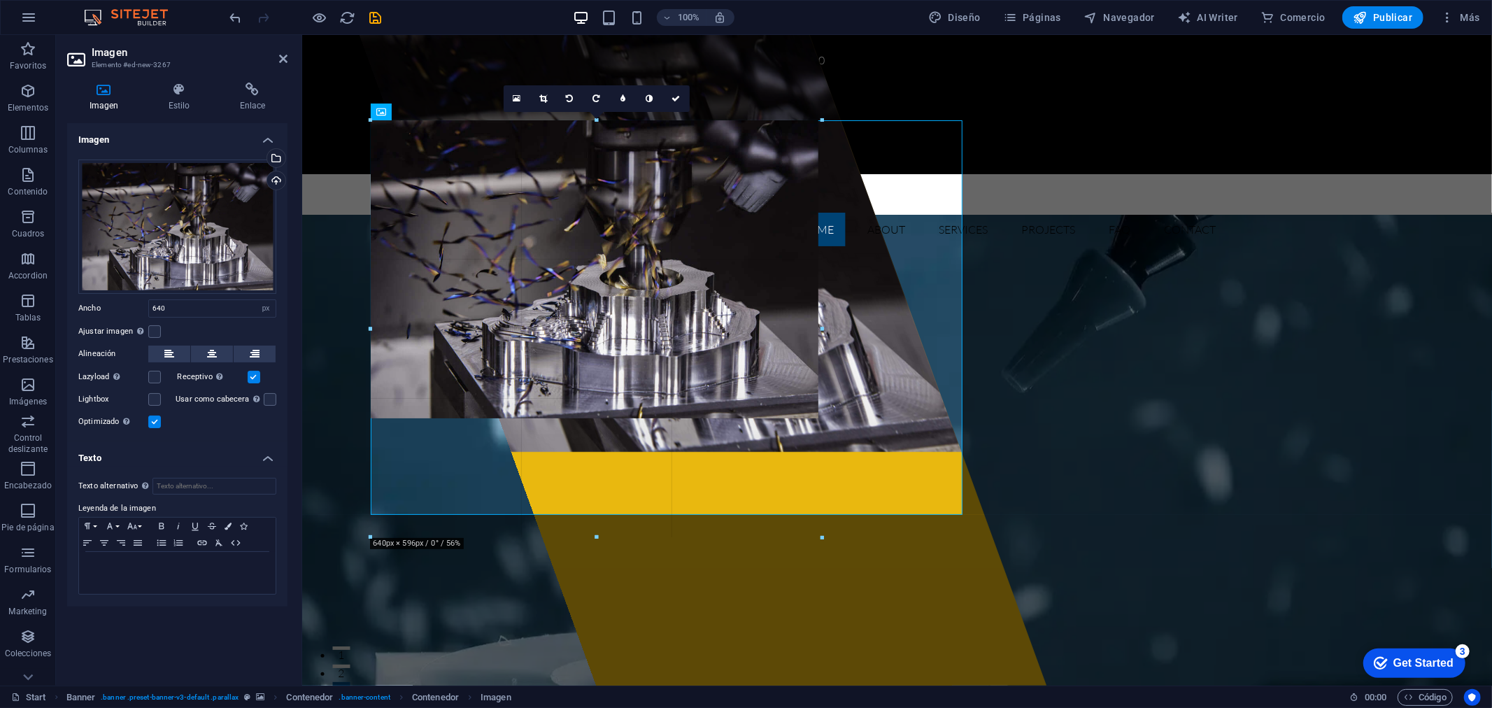
drag, startPoint x: 593, startPoint y: 416, endPoint x: 602, endPoint y: 544, distance: 127.7
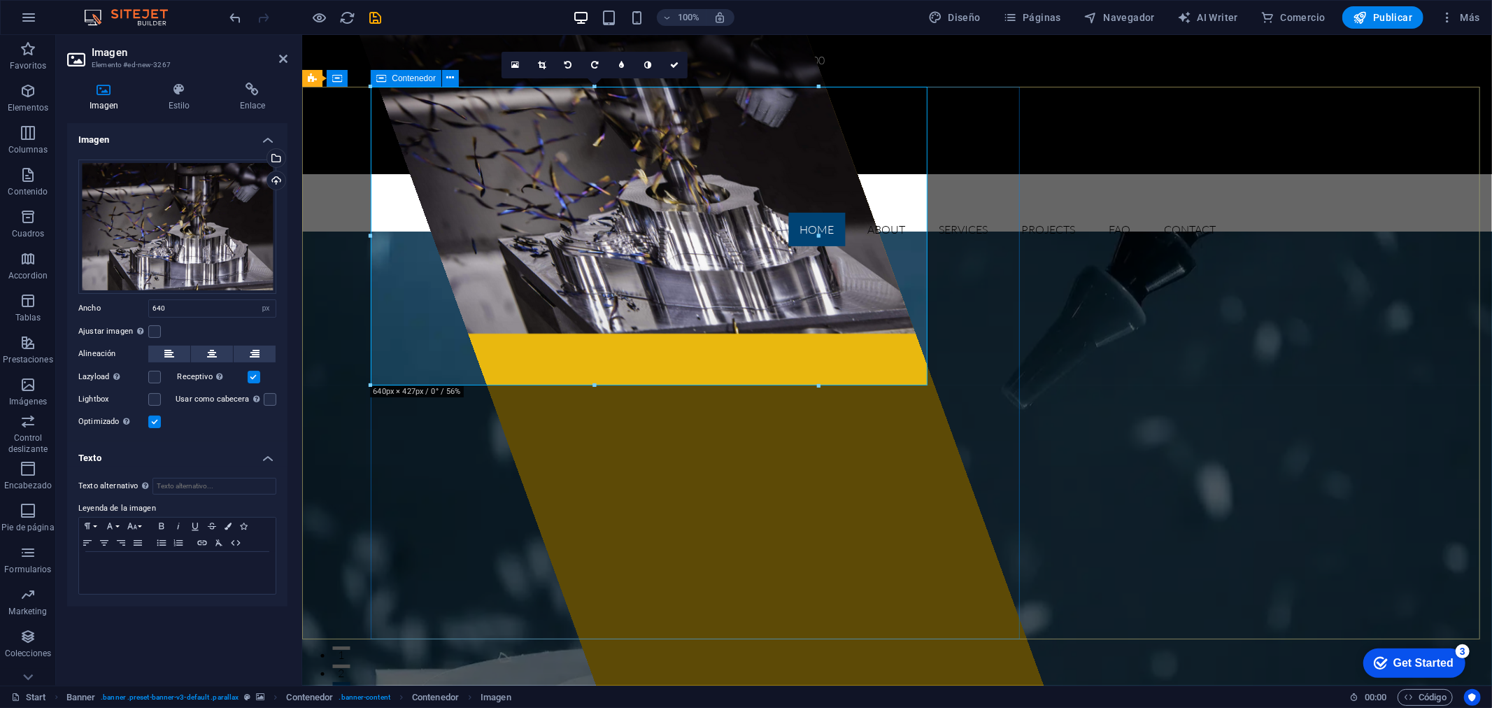
scroll to position [78, 0]
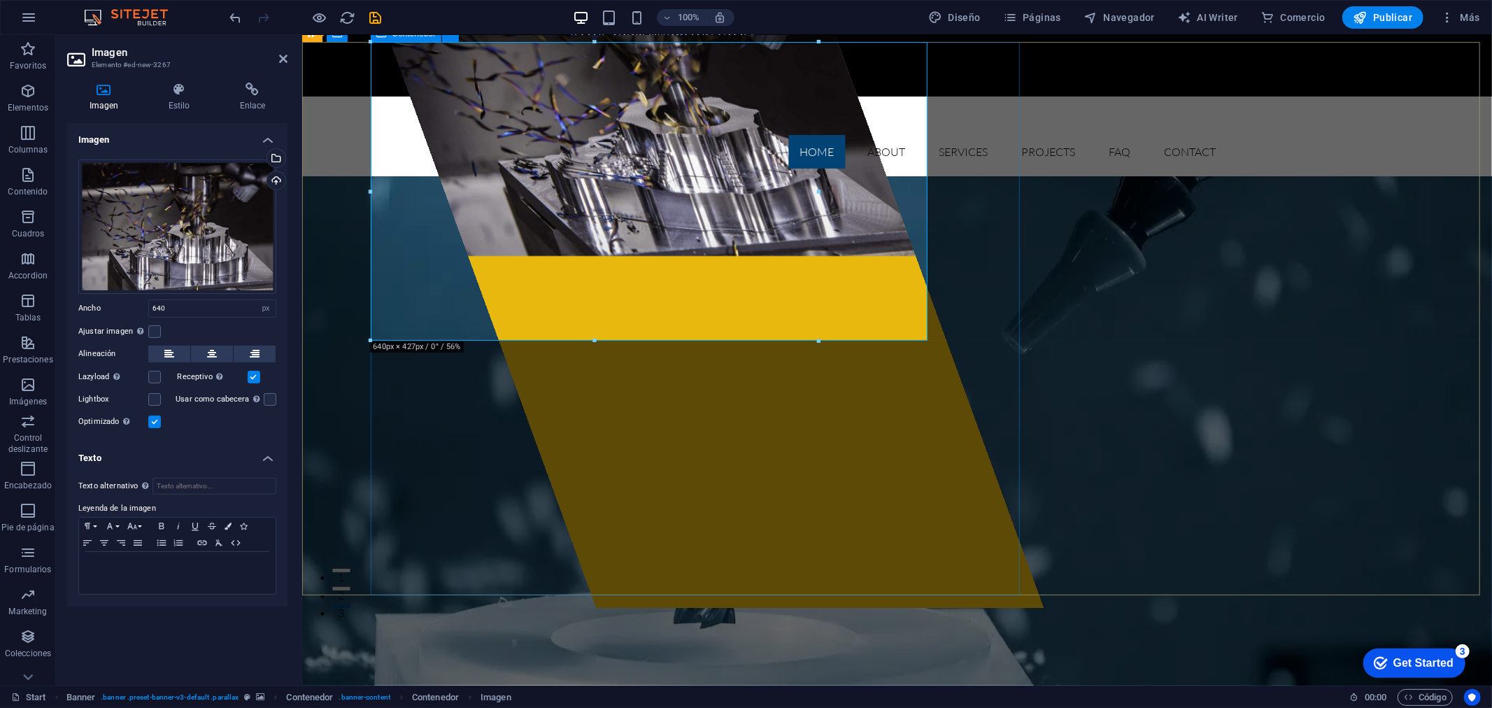
drag, startPoint x: 894, startPoint y: 376, endPoint x: 609, endPoint y: 537, distance: 327.1
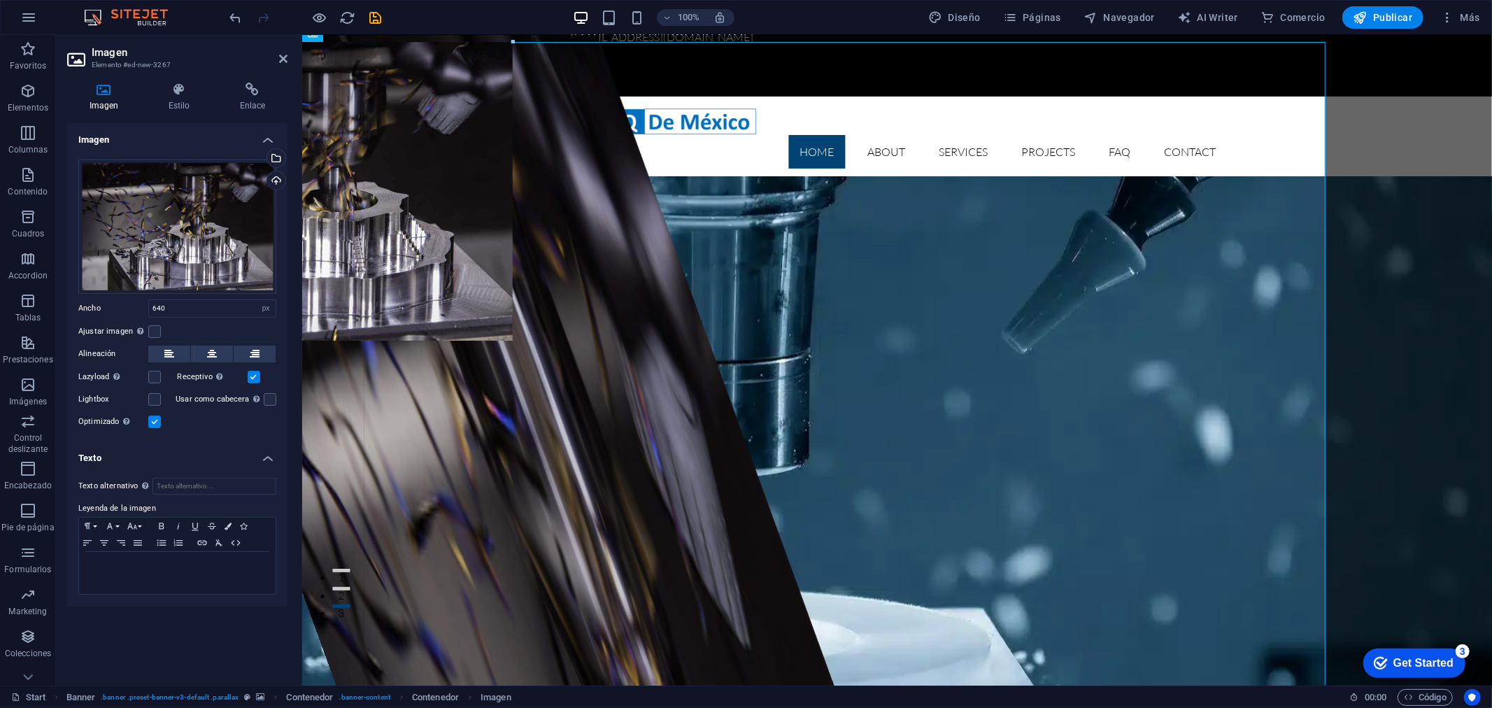
drag, startPoint x: 701, startPoint y: 327, endPoint x: 682, endPoint y: 320, distance: 20.8
click at [870, 430] on div "Arrastra aquí para reemplazar el contenido existente. Si quieres crear un eleme…" at bounding box center [897, 321] width 1190 height 728
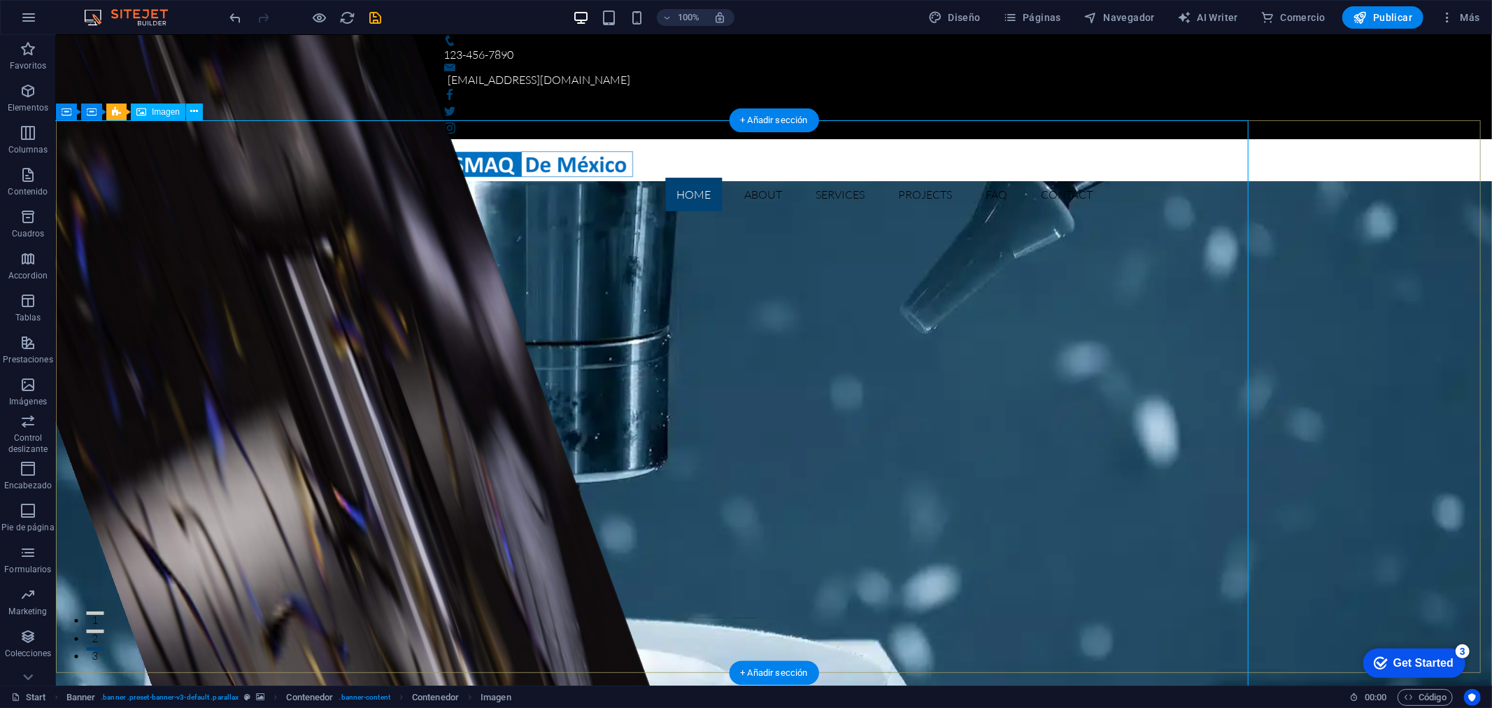
scroll to position [0, 0]
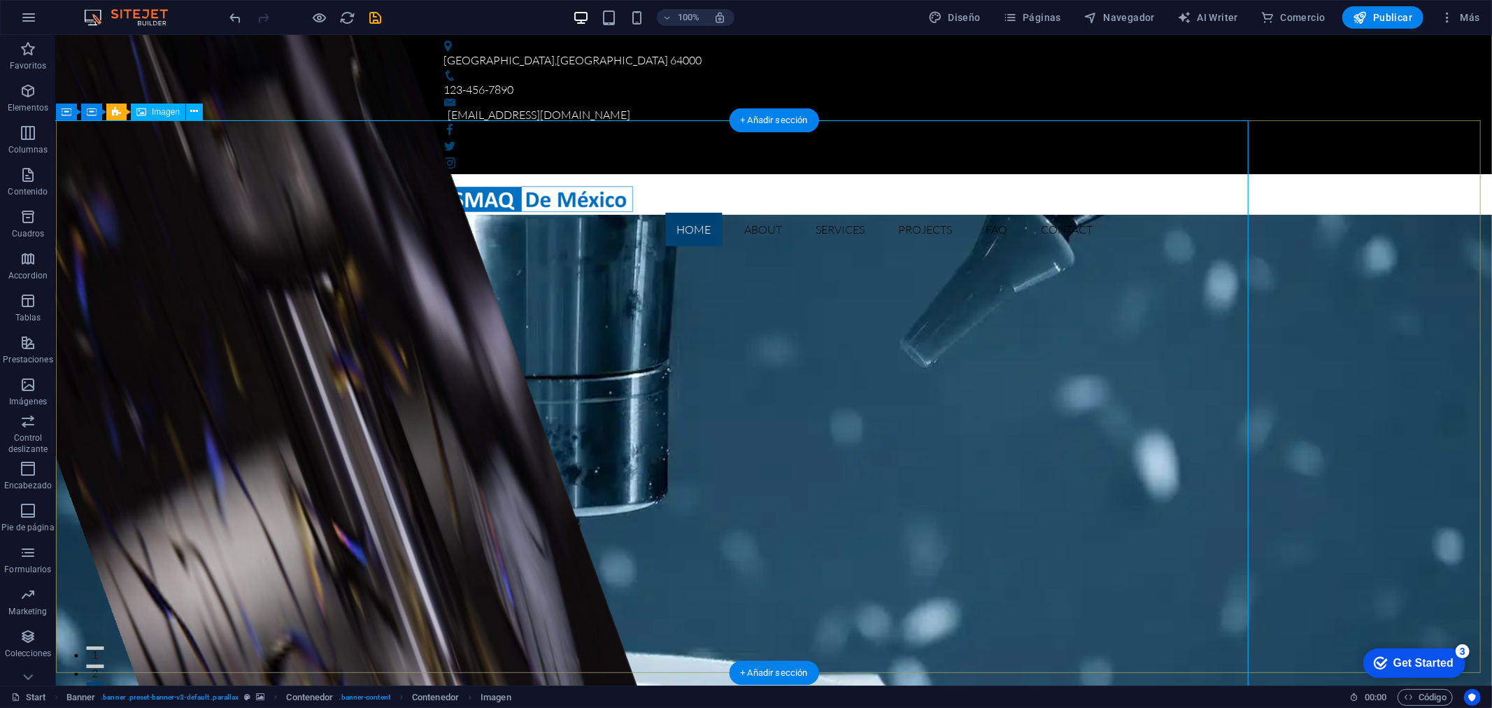
select select "px"
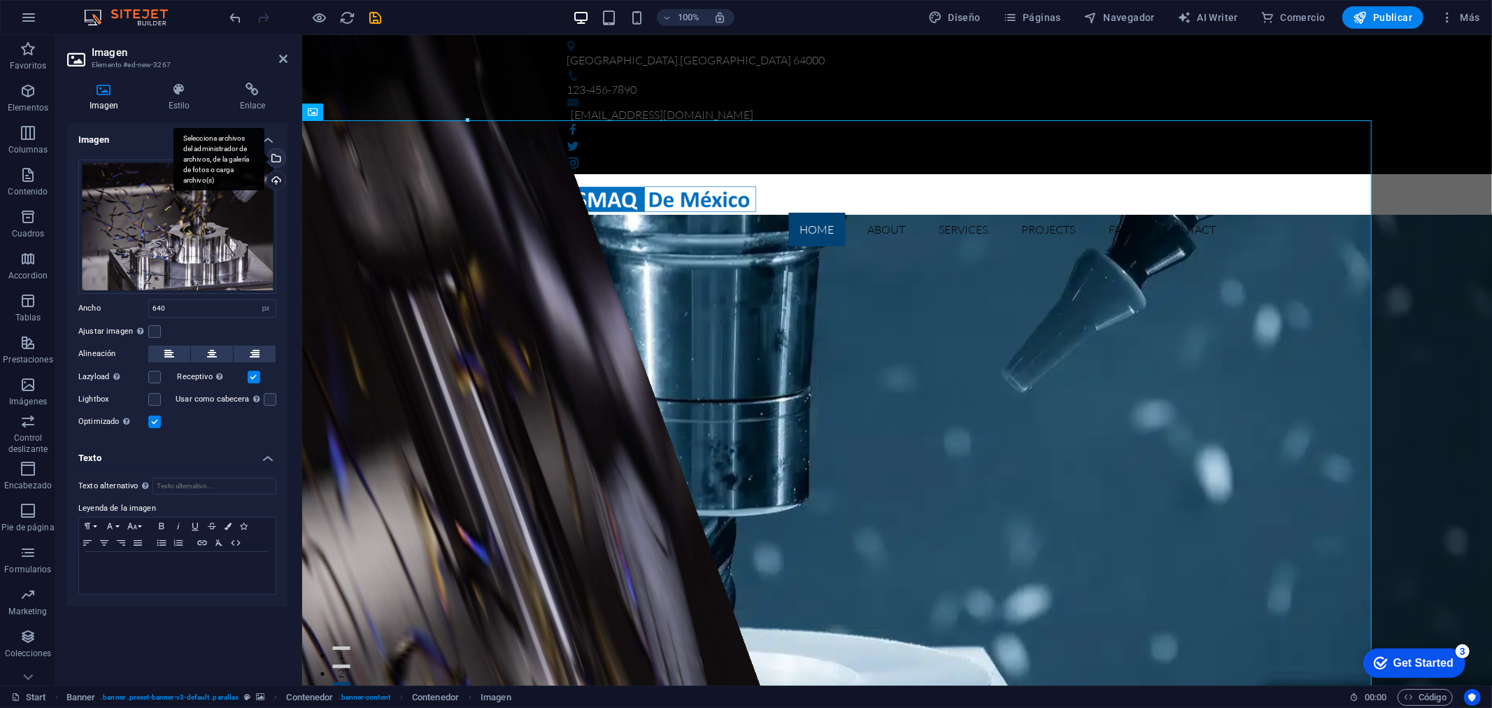
click at [276, 156] on div "Selecciona archivos del administrador de archivos, de la galería de fotos o car…" at bounding box center [274, 159] width 21 height 21
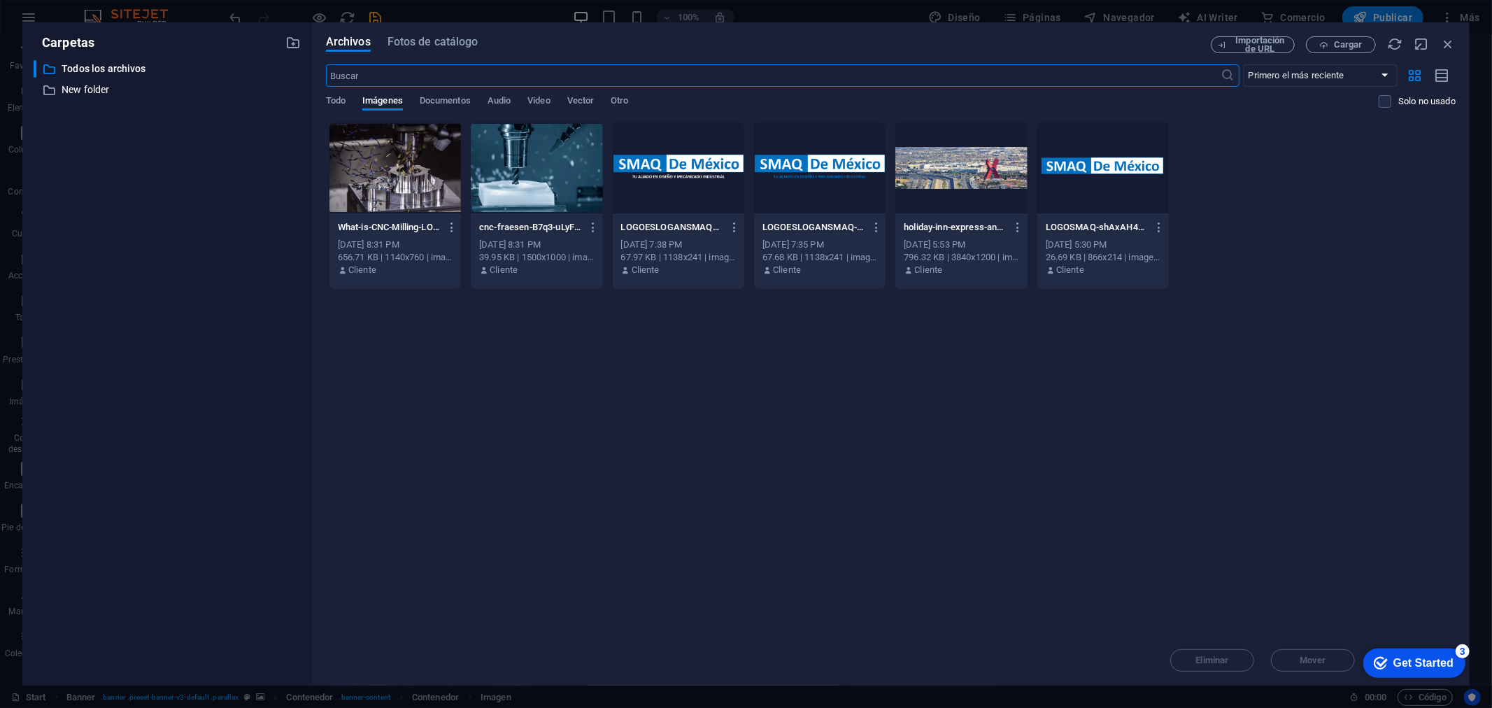
click at [535, 196] on div at bounding box center [537, 167] width 132 height 91
click at [535, 196] on div "1" at bounding box center [537, 167] width 132 height 91
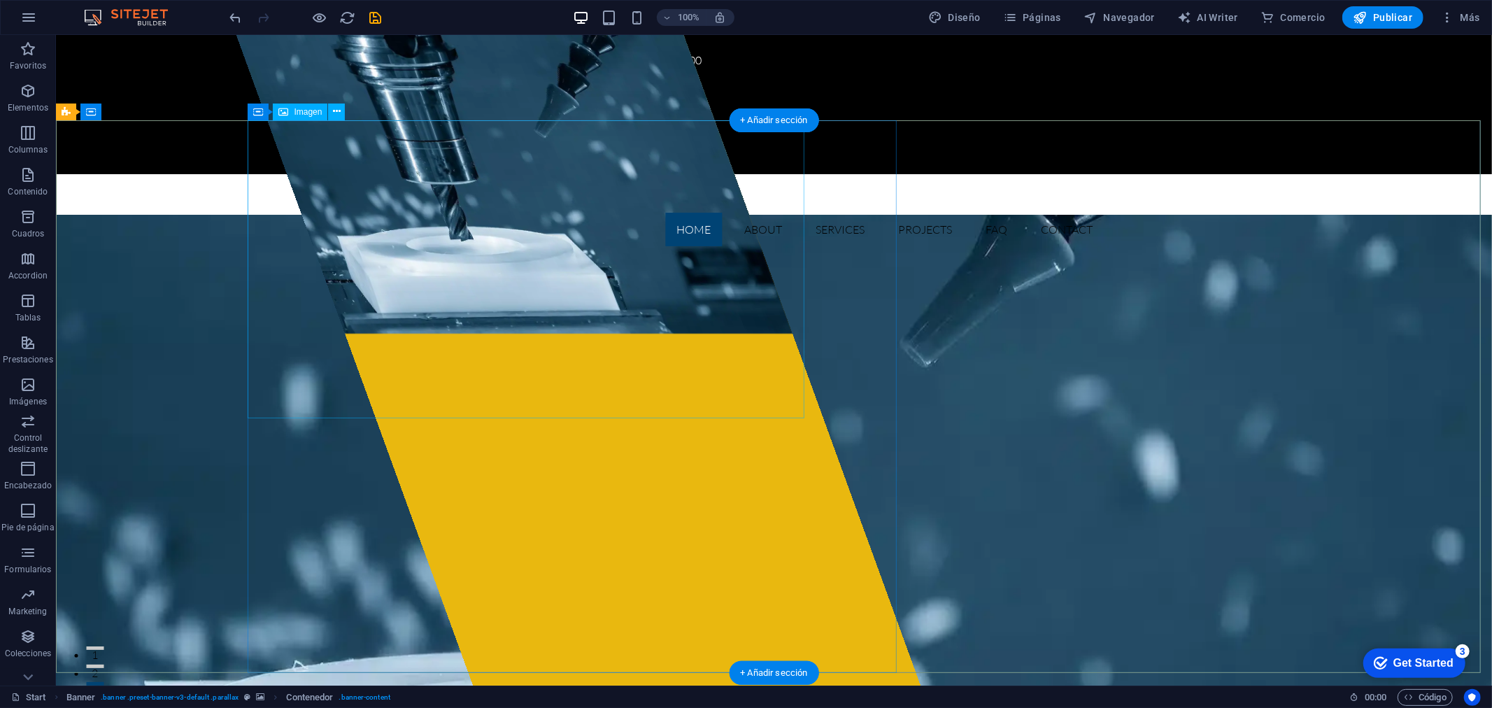
click at [579, 197] on figure at bounding box center [513, 183] width 556 height 299
select select "px"
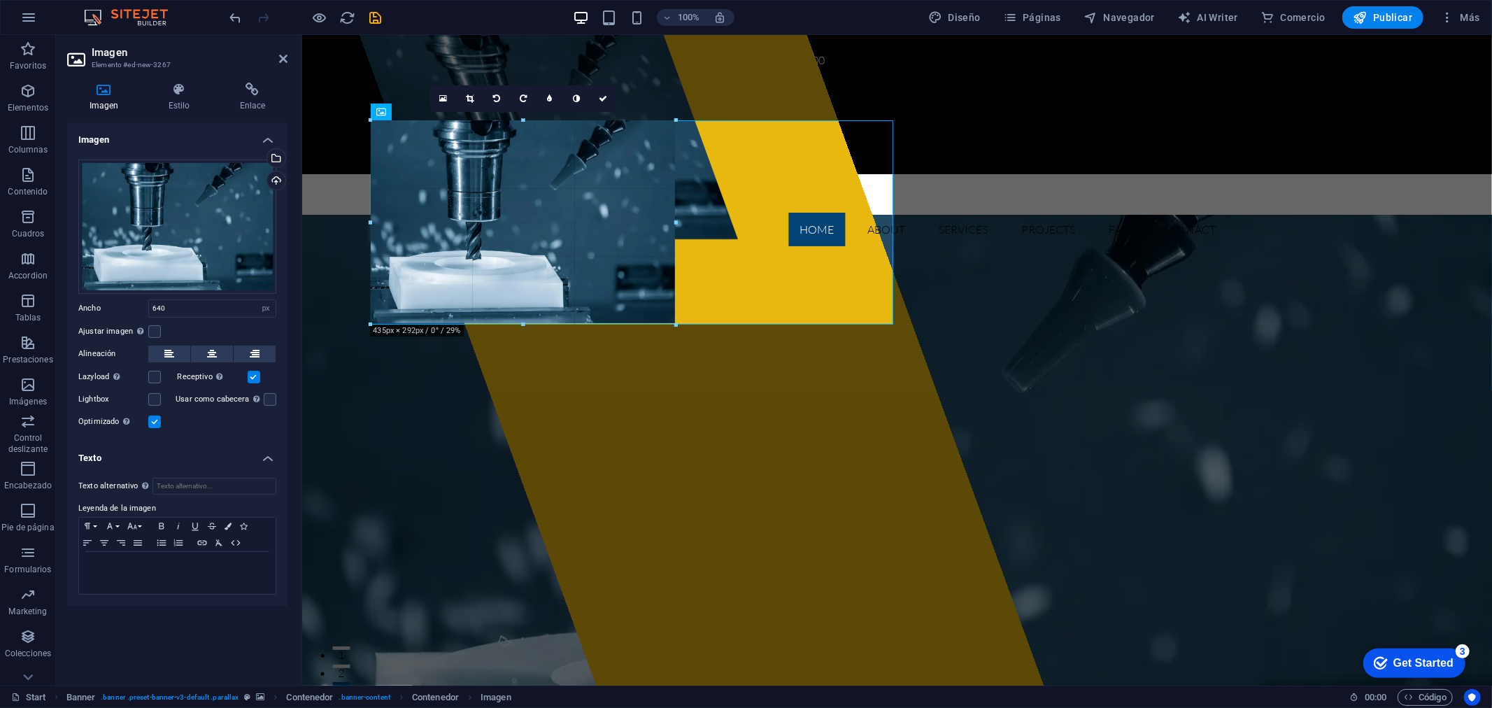
drag, startPoint x: 815, startPoint y: 418, endPoint x: 421, endPoint y: 294, distance: 413.6
type input "432"
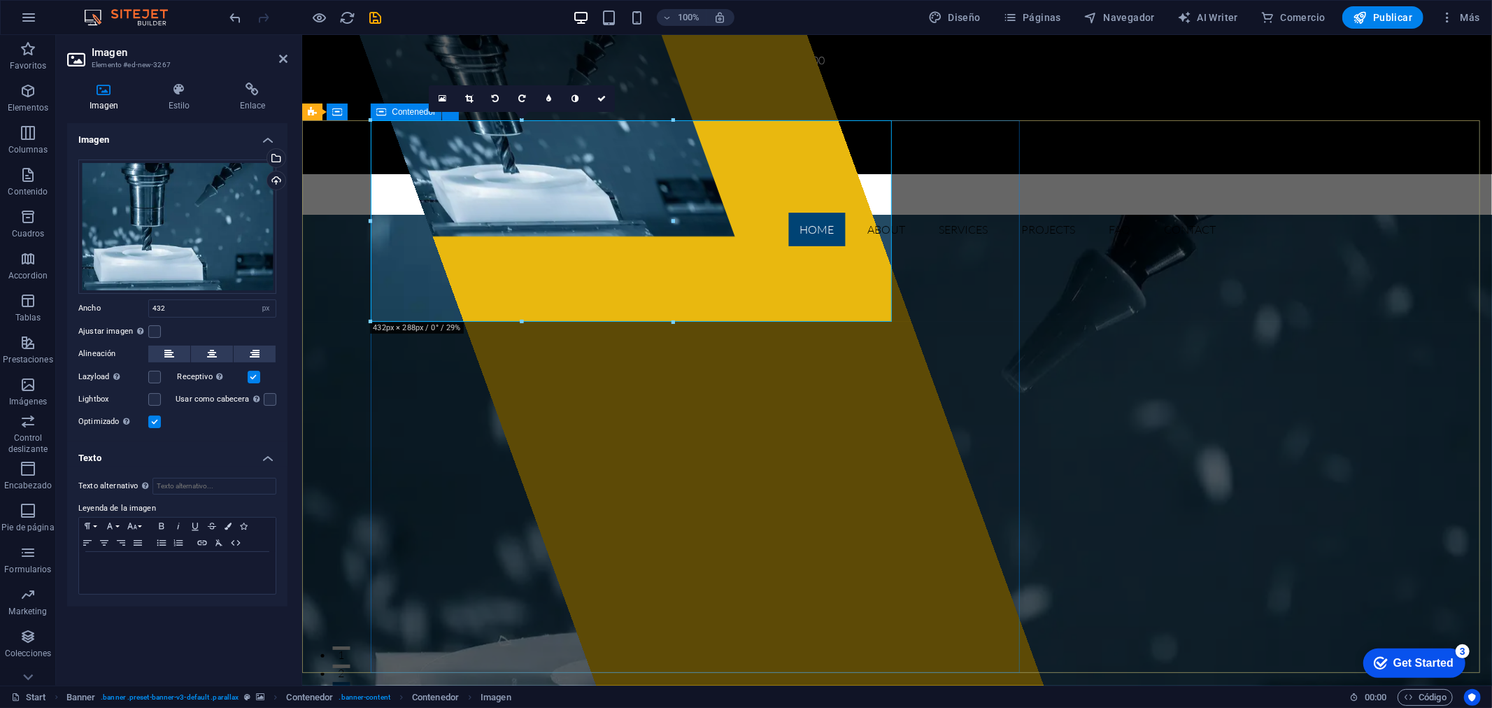
click at [486, 339] on div at bounding box center [700, 359] width 684 height 651
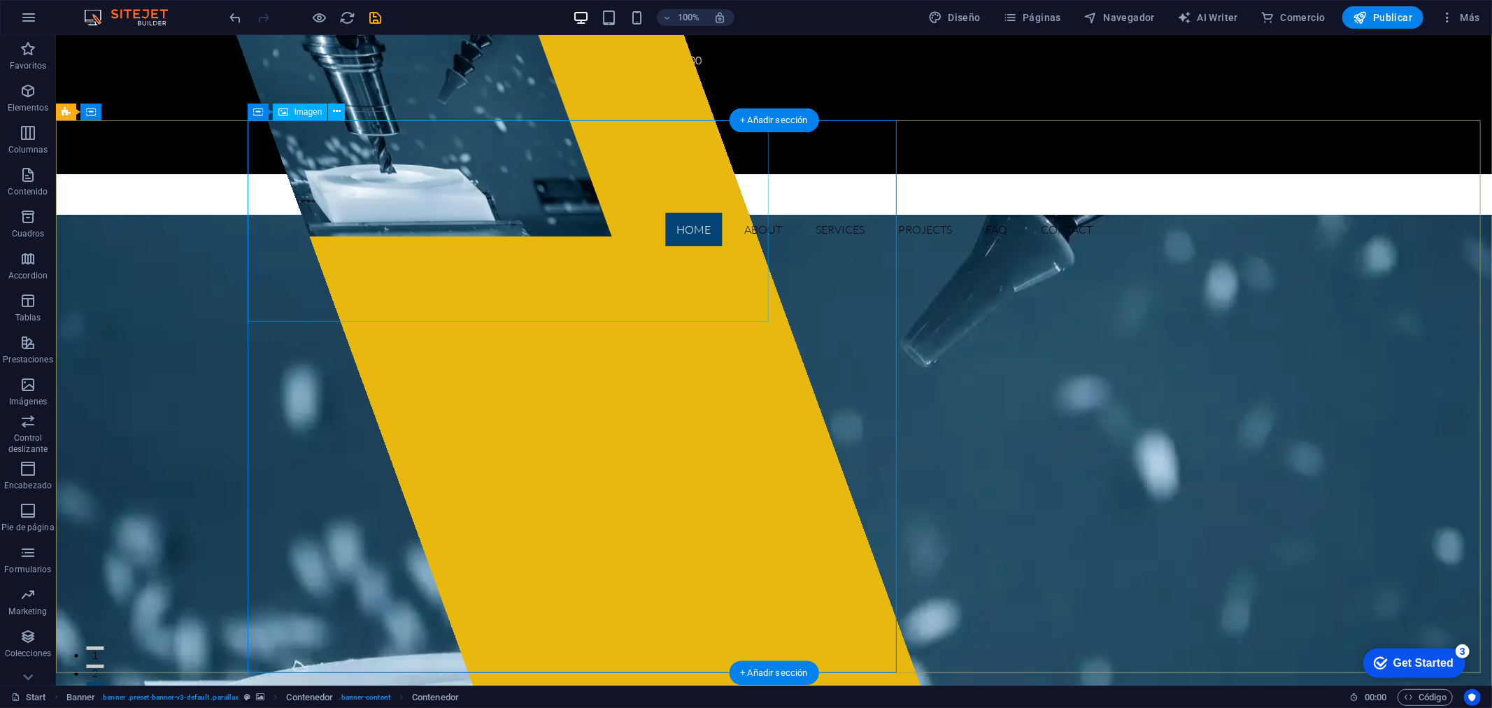
click at [484, 198] on figure at bounding box center [495, 135] width 521 height 202
select select "px"
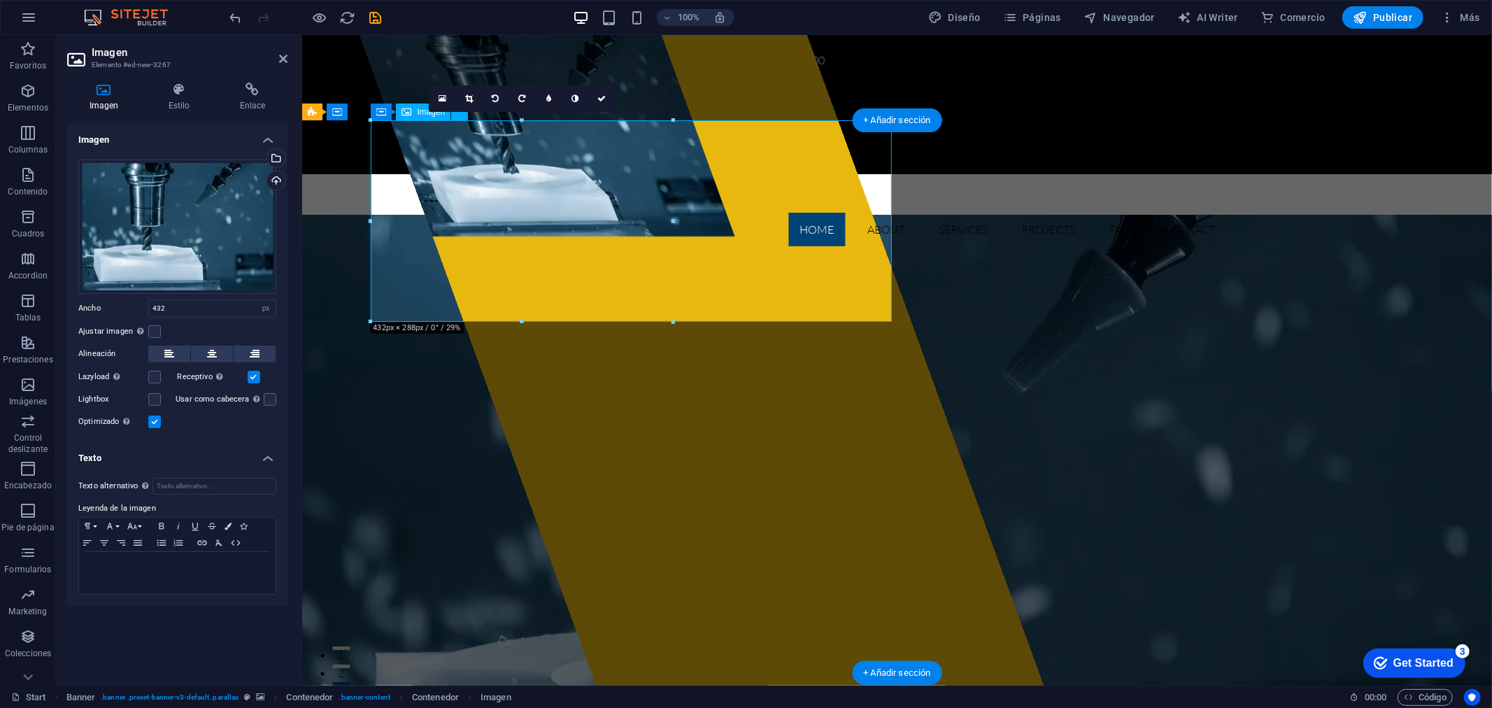
click at [484, 198] on figure at bounding box center [618, 135] width 521 height 202
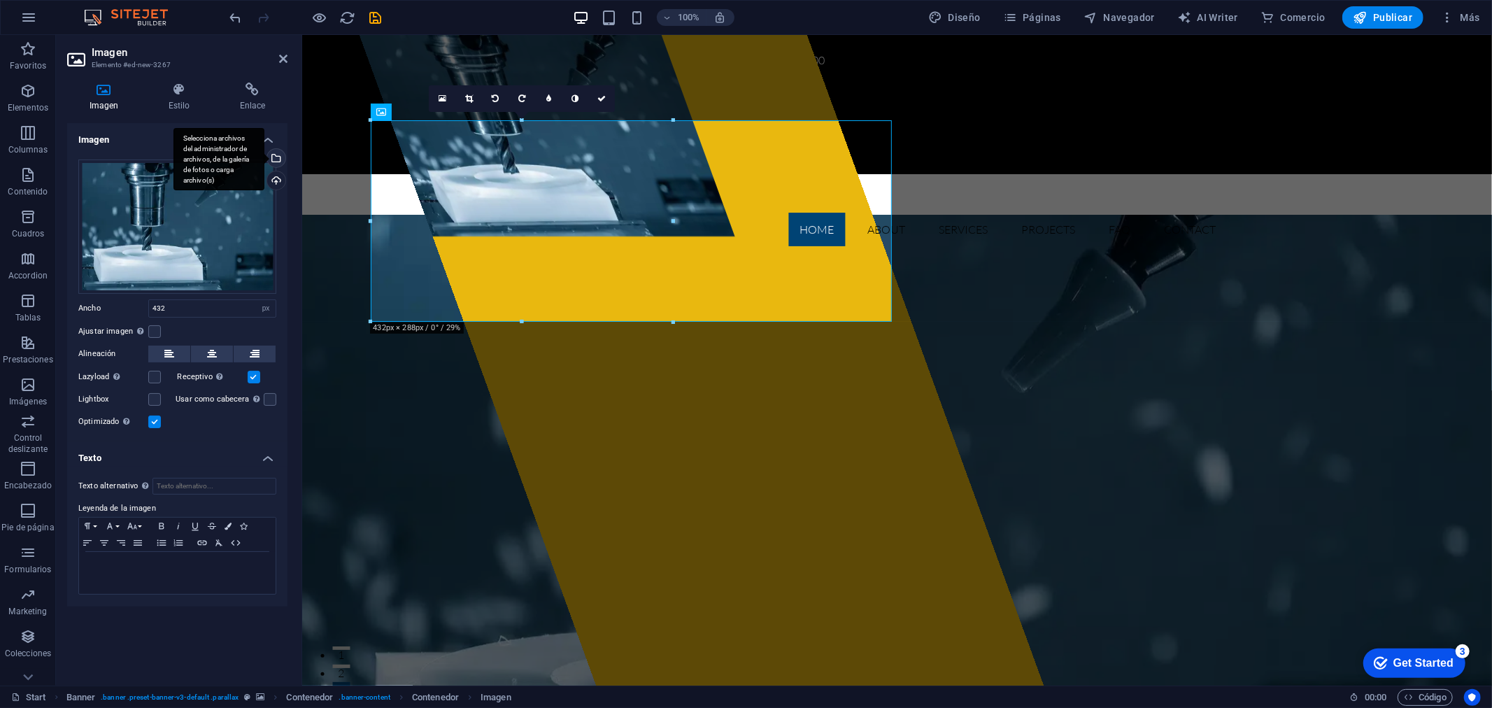
click at [275, 157] on div "Selecciona archivos del administrador de archivos, de la galería de fotos o car…" at bounding box center [274, 159] width 21 height 21
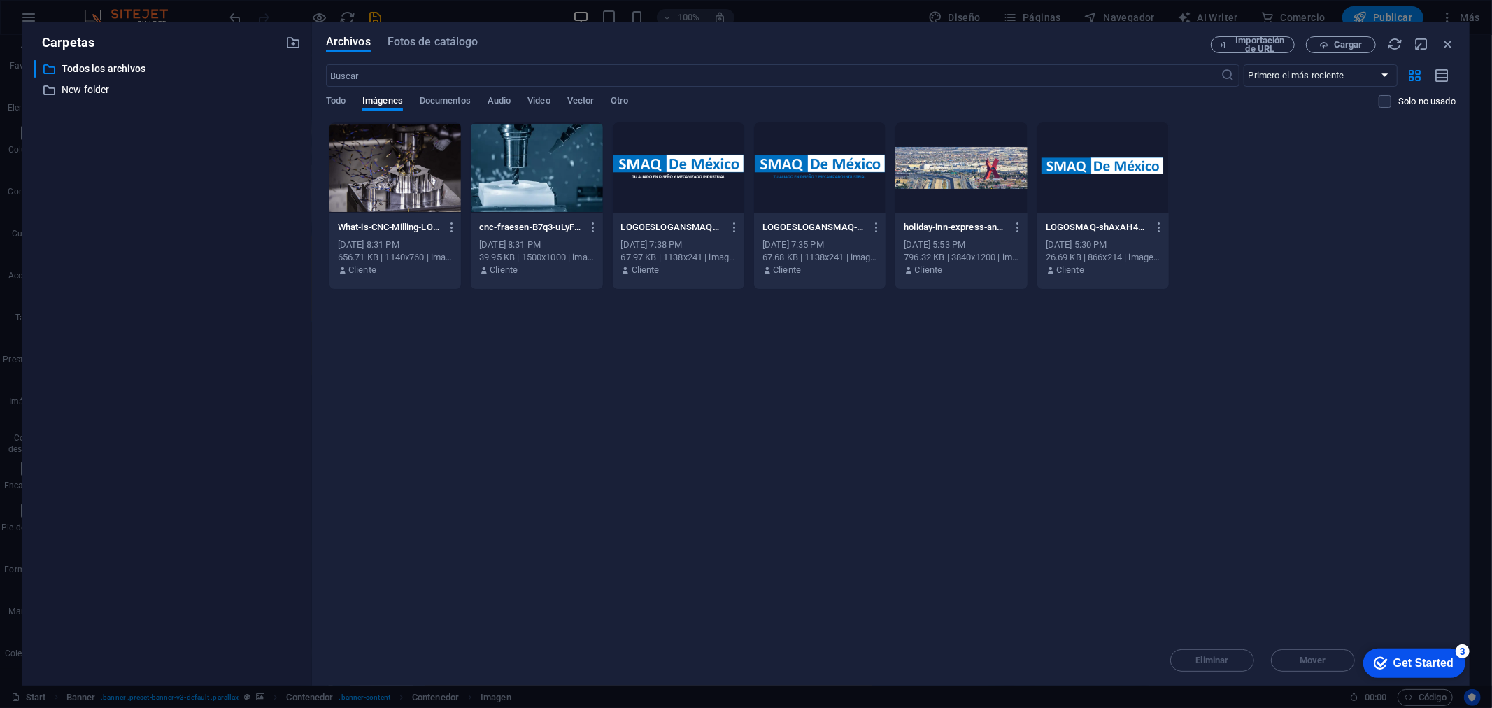
click at [963, 170] on div at bounding box center [962, 167] width 132 height 91
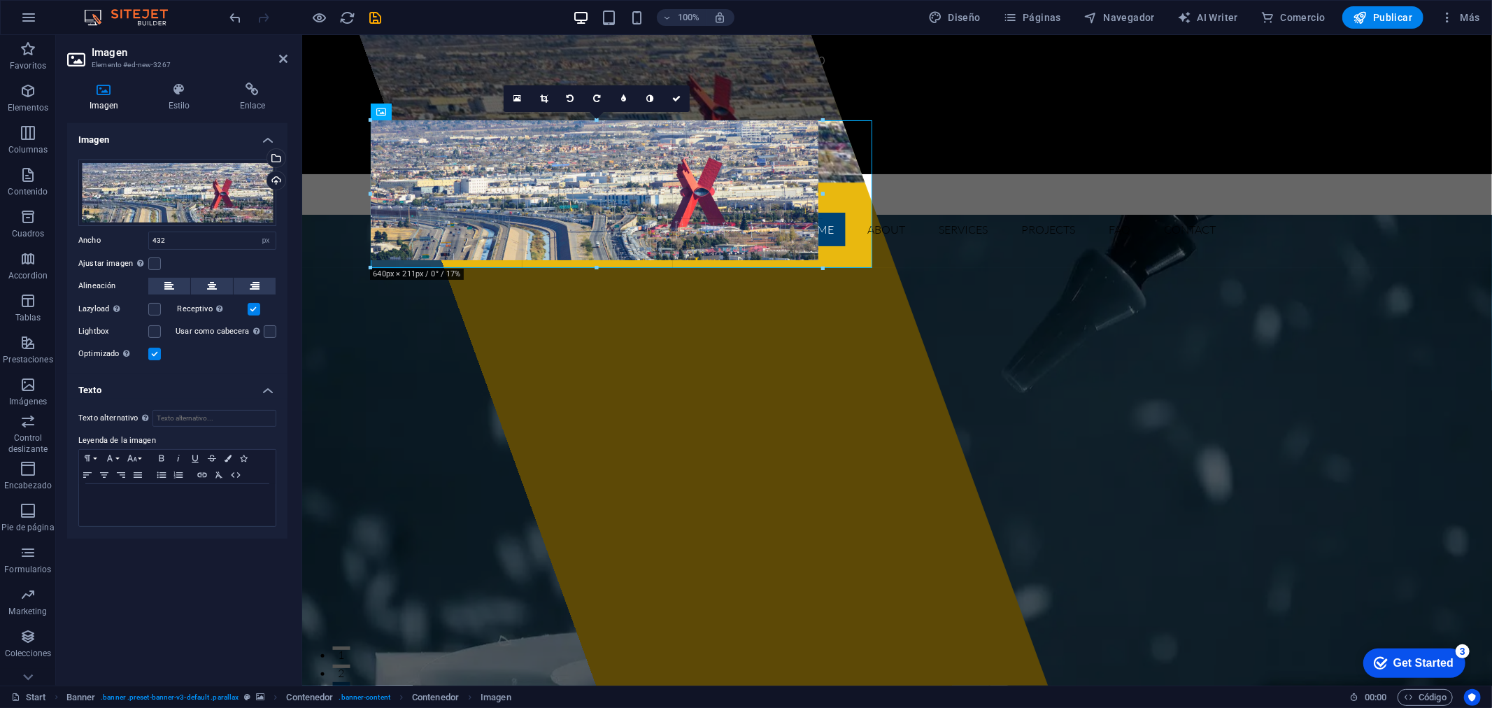
drag, startPoint x: 675, startPoint y: 213, endPoint x: 726, endPoint y: 266, distance: 73.7
type input "640"
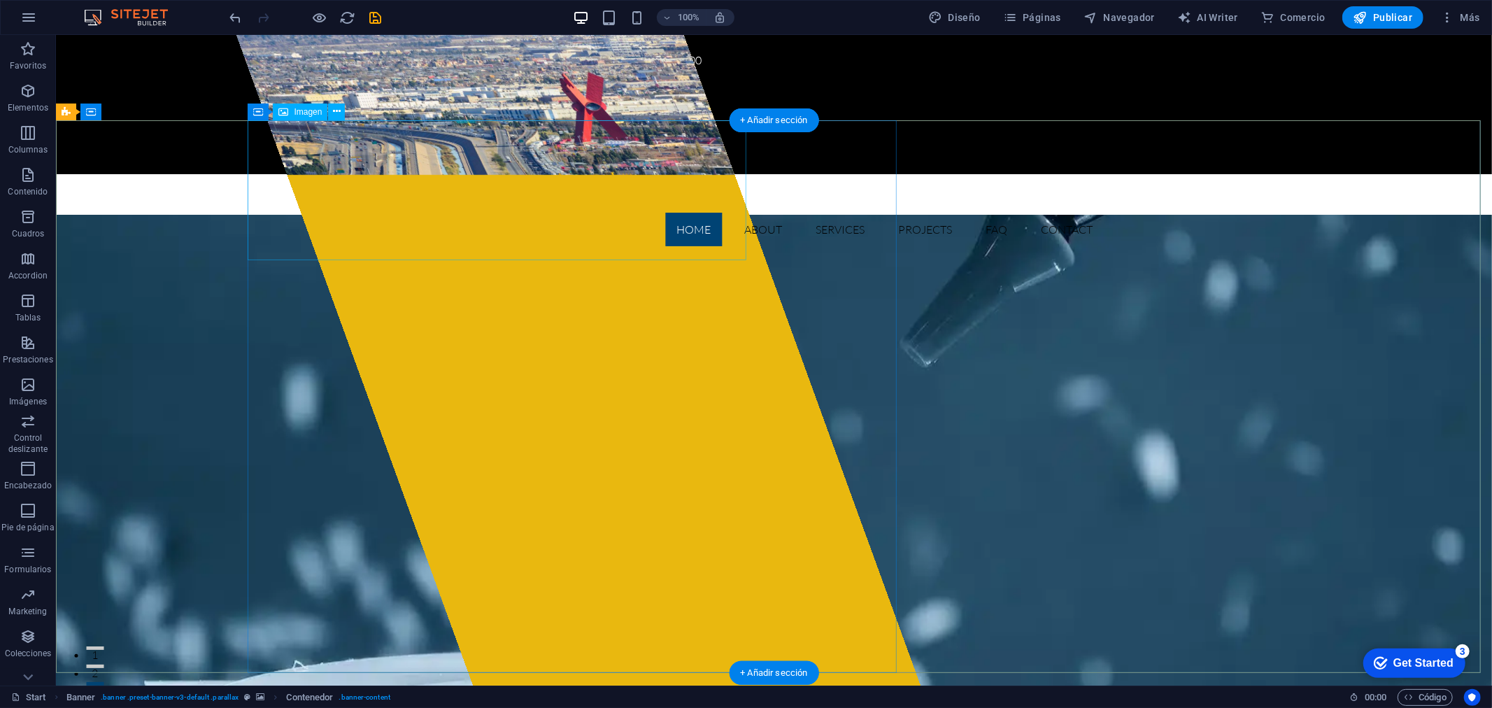
click at [626, 174] on figure at bounding box center [484, 104] width 499 height 140
click at [301, 109] on span "Imagen" at bounding box center [308, 112] width 28 height 8
click at [332, 111] on button at bounding box center [336, 112] width 17 height 17
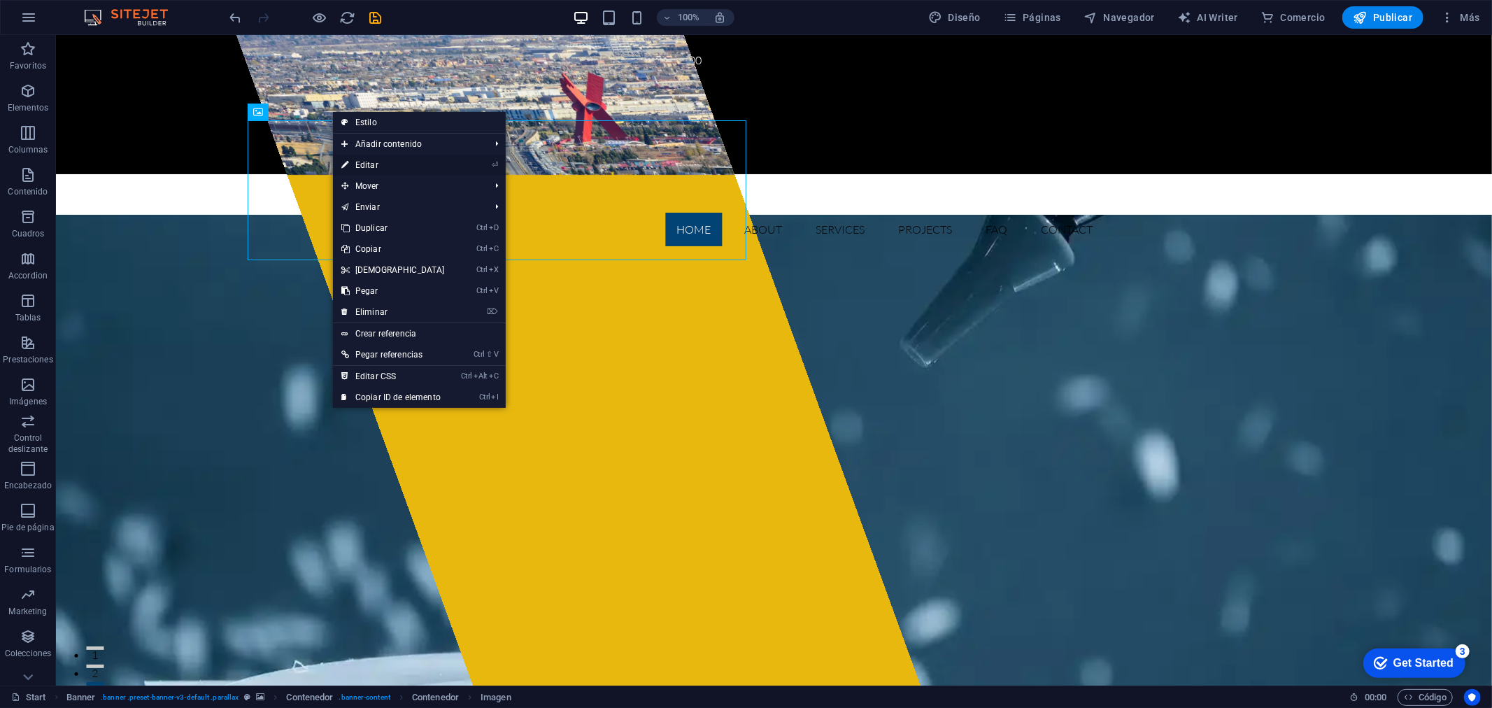
click at [390, 164] on link "⏎ Editar" at bounding box center [393, 165] width 120 height 21
select select "px"
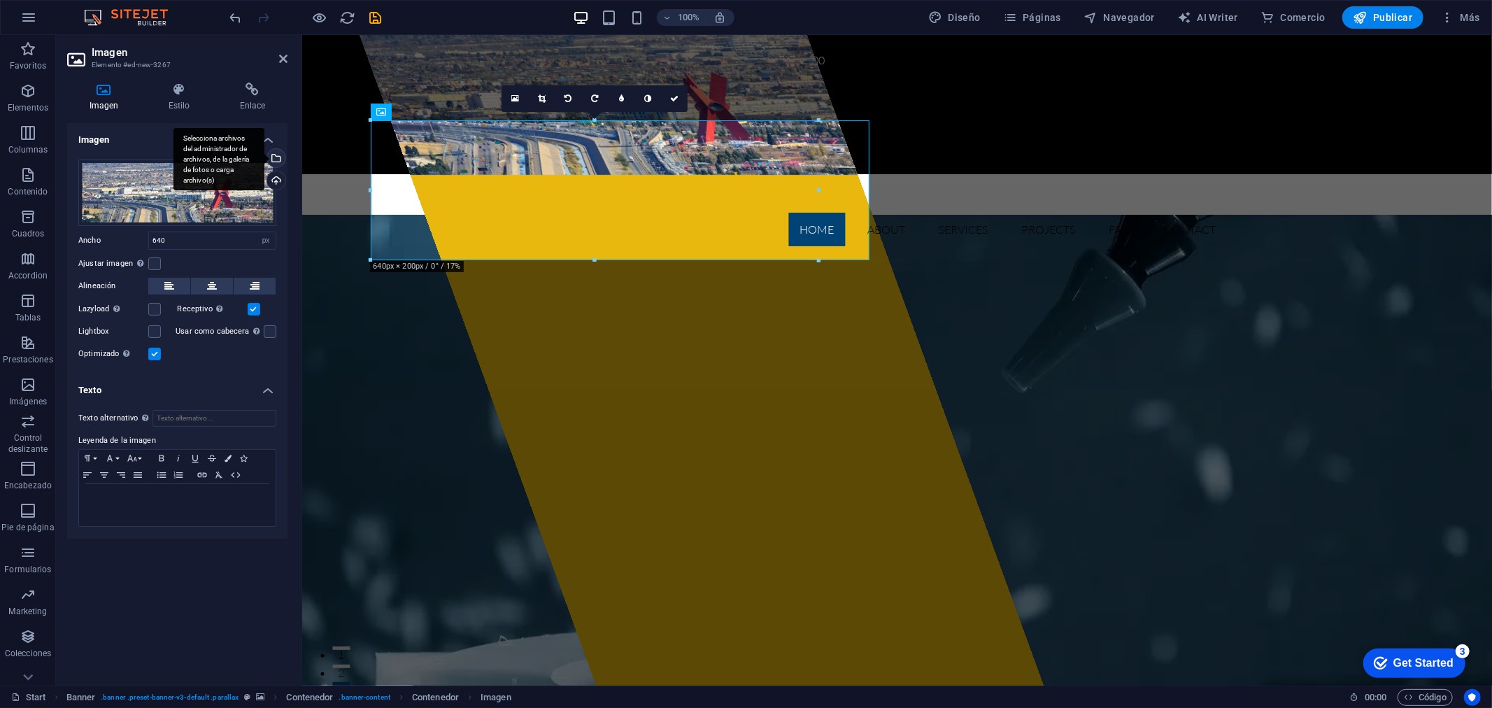
click at [264, 160] on div "Selecciona archivos del administrador de archivos, de la galería de fotos o car…" at bounding box center [219, 159] width 91 height 63
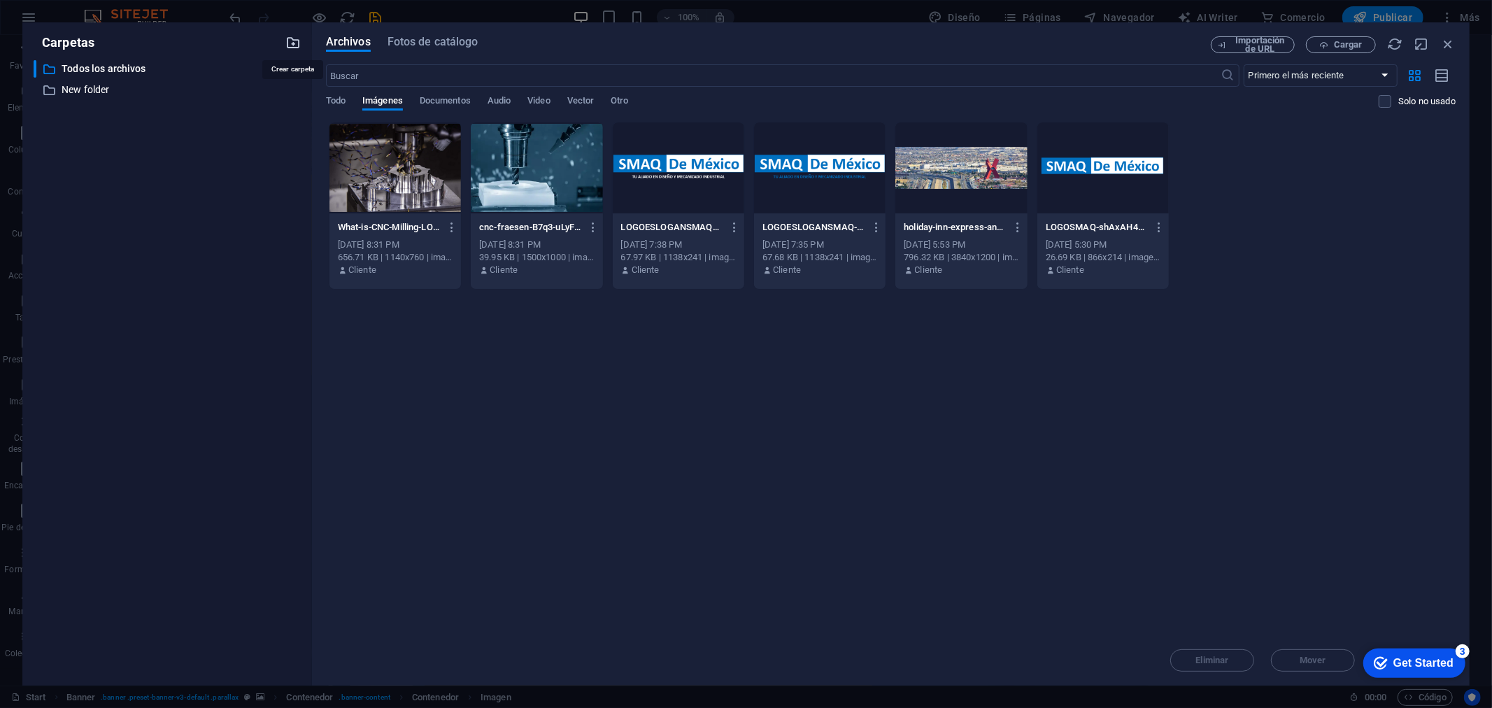
click at [288, 43] on icon "button" at bounding box center [292, 42] width 15 height 15
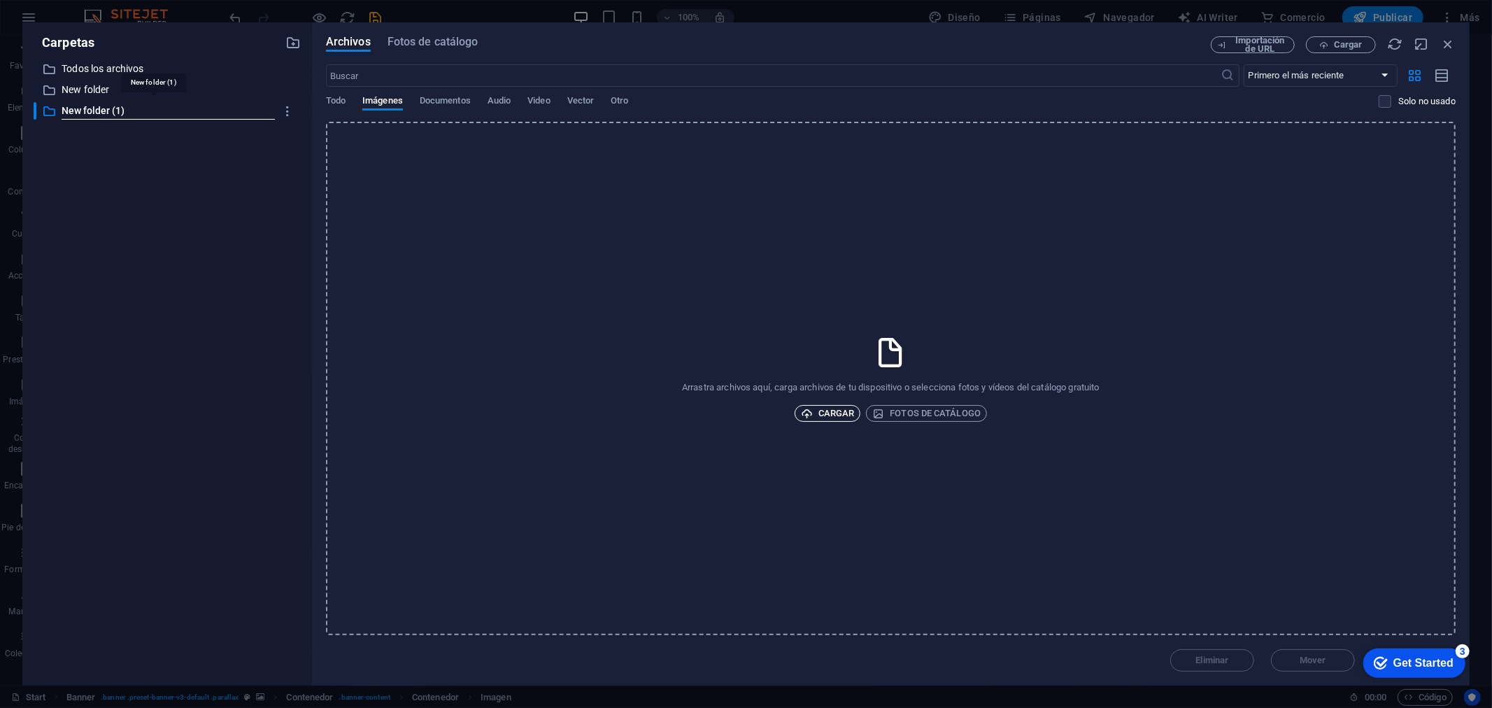
click at [836, 410] on span "Cargar" at bounding box center [828, 413] width 54 height 17
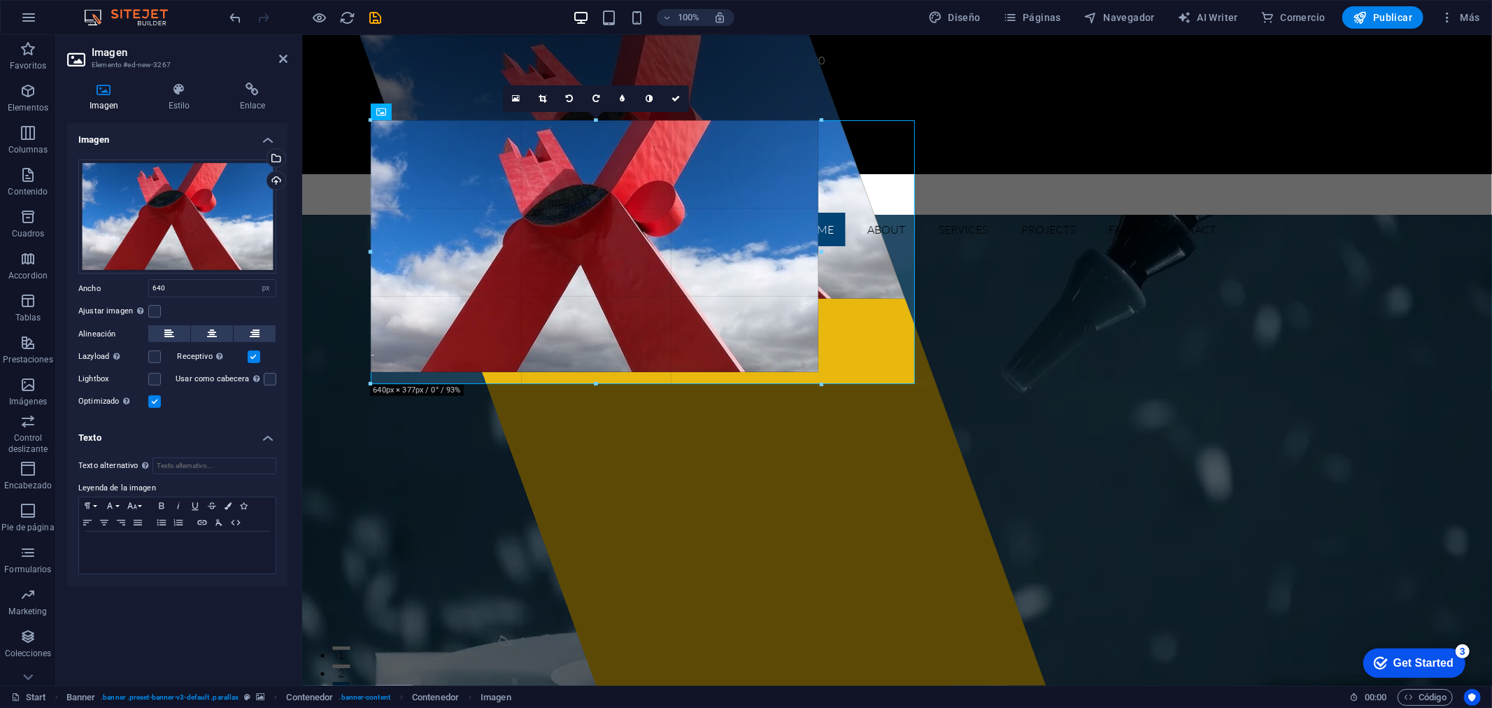
drag, startPoint x: 593, startPoint y: 373, endPoint x: 295, endPoint y: 350, distance: 299.0
click at [597, 385] on div at bounding box center [596, 384] width 450 height 5
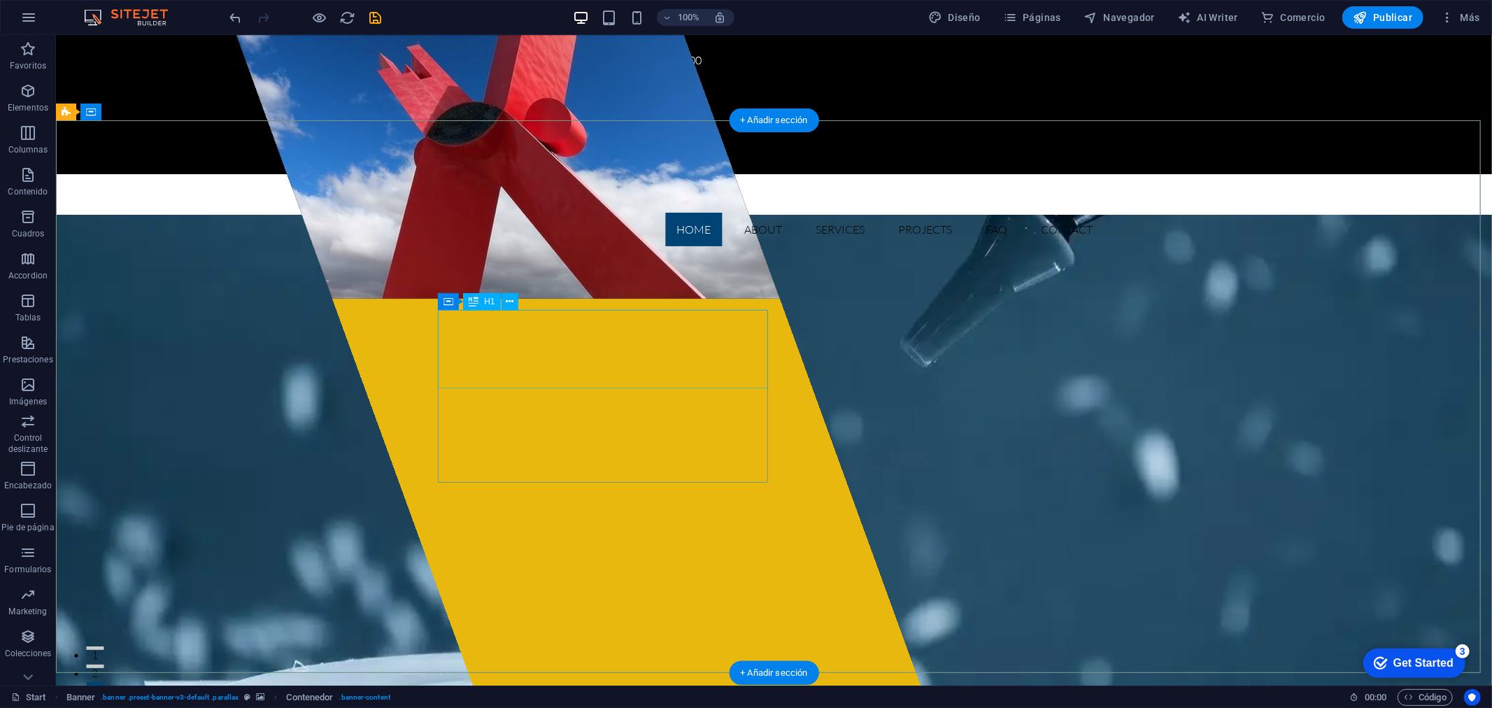
click at [514, 218] on figure at bounding box center [507, 166] width 544 height 264
click at [458, 248] on figure at bounding box center [507, 166] width 544 height 264
select select "px"
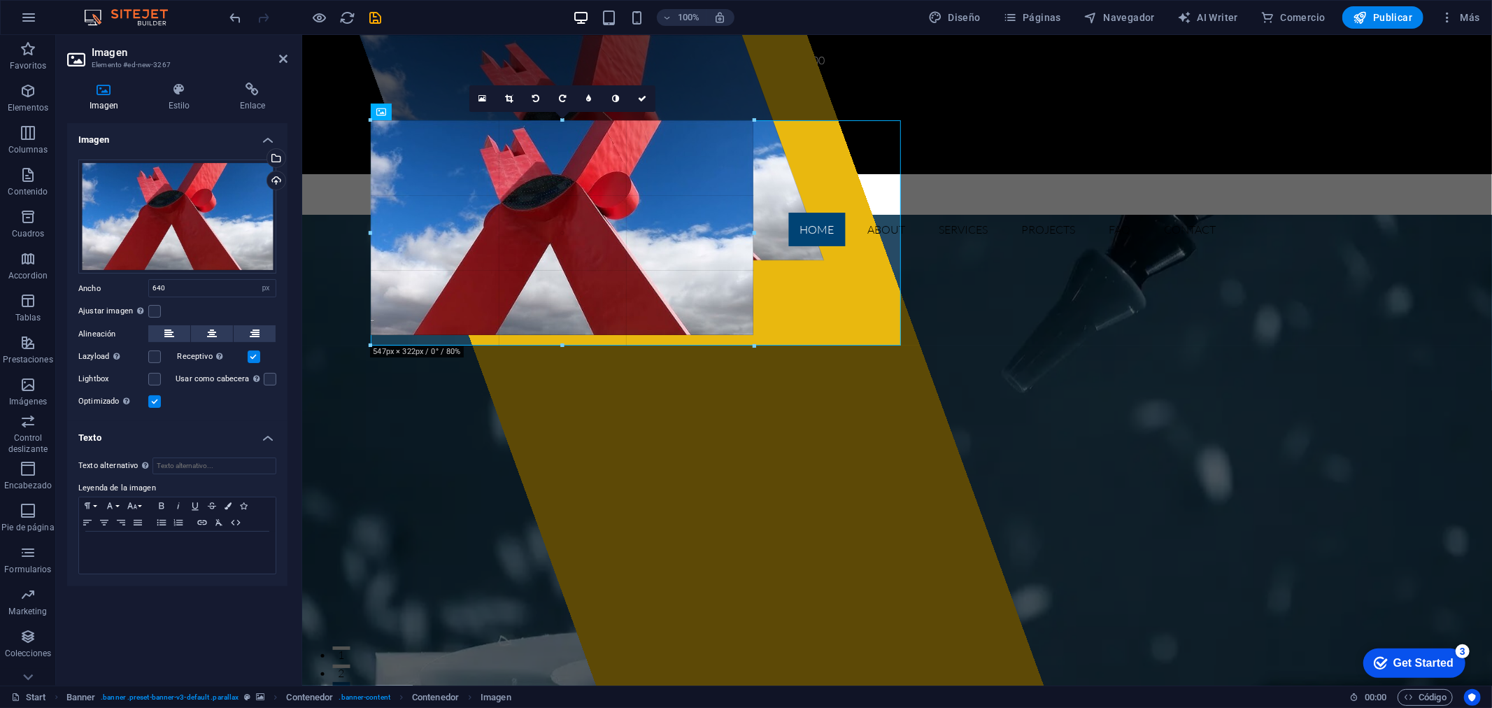
drag, startPoint x: 595, startPoint y: 386, endPoint x: 272, endPoint y: 313, distance: 331.5
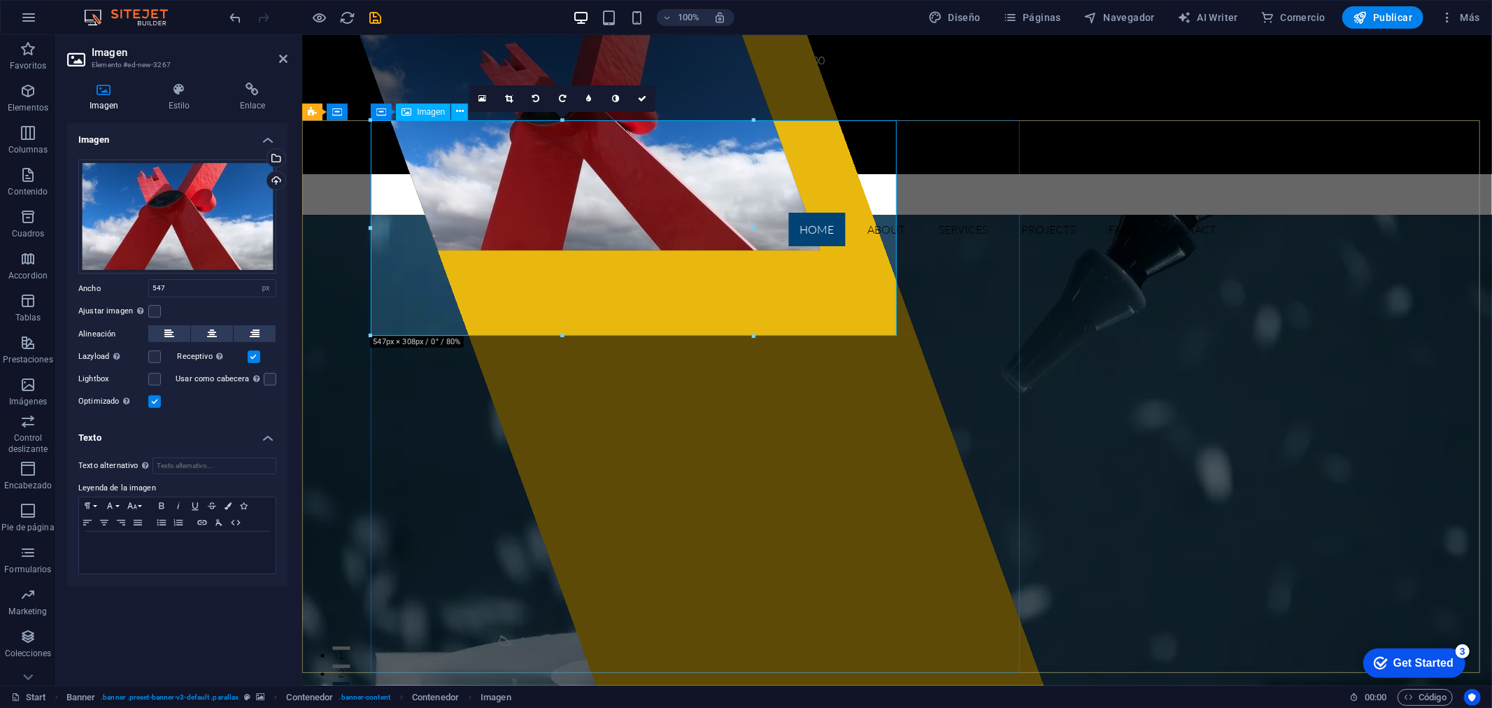
drag, startPoint x: 863, startPoint y: 368, endPoint x: 541, endPoint y: 285, distance: 333.1
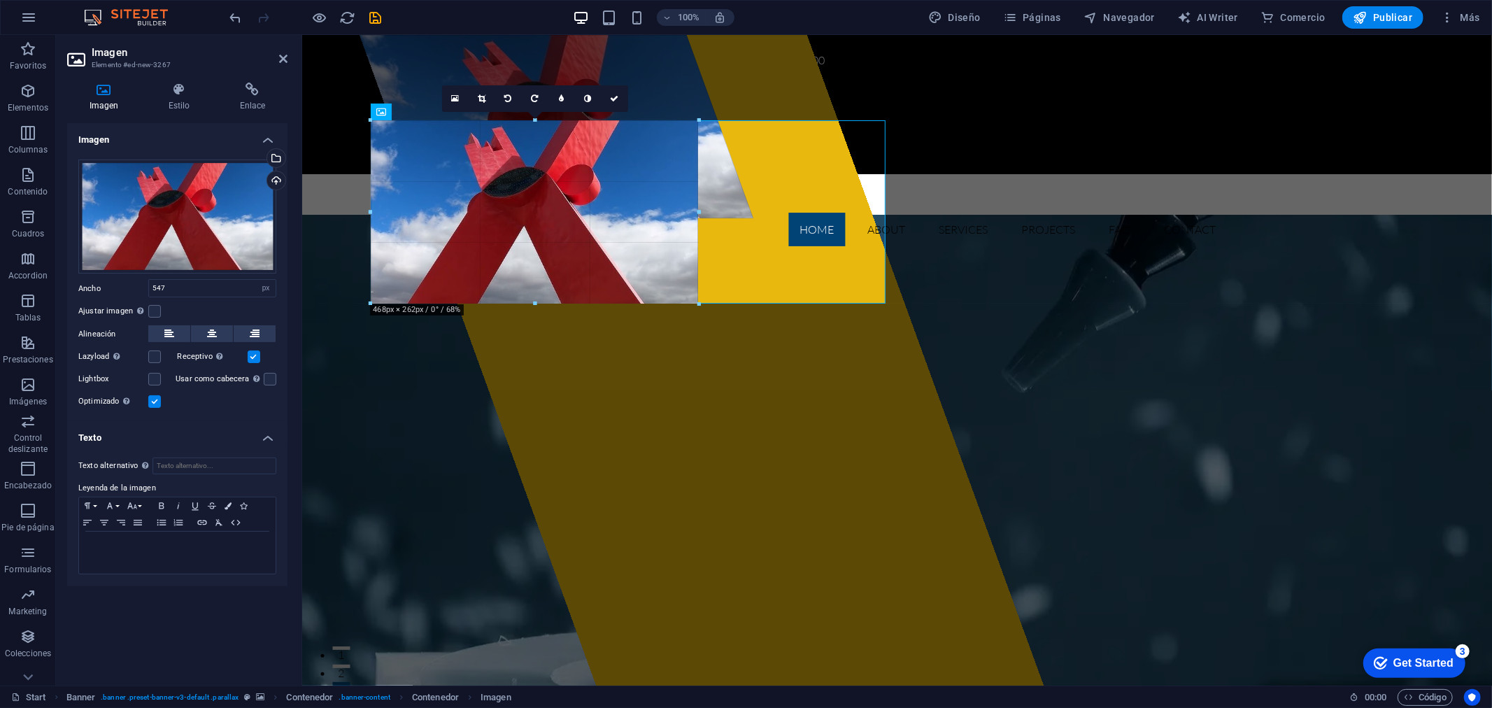
drag, startPoint x: 558, startPoint y: 334, endPoint x: 232, endPoint y: 263, distance: 334.5
type input "471"
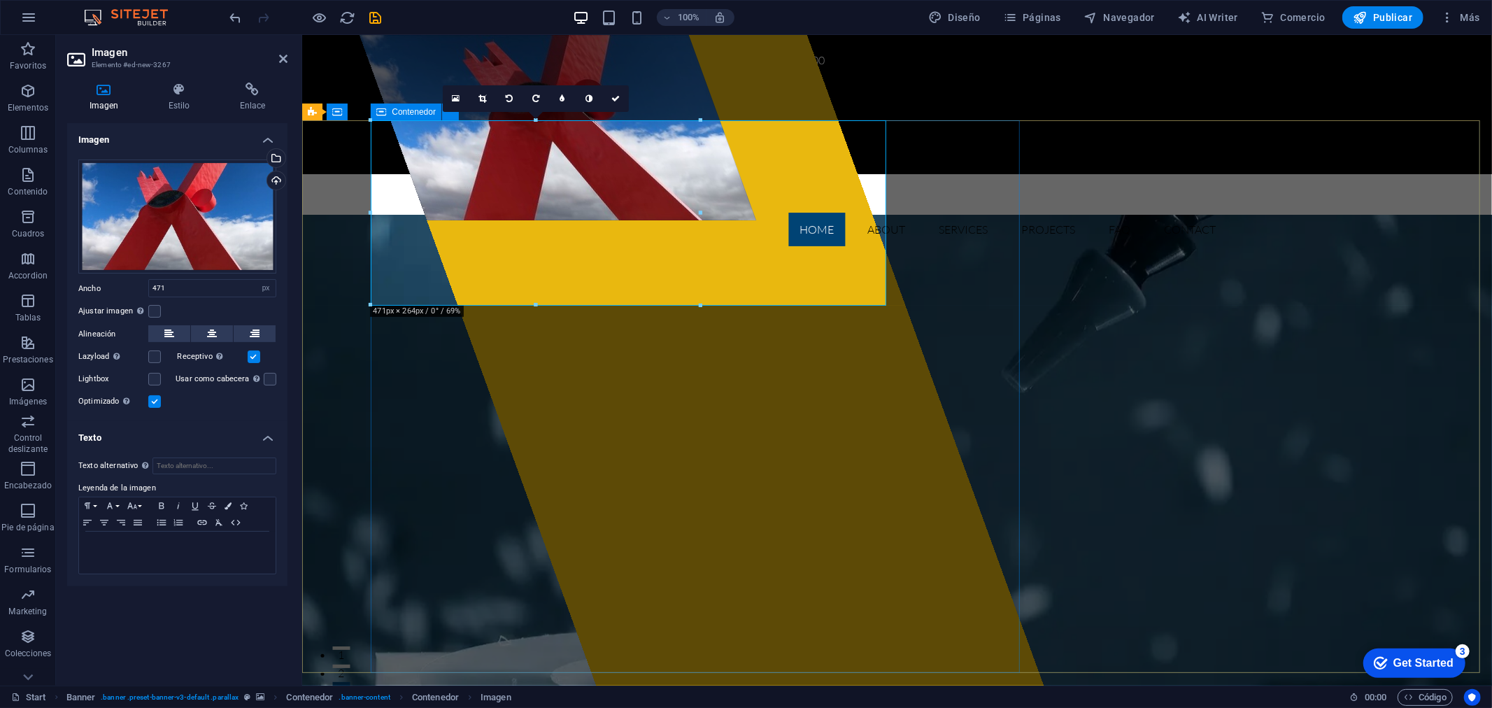
click at [469, 388] on div at bounding box center [700, 359] width 684 height 651
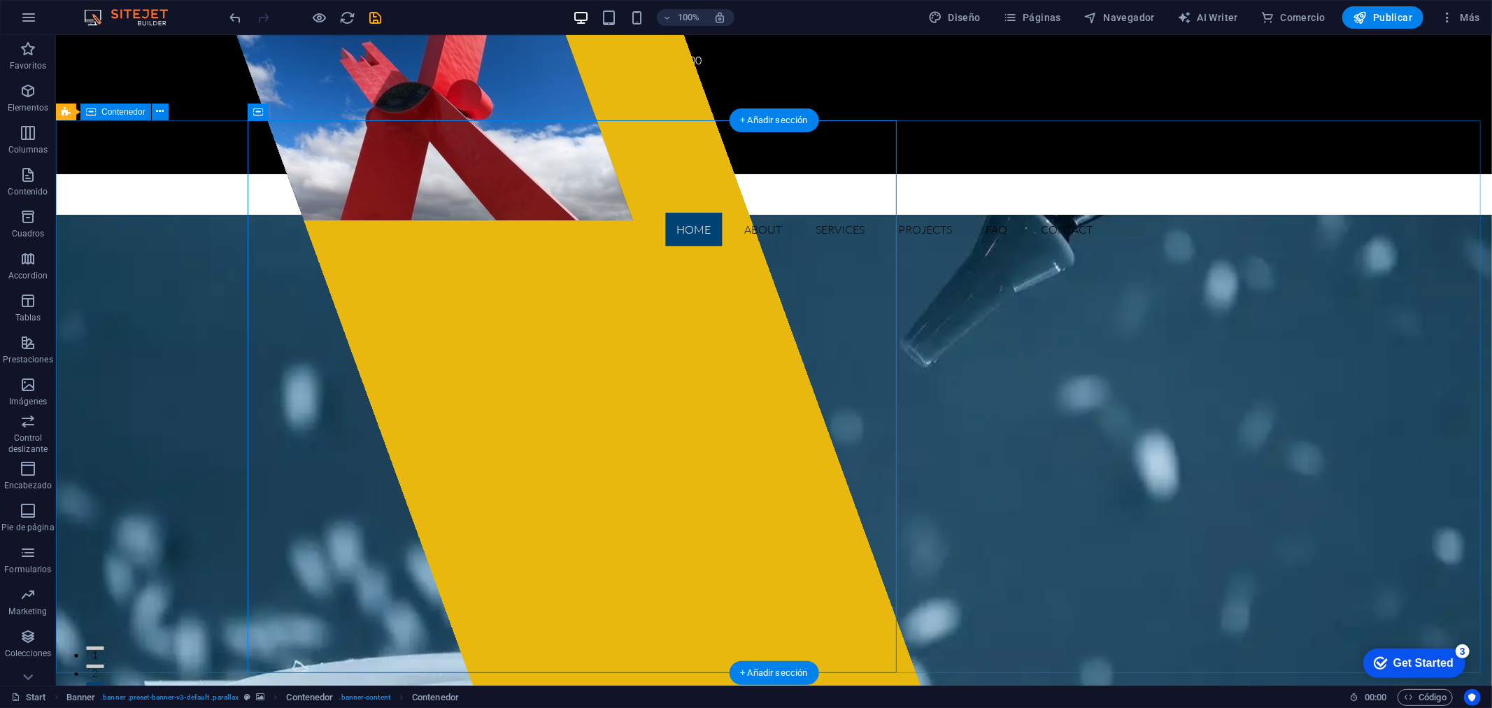
click at [503, 220] on figure at bounding box center [492, 126] width 515 height 185
select select "px"
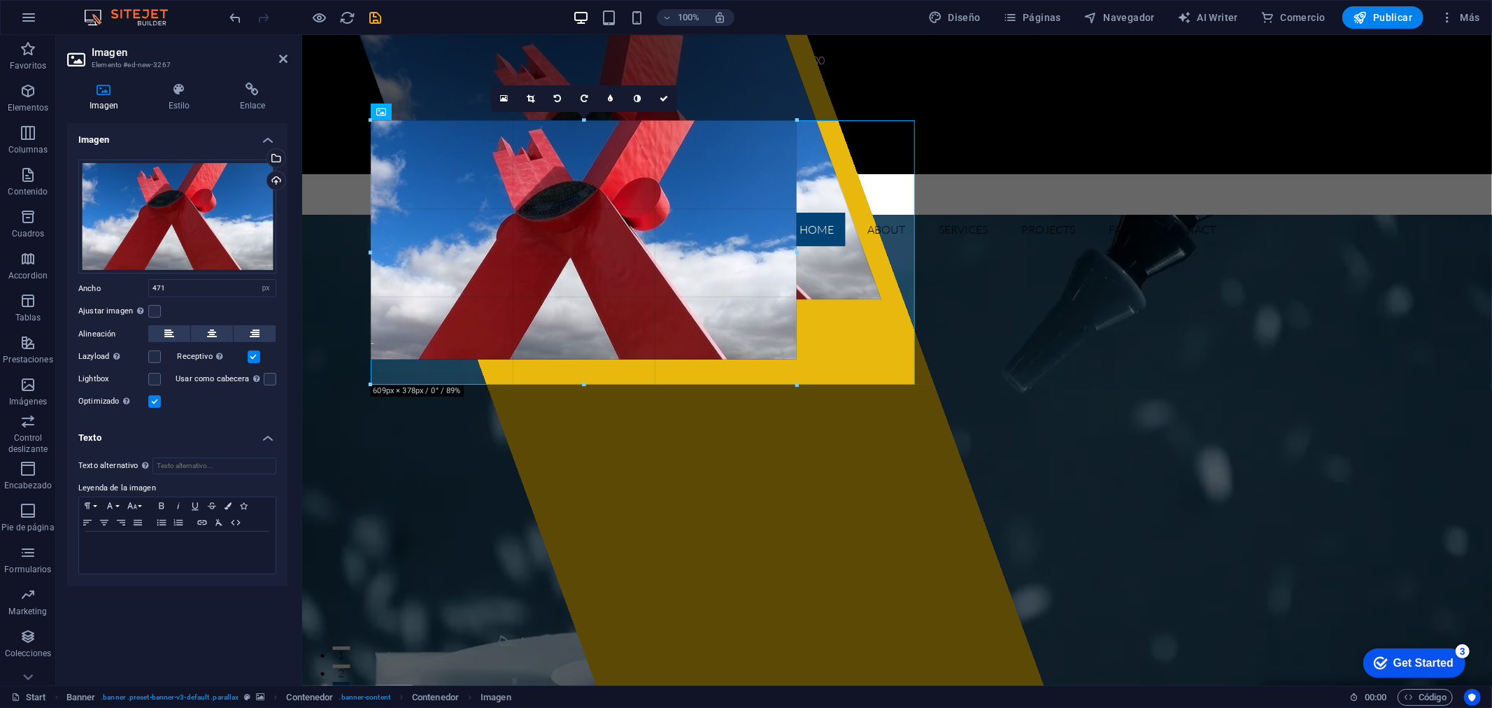
drag, startPoint x: 702, startPoint y: 304, endPoint x: 724, endPoint y: 383, distance: 82.2
type input "609"
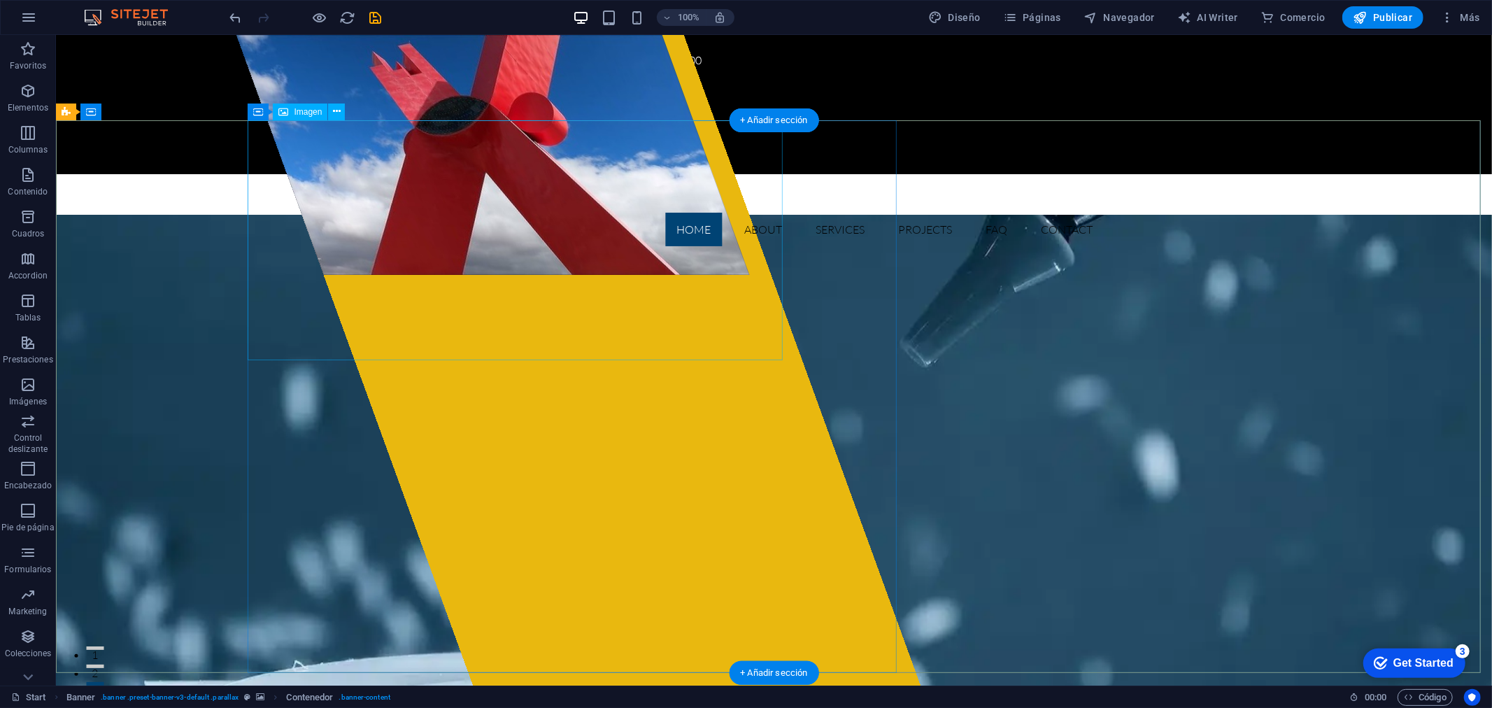
click at [686, 240] on figure at bounding box center [502, 154] width 535 height 240
click at [644, 253] on figure at bounding box center [502, 154] width 535 height 240
select select "px"
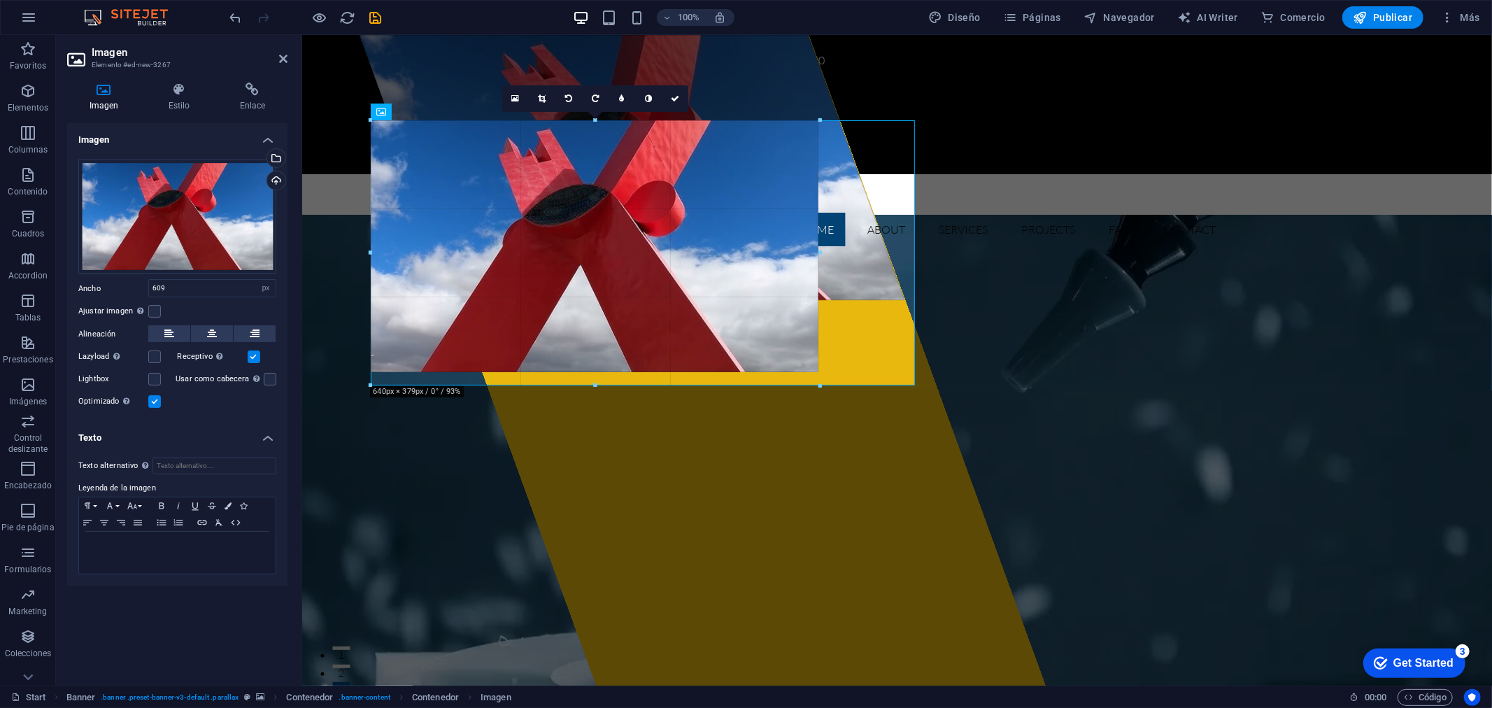
drag, startPoint x: 584, startPoint y: 358, endPoint x: 593, endPoint y: 383, distance: 26.8
type input "640"
drag, startPoint x: 597, startPoint y: 372, endPoint x: 597, endPoint y: 387, distance: 14.7
click at [597, 387] on div at bounding box center [595, 387] width 449 height 5
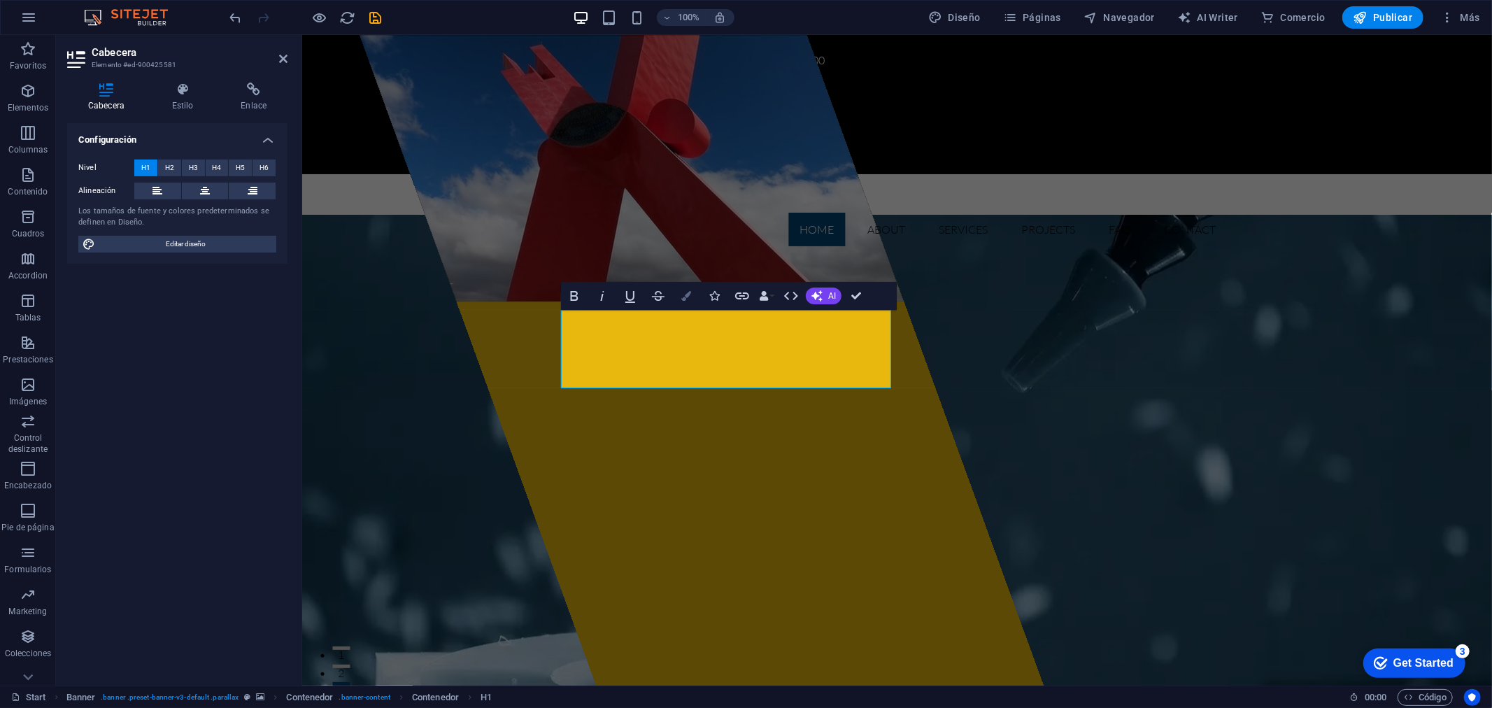
click at [689, 299] on icon "button" at bounding box center [687, 296] width 10 height 10
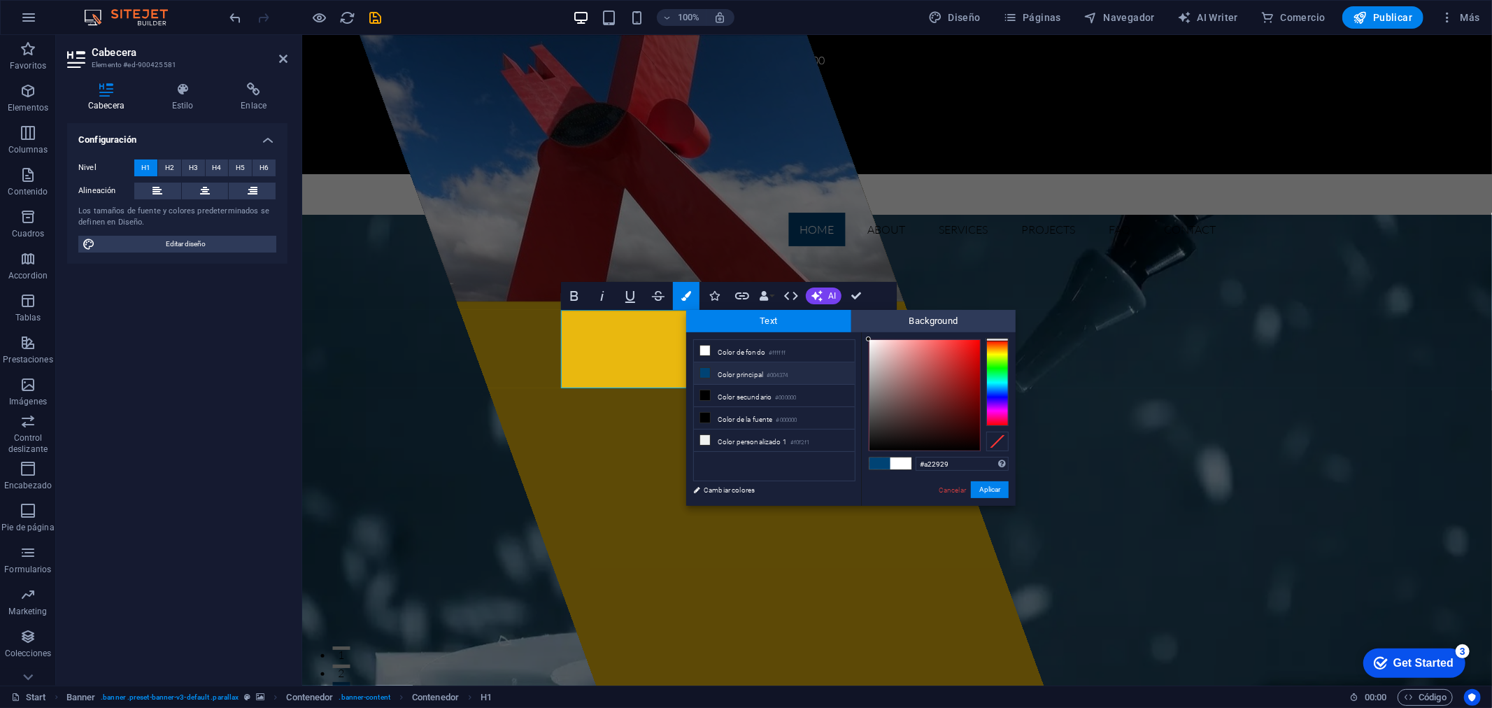
click at [952, 380] on div at bounding box center [925, 395] width 111 height 111
click at [952, 400] on div at bounding box center [925, 395] width 111 height 111
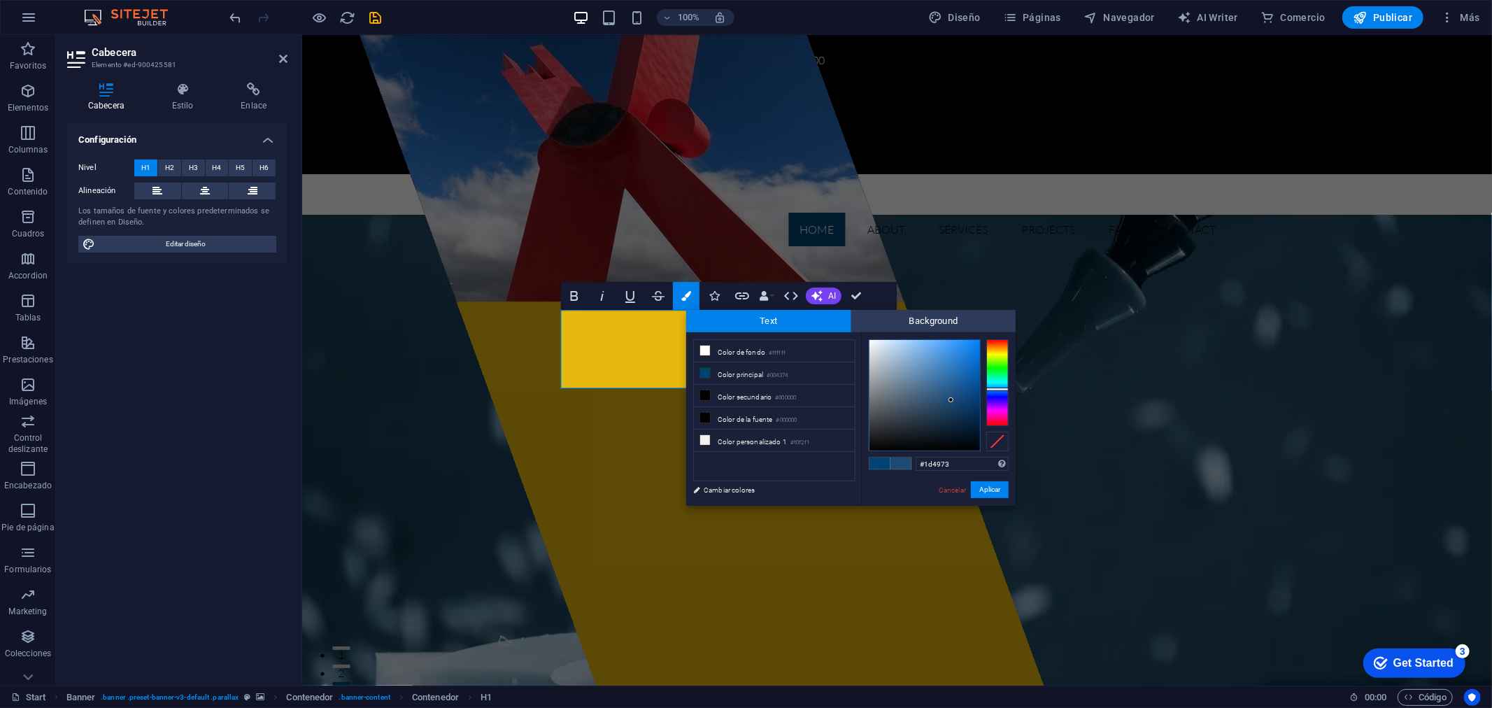
click at [995, 389] on div at bounding box center [998, 382] width 22 height 87
click at [999, 383] on div at bounding box center [998, 382] width 22 height 87
click at [999, 381] on div at bounding box center [998, 381] width 22 height 3
click at [999, 389] on div at bounding box center [998, 382] width 22 height 87
type input "#0d88fc"
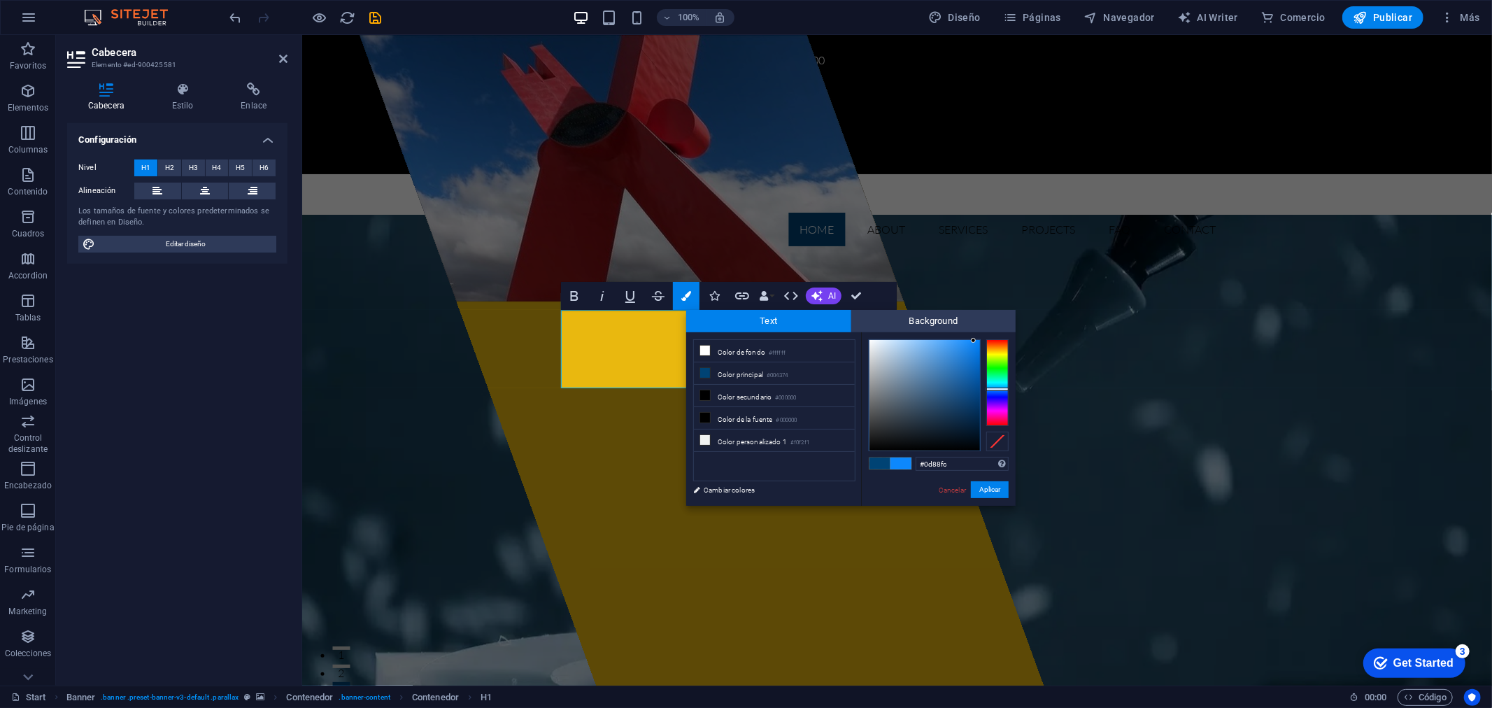
drag, startPoint x: 945, startPoint y: 396, endPoint x: 974, endPoint y: 341, distance: 62.6
click at [974, 341] on div at bounding box center [925, 395] width 111 height 111
click at [989, 492] on button "Aplicar" at bounding box center [990, 489] width 38 height 17
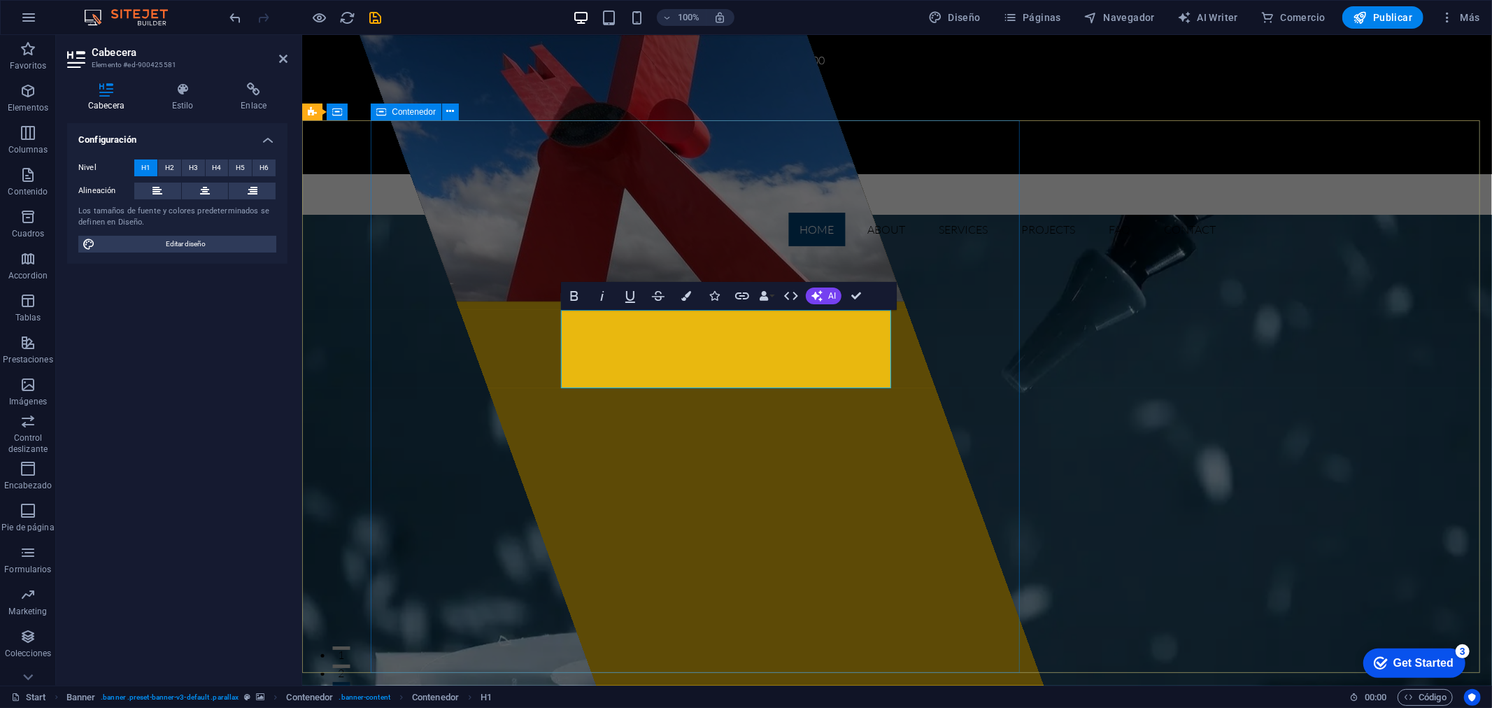
click at [837, 505] on div at bounding box center [700, 359] width 684 height 651
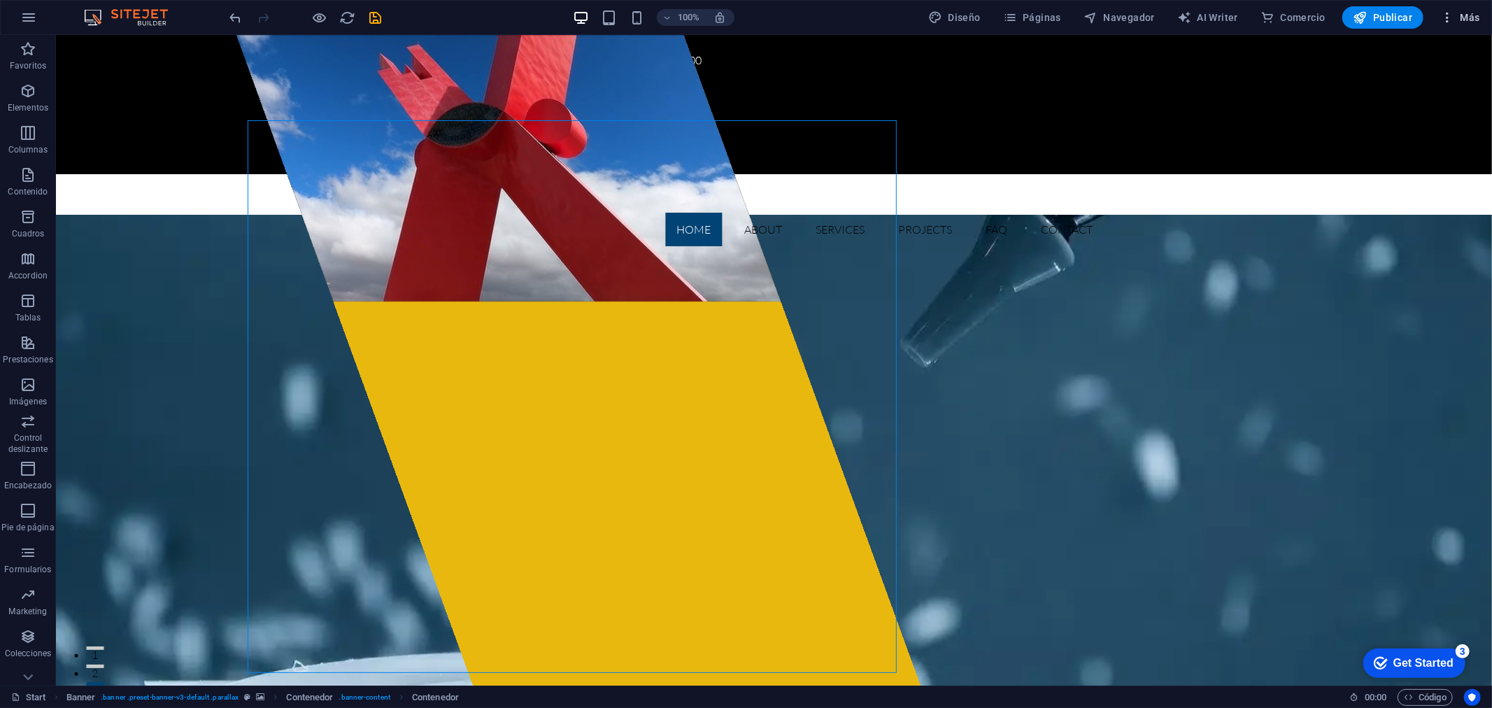
click at [1343, 18] on button "Más" at bounding box center [1460, 17] width 51 height 22
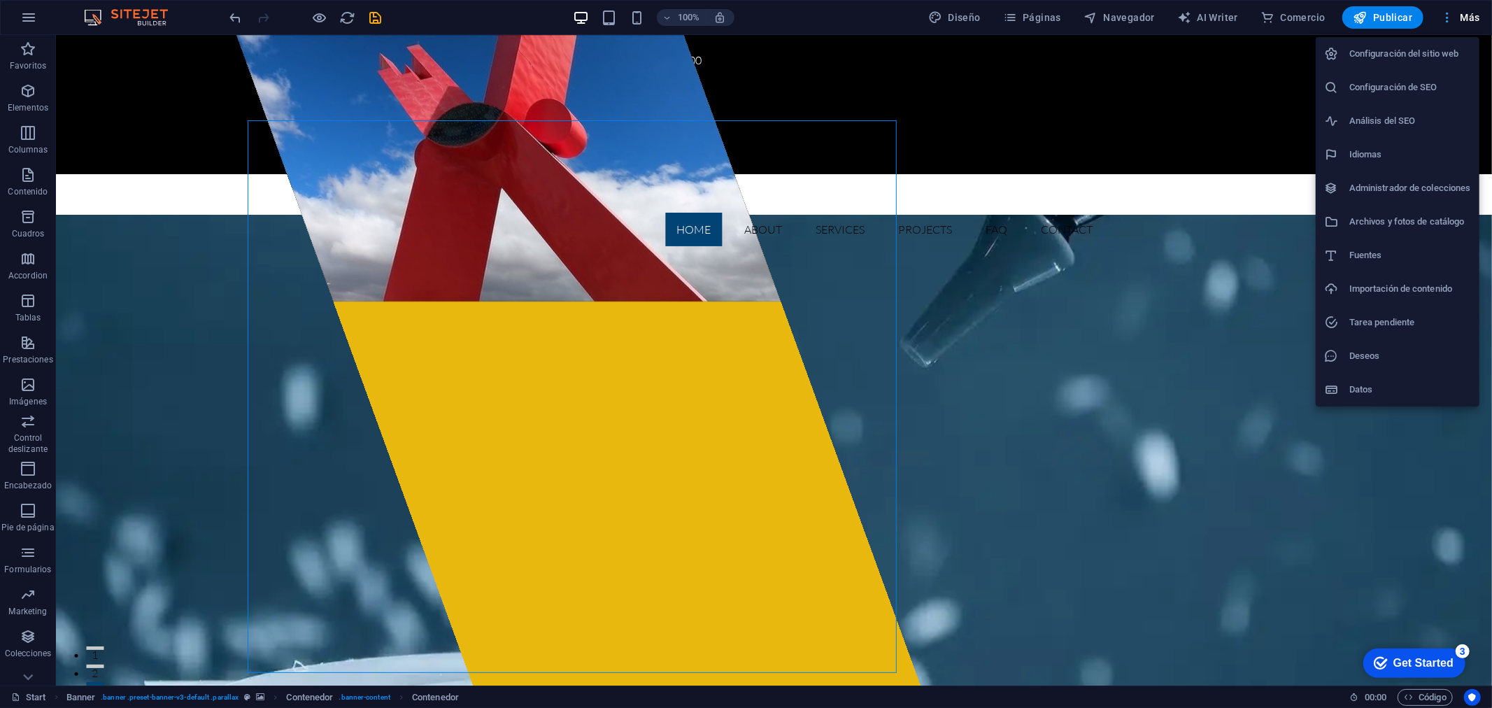
click at [1343, 18] on div at bounding box center [746, 354] width 1492 height 708
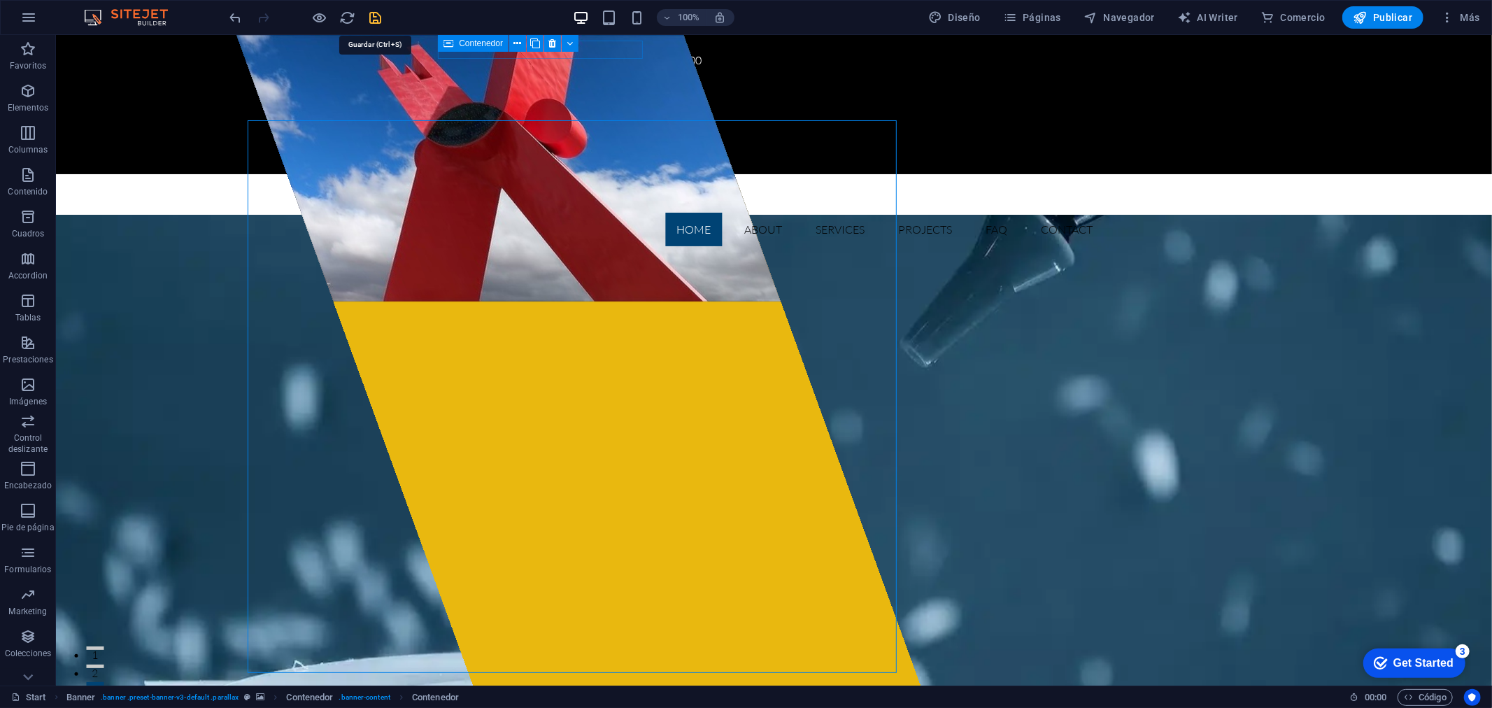
click at [376, 17] on icon "save" at bounding box center [376, 18] width 16 height 16
